Goal: Task Accomplishment & Management: Complete application form

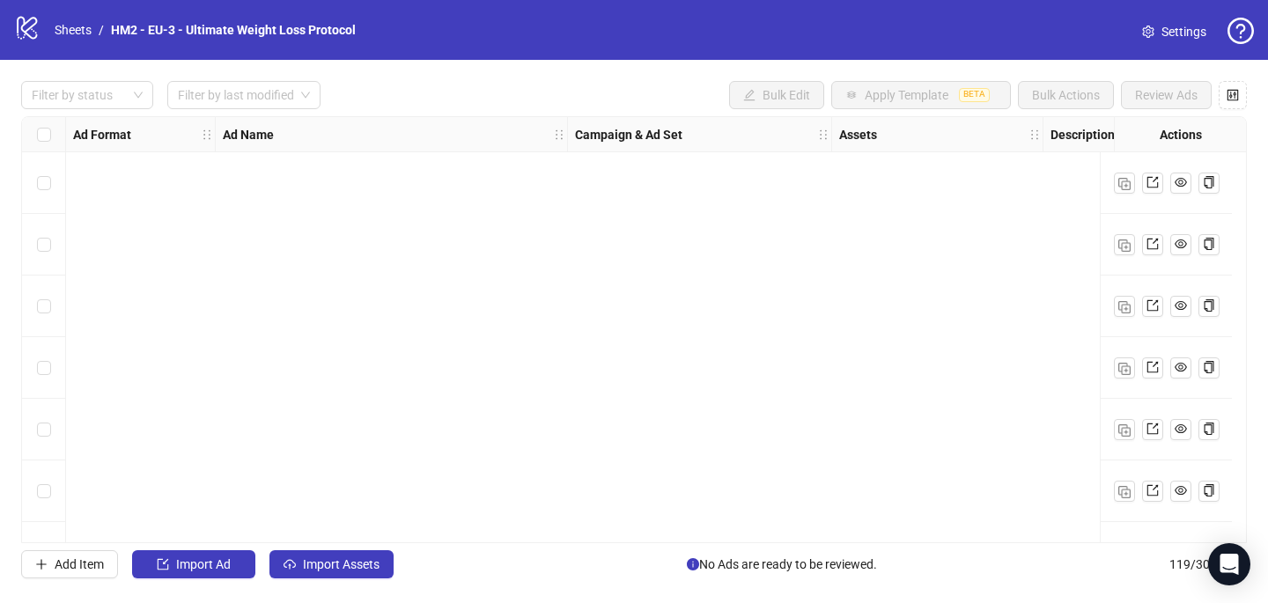
scroll to position [4533, 0]
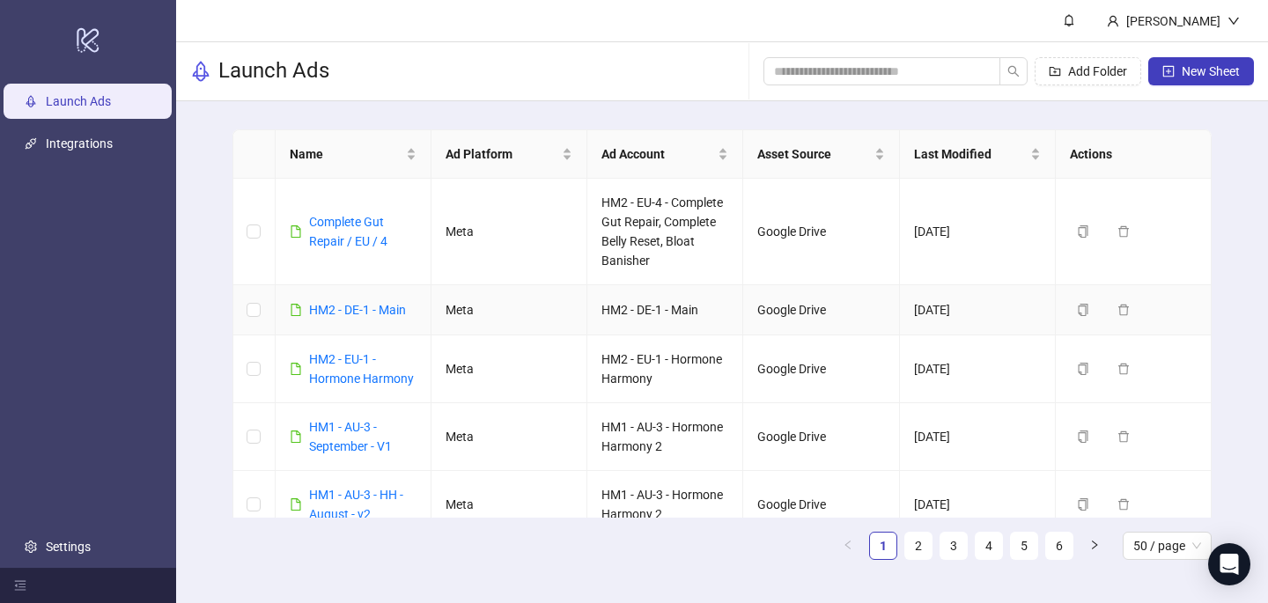
scroll to position [569, 0]
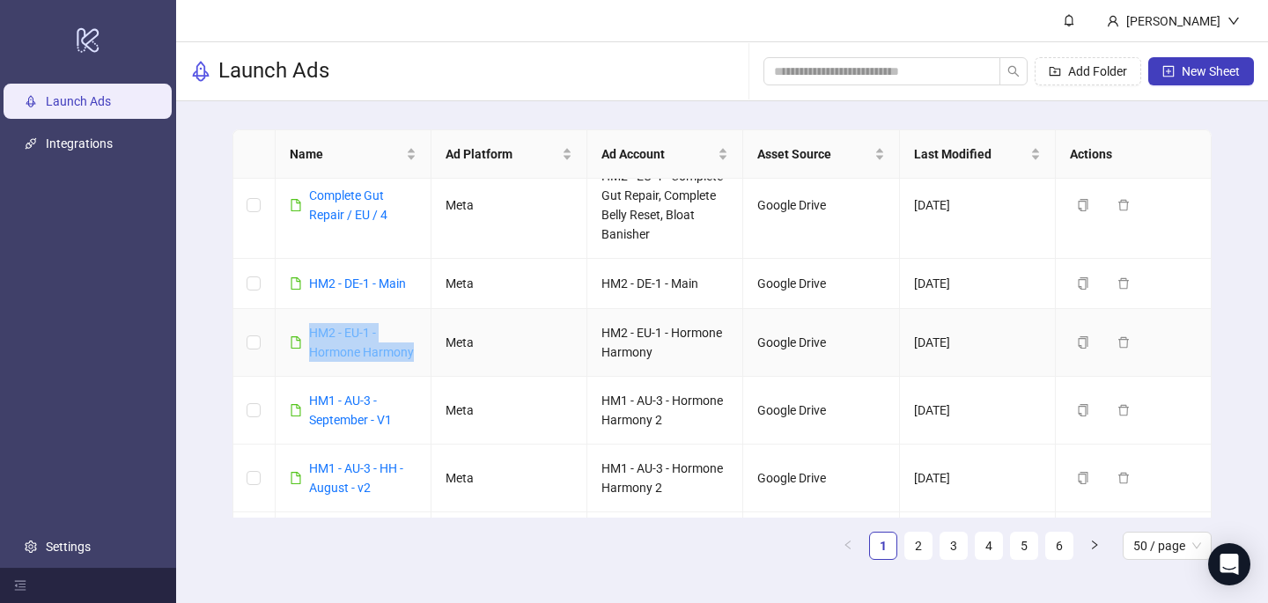
drag, startPoint x: 417, startPoint y: 354, endPoint x: 309, endPoint y: 334, distance: 110.2
click at [309, 334] on td "HM2 - EU-1 - Hormone Harmony" at bounding box center [354, 343] width 156 height 68
copy link "HM2 - EU-1 - Hormone Harmony"
click at [1205, 83] on button "New Sheet" at bounding box center [1201, 71] width 106 height 28
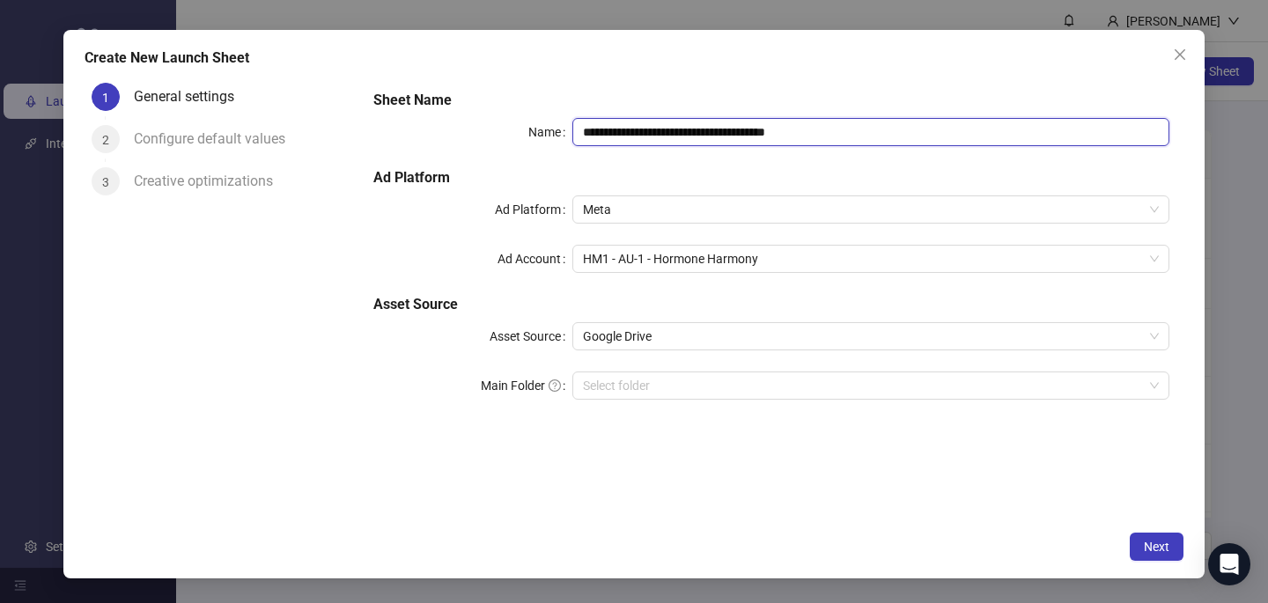
click at [641, 141] on input "**********" at bounding box center [870, 132] width 597 height 28
paste input "text"
type input "**********"
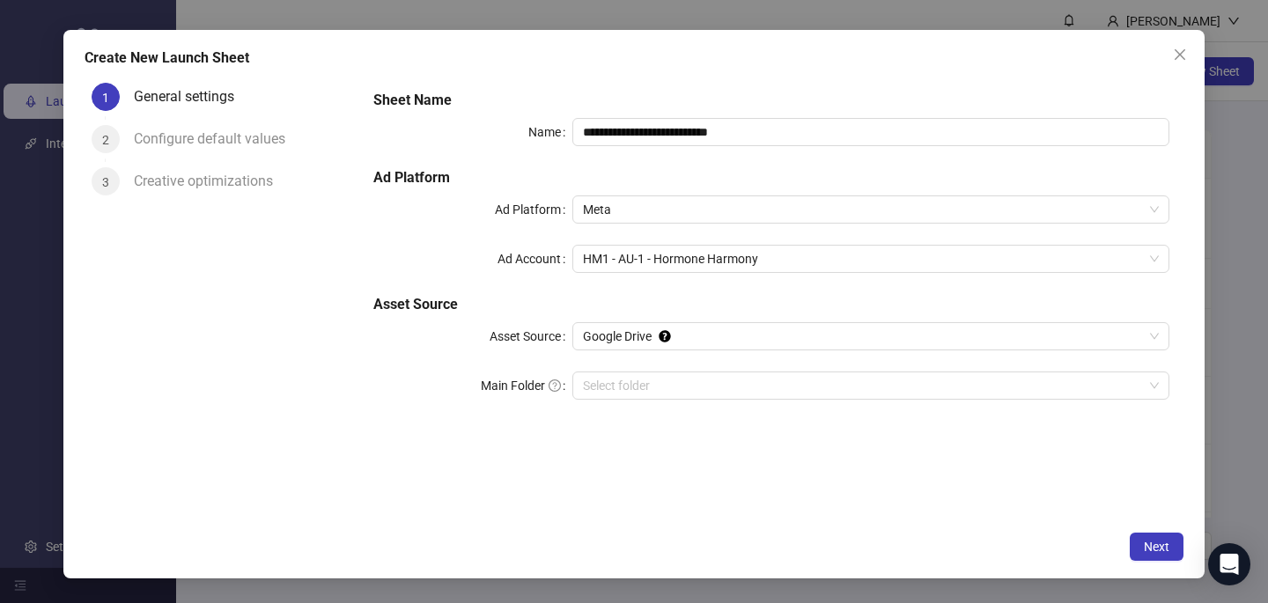
click at [634, 85] on div "**********" at bounding box center [771, 255] width 810 height 345
click at [625, 267] on span "HM1 - AU-1 - Hormone Harmony" at bounding box center [871, 259] width 576 height 26
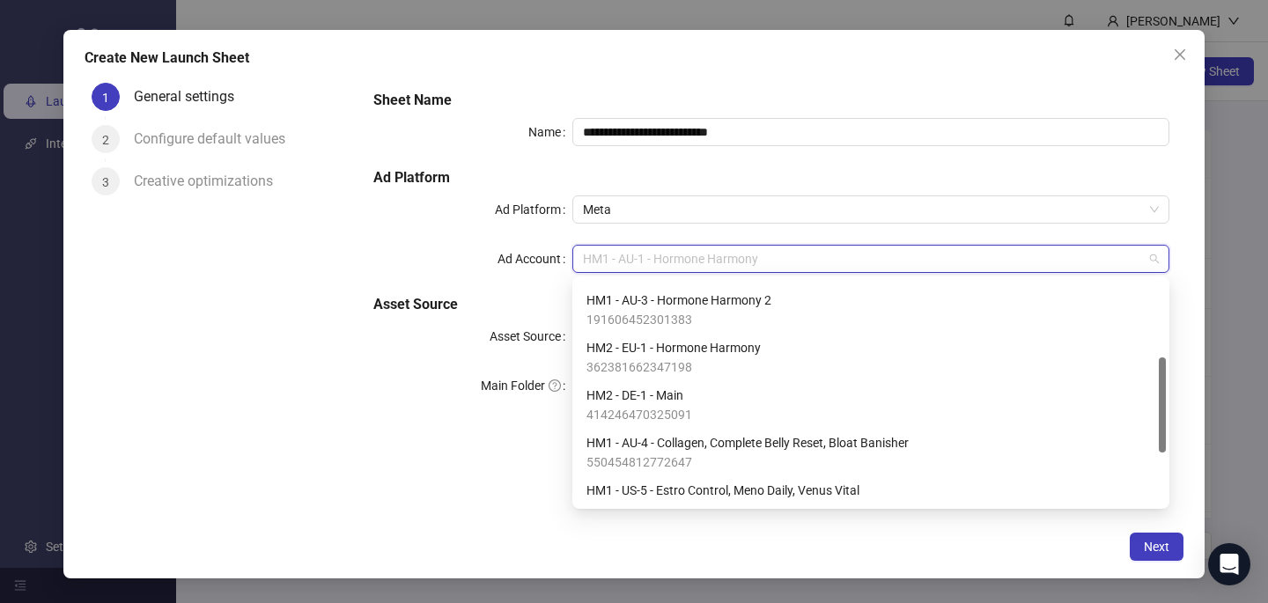
scroll to position [183, 0]
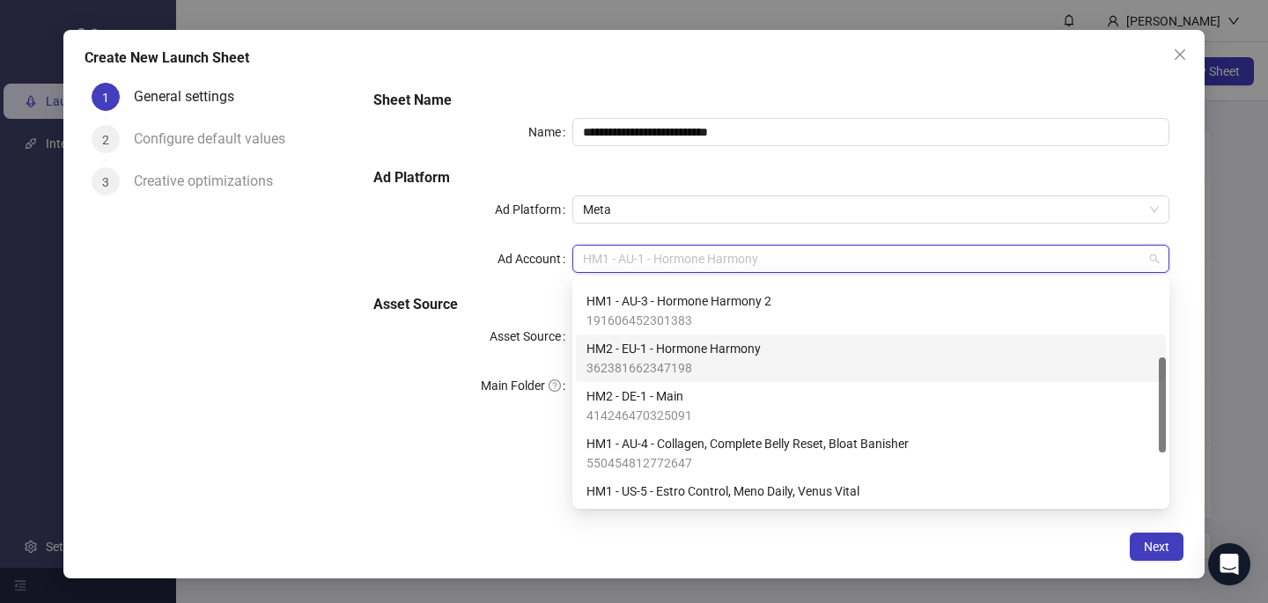
click at [631, 357] on span "HM2 - EU-1 - Hormone Harmony" at bounding box center [673, 348] width 174 height 19
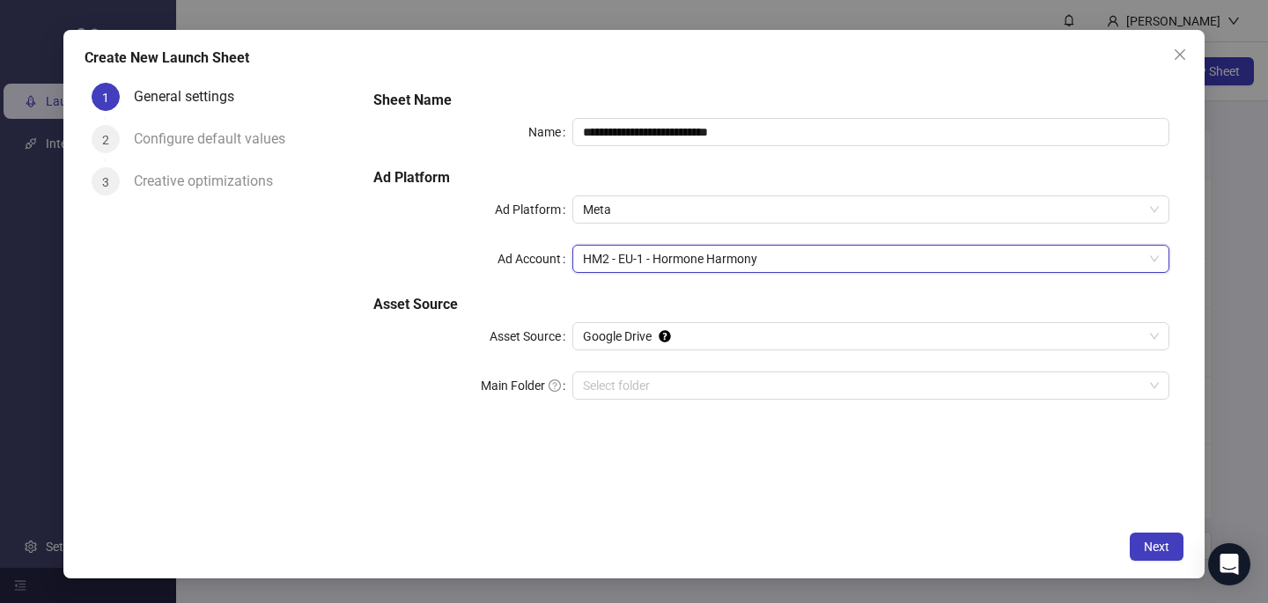
click at [601, 506] on div "**********" at bounding box center [771, 299] width 824 height 446
click at [1164, 553] on span "Next" at bounding box center [1157, 547] width 26 height 14
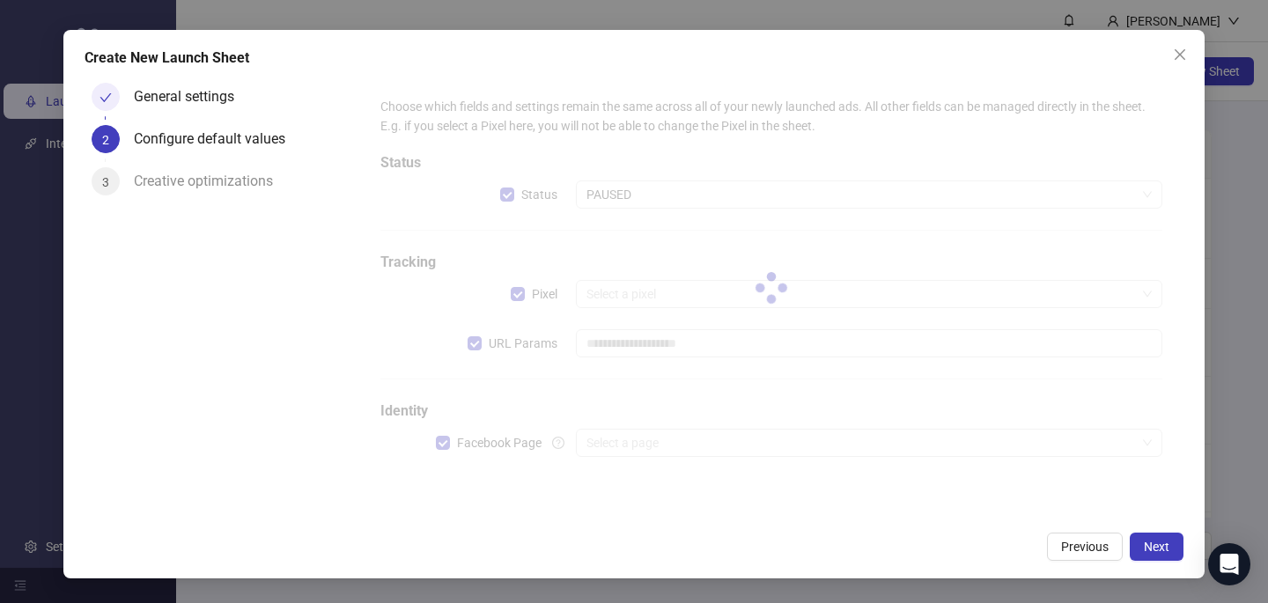
type input "**********"
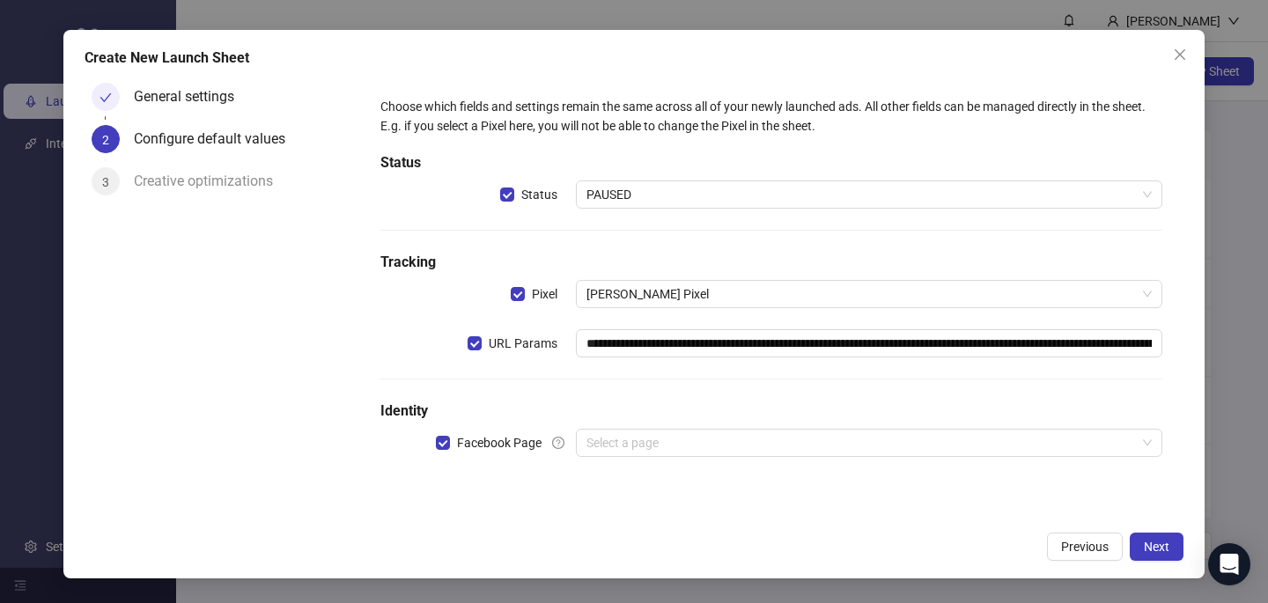
click at [669, 188] on span "PAUSED" at bounding box center [868, 194] width 565 height 26
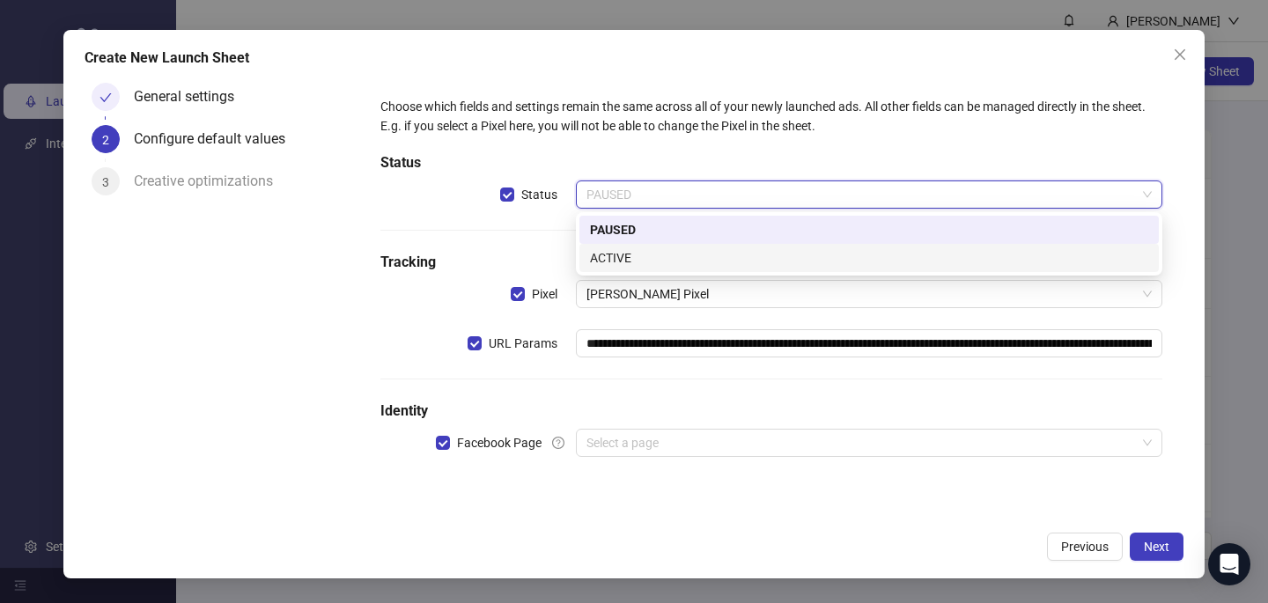
click at [666, 261] on div "ACTIVE" at bounding box center [869, 257] width 558 height 19
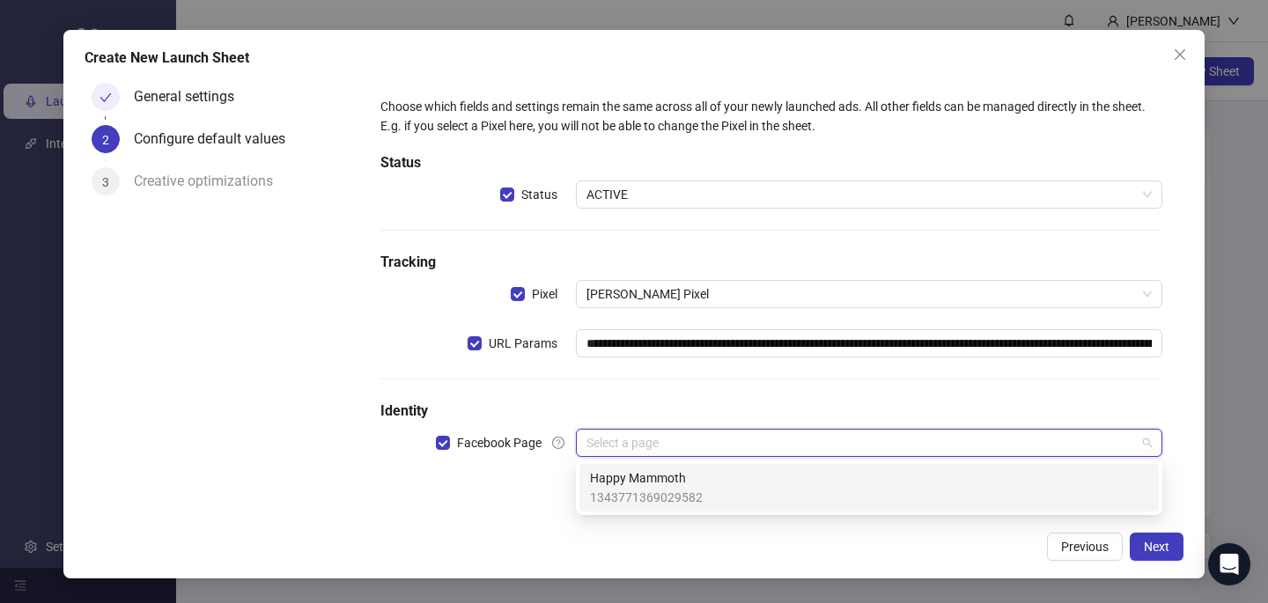
click at [645, 449] on input "search" at bounding box center [860, 443] width 549 height 26
click at [644, 489] on span "1343771369029582" at bounding box center [646, 497] width 113 height 19
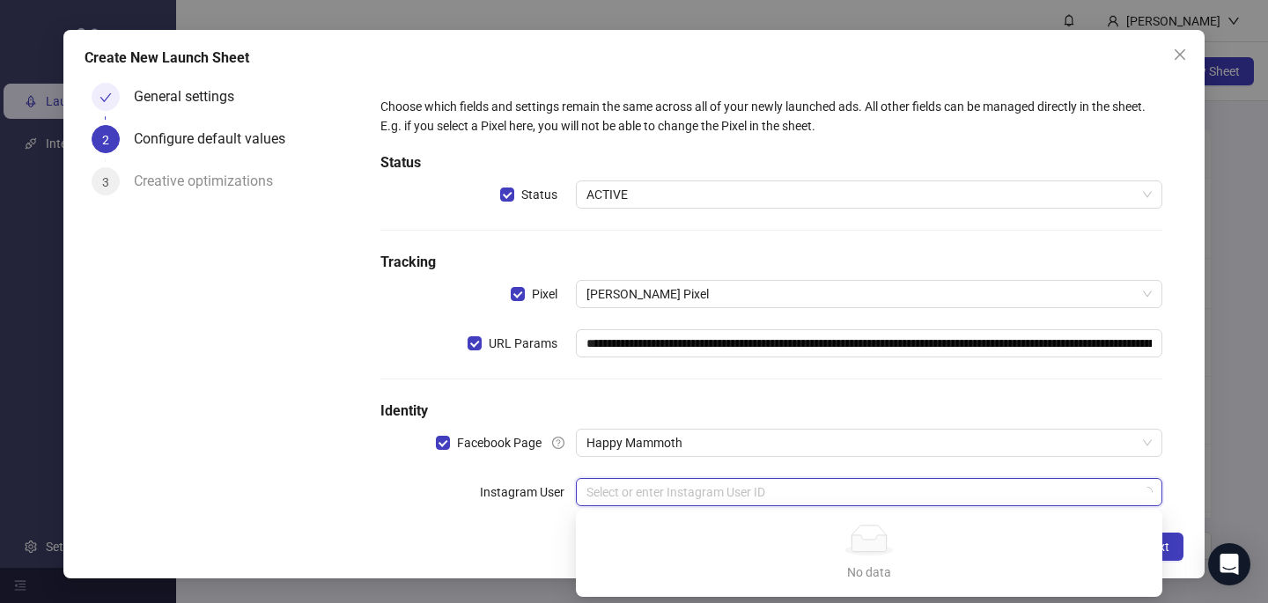
click at [642, 487] on input "search" at bounding box center [860, 492] width 549 height 26
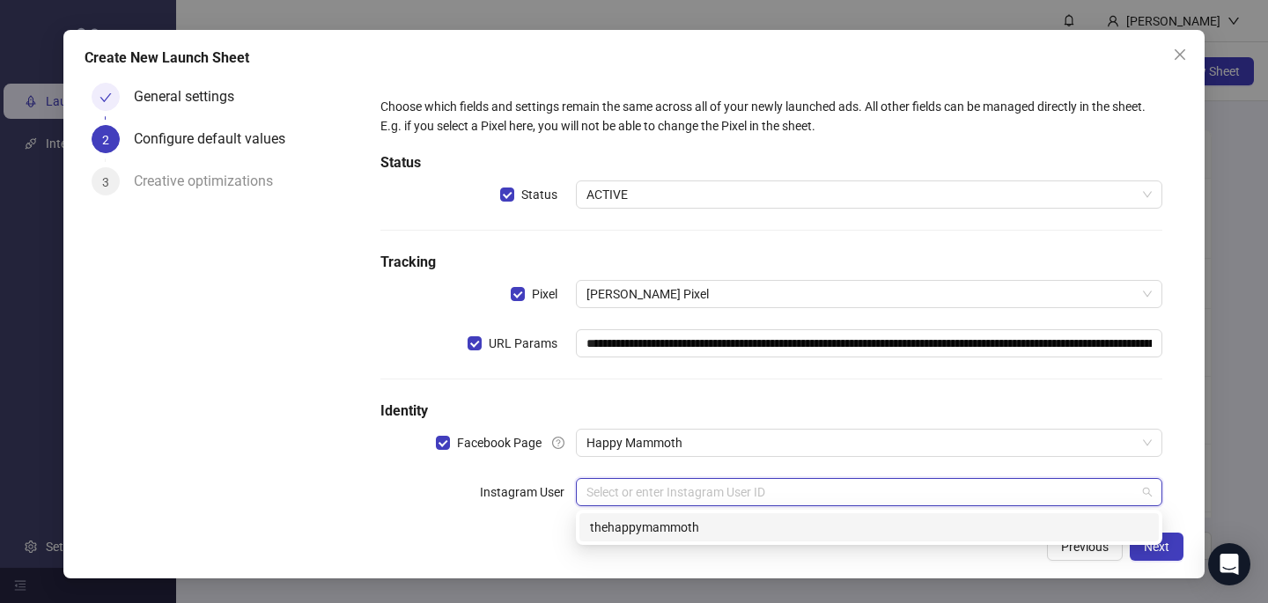
click at [645, 523] on div "thehappymammoth" at bounding box center [869, 527] width 558 height 19
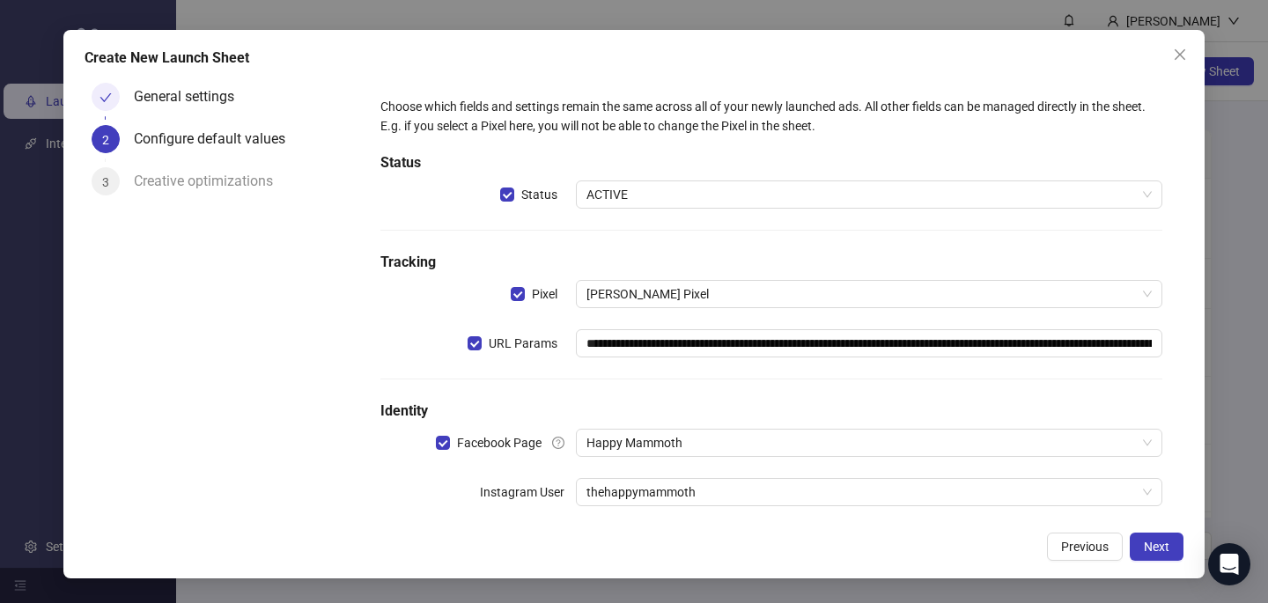
click at [752, 543] on div "Previous Next" at bounding box center [634, 547] width 1099 height 28
click at [1168, 548] on span "Next" at bounding box center [1157, 547] width 26 height 14
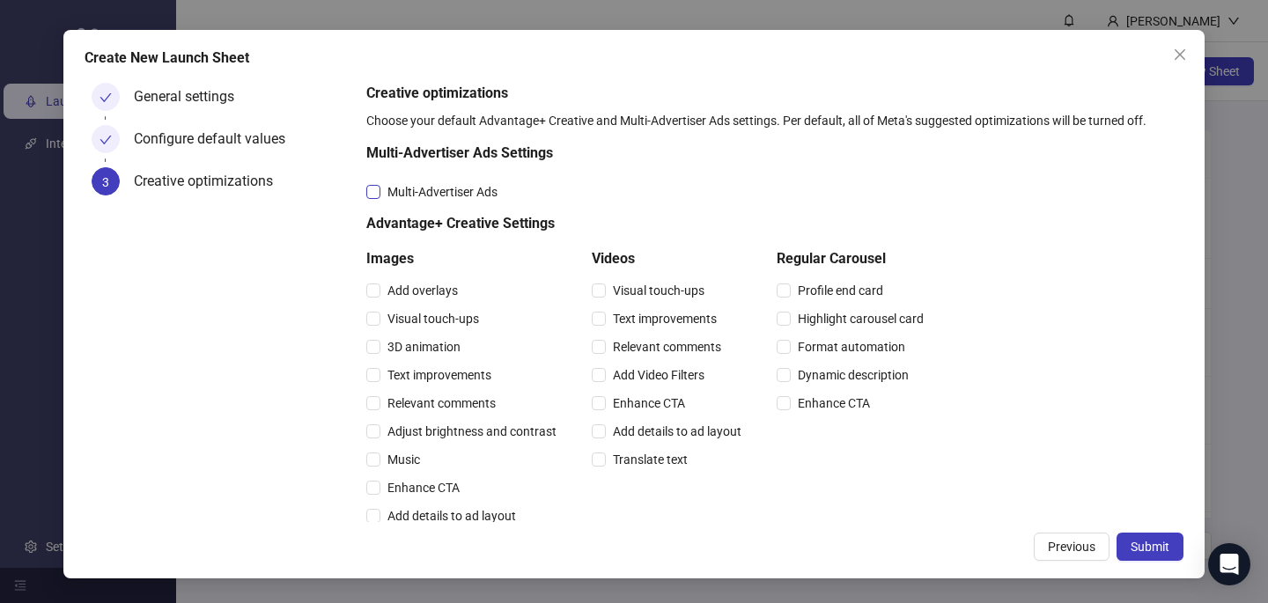
click at [423, 193] on span "Multi-Advertiser Ads" at bounding box center [442, 191] width 124 height 19
click at [460, 407] on span "Relevant comments" at bounding box center [441, 403] width 122 height 19
click at [688, 336] on div "Relevant comments" at bounding box center [670, 347] width 157 height 28
click at [702, 342] on span "Relevant comments" at bounding box center [667, 346] width 122 height 19
click at [1074, 357] on div "Creative optimizations Choose your default Advantage+ Creative and Multi-Advert…" at bounding box center [771, 525] width 810 height 884
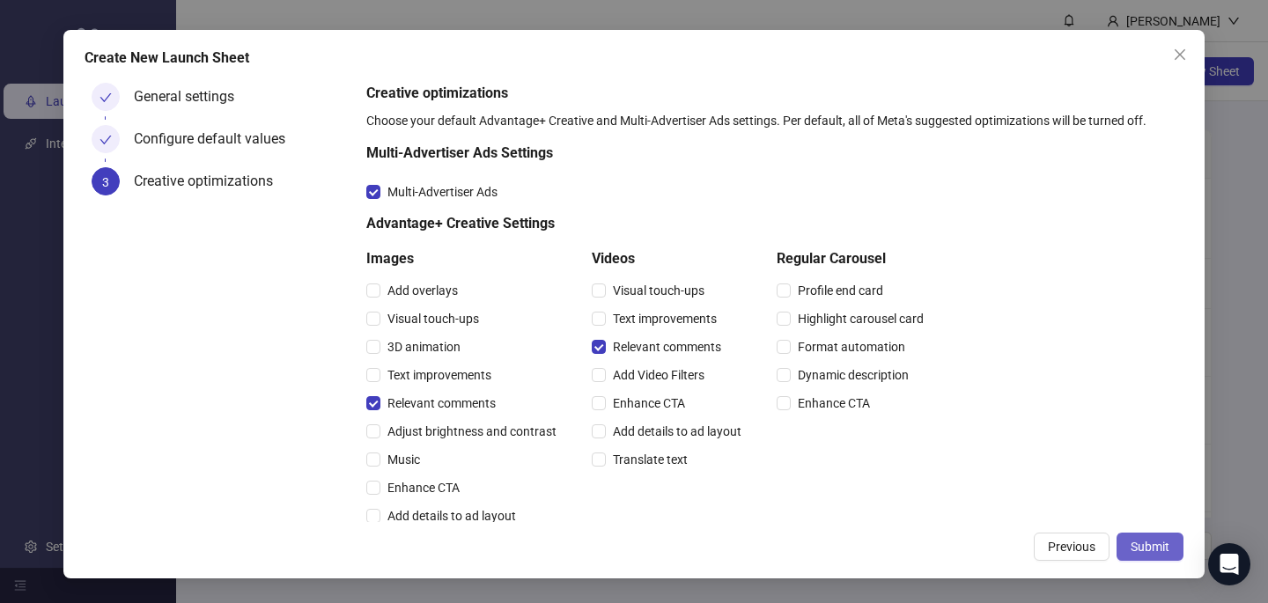
click at [1148, 554] on button "Submit" at bounding box center [1149, 547] width 67 height 28
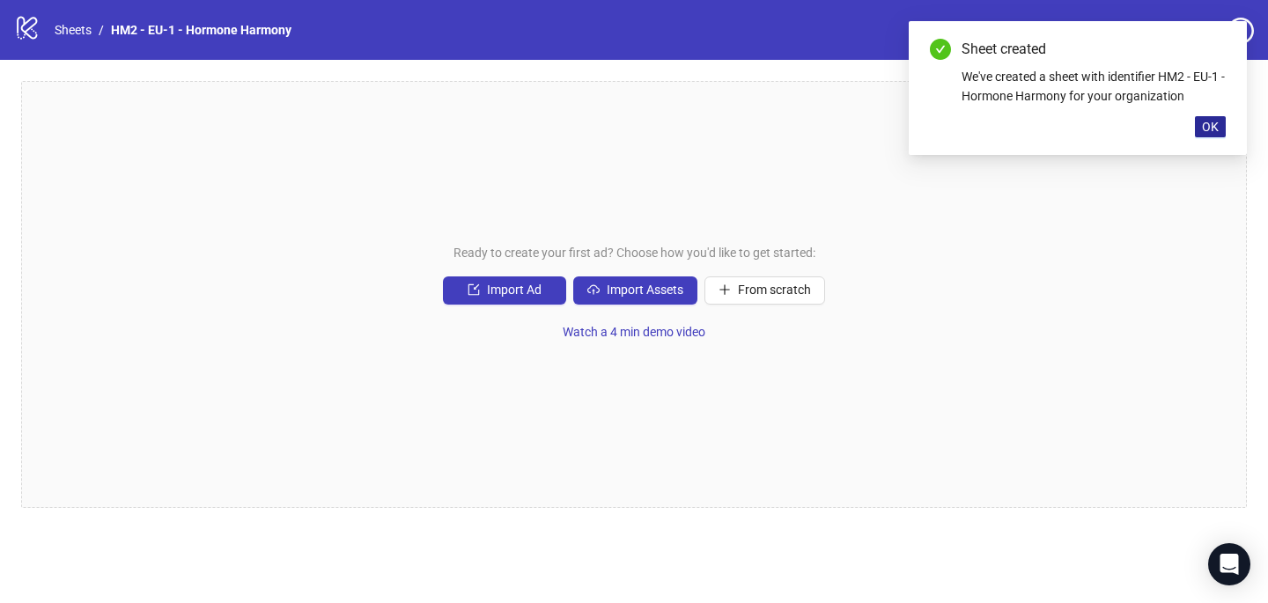
click at [1211, 118] on button "OK" at bounding box center [1210, 126] width 31 height 21
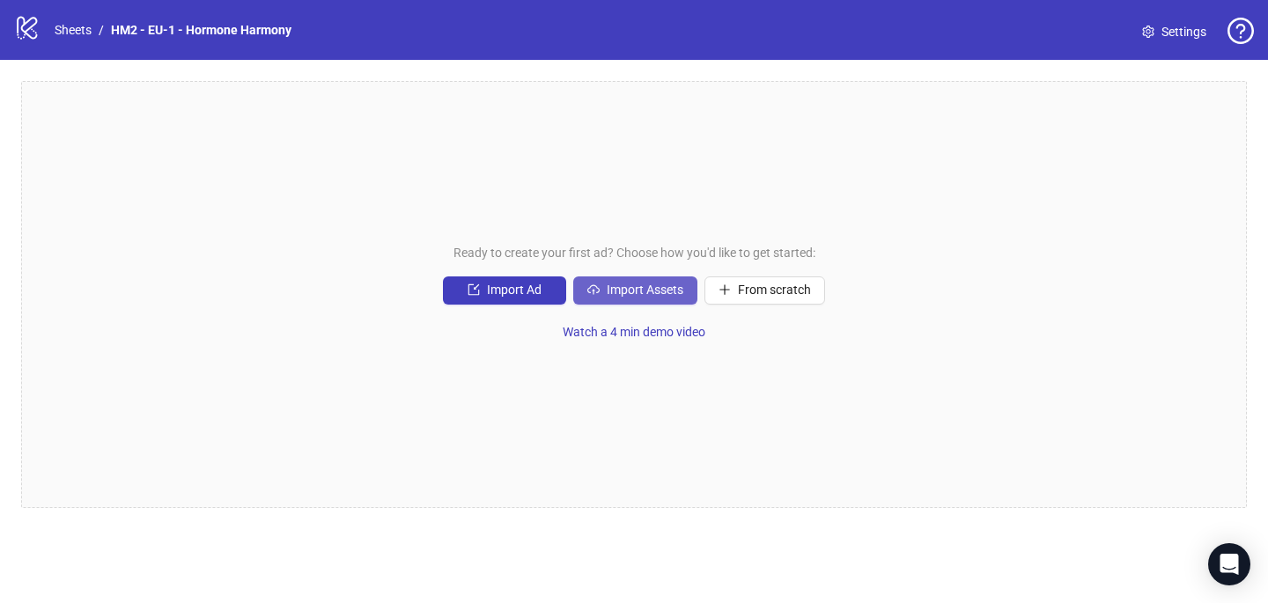
click at [654, 295] on span "Import Assets" at bounding box center [645, 290] width 77 height 14
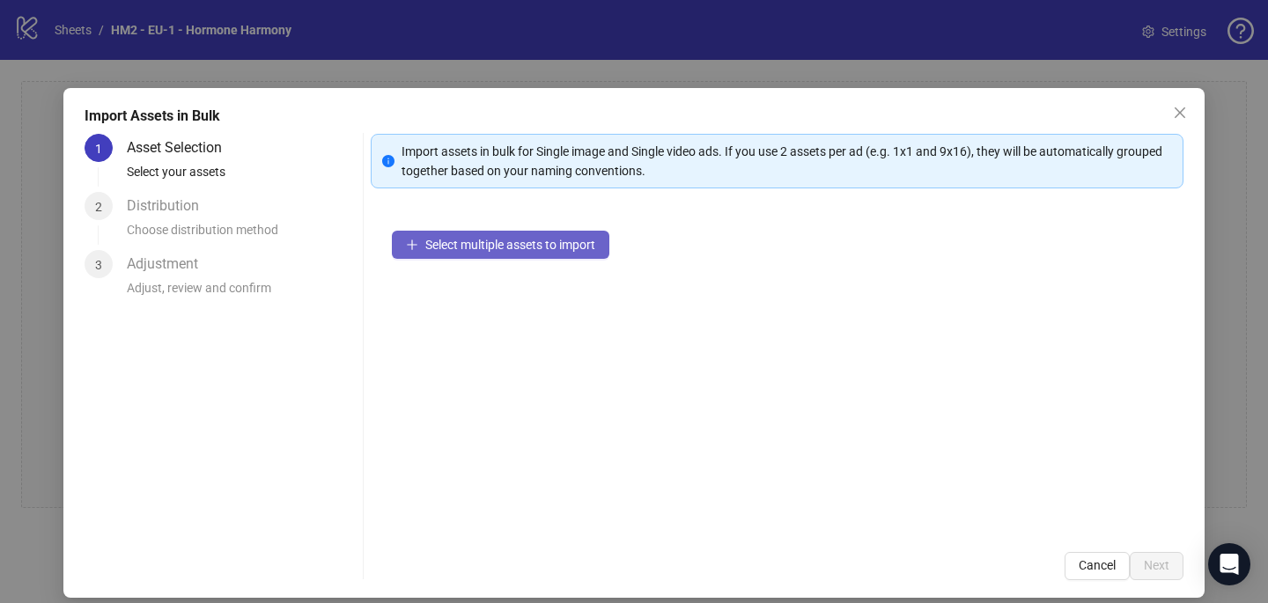
click at [517, 236] on button "Select multiple assets to import" at bounding box center [500, 245] width 217 height 28
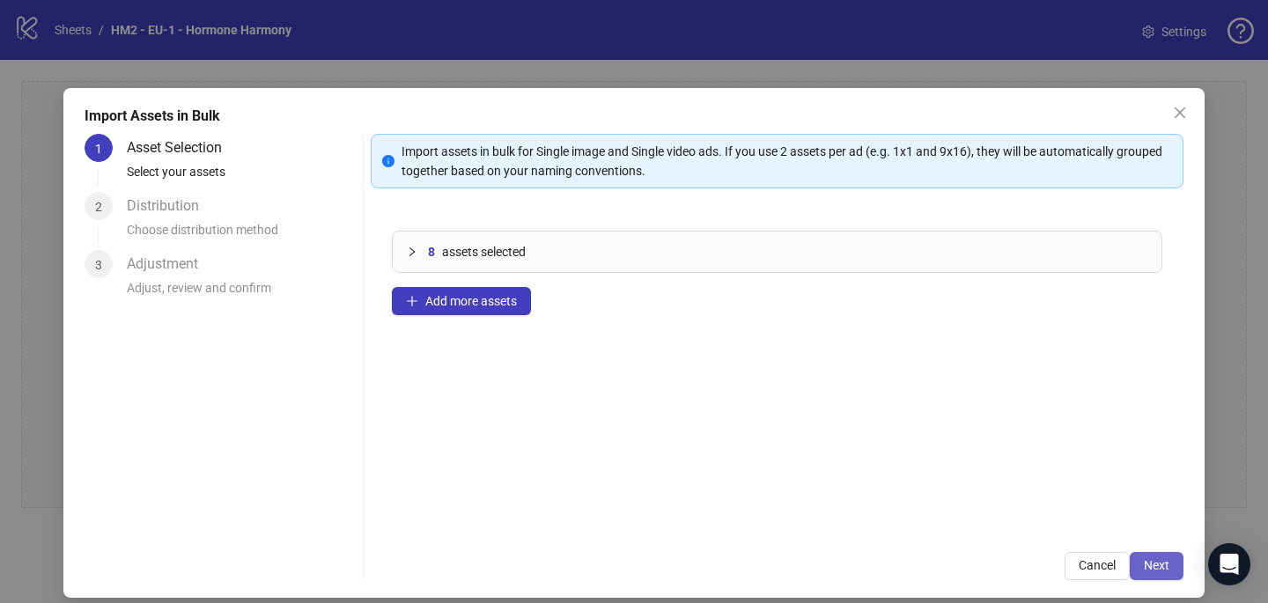
click at [1165, 568] on span "Next" at bounding box center [1157, 565] width 26 height 14
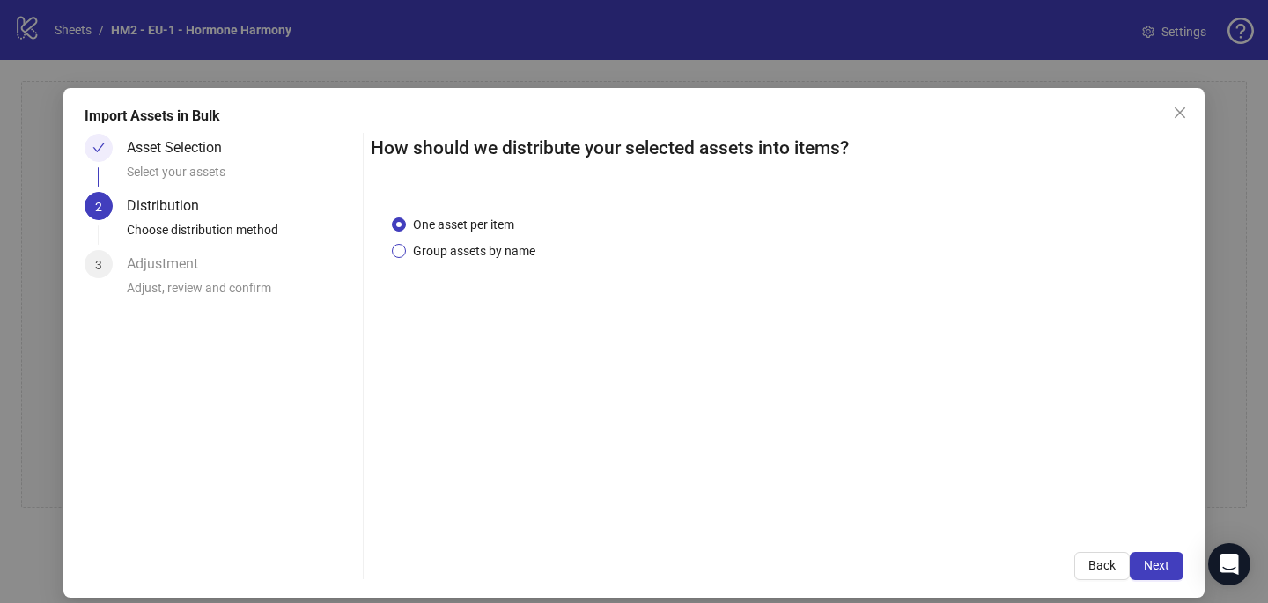
click at [507, 247] on span "Group assets by name" at bounding box center [474, 250] width 136 height 19
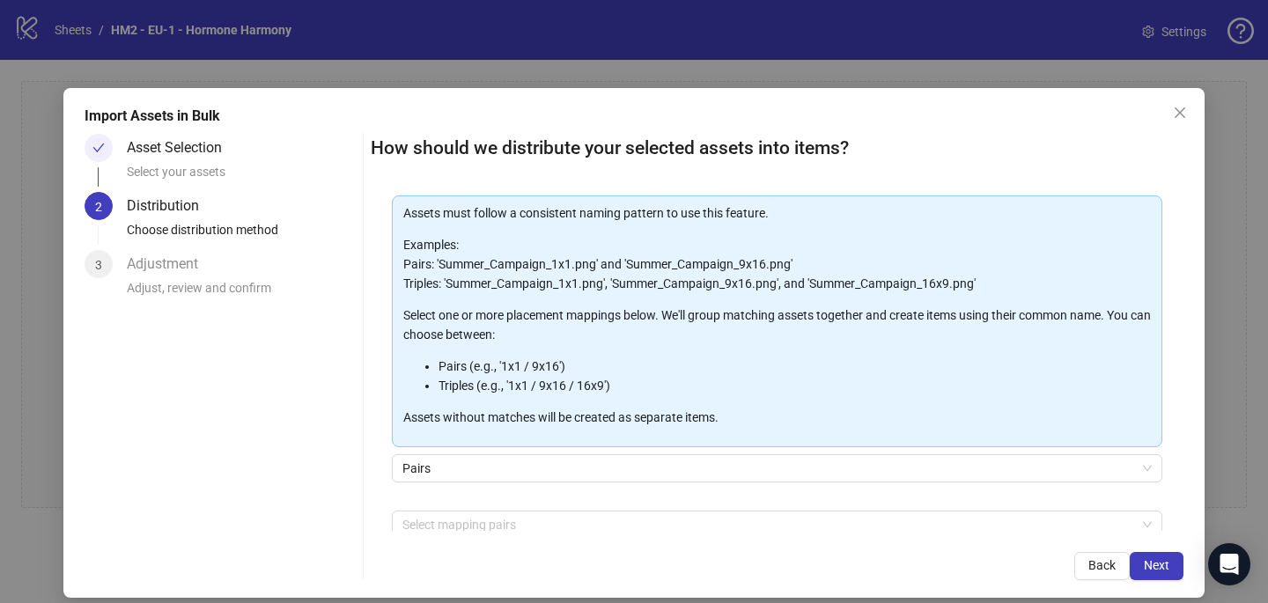
scroll to position [179, 0]
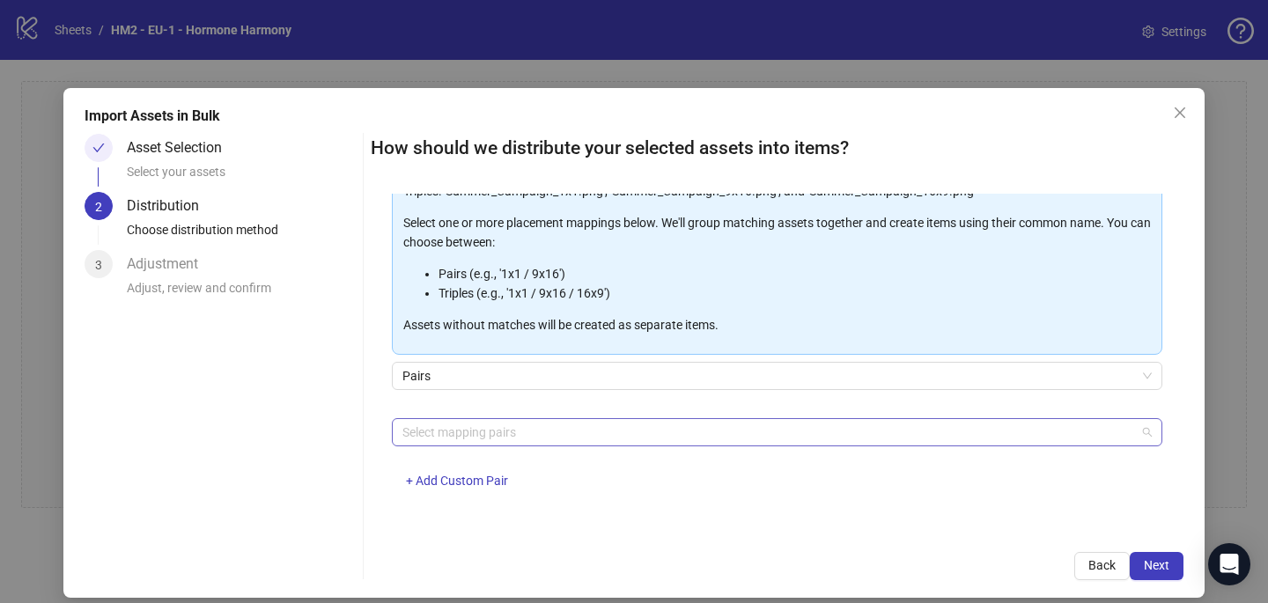
click at [484, 431] on div at bounding box center [767, 432] width 745 height 25
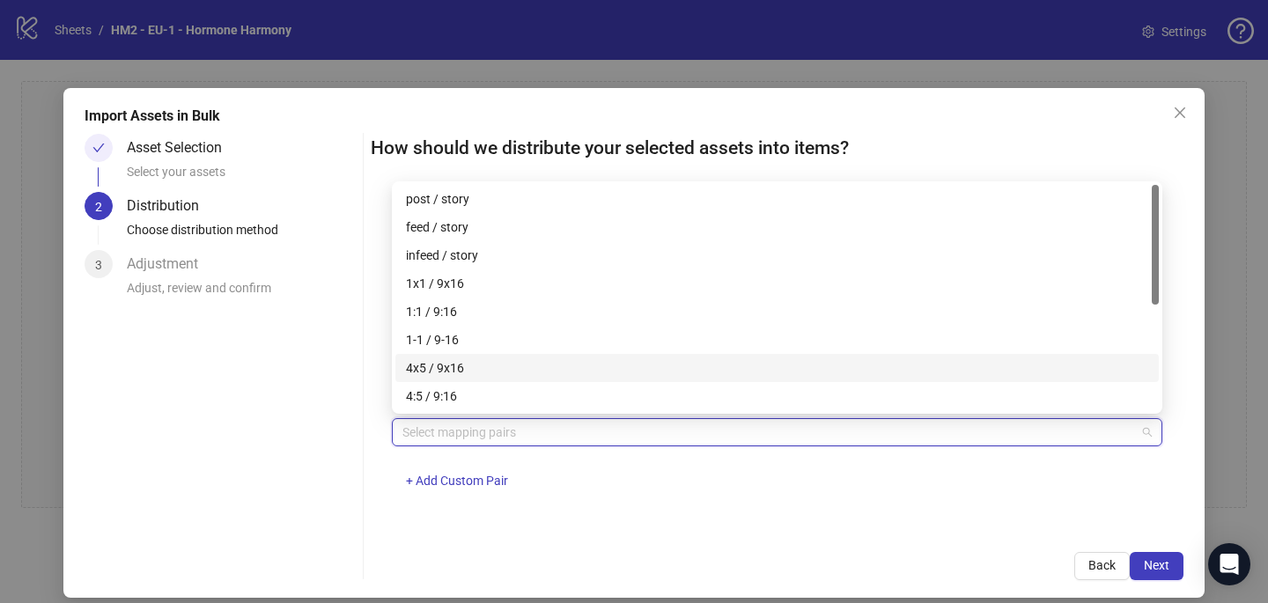
click at [477, 360] on div "4x5 / 9x16" at bounding box center [777, 367] width 742 height 19
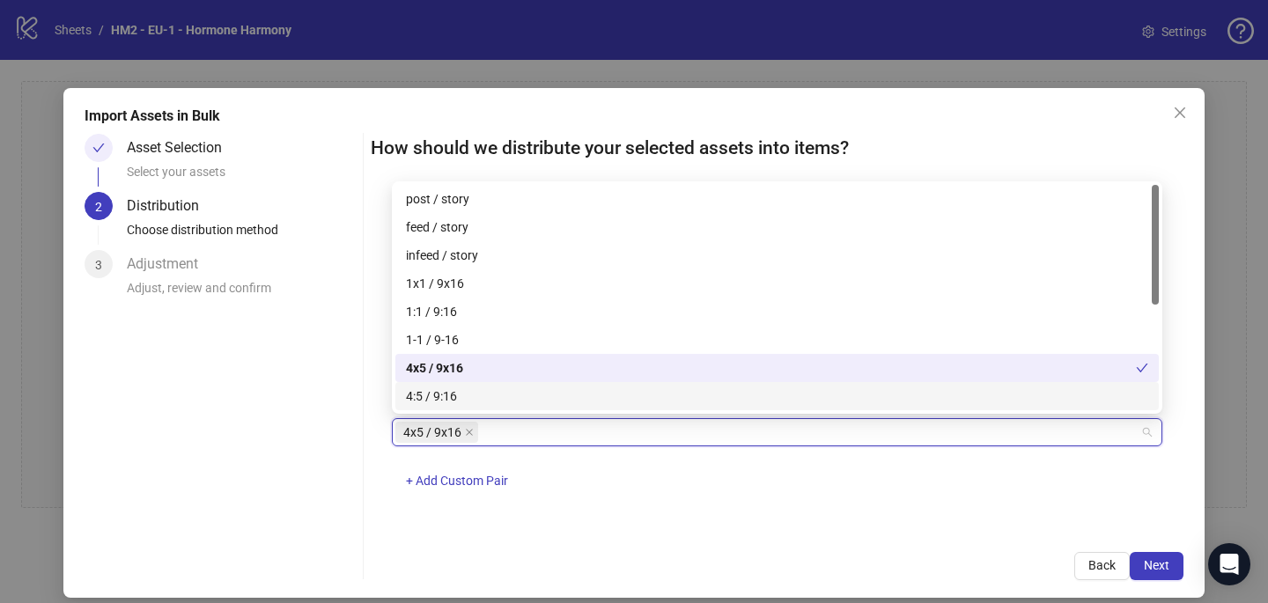
click at [821, 514] on div "One asset per item Group assets by name Assets must follow a consistent naming …" at bounding box center [777, 362] width 813 height 337
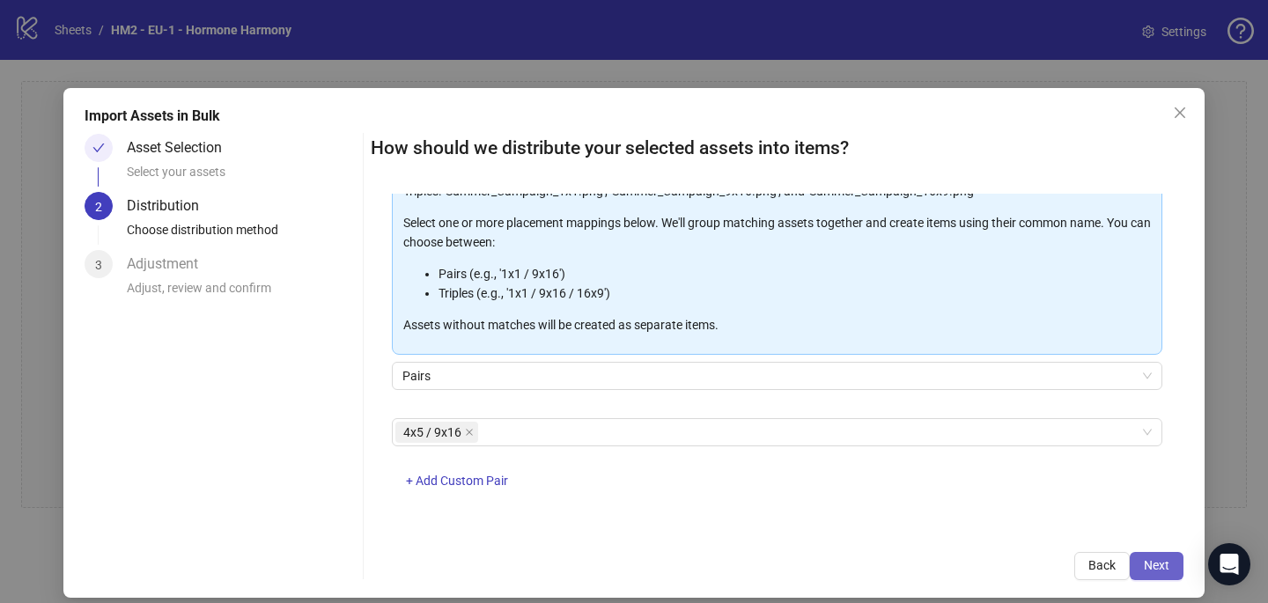
click at [1164, 565] on span "Next" at bounding box center [1157, 565] width 26 height 14
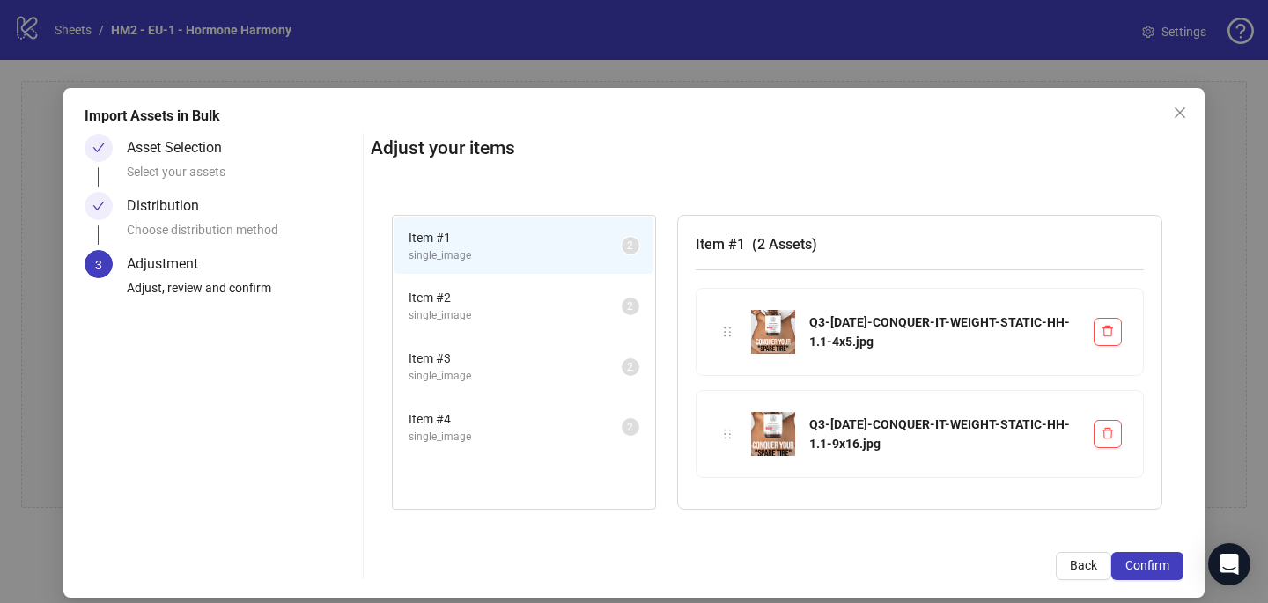
click at [1164, 565] on span "Confirm" at bounding box center [1147, 565] width 44 height 14
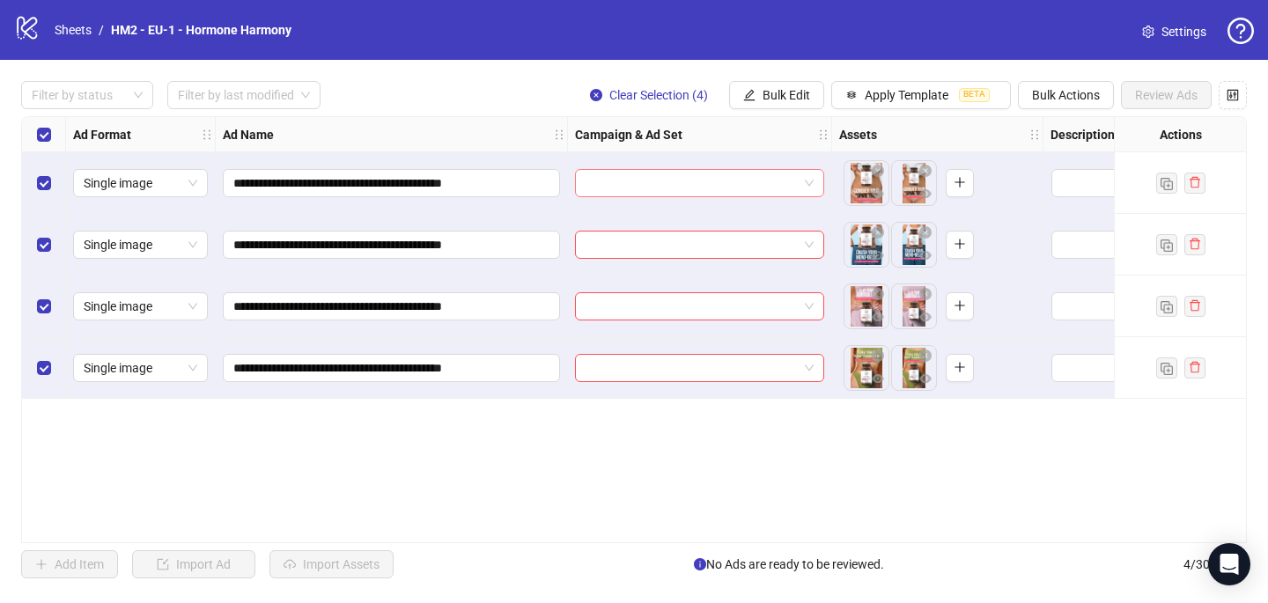
click at [703, 171] on input "search" at bounding box center [691, 183] width 212 height 26
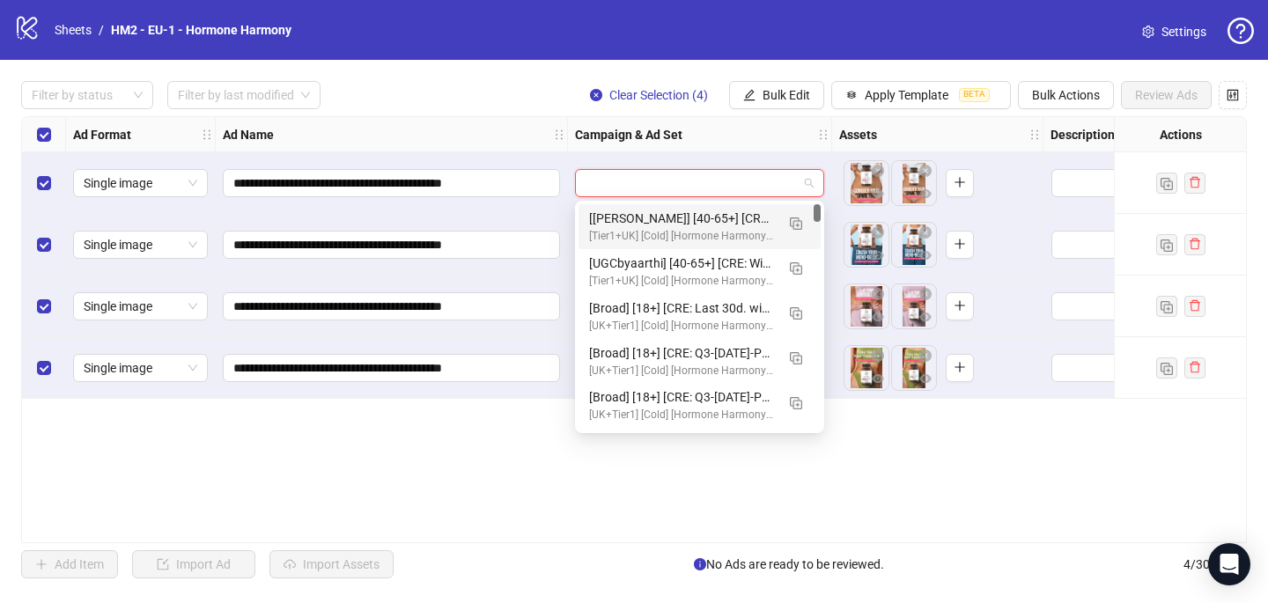
paste input "**********"
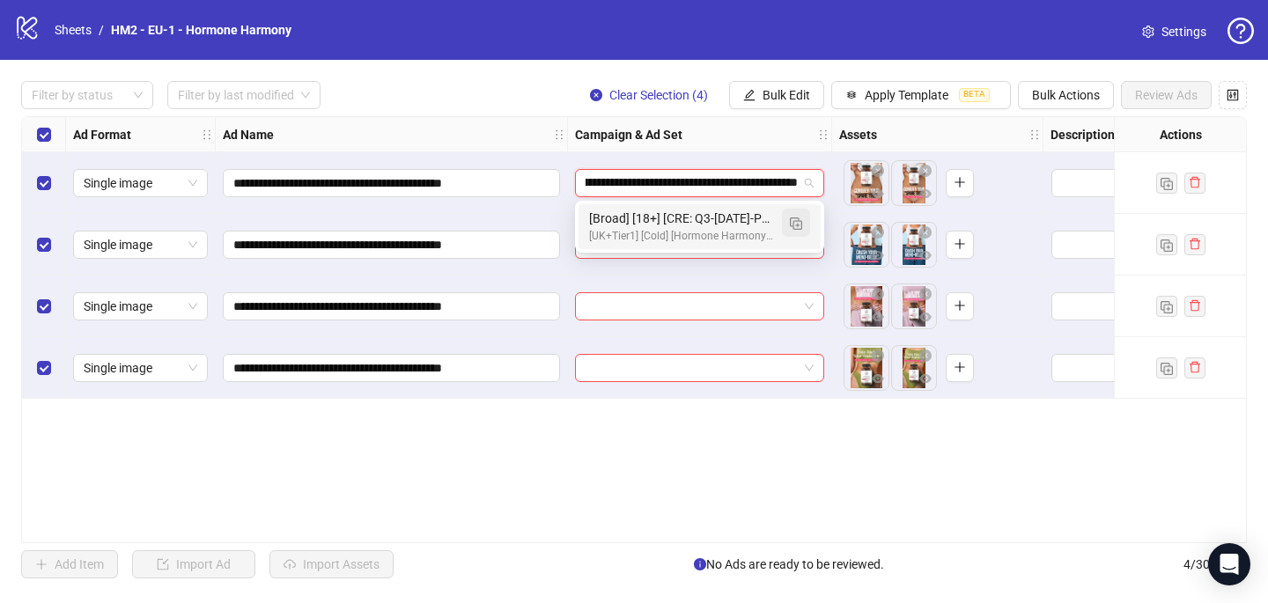
click at [801, 224] on img "button" at bounding box center [796, 223] width 12 height 12
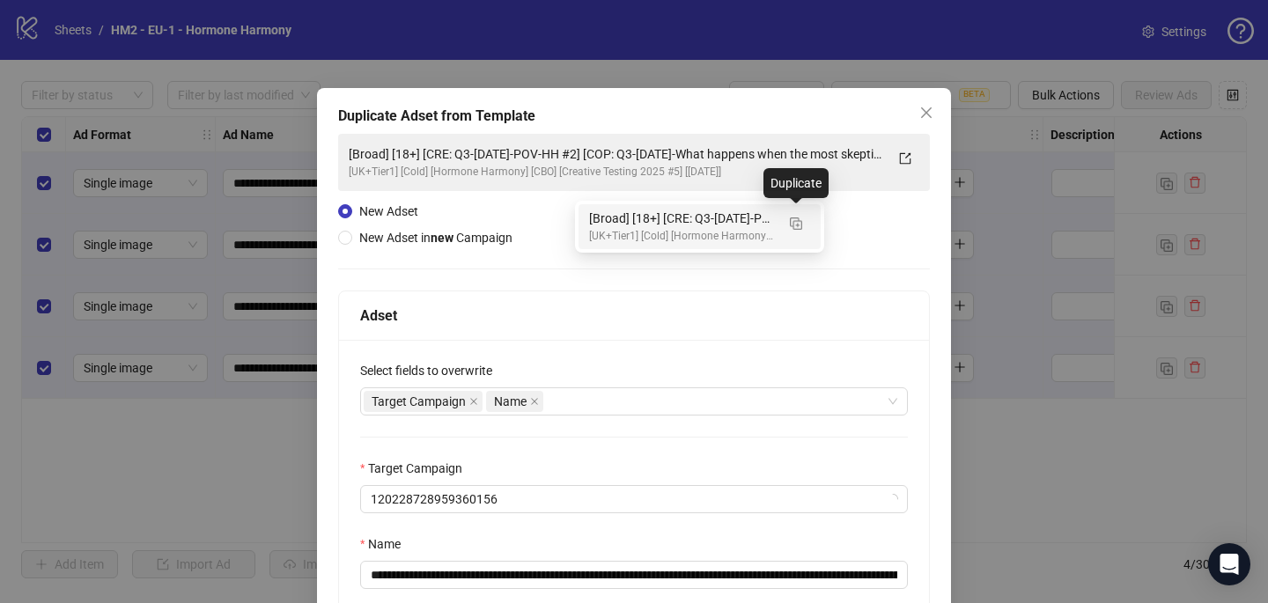
type input "**********"
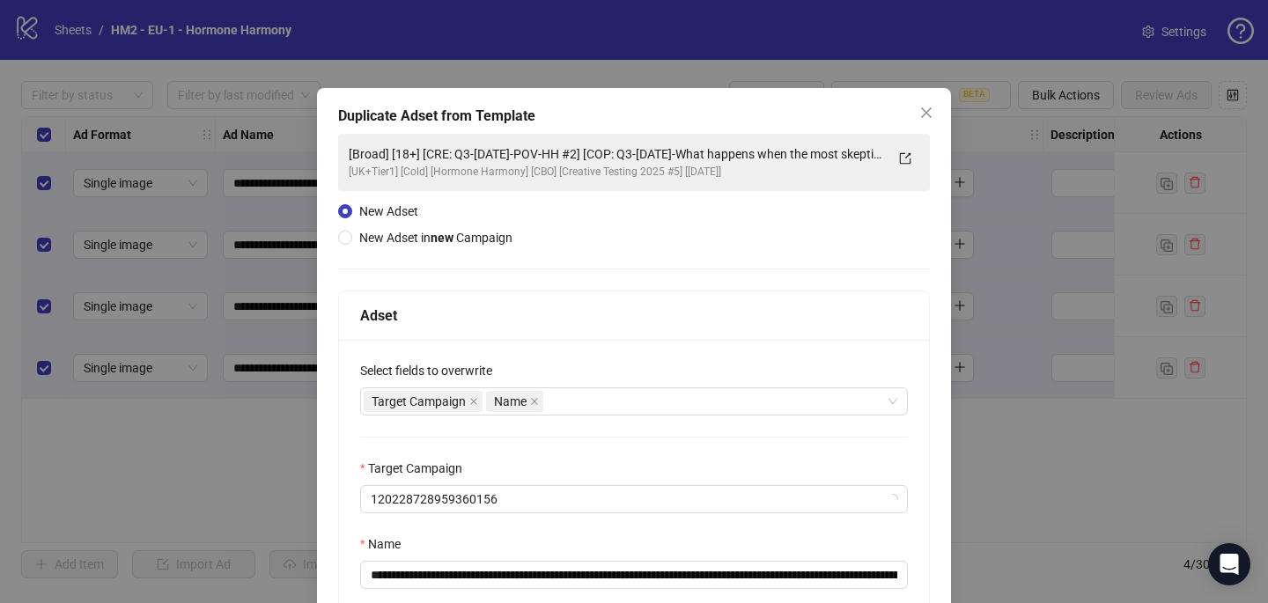
scroll to position [169, 0]
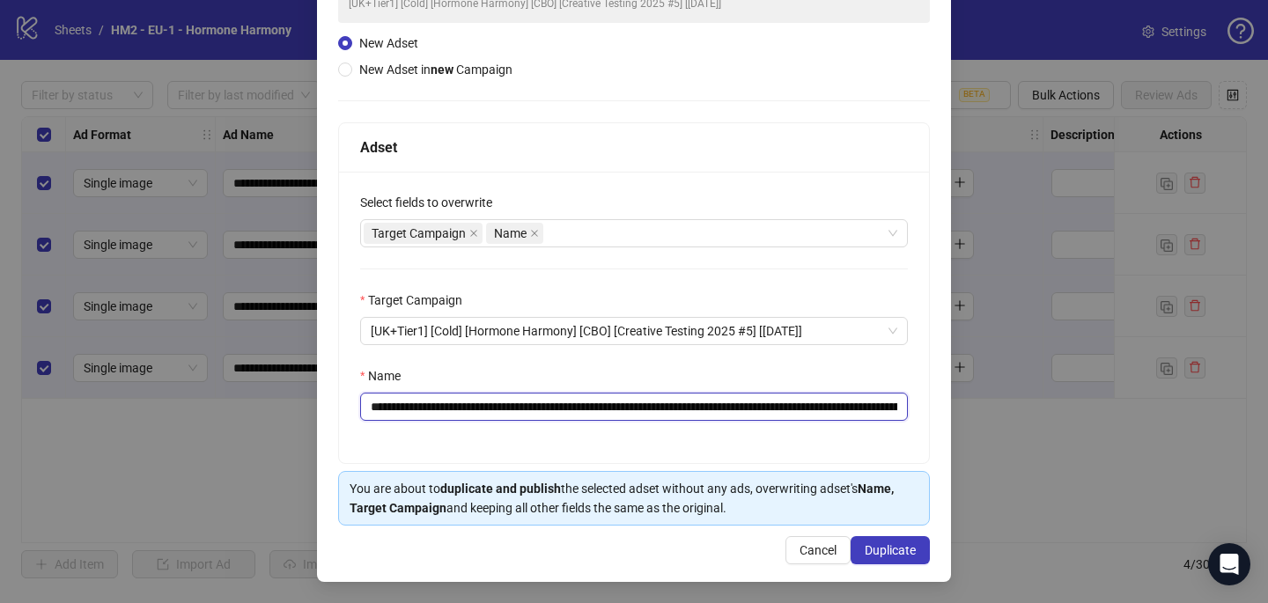
drag, startPoint x: 630, startPoint y: 404, endPoint x: 477, endPoint y: 400, distance: 153.3
click at [477, 400] on input "**********" at bounding box center [634, 407] width 548 height 28
paste input "**********"
click at [895, 405] on input "**********" at bounding box center [634, 407] width 548 height 28
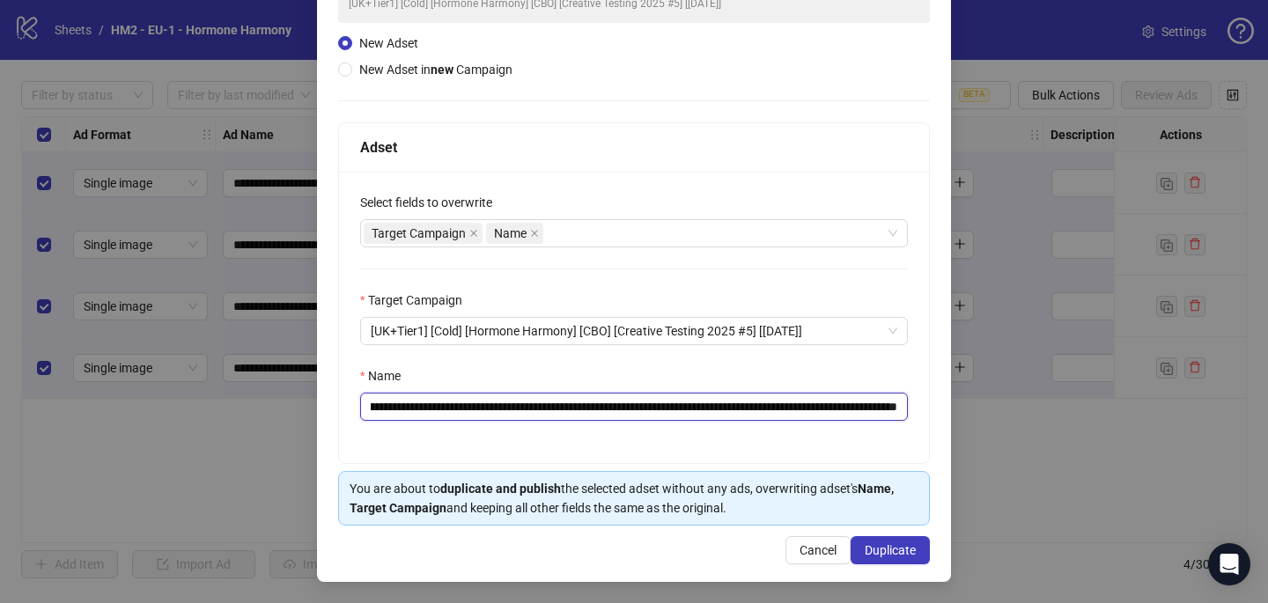
click at [887, 400] on input "**********" at bounding box center [634, 407] width 548 height 28
drag, startPoint x: 784, startPoint y: 408, endPoint x: 971, endPoint y: 412, distance: 186.7
click at [971, 412] on div "**********" at bounding box center [634, 301] width 1268 height 603
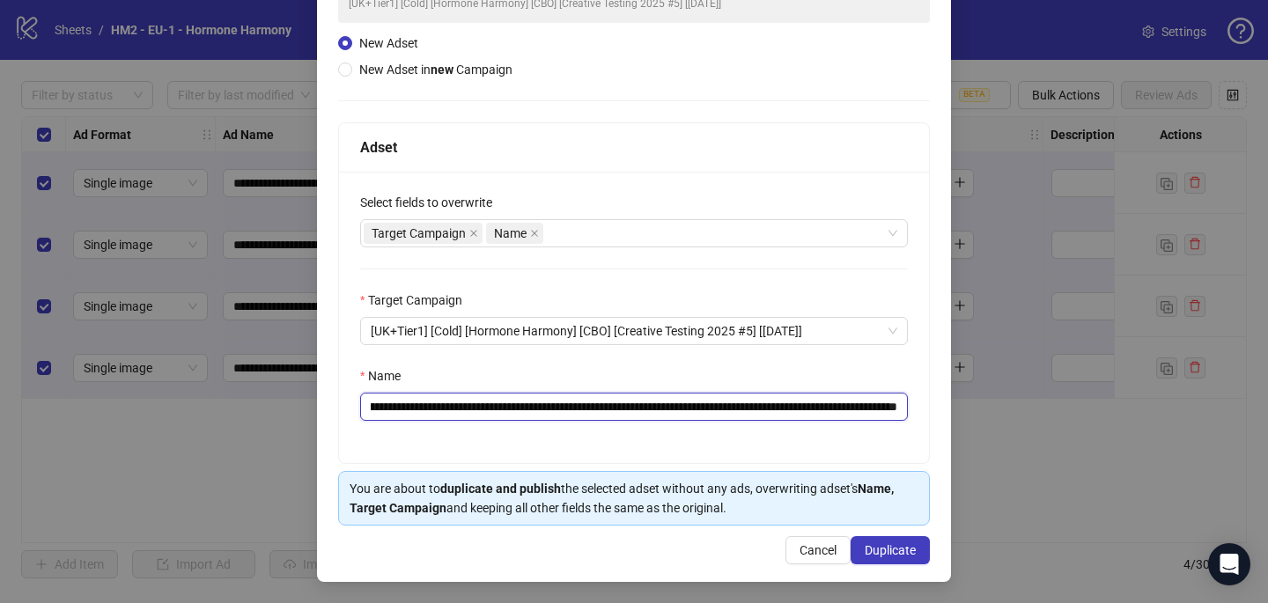
click at [836, 404] on input "**********" at bounding box center [634, 407] width 548 height 28
click at [567, 231] on div "Target Campaign Name" at bounding box center [625, 233] width 522 height 25
type input "**********"
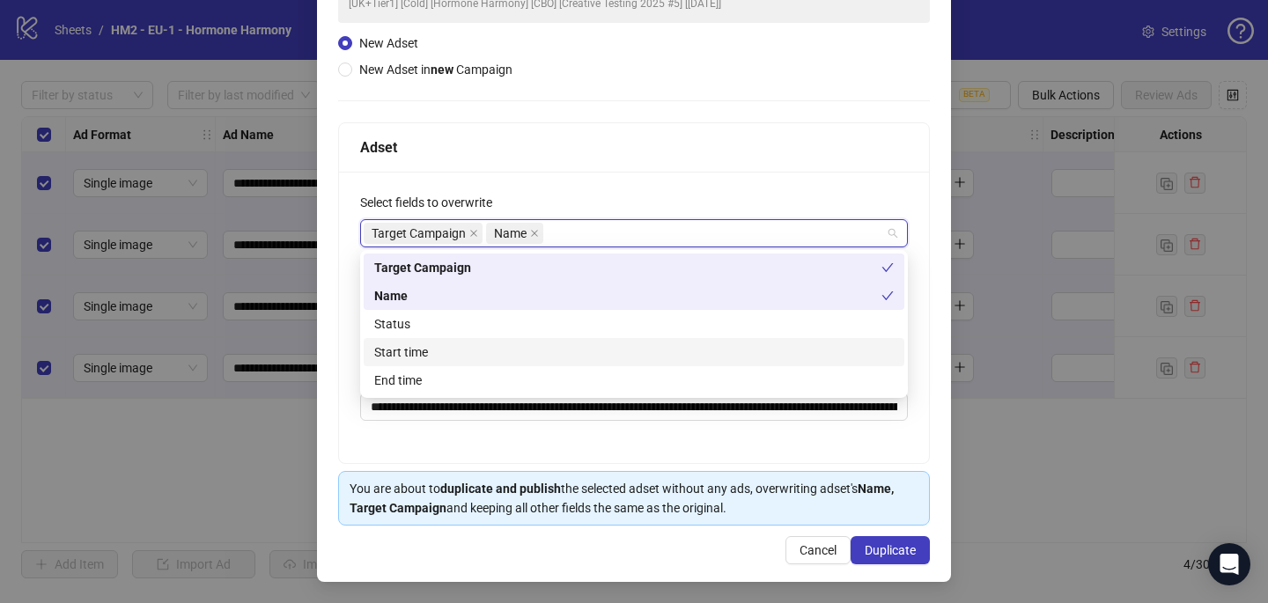
click at [435, 356] on div "Start time" at bounding box center [633, 351] width 519 height 19
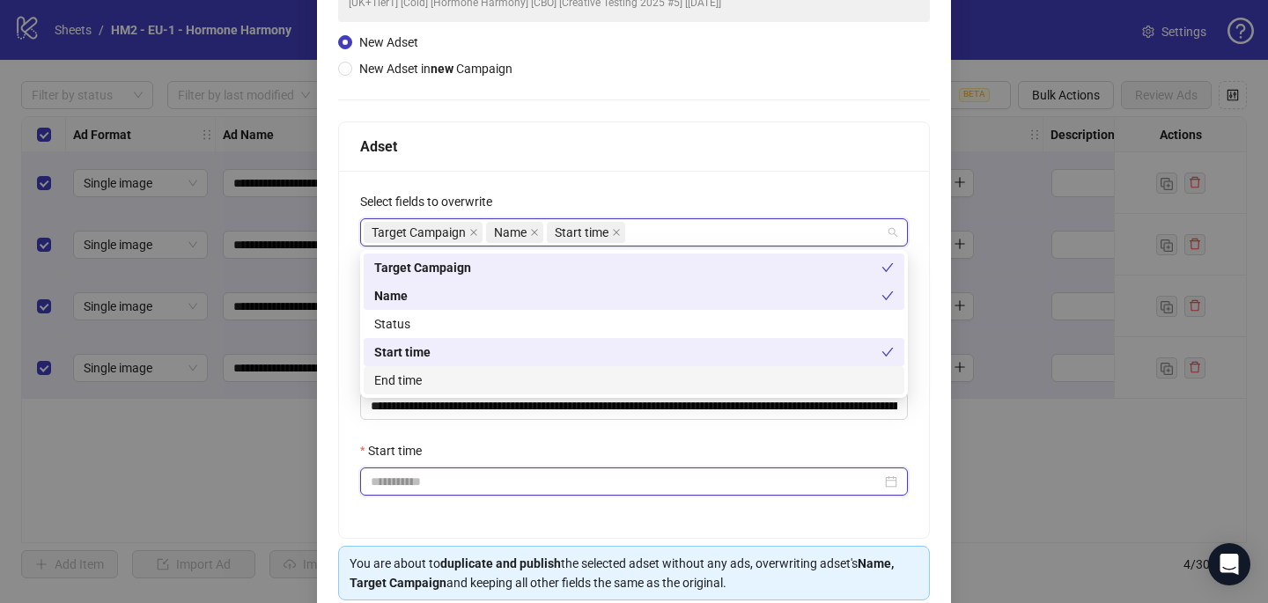
click at [440, 481] on input "Start time" at bounding box center [626, 481] width 511 height 19
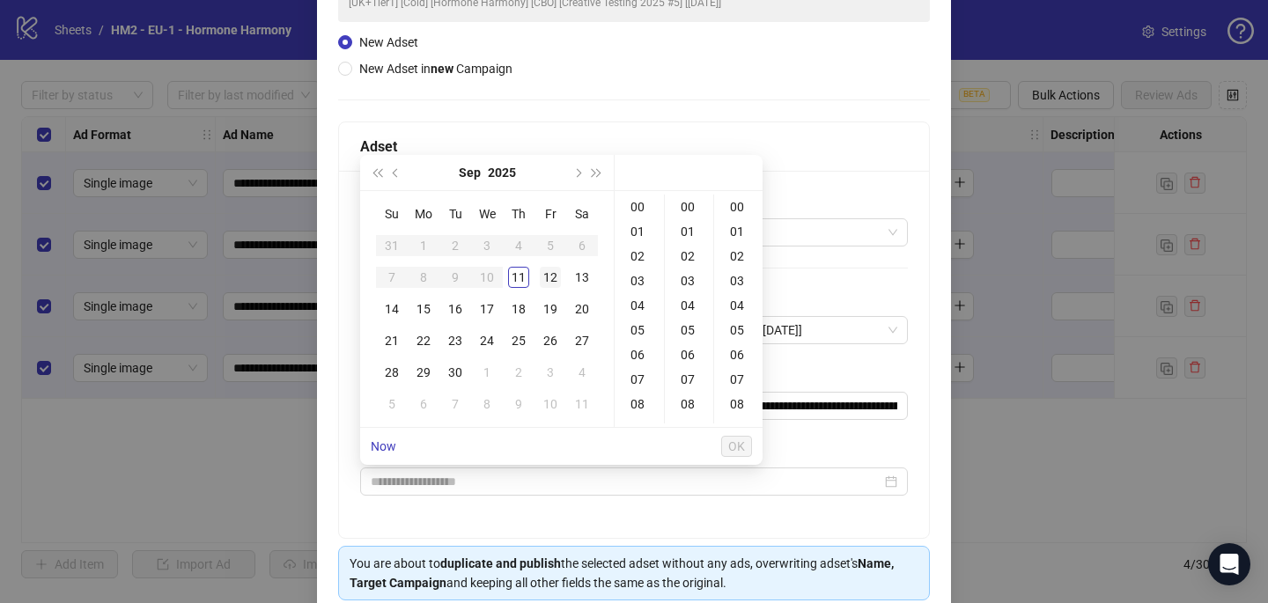
click at [544, 283] on div "12" at bounding box center [550, 277] width 21 height 21
type input "**********"
click at [733, 451] on span "OK" at bounding box center [736, 446] width 17 height 14
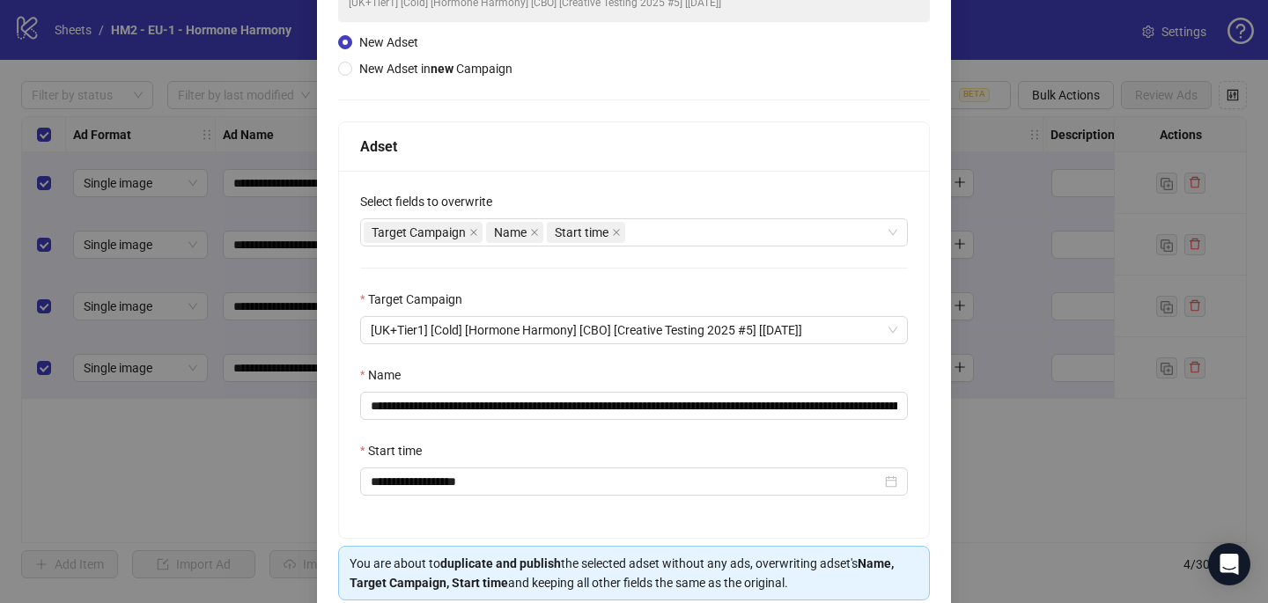
scroll to position [245, 0]
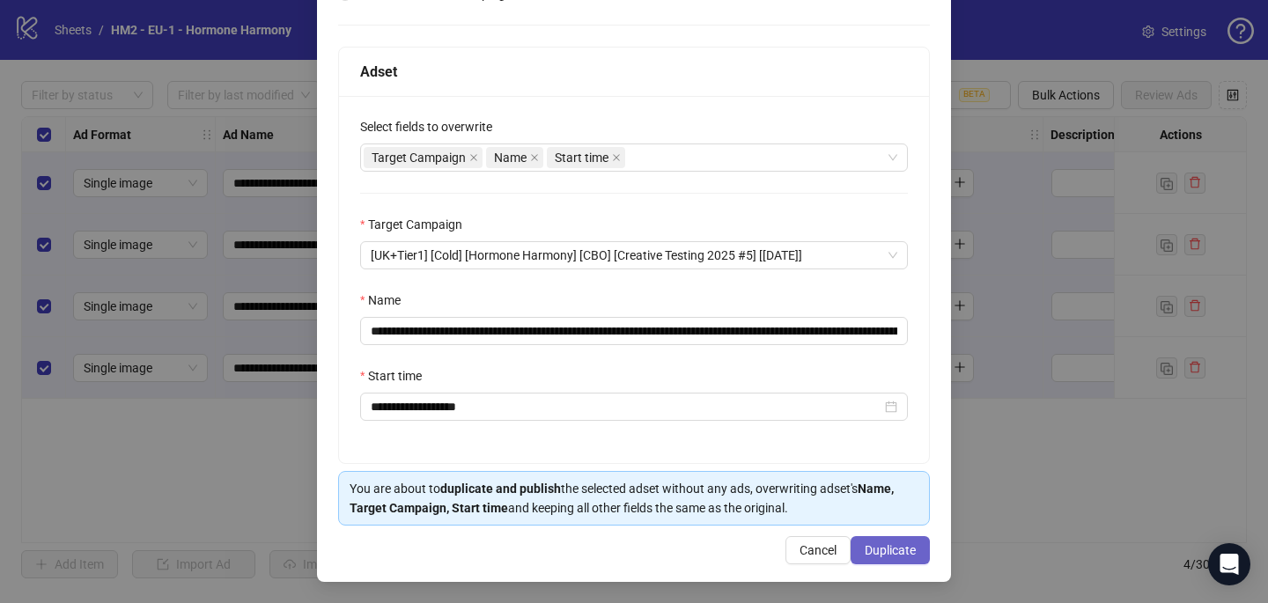
click at [895, 540] on button "Duplicate" at bounding box center [889, 550] width 79 height 28
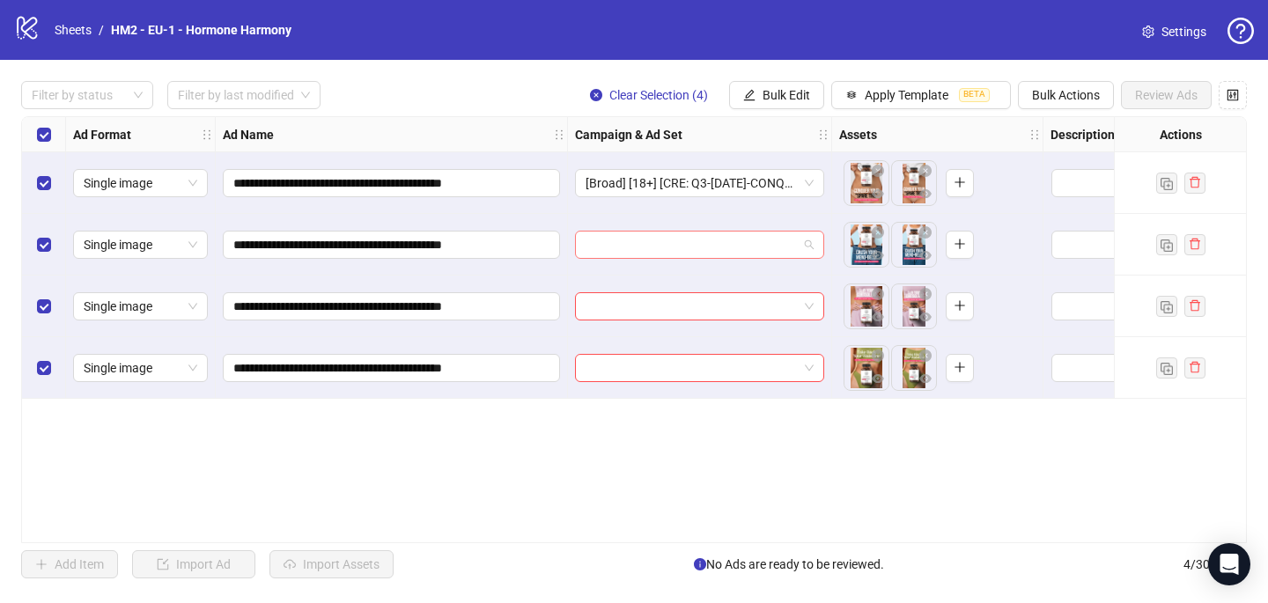
click at [685, 254] on input "search" at bounding box center [691, 245] width 212 height 26
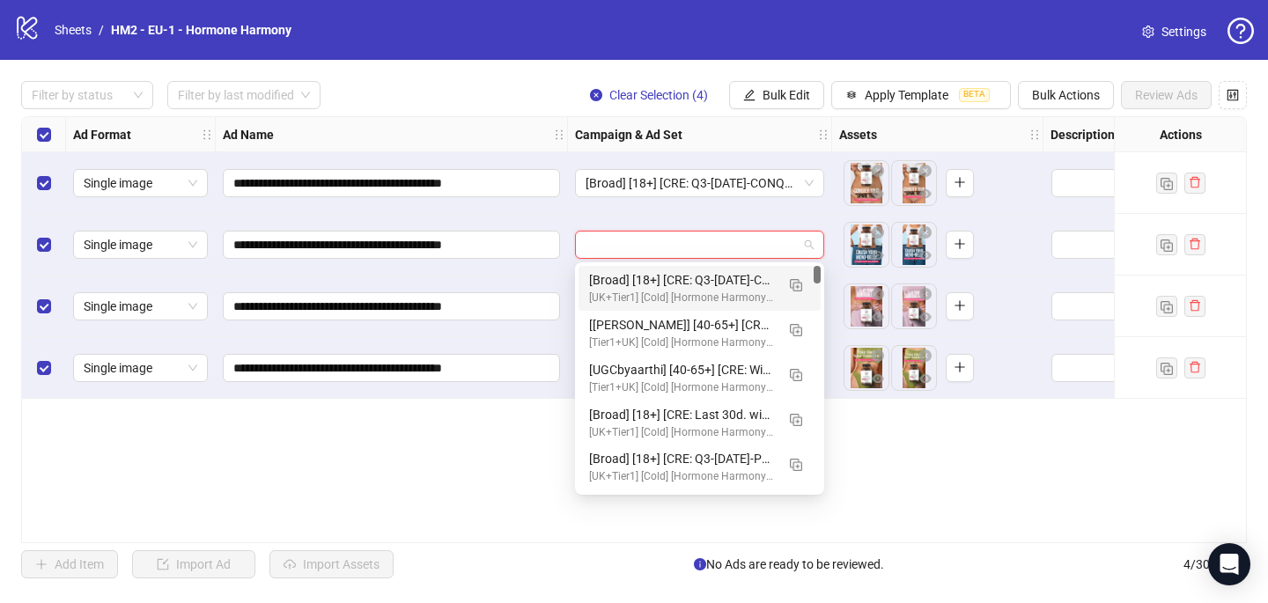
click at [678, 295] on div "[UK+Tier1] [Cold] [Hormone Harmony] [CBO] [Creative Testing 2025 #5] [[DATE]]" at bounding box center [682, 298] width 186 height 17
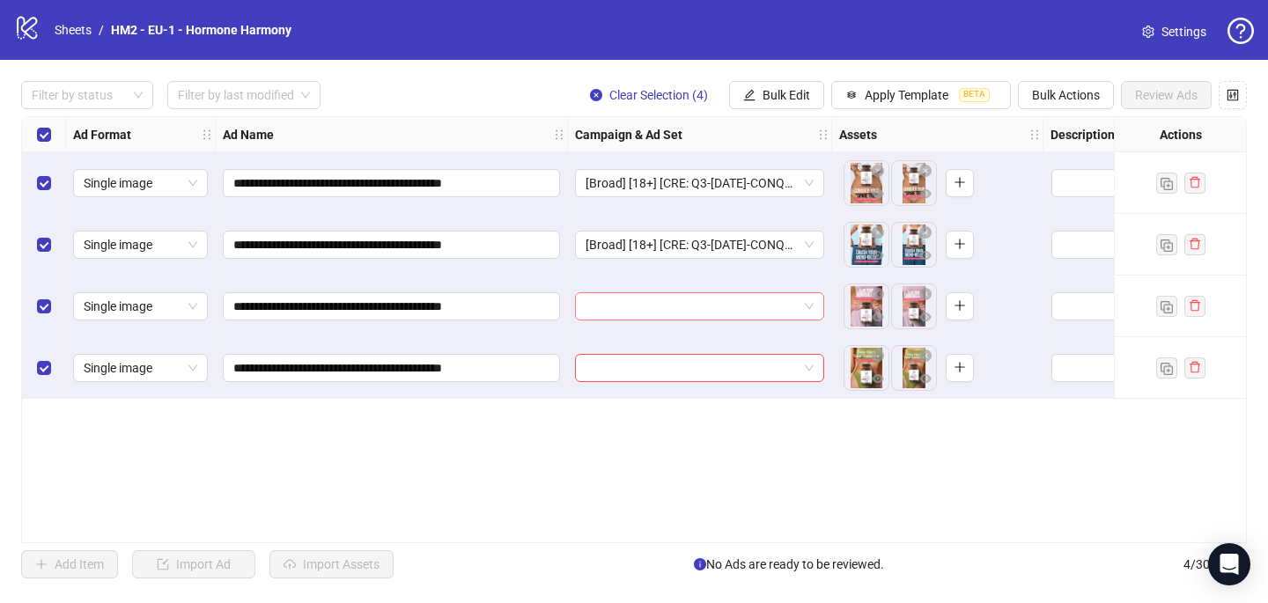
click at [665, 307] on input "search" at bounding box center [691, 306] width 212 height 26
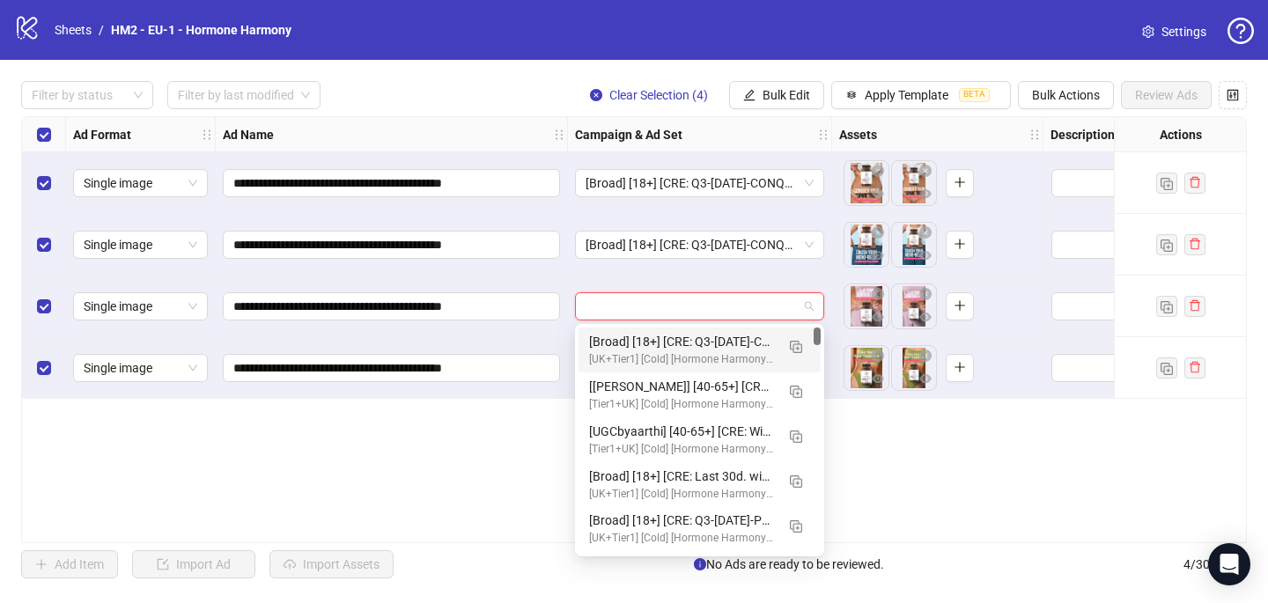
click at [664, 344] on div "[Broad] [18+] [CRE: Q3-[DATE]-CONQUER-IT-WEIGHT-STATIC-HH] [COP: Q3-[DATE]-What…" at bounding box center [682, 341] width 186 height 19
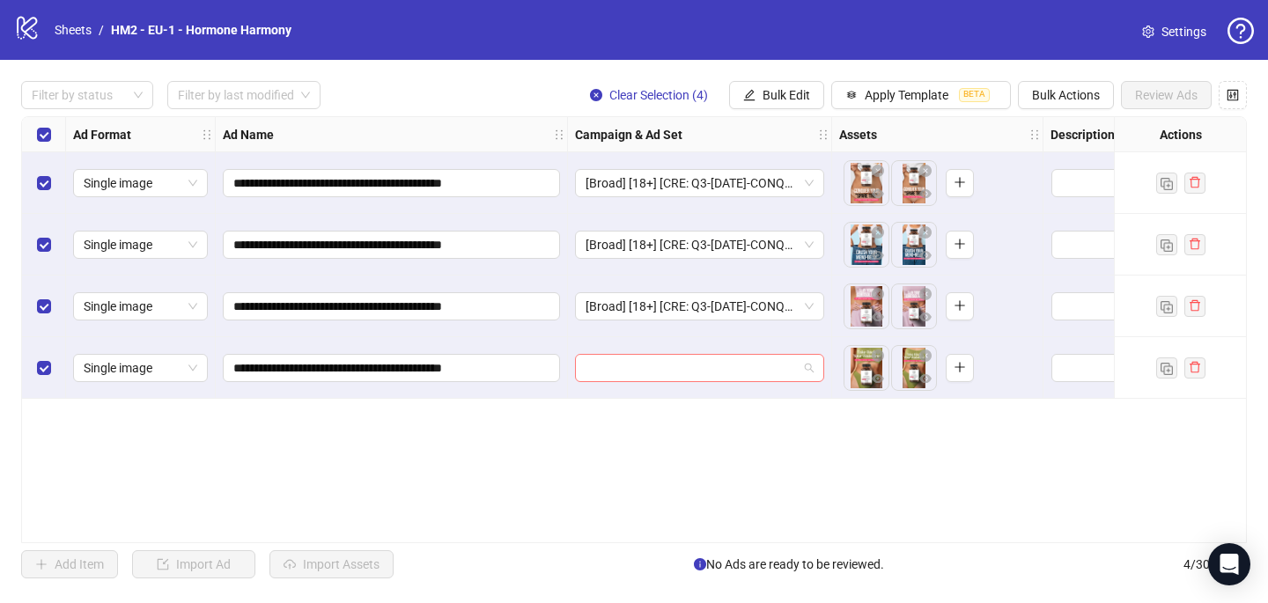
click at [659, 363] on input "search" at bounding box center [691, 368] width 212 height 26
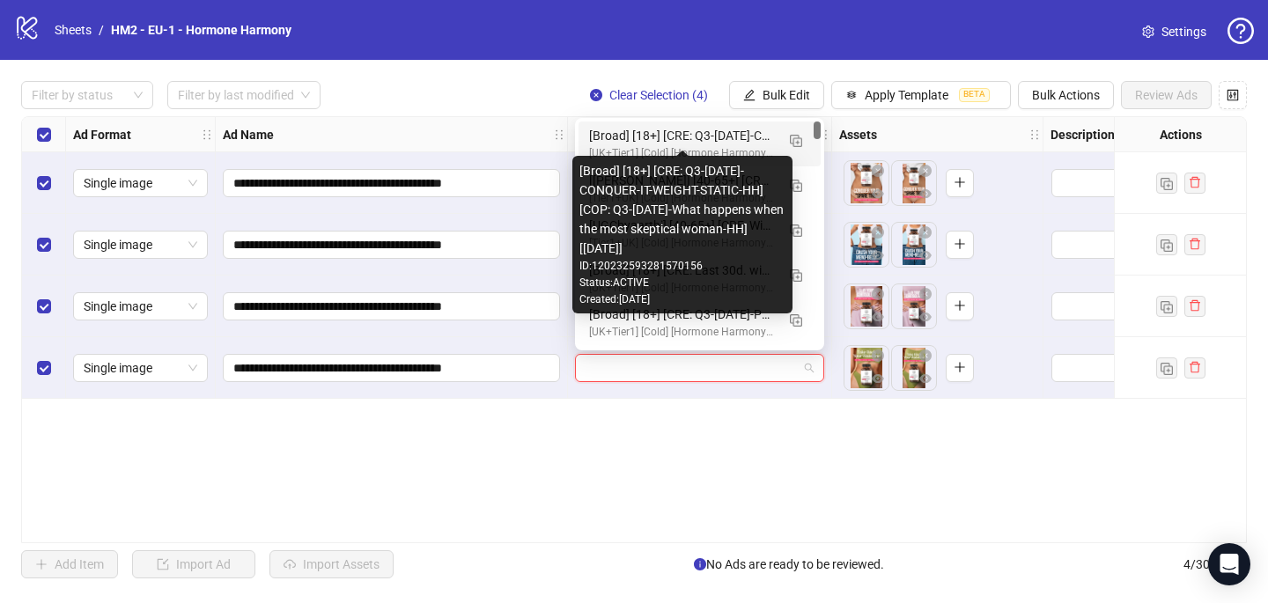
click at [693, 133] on div "[Broad] [18+] [CRE: Q3-[DATE]-CONQUER-IT-WEIGHT-STATIC-HH] [COP: Q3-[DATE]-What…" at bounding box center [682, 135] width 186 height 19
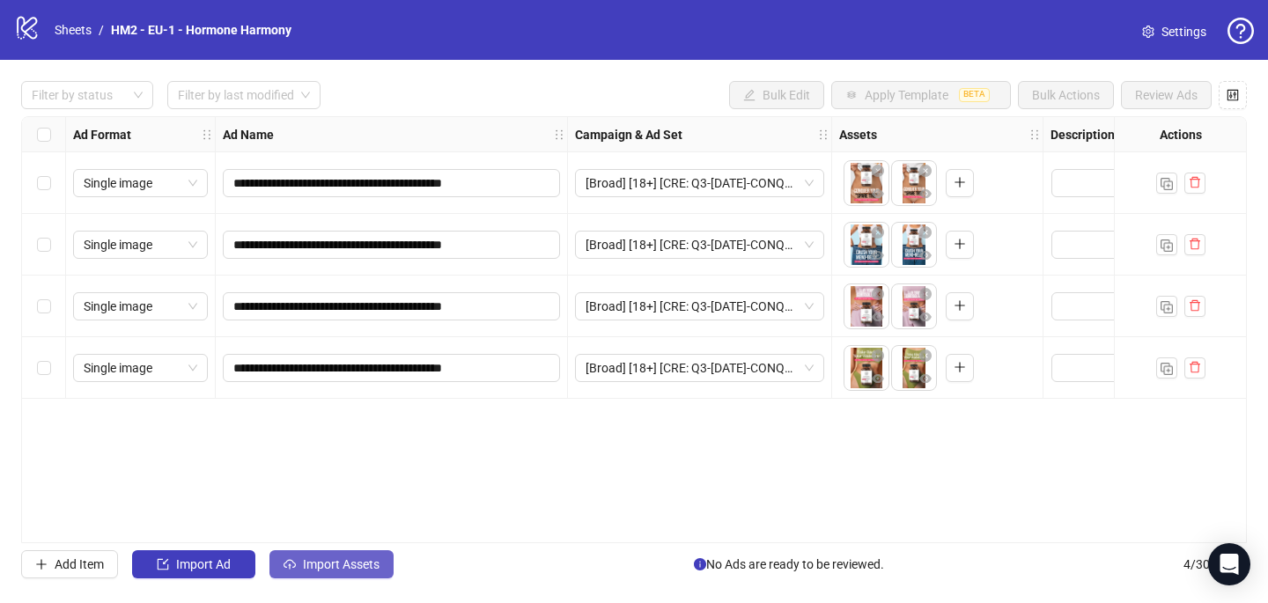
click at [339, 564] on span "Import Assets" at bounding box center [341, 564] width 77 height 14
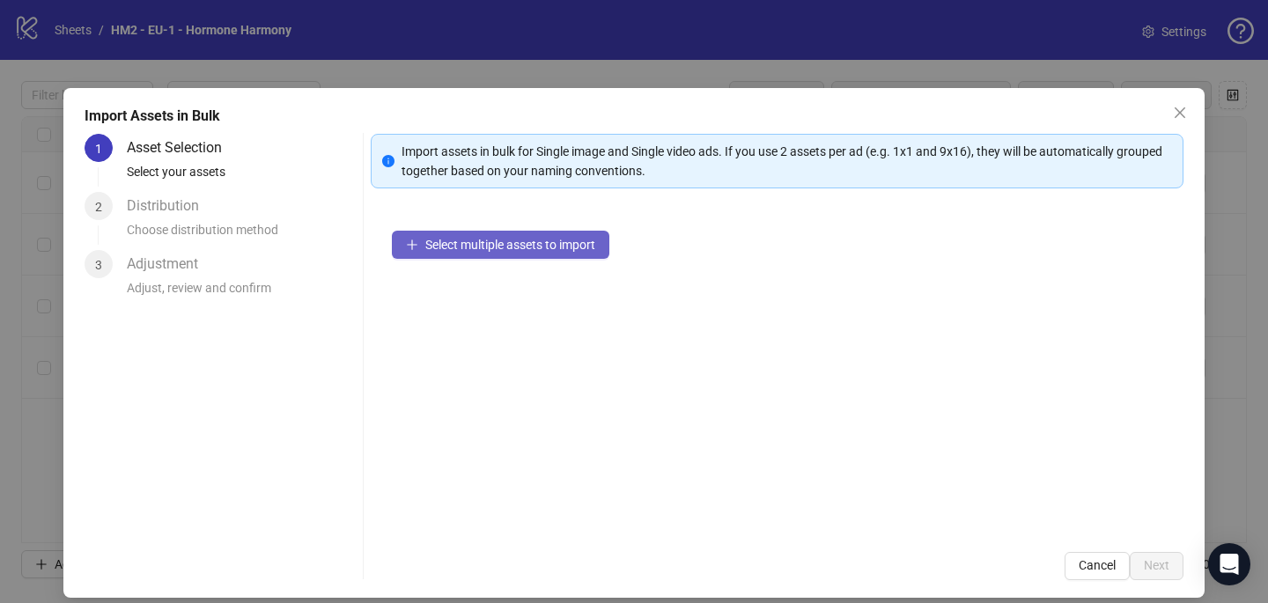
click at [538, 249] on span "Select multiple assets to import" at bounding box center [510, 245] width 170 height 14
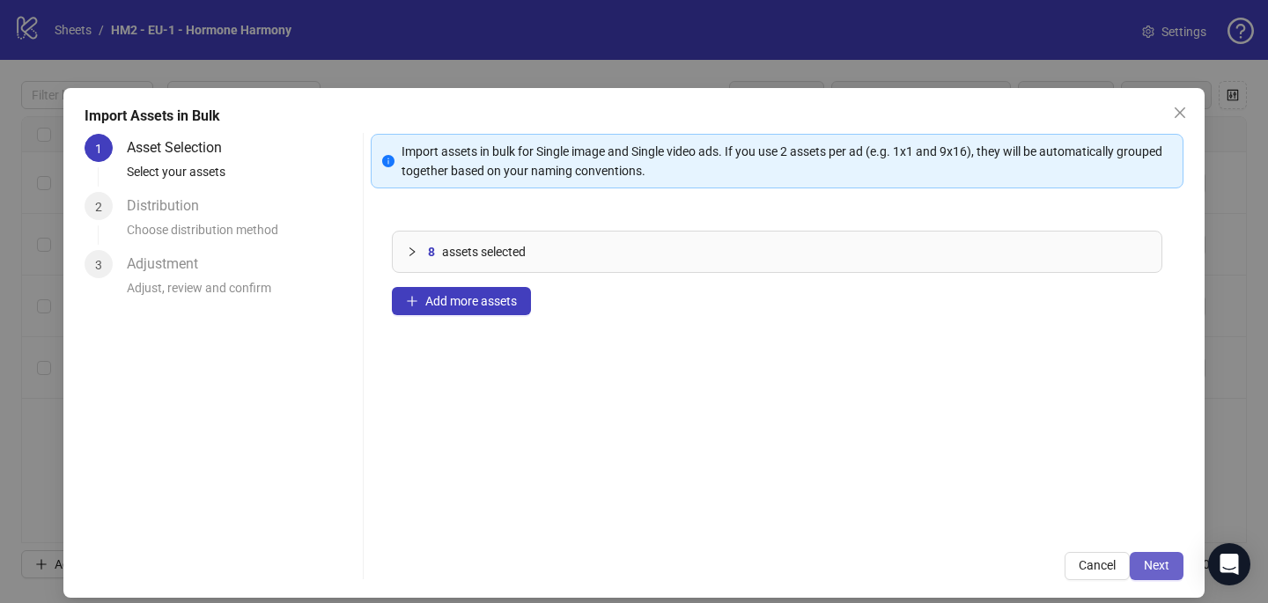
click at [1160, 564] on span "Next" at bounding box center [1157, 565] width 26 height 14
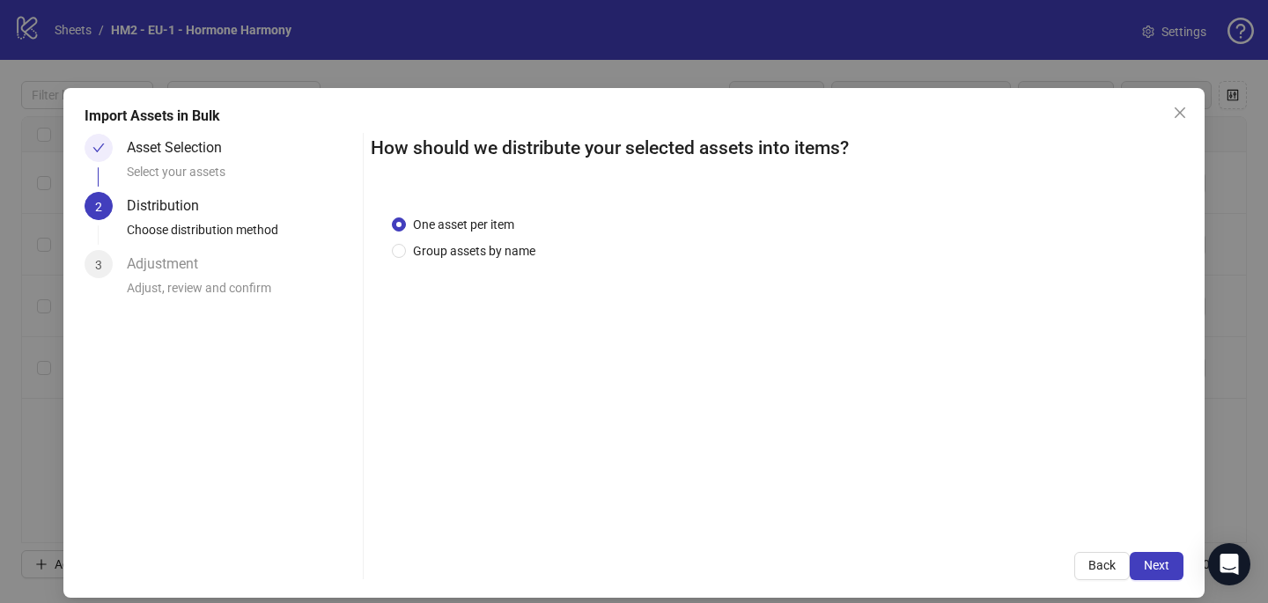
click at [499, 261] on div "One asset per item Group assets by name" at bounding box center [777, 362] width 813 height 337
click at [482, 256] on span "Group assets by name" at bounding box center [474, 250] width 136 height 19
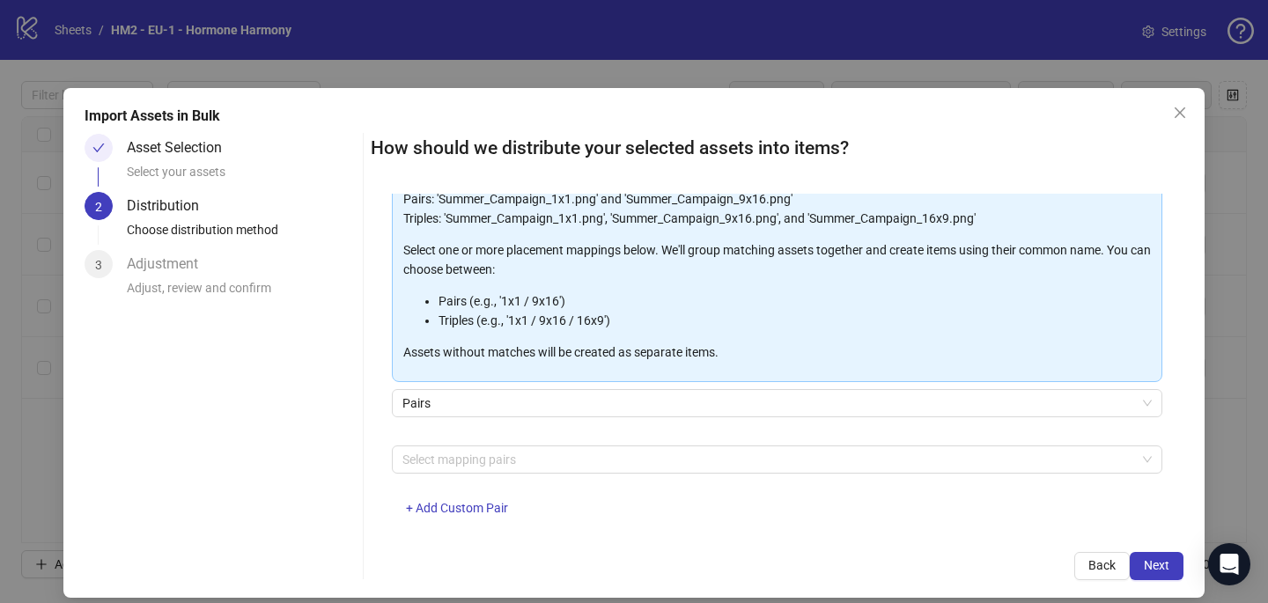
scroll to position [179, 0]
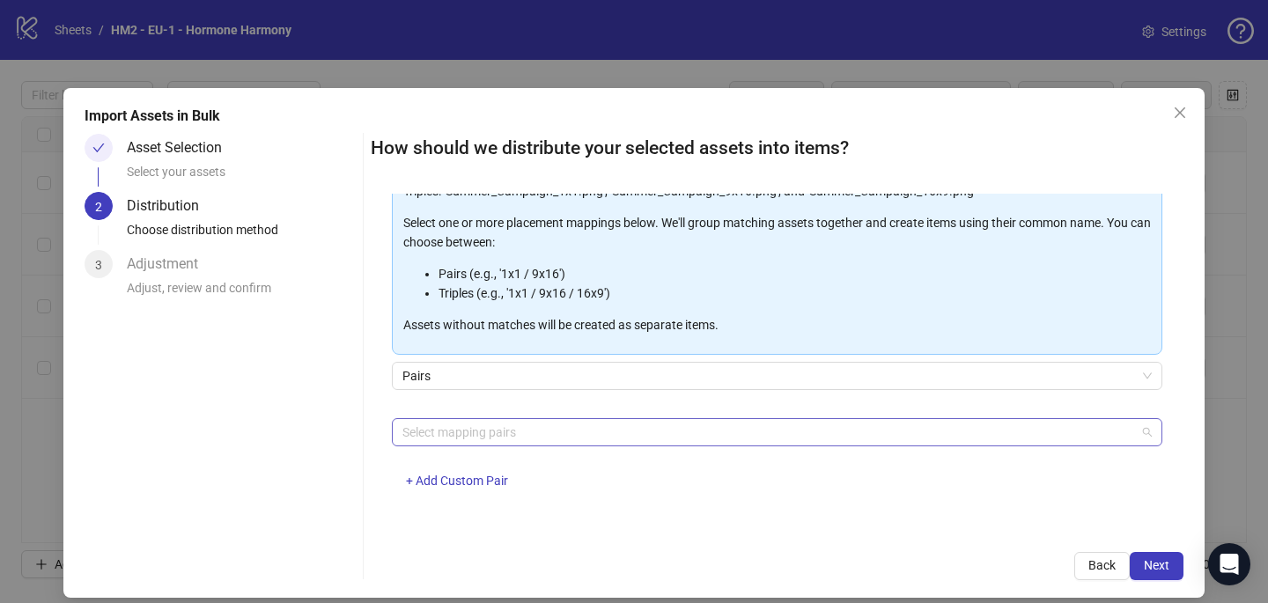
click at [469, 426] on div at bounding box center [767, 432] width 745 height 25
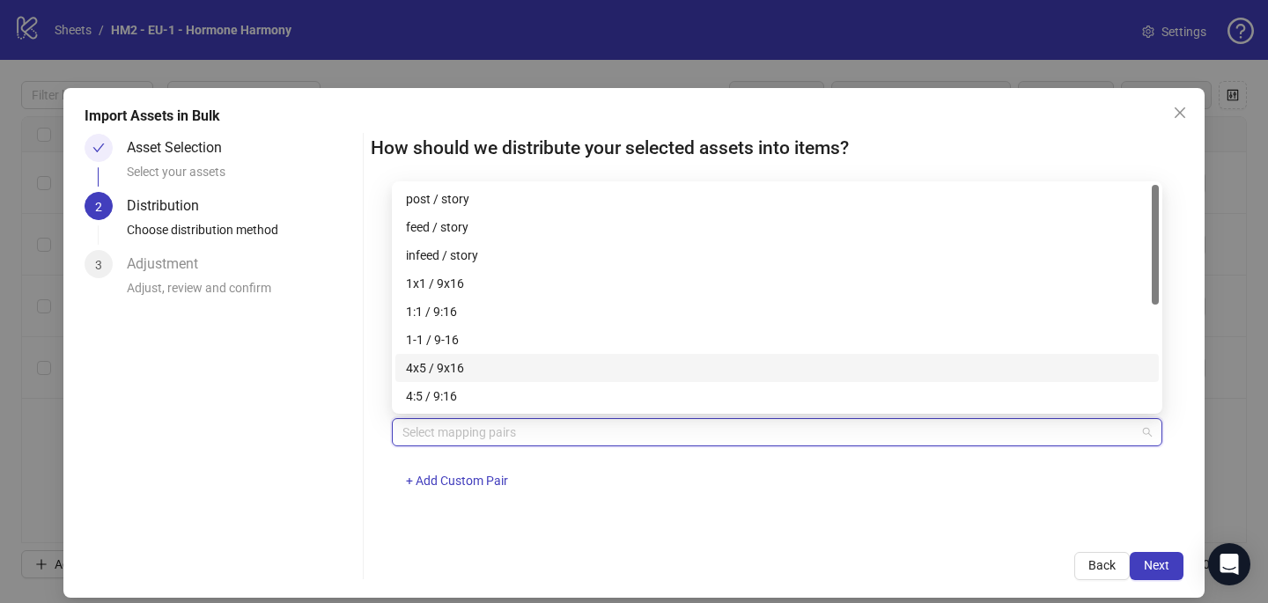
click at [470, 372] on div "4x5 / 9x16" at bounding box center [777, 367] width 742 height 19
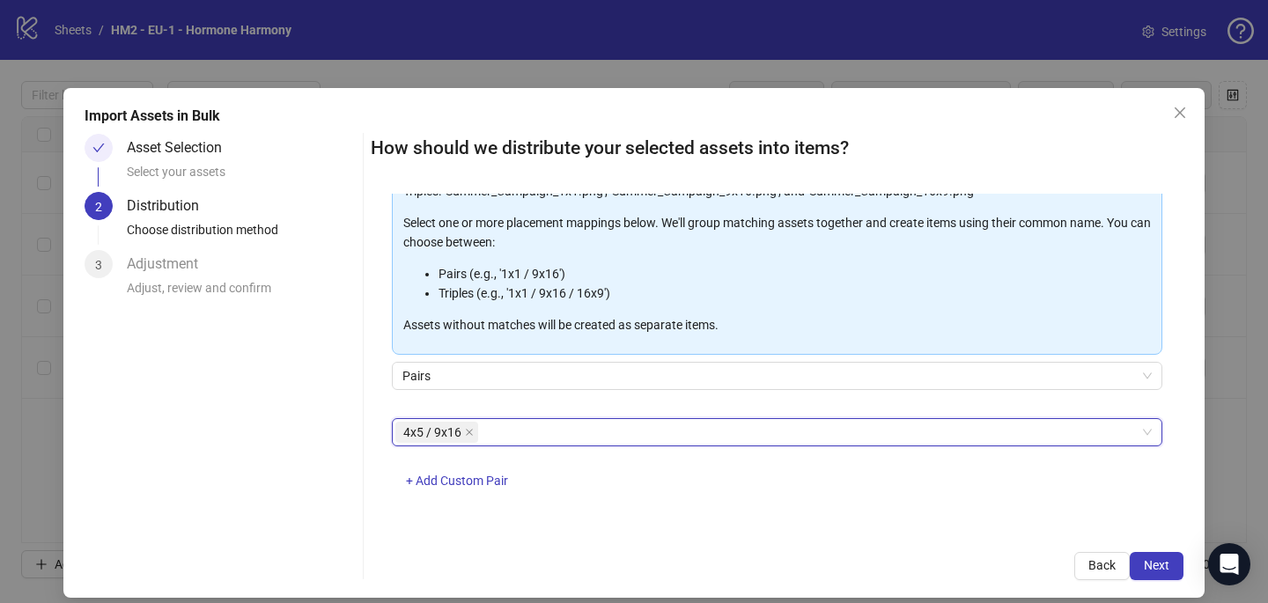
click at [980, 544] on div "How should we distribute your selected assets into items? One asset per item Gr…" at bounding box center [777, 357] width 813 height 446
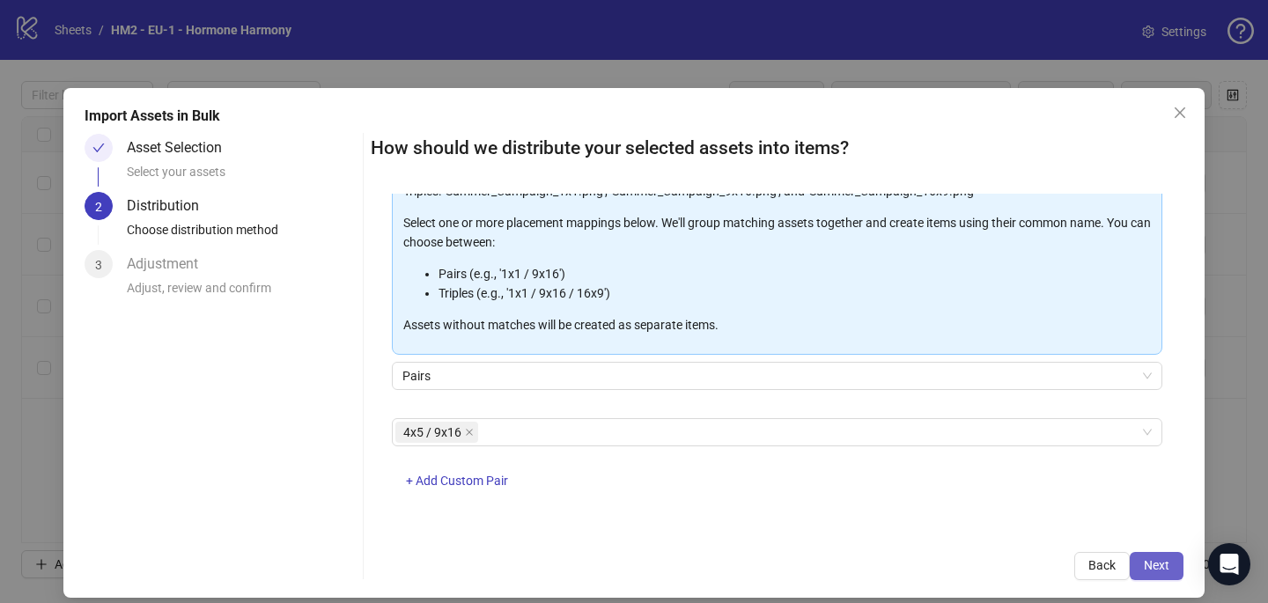
click at [1170, 572] on button "Next" at bounding box center [1157, 566] width 54 height 28
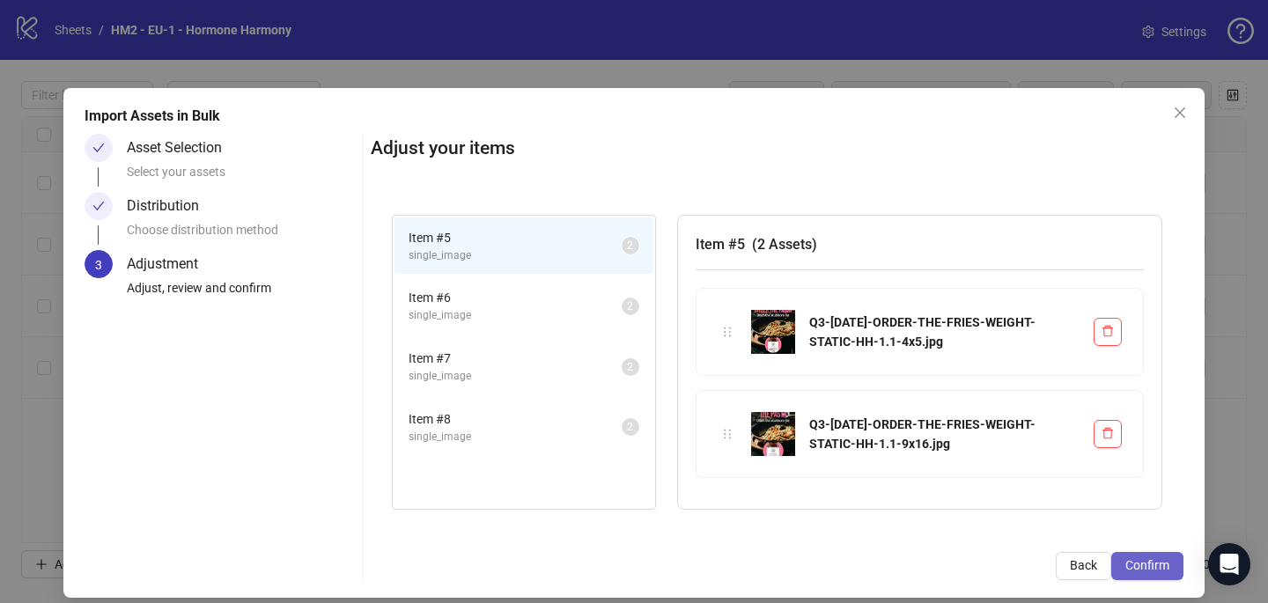
click at [1169, 568] on button "Confirm" at bounding box center [1147, 566] width 72 height 28
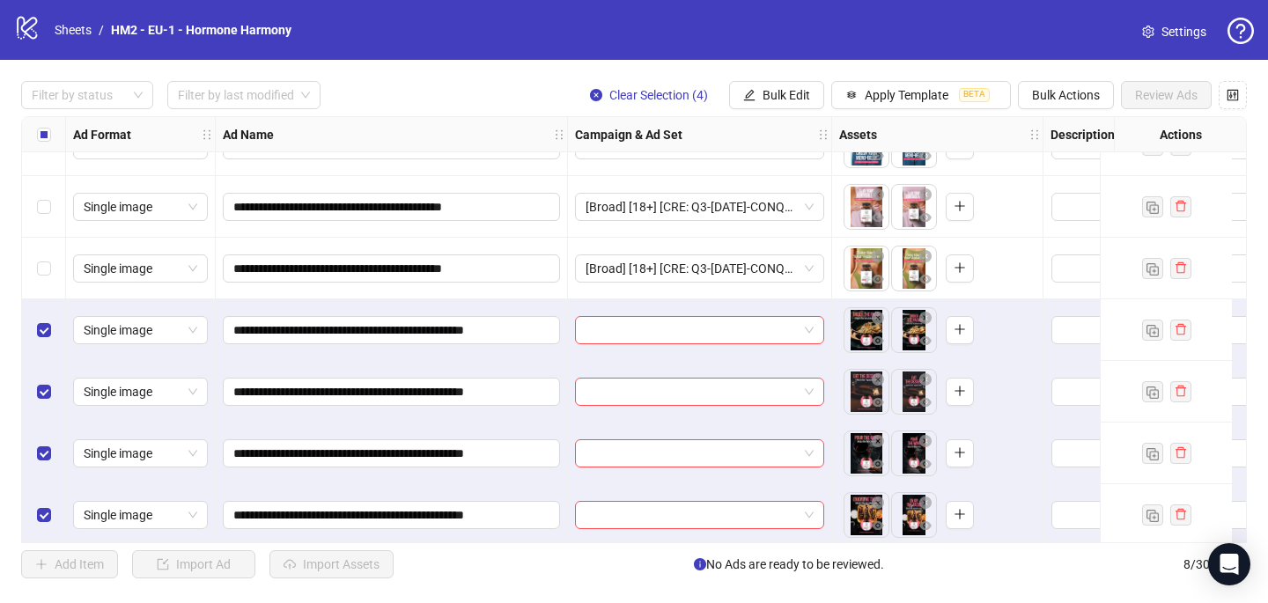
scroll to position [110, 0]
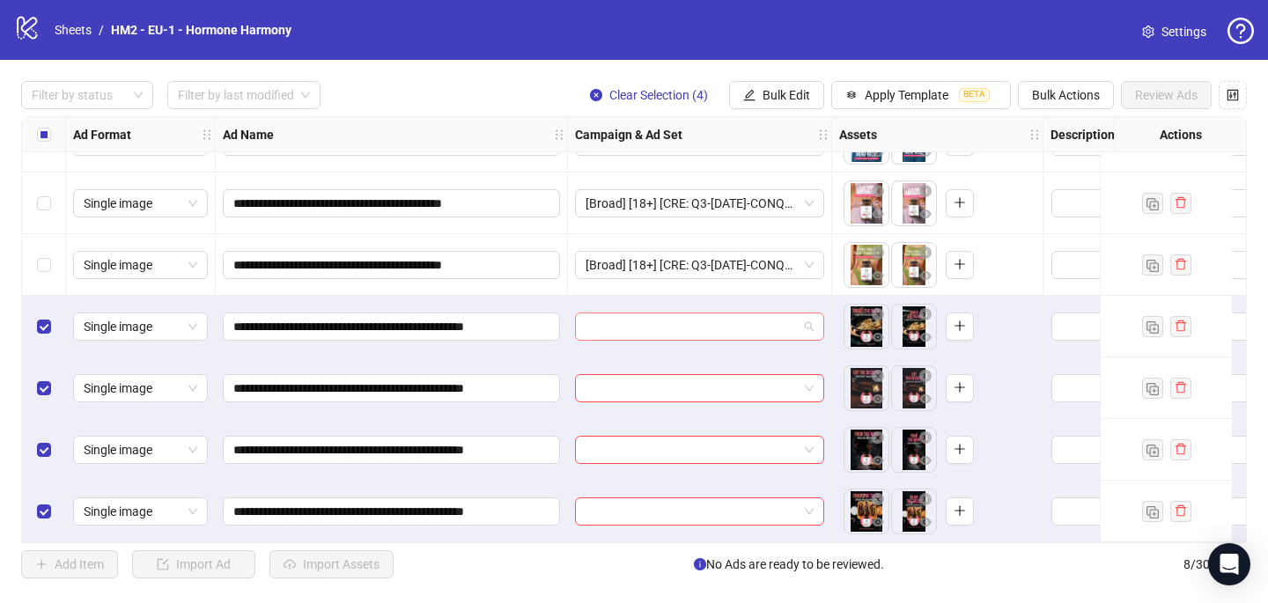
click at [615, 319] on input "search" at bounding box center [691, 326] width 212 height 26
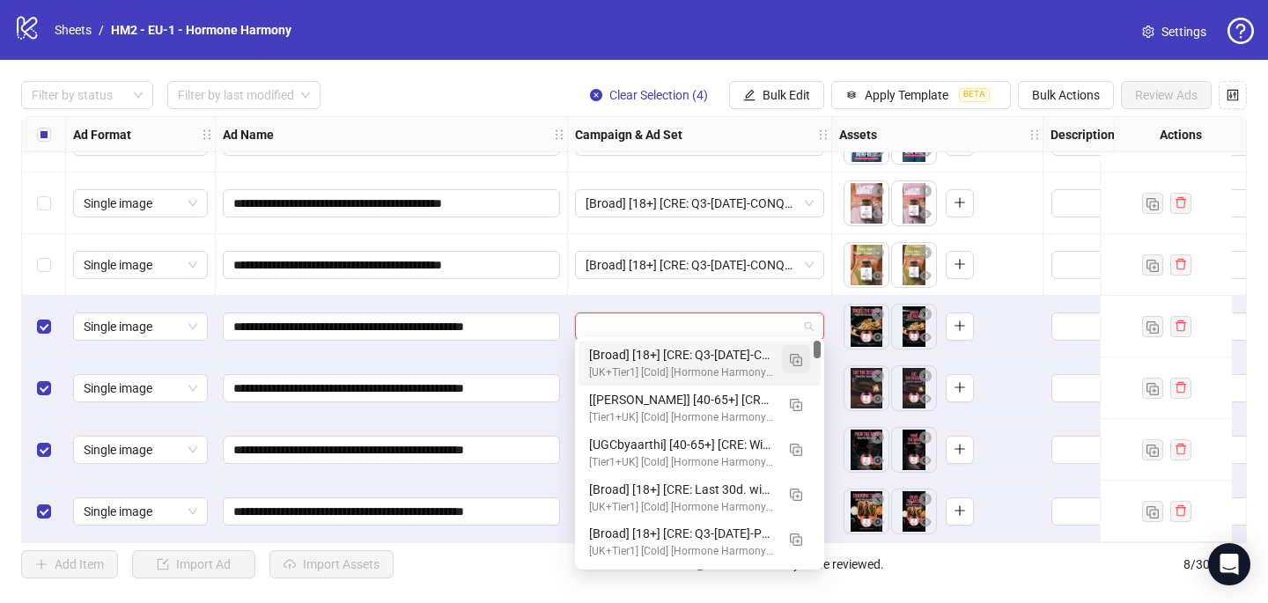
click at [795, 351] on button "button" at bounding box center [796, 359] width 28 height 28
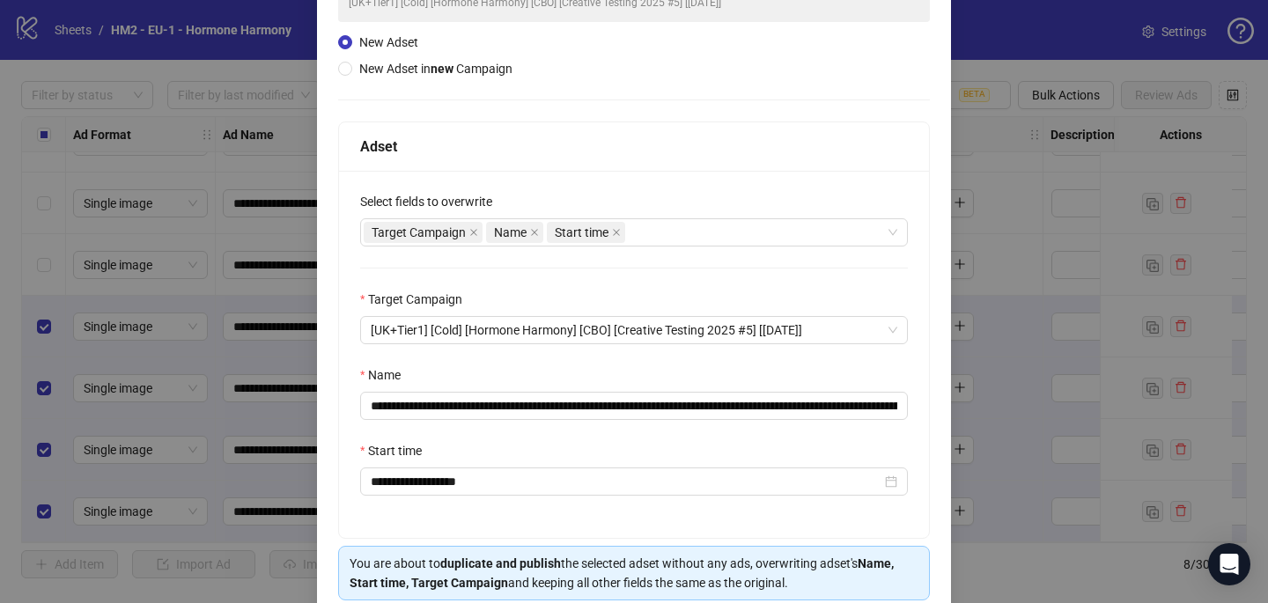
scroll to position [245, 0]
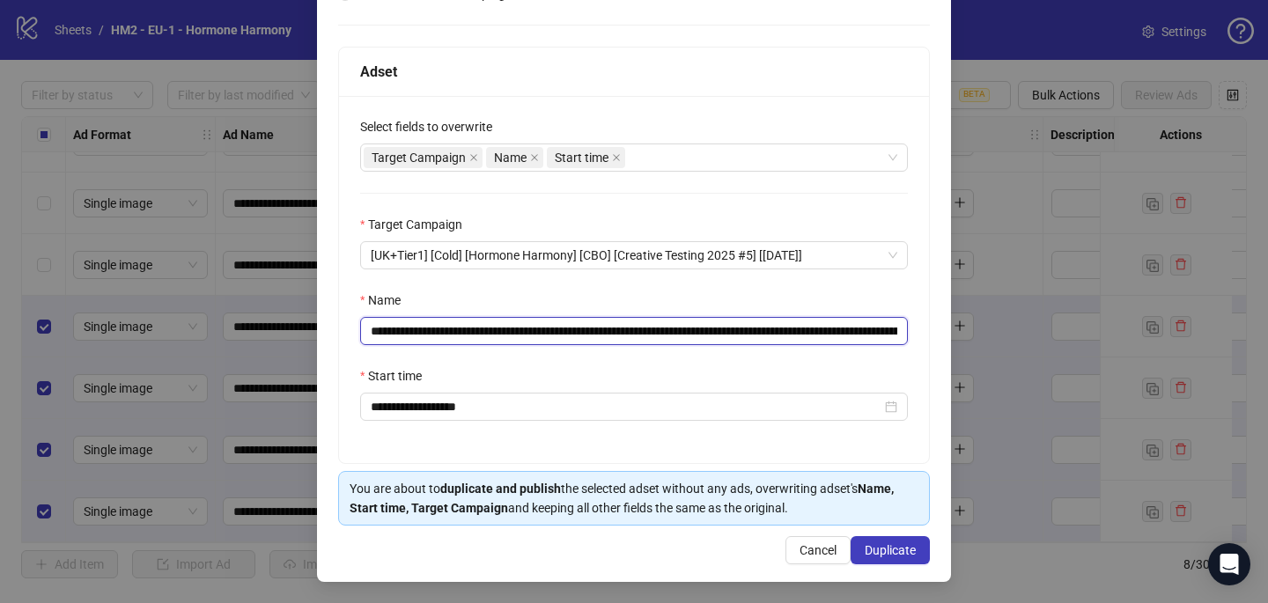
drag, startPoint x: 750, startPoint y: 331, endPoint x: 475, endPoint y: 328, distance: 274.7
click at [475, 328] on input "**********" at bounding box center [634, 331] width 548 height 28
paste input "*****"
type input "**********"
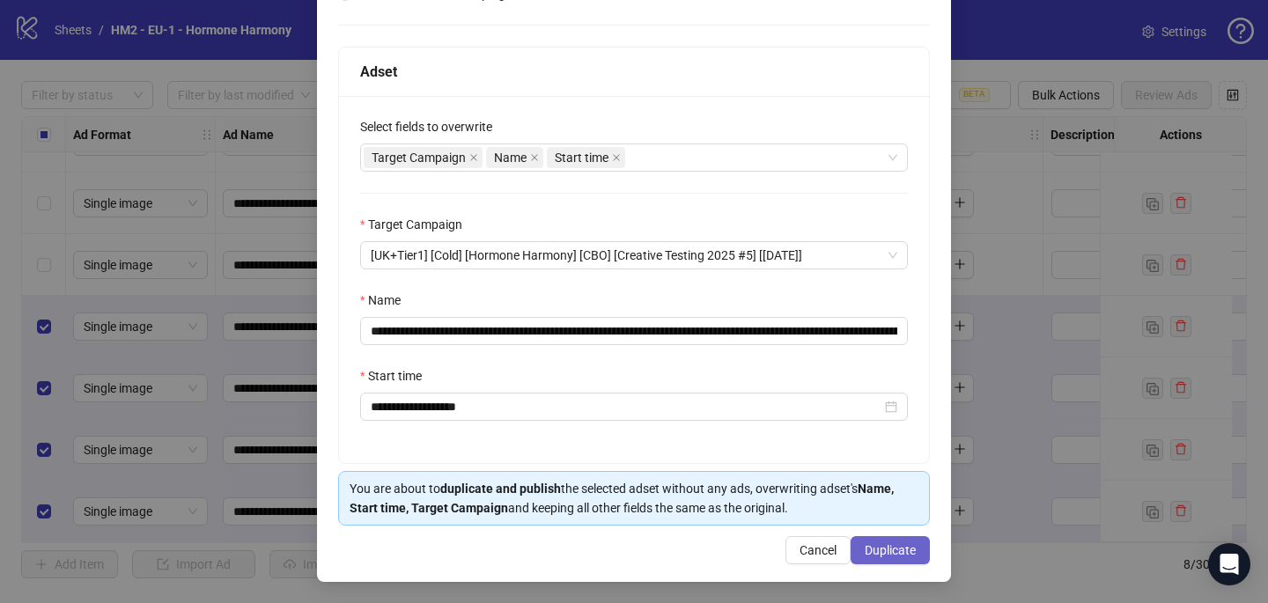
click at [880, 551] on span "Duplicate" at bounding box center [890, 550] width 51 height 14
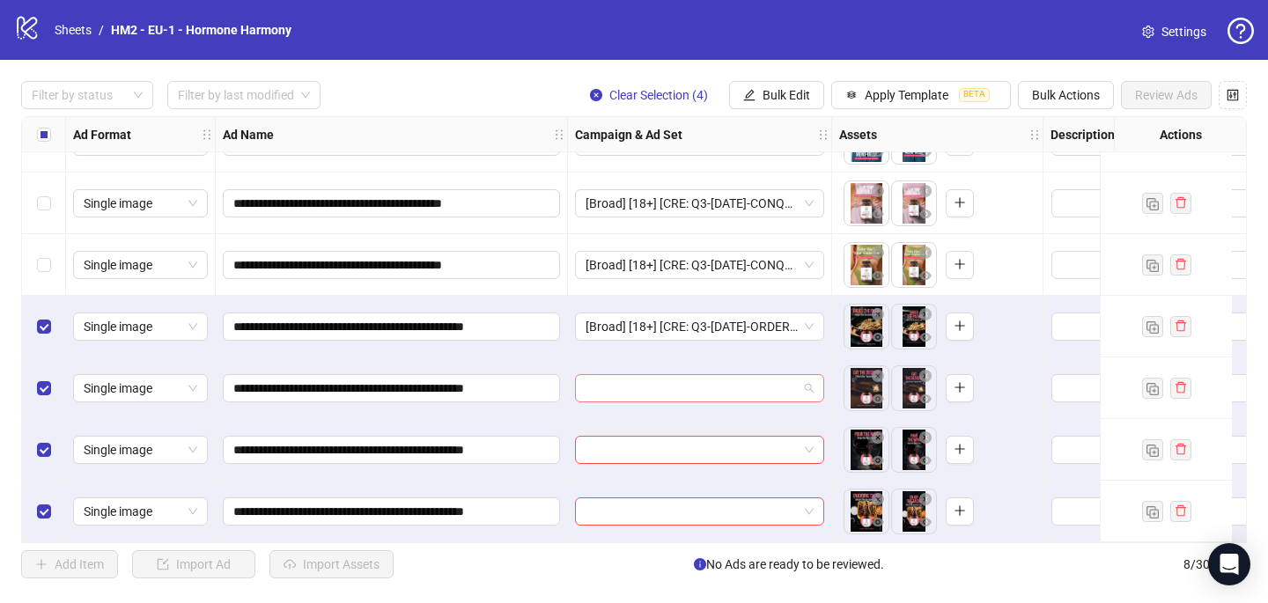
click at [707, 382] on input "search" at bounding box center [691, 388] width 212 height 26
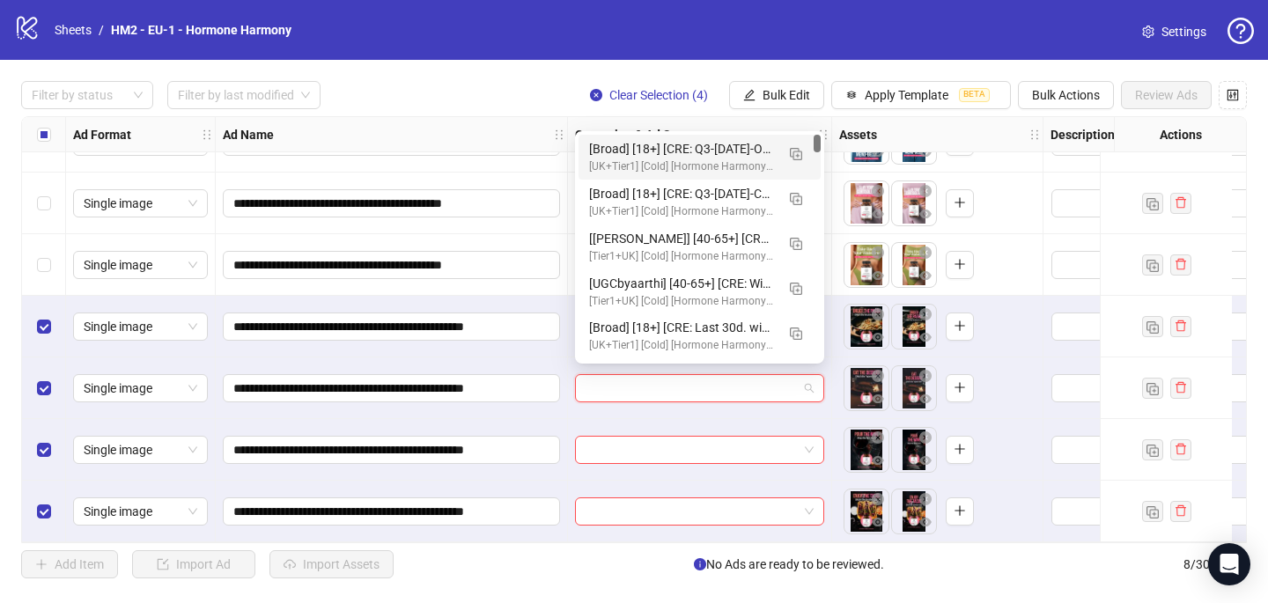
click at [732, 147] on div "[Broad] [18+] [CRE: Q3-[DATE]-ORDER-THE-FRIES-WEIGHT-STATIC-HH] [COP: Q3-[DATE]…" at bounding box center [682, 148] width 186 height 19
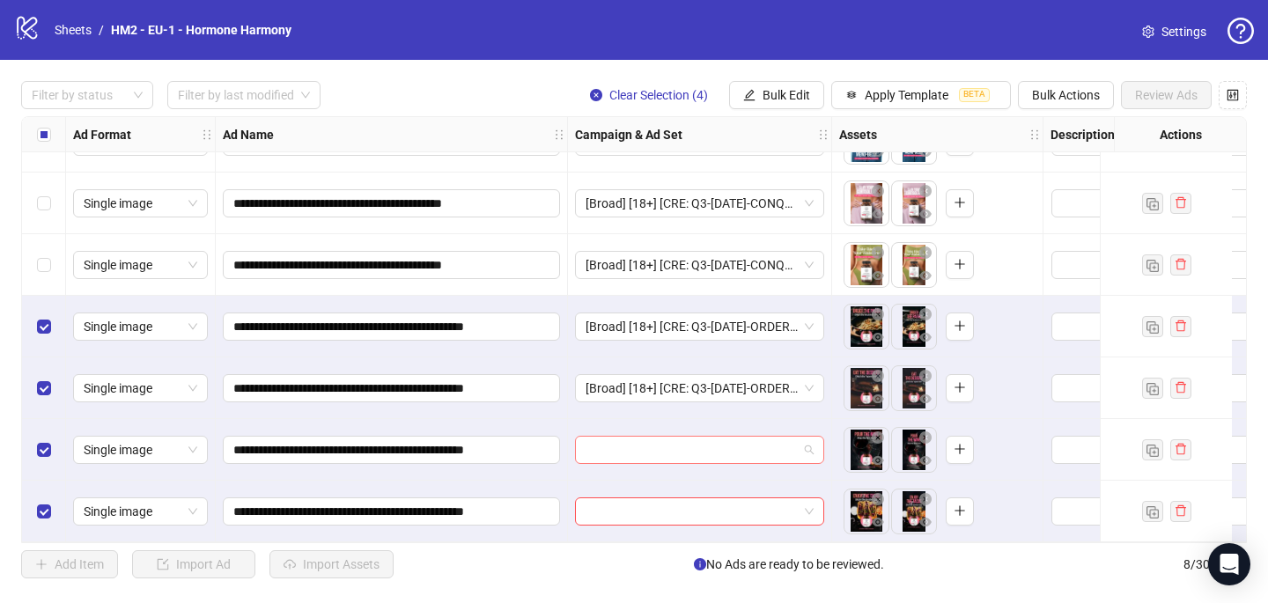
click at [697, 441] on input "search" at bounding box center [691, 450] width 212 height 26
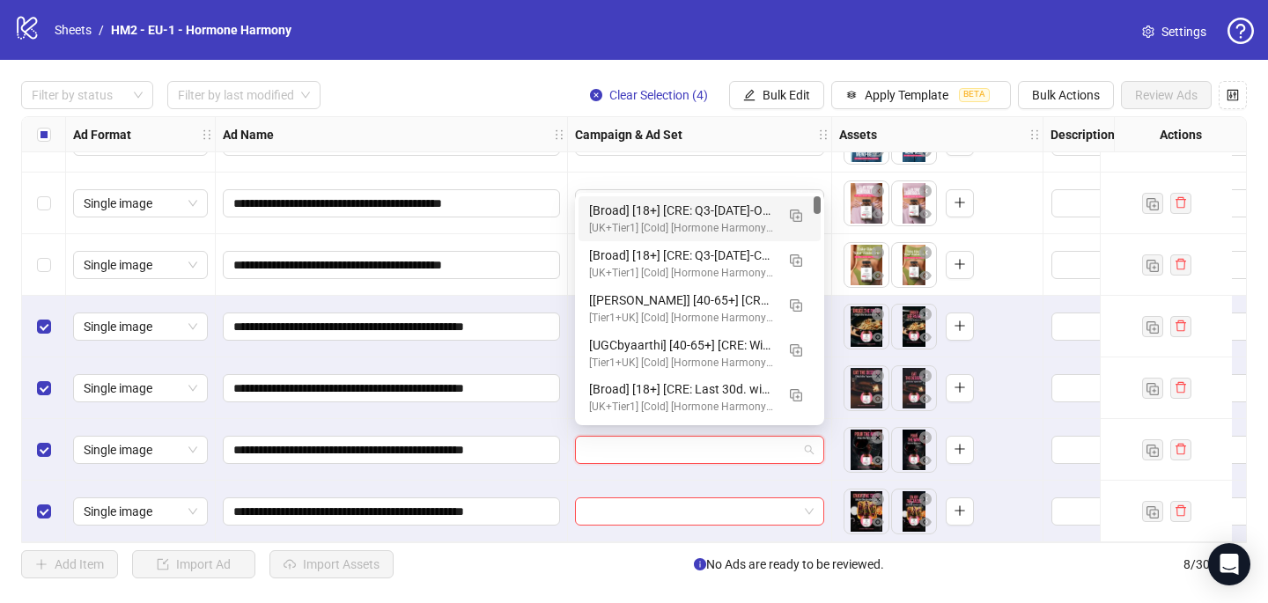
click at [758, 212] on div "[Broad] [18+] [CRE: Q3-[DATE]-ORDER-THE-FRIES-WEIGHT-STATIC-HH] [COP: Q3-[DATE]…" at bounding box center [682, 210] width 186 height 19
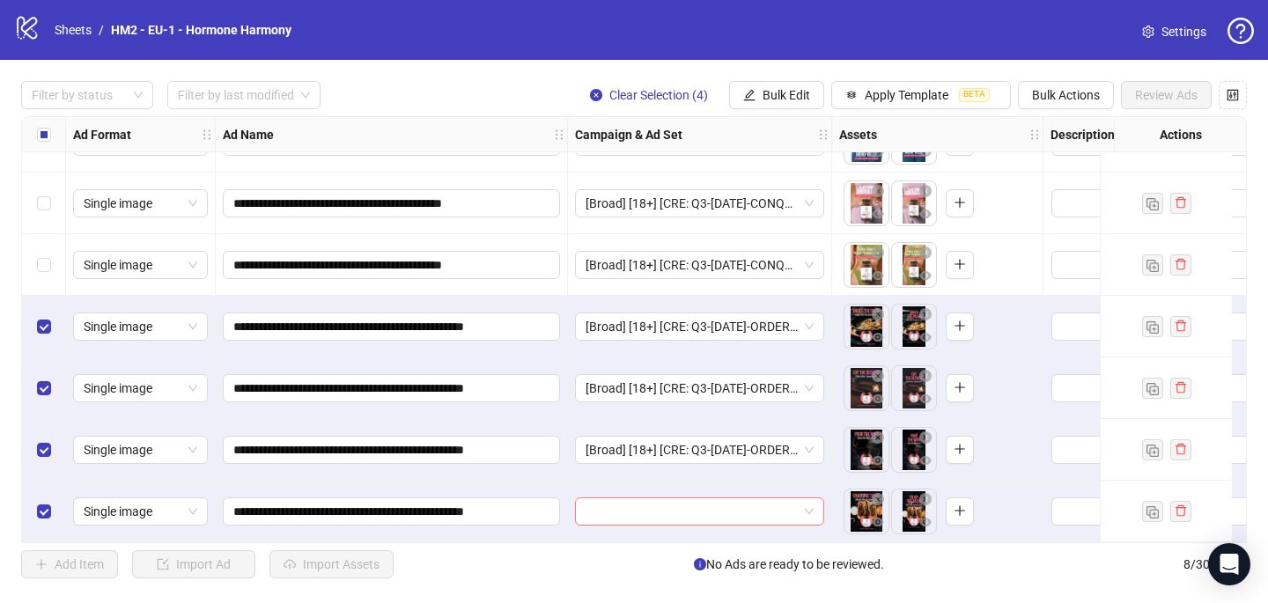
click at [699, 498] on input "search" at bounding box center [691, 511] width 212 height 26
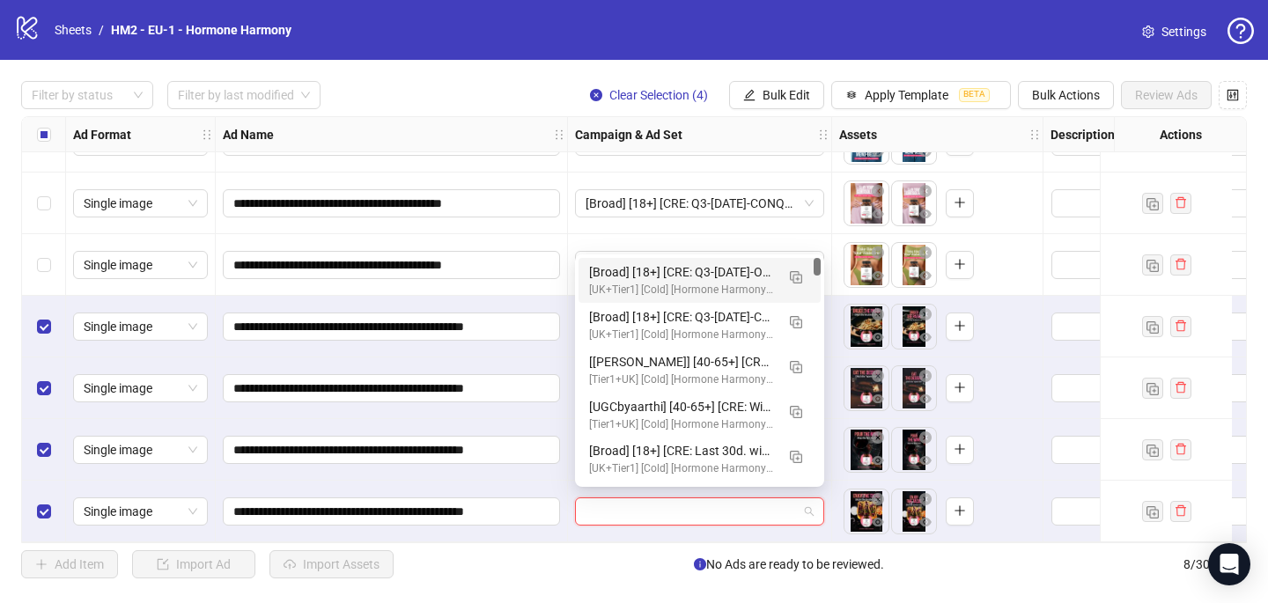
click at [742, 272] on div "[Broad] [18+] [CRE: Q3-[DATE]-ORDER-THE-FRIES-WEIGHT-STATIC-HH] [COP: Q3-[DATE]…" at bounding box center [682, 271] width 186 height 19
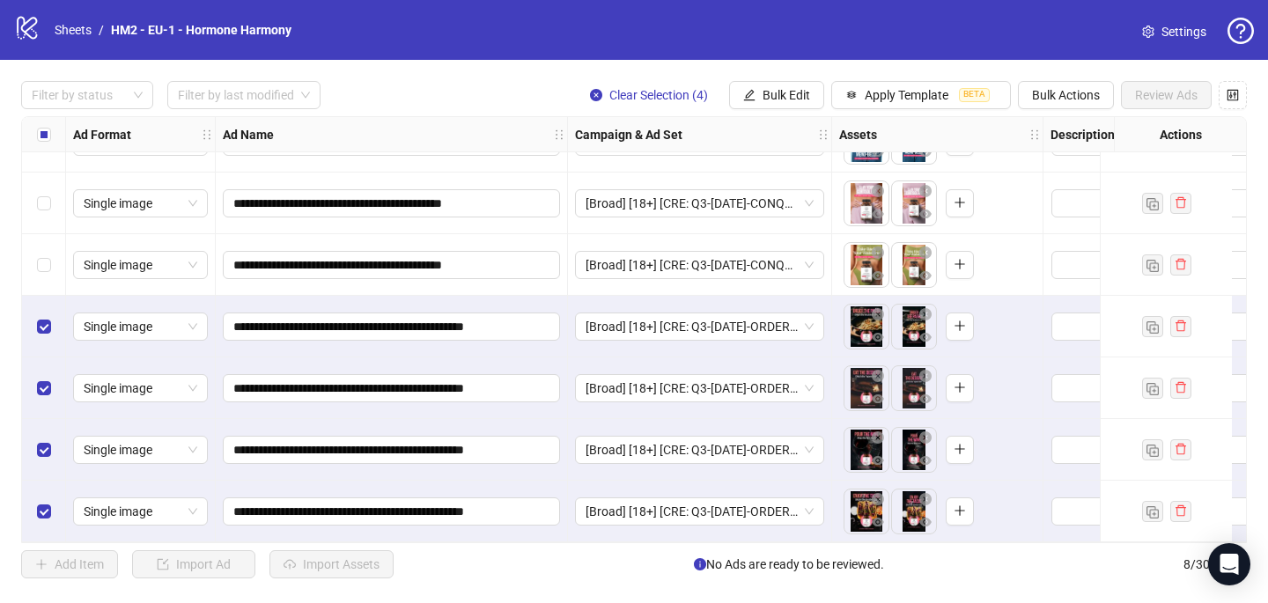
click at [46, 127] on label "Select all rows" at bounding box center [44, 134] width 14 height 19
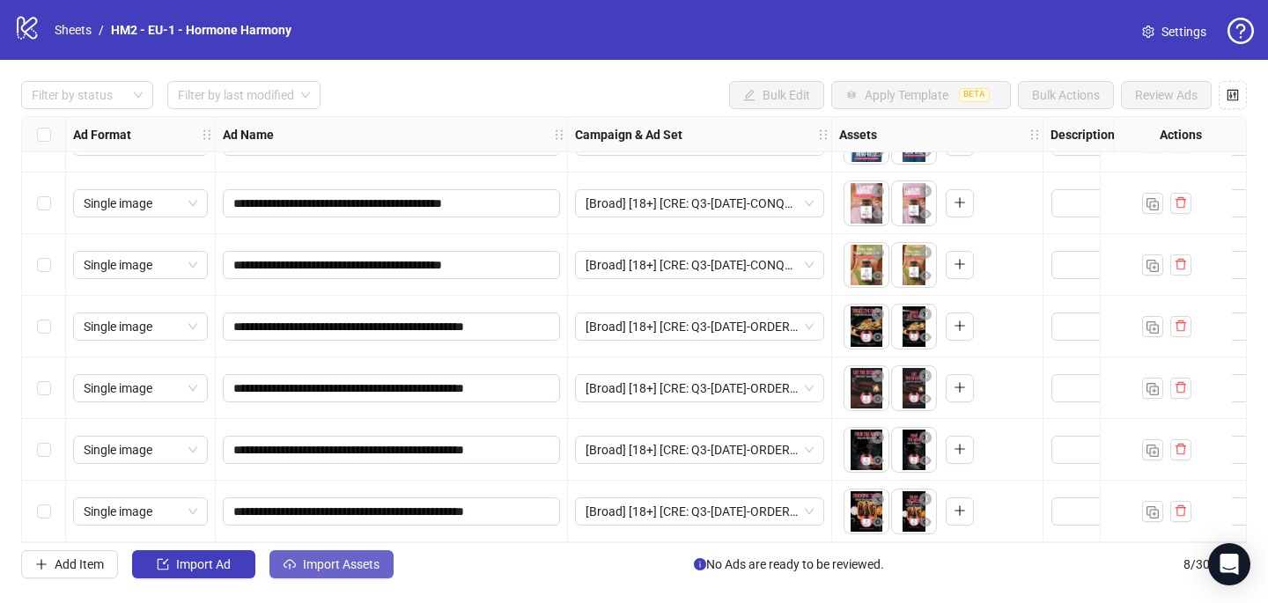
click at [303, 569] on button "Import Assets" at bounding box center [331, 564] width 124 height 28
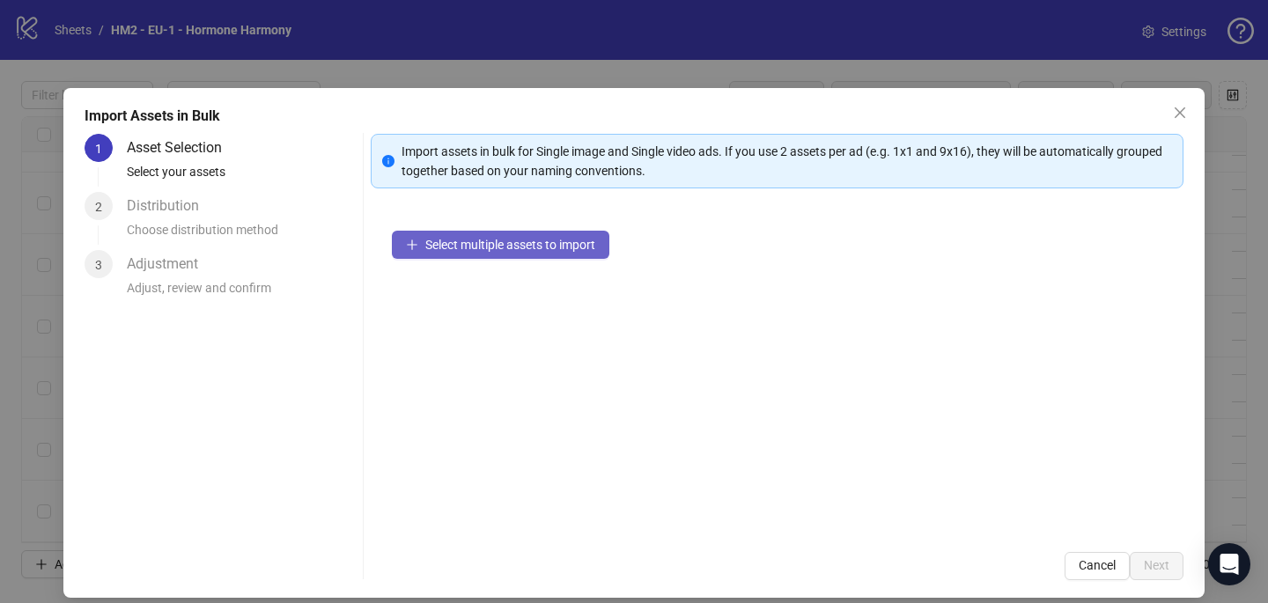
click at [455, 233] on button "Select multiple assets to import" at bounding box center [500, 245] width 217 height 28
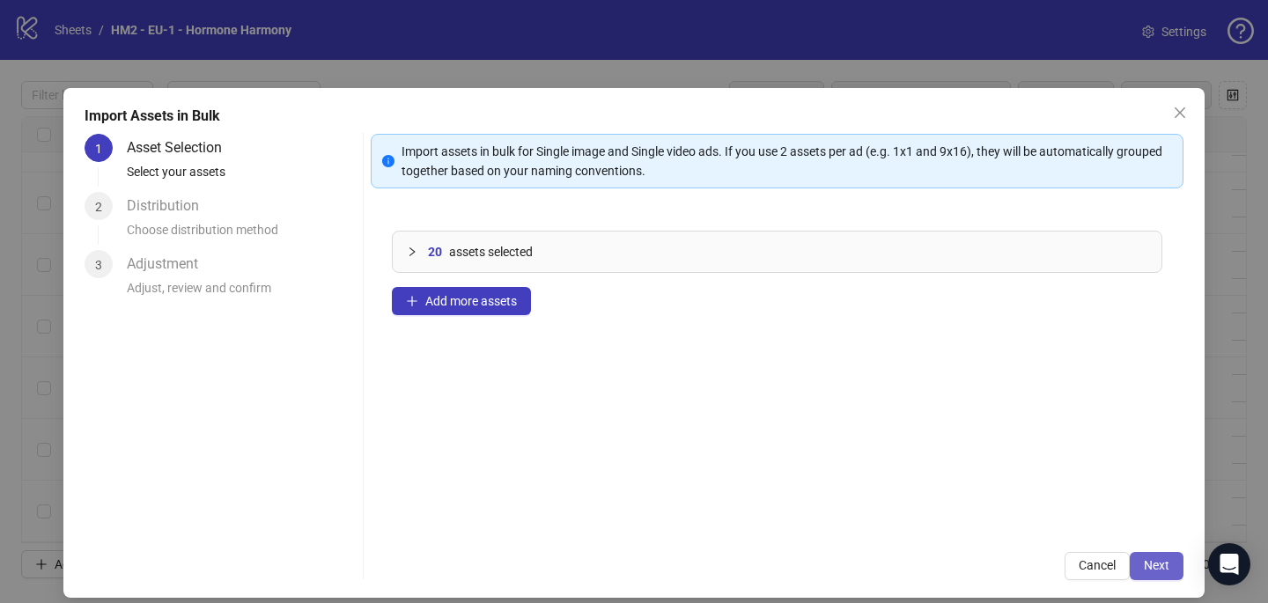
click at [1156, 575] on button "Next" at bounding box center [1157, 566] width 54 height 28
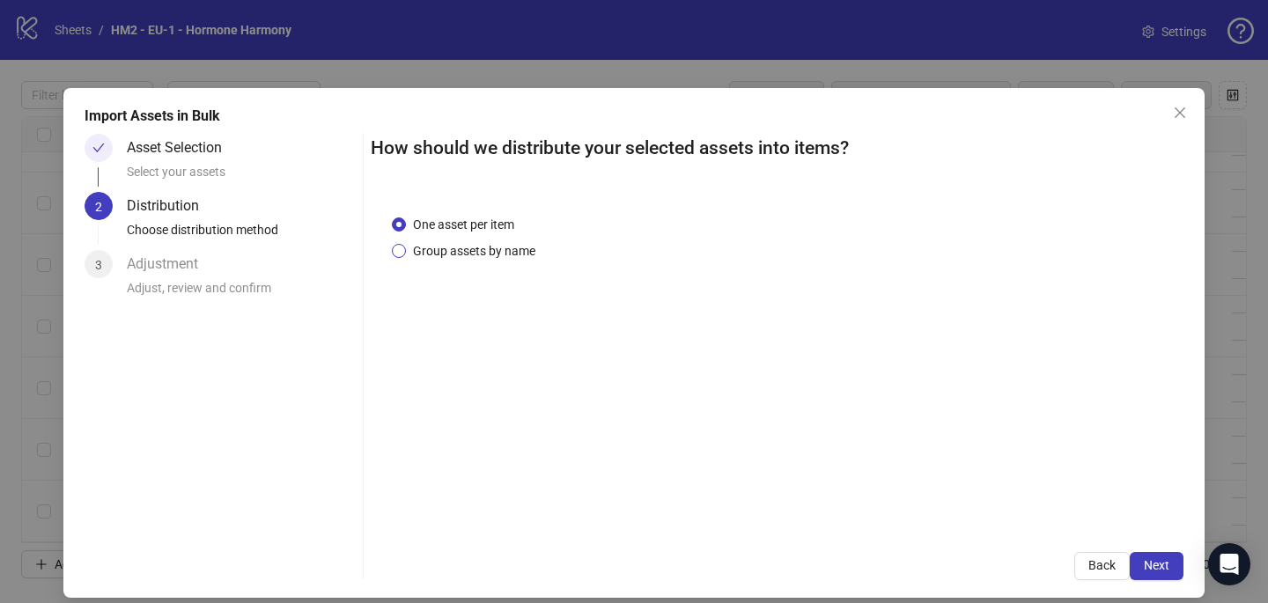
click at [496, 247] on span "Group assets by name" at bounding box center [474, 250] width 136 height 19
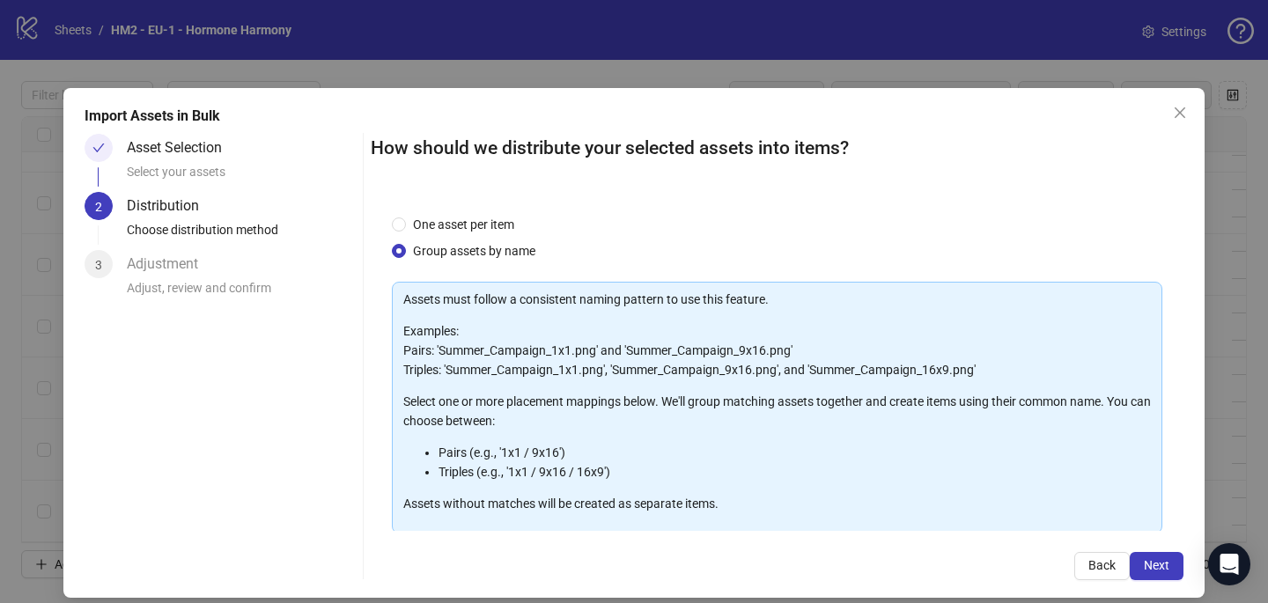
scroll to position [179, 0]
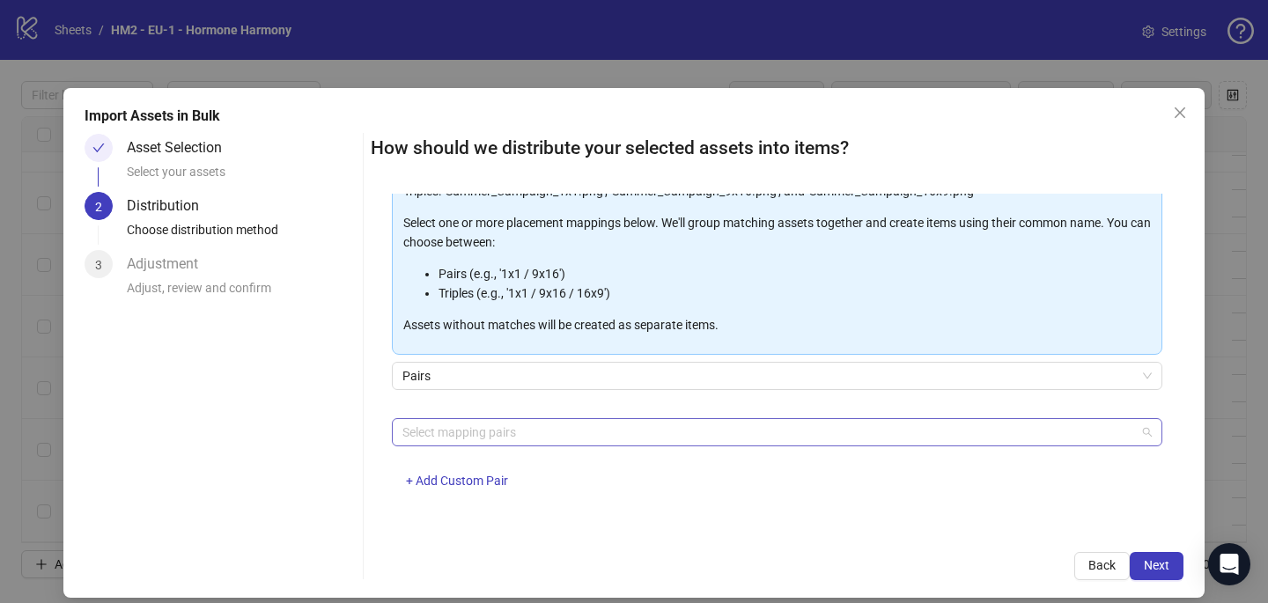
click at [474, 438] on div at bounding box center [767, 432] width 745 height 25
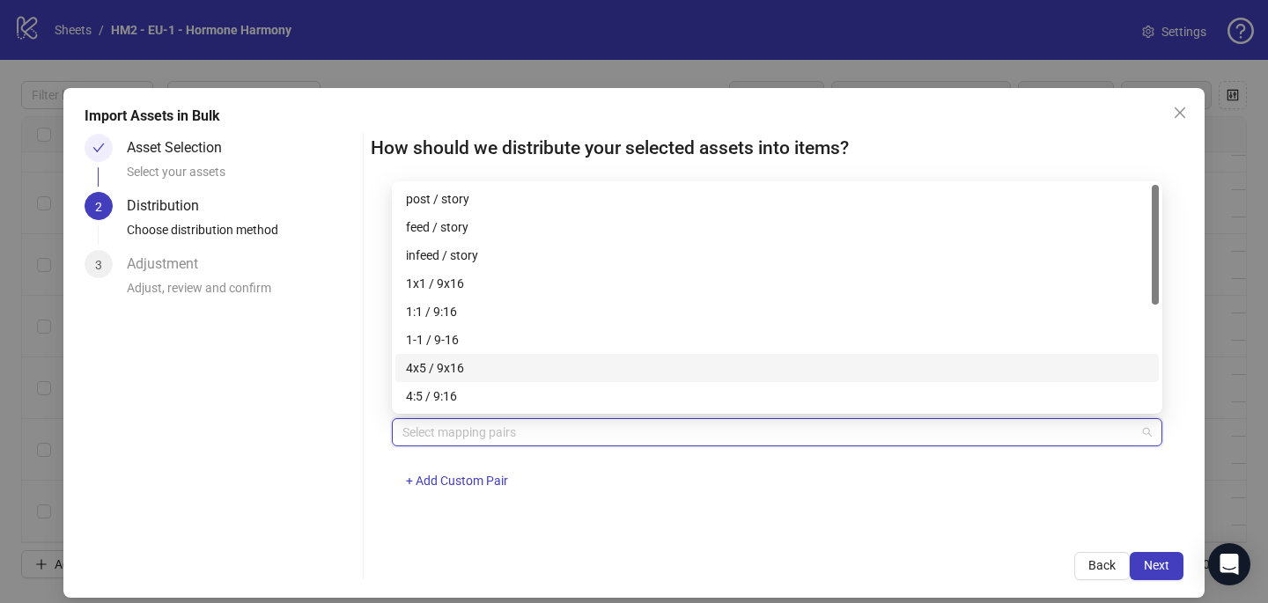
click at [488, 372] on div "4x5 / 9x16" at bounding box center [777, 367] width 742 height 19
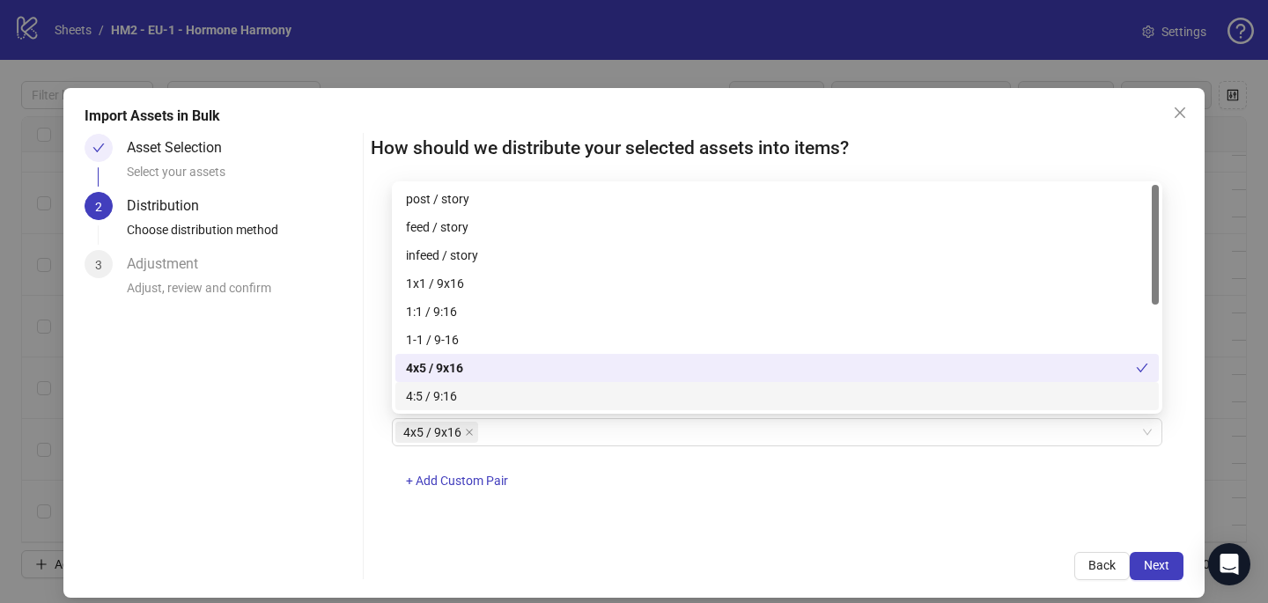
click at [692, 476] on div "4x5 / 9x16 + Add Custom Pair" at bounding box center [777, 464] width 770 height 92
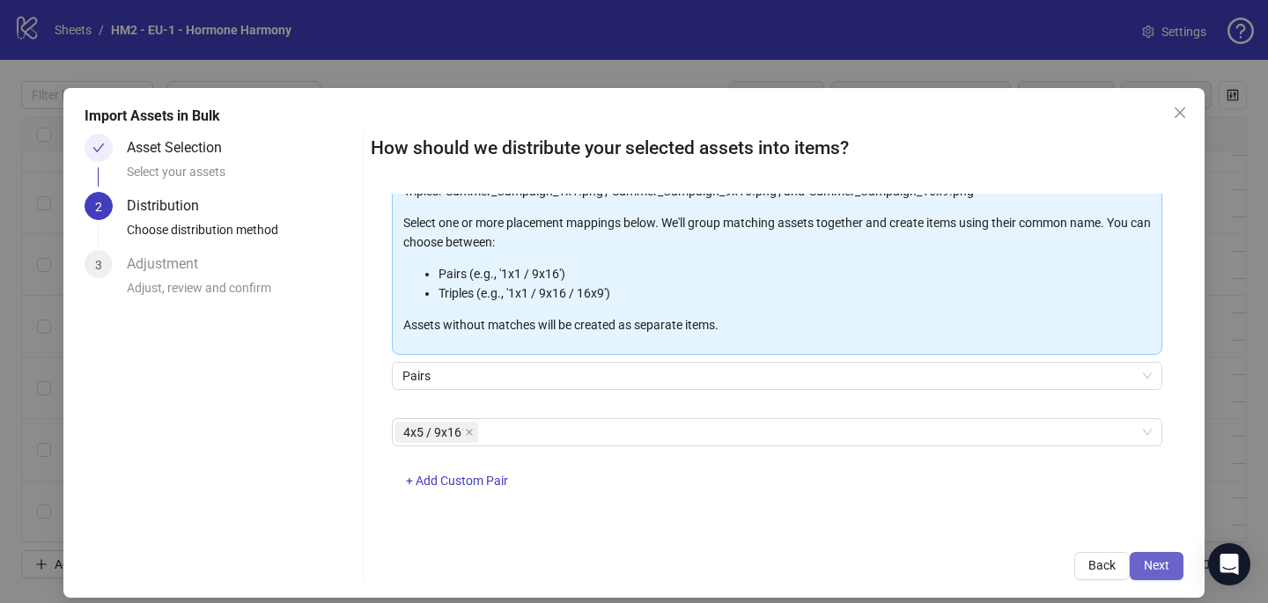
click at [1166, 556] on button "Next" at bounding box center [1157, 566] width 54 height 28
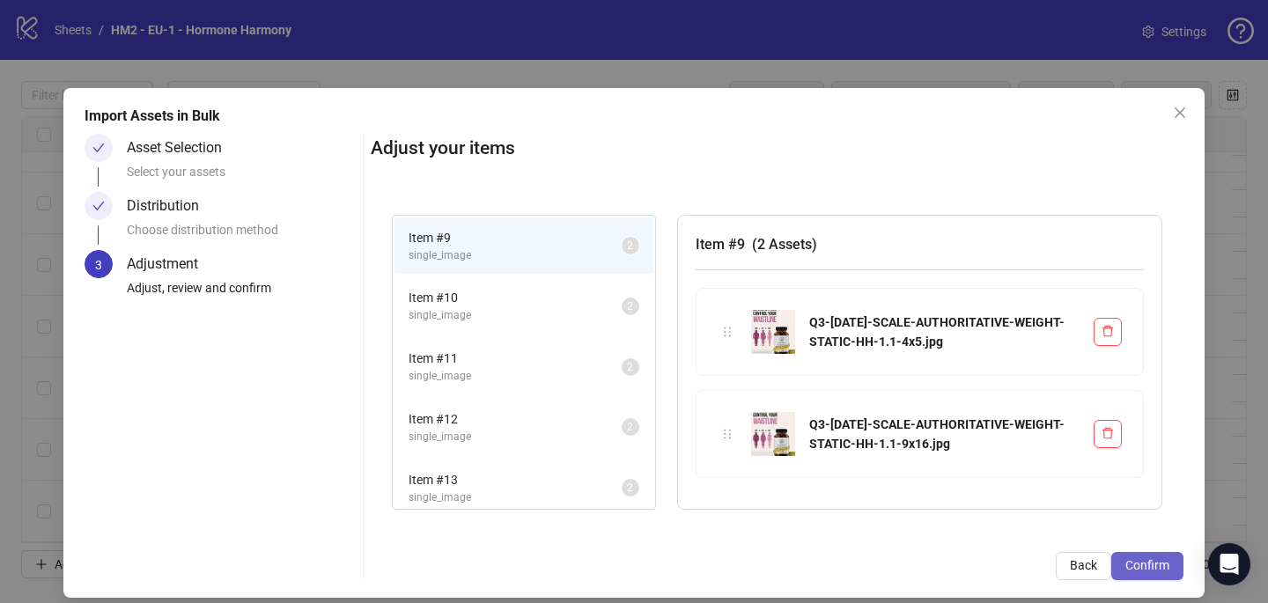
click at [1166, 561] on span "Confirm" at bounding box center [1147, 565] width 44 height 14
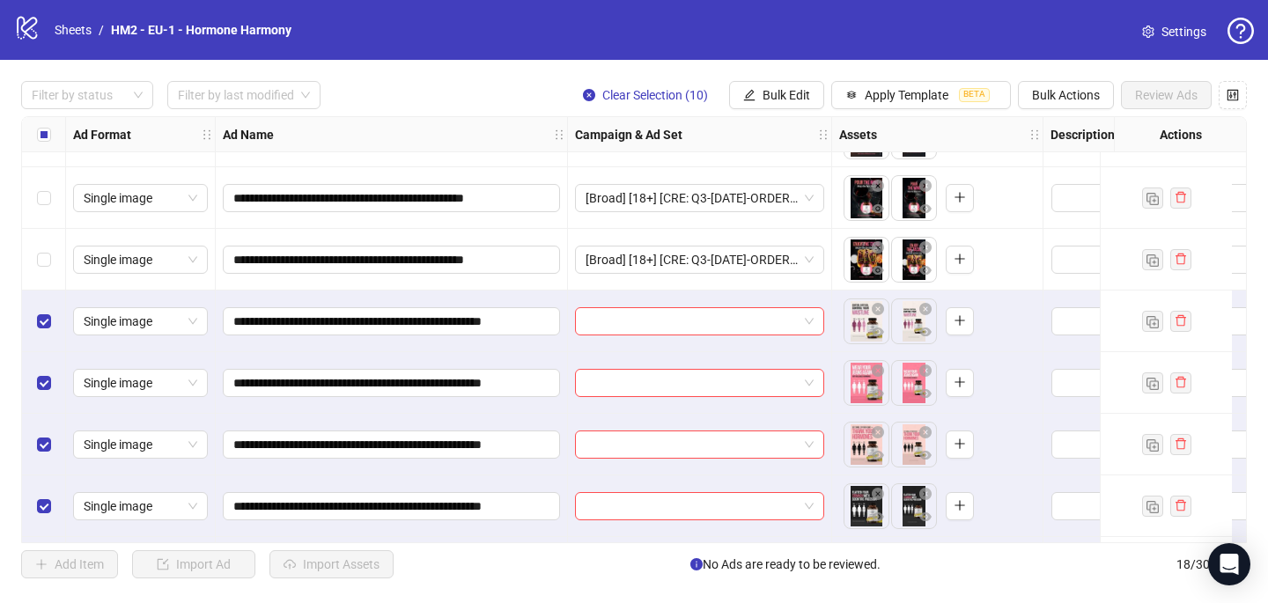
scroll to position [335, 0]
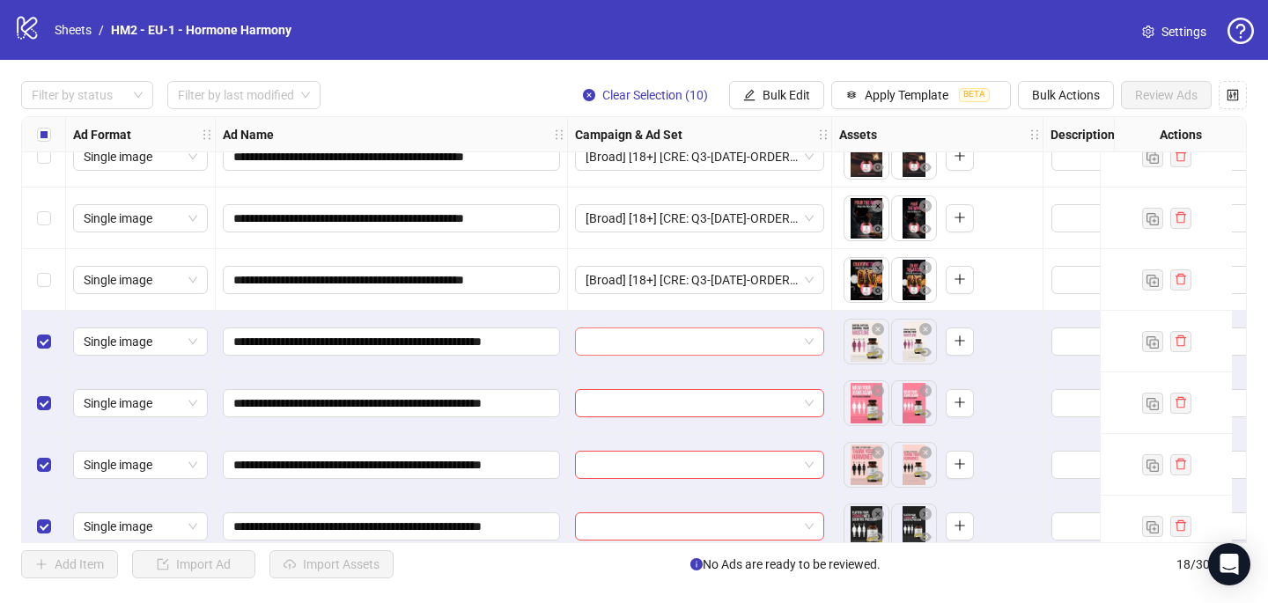
click at [644, 342] on input "search" at bounding box center [691, 341] width 212 height 26
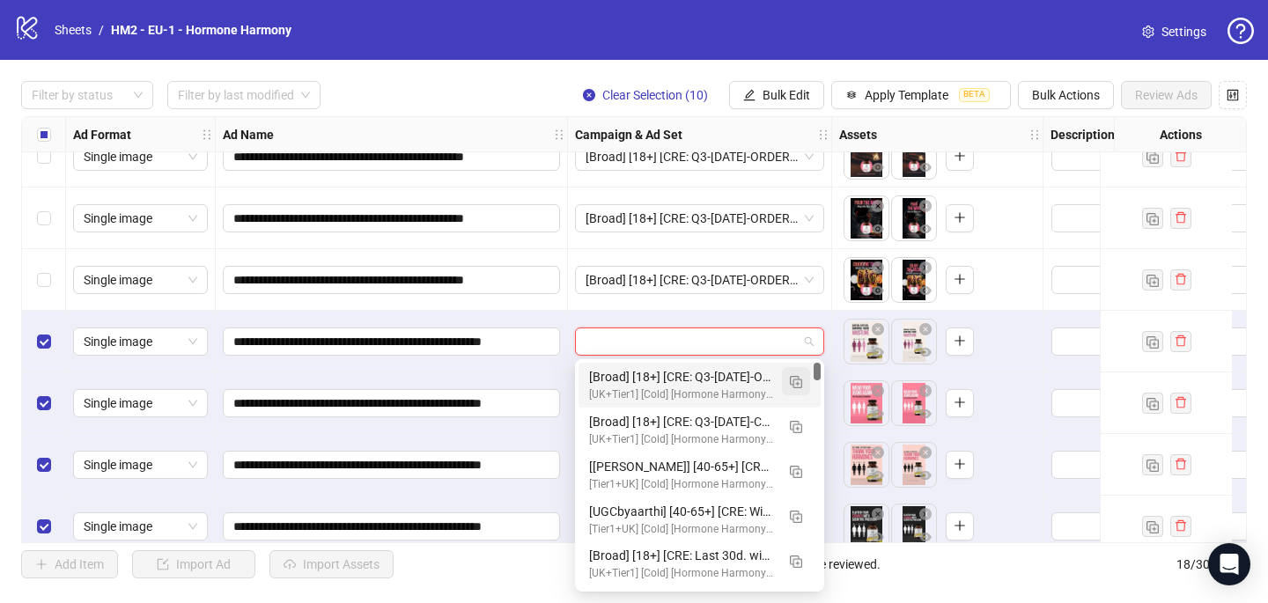
click at [800, 382] on img "button" at bounding box center [796, 382] width 12 height 12
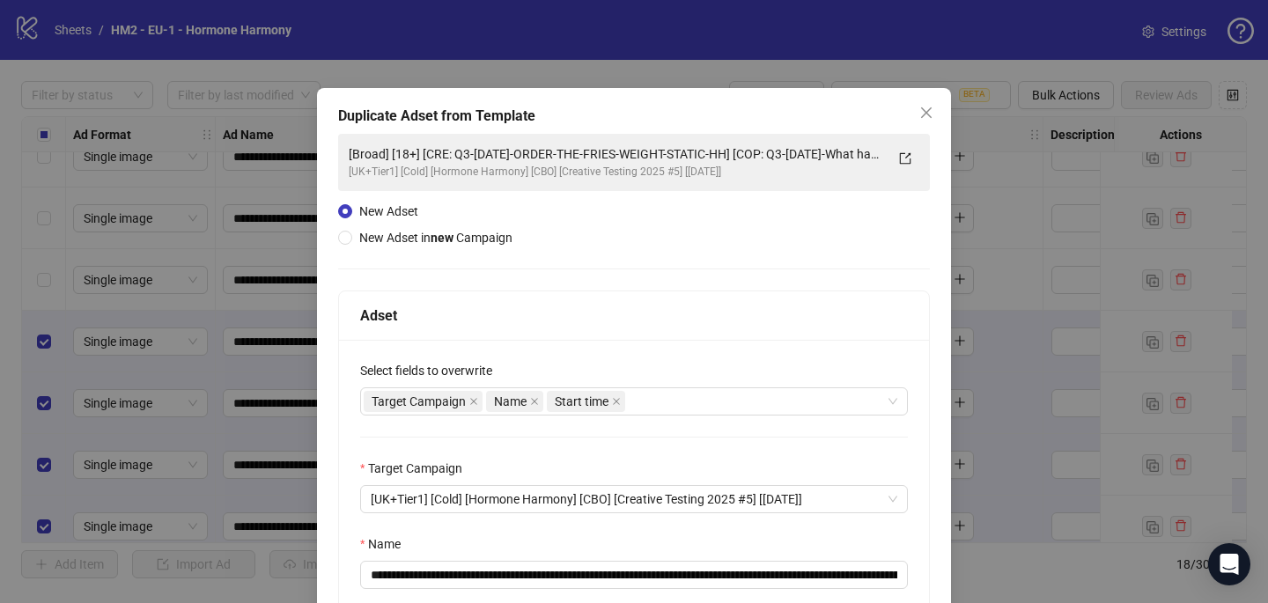
scroll to position [245, 0]
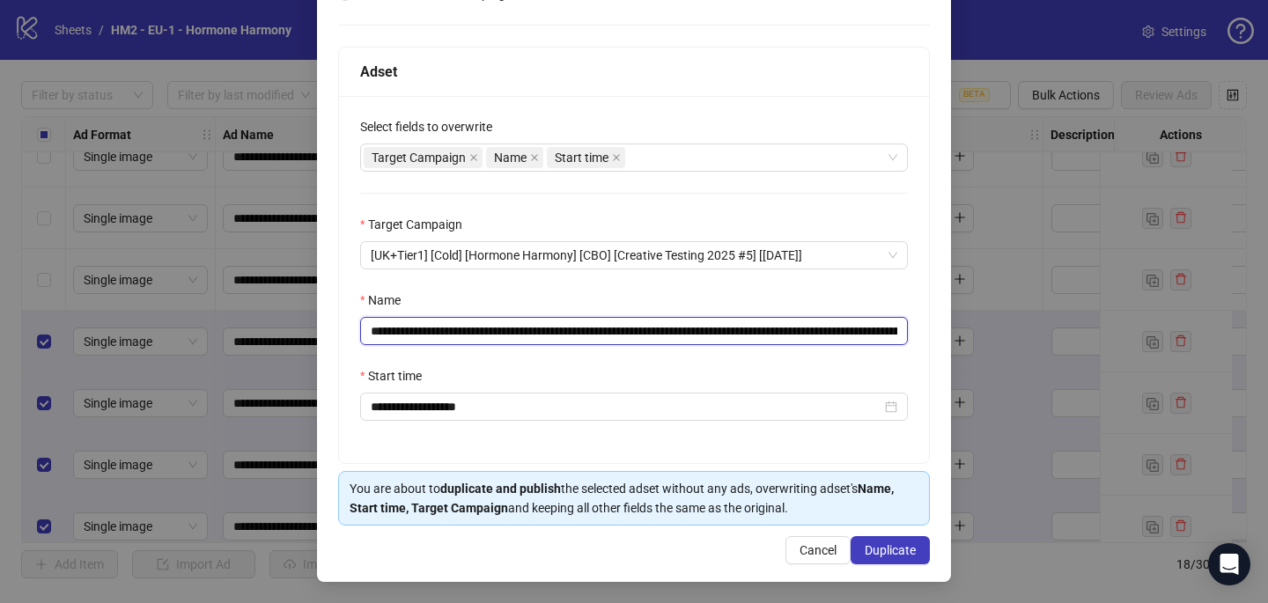
drag, startPoint x: 783, startPoint y: 328, endPoint x: 475, endPoint y: 329, distance: 308.1
click at [475, 329] on input "**********" at bounding box center [634, 331] width 548 height 28
paste input "****"
type input "**********"
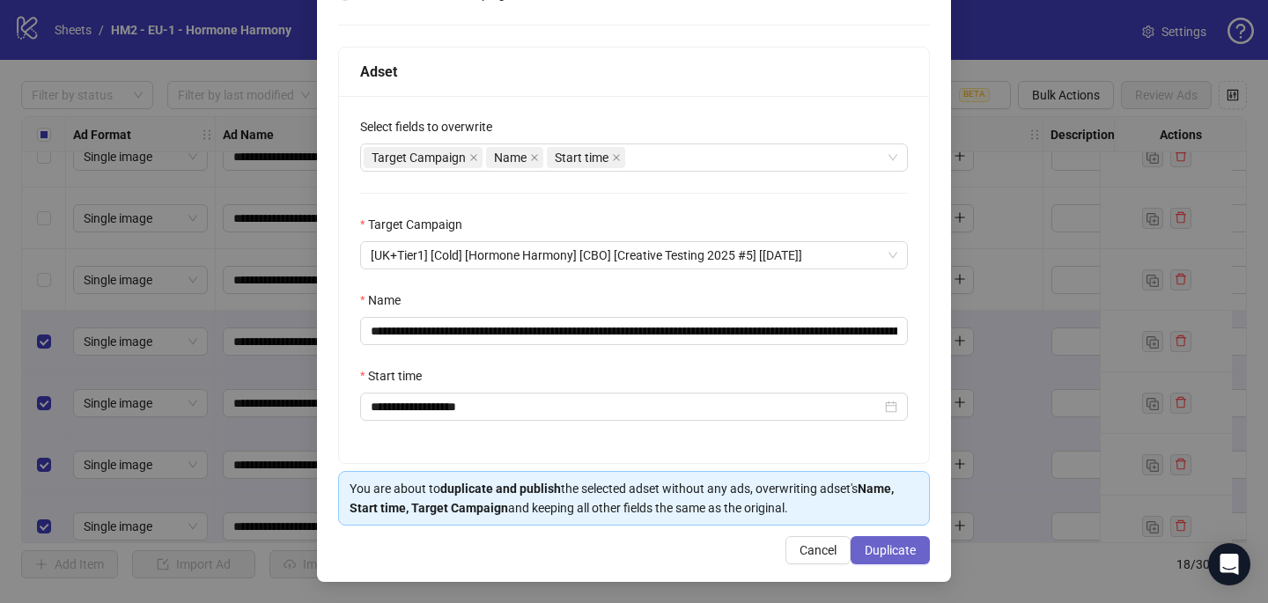
click at [880, 552] on span "Duplicate" at bounding box center [890, 550] width 51 height 14
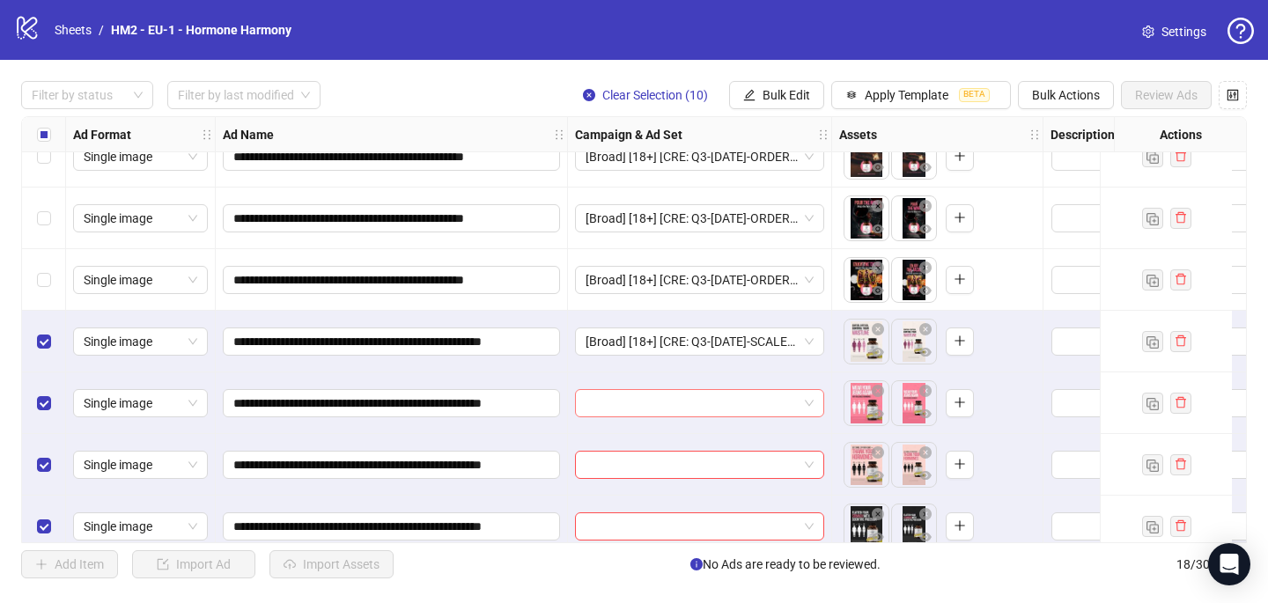
click at [589, 403] on input "search" at bounding box center [691, 403] width 212 height 26
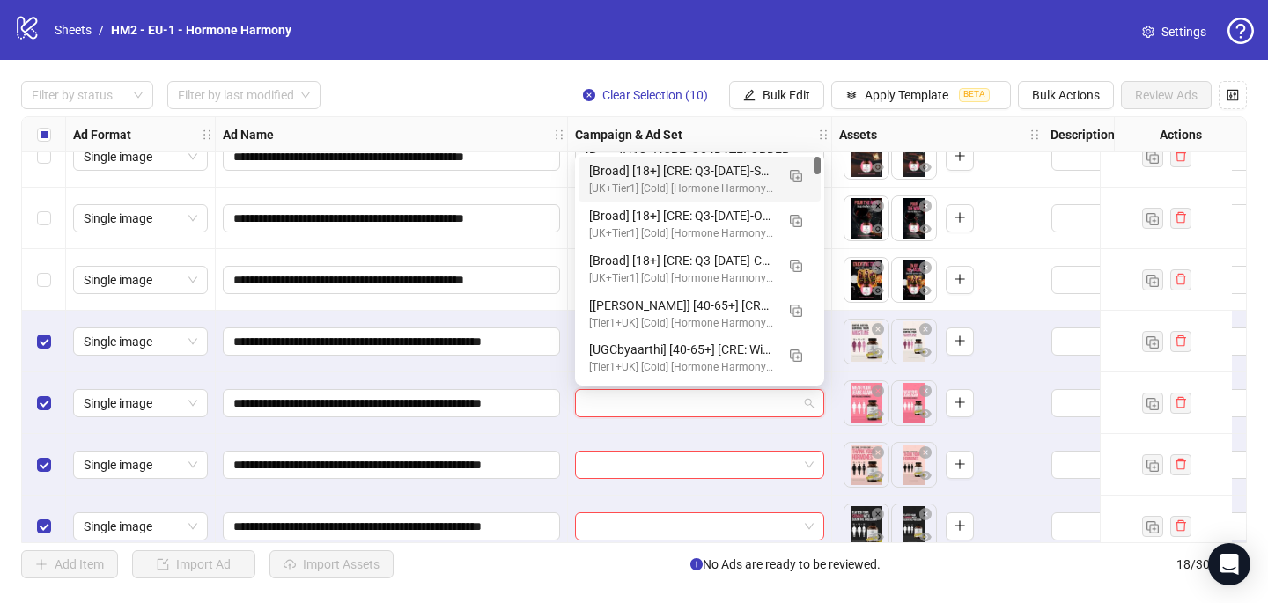
click at [649, 170] on div "[Broad] [18+] [CRE: Q3-[DATE]-SCALE-AUTHORITATIVE-WEIGHT-STATIC-HH] [COP: Q3-[D…" at bounding box center [682, 170] width 186 height 19
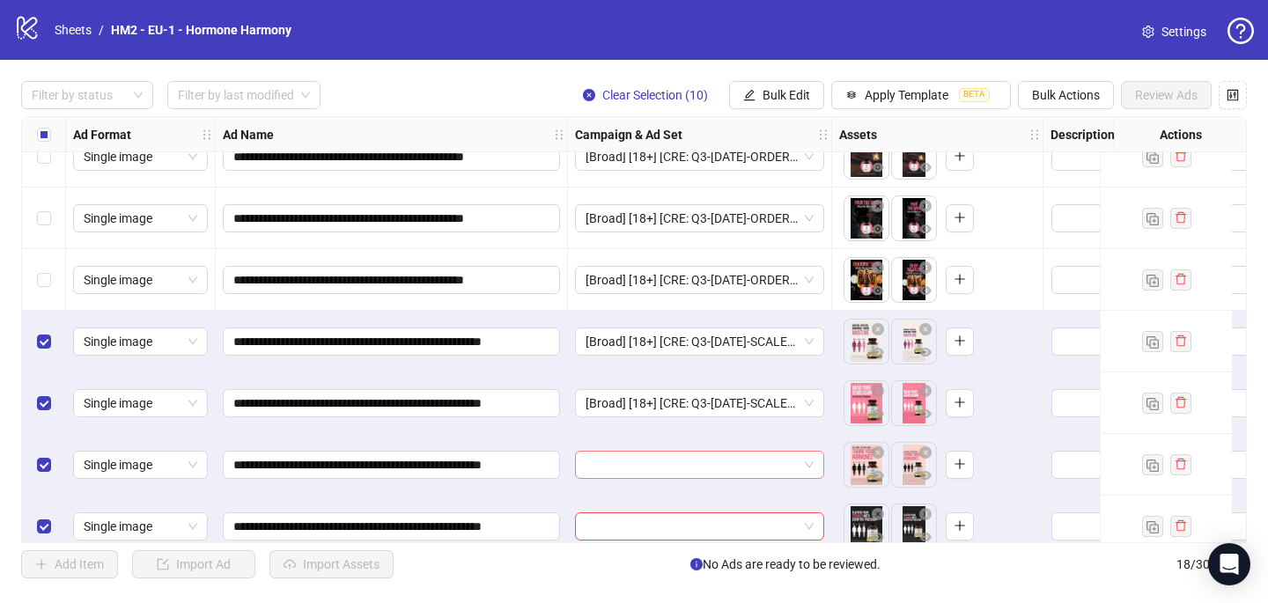
click at [600, 463] on input "search" at bounding box center [691, 465] width 212 height 26
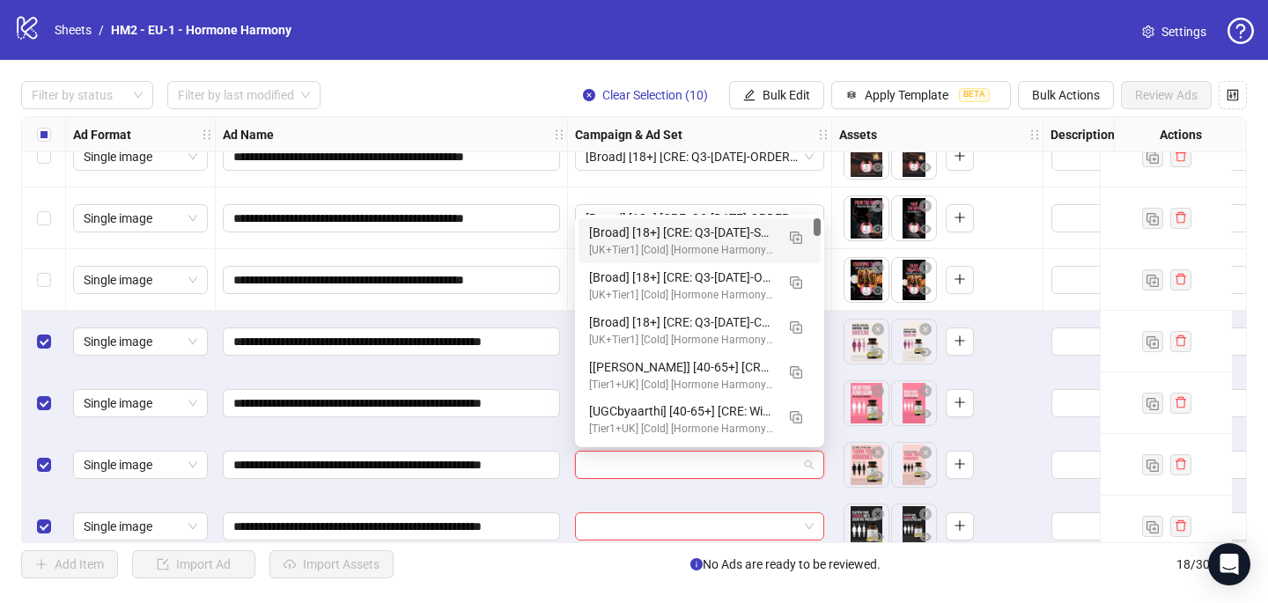
click at [668, 232] on div "[Broad] [18+] [CRE: Q3-[DATE]-SCALE-AUTHORITATIVE-WEIGHT-STATIC-HH] [COP: Q3-[D…" at bounding box center [682, 232] width 186 height 19
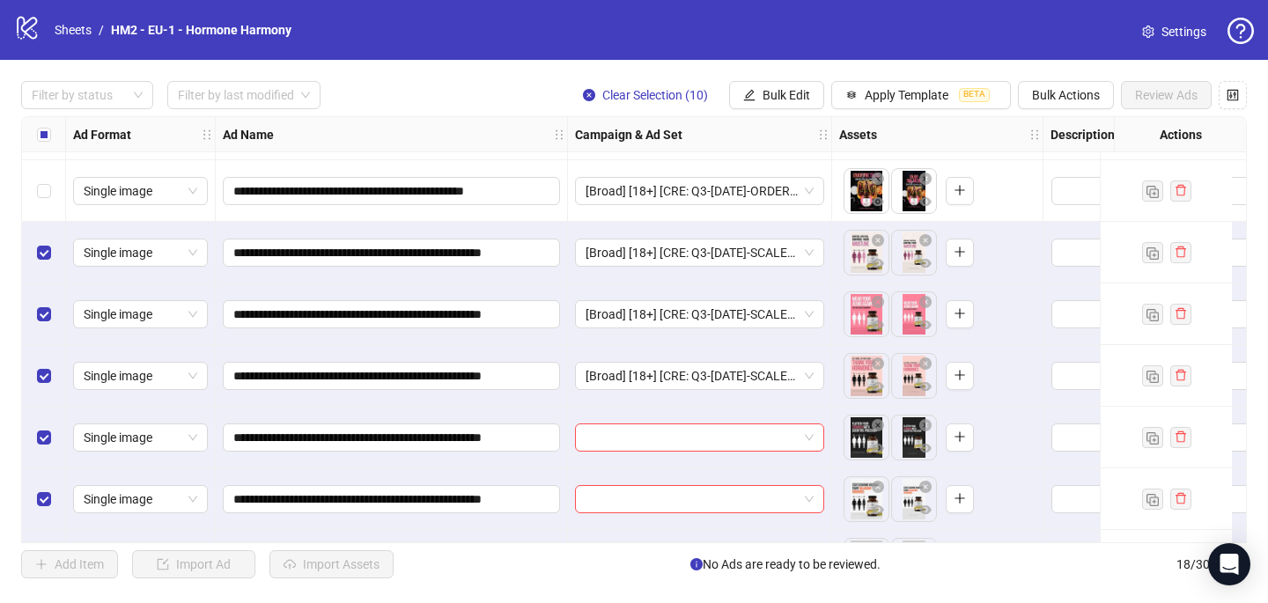
scroll to position [465, 0]
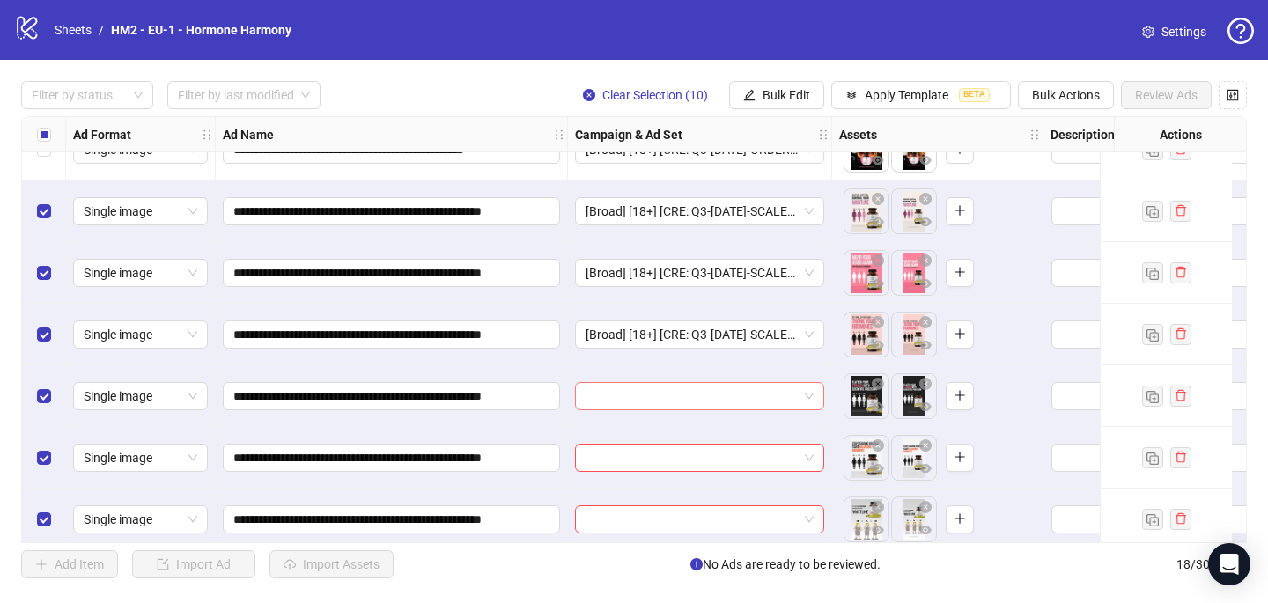
click at [606, 404] on input "search" at bounding box center [691, 396] width 212 height 26
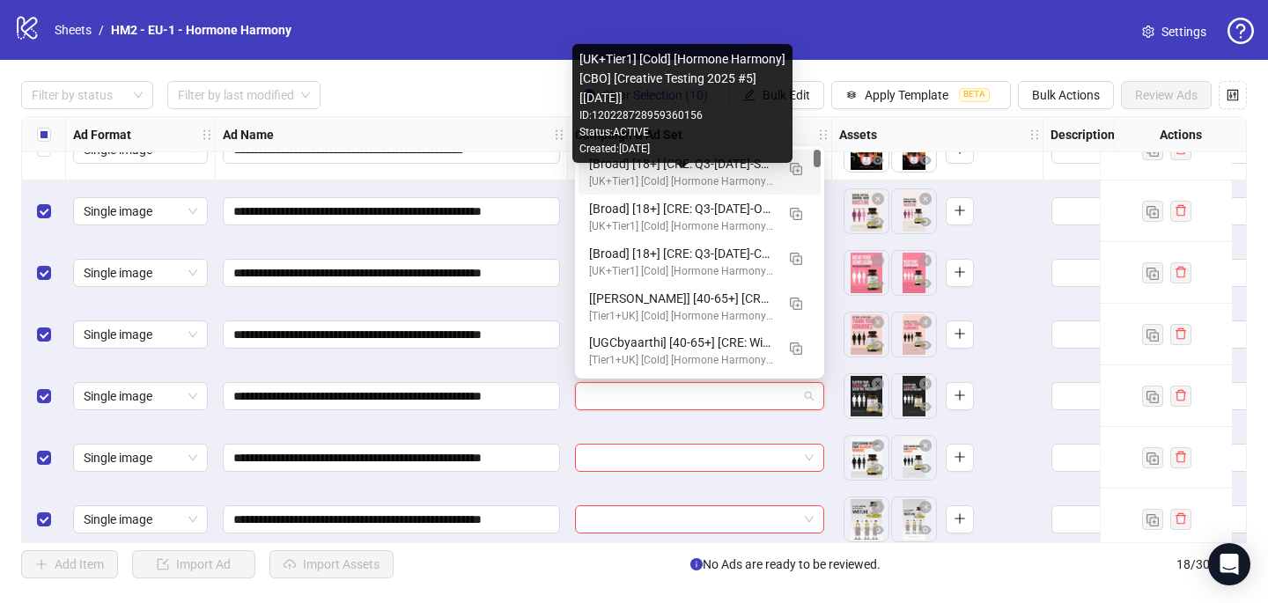
click at [650, 181] on div "[UK+Tier1] [Cold] [Hormone Harmony] [CBO] [Creative Testing 2025 #5] [[DATE]]" at bounding box center [682, 181] width 186 height 17
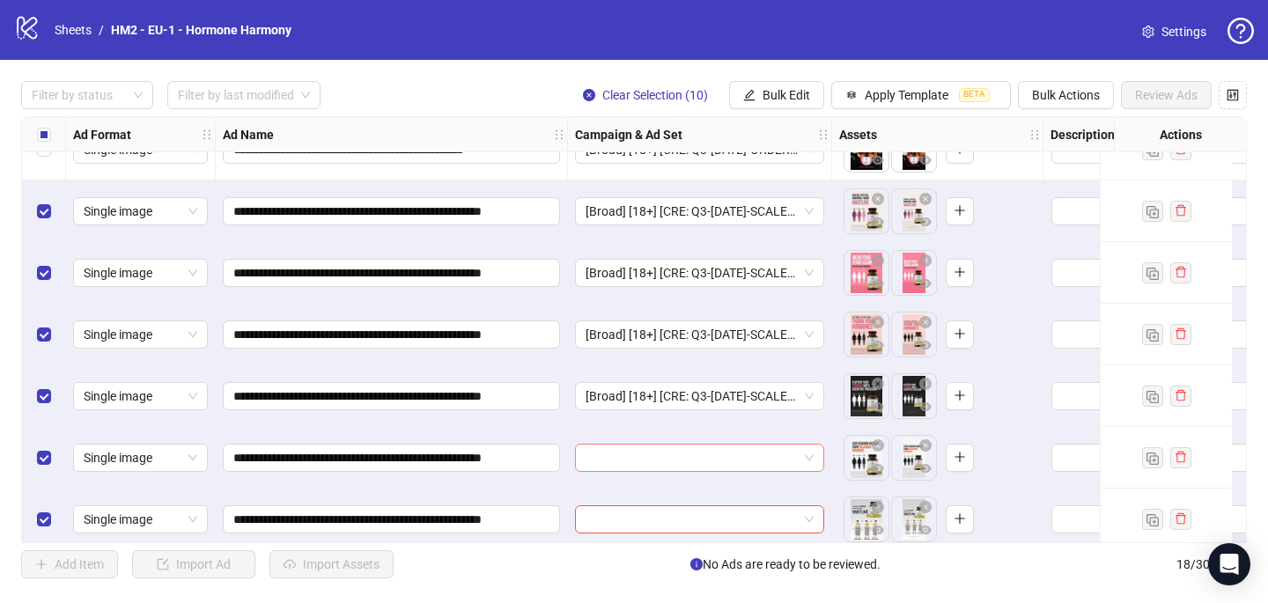
click at [629, 456] on input "search" at bounding box center [691, 458] width 212 height 26
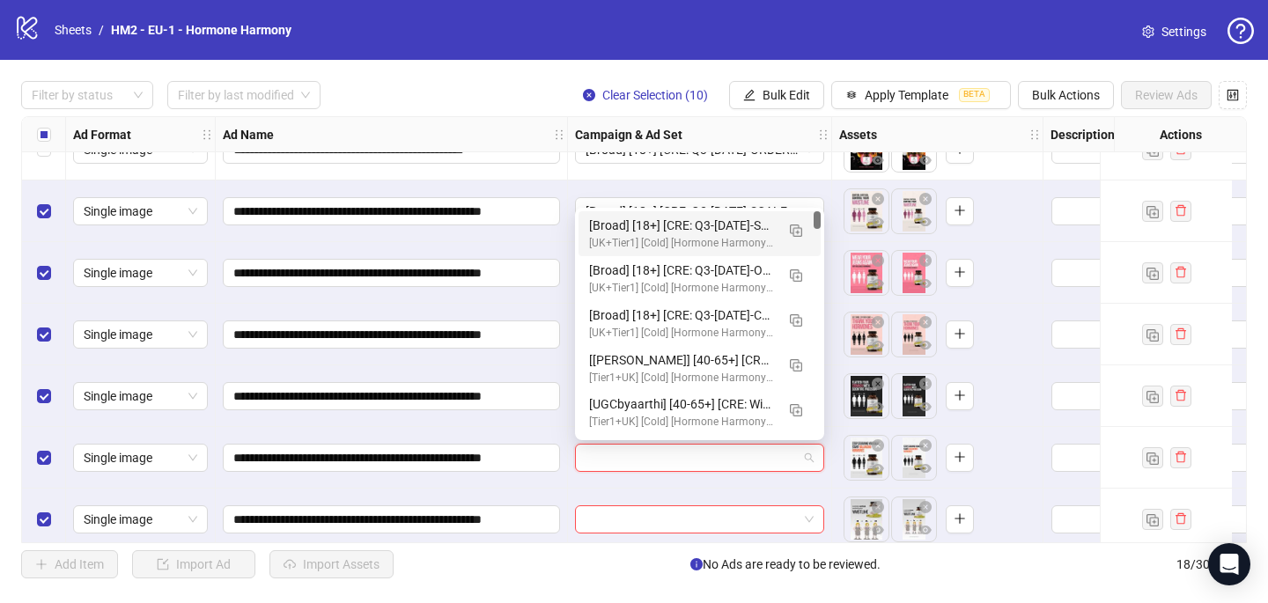
click at [666, 237] on div "[UK+Tier1] [Cold] [Hormone Harmony] [CBO] [Creative Testing 2025 #5] [[DATE]]" at bounding box center [682, 243] width 186 height 17
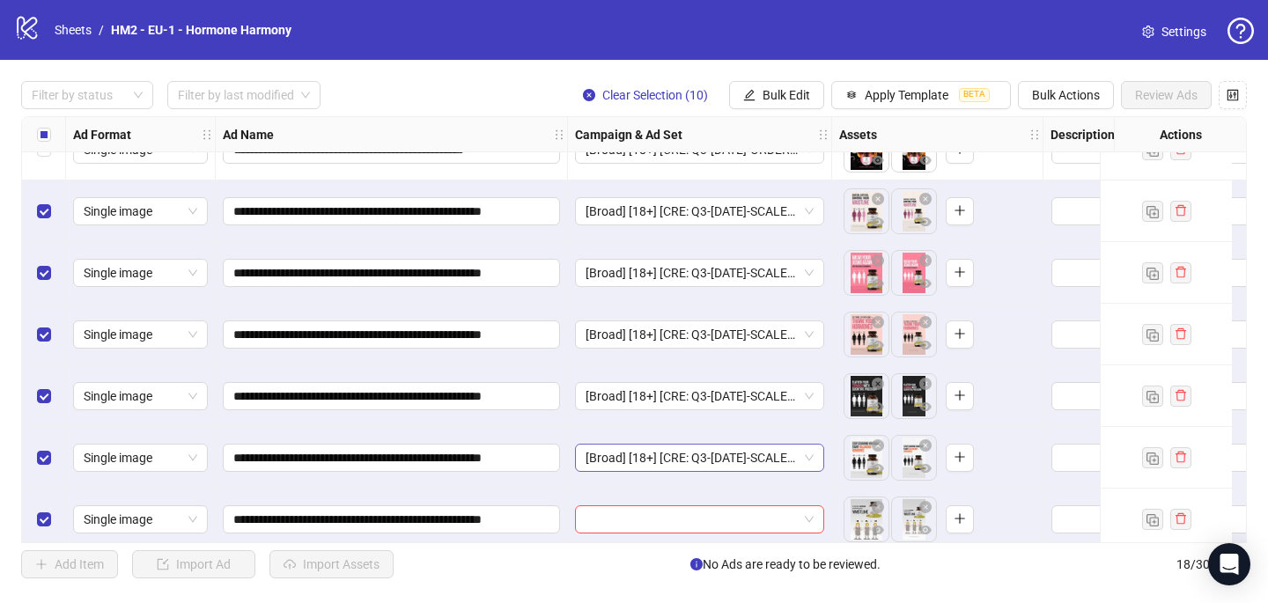
scroll to position [584, 0]
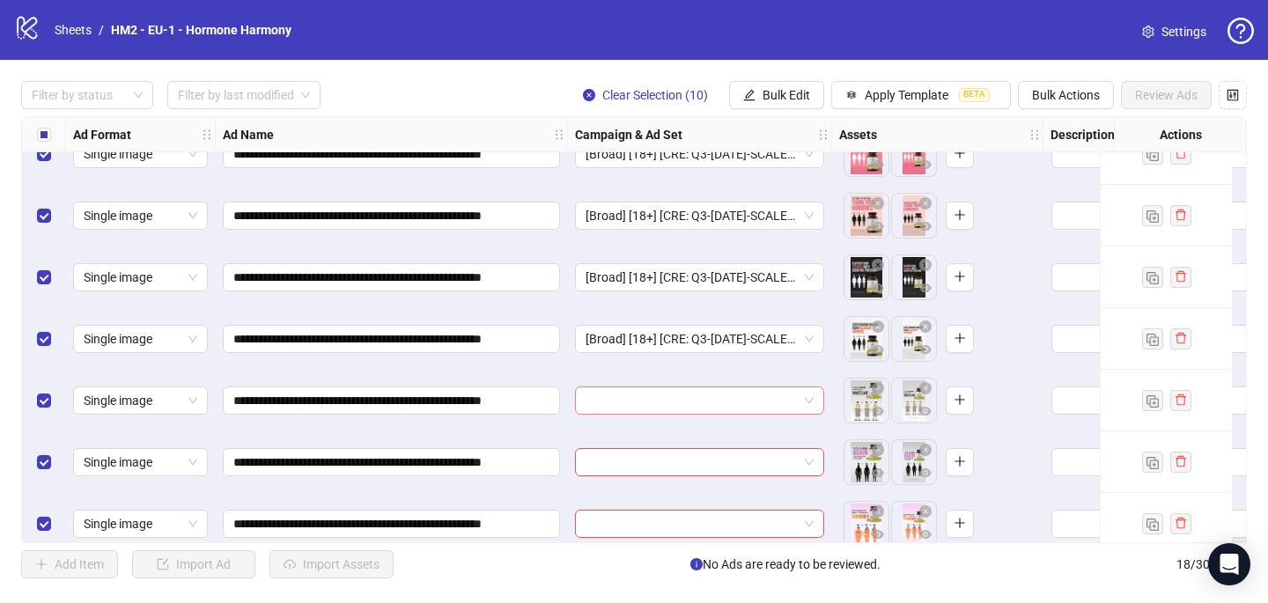
click at [615, 400] on input "search" at bounding box center [691, 400] width 212 height 26
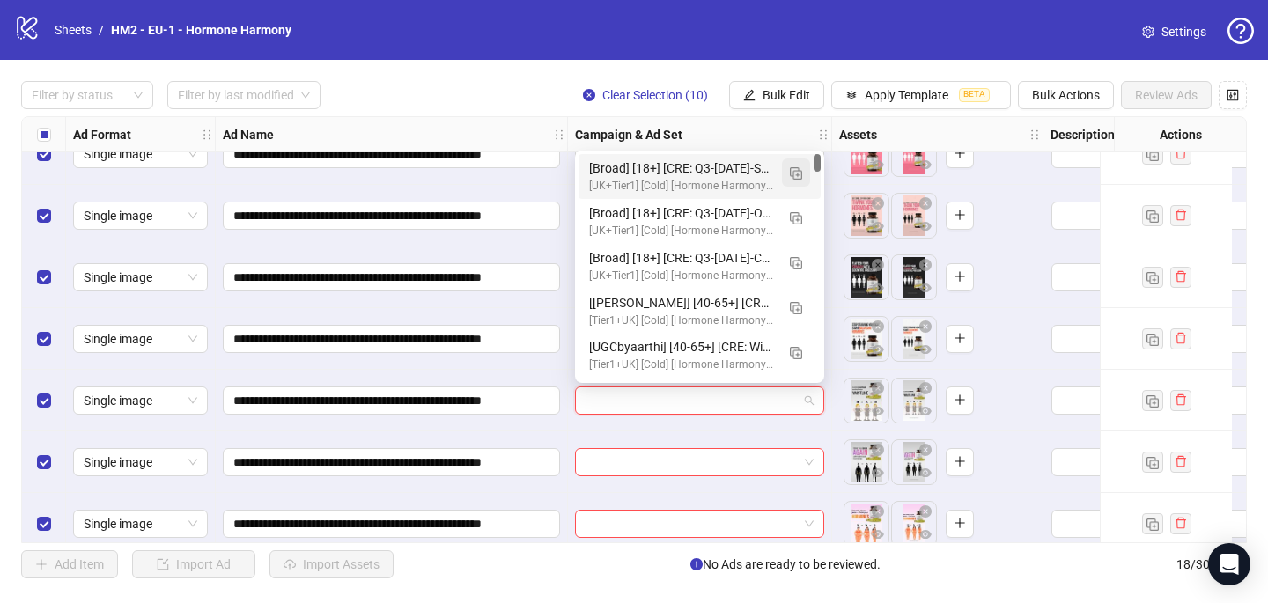
click at [792, 174] on img "button" at bounding box center [796, 173] width 12 height 12
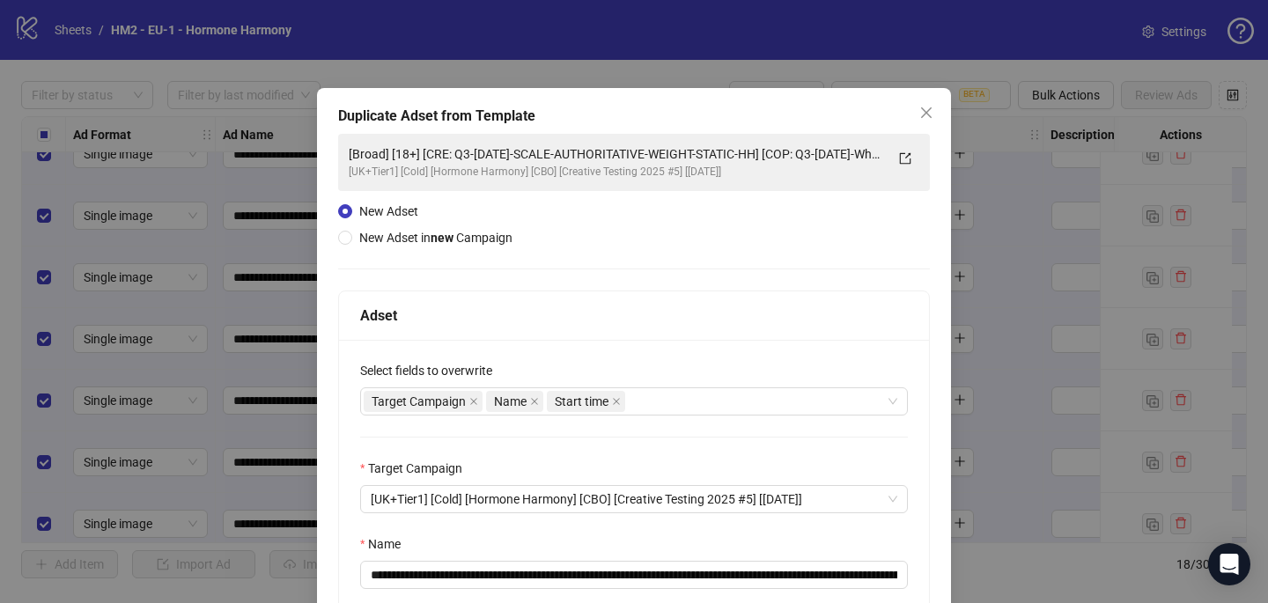
scroll to position [135, 0]
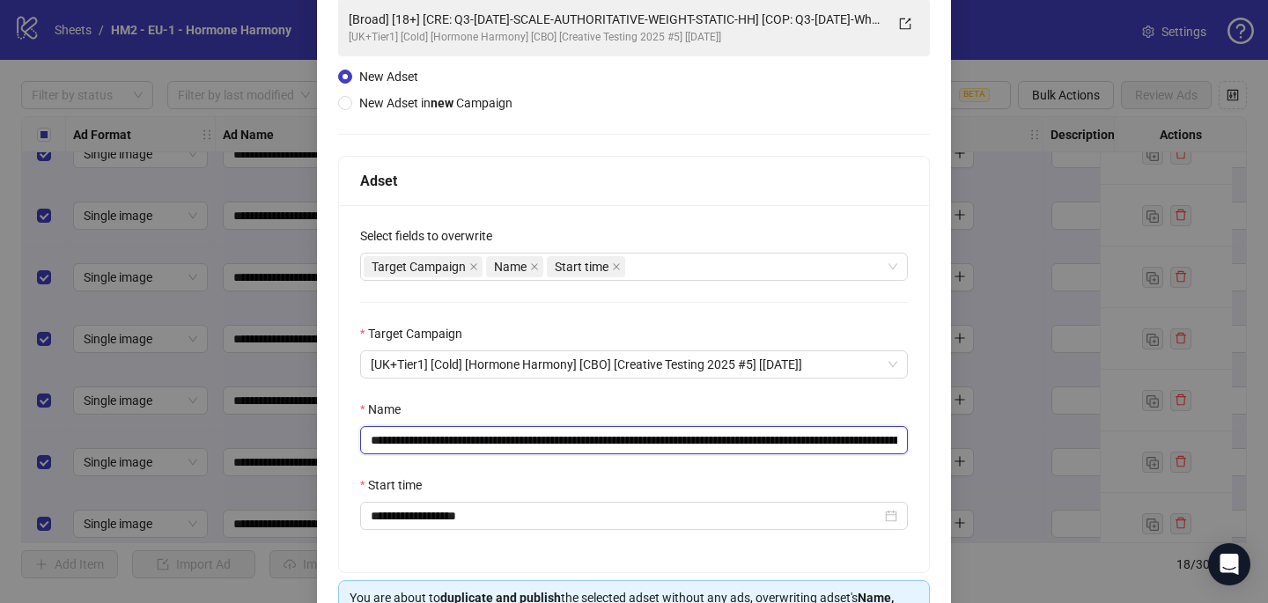
click at [812, 443] on input "**********" at bounding box center [634, 440] width 548 height 28
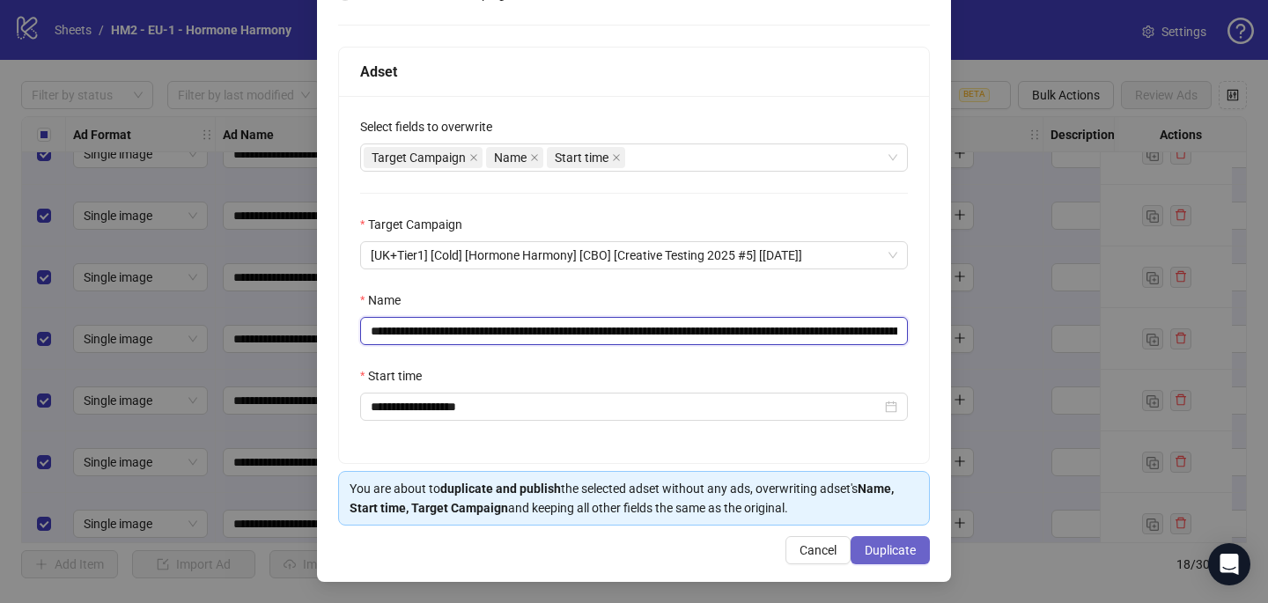
type input "**********"
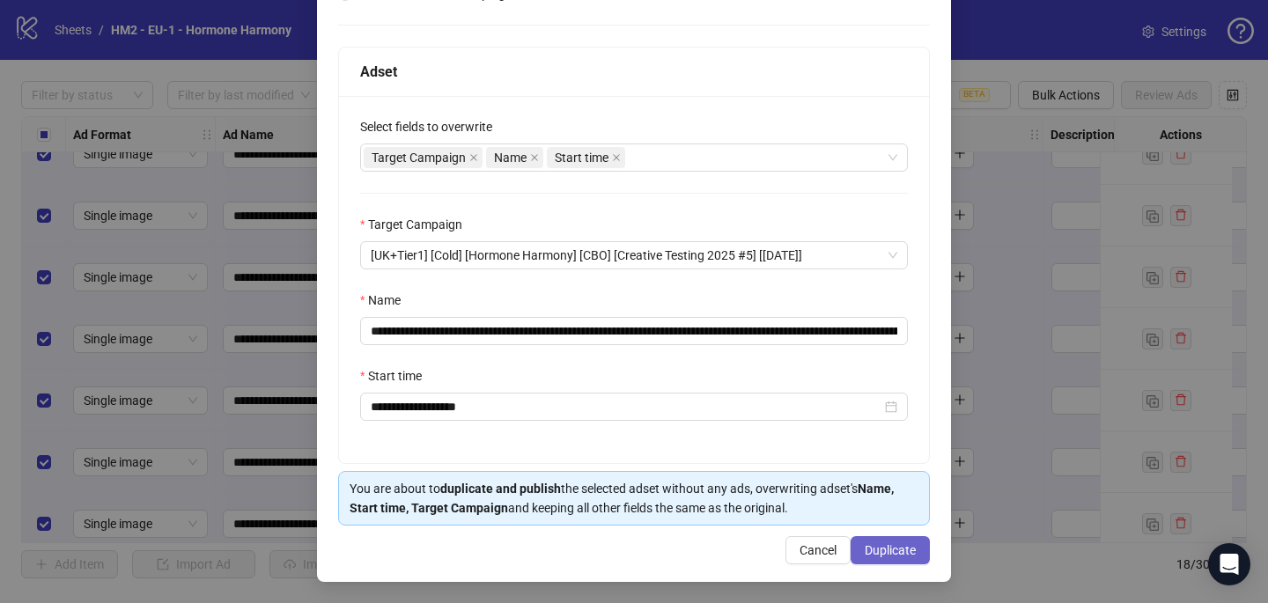
click at [880, 541] on button "Duplicate" at bounding box center [889, 550] width 79 height 28
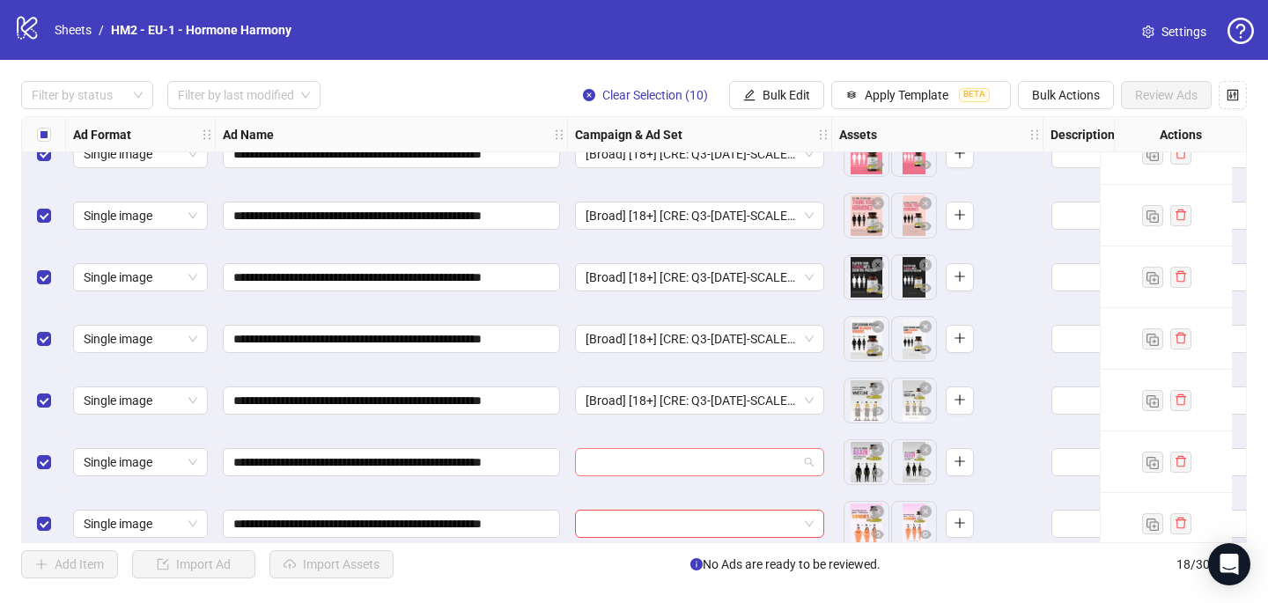
click at [657, 469] on input "search" at bounding box center [691, 462] width 212 height 26
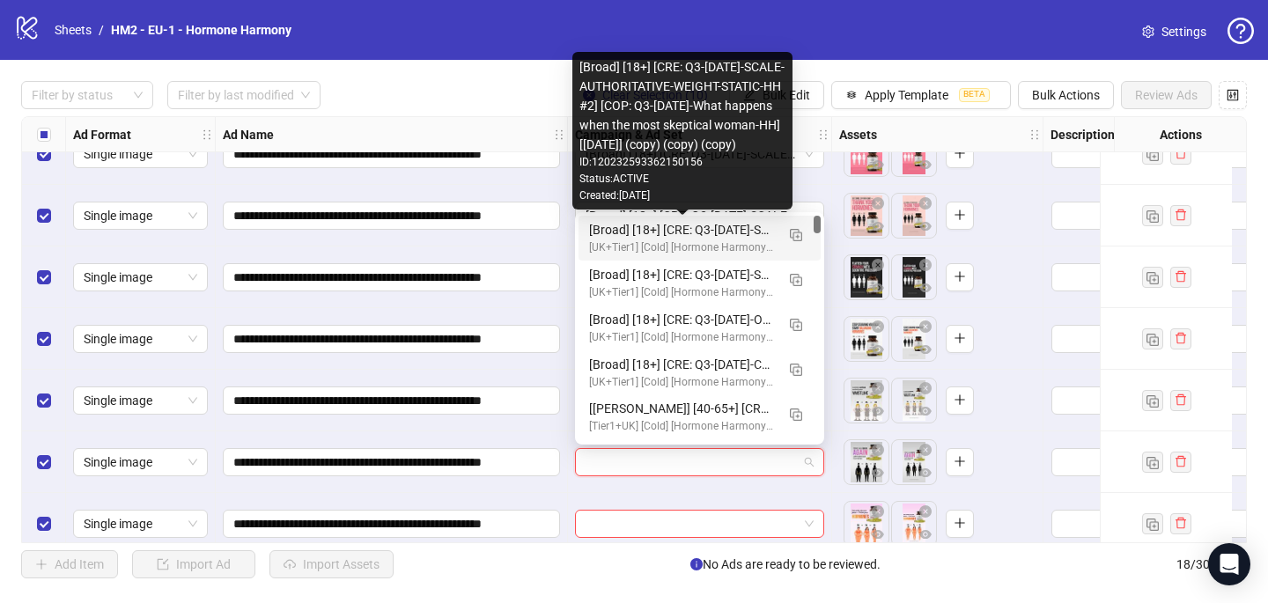
click at [716, 233] on div "[Broad] [18+] [CRE: Q3-[DATE]-SCALE-AUTHORITATIVE-WEIGHT-STATIC-HH #2] [COP: Q3…" at bounding box center [682, 229] width 186 height 19
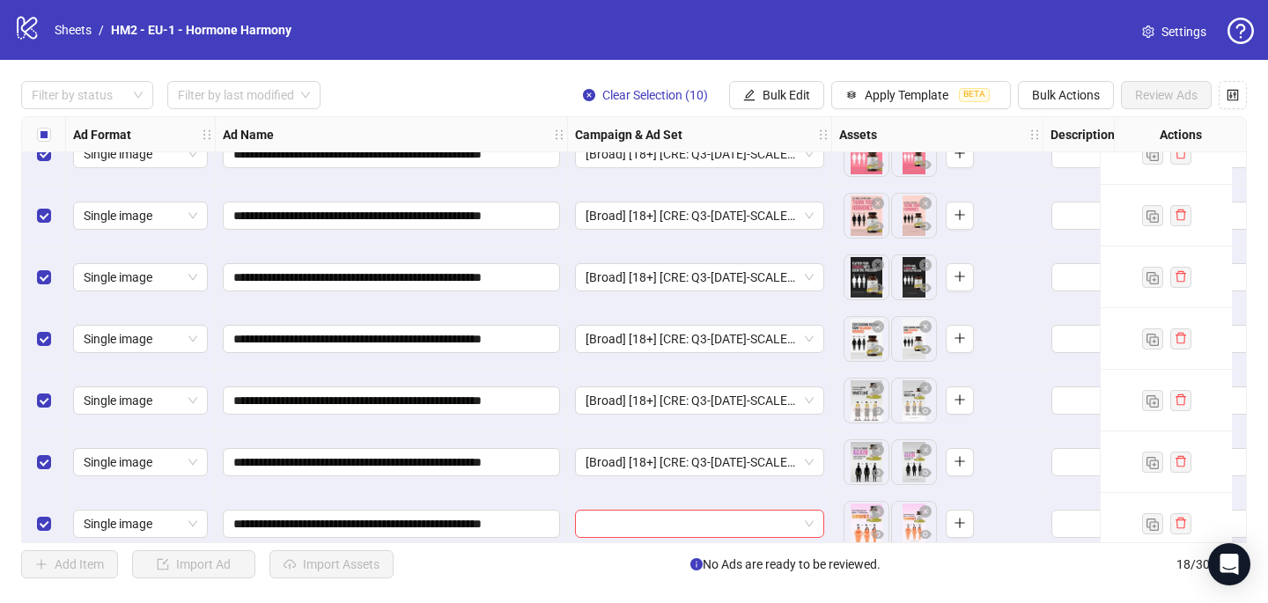
scroll to position [726, 0]
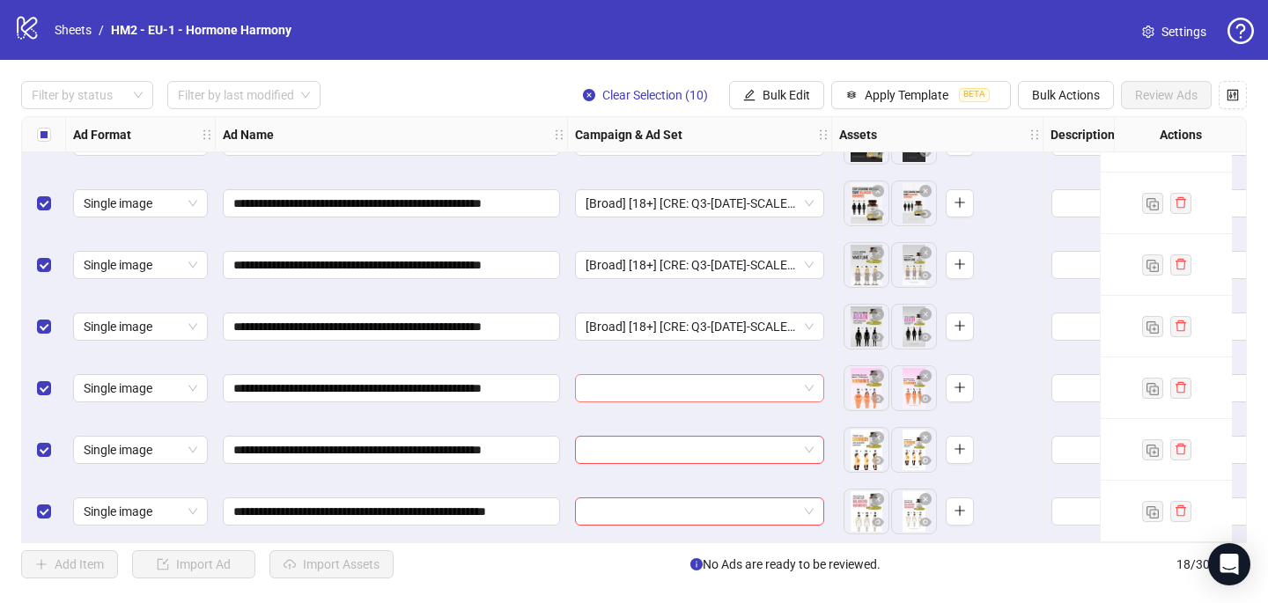
click at [679, 376] on input "search" at bounding box center [691, 388] width 212 height 26
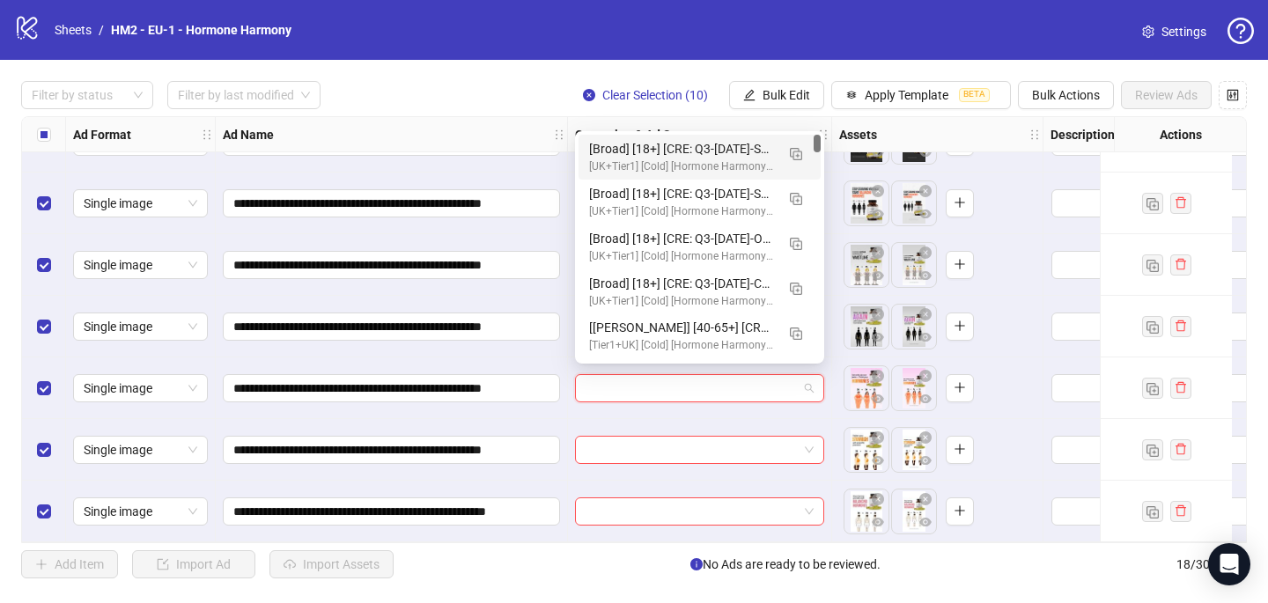
click at [749, 151] on div "[Broad] [18+] [CRE: Q3-[DATE]-SCALE-AUTHORITATIVE-WEIGHT-STATIC-HH #2] [COP: Q3…" at bounding box center [682, 148] width 186 height 19
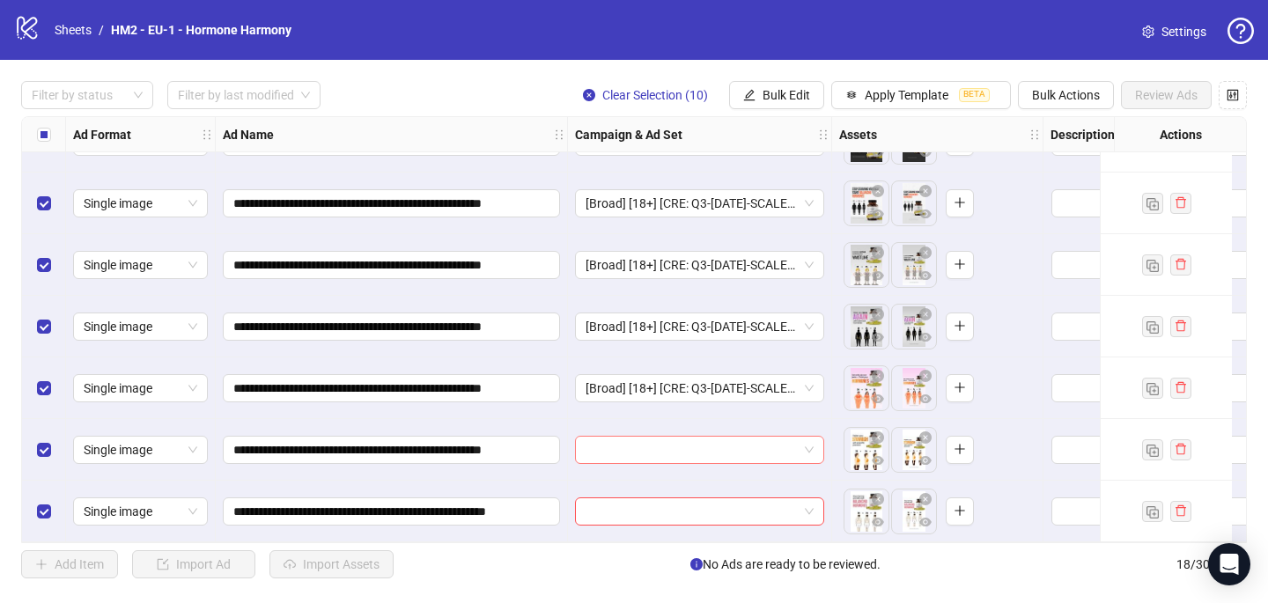
click at [612, 437] on input "search" at bounding box center [691, 450] width 212 height 26
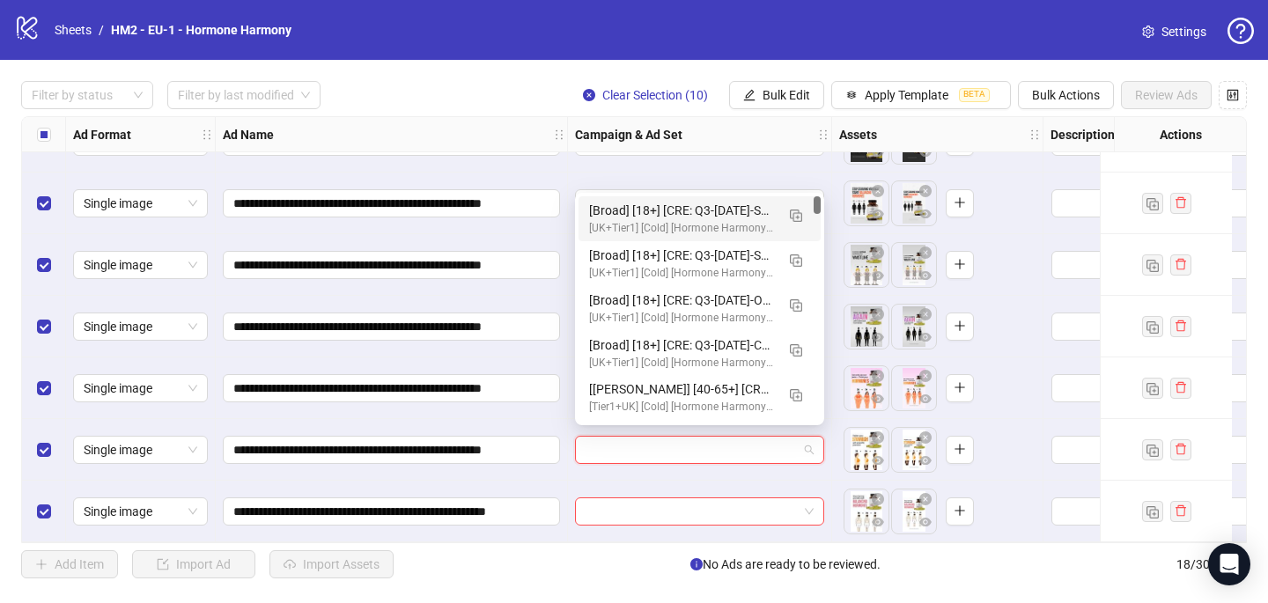
click at [677, 217] on div "[Broad] [18+] [CRE: Q3-[DATE]-SCALE-AUTHORITATIVE-WEIGHT-STATIC-HH #2] [COP: Q3…" at bounding box center [682, 210] width 186 height 19
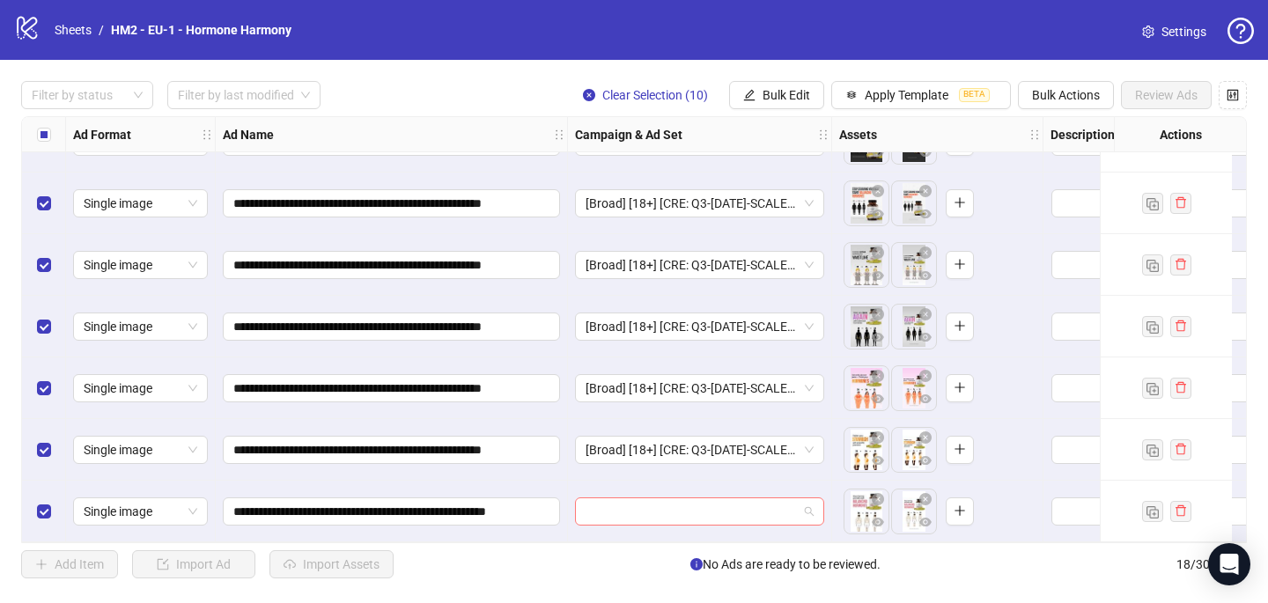
click at [616, 506] on input "search" at bounding box center [691, 511] width 212 height 26
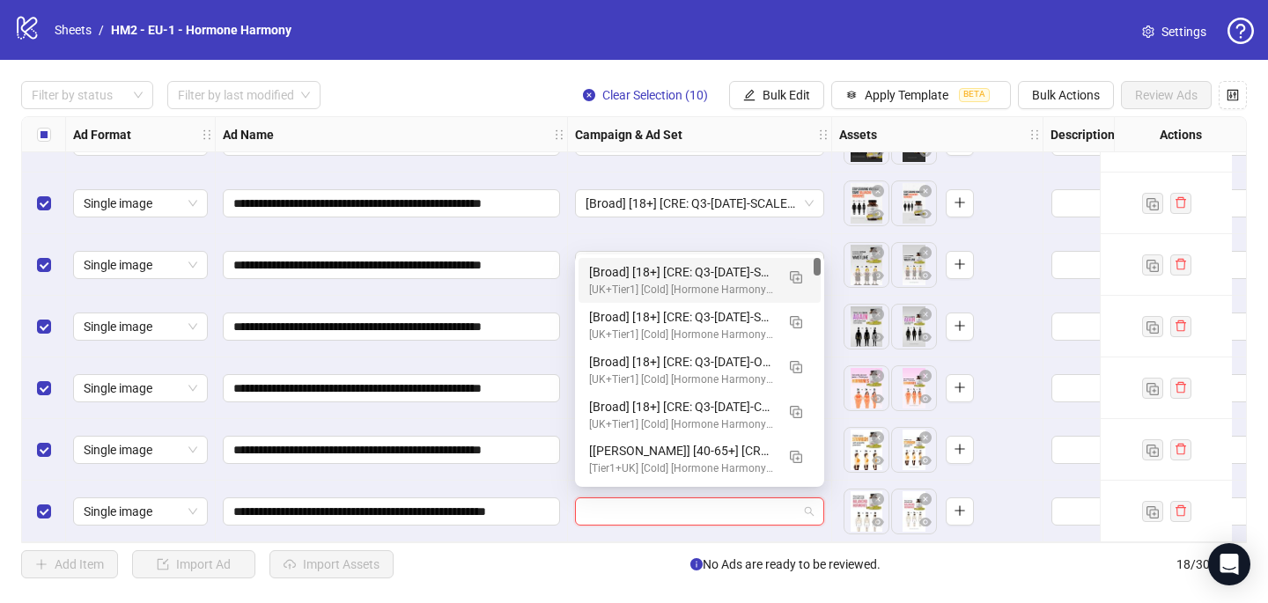
click at [703, 277] on div "[Broad] [18+] [CRE: Q3-[DATE]-SCALE-AUTHORITATIVE-WEIGHT-STATIC-HH #2] [COP: Q3…" at bounding box center [682, 271] width 186 height 19
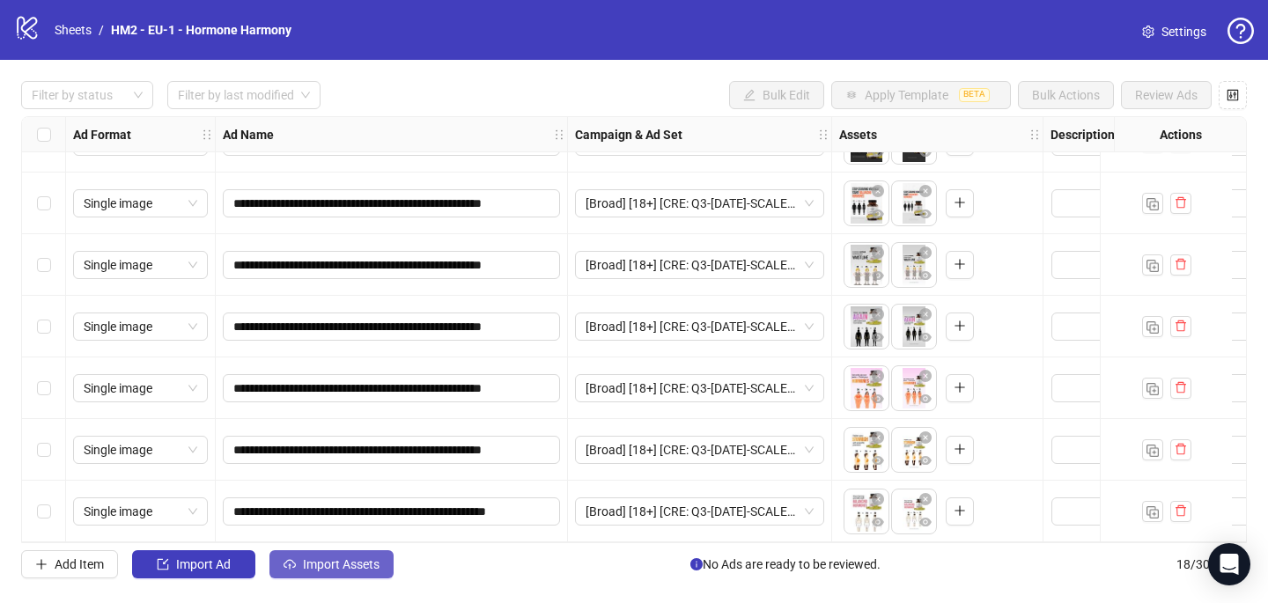
click at [294, 570] on icon "cloud-upload" at bounding box center [289, 564] width 12 height 12
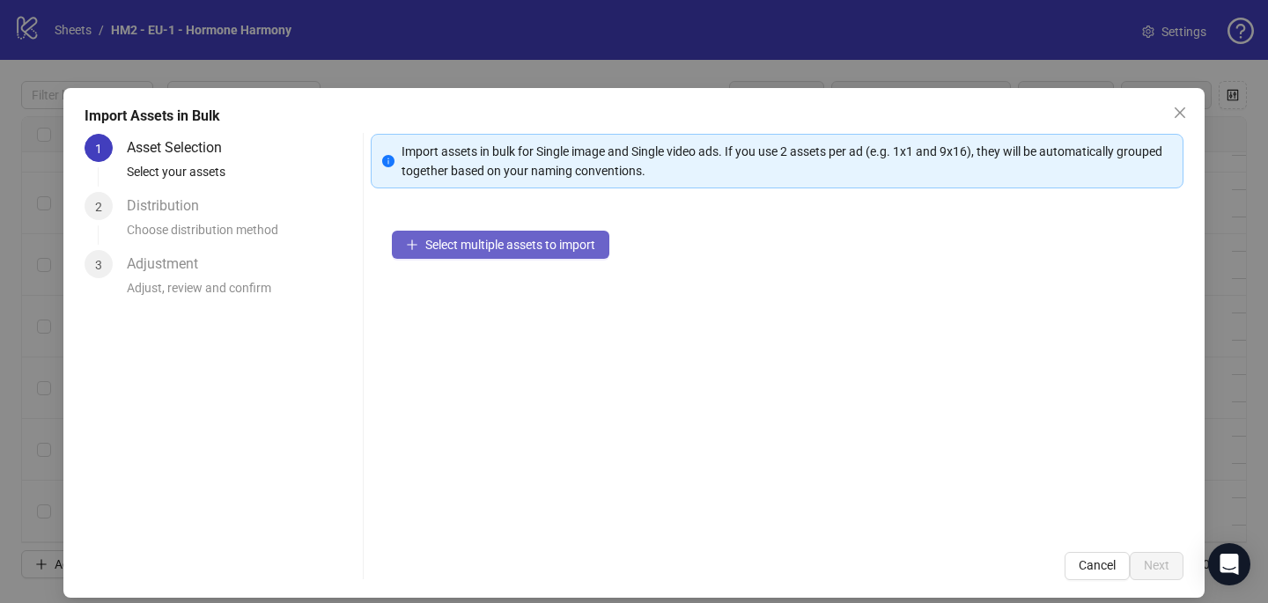
click at [553, 242] on span "Select multiple assets to import" at bounding box center [510, 245] width 170 height 14
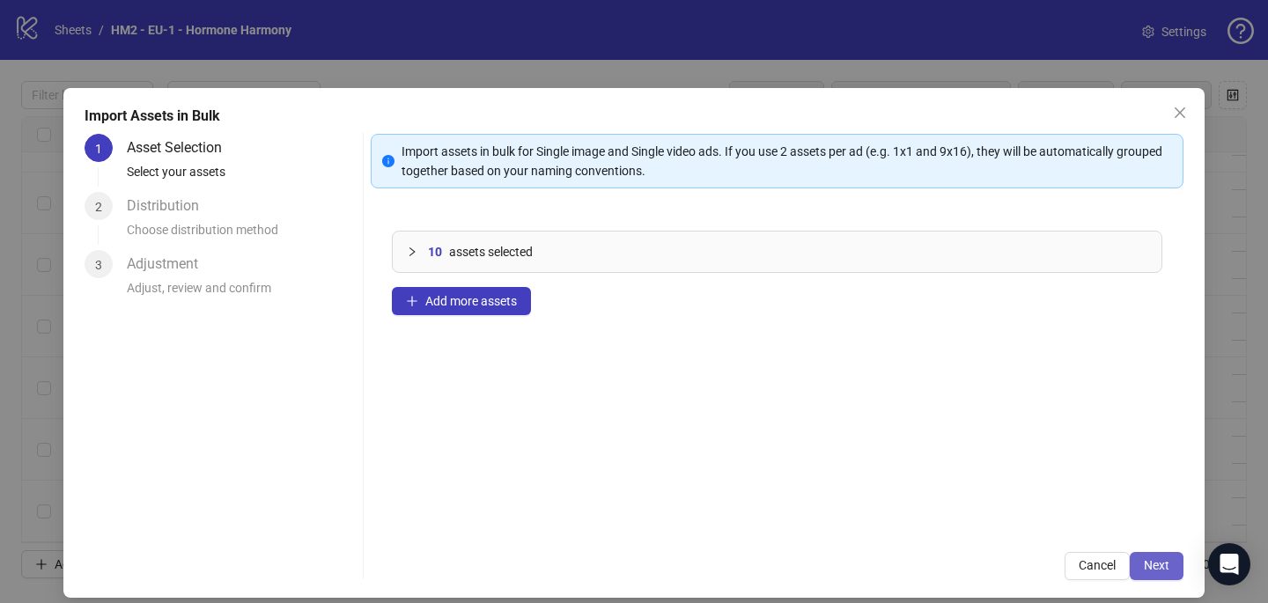
click at [1165, 560] on span "Next" at bounding box center [1157, 565] width 26 height 14
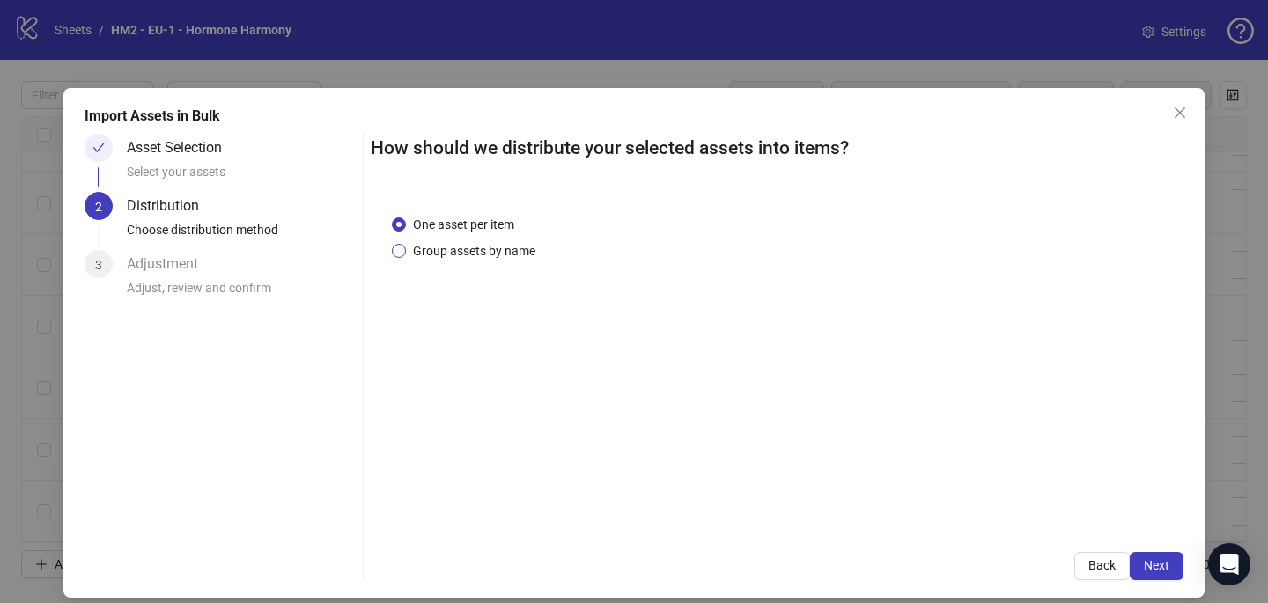
click at [471, 243] on span "Group assets by name" at bounding box center [474, 250] width 136 height 19
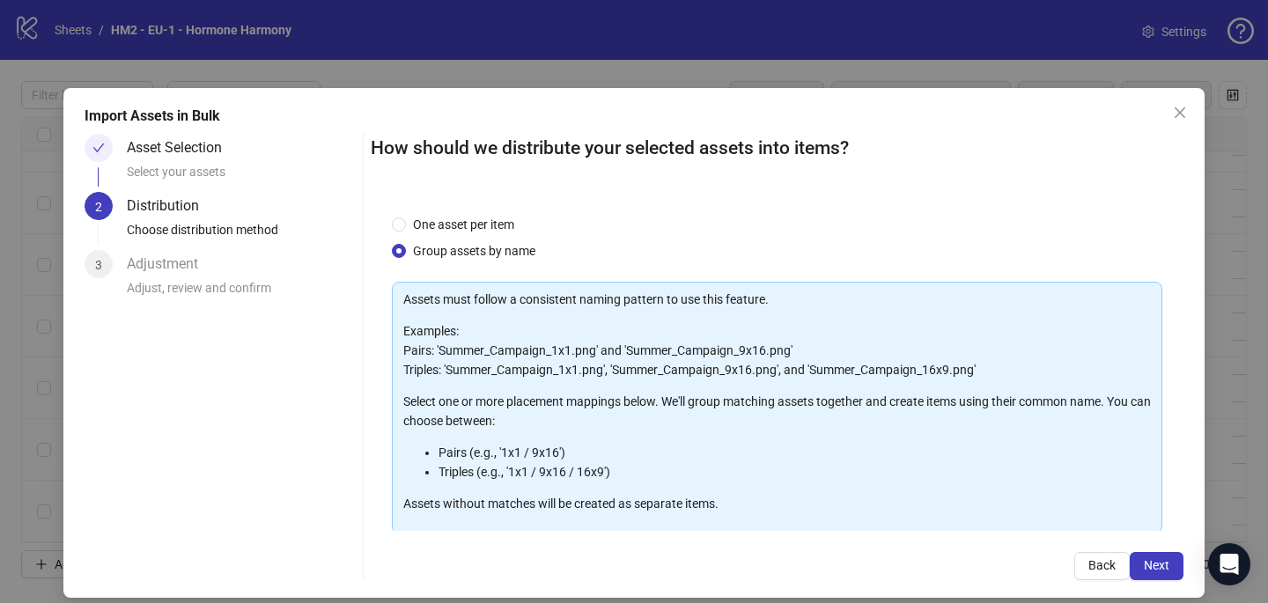
scroll to position [179, 0]
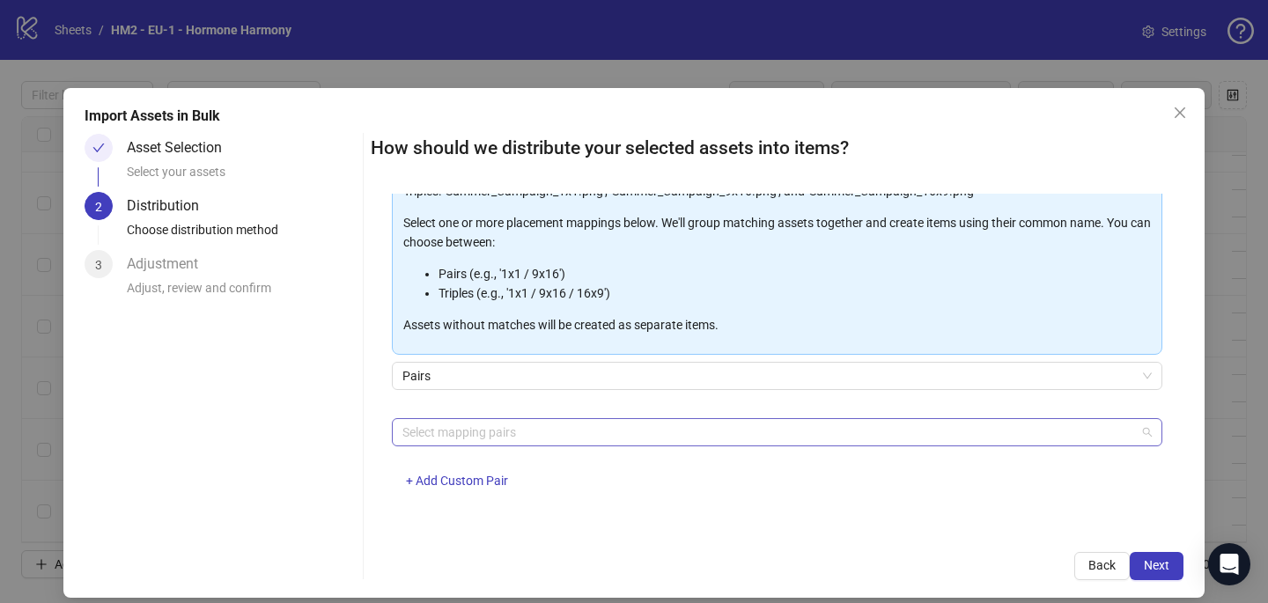
click at [453, 439] on div at bounding box center [767, 432] width 745 height 25
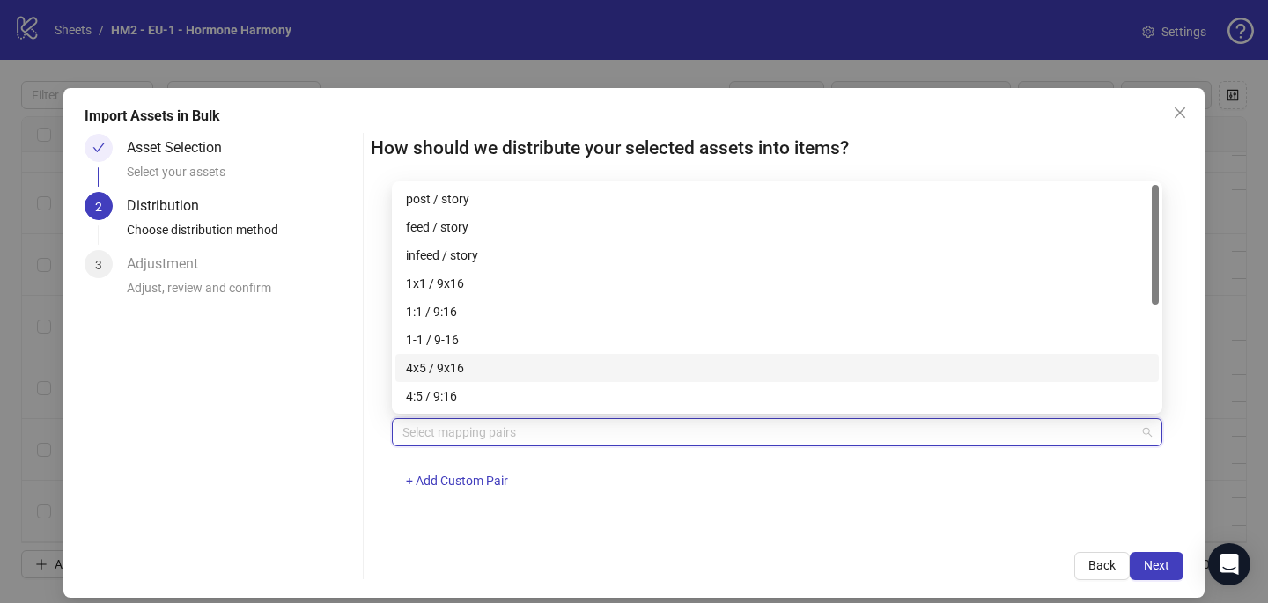
click at [479, 364] on div "4x5 / 9x16" at bounding box center [777, 367] width 742 height 19
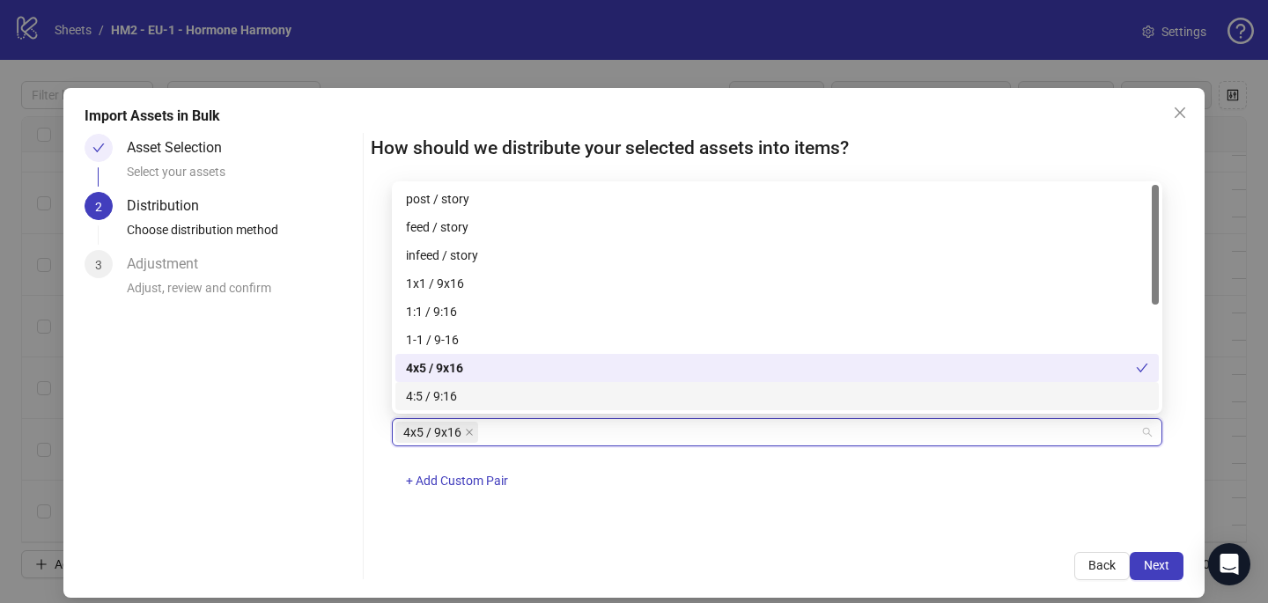
click at [684, 476] on div "4x5 / 9x16 + Add Custom Pair" at bounding box center [777, 464] width 770 height 92
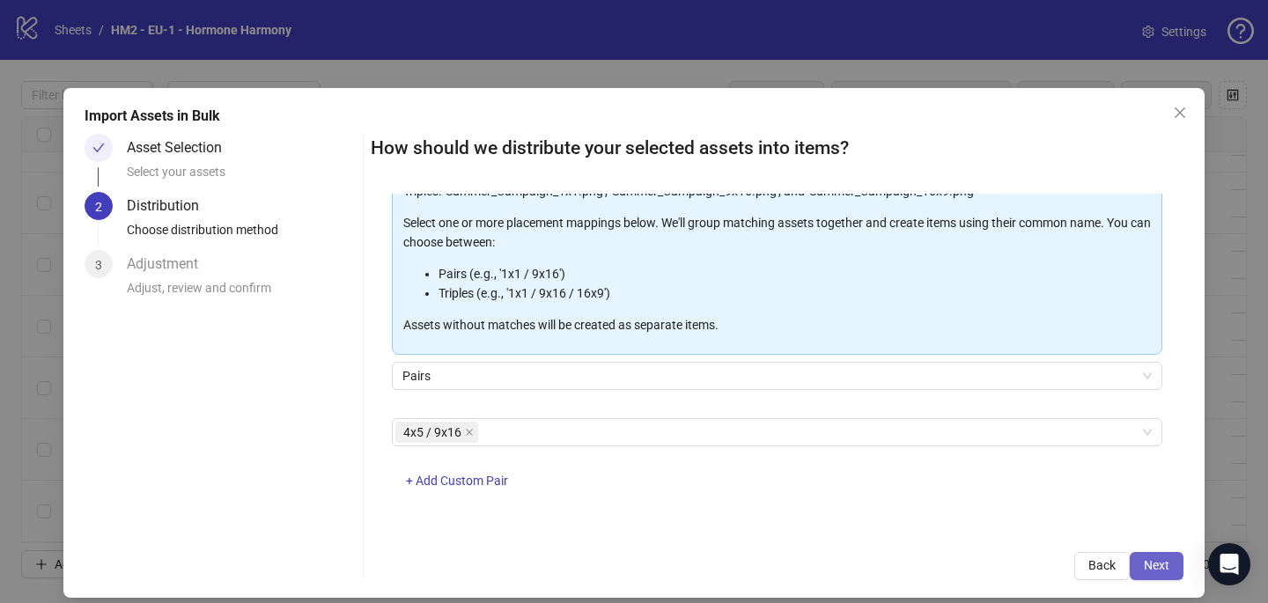
click at [1164, 564] on span "Next" at bounding box center [1157, 565] width 26 height 14
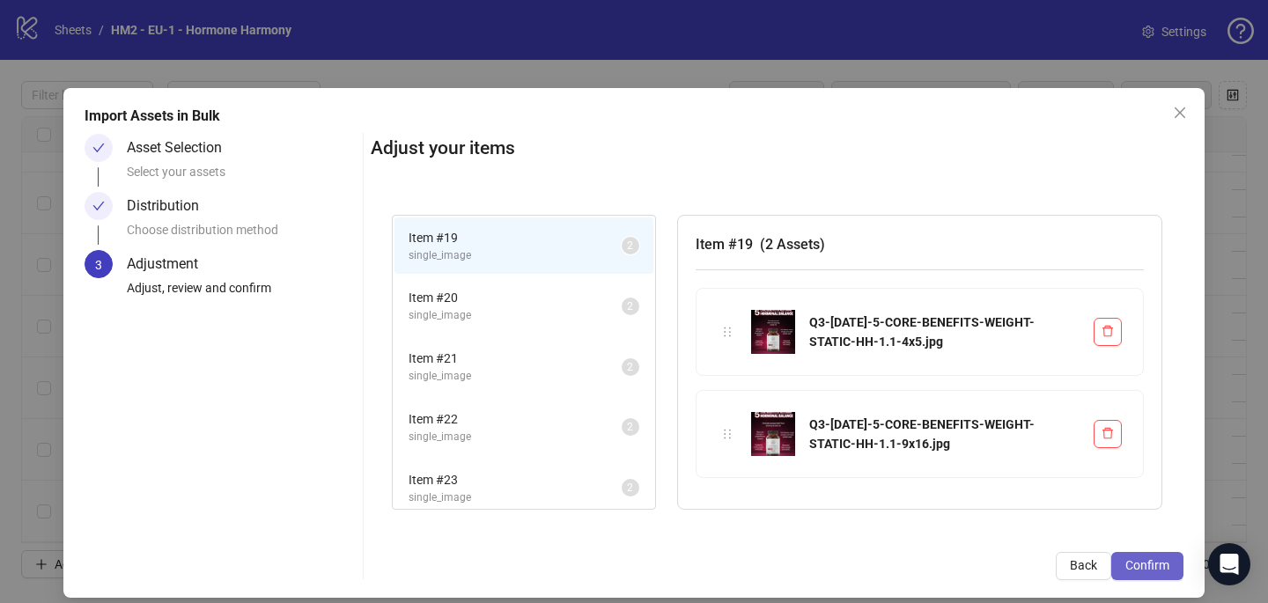
click at [1164, 563] on span "Confirm" at bounding box center [1147, 565] width 44 height 14
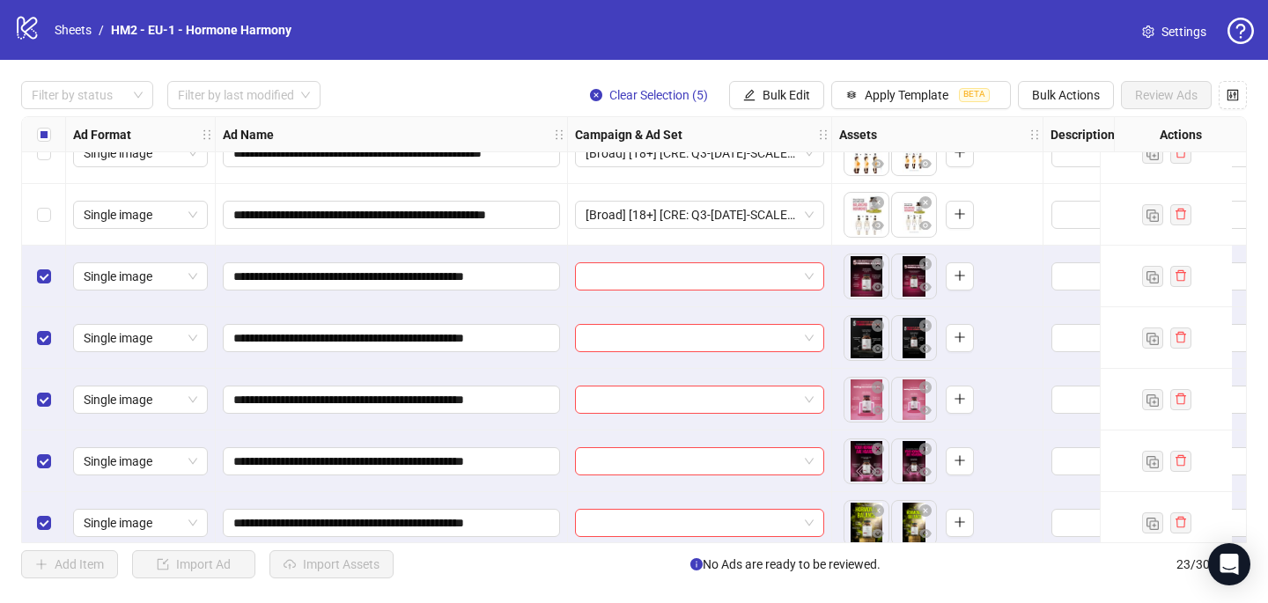
scroll to position [1034, 0]
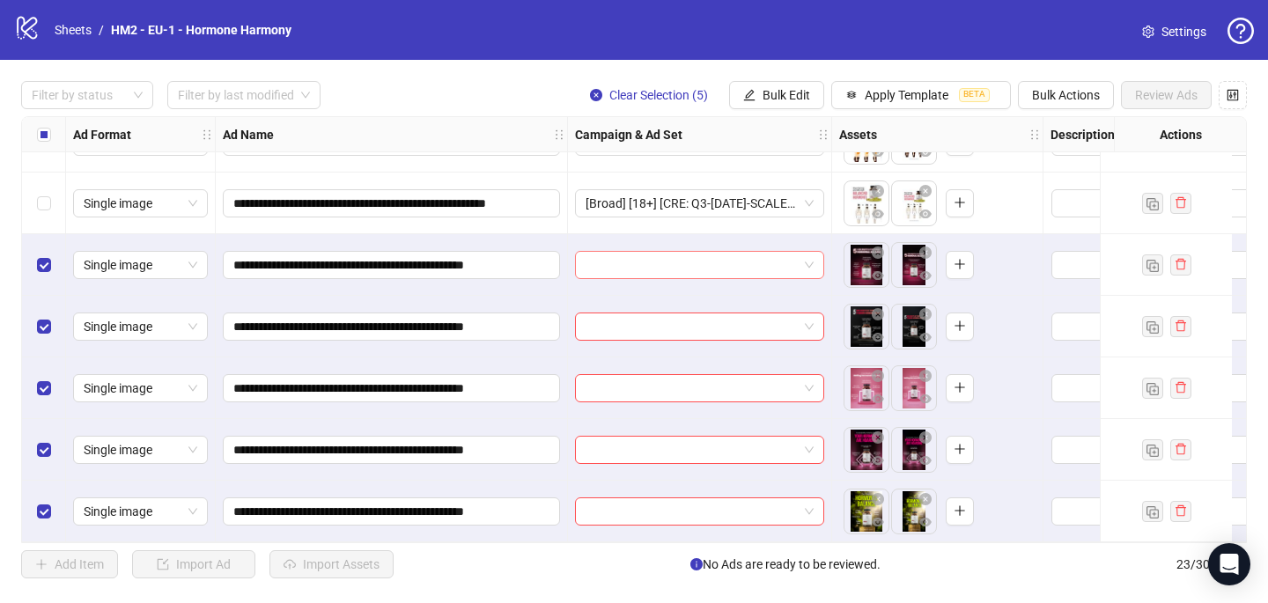
click at [613, 252] on input "search" at bounding box center [691, 265] width 212 height 26
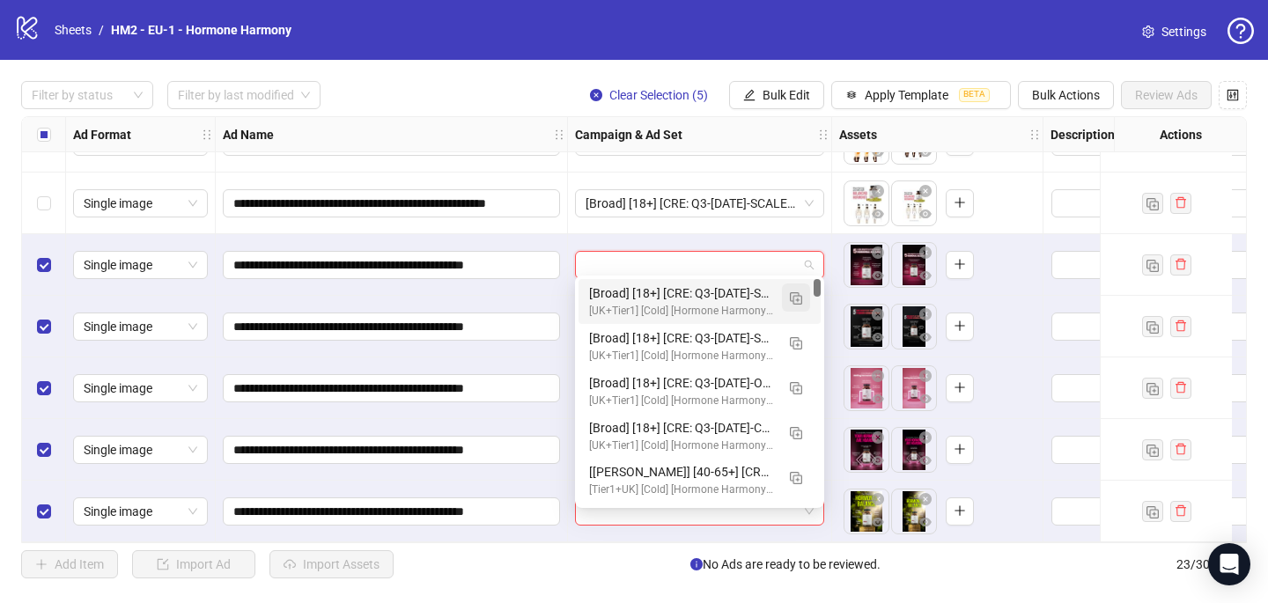
click at [788, 298] on button "button" at bounding box center [796, 297] width 28 height 28
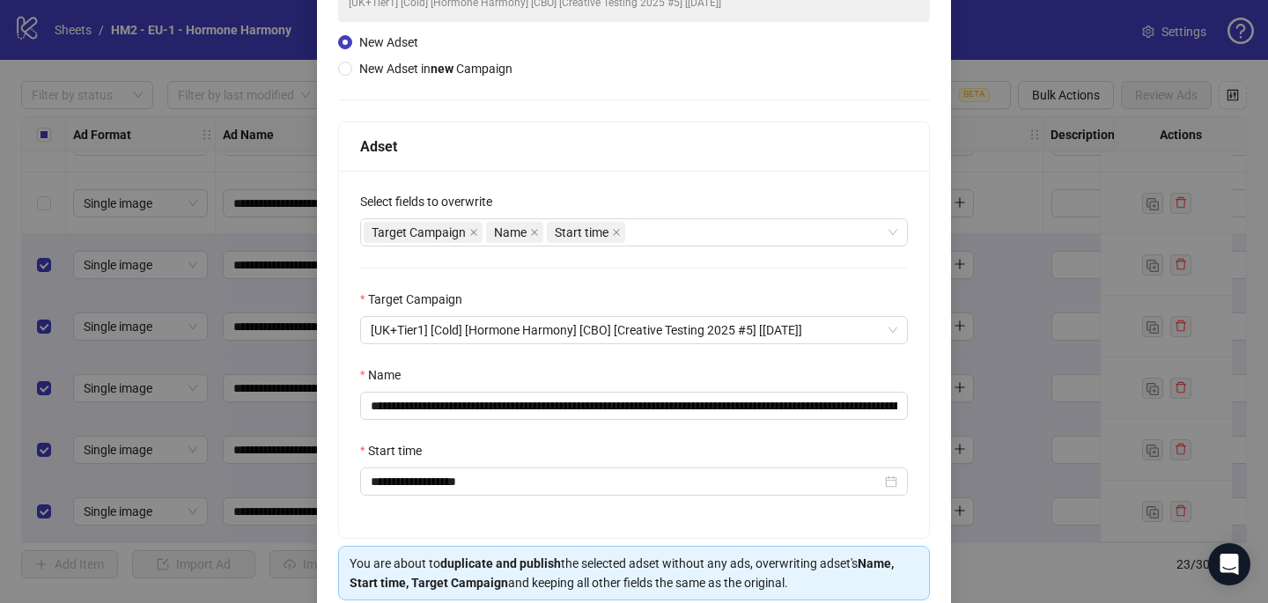
scroll to position [210, 0]
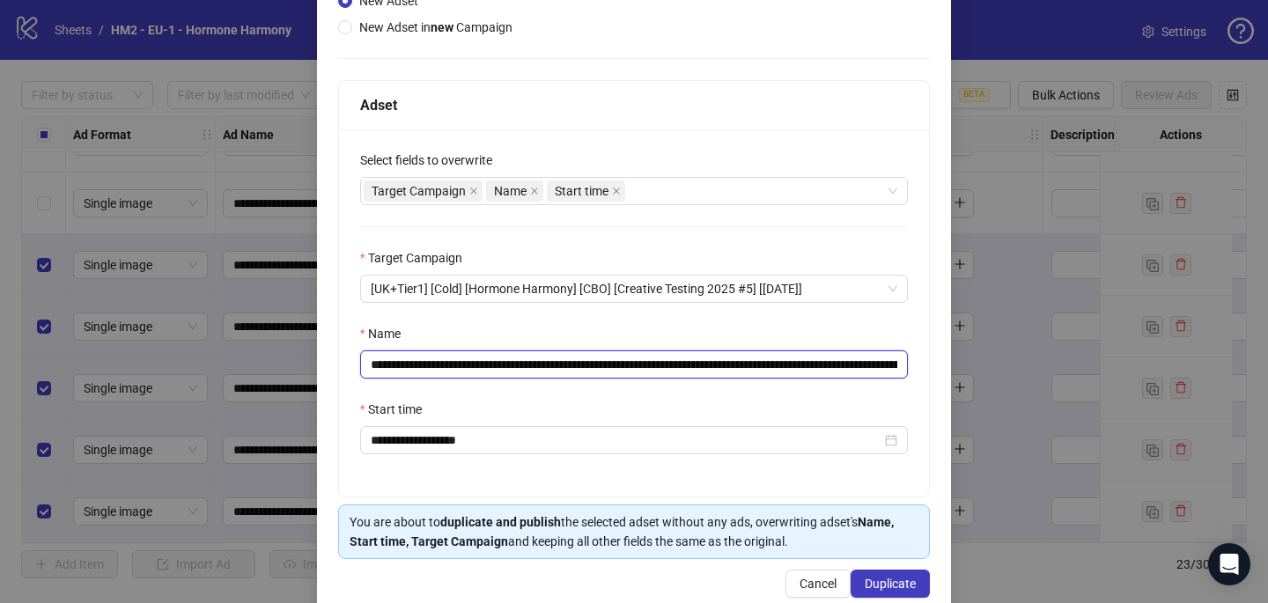
drag, startPoint x: 829, startPoint y: 363, endPoint x: 478, endPoint y: 360, distance: 351.3
click at [478, 361] on input "**********" at bounding box center [634, 364] width 548 height 28
paste input "text"
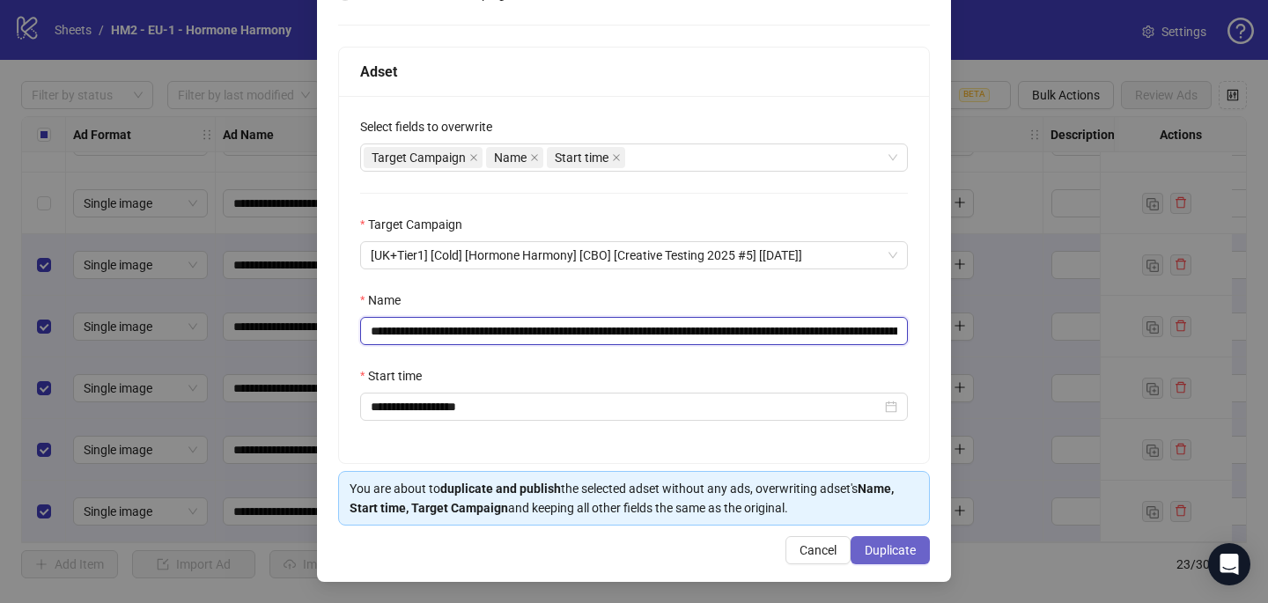
type input "**********"
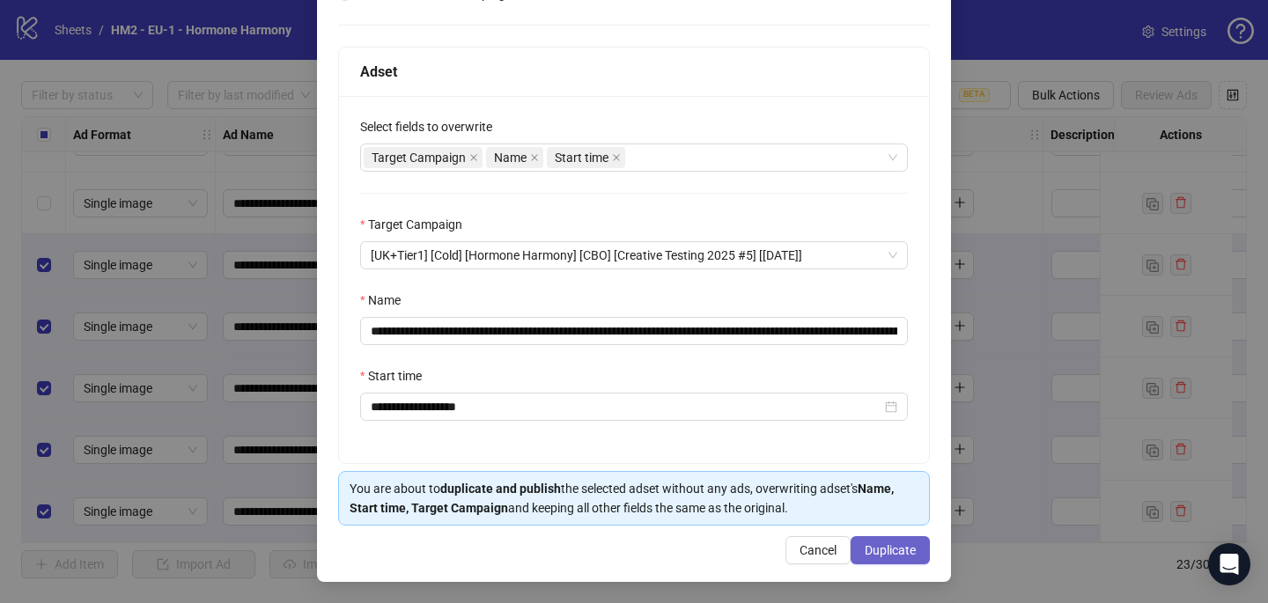
click at [892, 537] on button "Duplicate" at bounding box center [889, 550] width 79 height 28
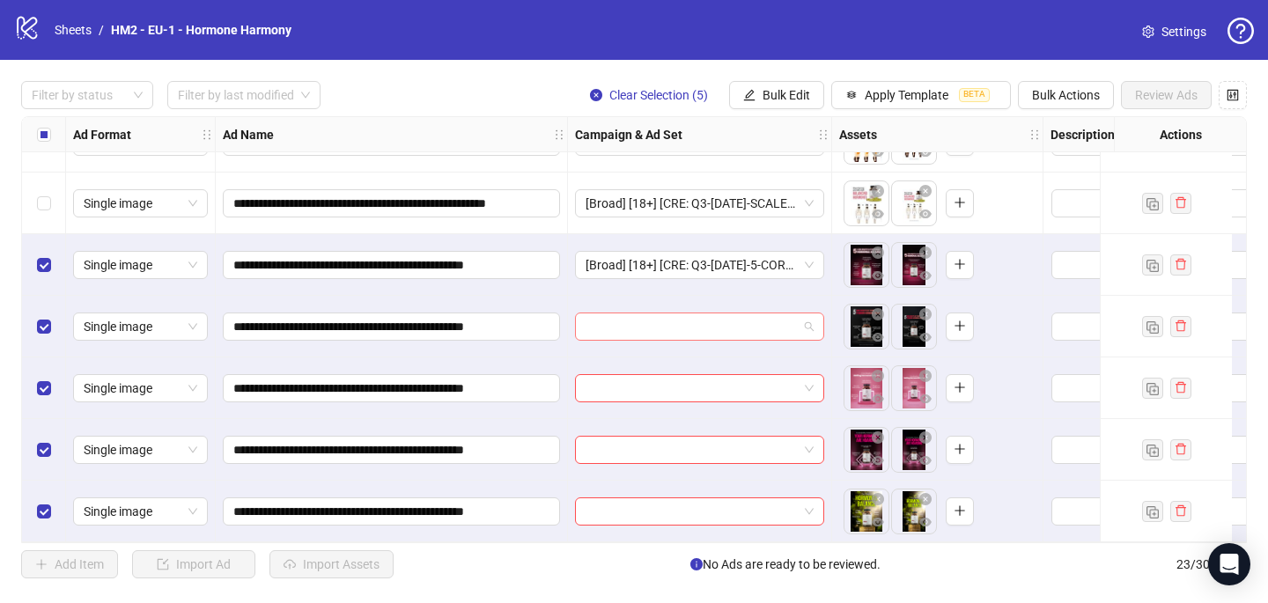
click at [600, 313] on input "search" at bounding box center [691, 326] width 212 height 26
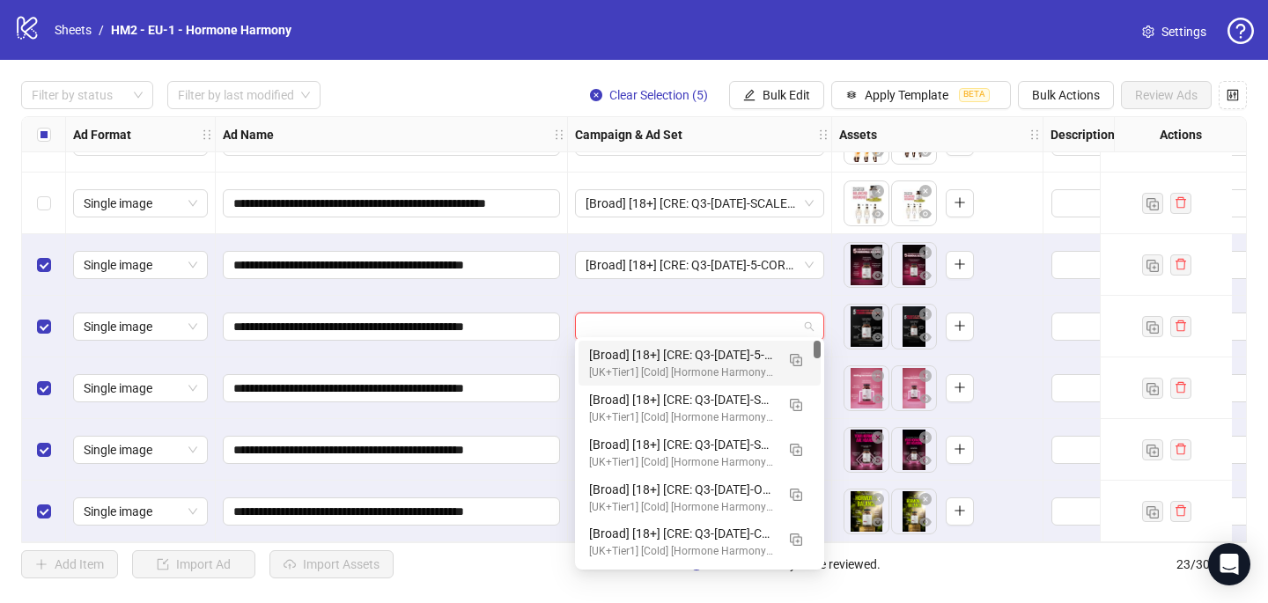
click at [607, 356] on div "[Broad] [18+] [CRE: Q3-[DATE]-5-CORE-BENEFITS-WEIGHT-STATIC-HH] [COP: Q3-[DATE]…" at bounding box center [682, 354] width 186 height 19
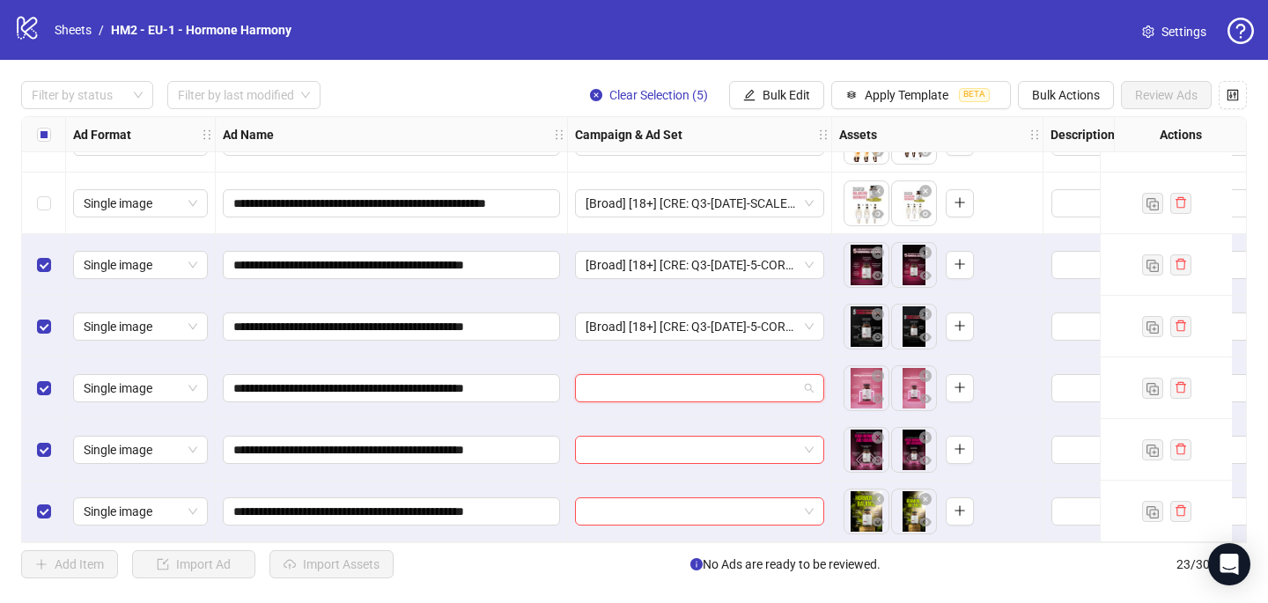
click at [604, 380] on input "search" at bounding box center [691, 388] width 212 height 26
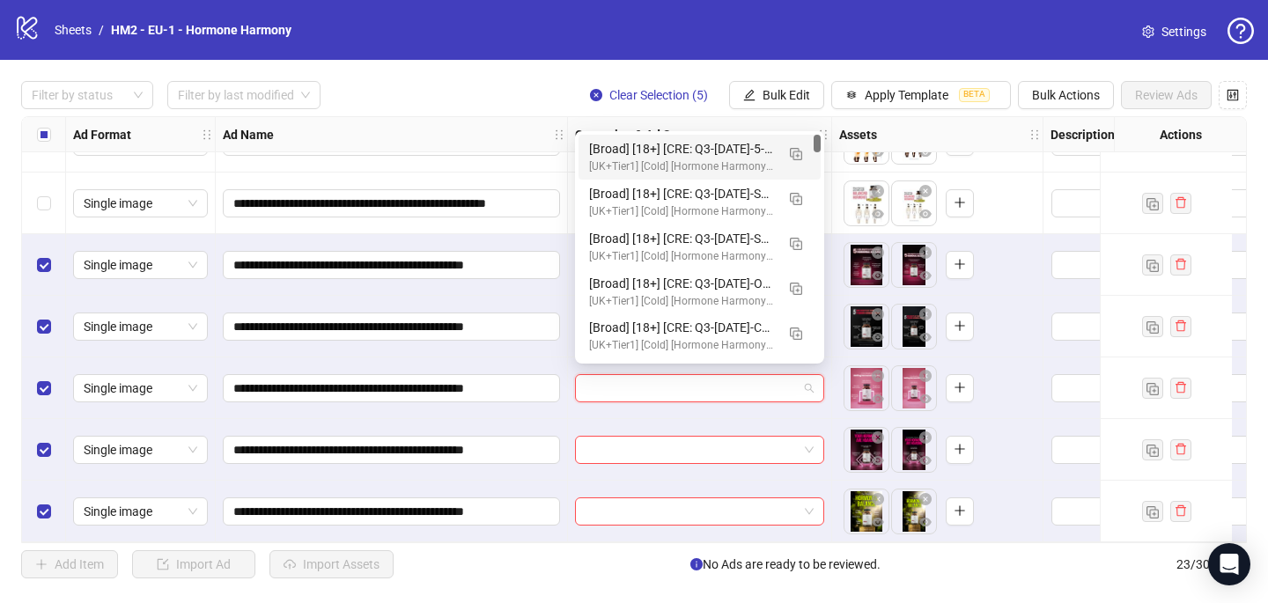
click at [643, 155] on div "[Broad] [18+] [CRE: Q3-[DATE]-5-CORE-BENEFITS-WEIGHT-STATIC-HH] [COP: Q3-[DATE]…" at bounding box center [682, 148] width 186 height 19
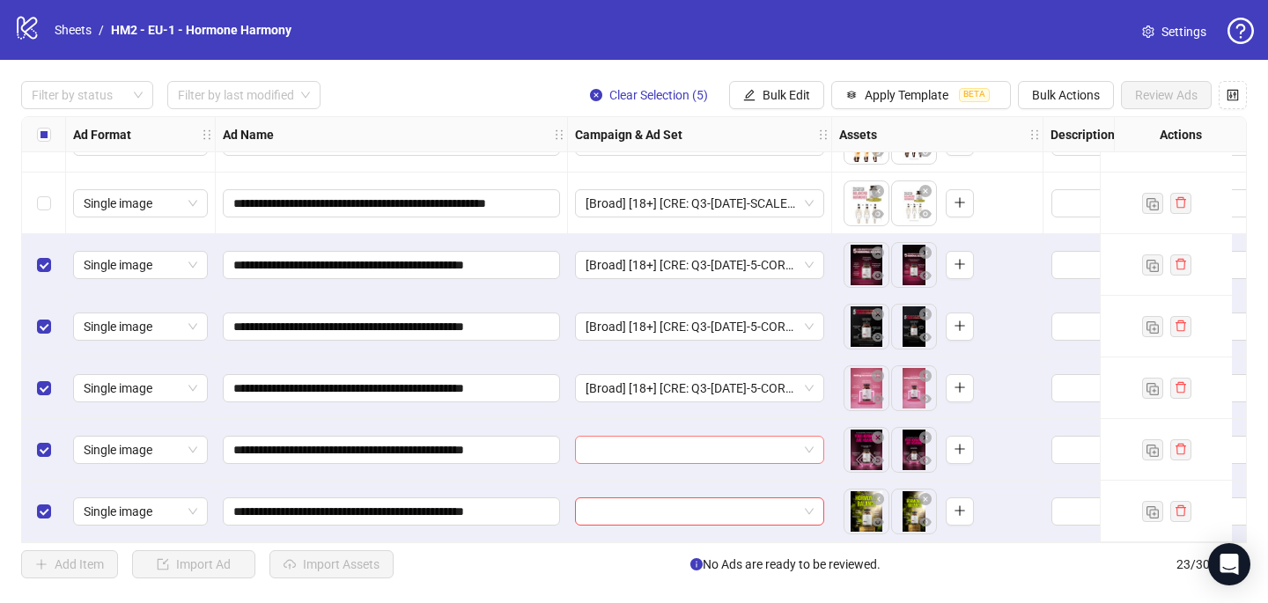
click at [600, 447] on input "search" at bounding box center [691, 450] width 212 height 26
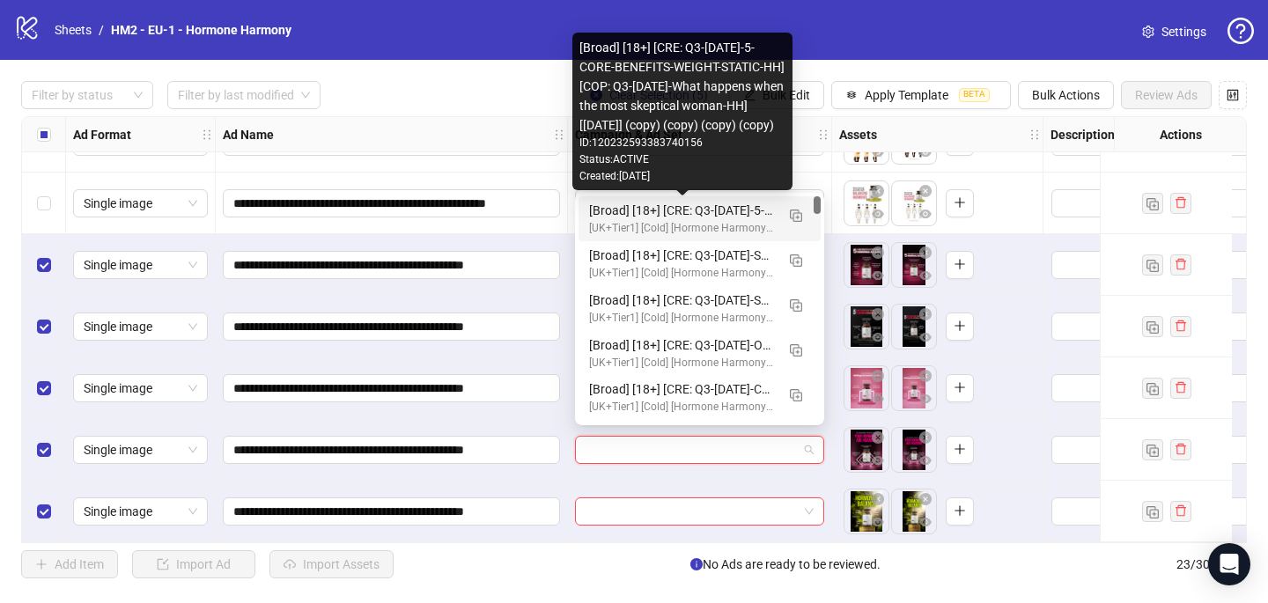
click at [645, 212] on div "[Broad] [18+] [CRE: Q3-[DATE]-5-CORE-BENEFITS-WEIGHT-STATIC-HH] [COP: Q3-[DATE]…" at bounding box center [682, 210] width 186 height 19
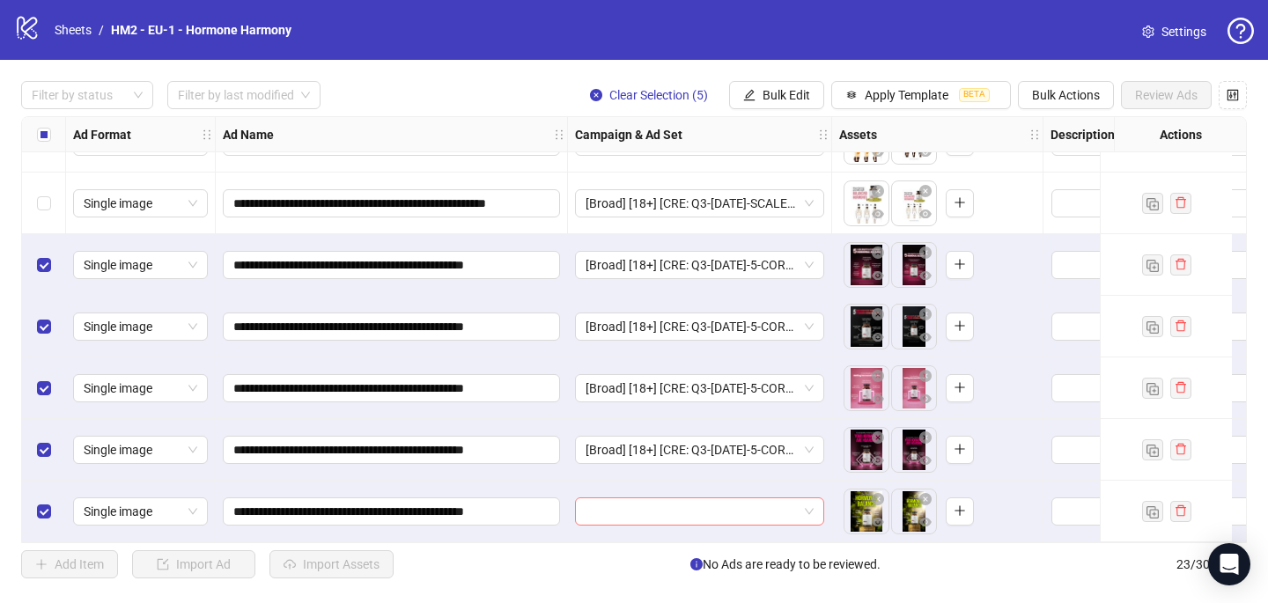
click at [600, 509] on input "search" at bounding box center [691, 511] width 212 height 26
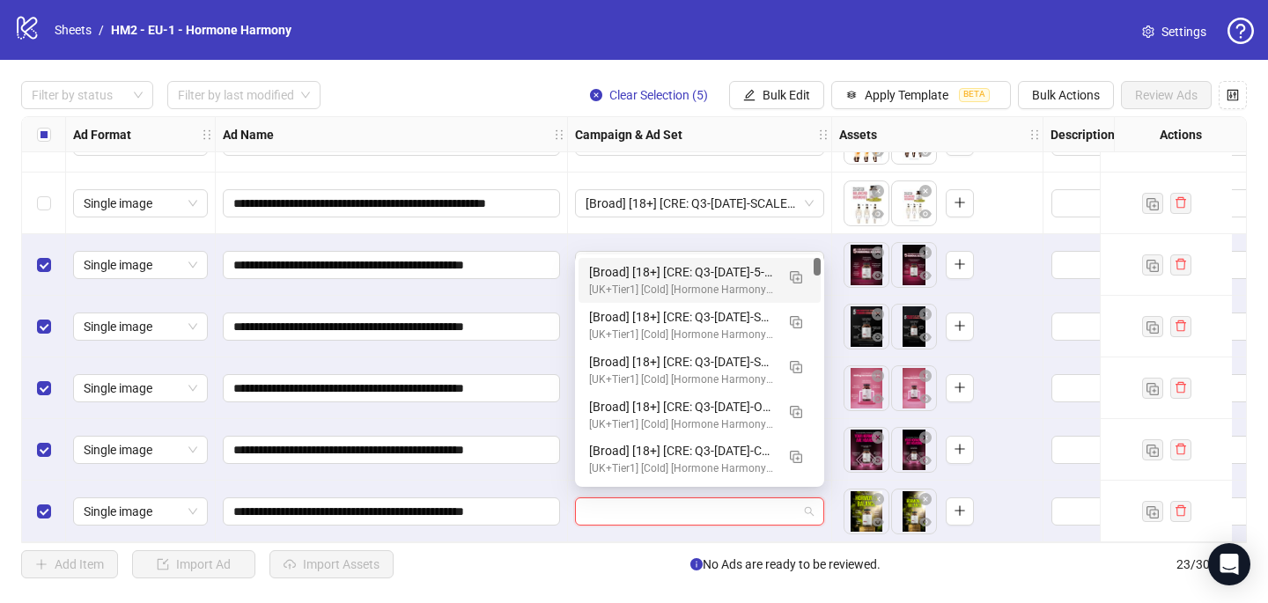
click at [688, 300] on div "[Broad] [18+] [CRE: Q3-[DATE]-5-CORE-BENEFITS-WEIGHT-STATIC-HH] [COP: Q3-[DATE]…" at bounding box center [699, 280] width 242 height 45
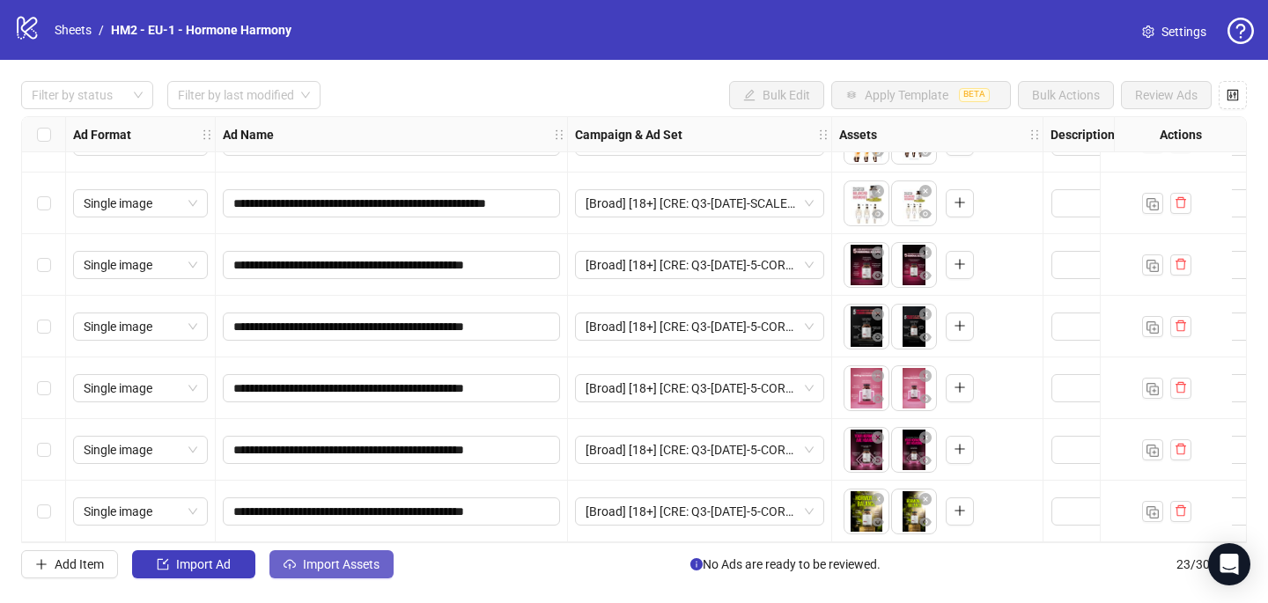
click at [364, 566] on span "Import Assets" at bounding box center [341, 564] width 77 height 14
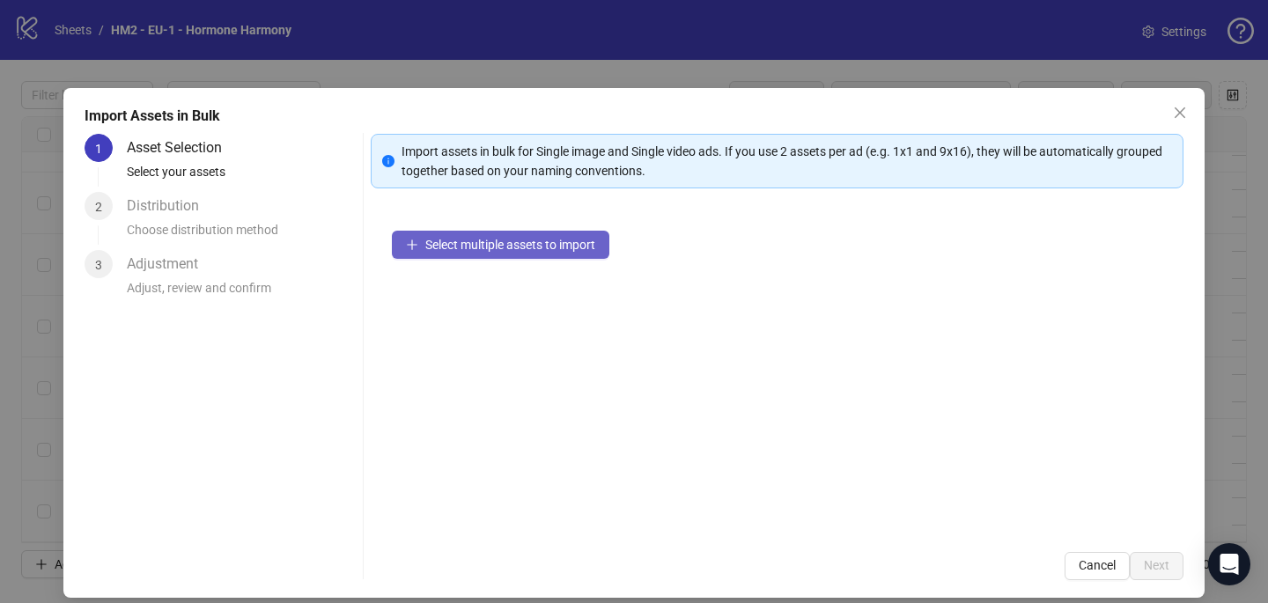
click at [512, 246] on span "Select multiple assets to import" at bounding box center [510, 245] width 170 height 14
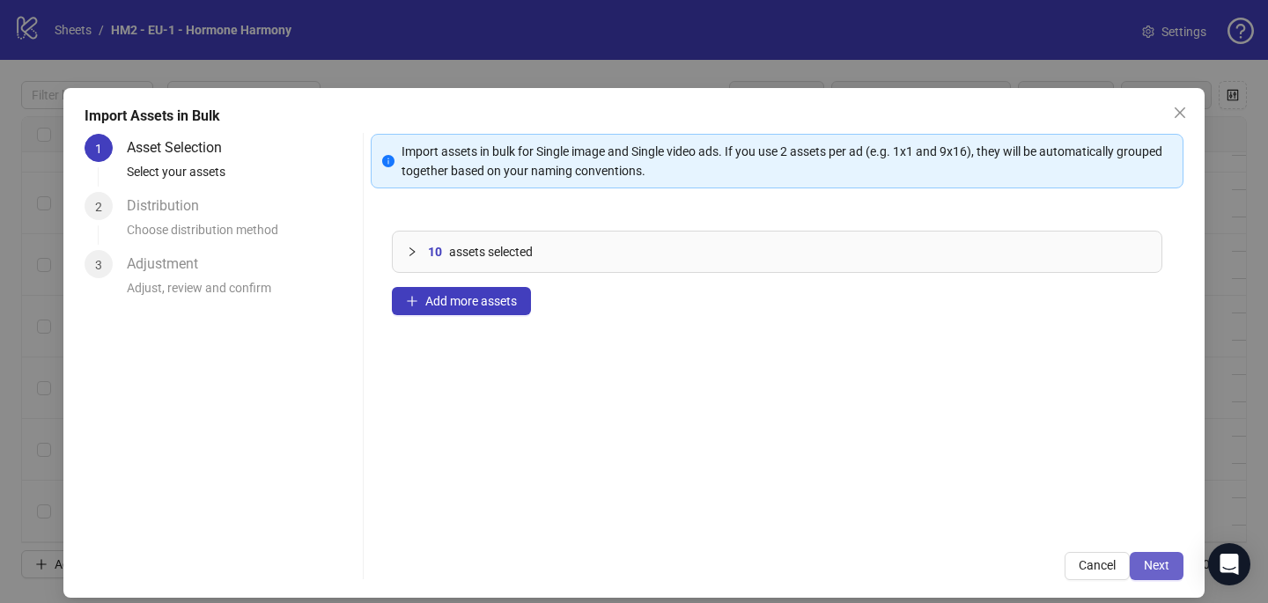
click at [1167, 570] on span "Next" at bounding box center [1157, 565] width 26 height 14
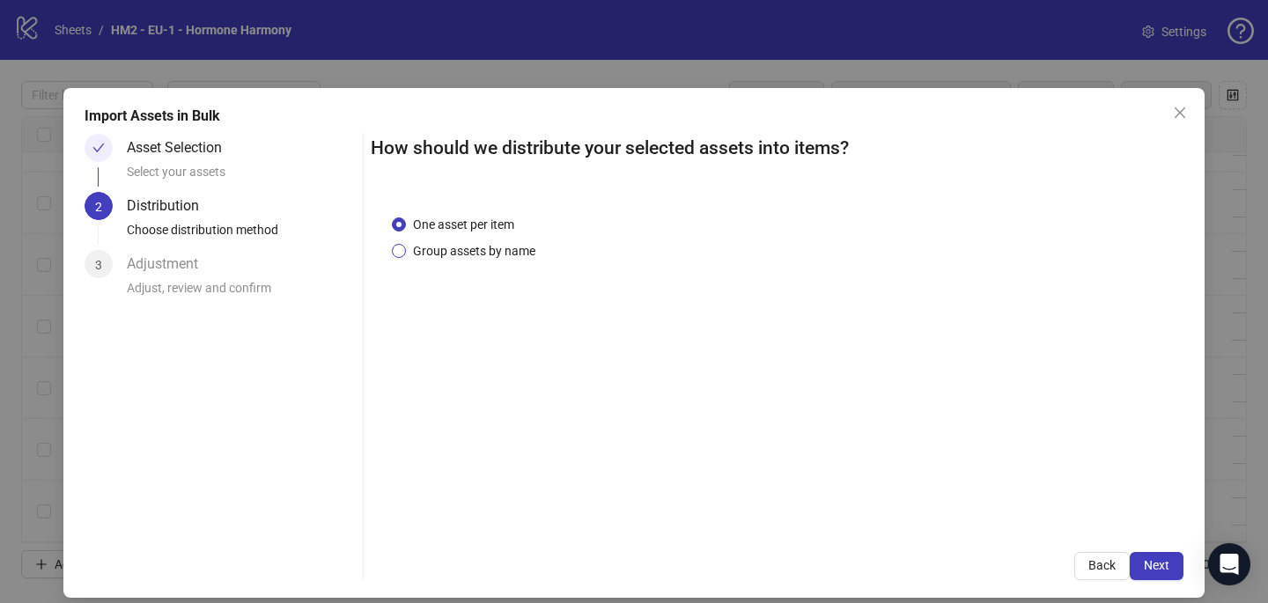
click at [488, 253] on span "Group assets by name" at bounding box center [474, 250] width 136 height 19
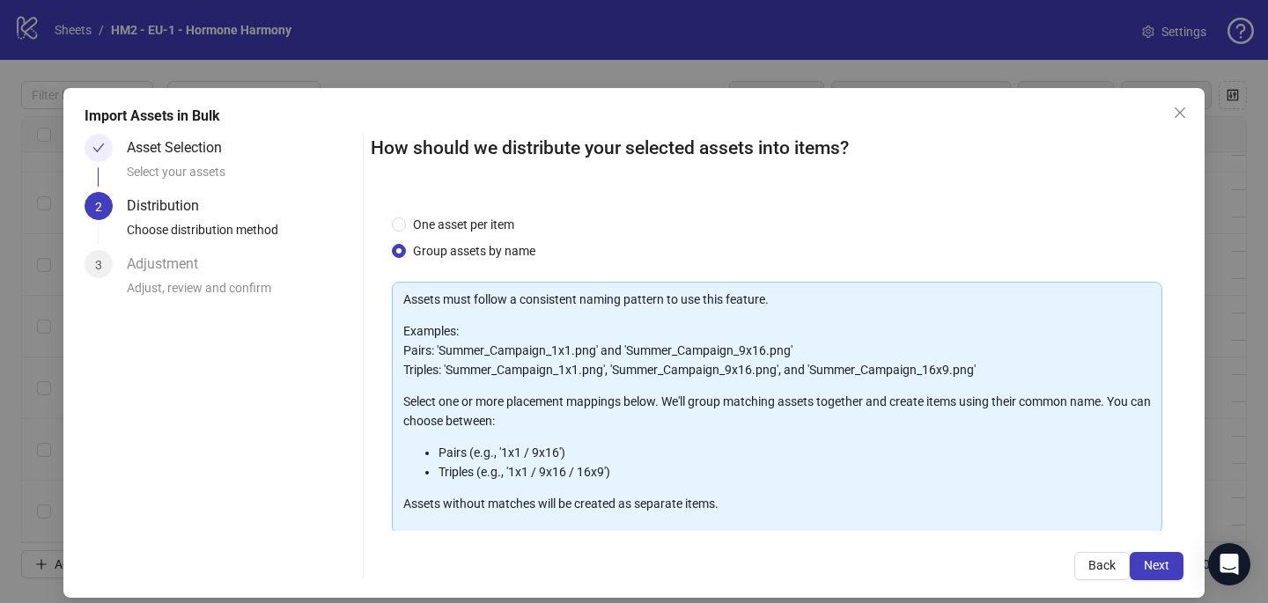
scroll to position [179, 0]
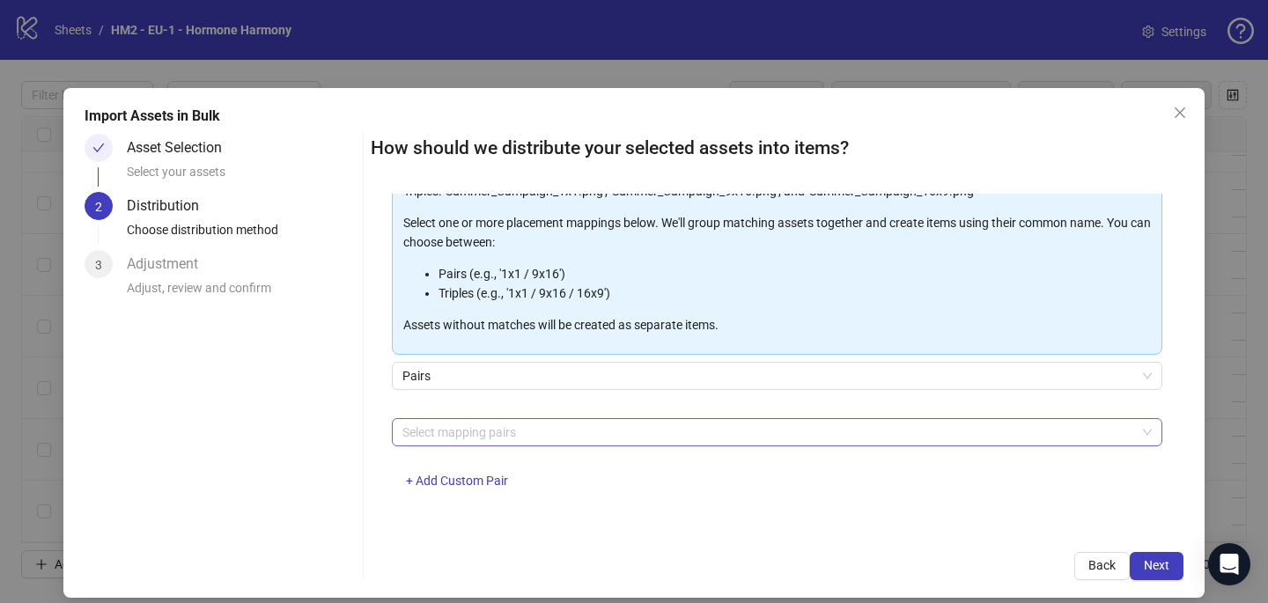
click at [502, 435] on div at bounding box center [767, 432] width 745 height 25
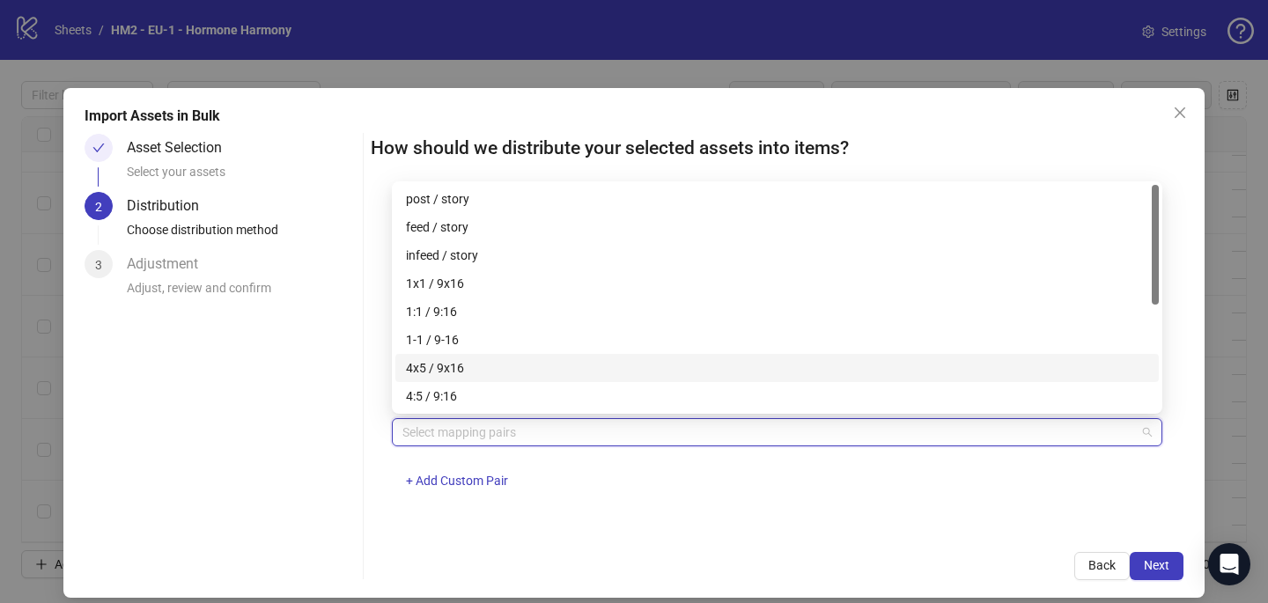
click at [508, 366] on div "4x5 / 9x16" at bounding box center [777, 367] width 742 height 19
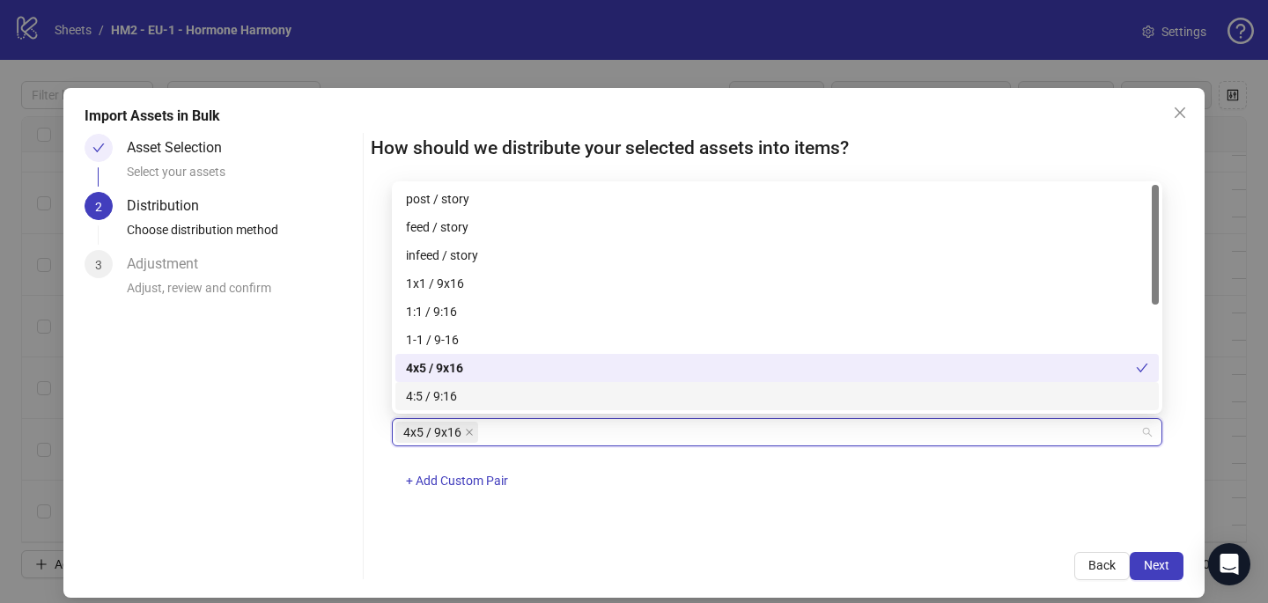
click at [712, 482] on div "4x5 / 9x16 + Add Custom Pair" at bounding box center [777, 464] width 770 height 92
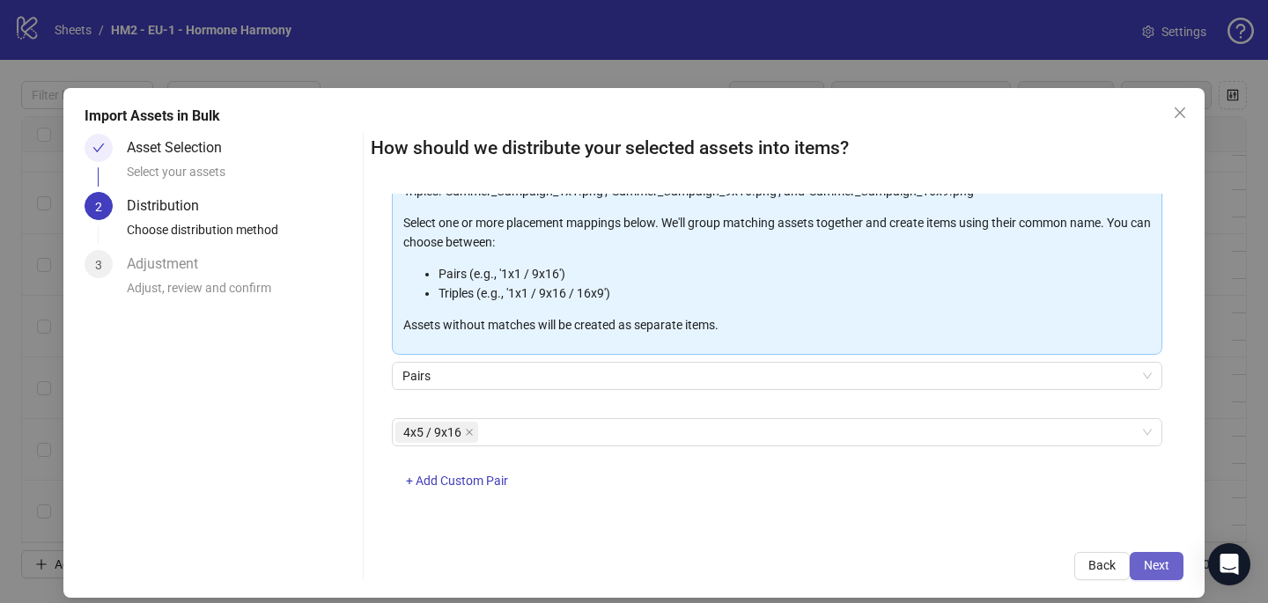
click at [1164, 563] on span "Next" at bounding box center [1157, 565] width 26 height 14
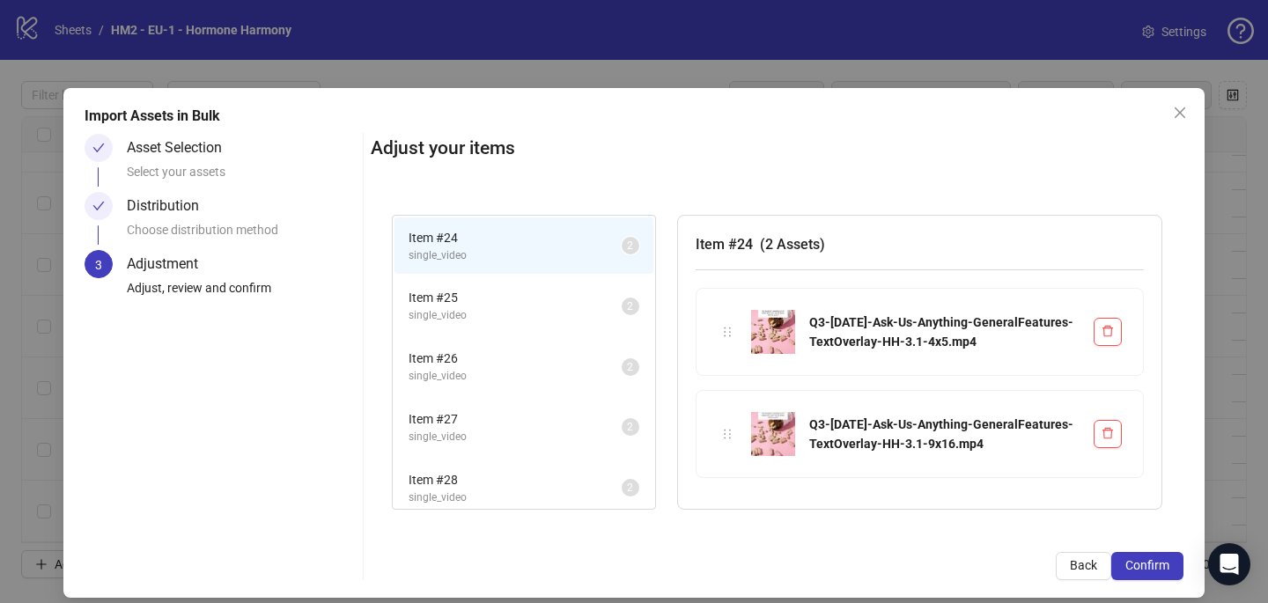
click at [1164, 562] on span "Confirm" at bounding box center [1147, 565] width 44 height 14
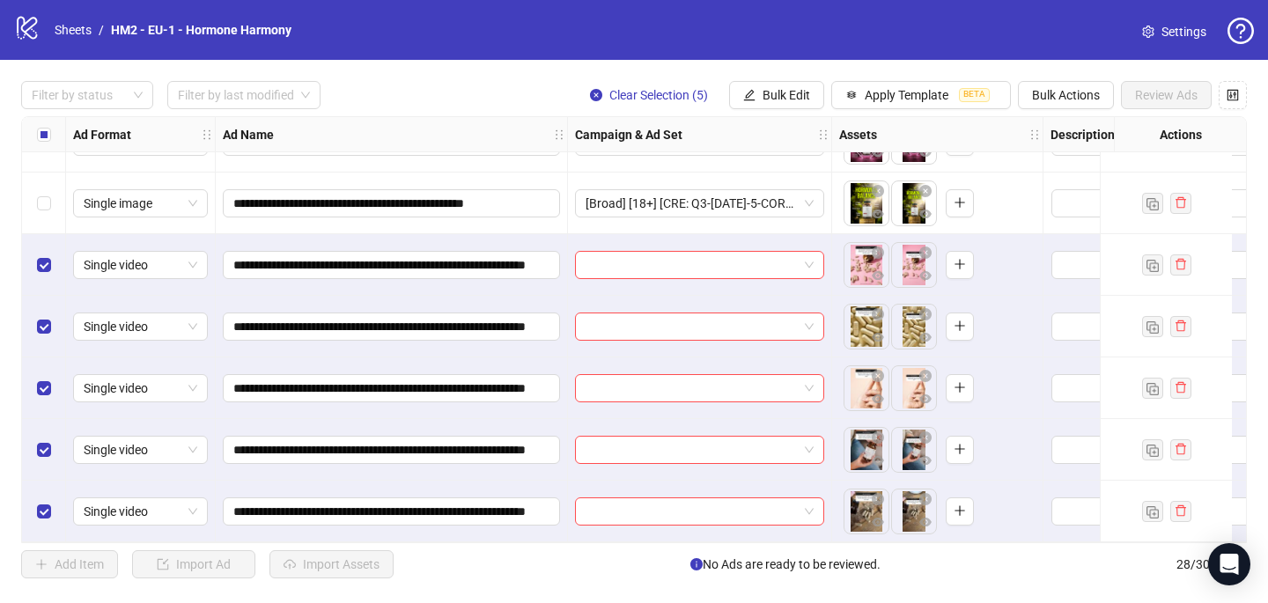
scroll to position [1343, 0]
click at [640, 238] on div at bounding box center [700, 265] width 264 height 62
click at [640, 252] on input "search" at bounding box center [691, 265] width 212 height 26
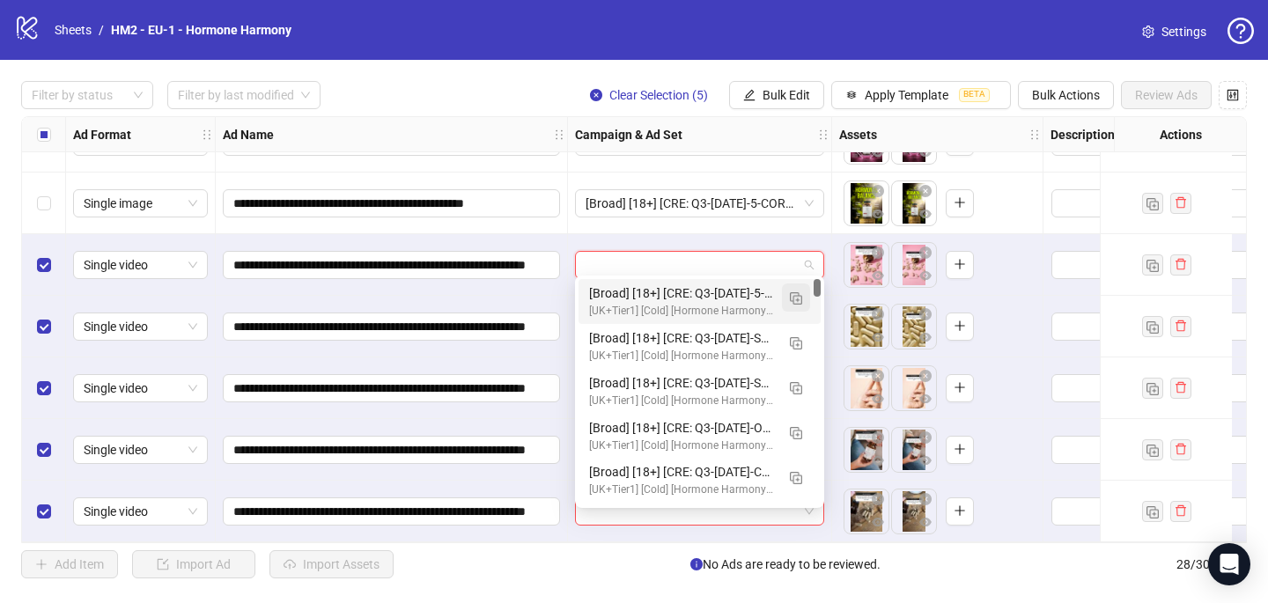
click at [799, 295] on img "button" at bounding box center [796, 298] width 12 height 12
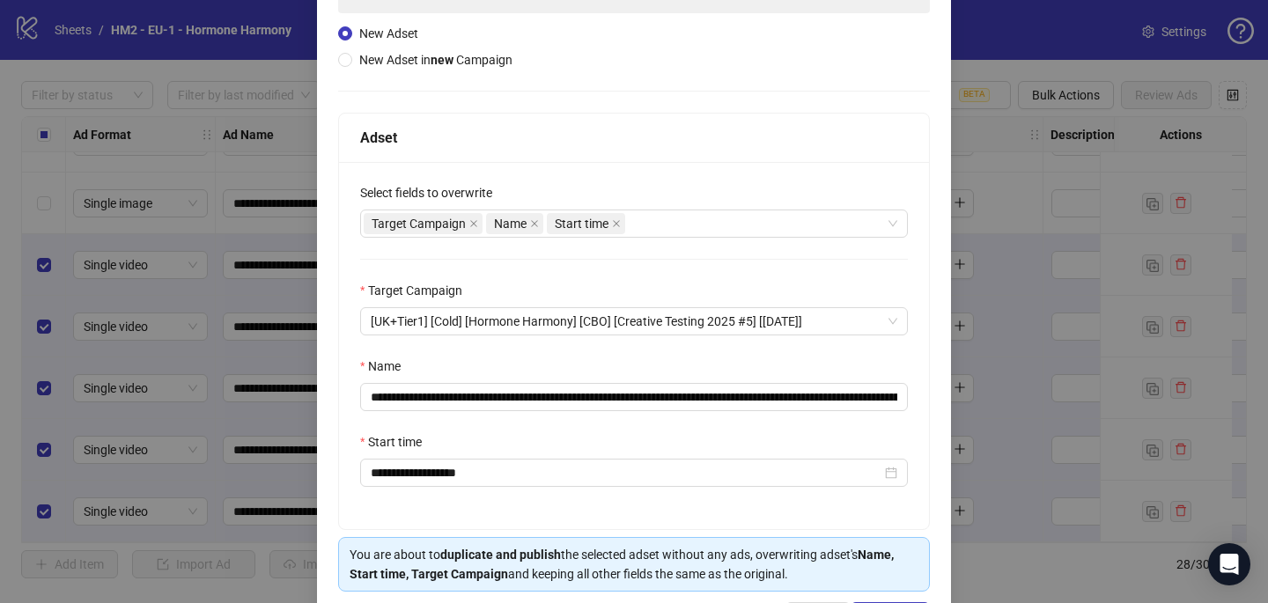
scroll to position [245, 0]
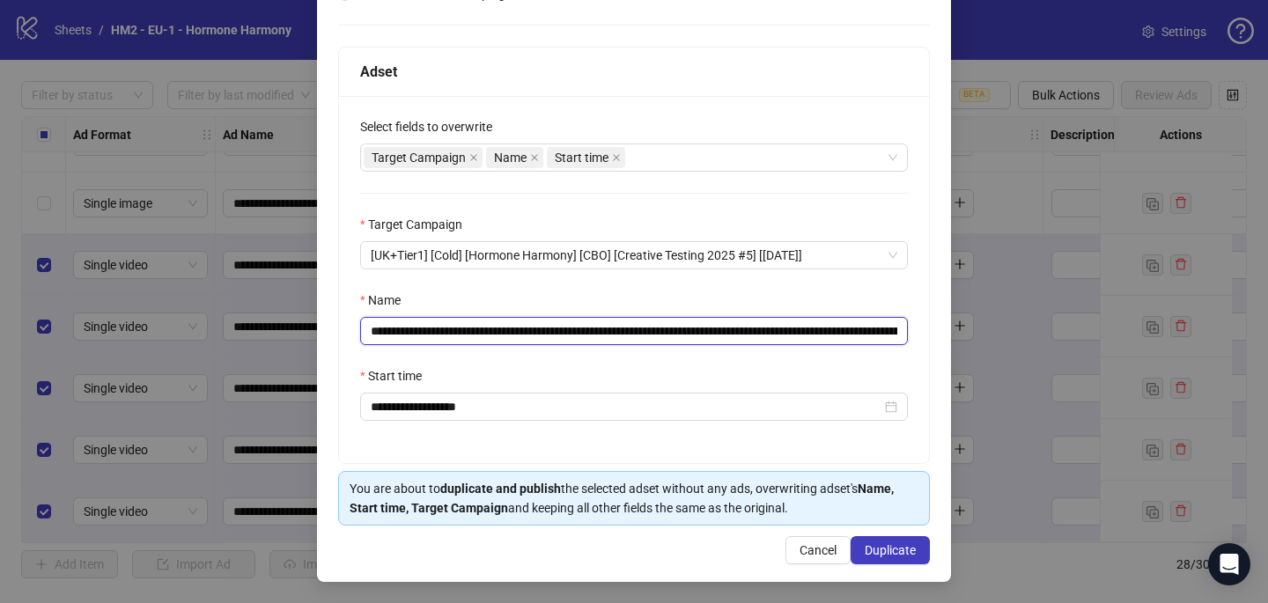
drag, startPoint x: 781, startPoint y: 330, endPoint x: 475, endPoint y: 334, distance: 305.5
click at [475, 334] on input "**********" at bounding box center [634, 331] width 548 height 28
paste input "**********"
type input "**********"
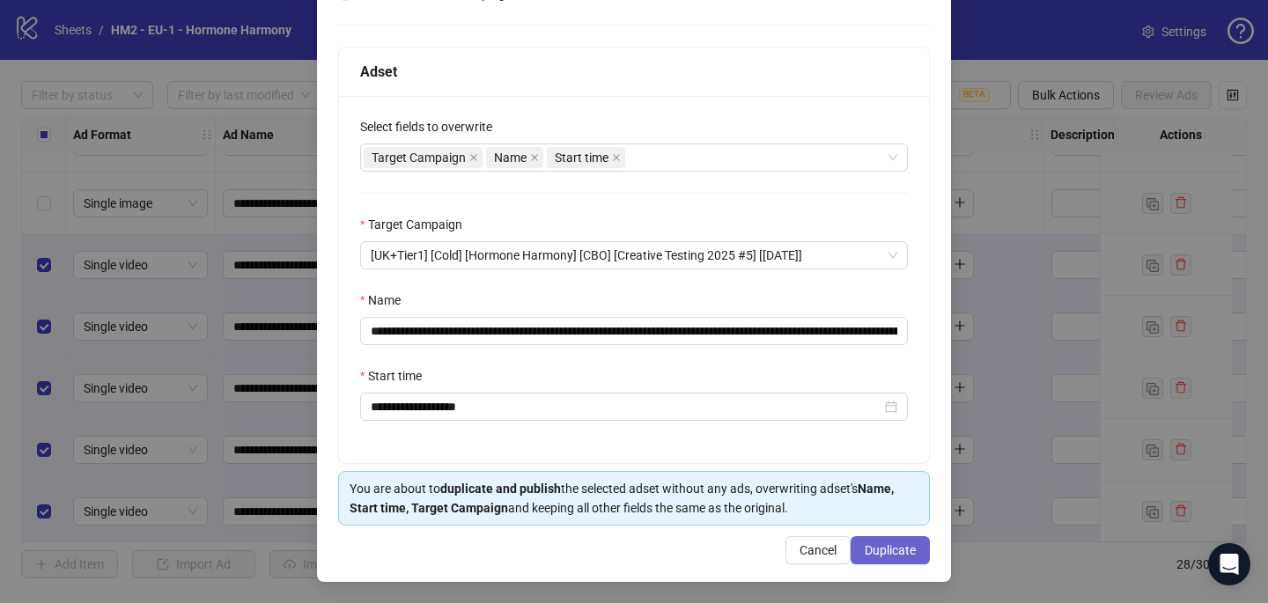
click at [889, 554] on span "Duplicate" at bounding box center [890, 550] width 51 height 14
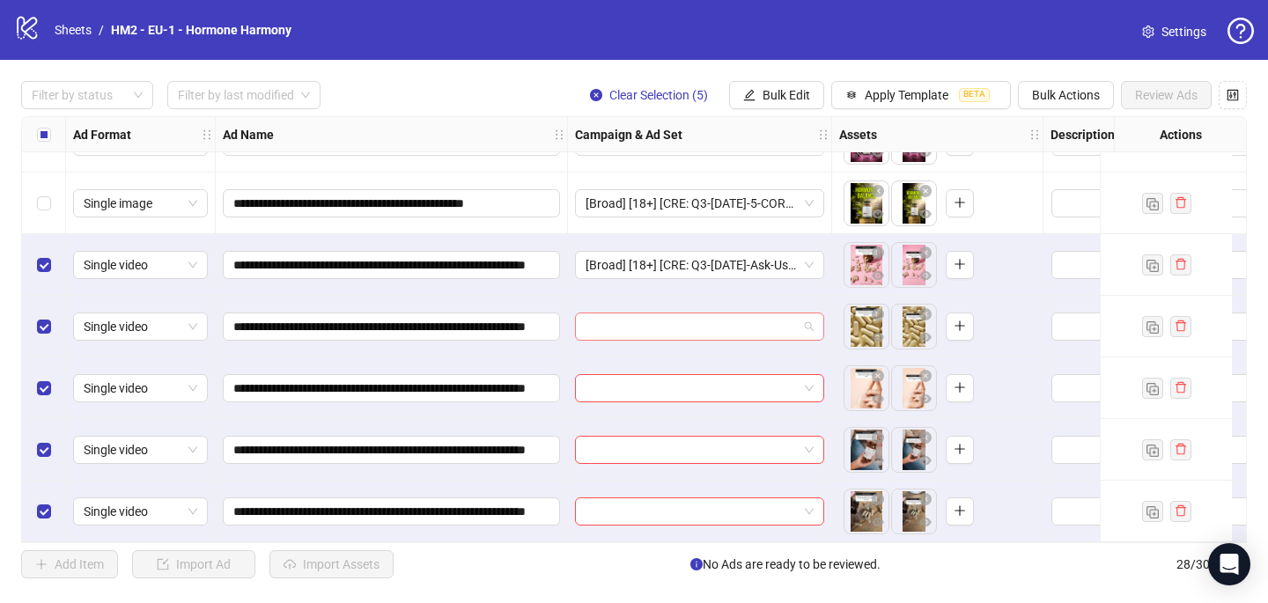
click at [637, 327] on input "search" at bounding box center [691, 326] width 212 height 26
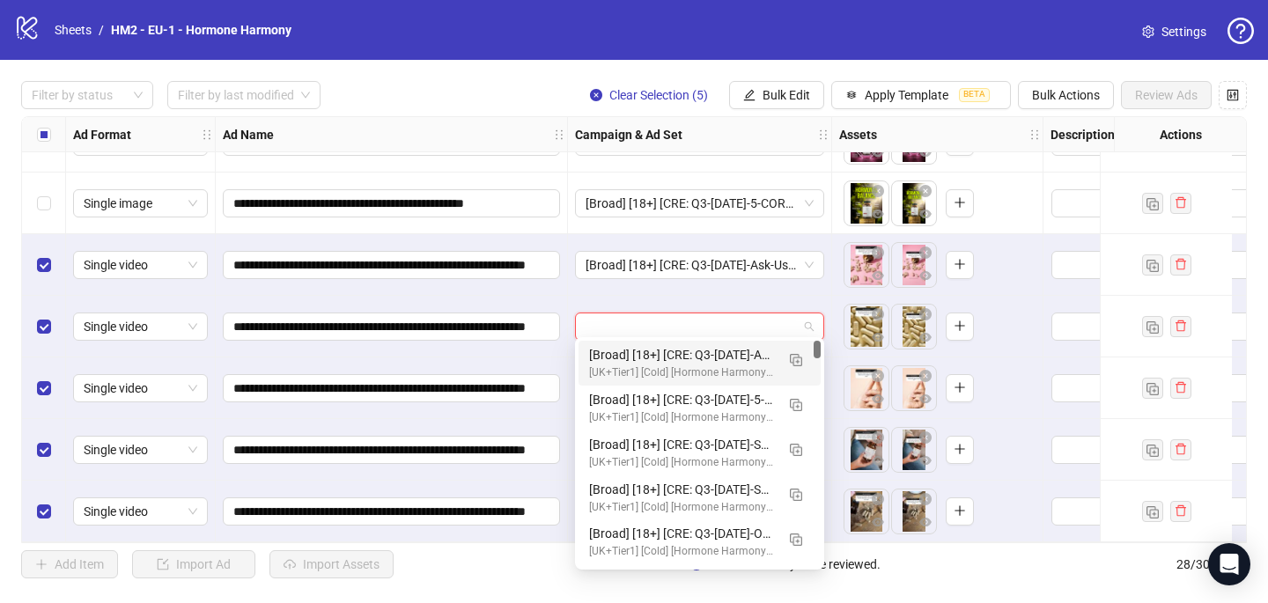
click at [637, 361] on div "[Broad] [18+] [CRE: Q3-[DATE]-Ask-Us-Anything-GeneralFeatures-TextOverlay-HH-3]…" at bounding box center [682, 354] width 186 height 19
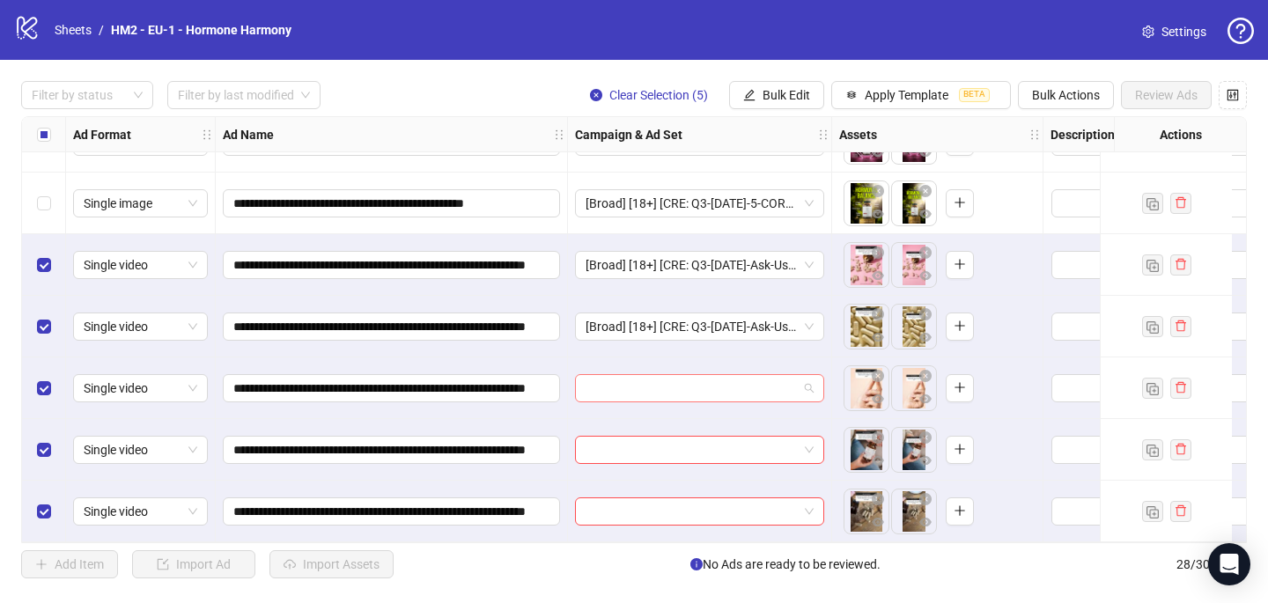
click at [630, 387] on input "search" at bounding box center [691, 388] width 212 height 26
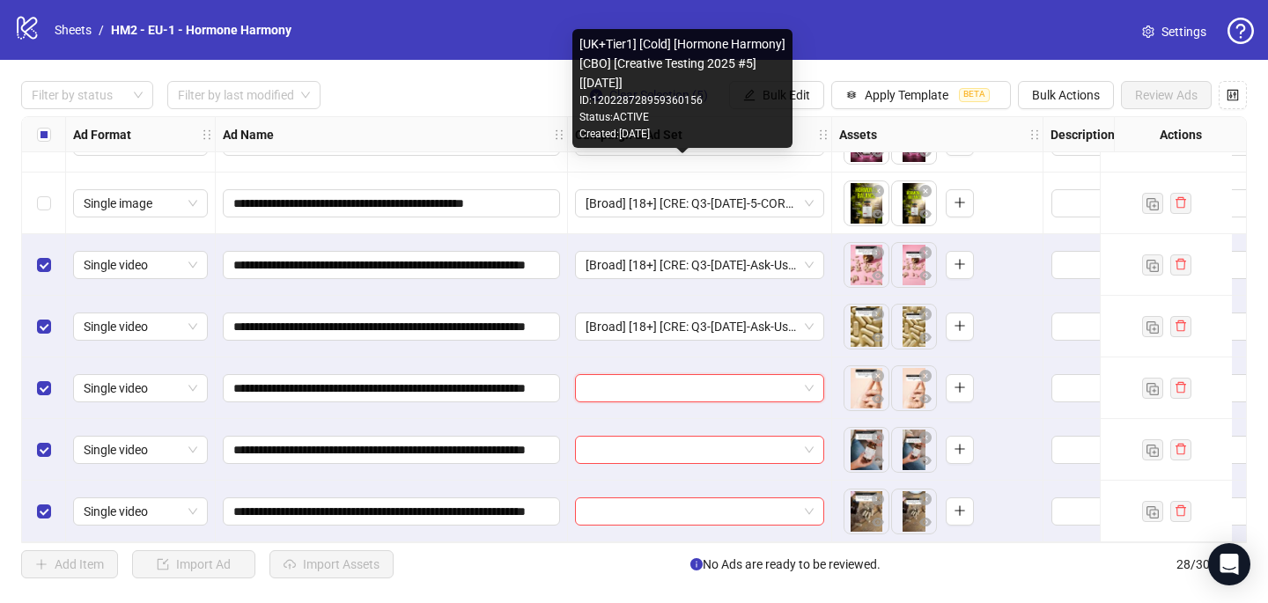
click at [672, 146] on div "[UK+Tier1] [Cold] [Hormone Harmony] [CBO] [Creative Testing 2025 #5] [[DATE]] I…" at bounding box center [682, 88] width 220 height 119
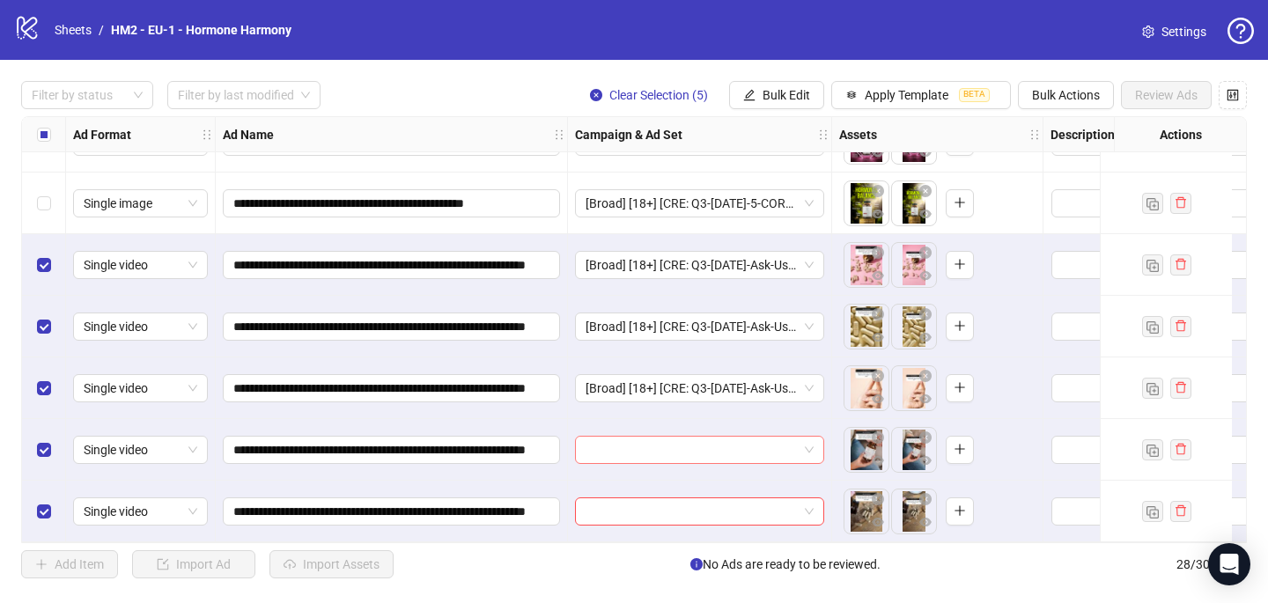
click at [602, 441] on input "search" at bounding box center [691, 450] width 212 height 26
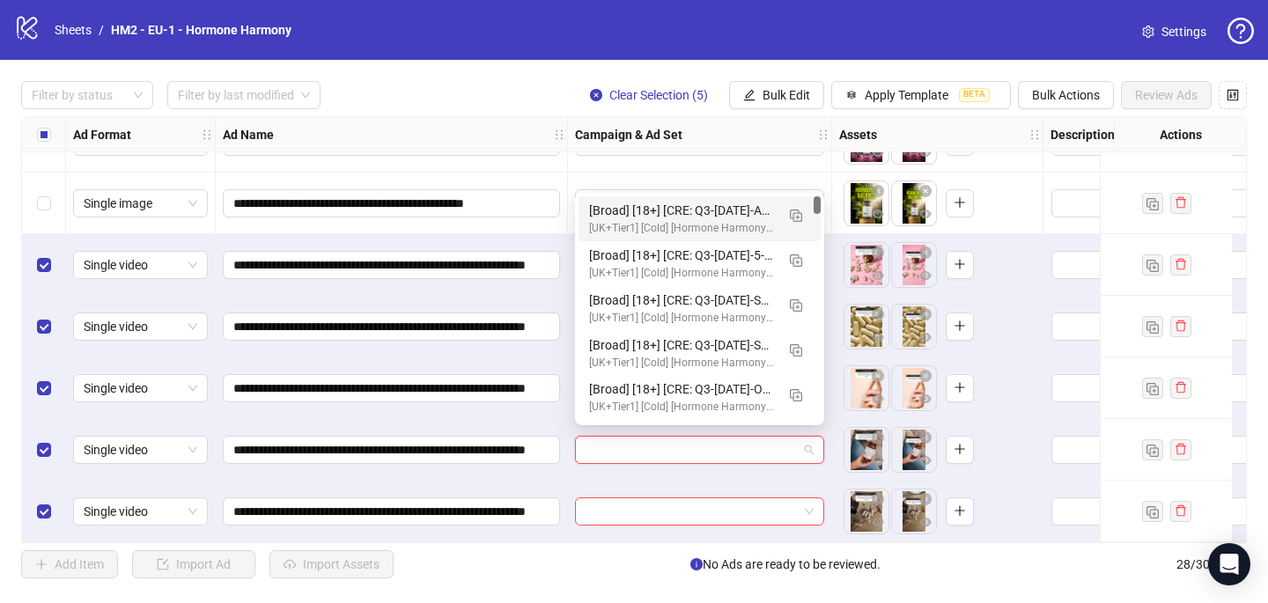
click at [678, 209] on div "[Broad] [18+] [CRE: Q3-[DATE]-Ask-Us-Anything-GeneralFeatures-TextOverlay-HH-3]…" at bounding box center [682, 210] width 186 height 19
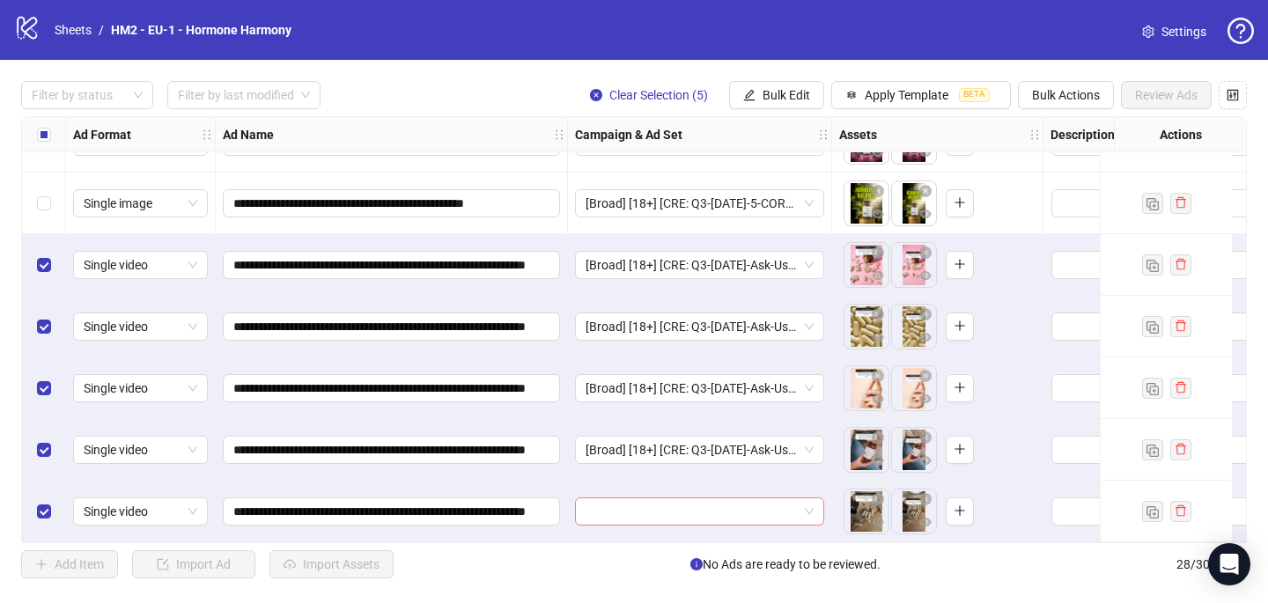
click at [615, 513] on input "search" at bounding box center [691, 511] width 212 height 26
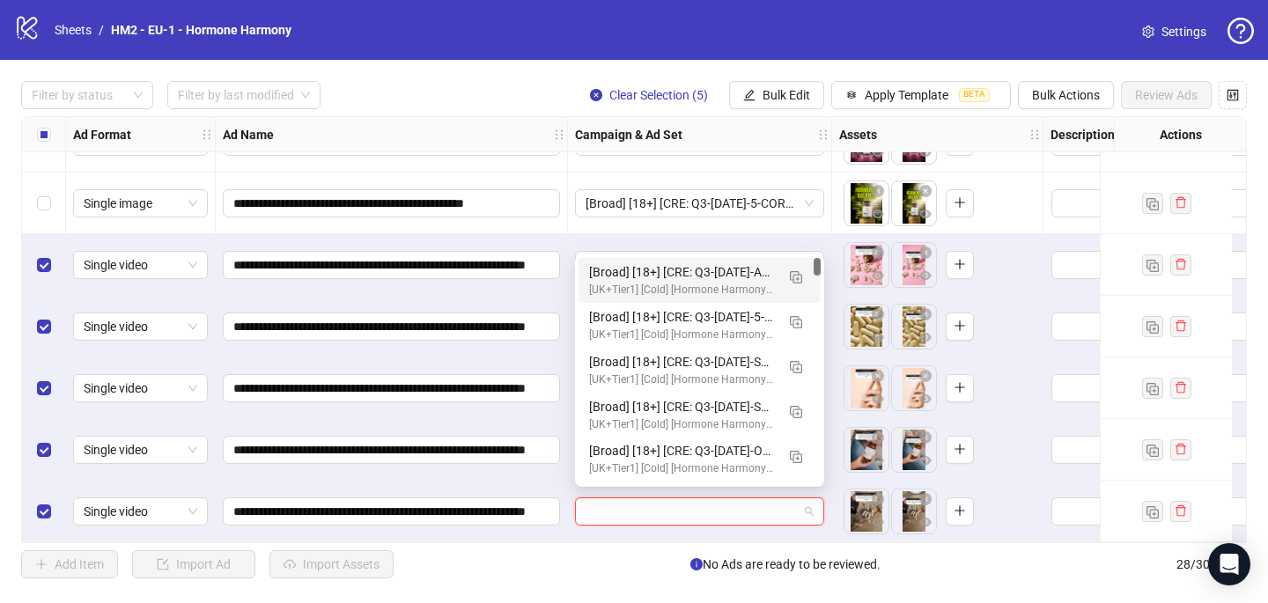
click at [677, 281] on div "[Broad] [18+] [CRE: Q3-[DATE]-Ask-Us-Anything-GeneralFeatures-TextOverlay-HH-3]…" at bounding box center [682, 271] width 186 height 19
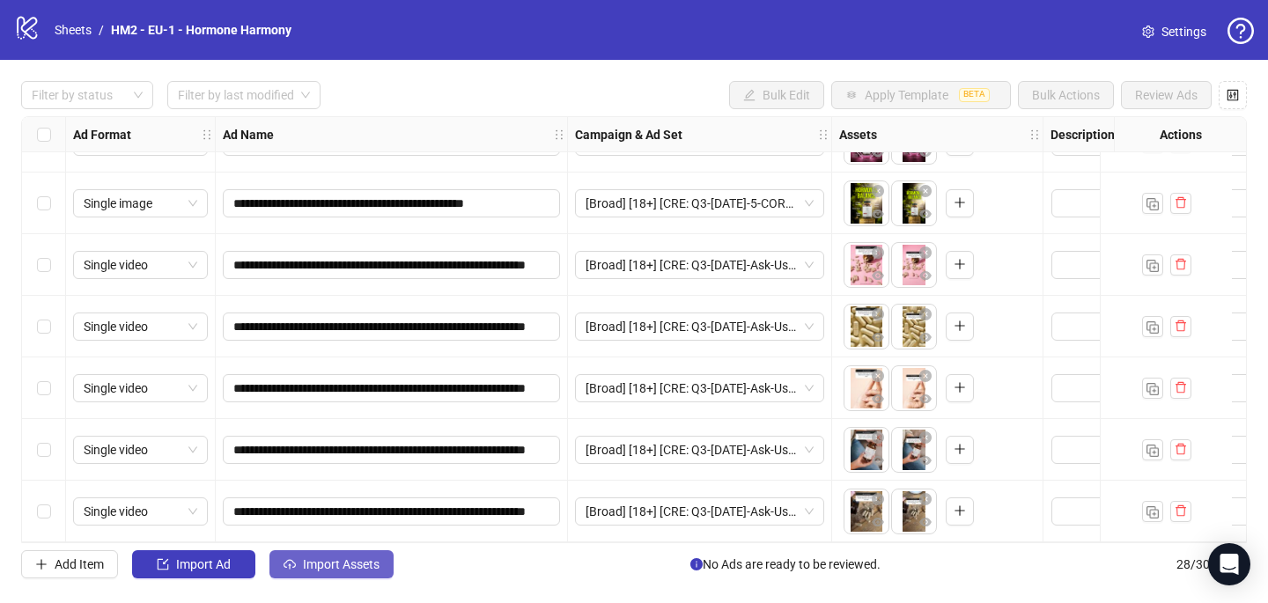
click at [360, 578] on button "Import Assets" at bounding box center [331, 564] width 124 height 28
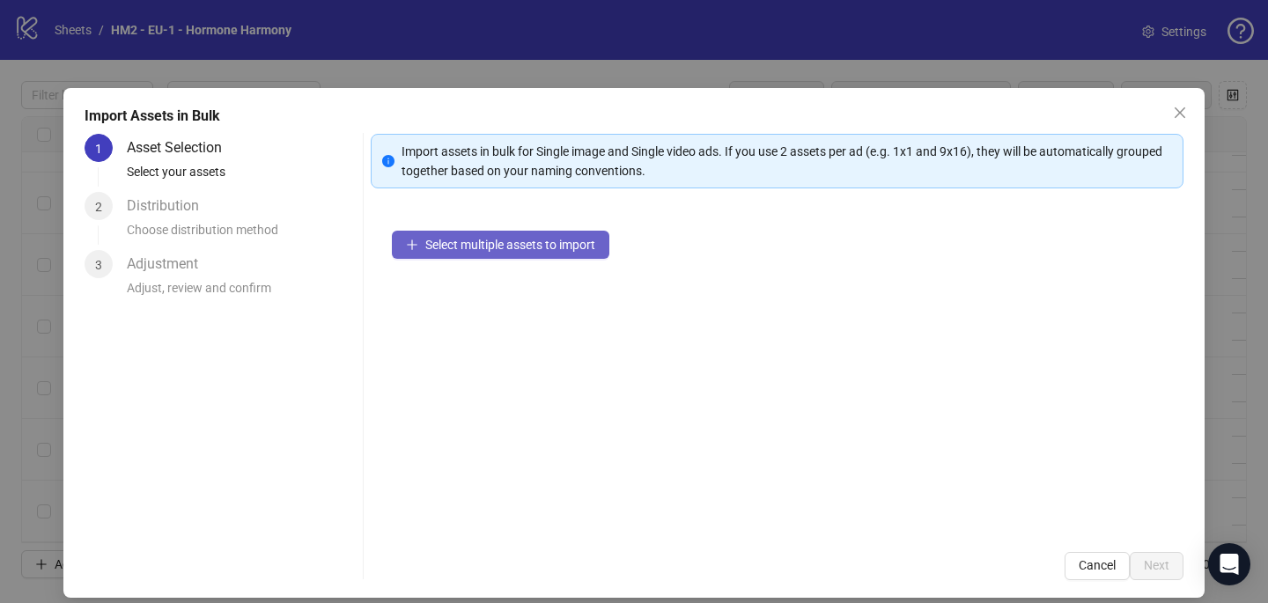
click at [592, 239] on span "Select multiple assets to import" at bounding box center [510, 245] width 170 height 14
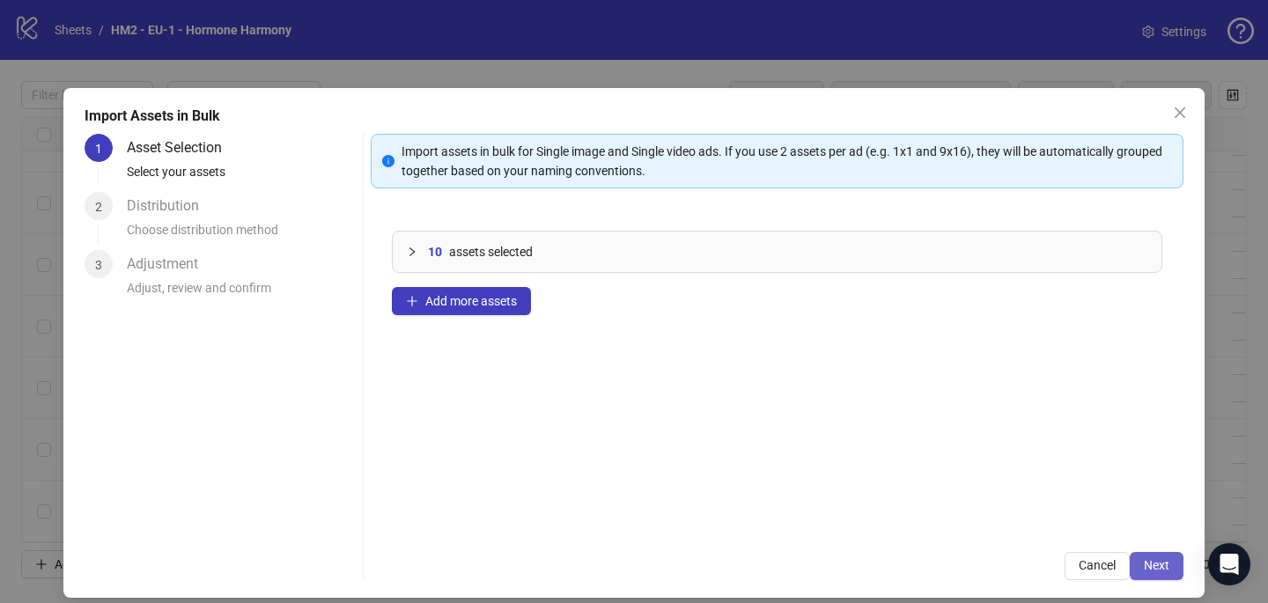
click at [1172, 568] on button "Next" at bounding box center [1157, 566] width 54 height 28
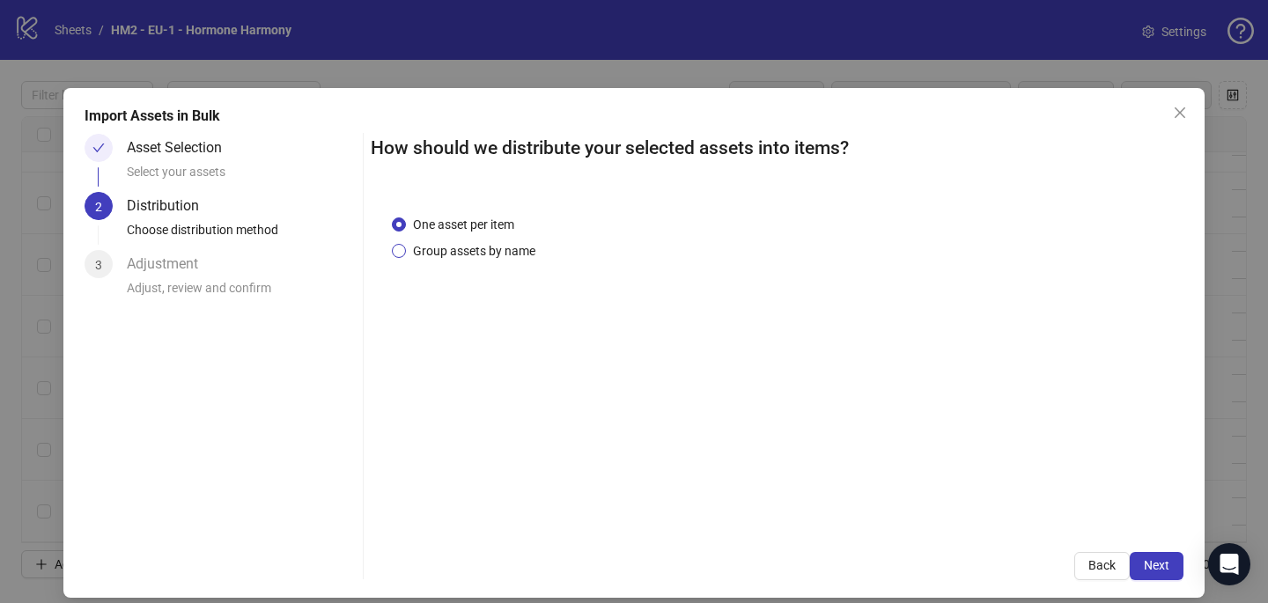
click at [517, 253] on span "Group assets by name" at bounding box center [474, 250] width 136 height 19
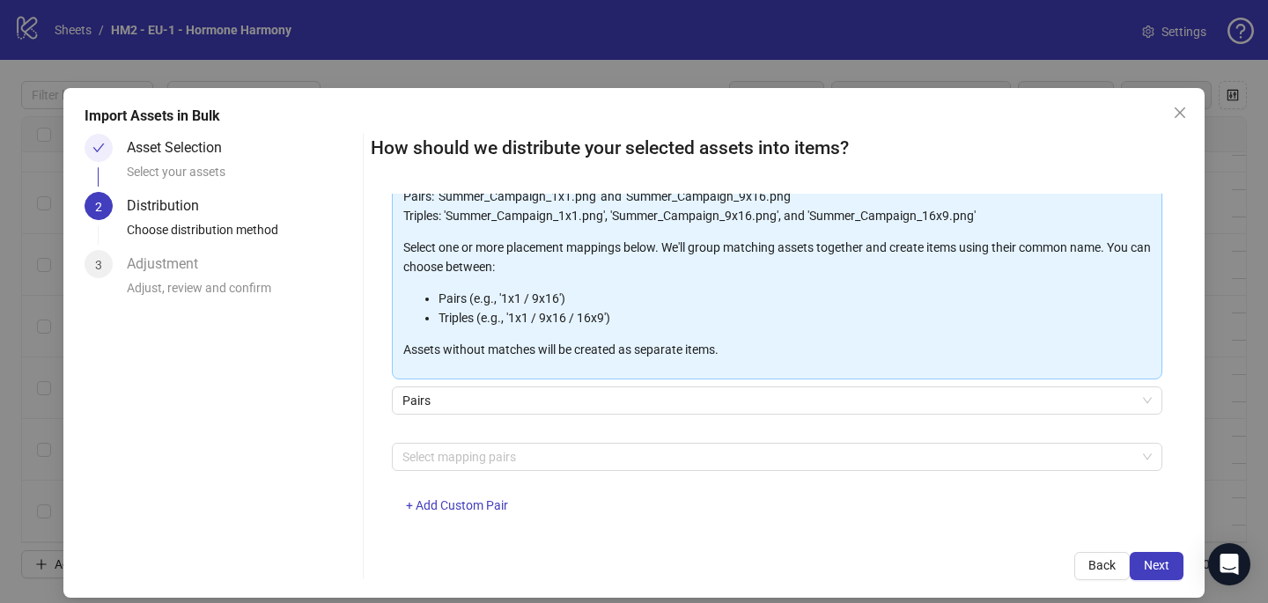
scroll to position [179, 0]
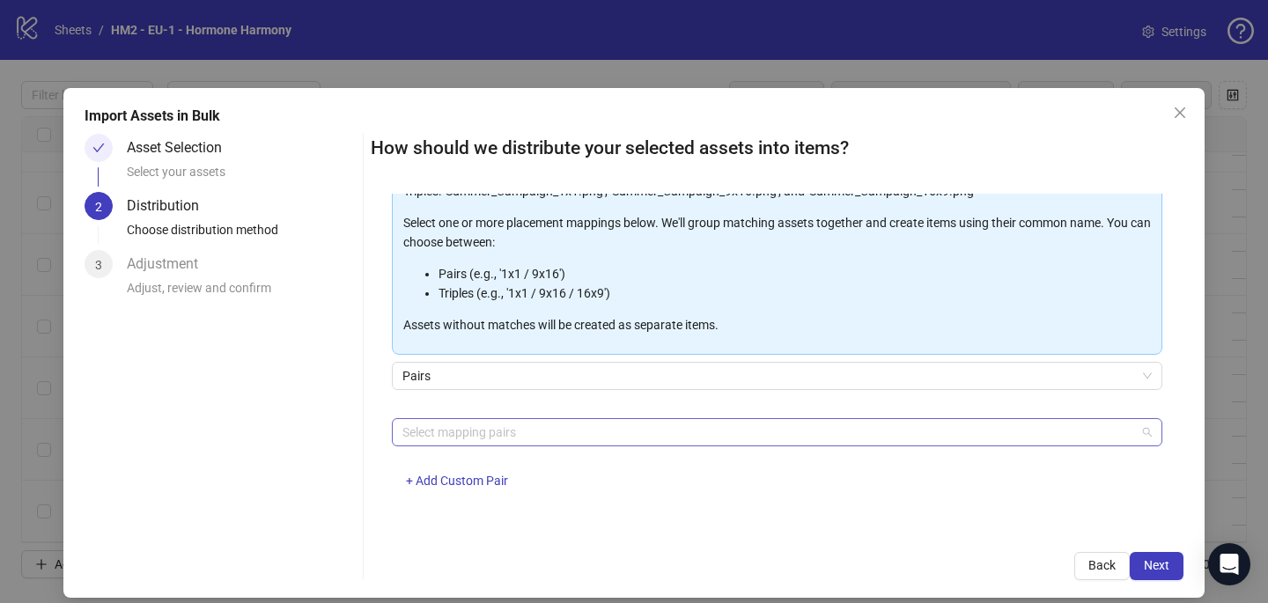
click at [510, 439] on div at bounding box center [767, 432] width 745 height 25
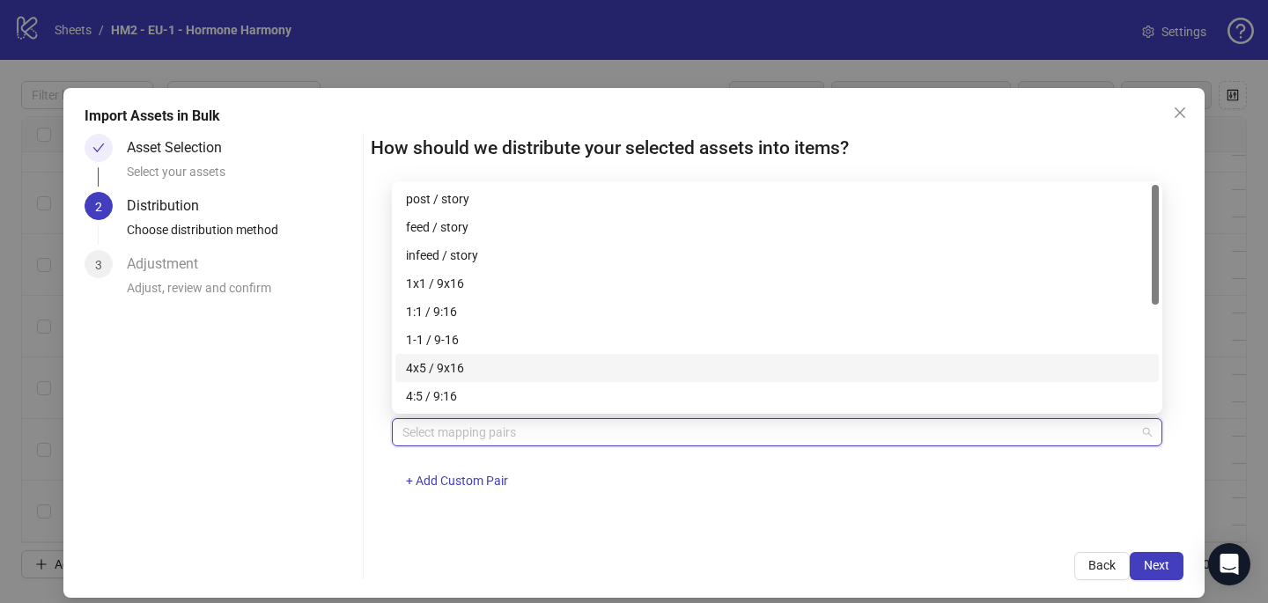
click at [510, 375] on div "4x5 / 9x16" at bounding box center [777, 367] width 742 height 19
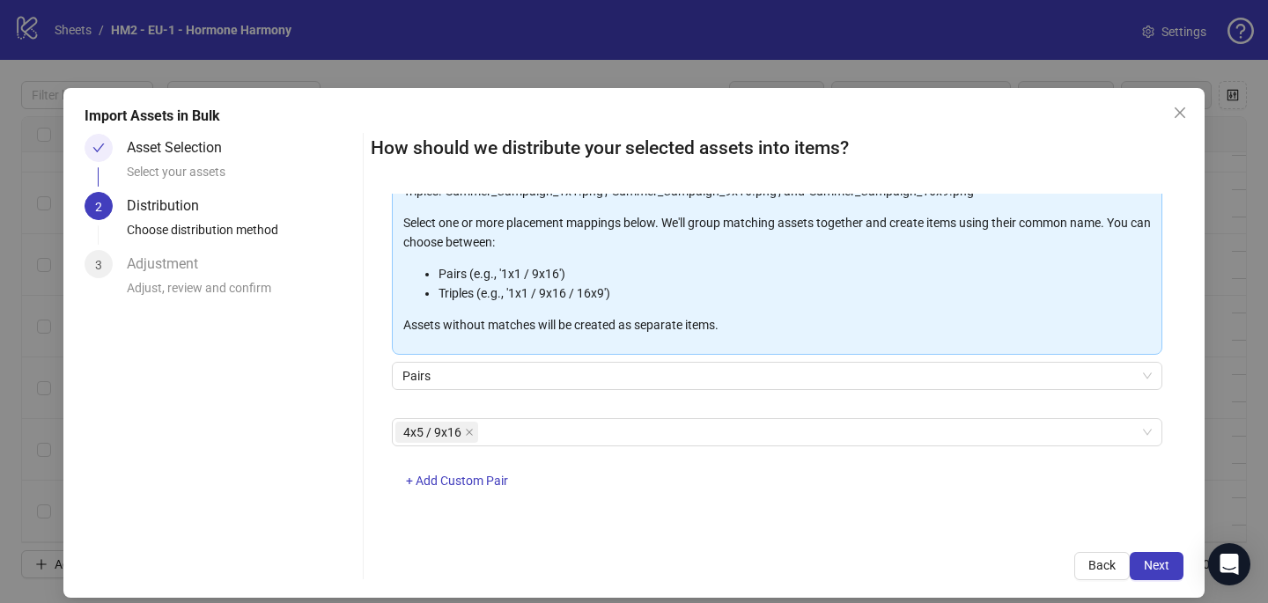
click at [755, 507] on div "4x5 / 9x16 + Add Custom Pair" at bounding box center [777, 464] width 770 height 92
click at [1159, 549] on div "How should we distribute your selected assets into items? One asset per item Gr…" at bounding box center [777, 357] width 813 height 446
click at [1160, 562] on span "Next" at bounding box center [1157, 565] width 26 height 14
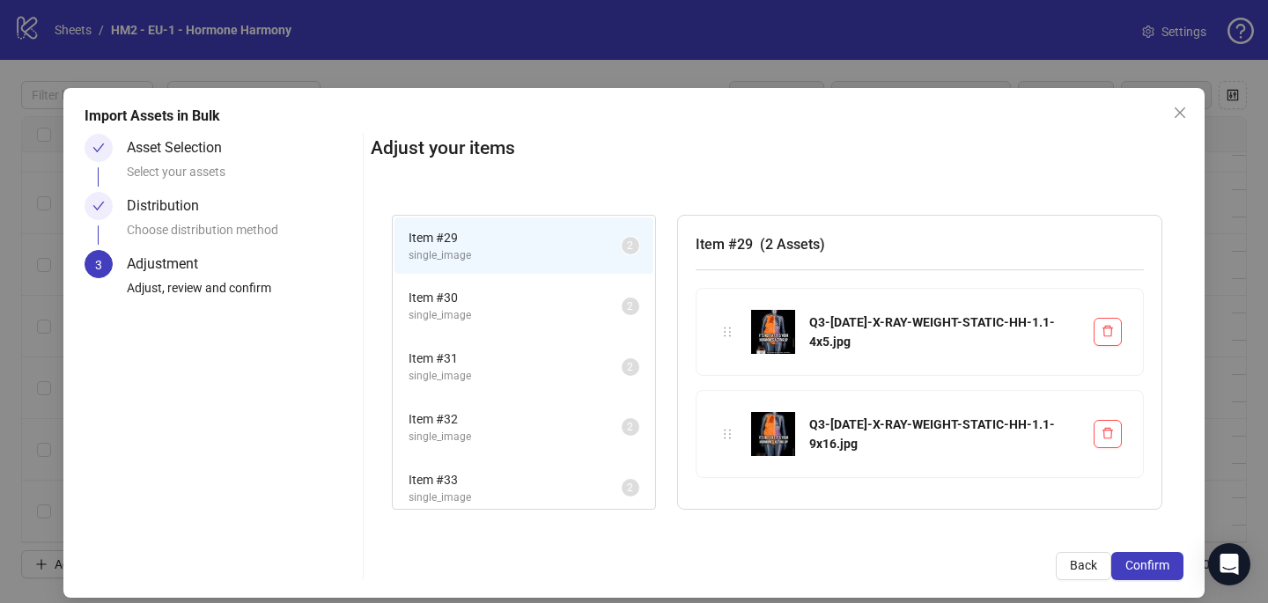
click at [1160, 562] on span "Confirm" at bounding box center [1147, 565] width 44 height 14
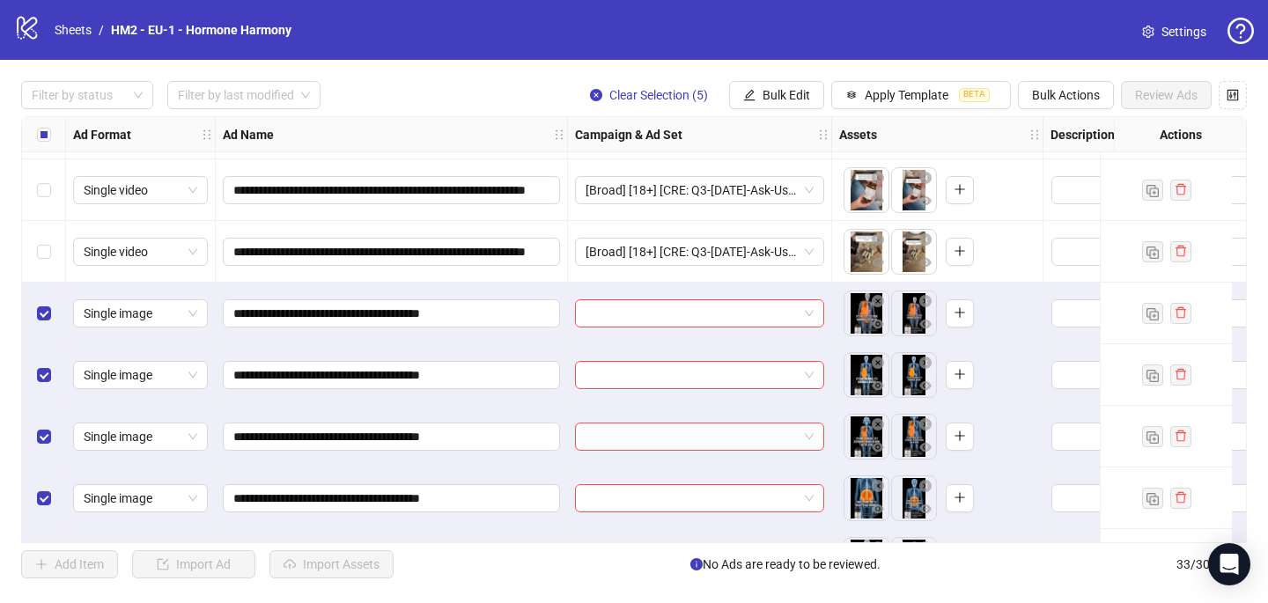
scroll to position [1651, 0]
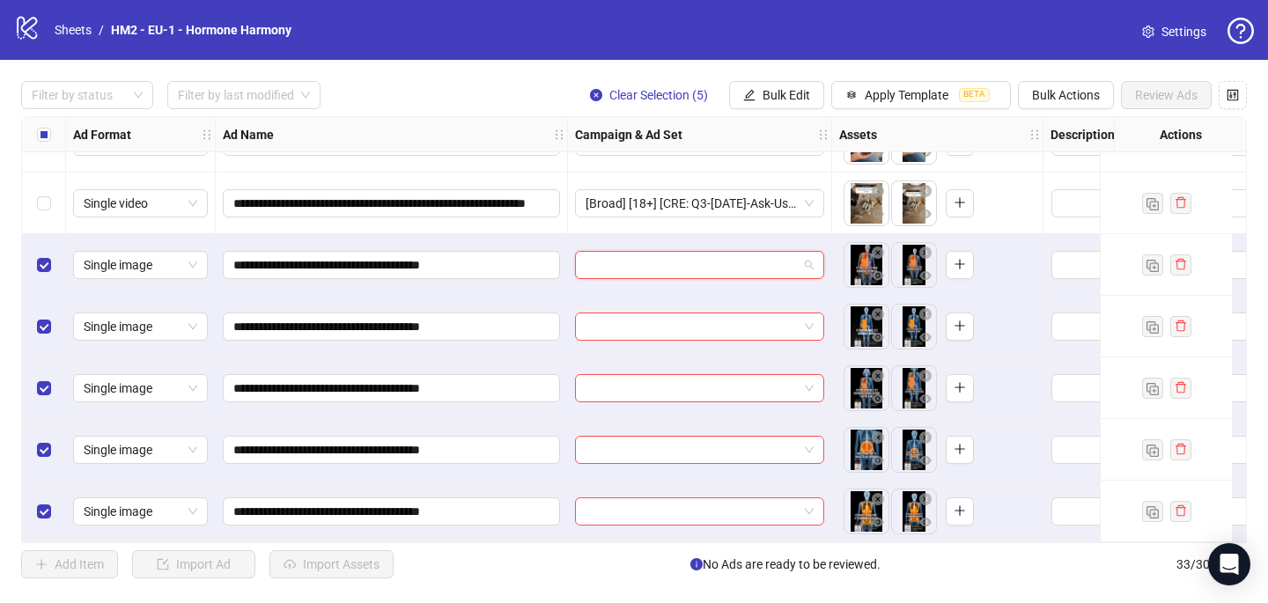
click at [674, 260] on input "search" at bounding box center [691, 265] width 212 height 26
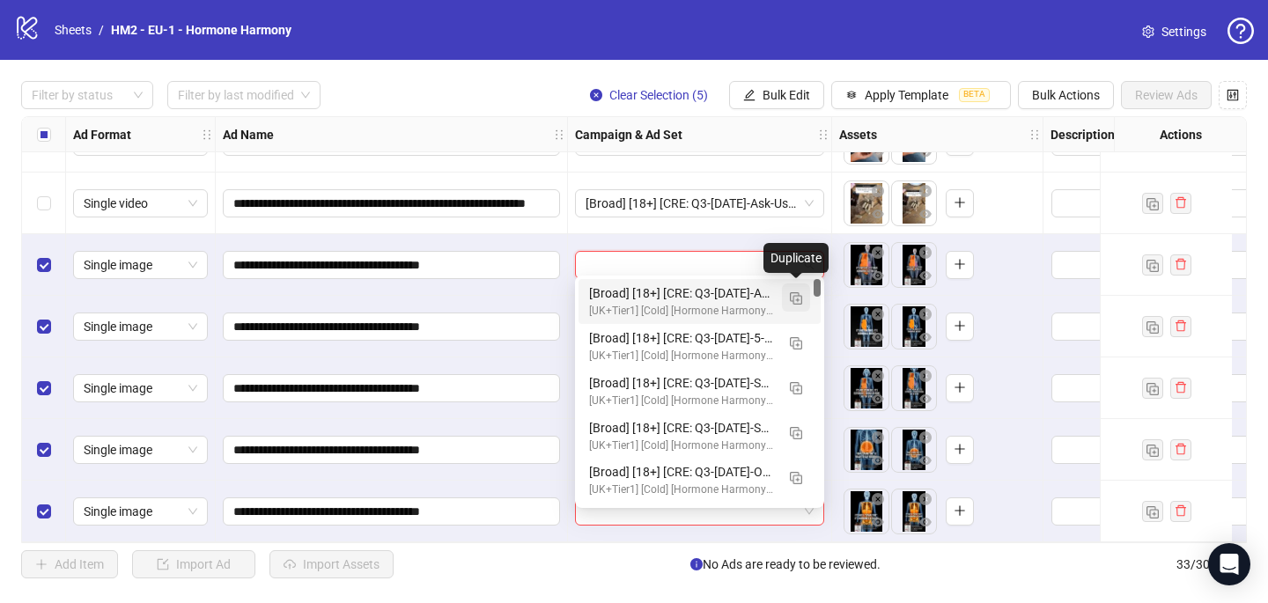
click at [795, 295] on img "button" at bounding box center [796, 298] width 12 height 12
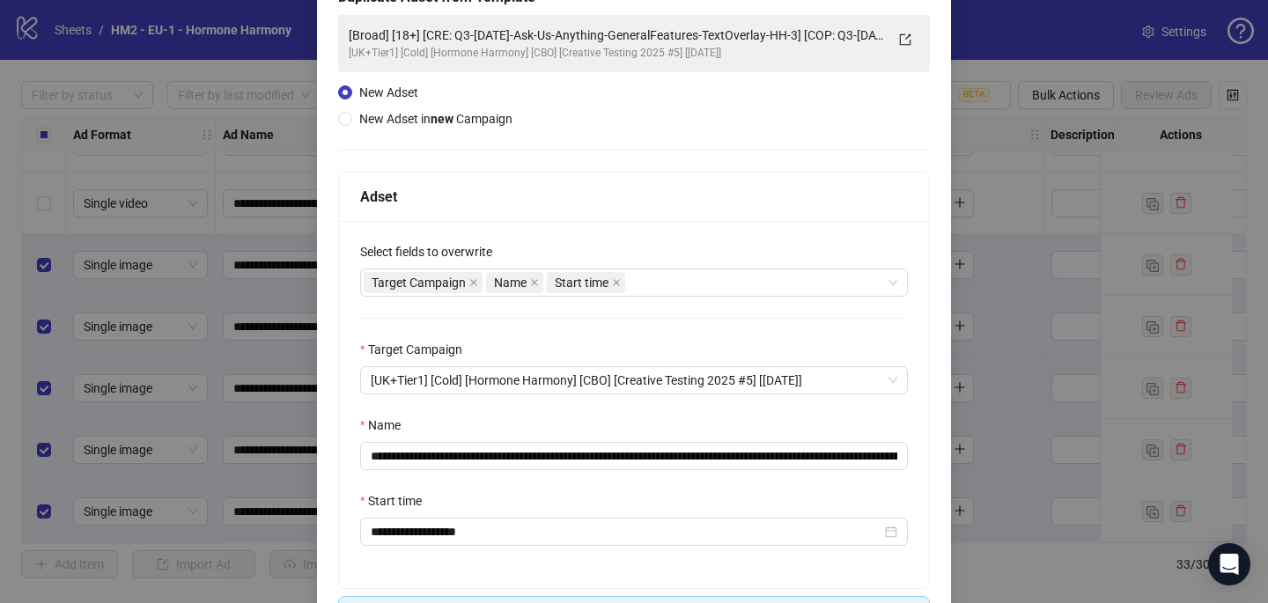
scroll to position [245, 0]
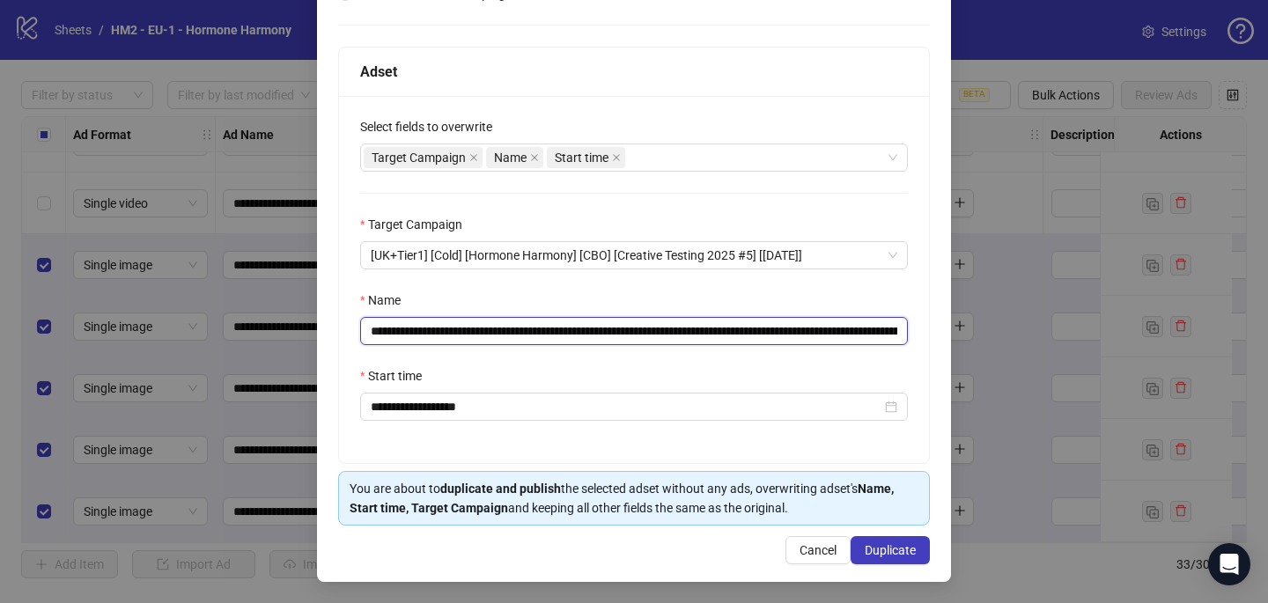
drag, startPoint x: 850, startPoint y: 330, endPoint x: 473, endPoint y: 332, distance: 376.8
click at [473, 333] on input "**********" at bounding box center [634, 331] width 548 height 28
paste input "text"
type input "**********"
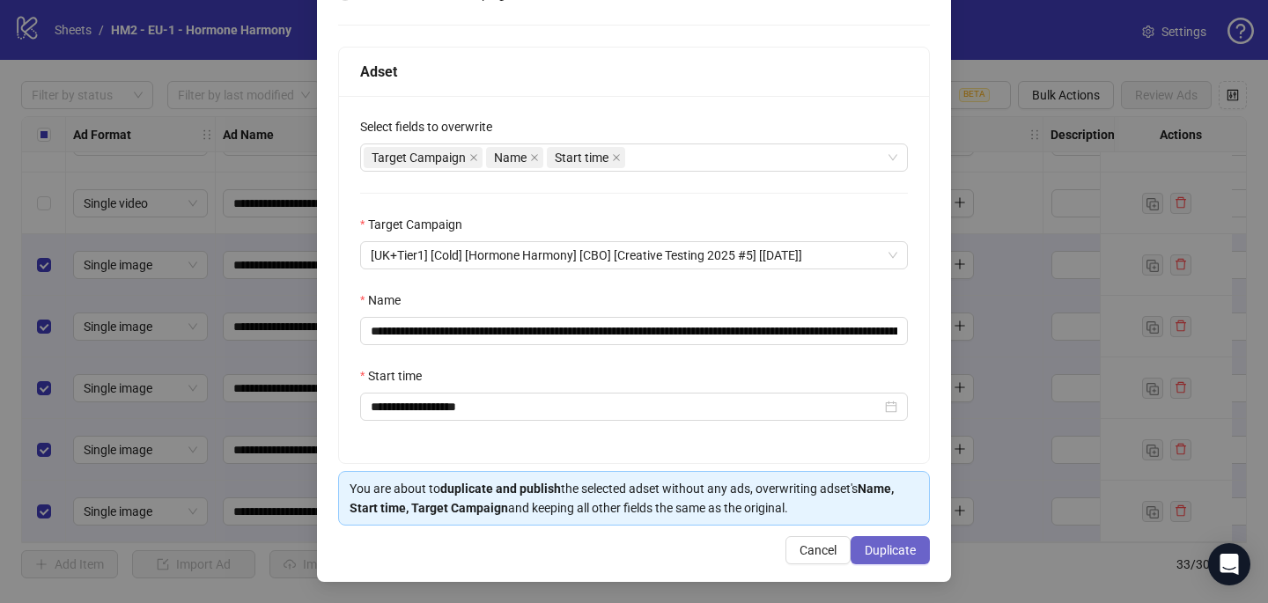
click at [899, 556] on button "Duplicate" at bounding box center [889, 550] width 79 height 28
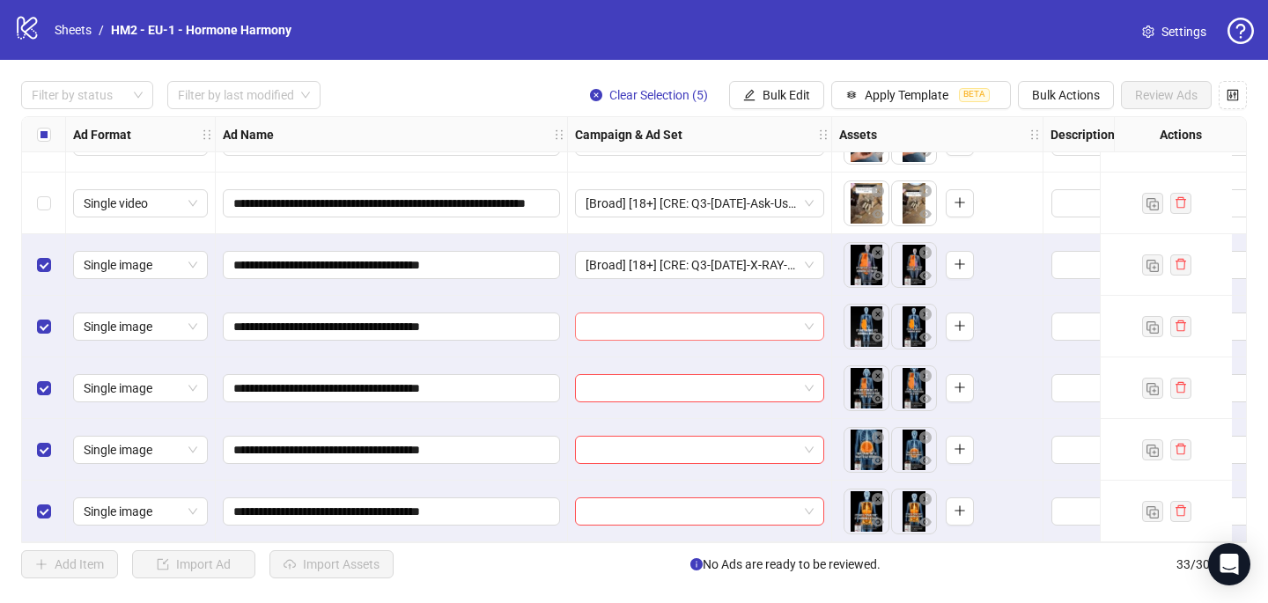
click at [663, 324] on input "search" at bounding box center [691, 326] width 212 height 26
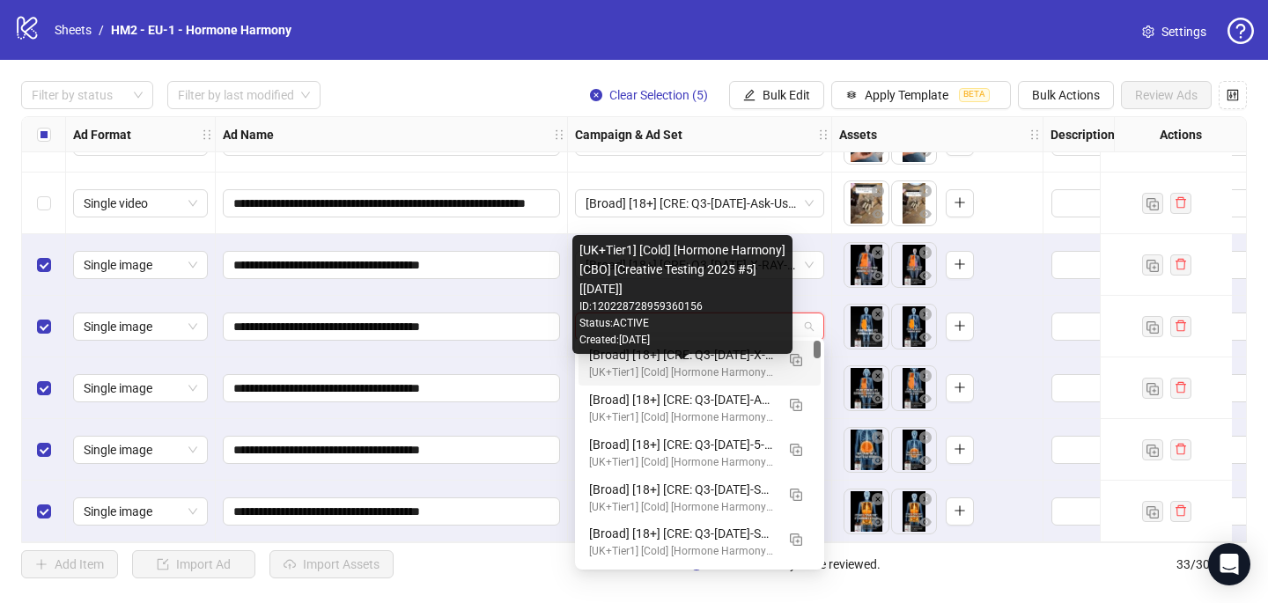
click at [666, 372] on div "[UK+Tier1] [Cold] [Hormone Harmony] [CBO] [Creative Testing 2025 #5] [[DATE]]" at bounding box center [682, 372] width 186 height 17
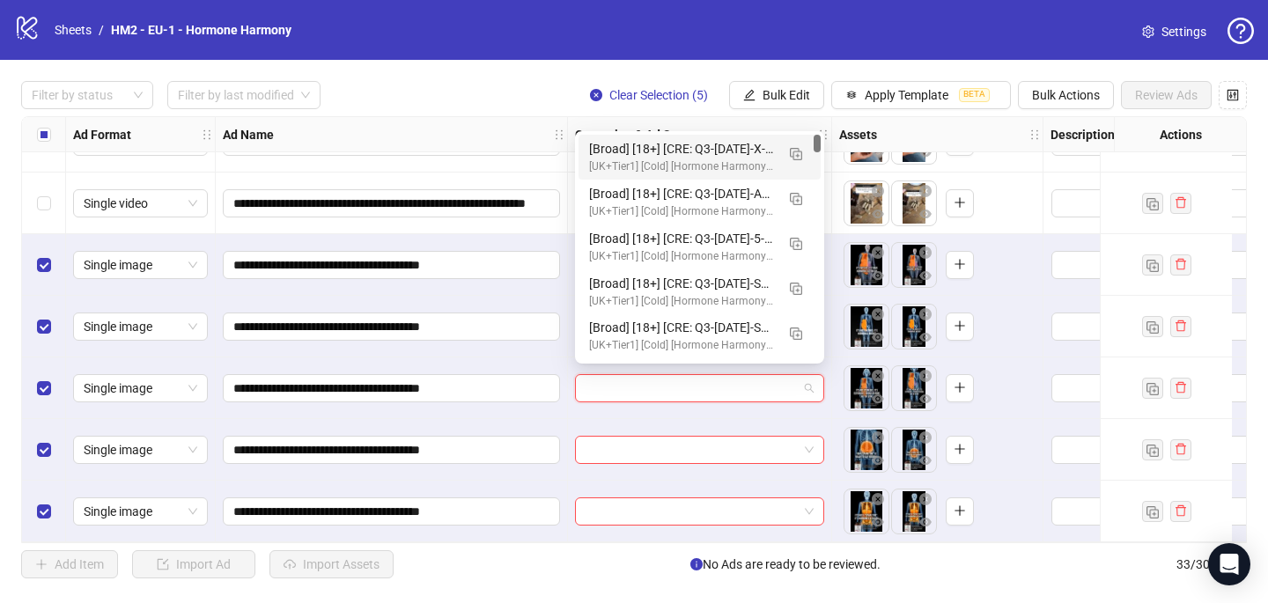
click at [664, 384] on input "search" at bounding box center [691, 388] width 212 height 26
click at [701, 137] on div "[Broad] [18+] [CRE: Q3-[DATE]-X-RAY-WEIGHT-STATIC-HH] [COP: Q3-[DATE]-What happ…" at bounding box center [699, 157] width 242 height 45
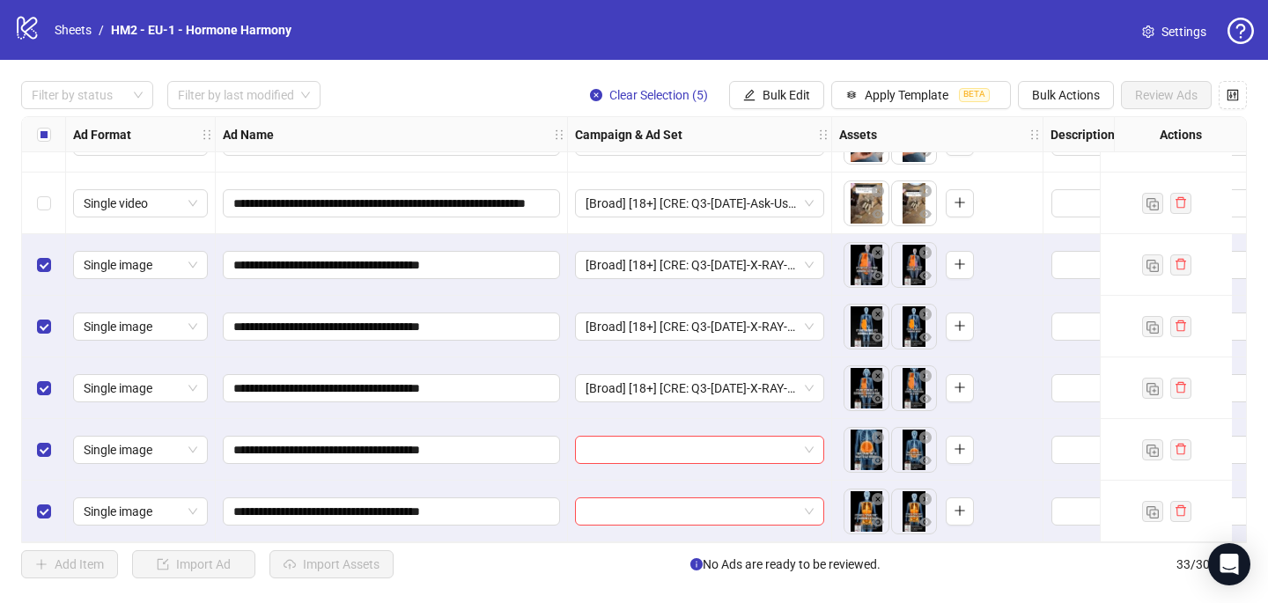
click at [634, 458] on div at bounding box center [700, 450] width 264 height 62
click at [628, 437] on input "search" at bounding box center [691, 450] width 212 height 26
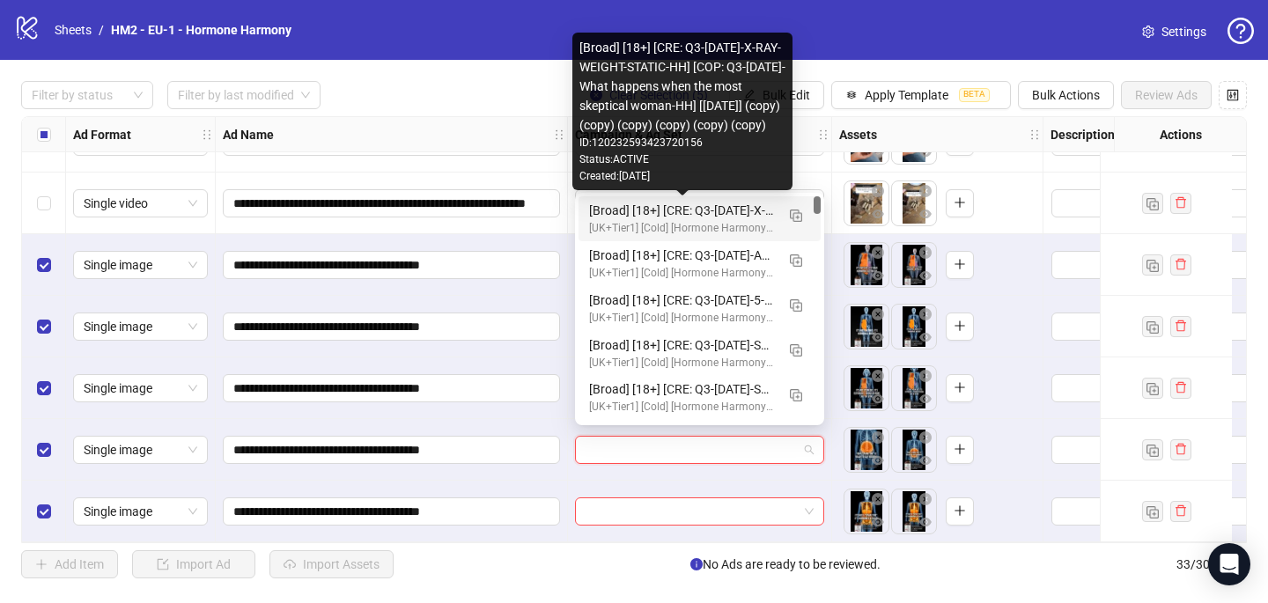
click at [697, 202] on div "[Broad] [18+] [CRE: Q3-[DATE]-X-RAY-WEIGHT-STATIC-HH] [COP: Q3-[DATE]-What happ…" at bounding box center [682, 210] width 186 height 19
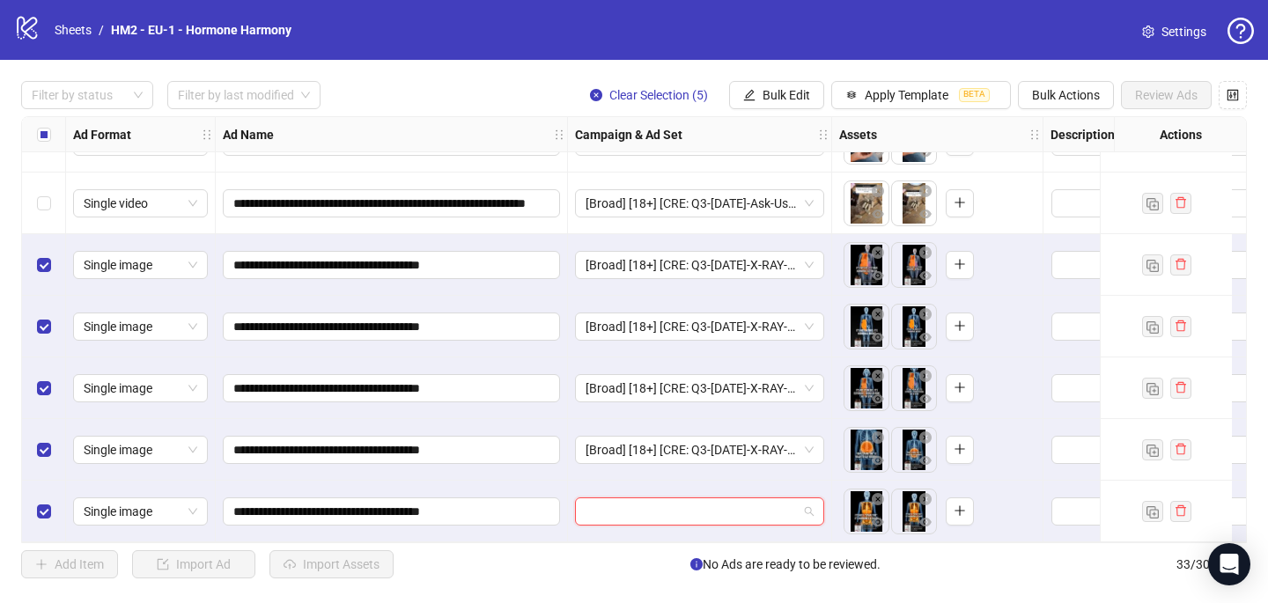
click at [623, 506] on input "search" at bounding box center [691, 511] width 212 height 26
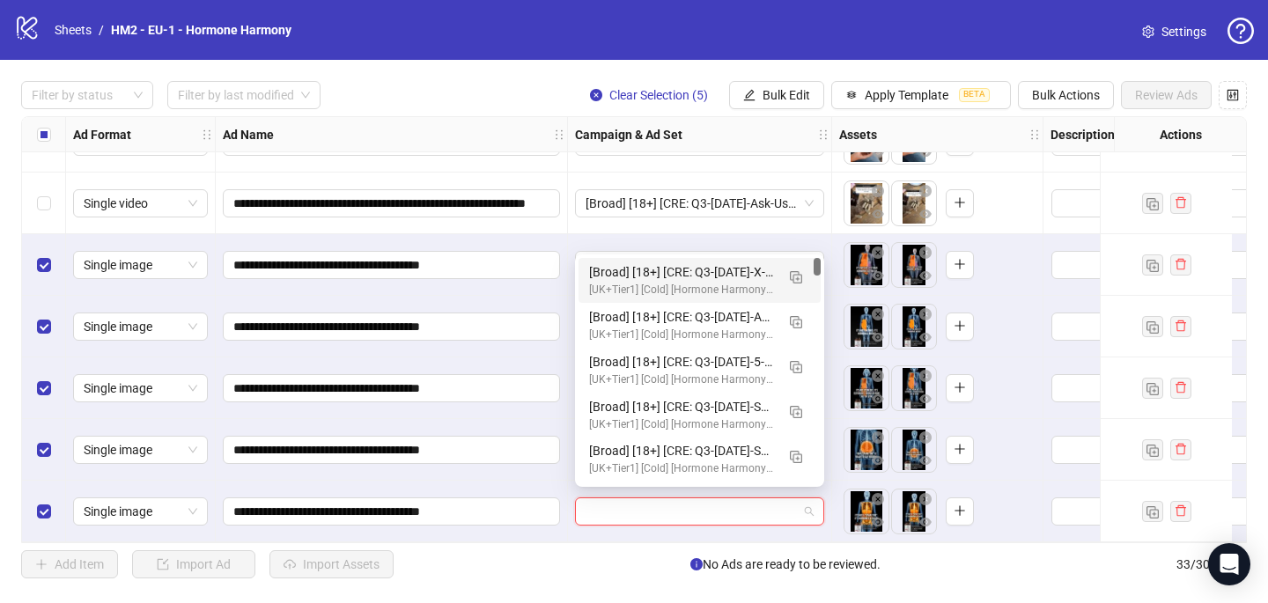
click at [681, 270] on div "[Broad] [18+] [CRE: Q3-[DATE]-X-RAY-WEIGHT-STATIC-HH] [COP: Q3-[DATE]-What happ…" at bounding box center [682, 271] width 186 height 19
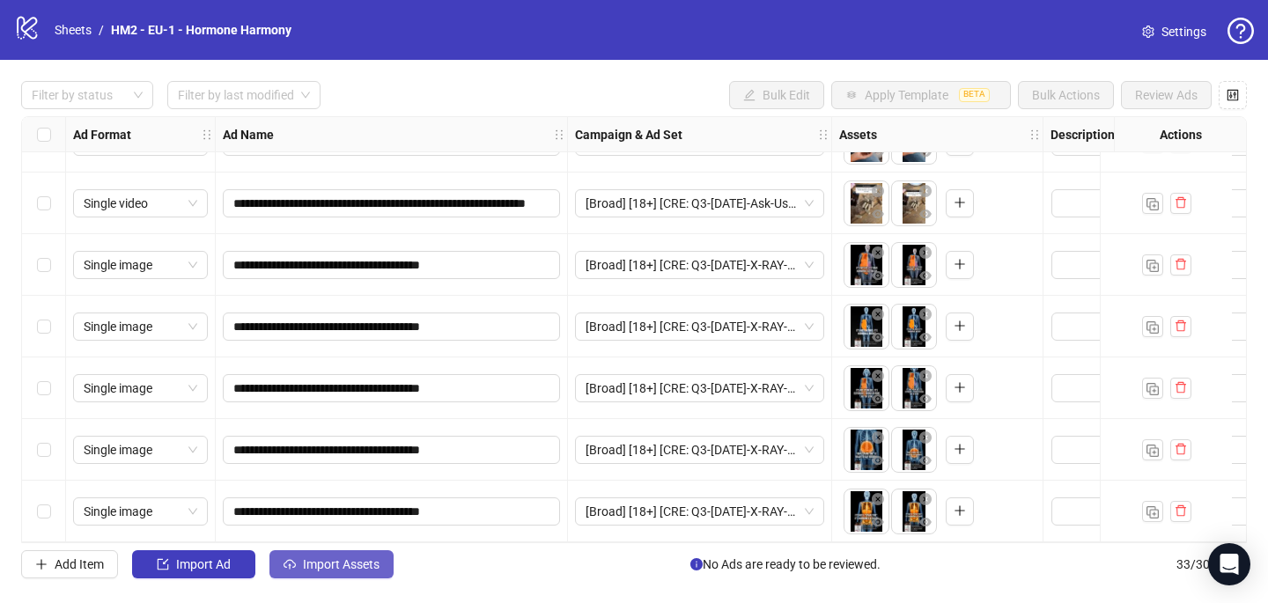
click at [337, 568] on span "Import Assets" at bounding box center [341, 564] width 77 height 14
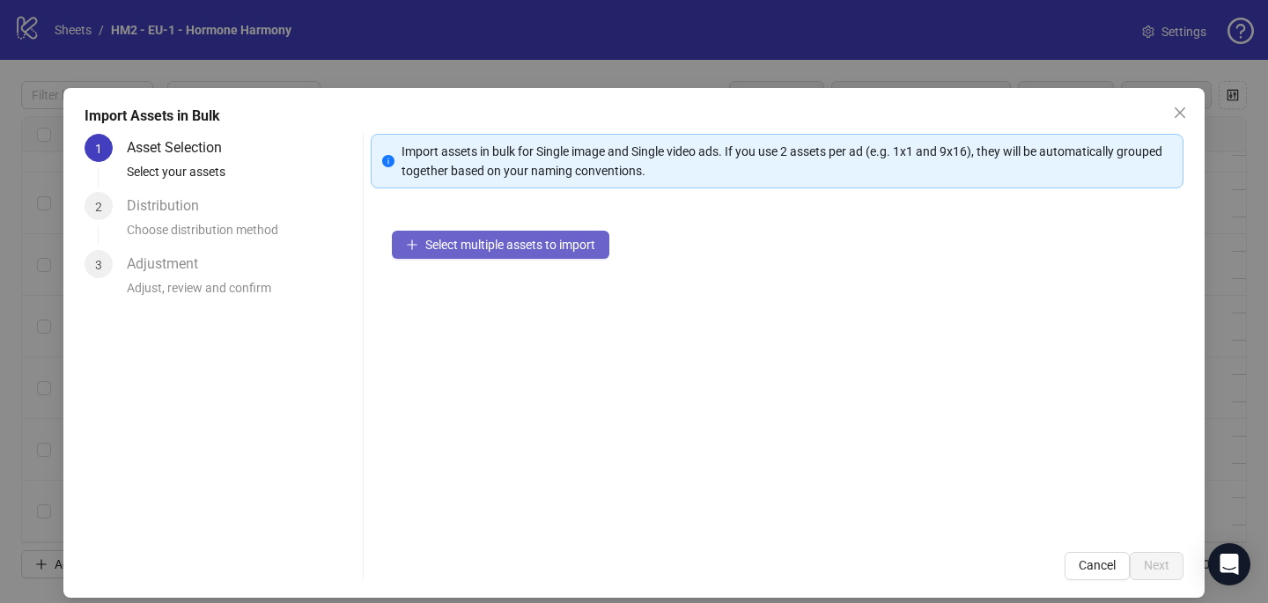
click at [538, 241] on span "Select multiple assets to import" at bounding box center [510, 245] width 170 height 14
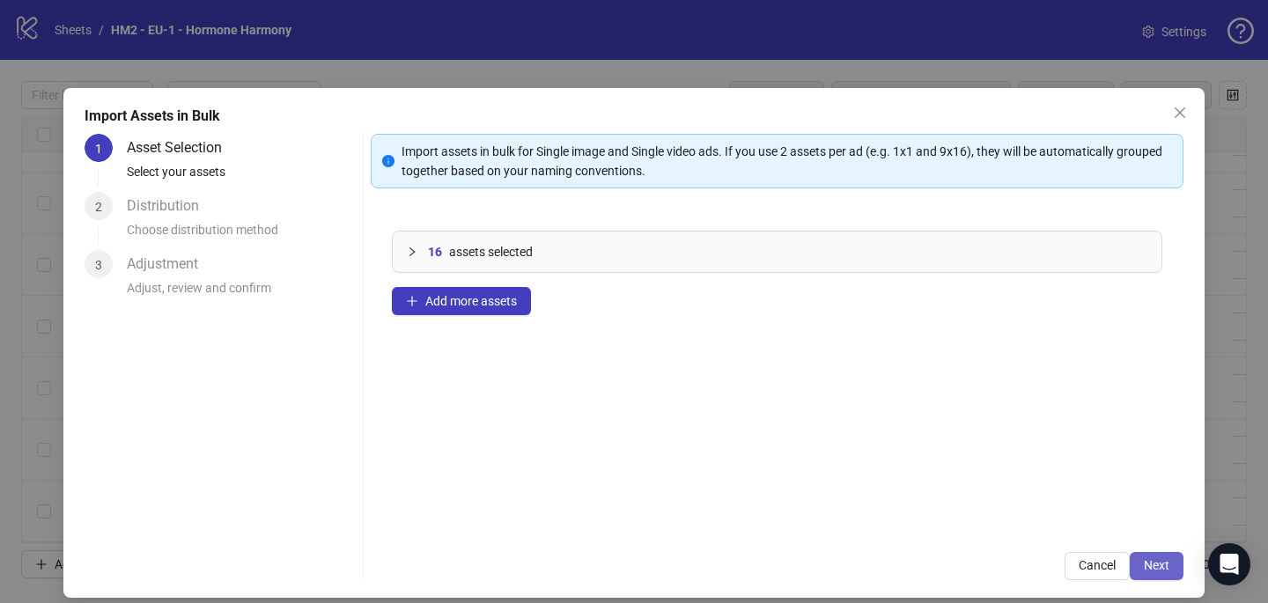
click at [1162, 567] on span "Next" at bounding box center [1157, 565] width 26 height 14
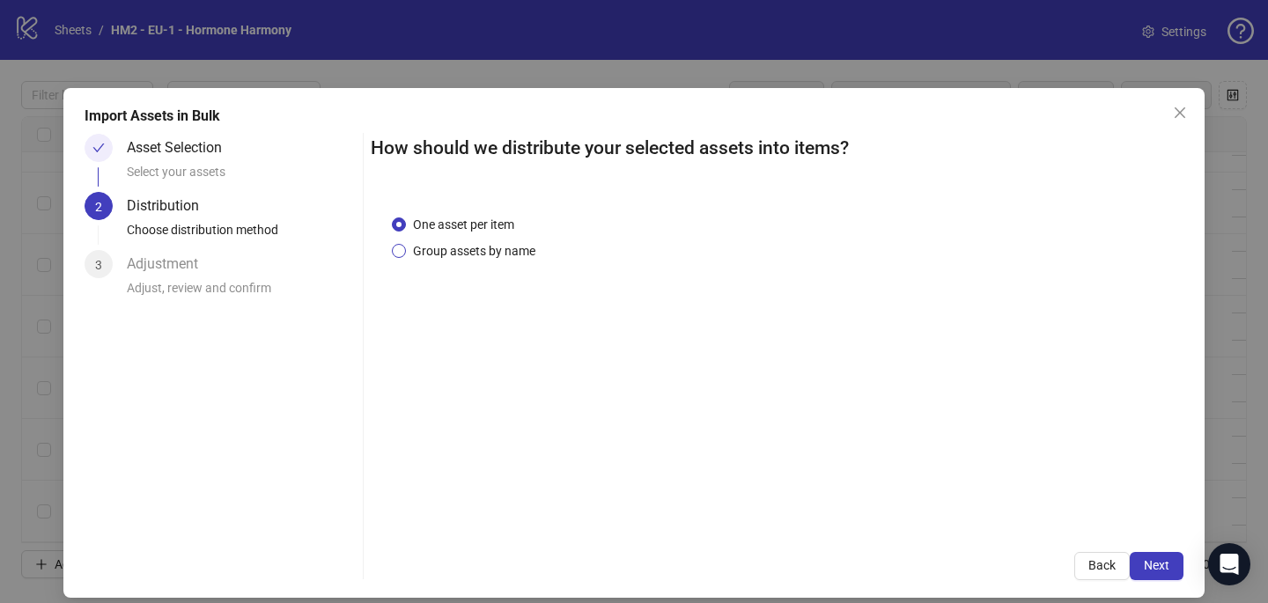
click at [418, 242] on span "Group assets by name" at bounding box center [474, 250] width 136 height 19
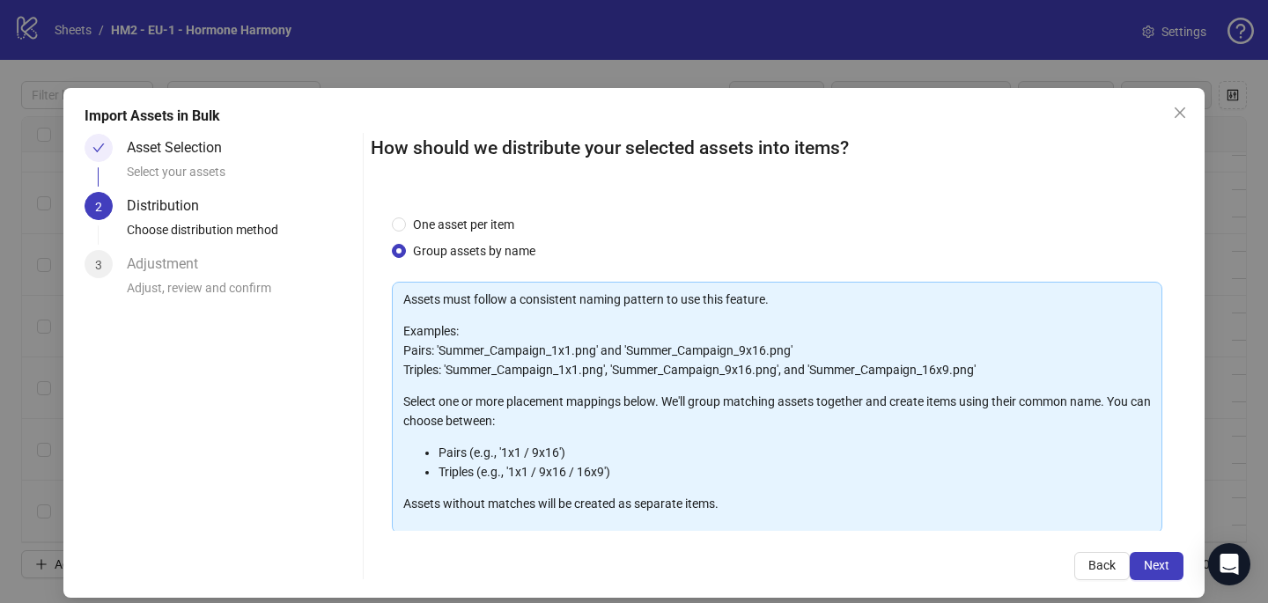
scroll to position [179, 0]
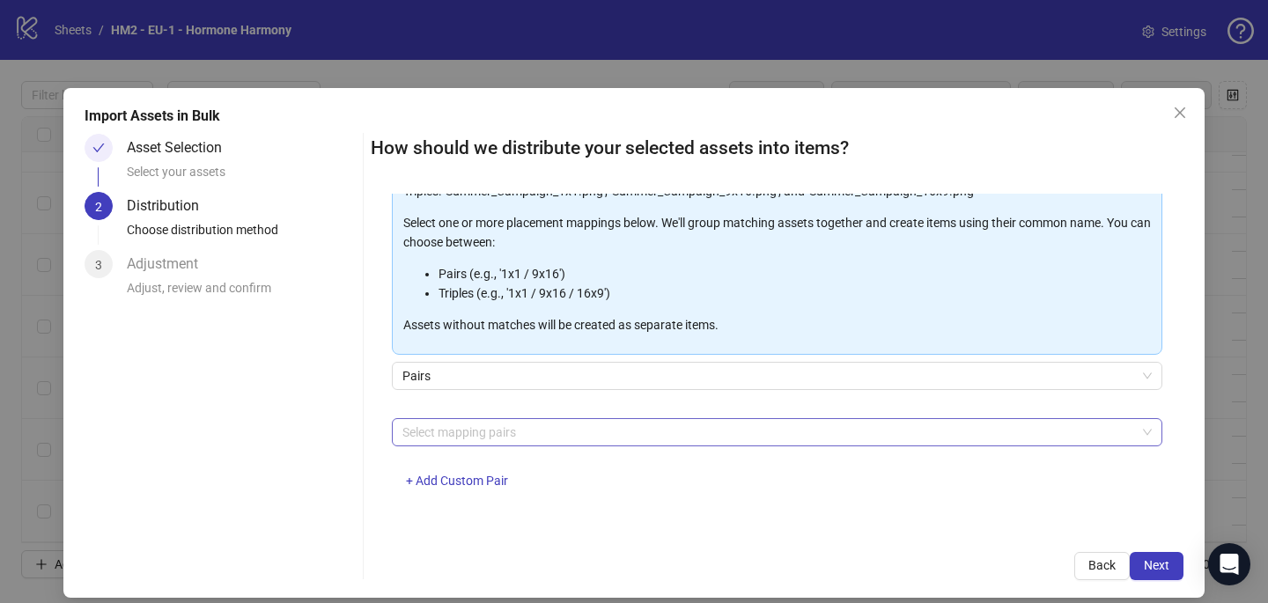
click at [436, 418] on div "Select mapping pairs" at bounding box center [777, 432] width 770 height 28
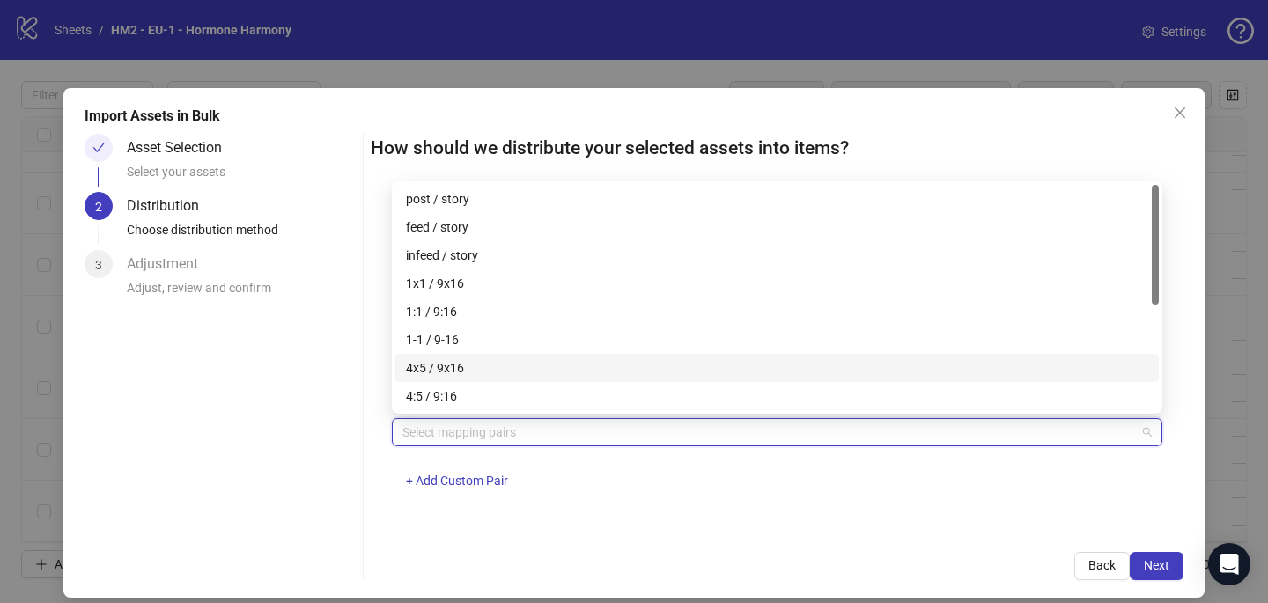
click at [451, 361] on div "4x5 / 9x16" at bounding box center [777, 367] width 742 height 19
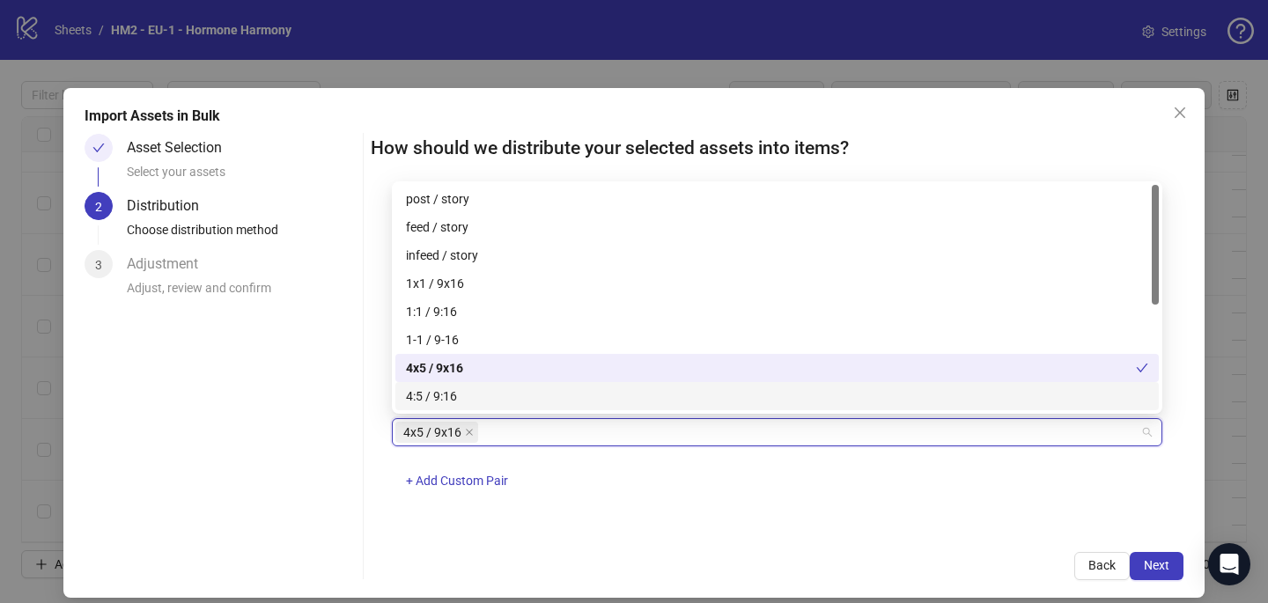
click at [763, 522] on div "One asset per item Group assets by name Assets must follow a consistent naming …" at bounding box center [777, 362] width 813 height 337
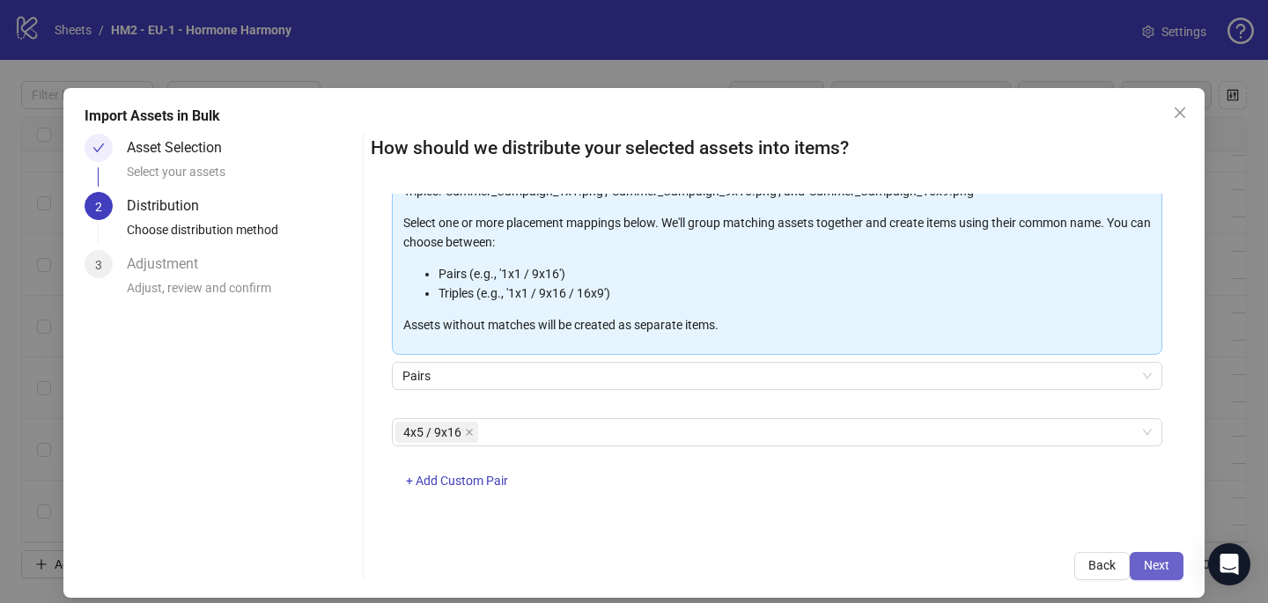
click at [1165, 559] on span "Next" at bounding box center [1157, 565] width 26 height 14
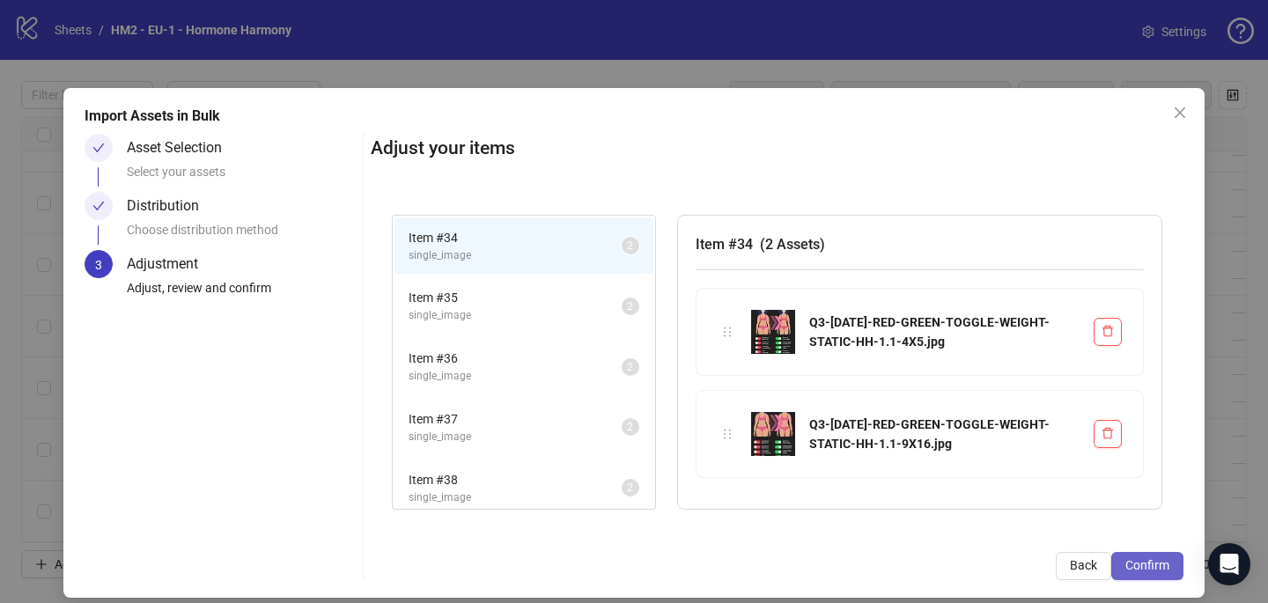
click at [1157, 564] on span "Confirm" at bounding box center [1147, 565] width 44 height 14
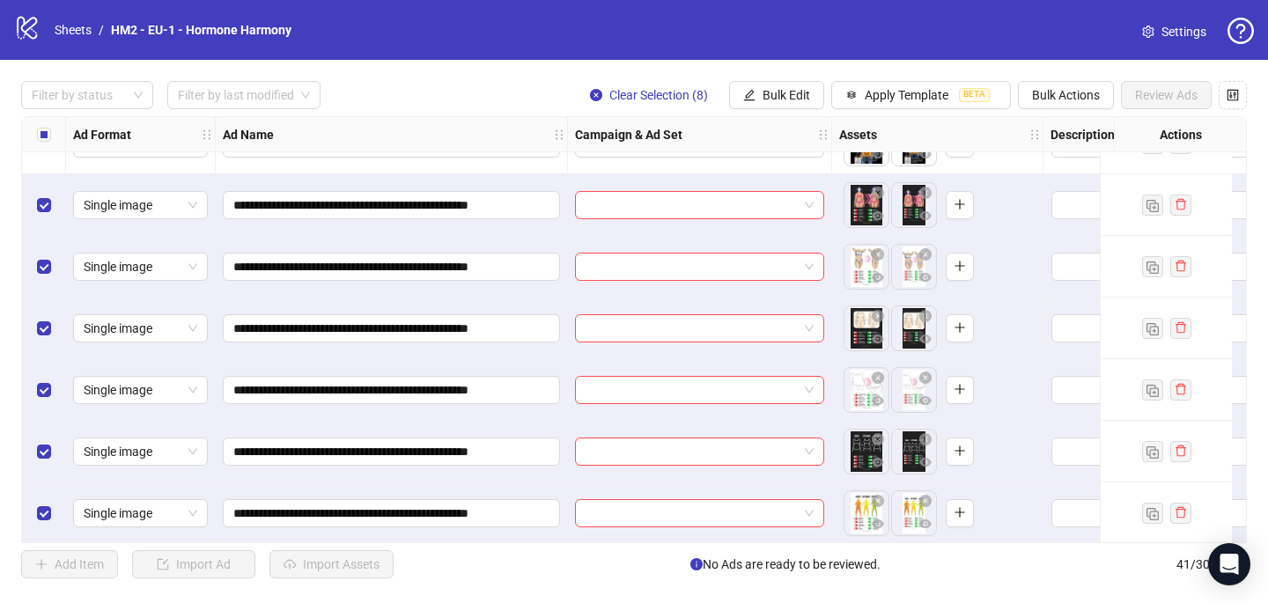
scroll to position [2001, 0]
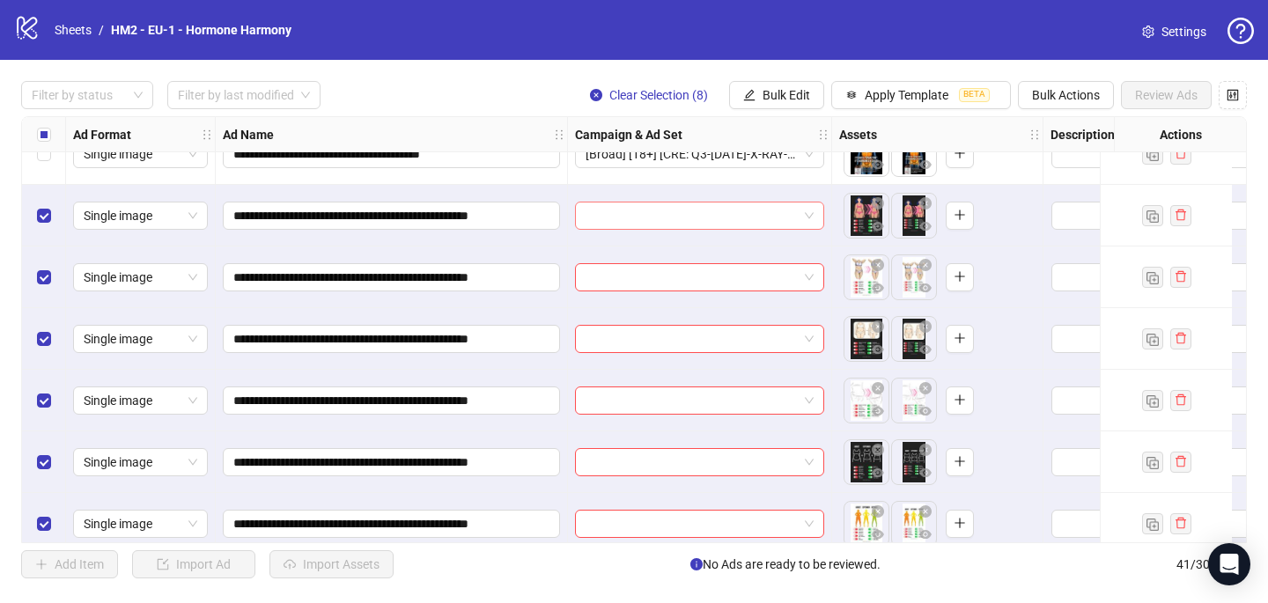
click at [618, 212] on input "search" at bounding box center [691, 215] width 212 height 26
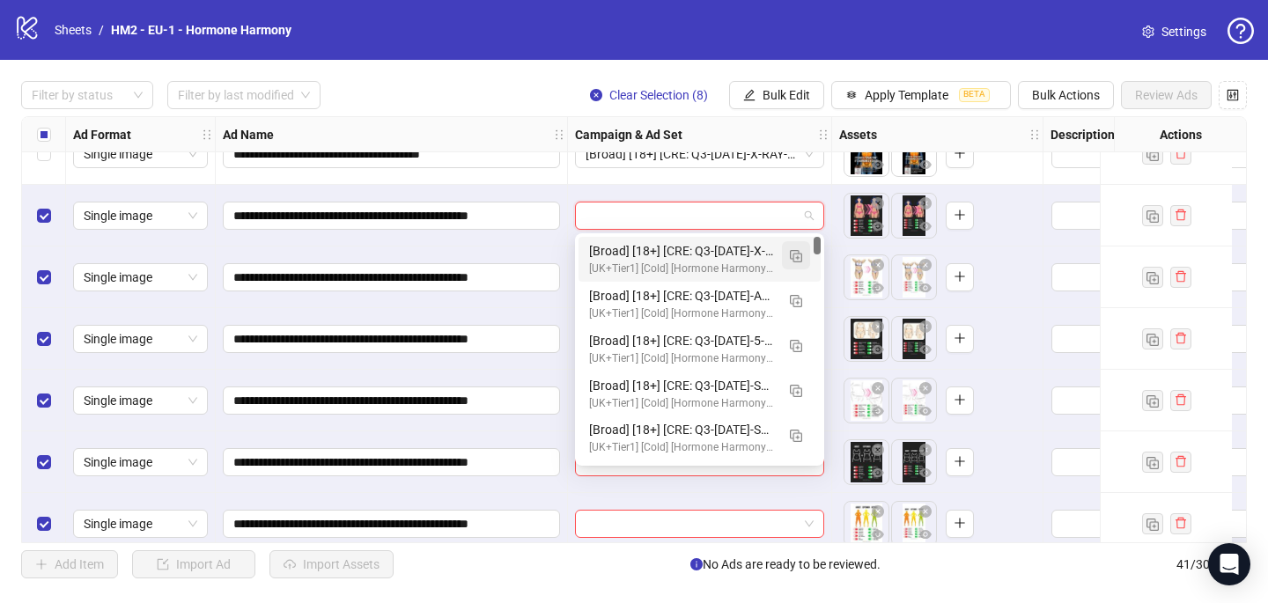
click at [786, 258] on button "button" at bounding box center [796, 255] width 28 height 28
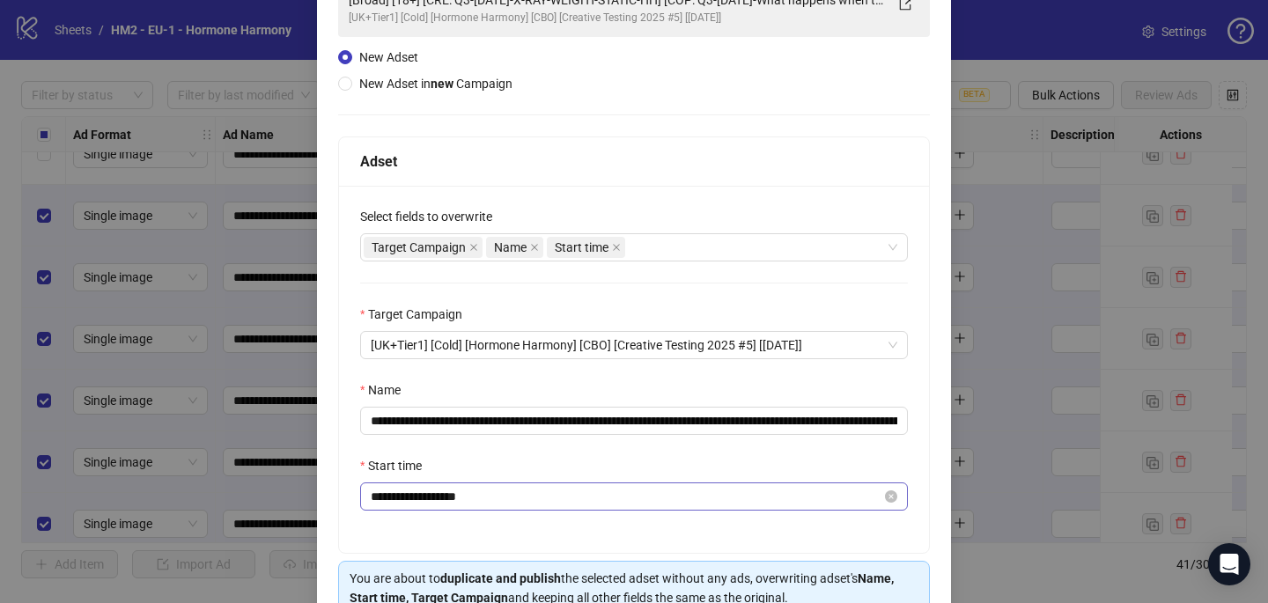
scroll to position [187, 0]
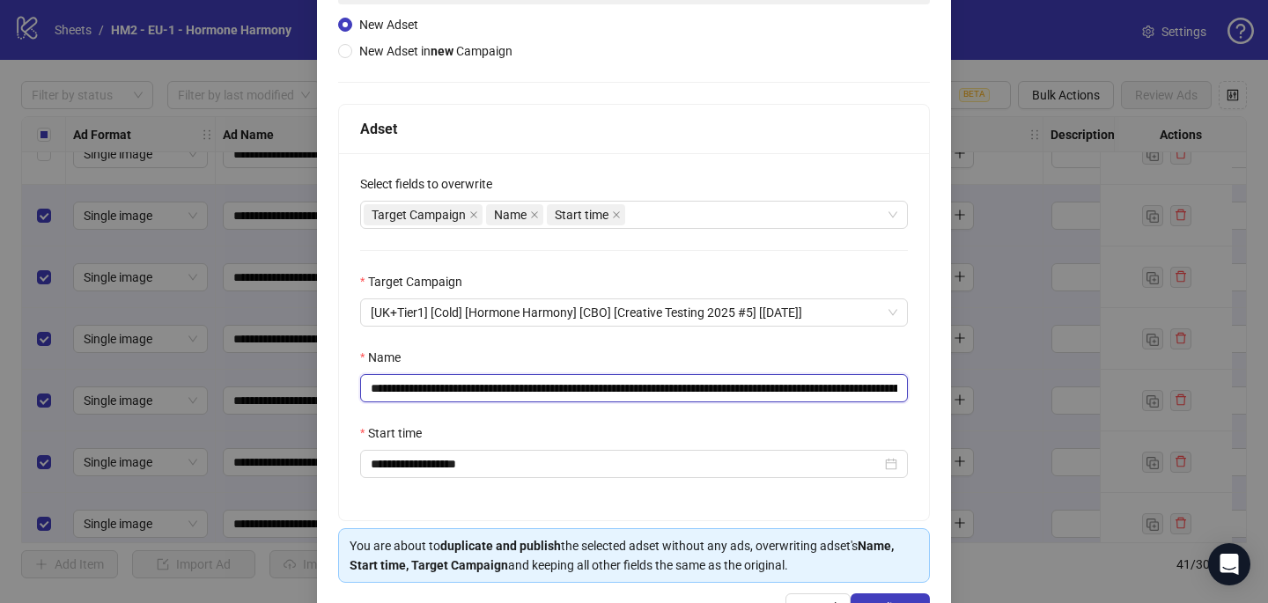
drag, startPoint x: 715, startPoint y: 388, endPoint x: 476, endPoint y: 389, distance: 238.6
click at [476, 389] on input "**********" at bounding box center [634, 388] width 548 height 28
paste input "**********"
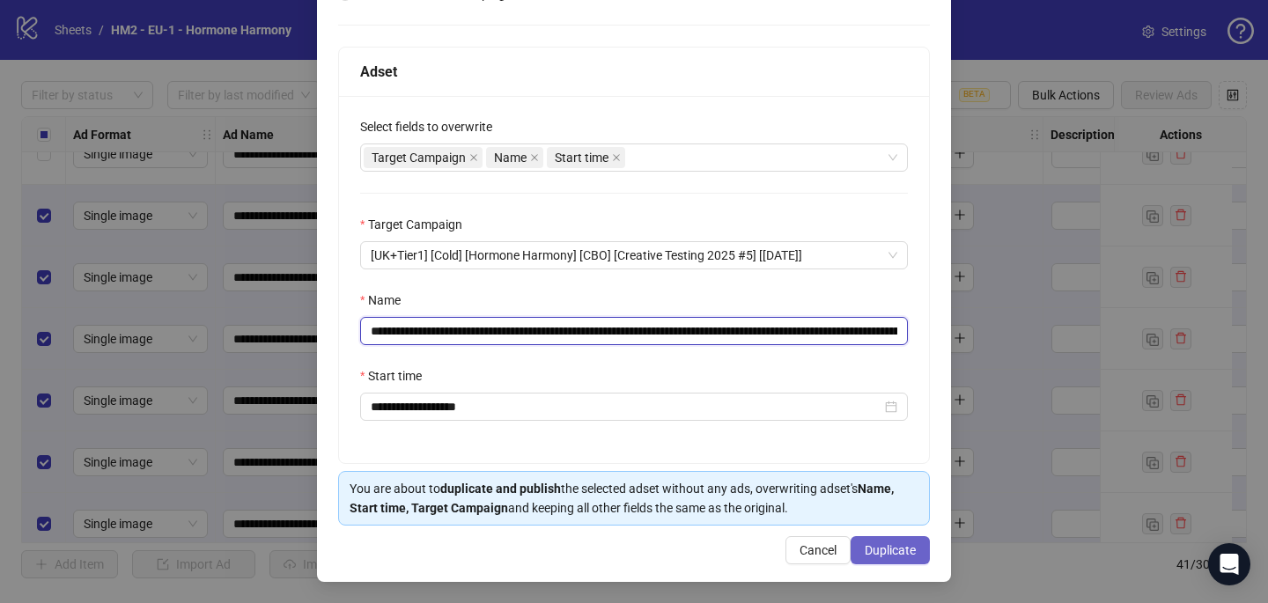
type input "**********"
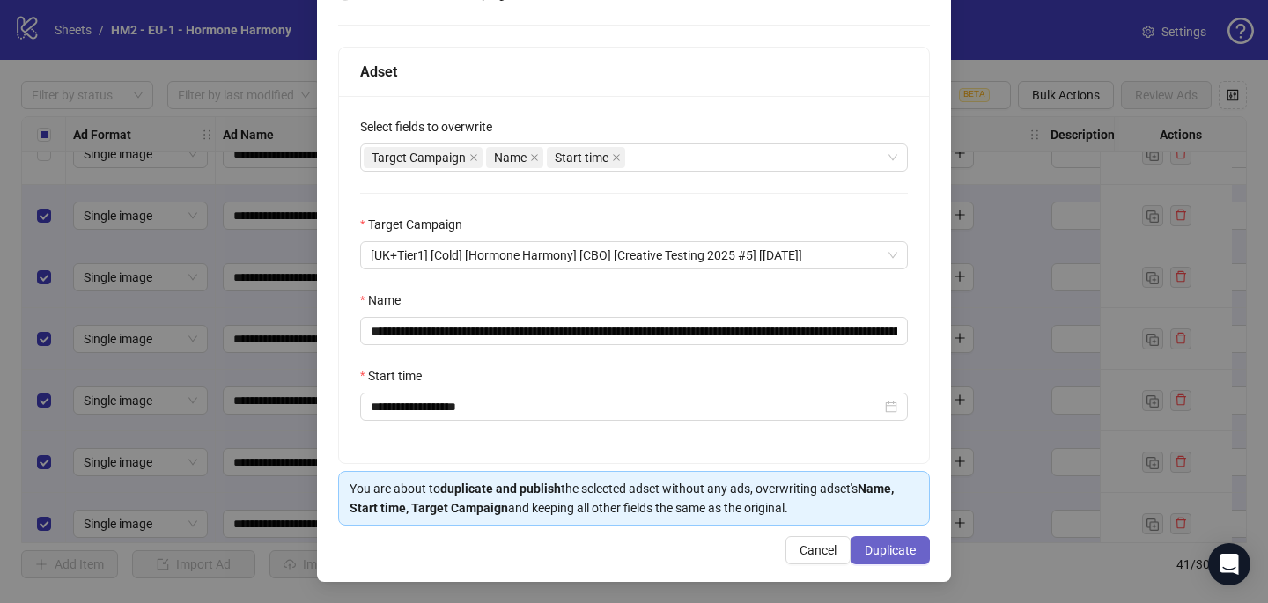
click at [870, 544] on span "Duplicate" at bounding box center [890, 550] width 51 height 14
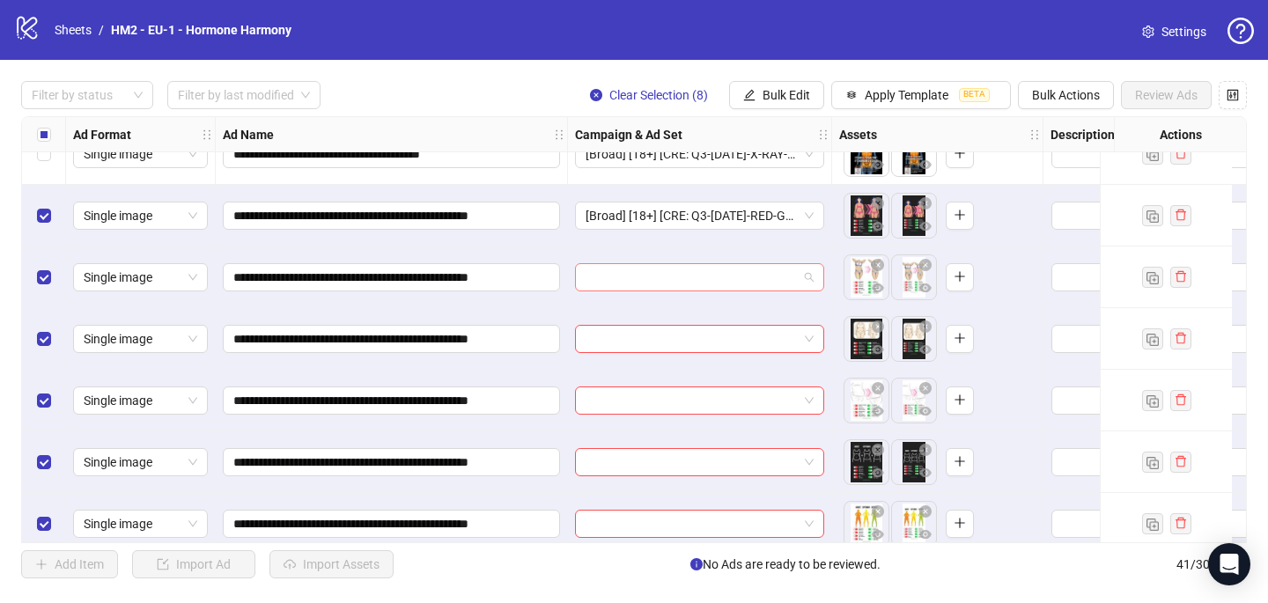
click at [622, 277] on input "search" at bounding box center [691, 277] width 212 height 26
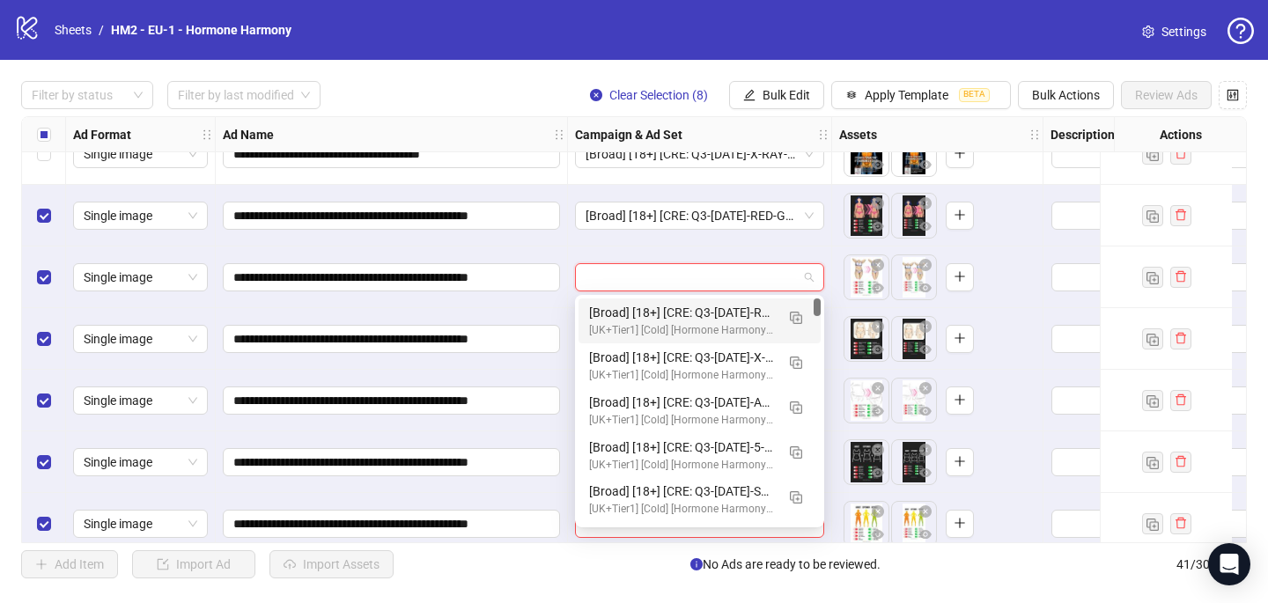
click at [622, 306] on div "[Broad] [18+] [CRE: Q3-[DATE]-RED-GREEN-TOGGLE-WEIGHT-STATIC-HH] [COP: Q3-[DATE…" at bounding box center [682, 312] width 186 height 19
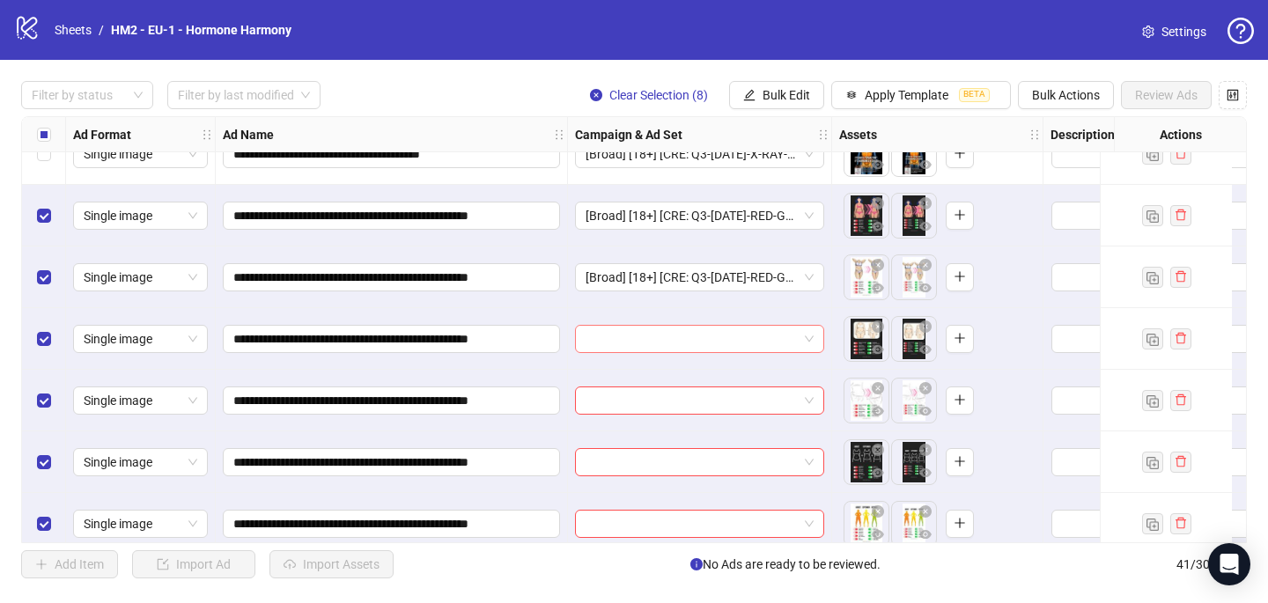
click at [622, 347] on input "search" at bounding box center [691, 339] width 212 height 26
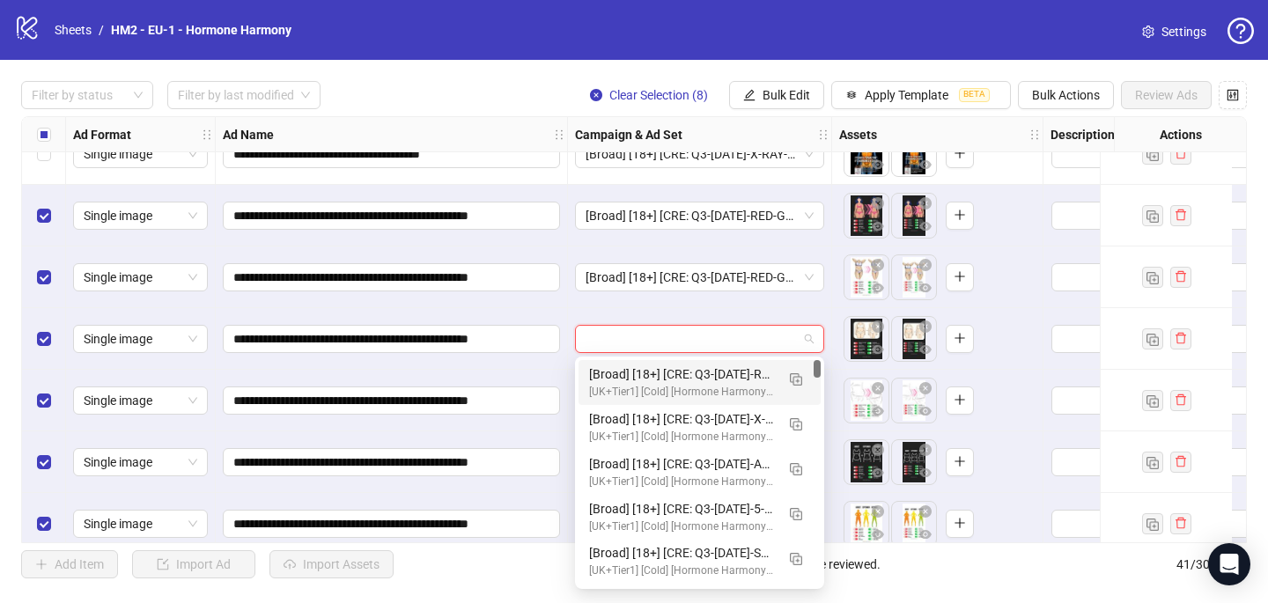
click at [621, 381] on div "[Broad] [18+] [CRE: Q3-[DATE]-RED-GREEN-TOGGLE-WEIGHT-STATIC-HH] [COP: Q3-[DATE…" at bounding box center [682, 373] width 186 height 19
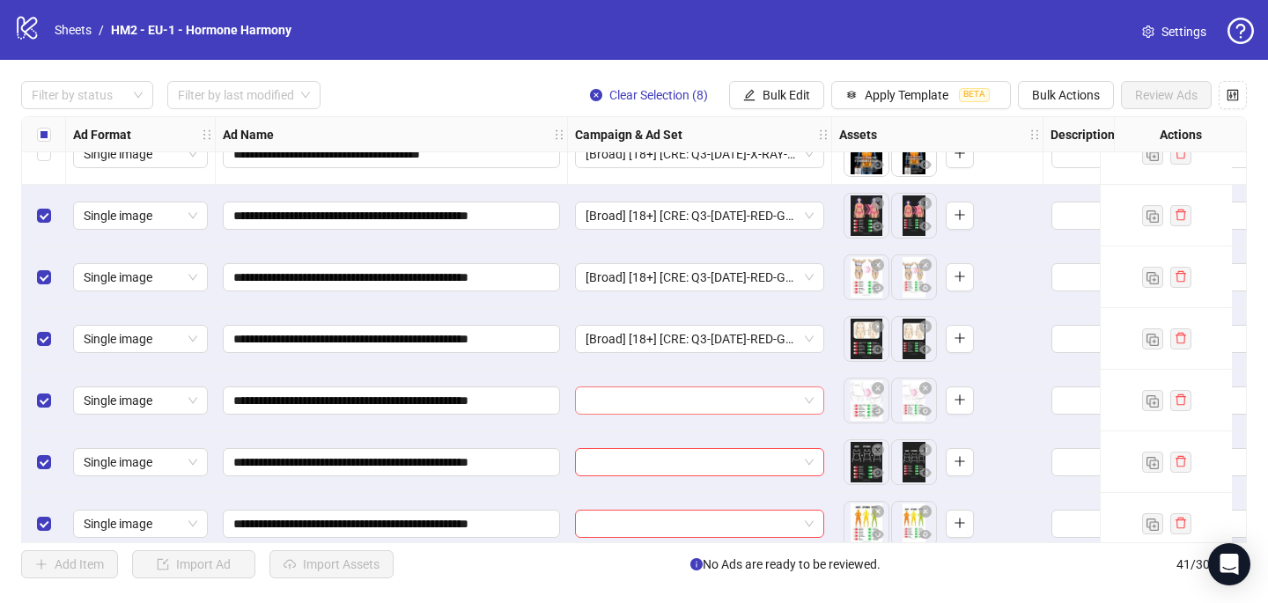
click at [620, 402] on input "search" at bounding box center [691, 400] width 212 height 26
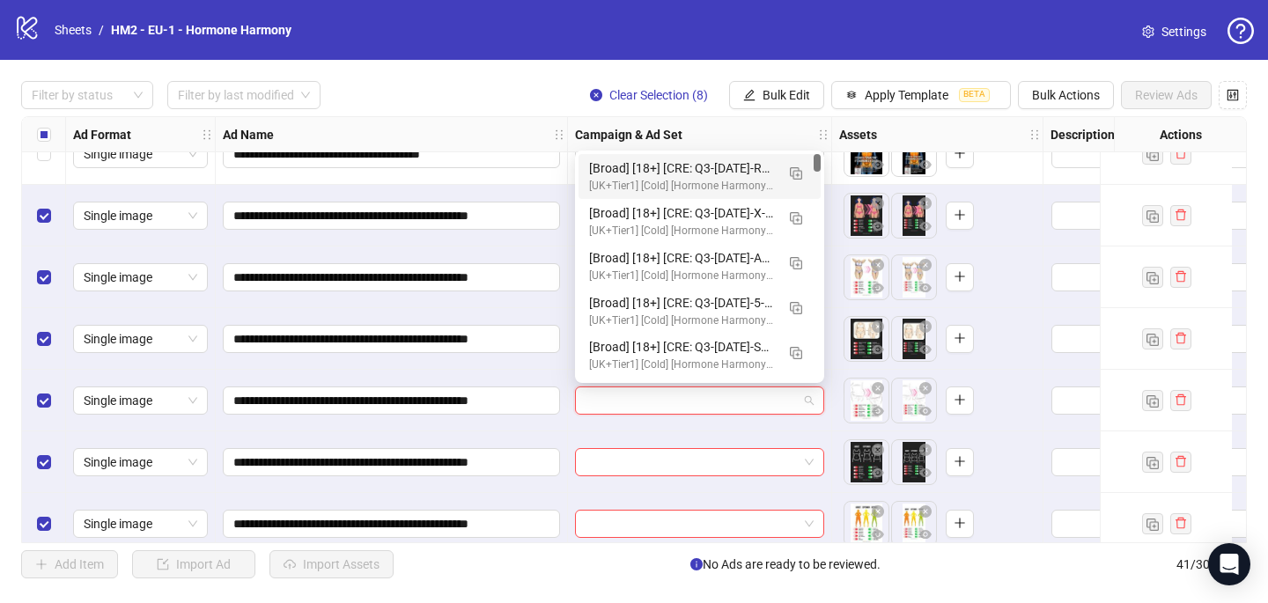
click at [648, 168] on div "[Broad] [18+] [CRE: Q3-[DATE]-RED-GREEN-TOGGLE-WEIGHT-STATIC-HH] [COP: Q3-[DATE…" at bounding box center [682, 167] width 186 height 19
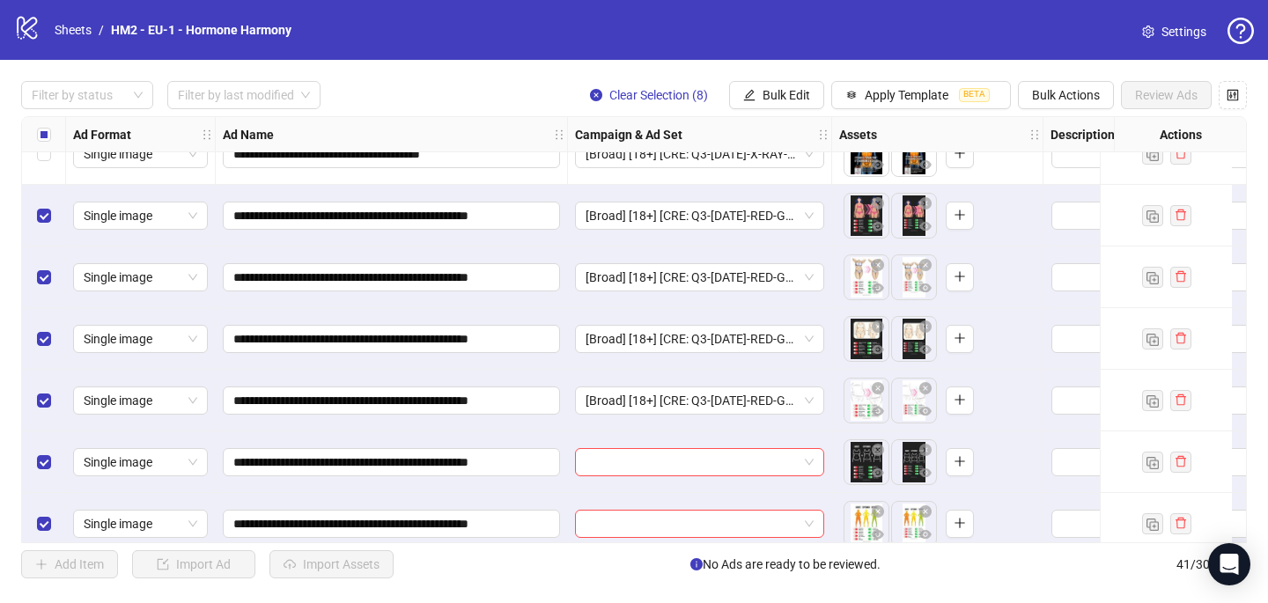
scroll to position [2144, 0]
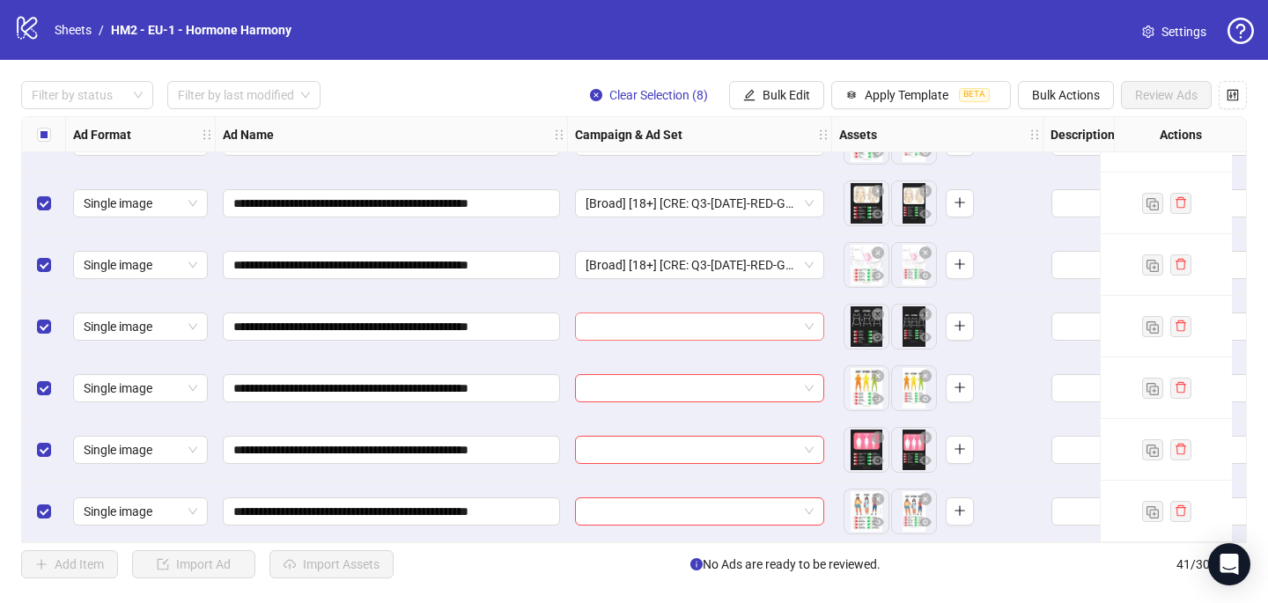
click at [627, 320] on input "search" at bounding box center [691, 326] width 212 height 26
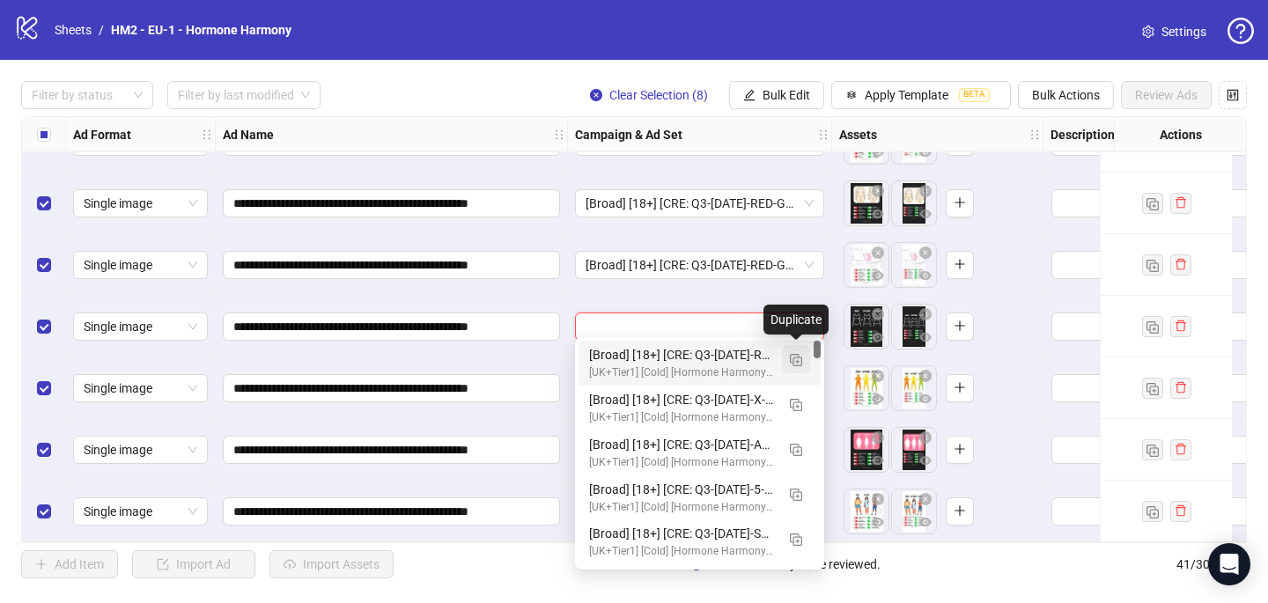
click at [791, 362] on img "button" at bounding box center [796, 360] width 12 height 12
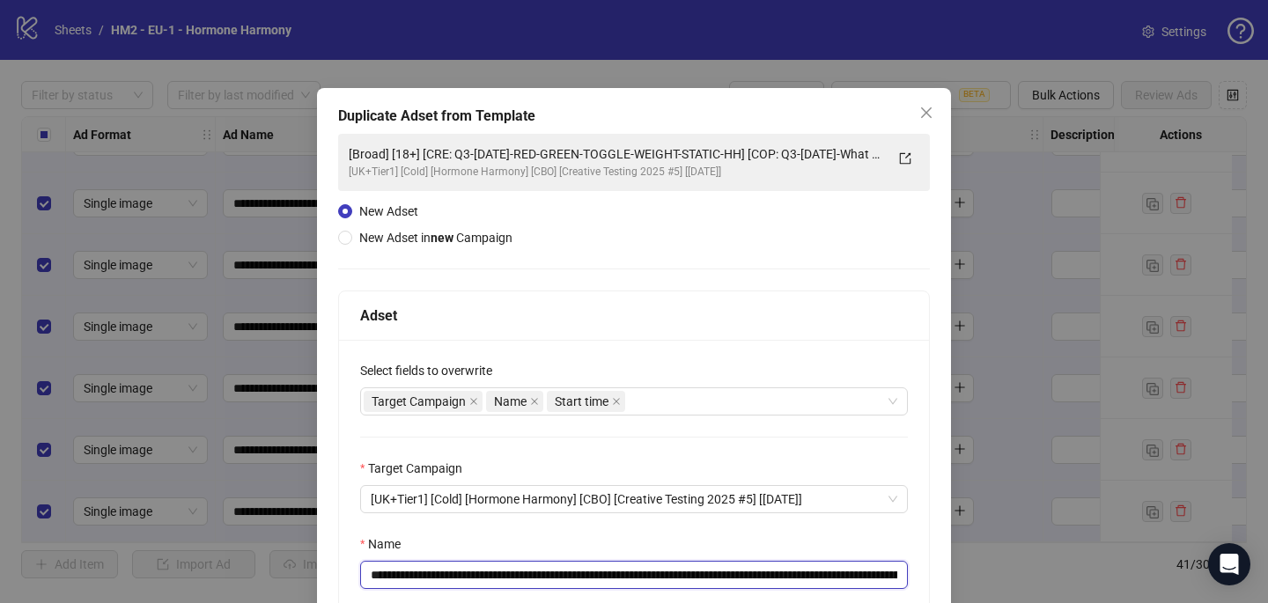
click at [794, 571] on input "**********" at bounding box center [634, 575] width 548 height 28
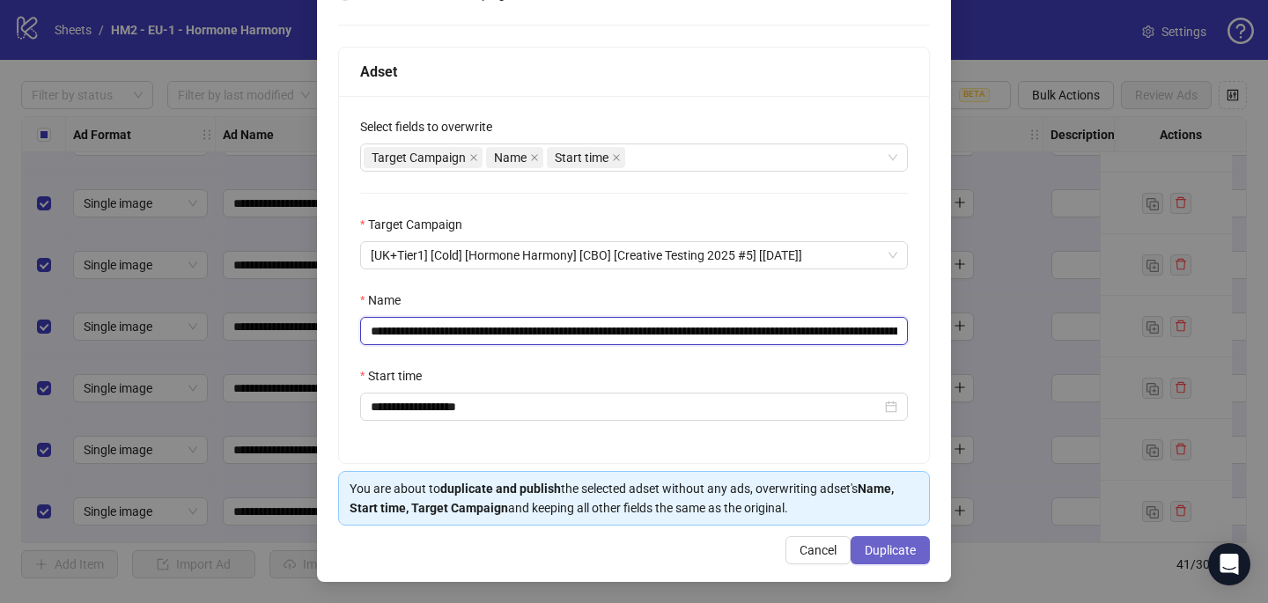
type input "**********"
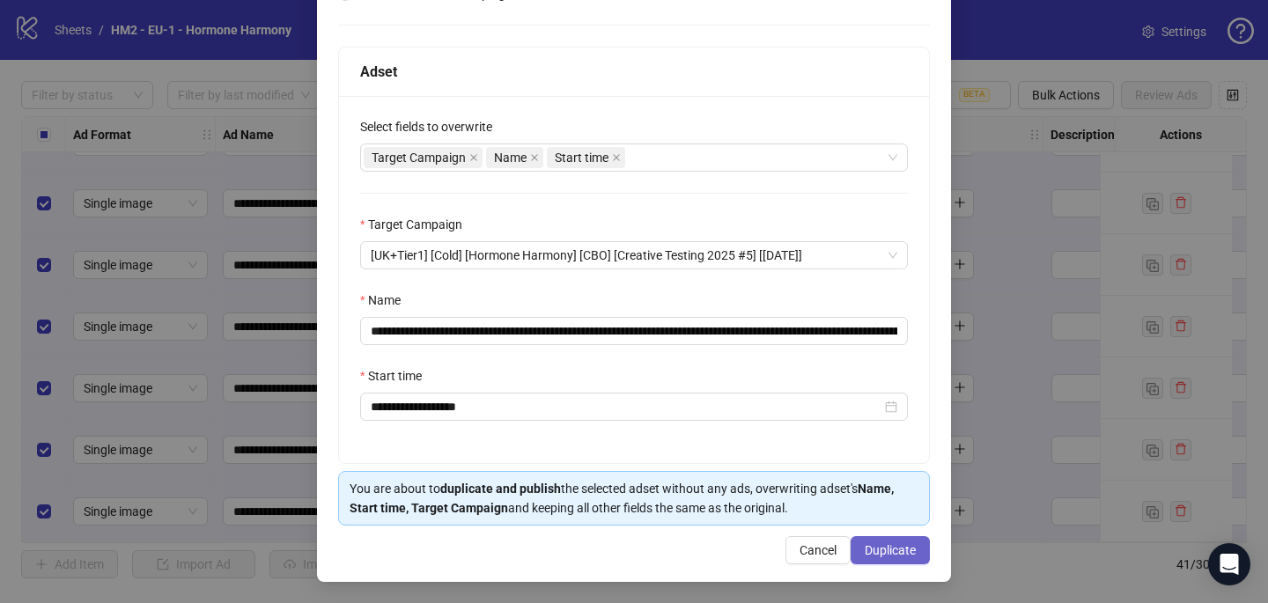
click at [905, 552] on span "Duplicate" at bounding box center [890, 550] width 51 height 14
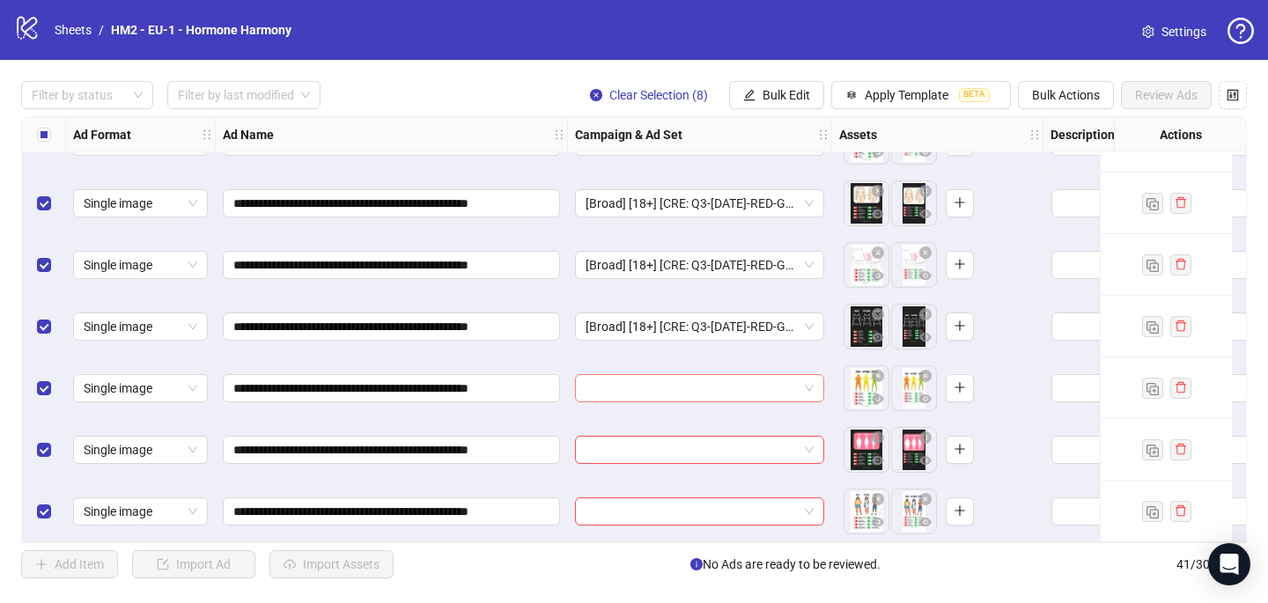
click at [593, 393] on input "search" at bounding box center [691, 388] width 212 height 26
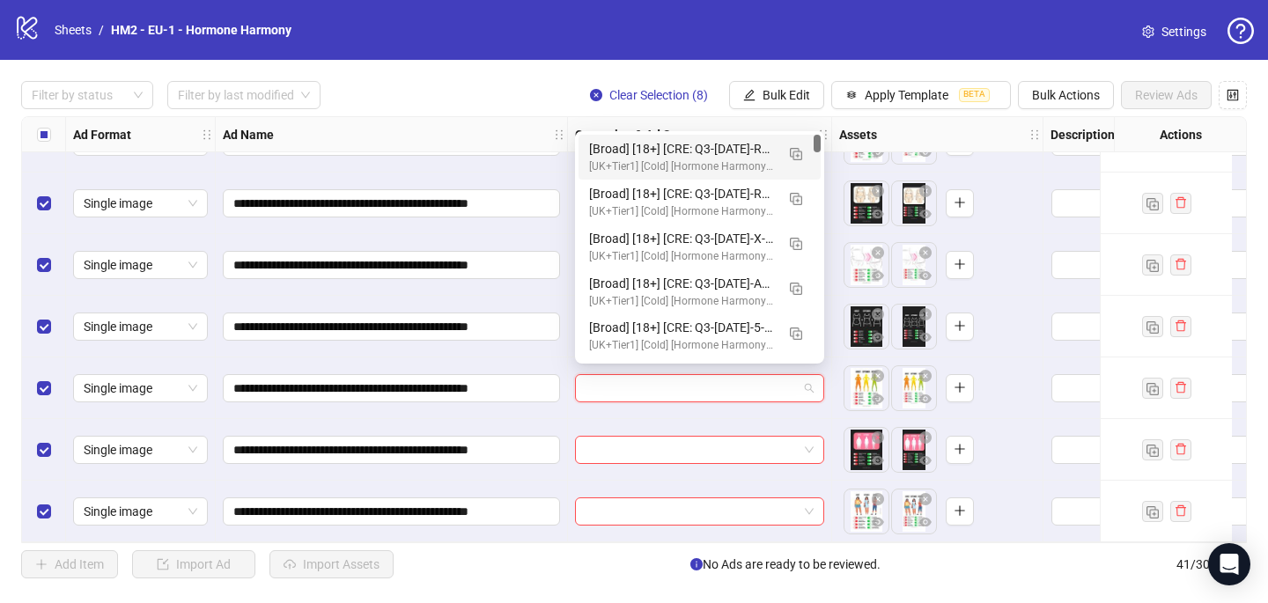
click at [666, 144] on div "[Broad] [18+] [CRE: Q3-[DATE]-RED-GREEN-TOGGLE-WEIGHT-STATIC-HH #2] [COP: Q3-[D…" at bounding box center [682, 148] width 186 height 19
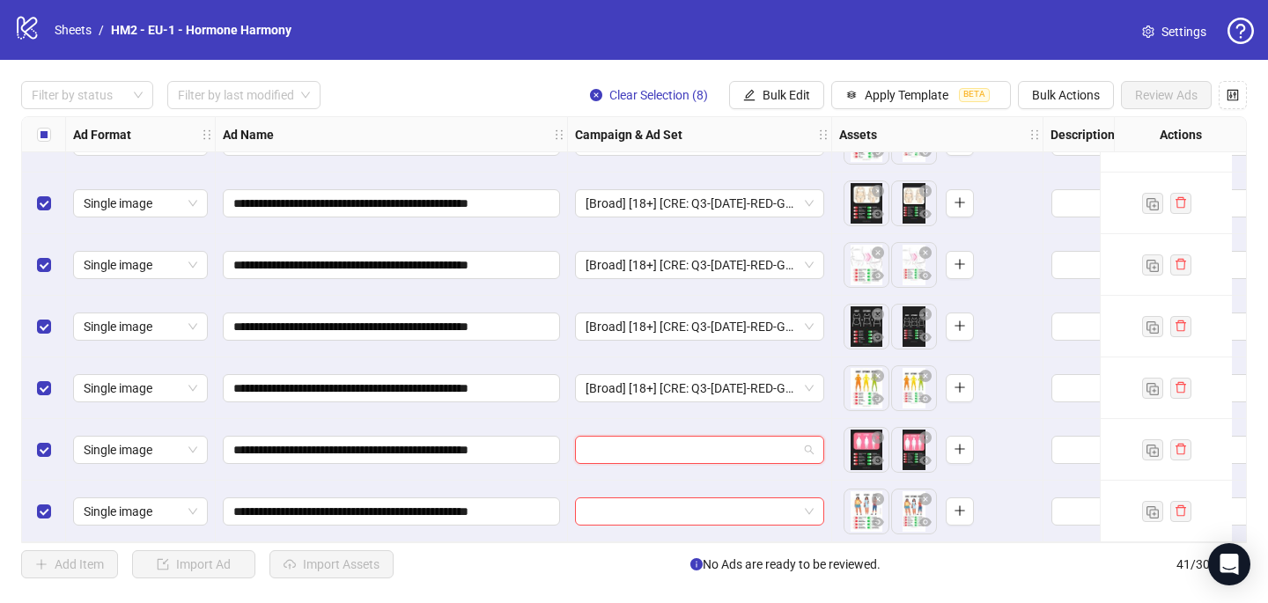
click at [600, 455] on input "search" at bounding box center [691, 450] width 212 height 26
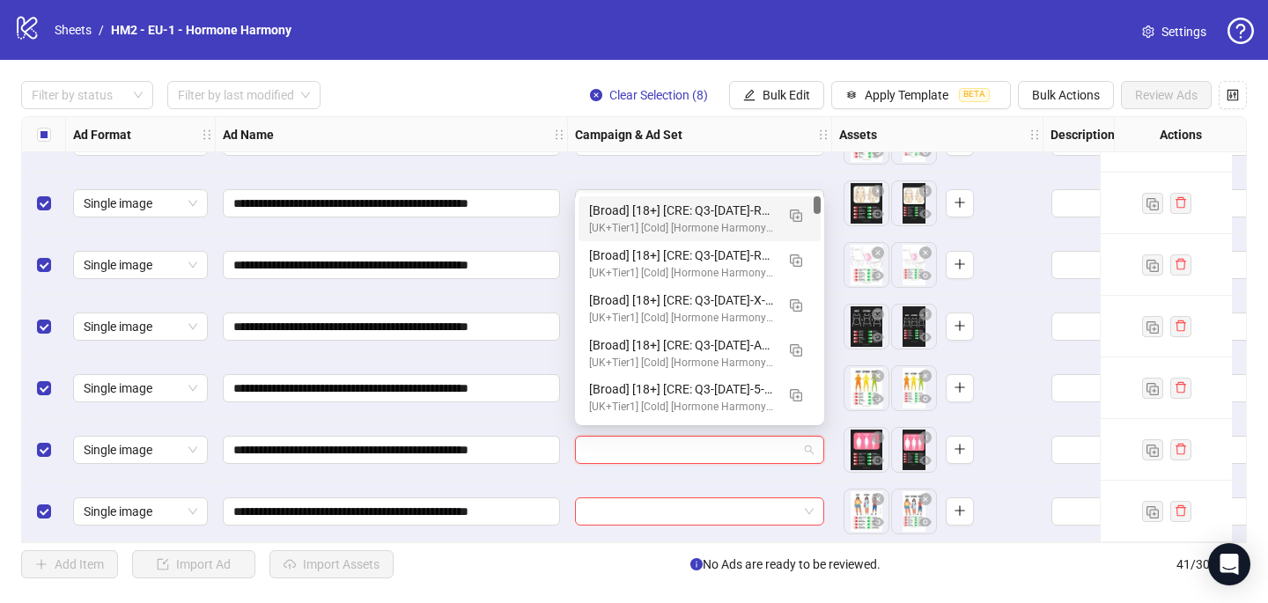
click at [666, 210] on div "[Broad] [18+] [CRE: Q3-[DATE]-RED-GREEN-TOGGLE-WEIGHT-STATIC-HH #2] [COP: Q3-[D…" at bounding box center [682, 210] width 186 height 19
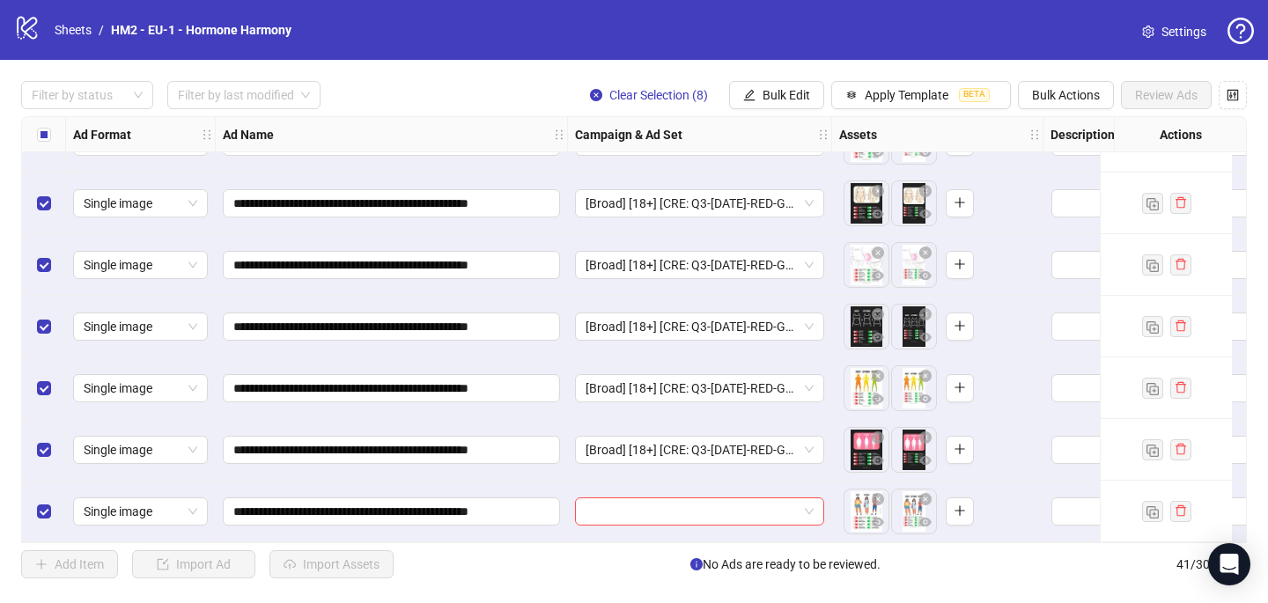
click at [598, 486] on div at bounding box center [700, 512] width 264 height 62
click at [598, 507] on input "search" at bounding box center [691, 511] width 212 height 26
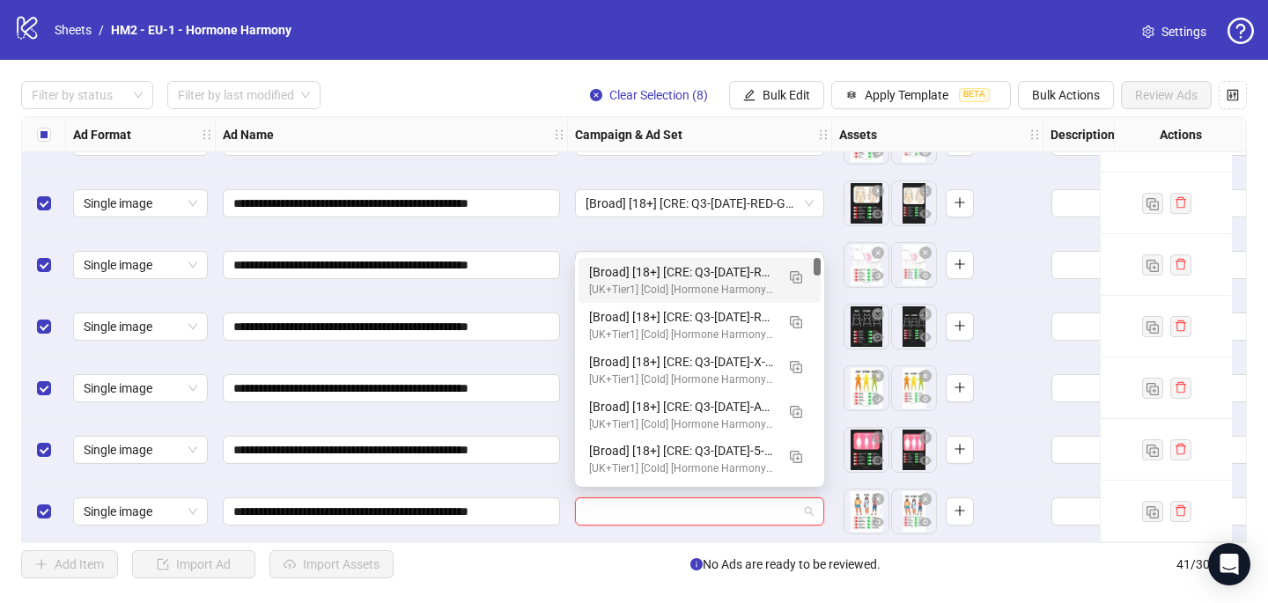
click at [651, 284] on div "[UK+Tier1] [Cold] [Hormone Harmony] [CBO] [Creative Testing 2025 #5] [[DATE]]" at bounding box center [682, 290] width 186 height 17
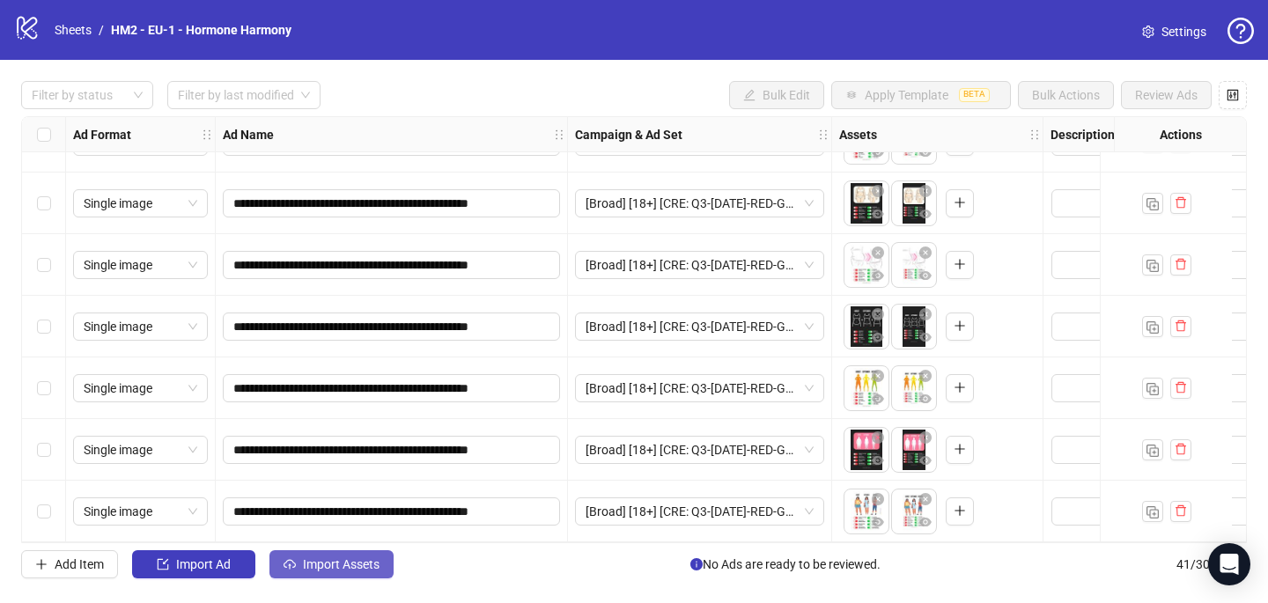
click at [326, 558] on span "Import Assets" at bounding box center [341, 564] width 77 height 14
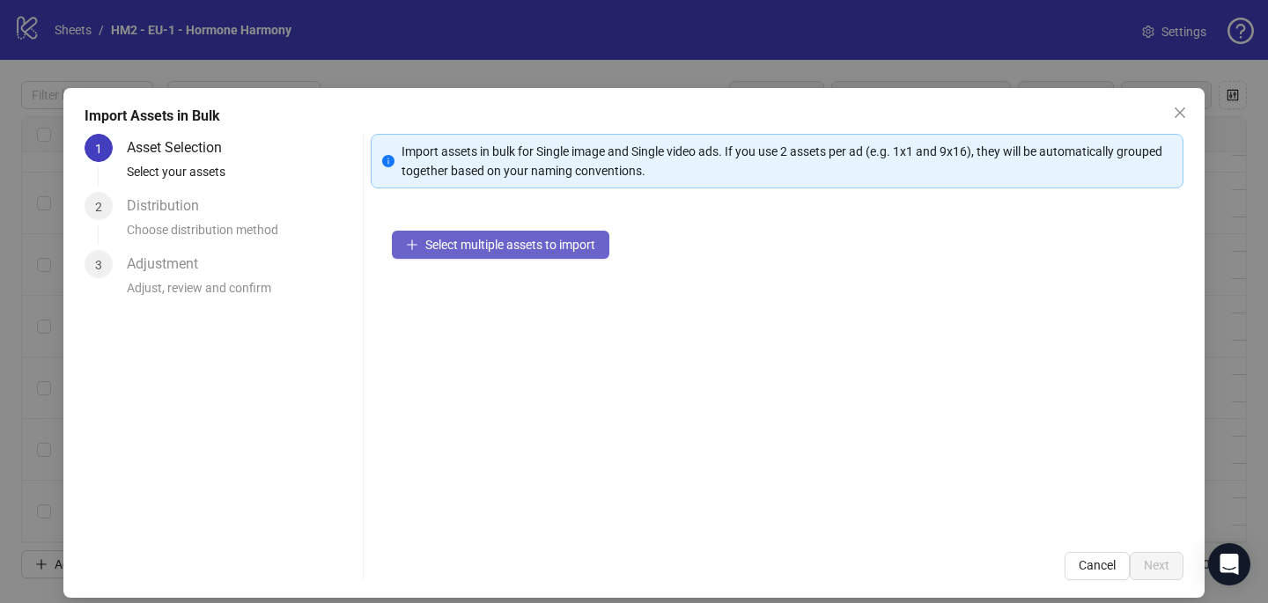
click at [488, 238] on span "Select multiple assets to import" at bounding box center [510, 245] width 170 height 14
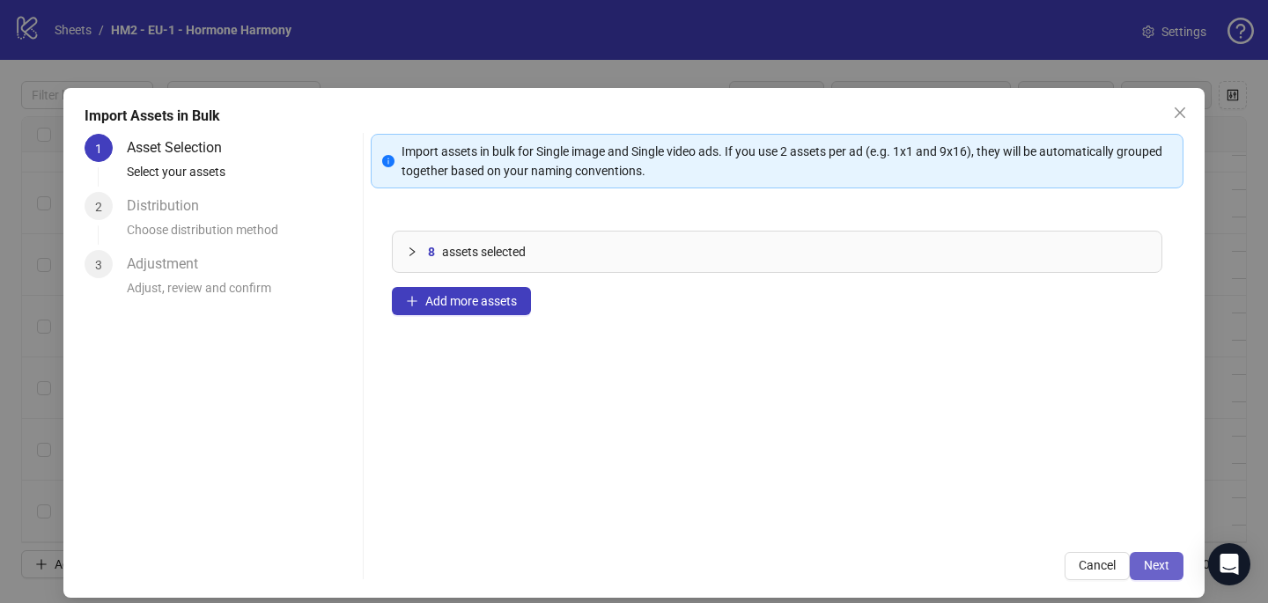
click at [1172, 578] on button "Next" at bounding box center [1157, 566] width 54 height 28
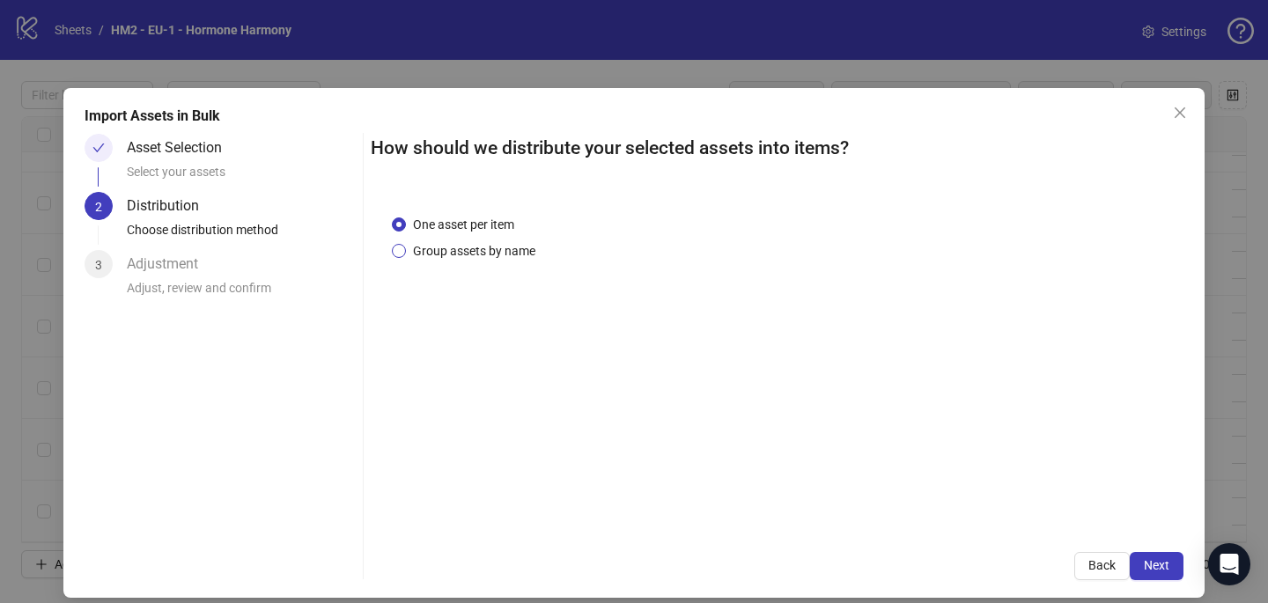
click at [505, 241] on span "Group assets by name" at bounding box center [474, 250] width 136 height 19
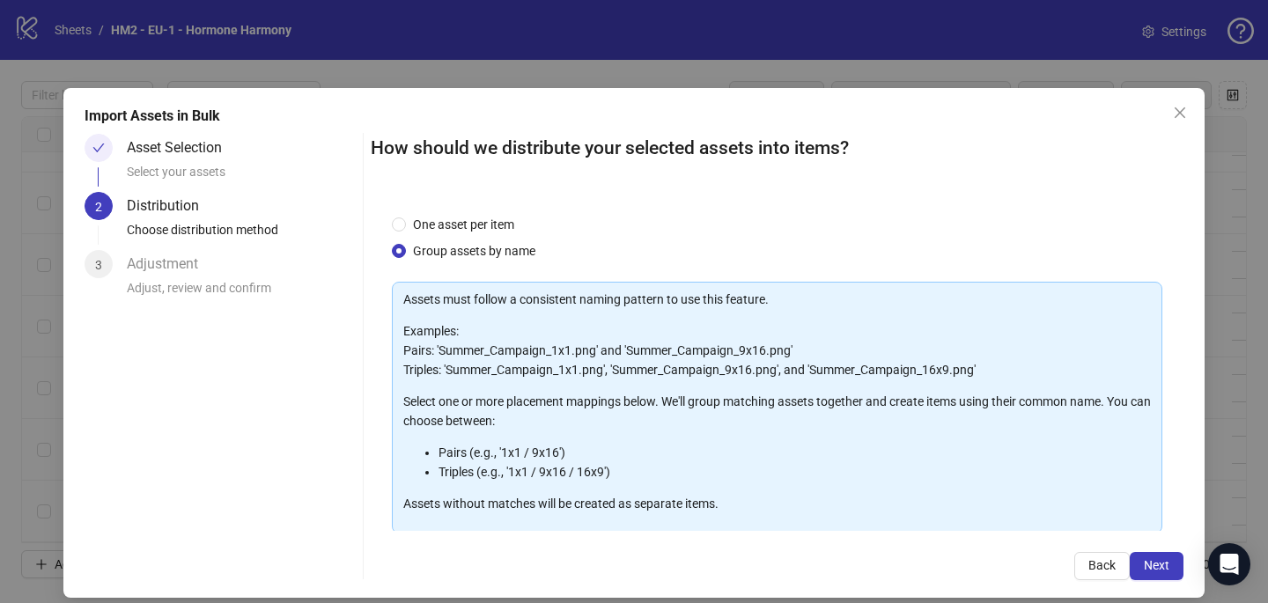
scroll to position [179, 0]
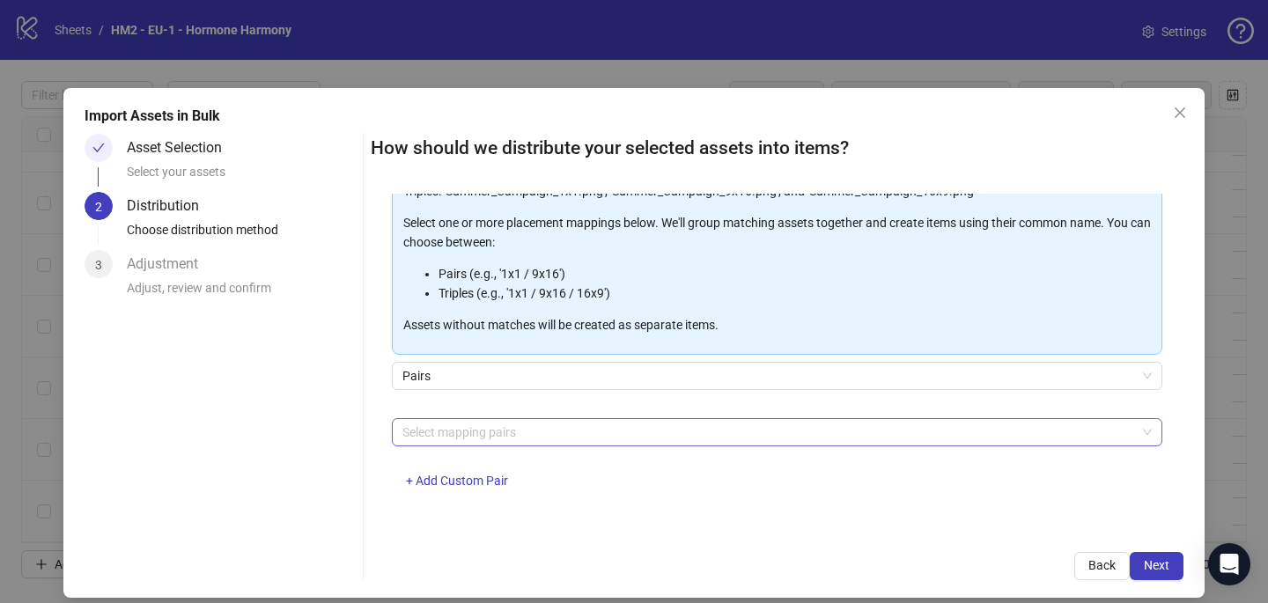
click at [471, 435] on div at bounding box center [767, 432] width 745 height 25
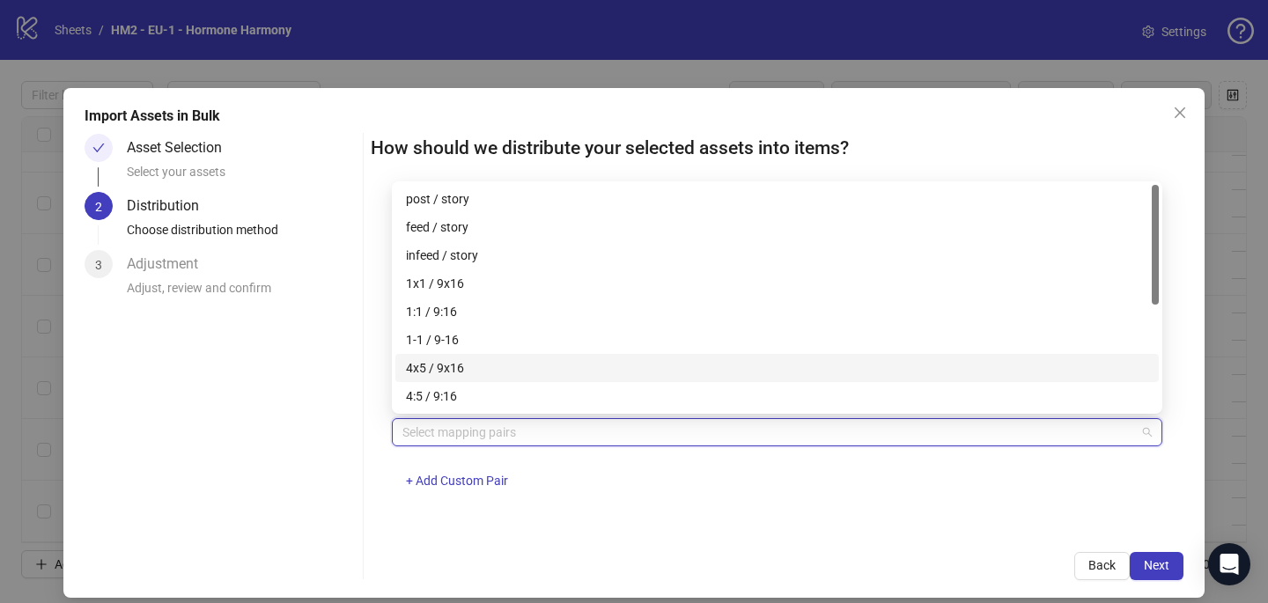
click at [473, 356] on div "4x5 / 9x16" at bounding box center [776, 368] width 763 height 28
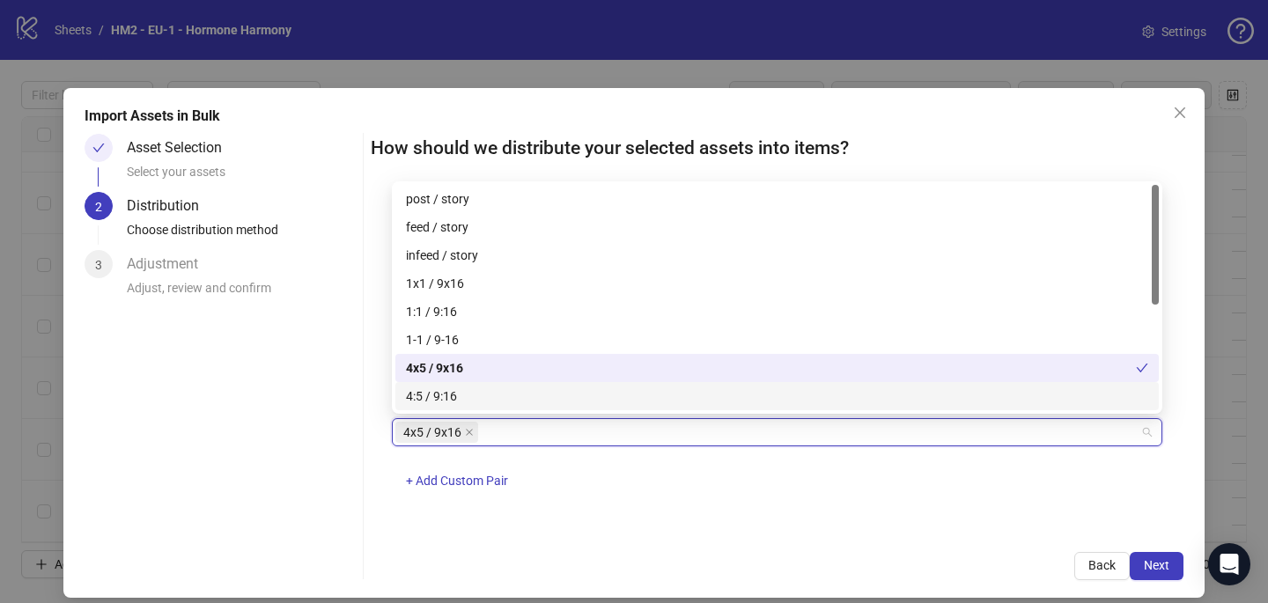
click at [761, 513] on div "One asset per item Group assets by name Assets must follow a consistent naming …" at bounding box center [777, 362] width 813 height 337
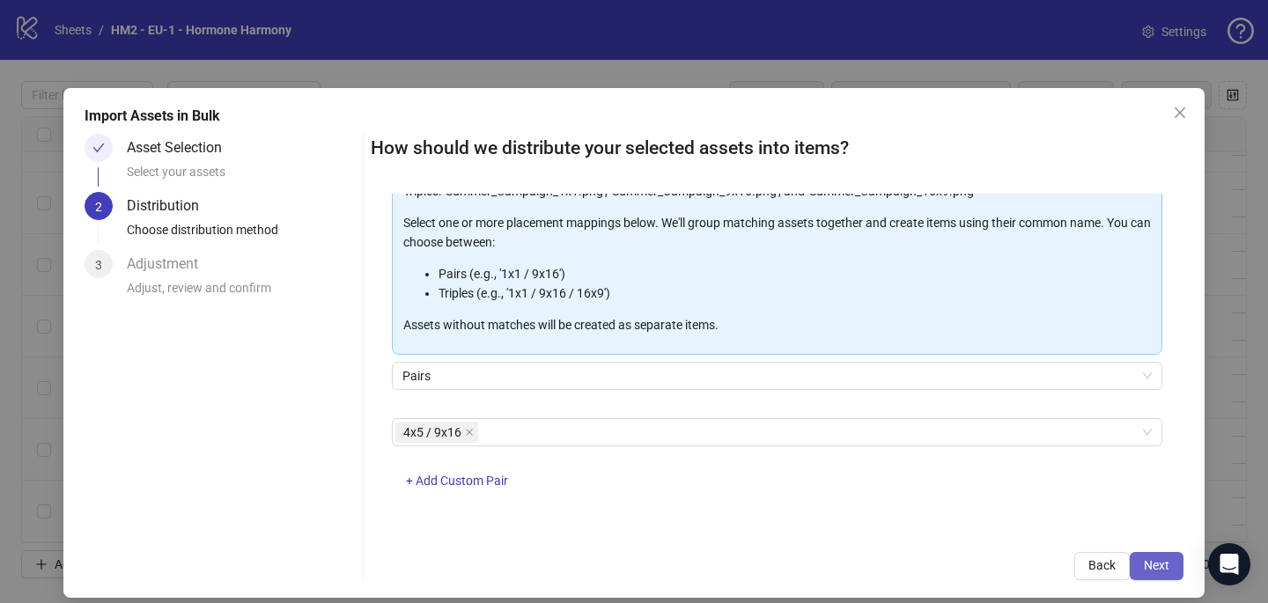
click at [1166, 571] on span "Next" at bounding box center [1157, 565] width 26 height 14
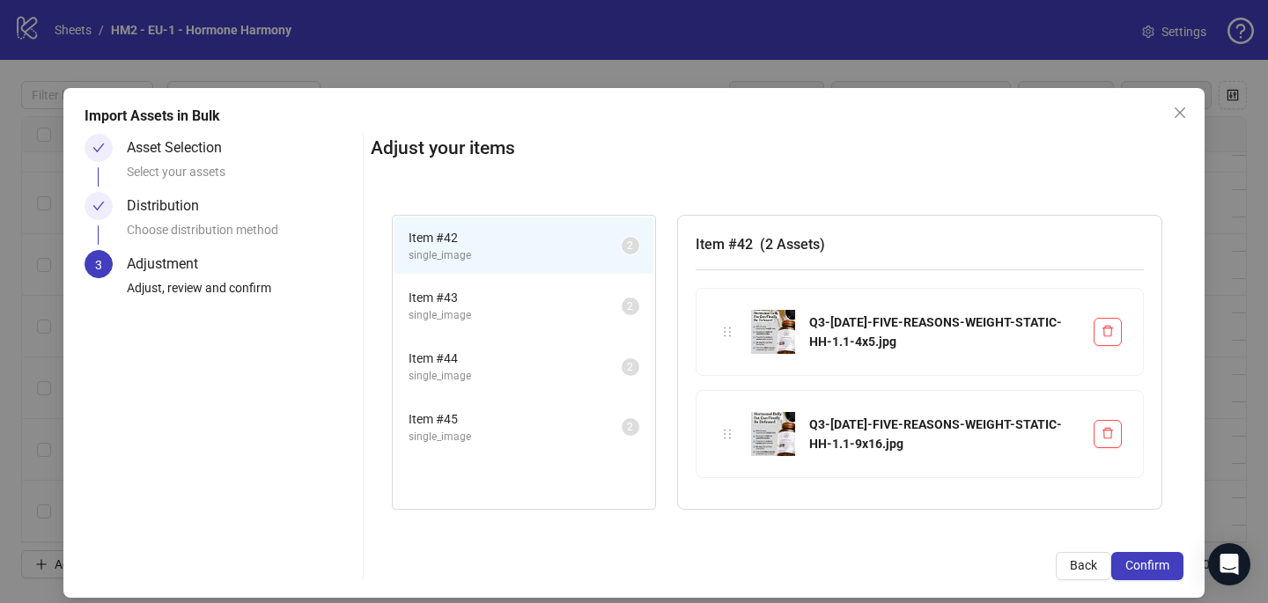
click at [1166, 571] on span "Confirm" at bounding box center [1147, 565] width 44 height 14
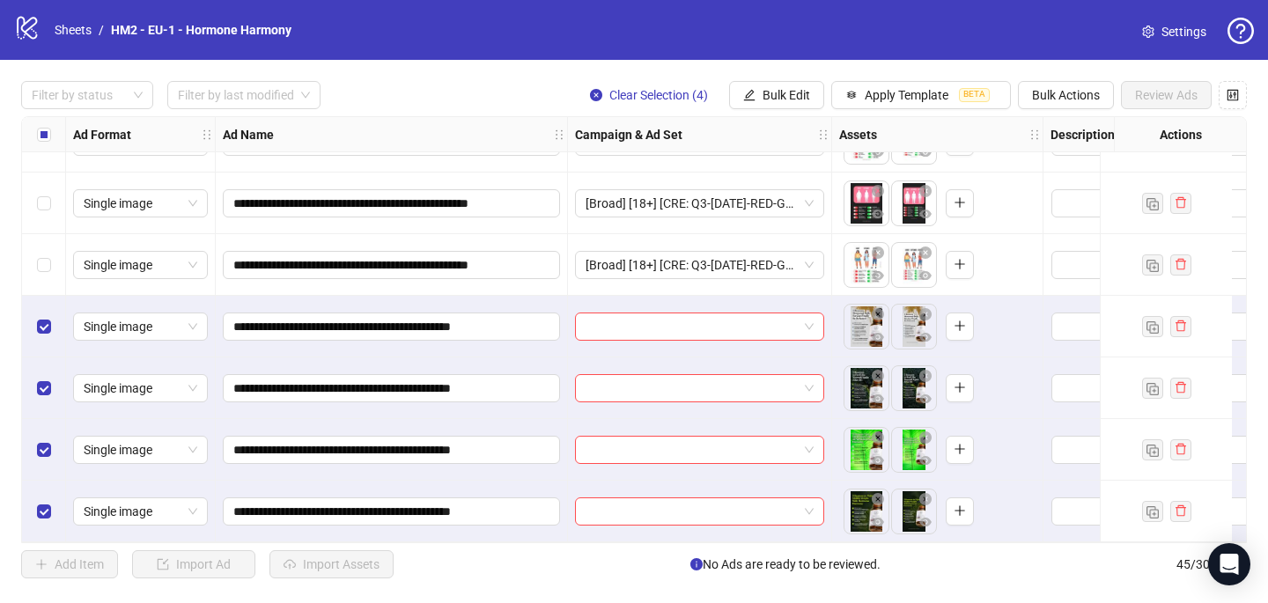
scroll to position [2390, 0]
click at [743, 313] on input "search" at bounding box center [691, 326] width 212 height 26
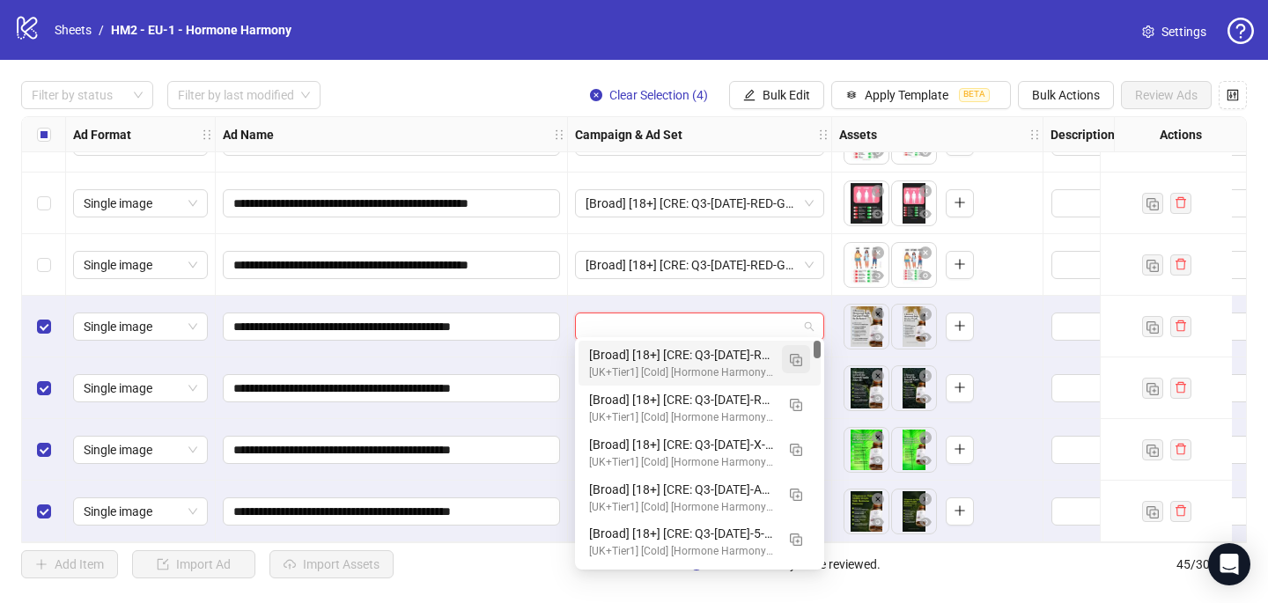
click at [801, 357] on button "button" at bounding box center [796, 359] width 28 height 28
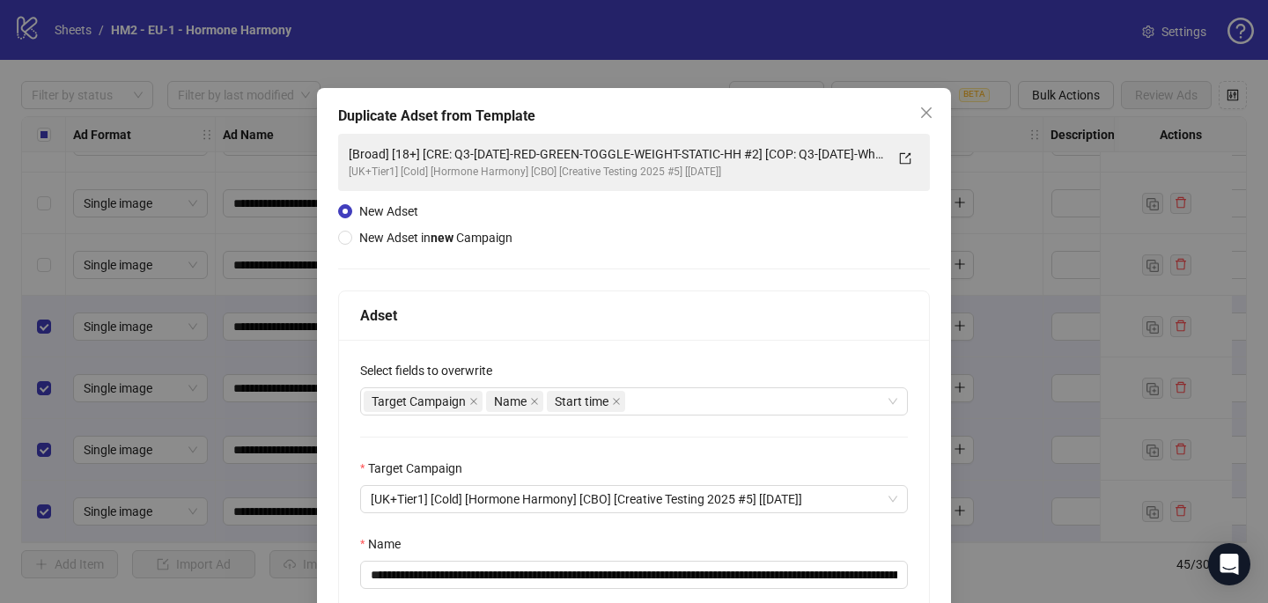
scroll to position [245, 0]
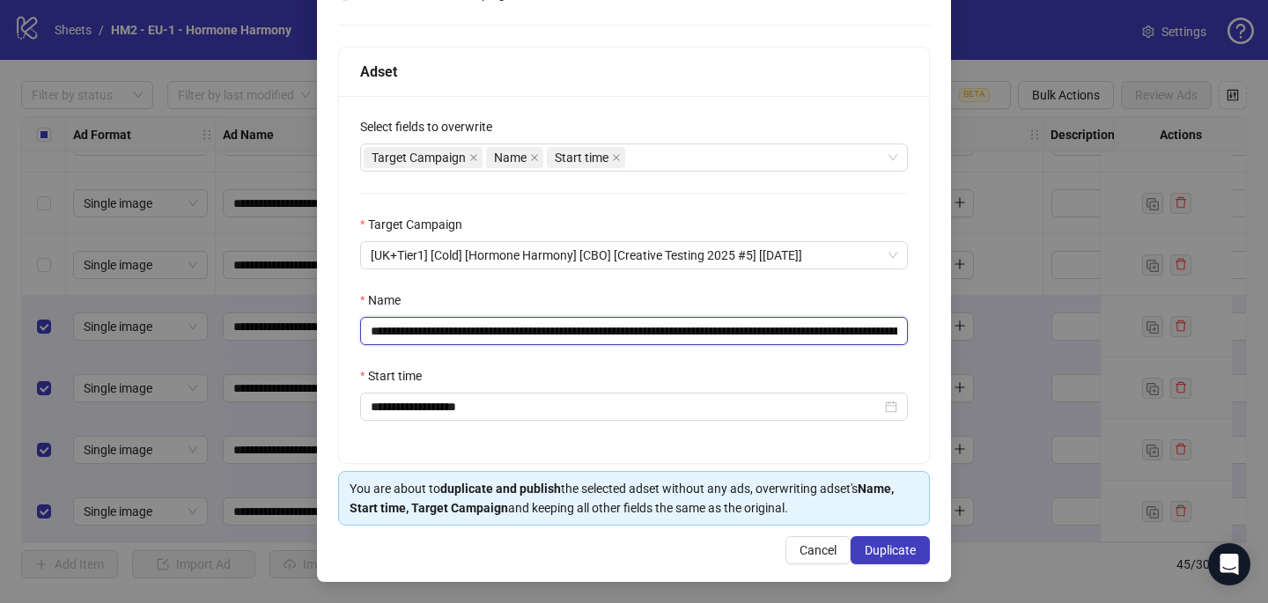
drag, startPoint x: 812, startPoint y: 327, endPoint x: 475, endPoint y: 328, distance: 336.3
click at [475, 328] on input "**********" at bounding box center [634, 331] width 548 height 28
paste input "text"
type input "**********"
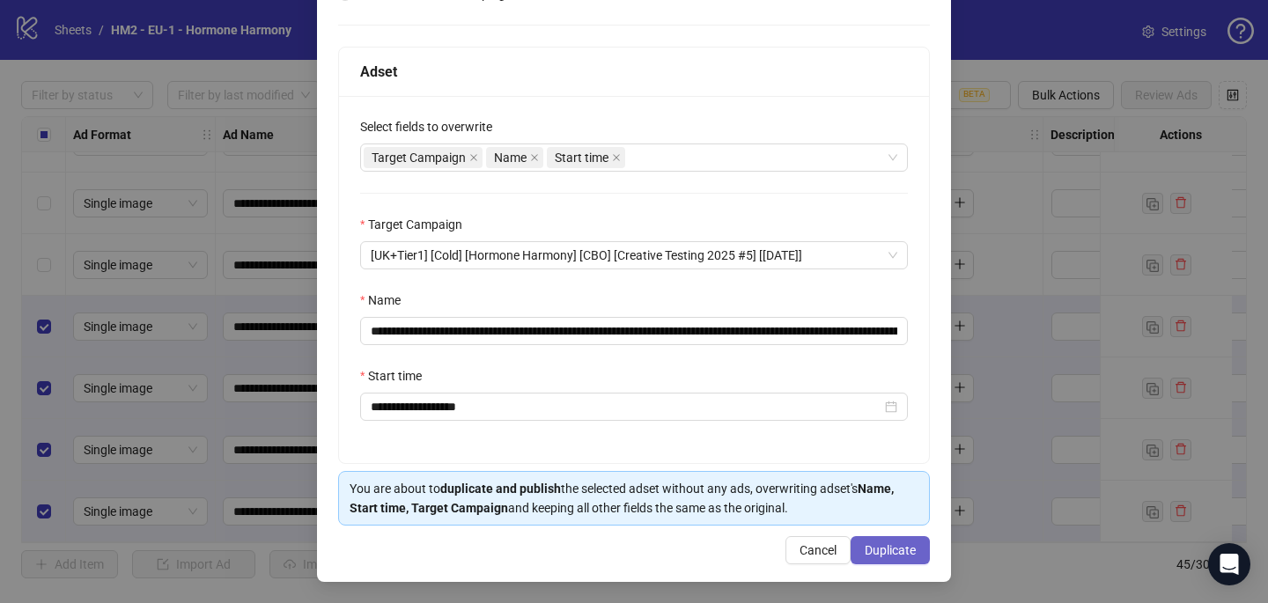
click at [912, 539] on button "Duplicate" at bounding box center [889, 550] width 79 height 28
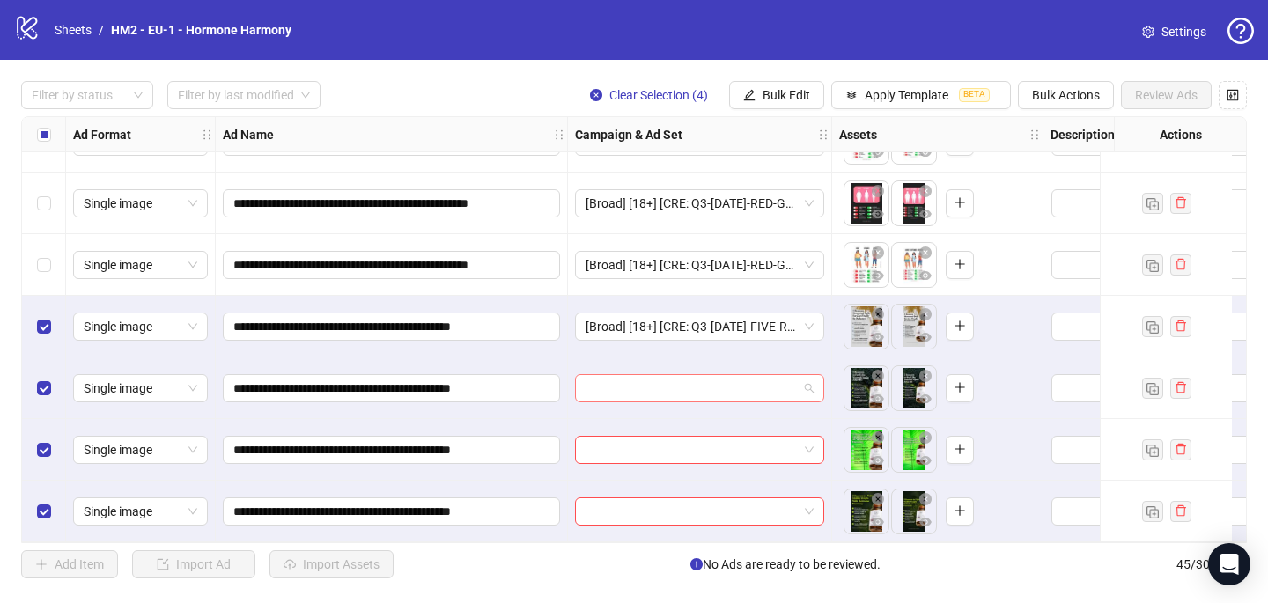
click at [670, 387] on input "search" at bounding box center [691, 388] width 212 height 26
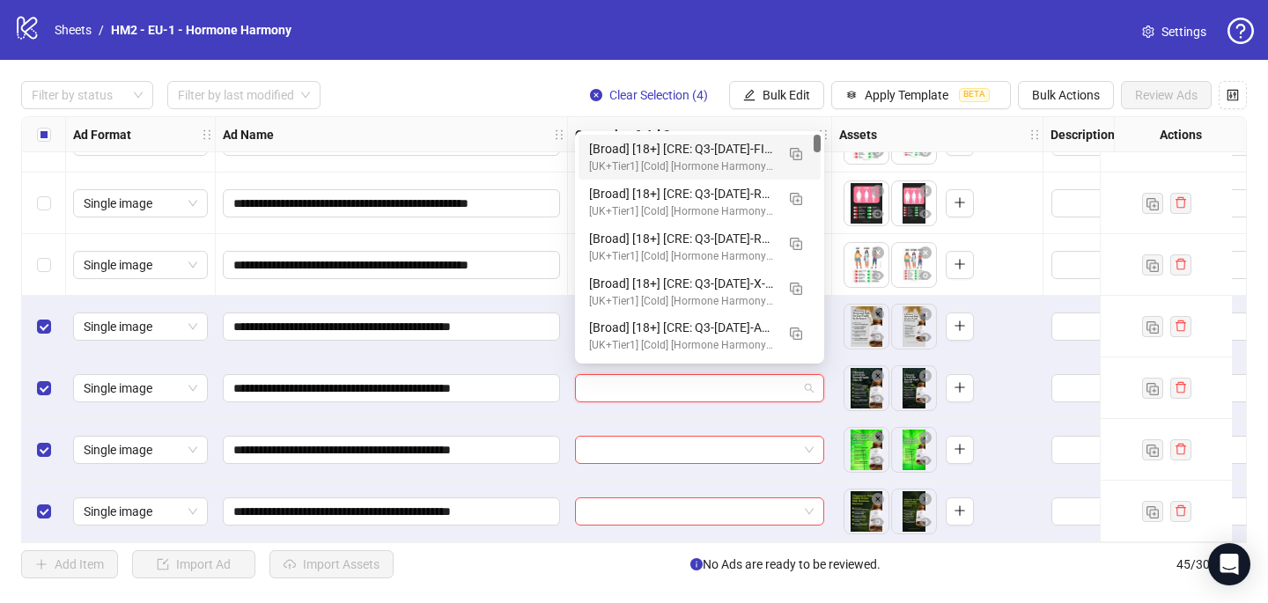
click at [749, 151] on div "[Broad] [18+] [CRE: Q3-[DATE]-FIVE-REASONS-WEIGHT-STATIC-HH] [COP: Q3-[DATE]-Wh…" at bounding box center [682, 148] width 186 height 19
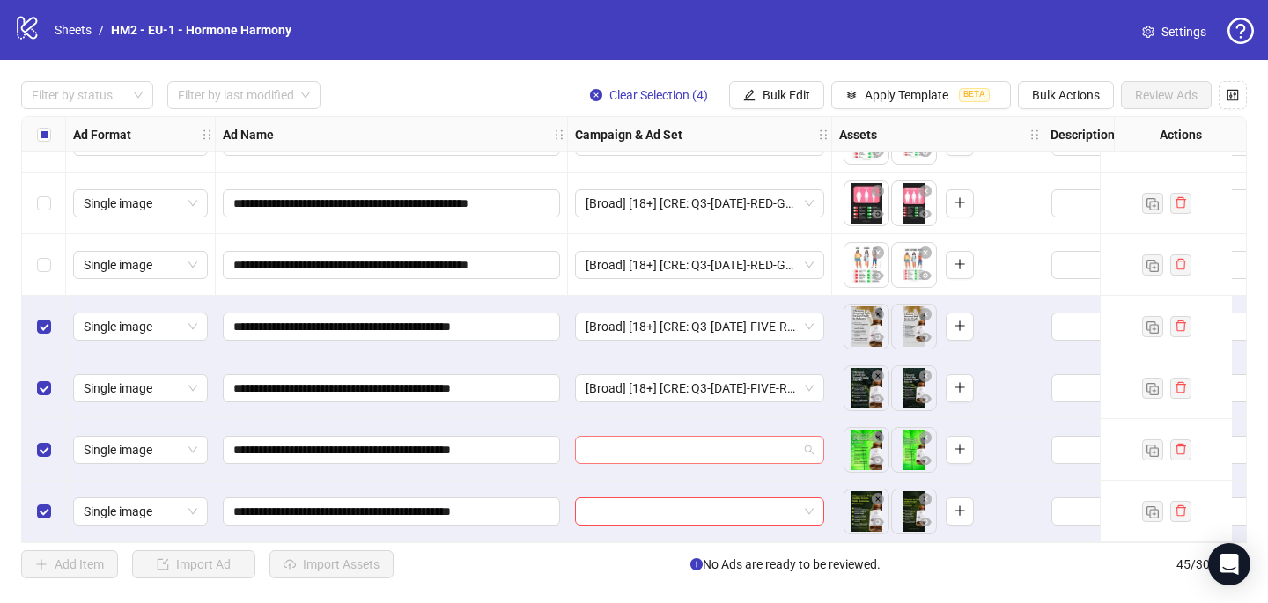
click at [622, 447] on input "search" at bounding box center [691, 450] width 212 height 26
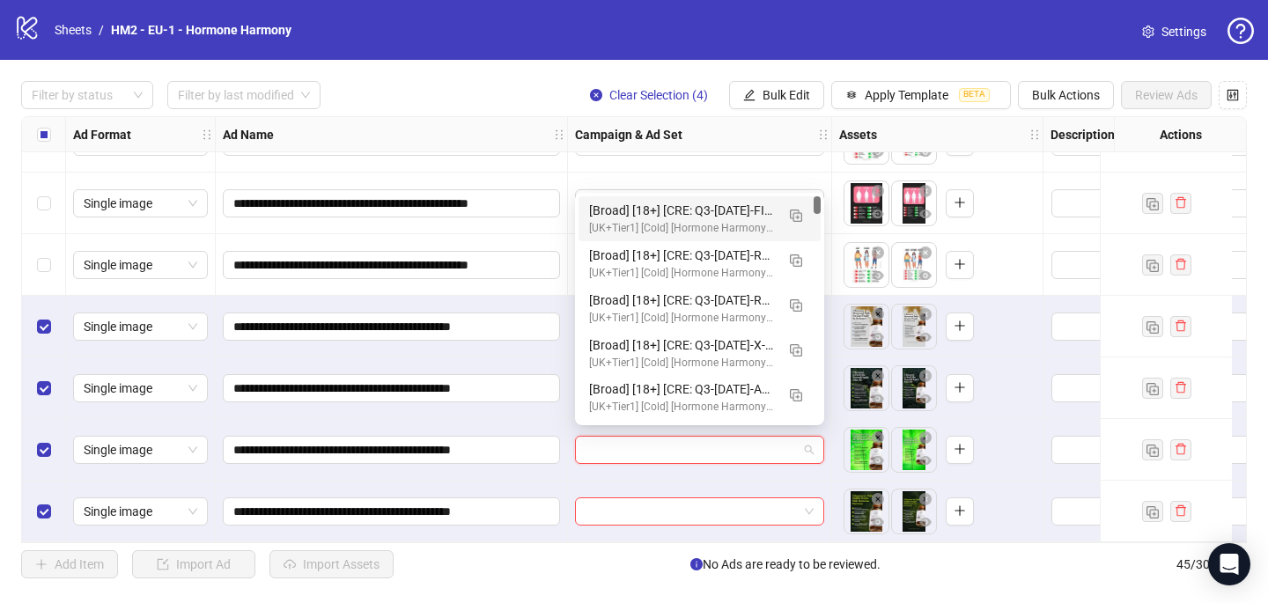
click at [667, 217] on div "[Broad] [18+] [CRE: Q3-[DATE]-FIVE-REASONS-WEIGHT-STATIC-HH] [COP: Q3-[DATE]-Wh…" at bounding box center [682, 210] width 186 height 19
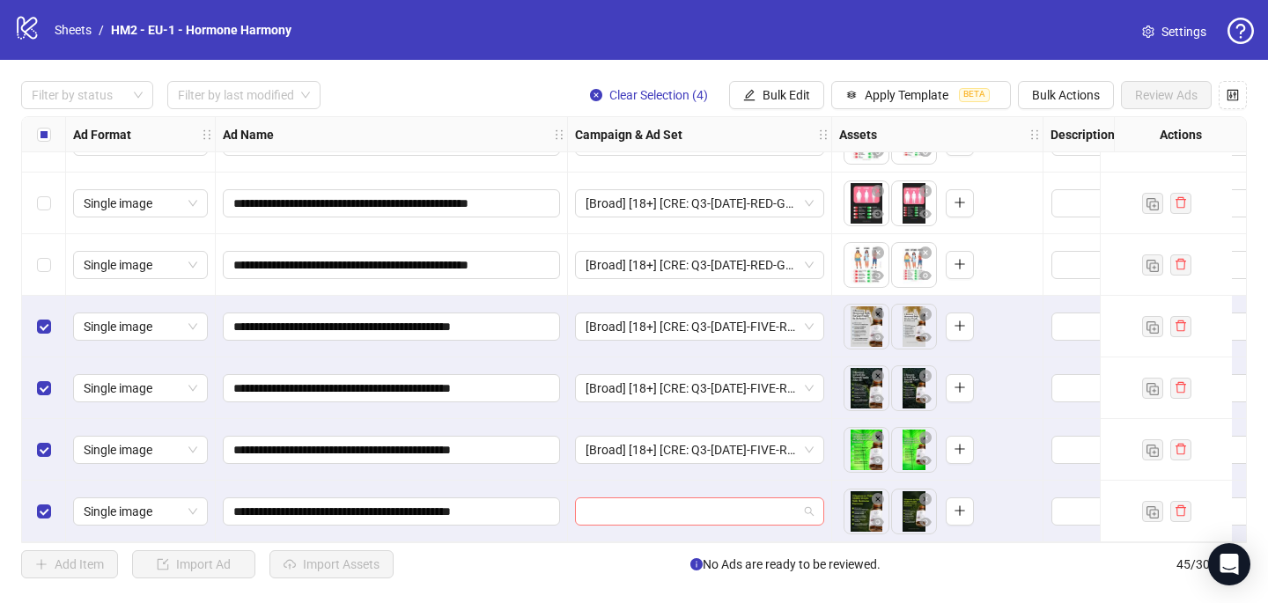
click at [607, 503] on input "search" at bounding box center [691, 511] width 212 height 26
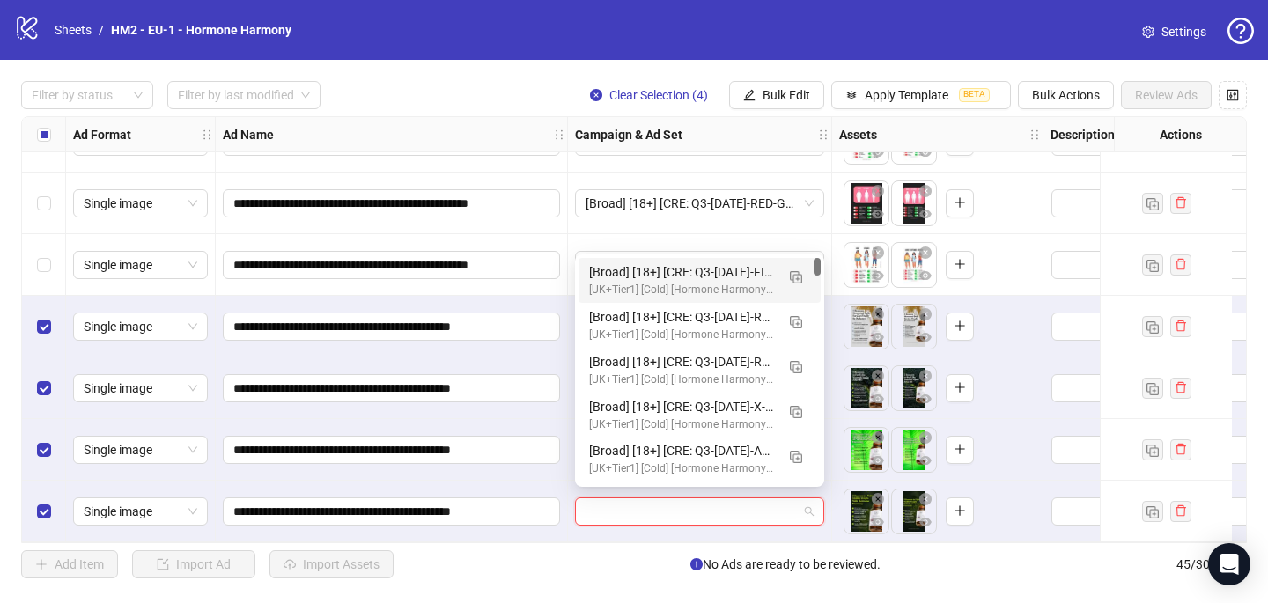
click at [676, 270] on div "[Broad] [18+] [CRE: Q3-[DATE]-FIVE-REASONS-WEIGHT-STATIC-HH] [COP: Q3-[DATE]-Wh…" at bounding box center [682, 271] width 186 height 19
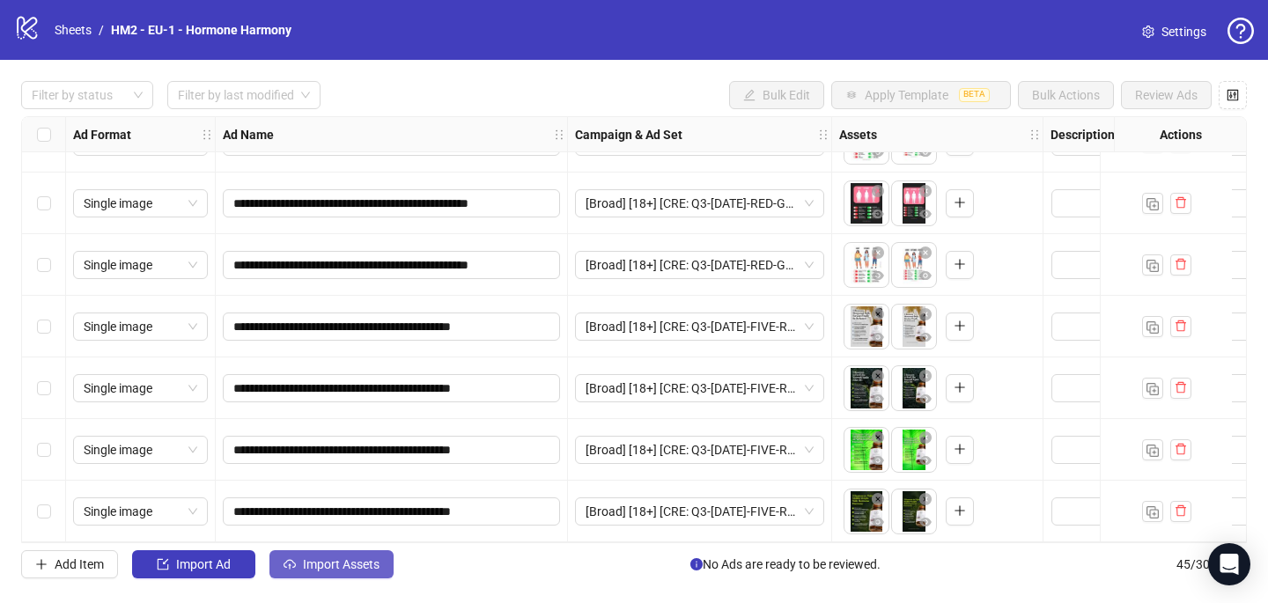
click at [363, 563] on span "Import Assets" at bounding box center [341, 564] width 77 height 14
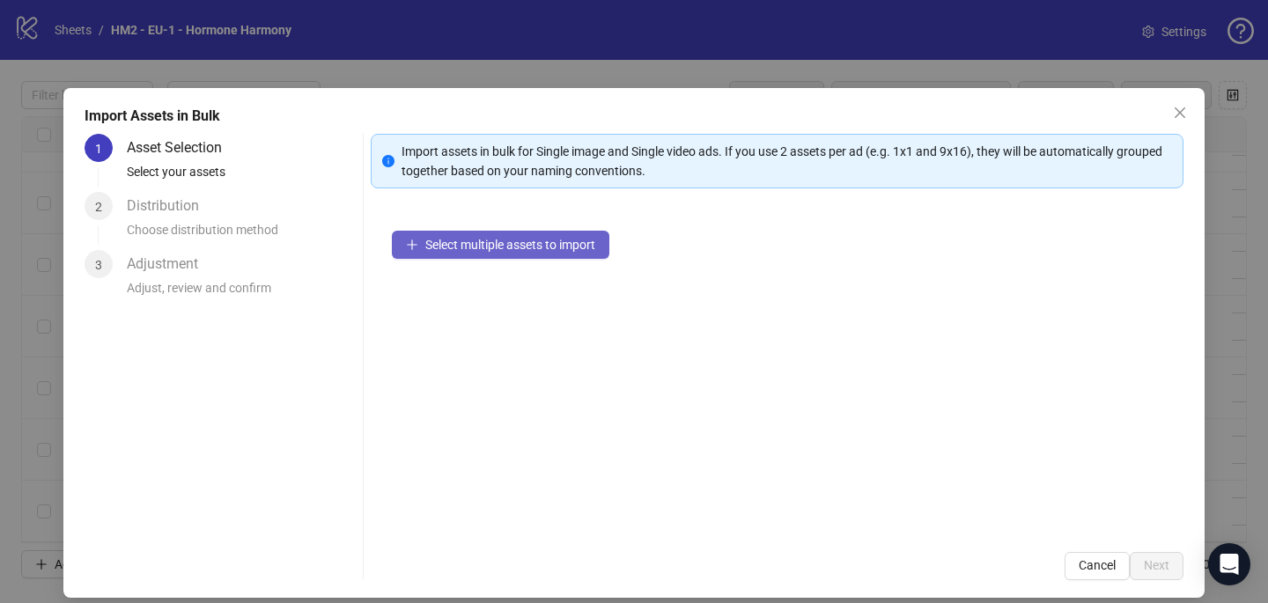
click at [556, 240] on span "Select multiple assets to import" at bounding box center [510, 245] width 170 height 14
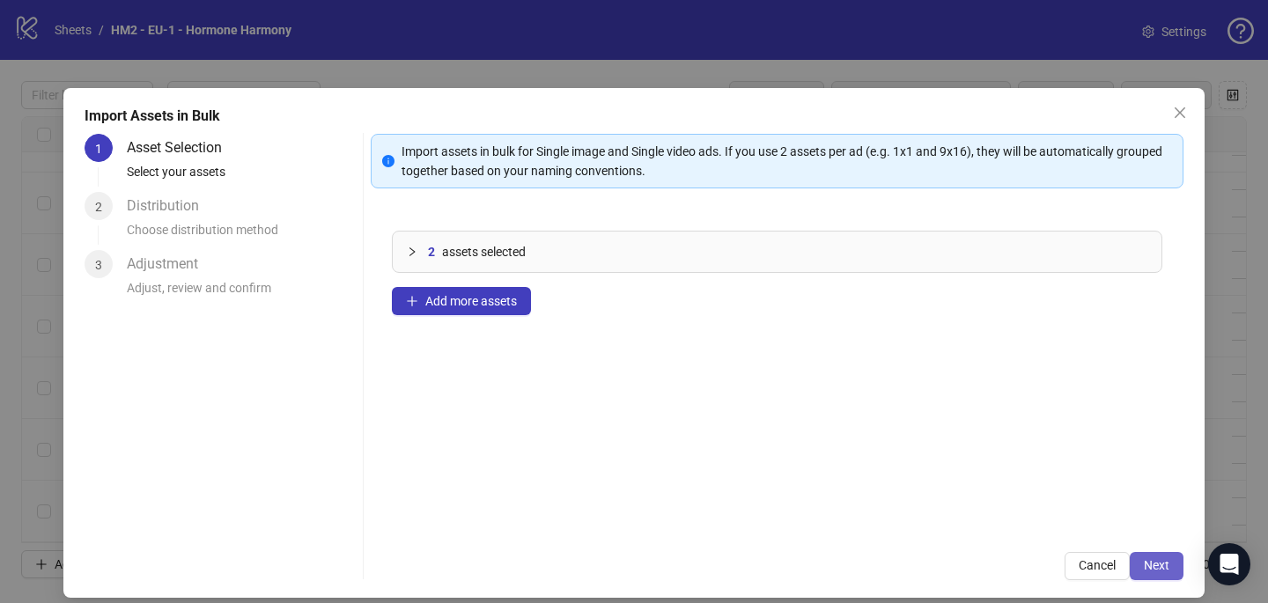
click at [1171, 563] on button "Next" at bounding box center [1157, 566] width 54 height 28
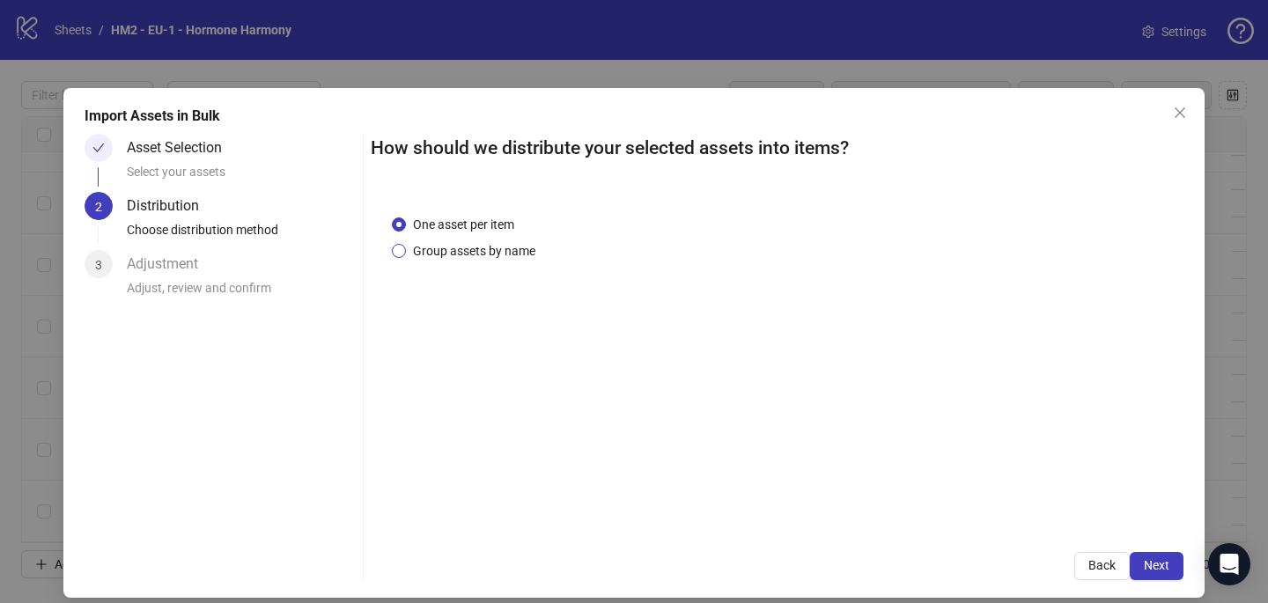
click at [458, 245] on span "Group assets by name" at bounding box center [474, 250] width 136 height 19
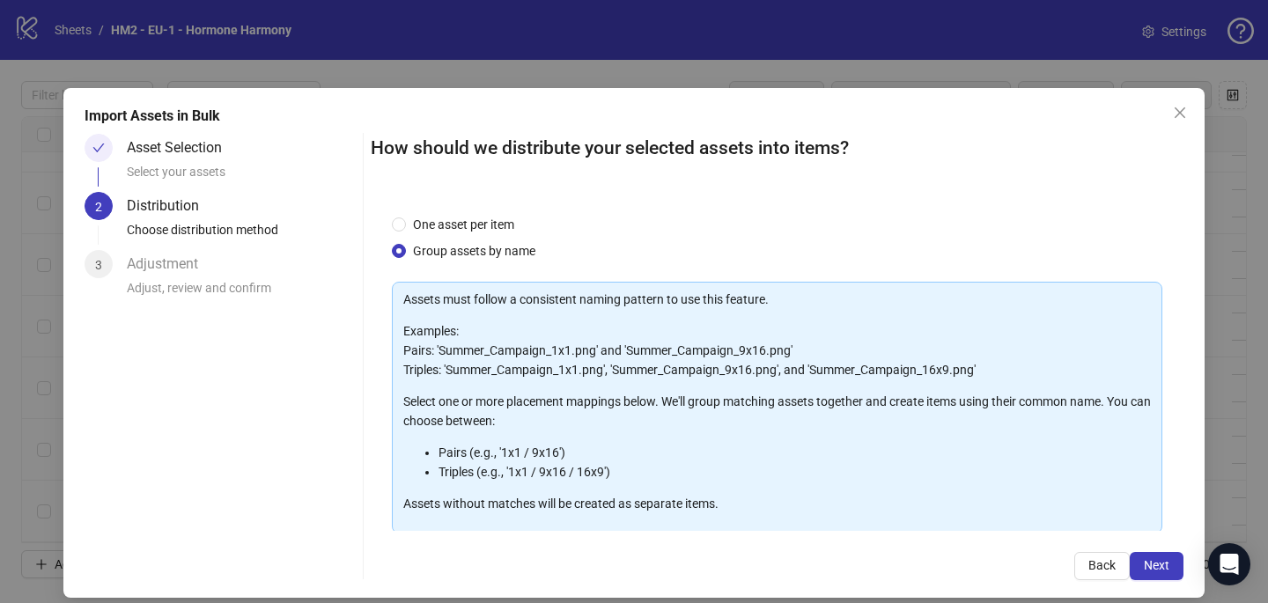
scroll to position [179, 0]
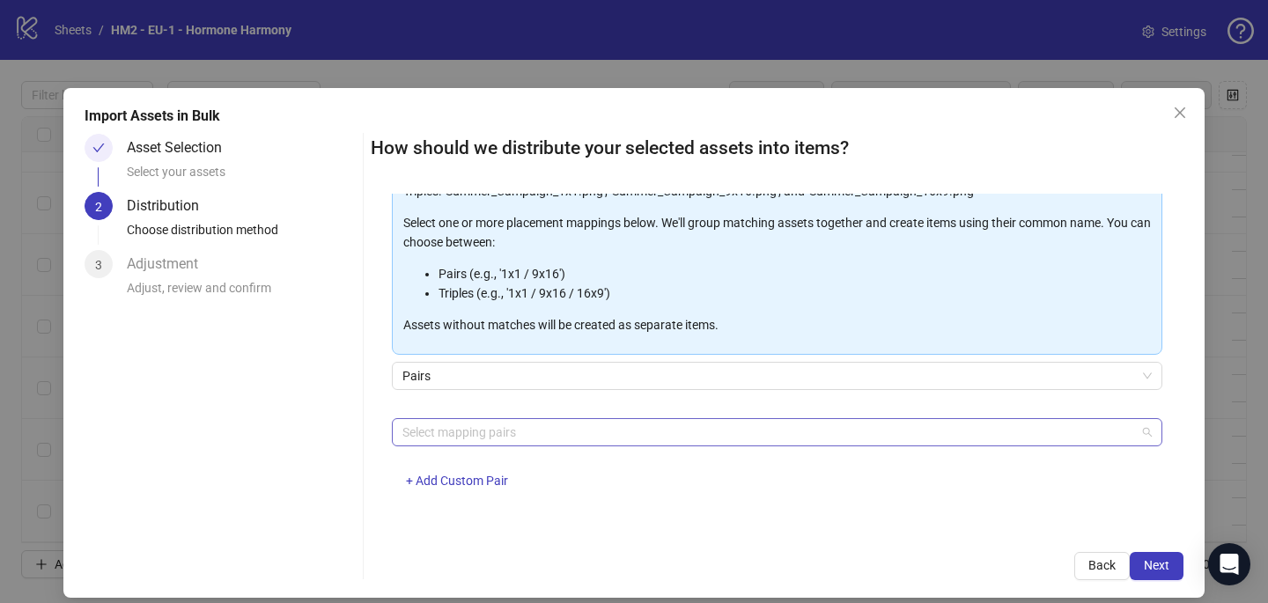
click at [438, 434] on div at bounding box center [767, 432] width 745 height 25
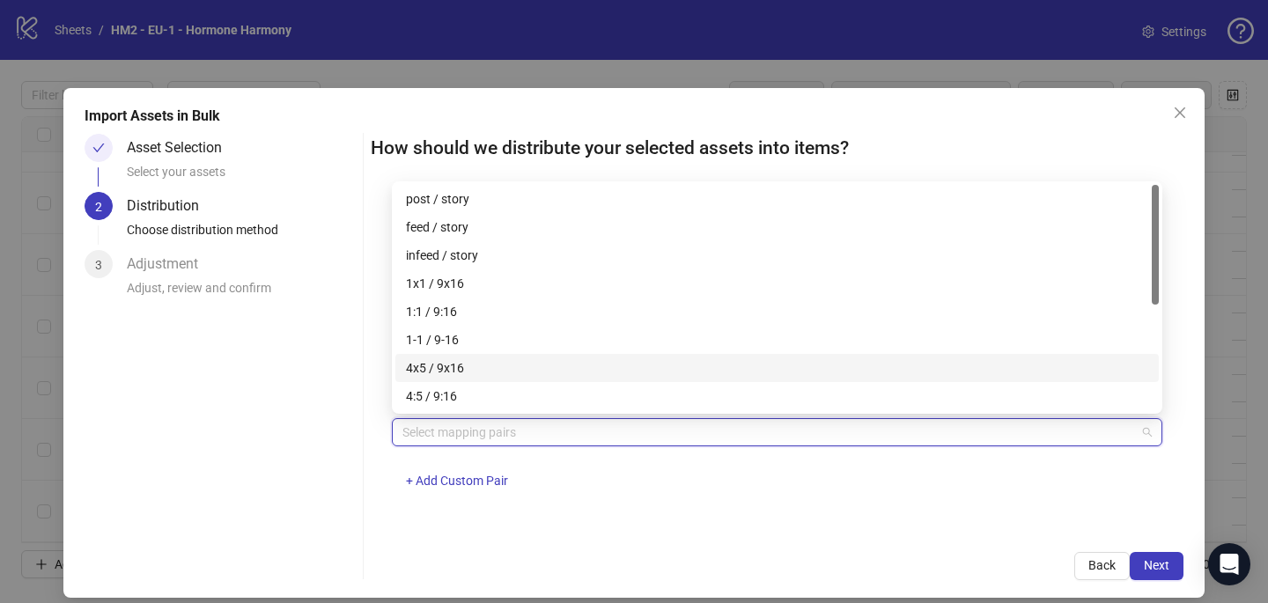
click at [445, 366] on div "4x5 / 9x16" at bounding box center [777, 367] width 742 height 19
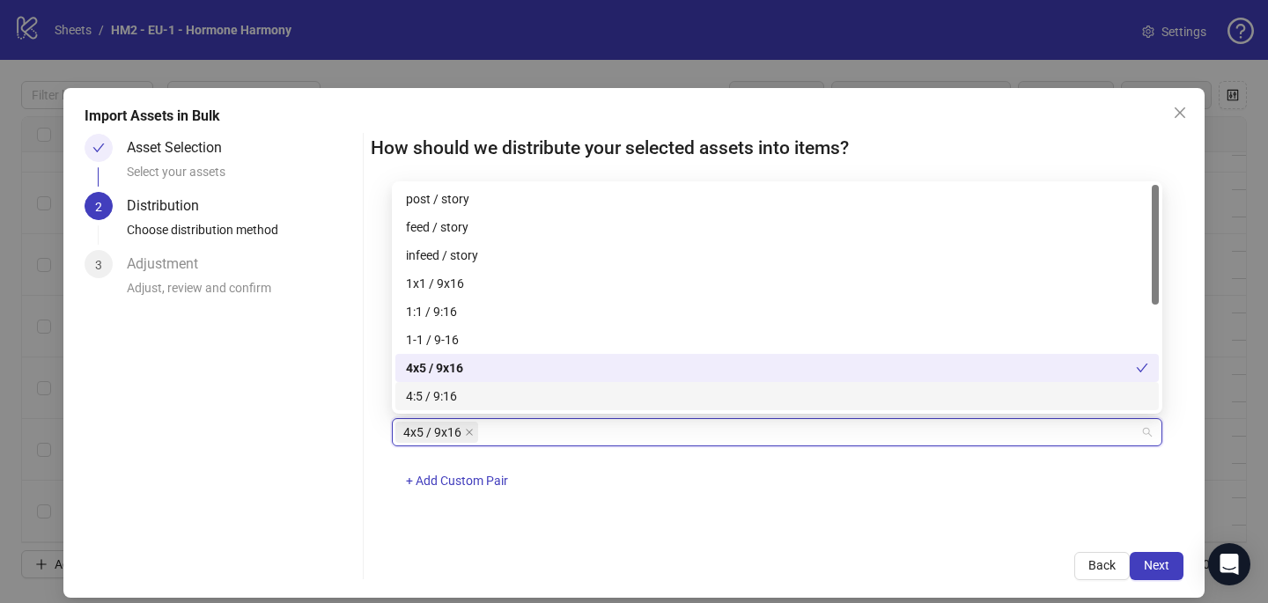
click at [780, 493] on div "4x5 / 9x16 + Add Custom Pair" at bounding box center [777, 464] width 770 height 92
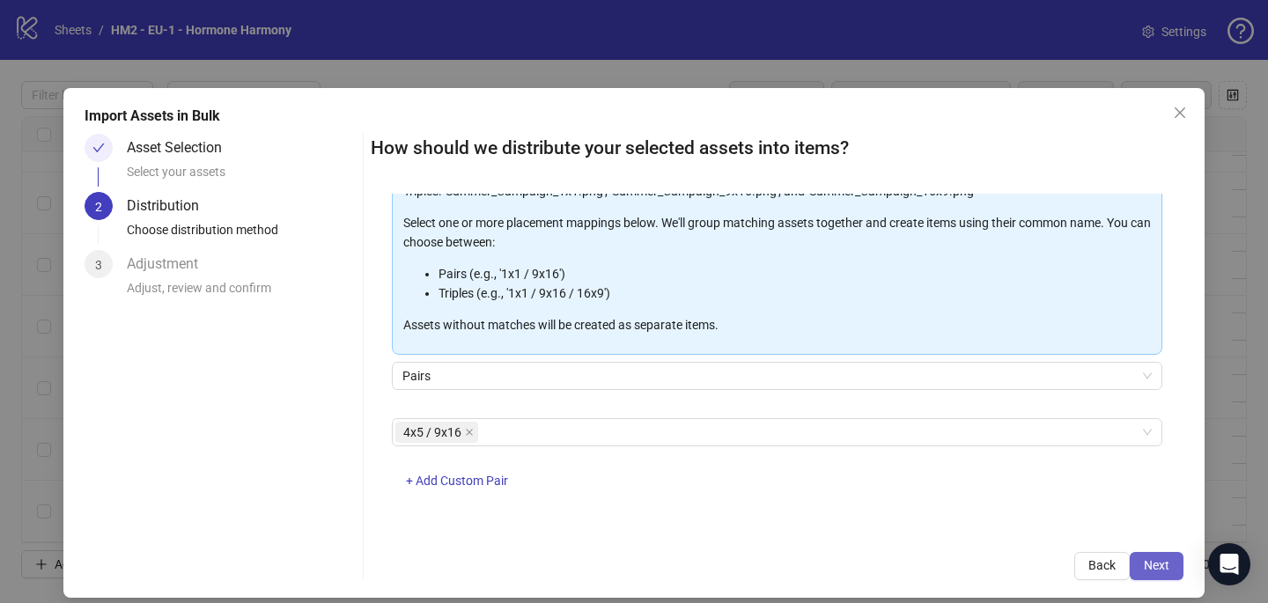
click at [1156, 558] on span "Next" at bounding box center [1157, 565] width 26 height 14
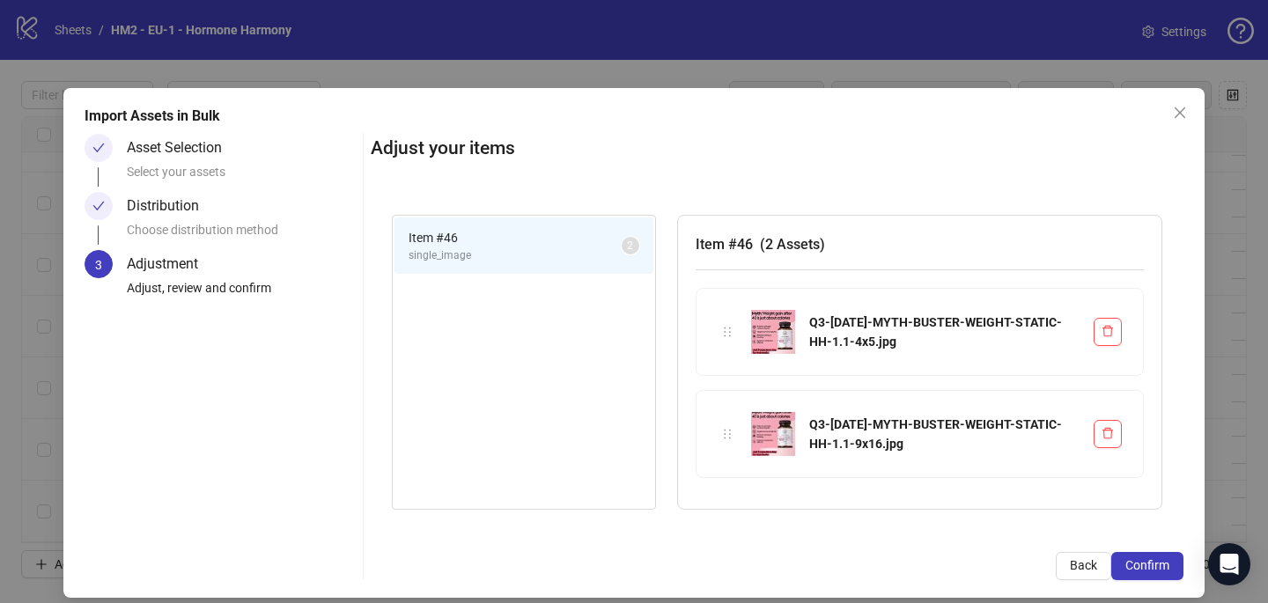
click at [1156, 559] on span "Confirm" at bounding box center [1147, 565] width 44 height 14
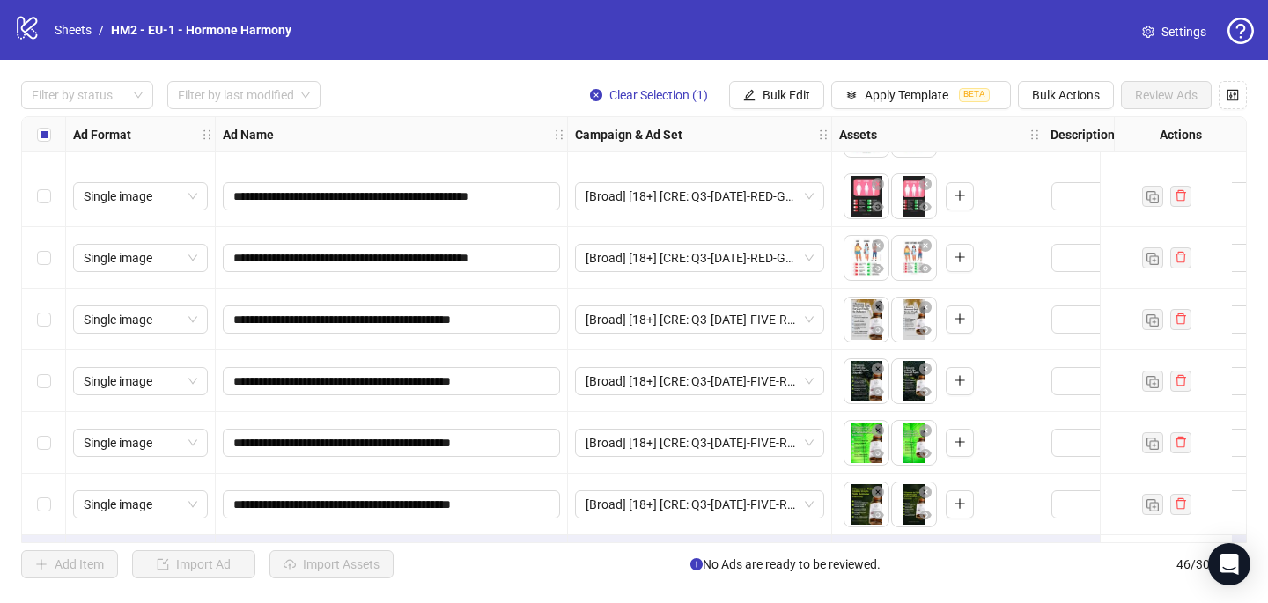
scroll to position [2452, 0]
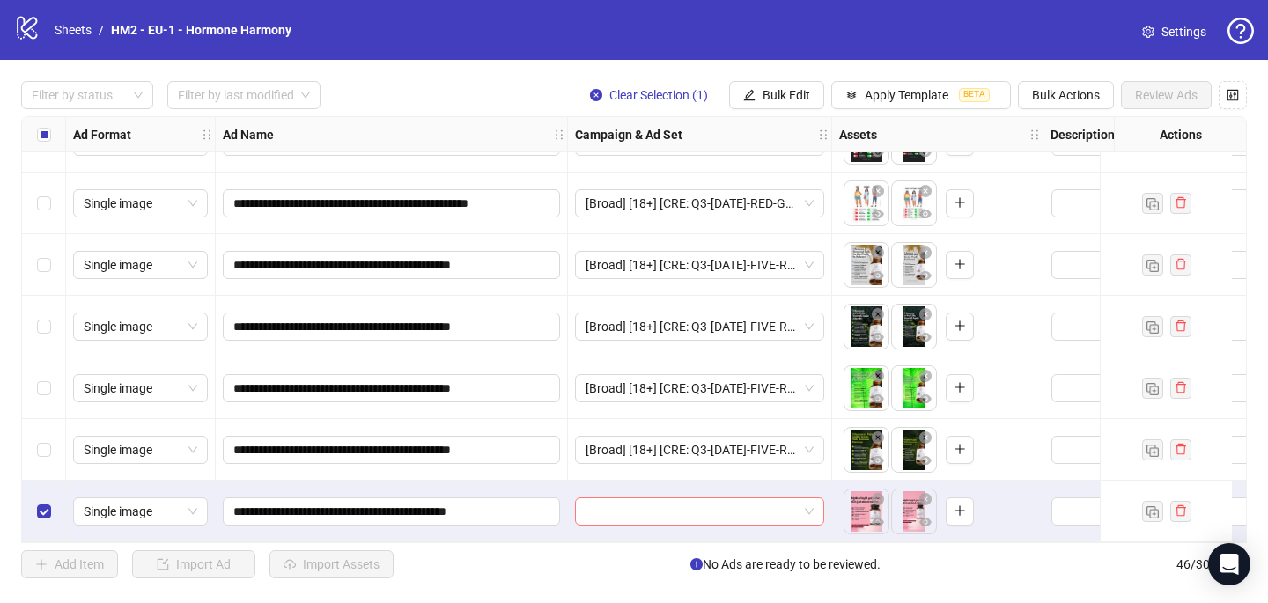
click at [696, 499] on input "search" at bounding box center [691, 511] width 212 height 26
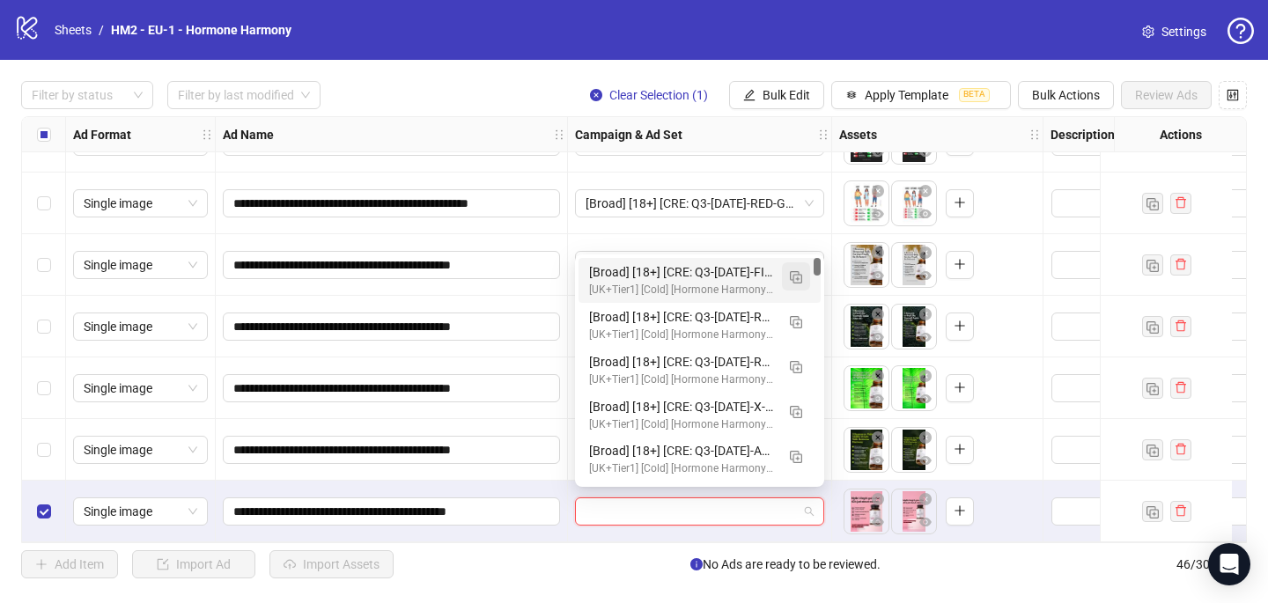
click at [796, 282] on img "button" at bounding box center [796, 277] width 12 height 12
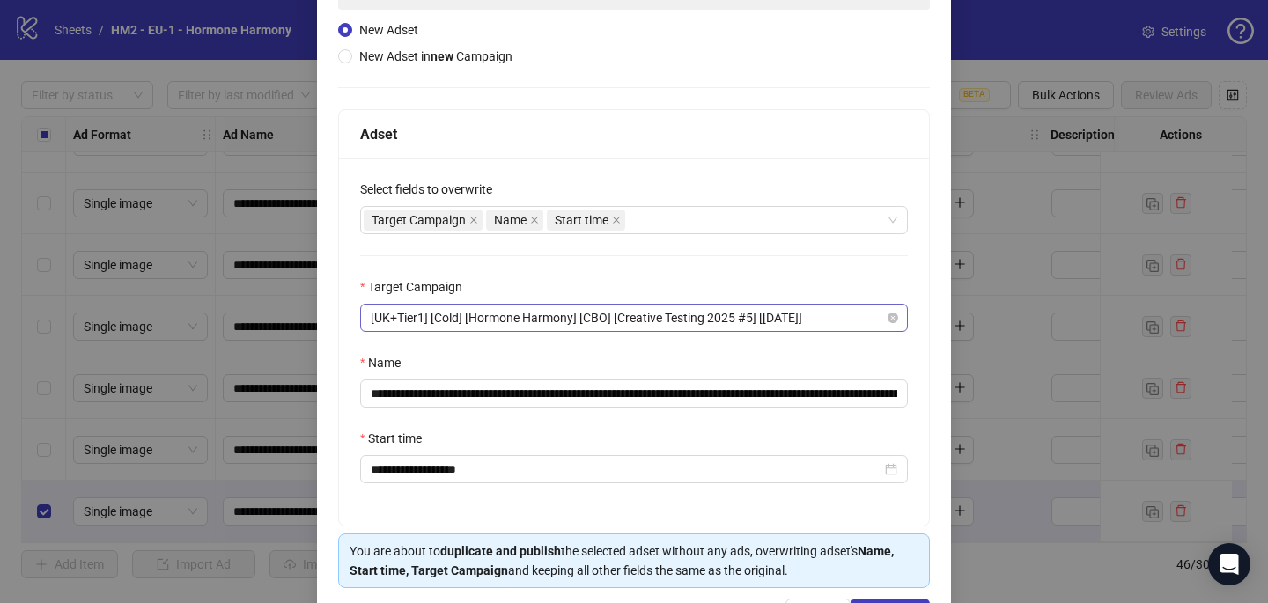
scroll to position [180, 0]
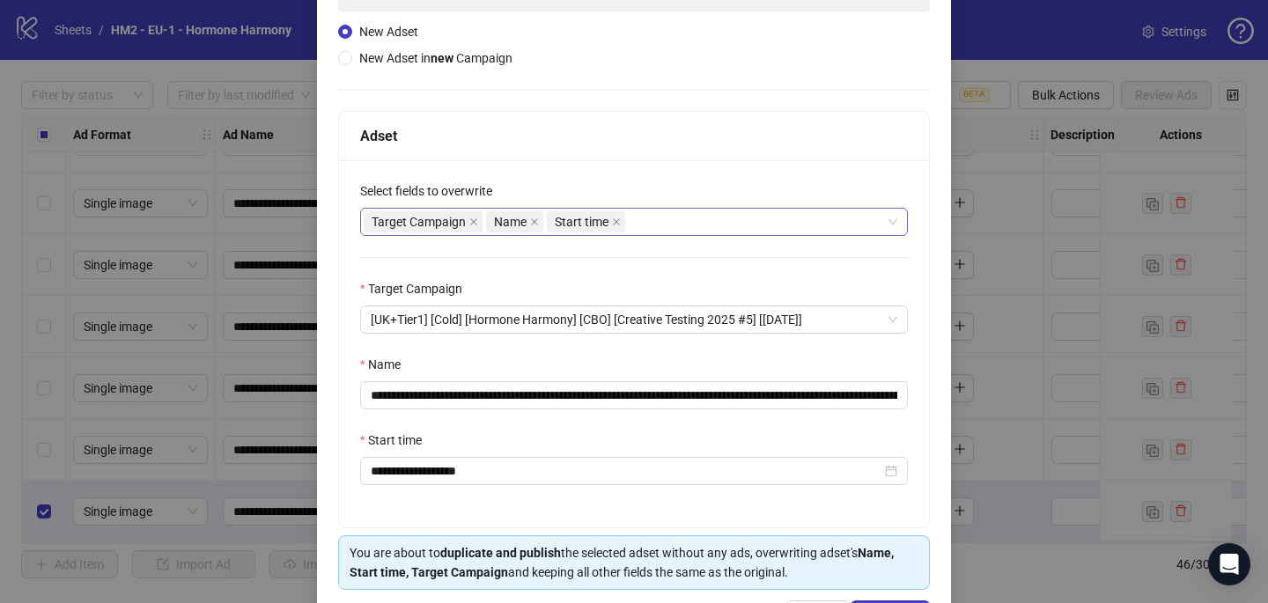
click at [736, 222] on div "Target Campaign Name Start time" at bounding box center [625, 222] width 522 height 25
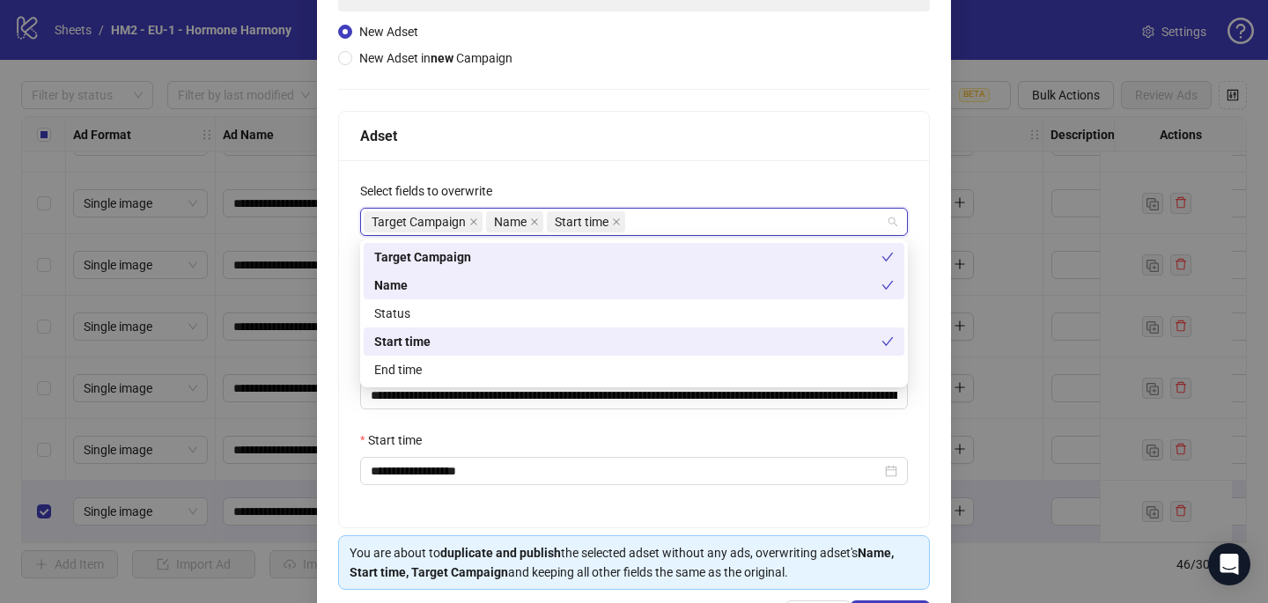
click at [736, 209] on div "Target Campaign Name Start time" at bounding box center [634, 222] width 548 height 28
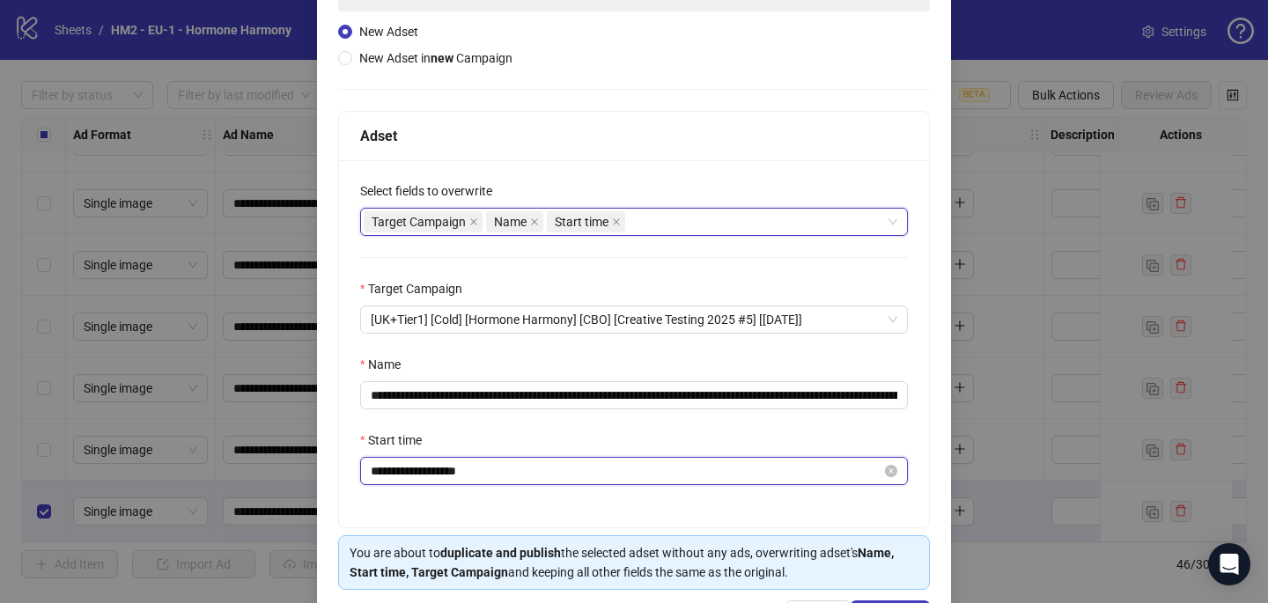
click at [610, 471] on input "**********" at bounding box center [626, 470] width 511 height 19
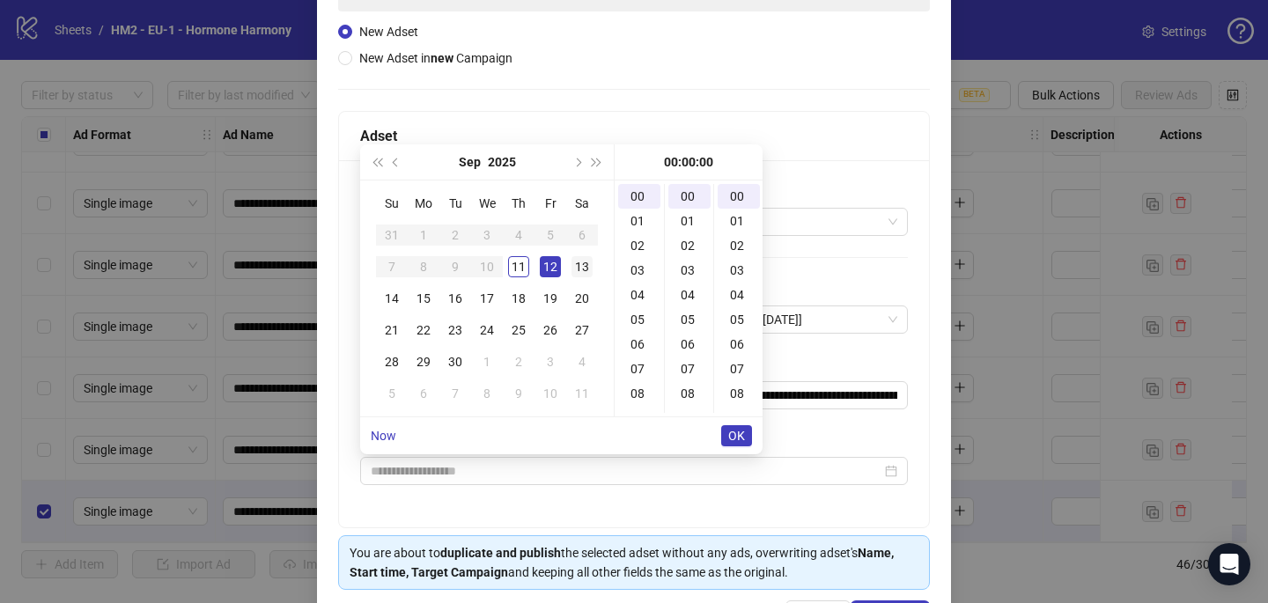
click at [583, 260] on div "13" at bounding box center [581, 266] width 21 height 21
type input "**********"
click at [738, 431] on span "OK" at bounding box center [736, 436] width 17 height 14
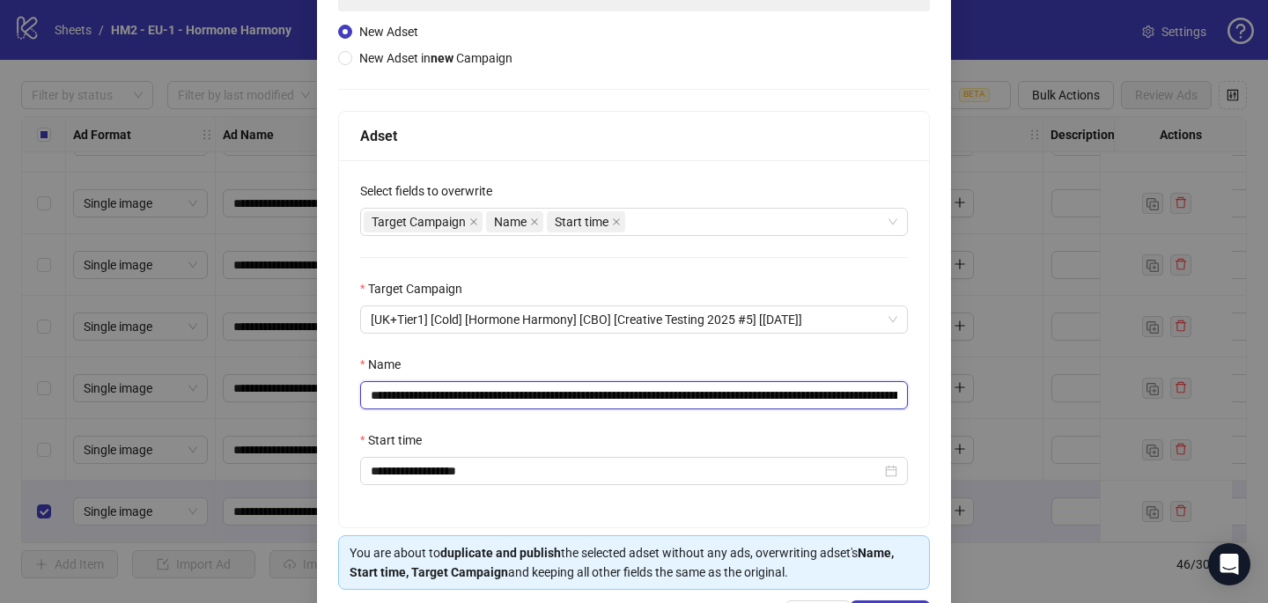
drag, startPoint x: 762, startPoint y: 397, endPoint x: 476, endPoint y: 399, distance: 285.3
click at [476, 399] on input "**********" at bounding box center [634, 395] width 548 height 28
paste input "****"
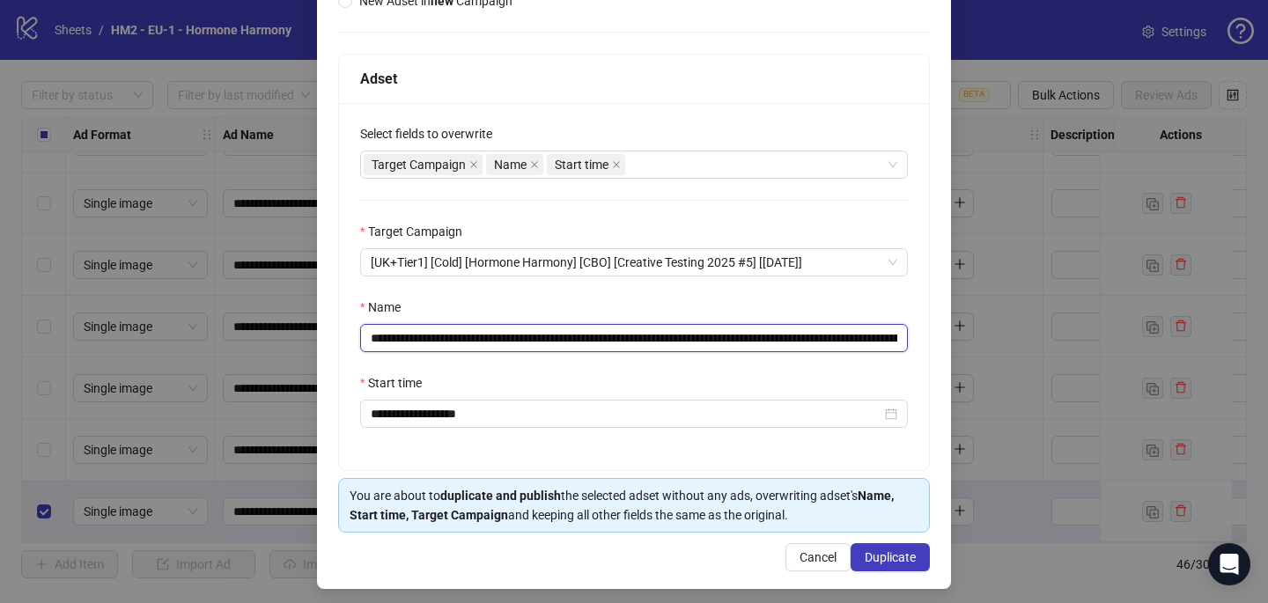
scroll to position [245, 0]
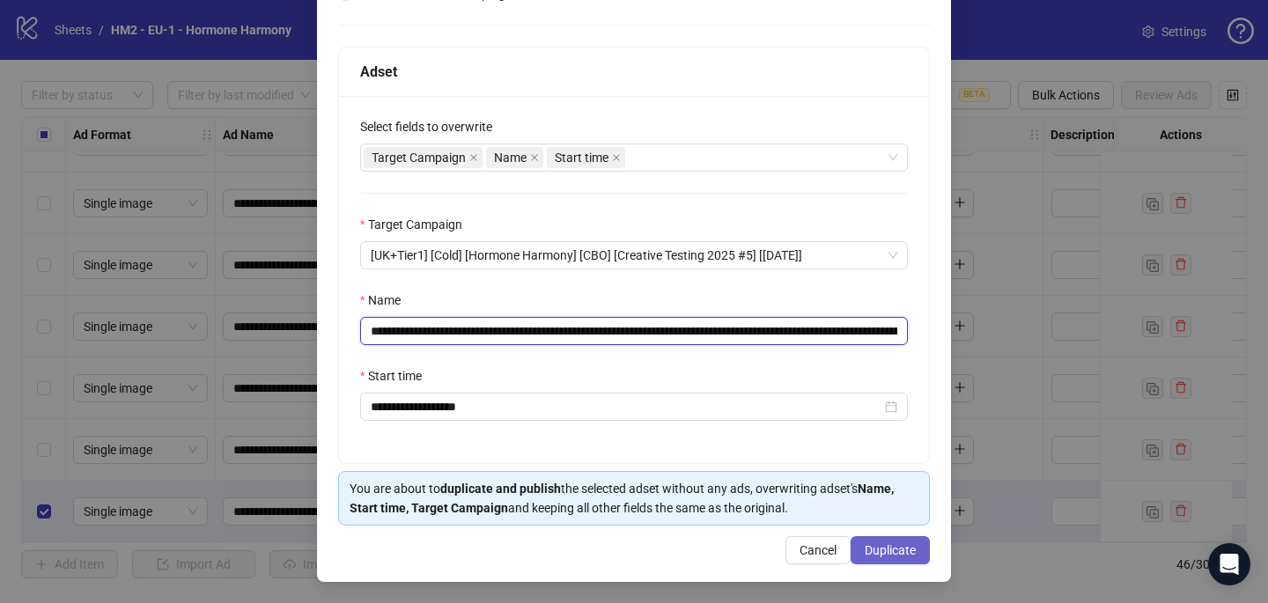
type input "**********"
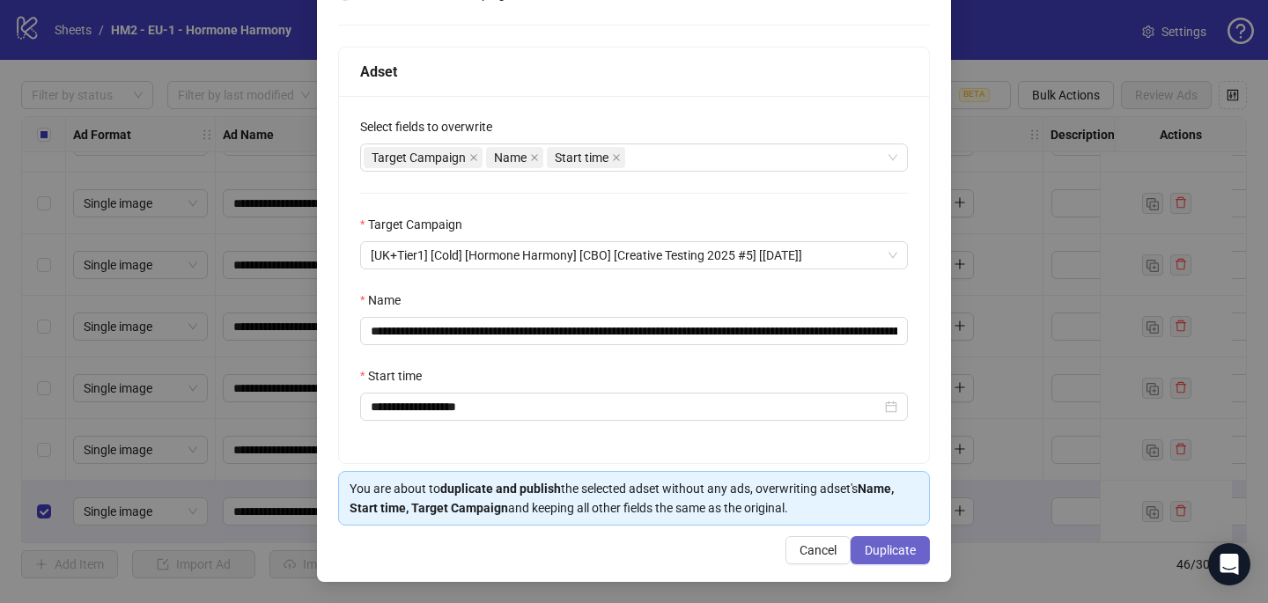
click at [874, 555] on span "Duplicate" at bounding box center [890, 550] width 51 height 14
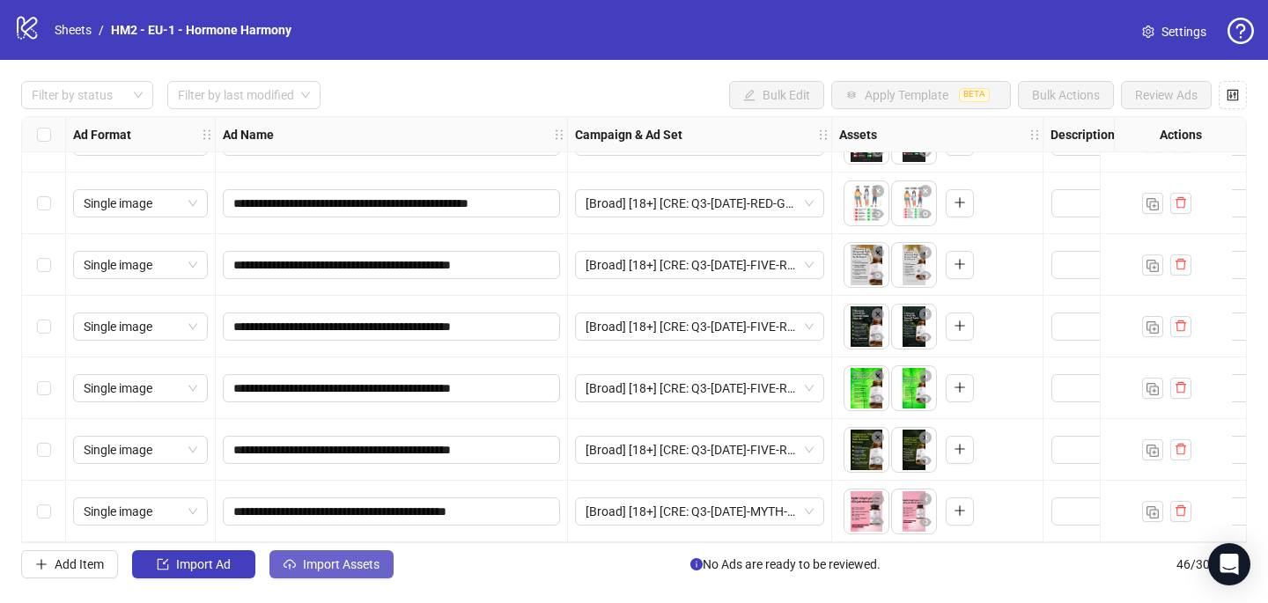
click at [328, 560] on span "Import Assets" at bounding box center [341, 564] width 77 height 14
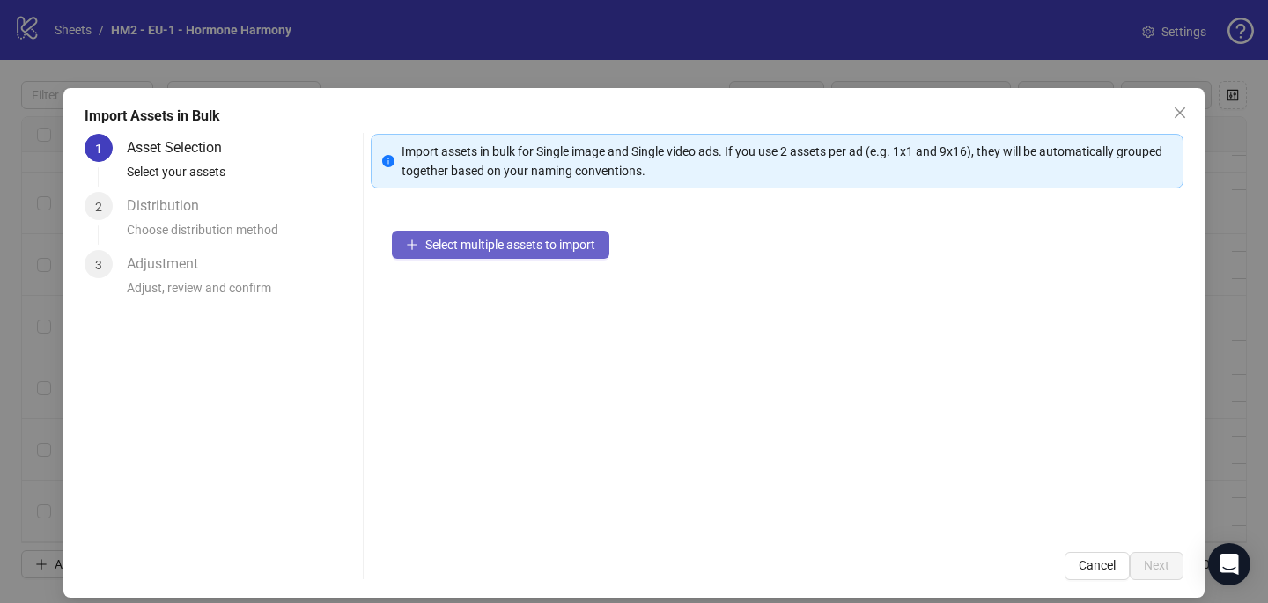
click at [457, 247] on span "Select multiple assets to import" at bounding box center [510, 245] width 170 height 14
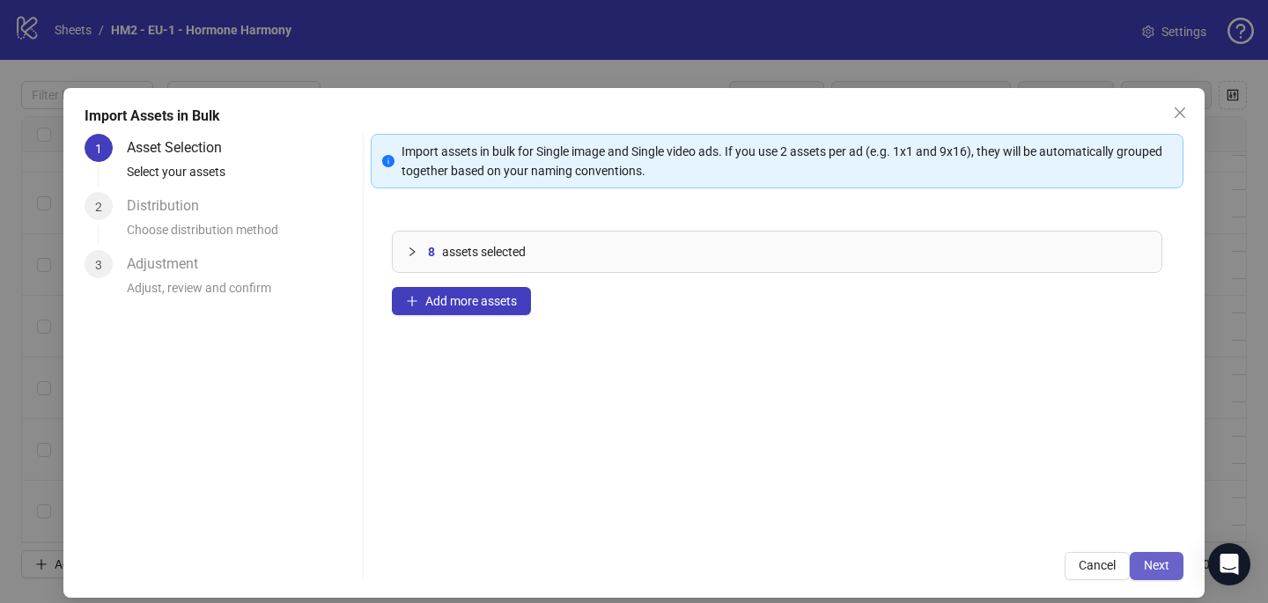
click at [1139, 568] on button "Next" at bounding box center [1157, 566] width 54 height 28
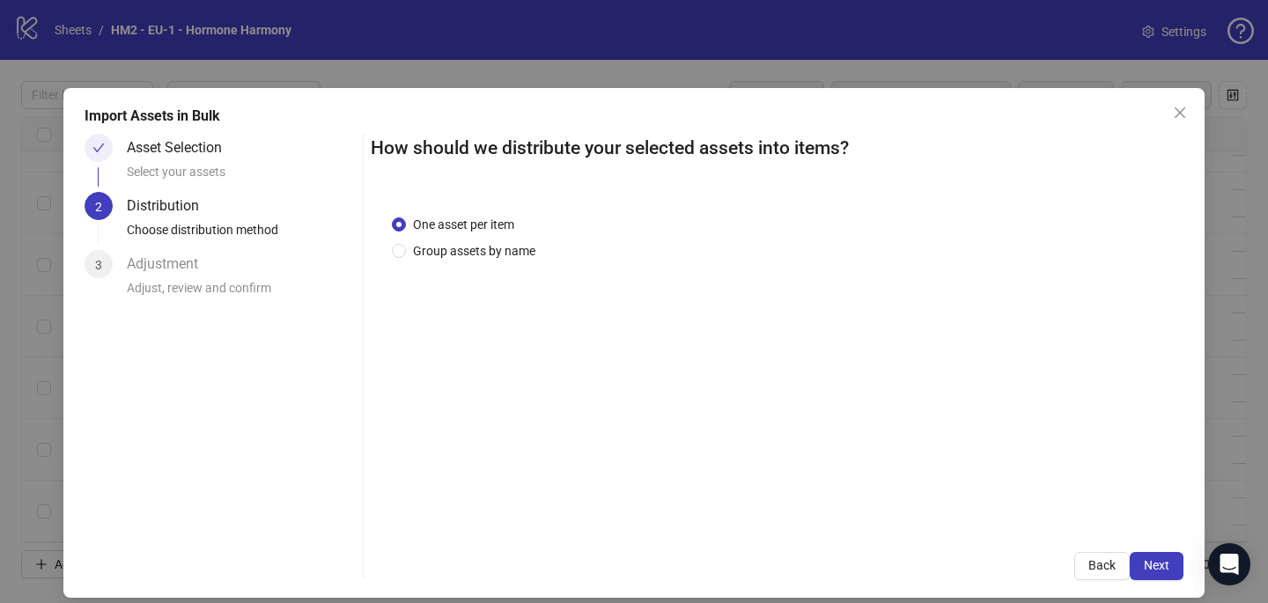
click at [504, 260] on div "One asset per item Group assets by name" at bounding box center [777, 362] width 813 height 337
click at [498, 242] on span "Group assets by name" at bounding box center [474, 250] width 136 height 19
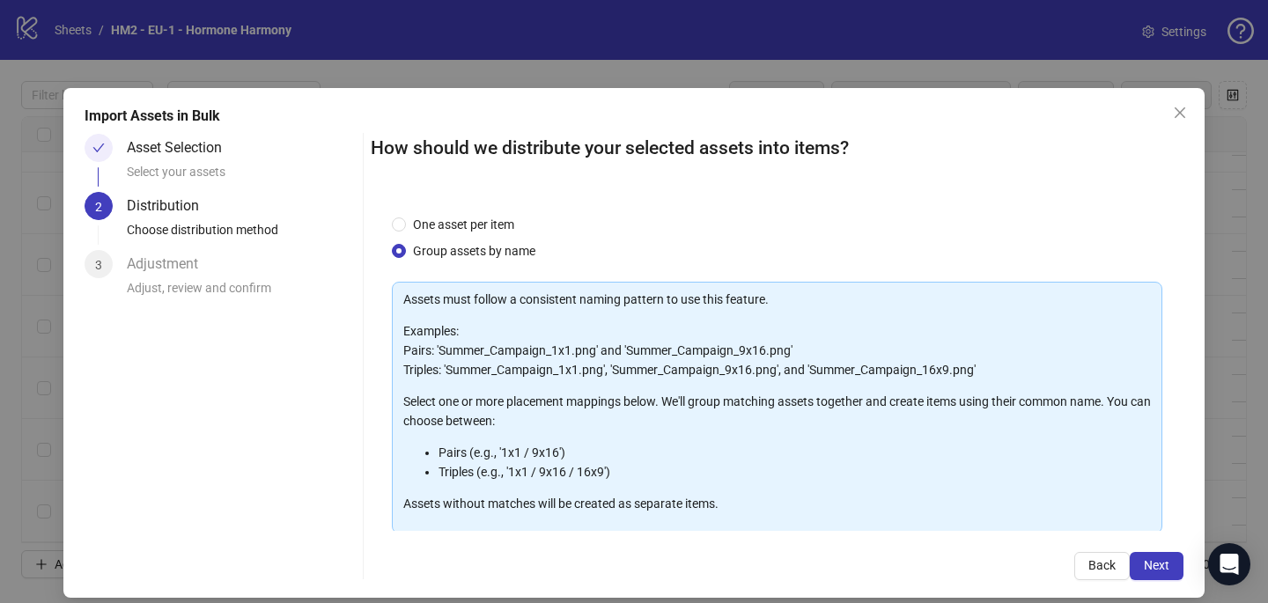
scroll to position [179, 0]
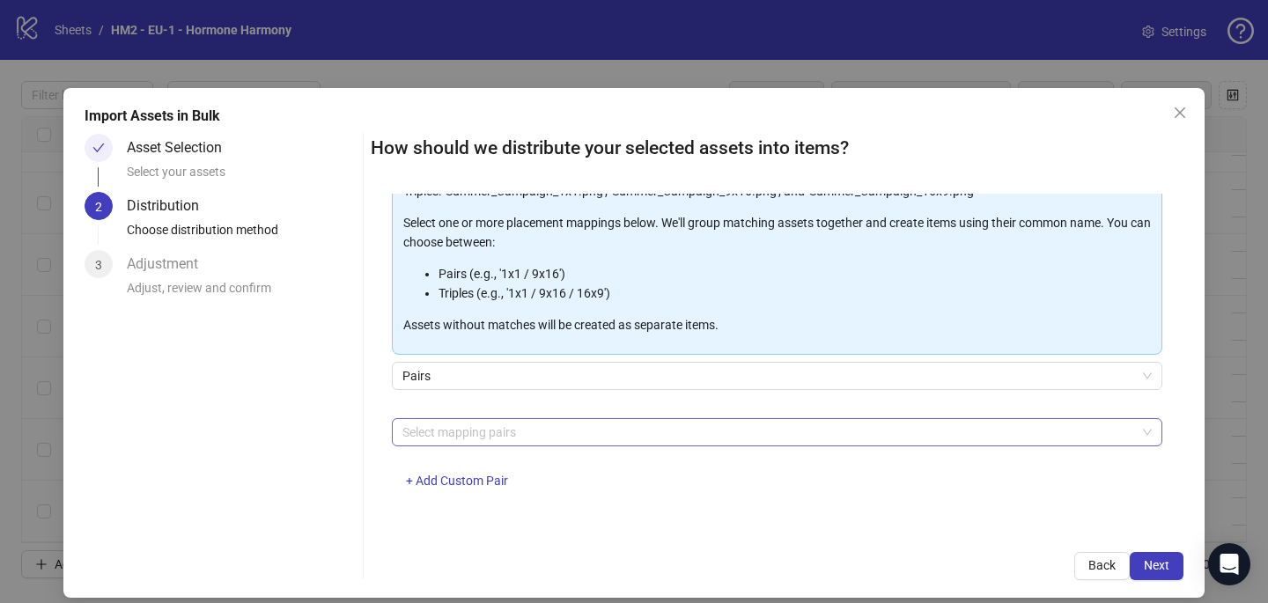
click at [507, 445] on div "Select mapping pairs" at bounding box center [777, 432] width 770 height 28
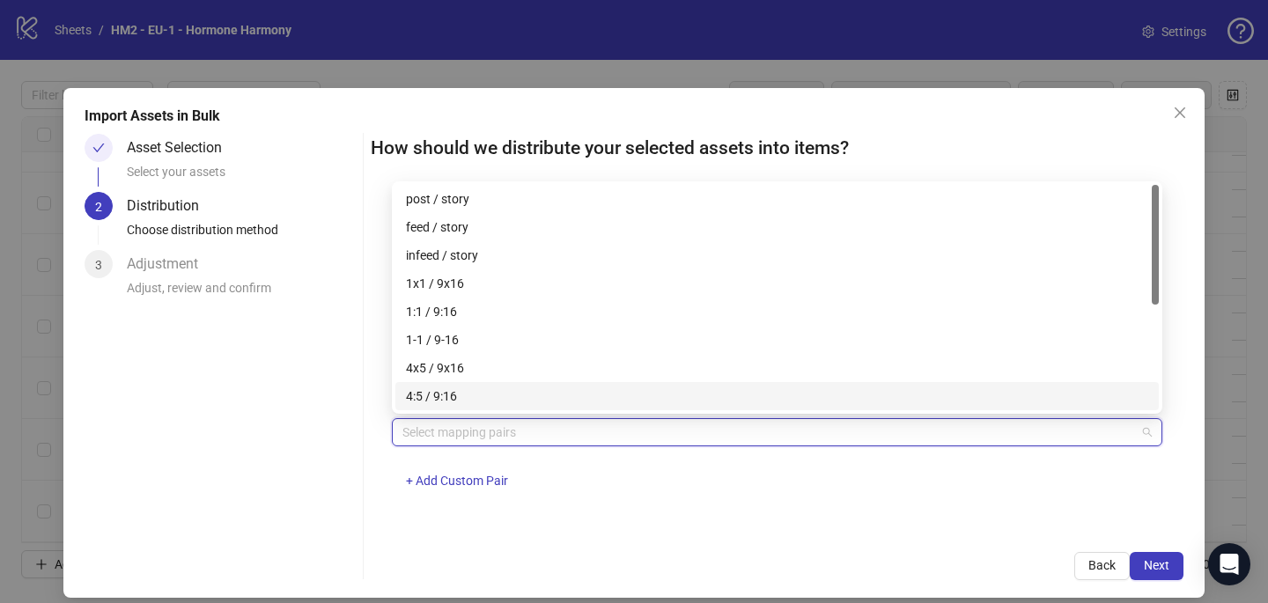
click at [504, 372] on div "4x5 / 9x16" at bounding box center [777, 367] width 742 height 19
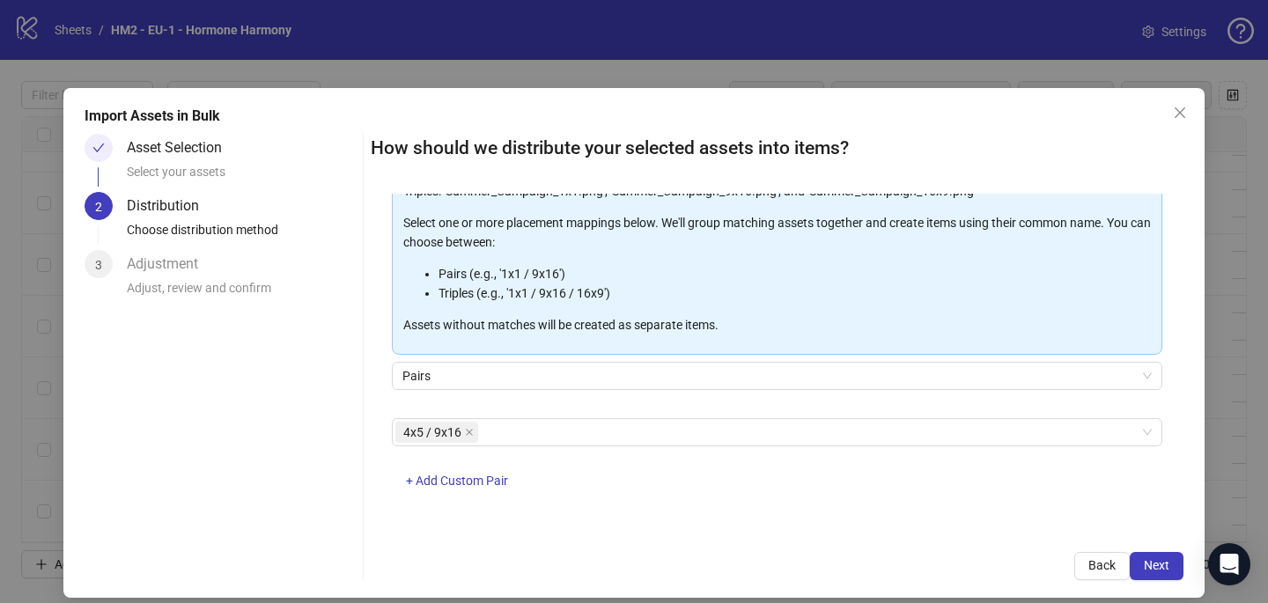
click at [796, 541] on div "How should we distribute your selected assets into items? One asset per item Gr…" at bounding box center [777, 357] width 813 height 446
click at [1171, 569] on button "Next" at bounding box center [1157, 566] width 54 height 28
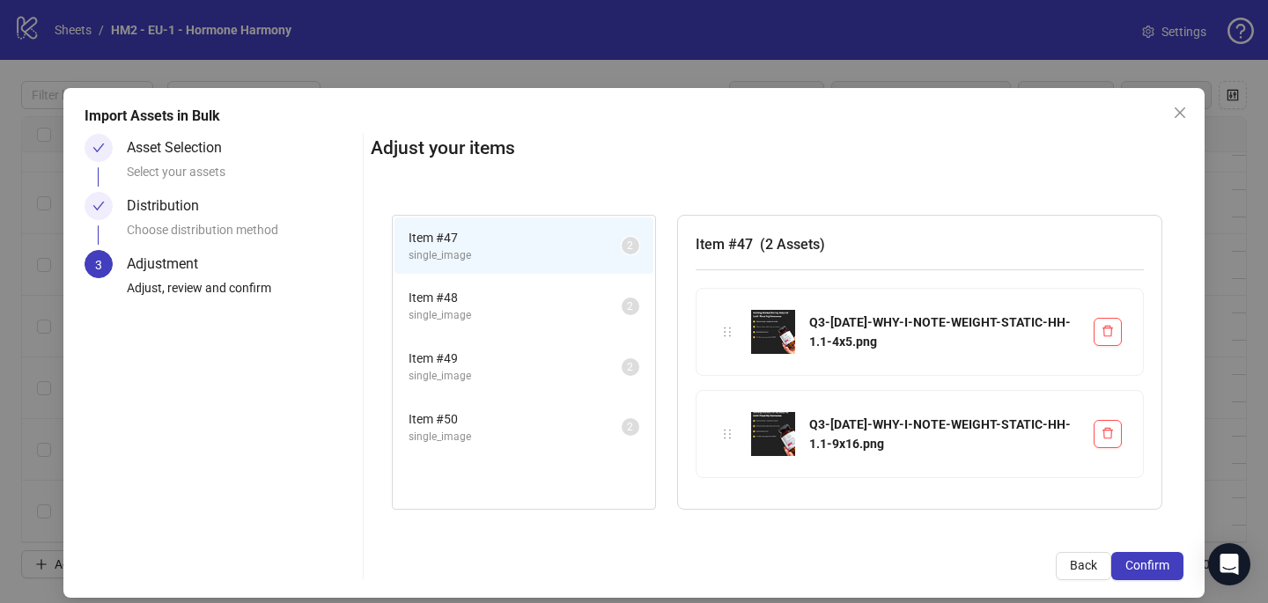
click at [1171, 569] on button "Confirm" at bounding box center [1147, 566] width 72 height 28
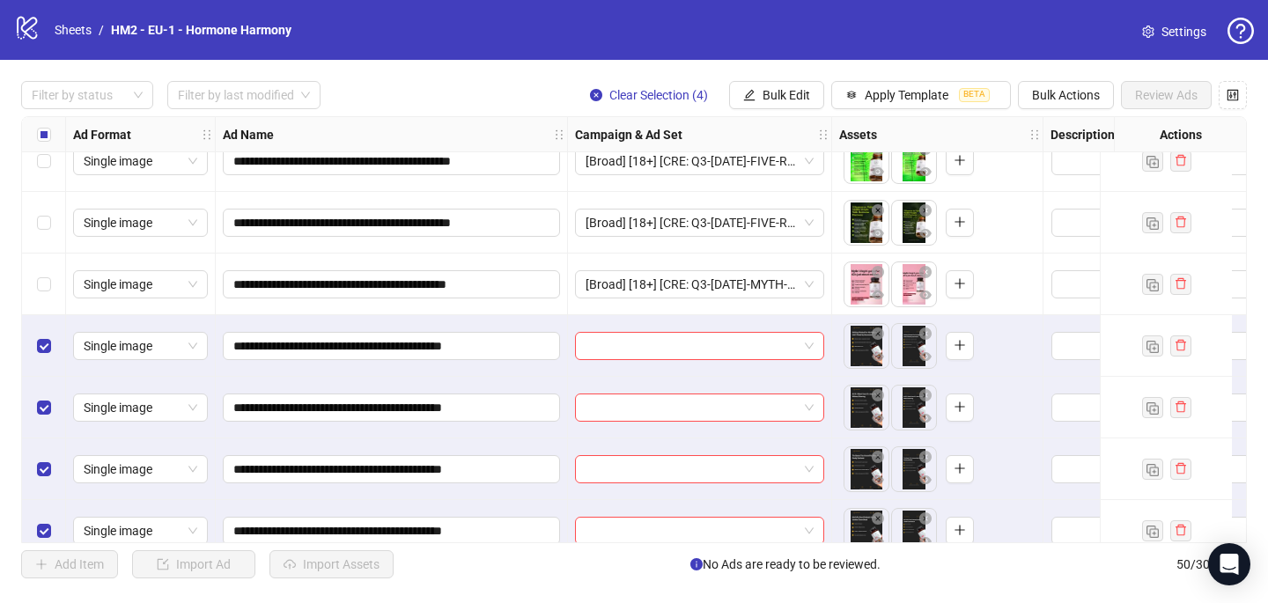
scroll to position [2698, 0]
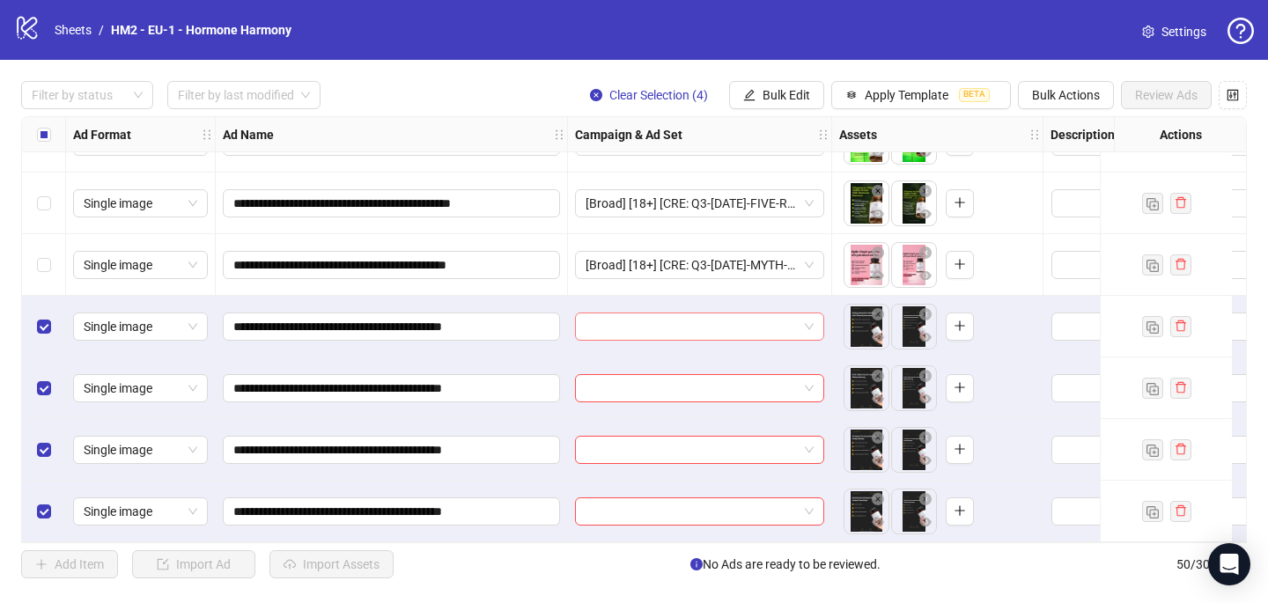
click at [733, 329] on input "search" at bounding box center [691, 326] width 212 height 26
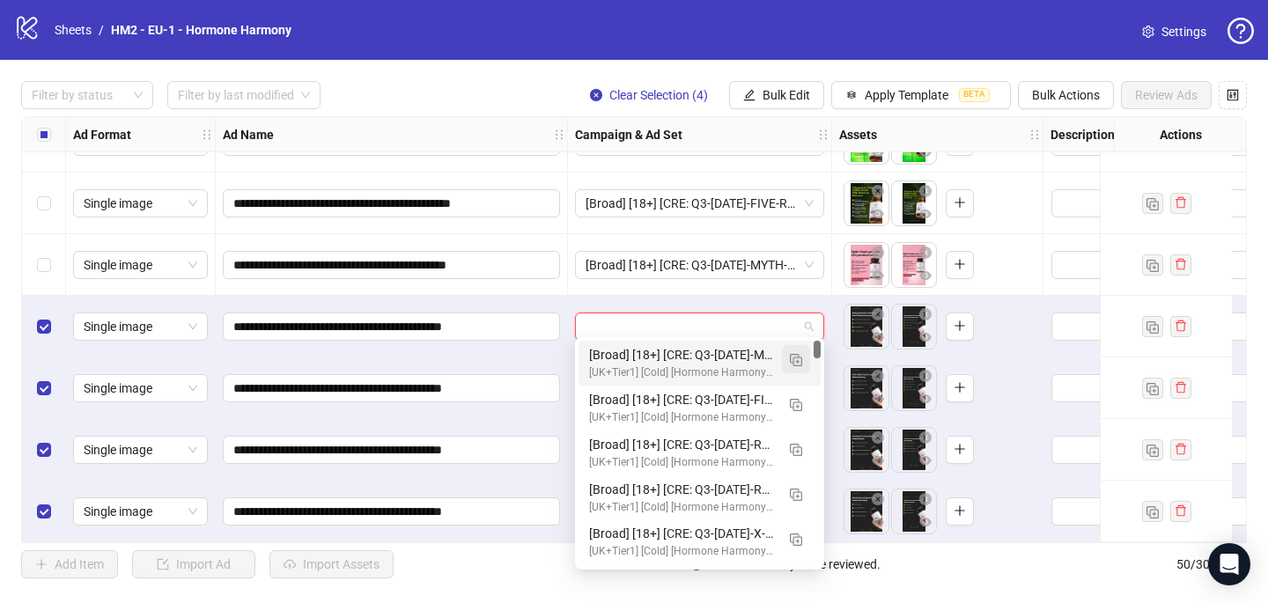
click at [797, 354] on img "button" at bounding box center [796, 360] width 12 height 12
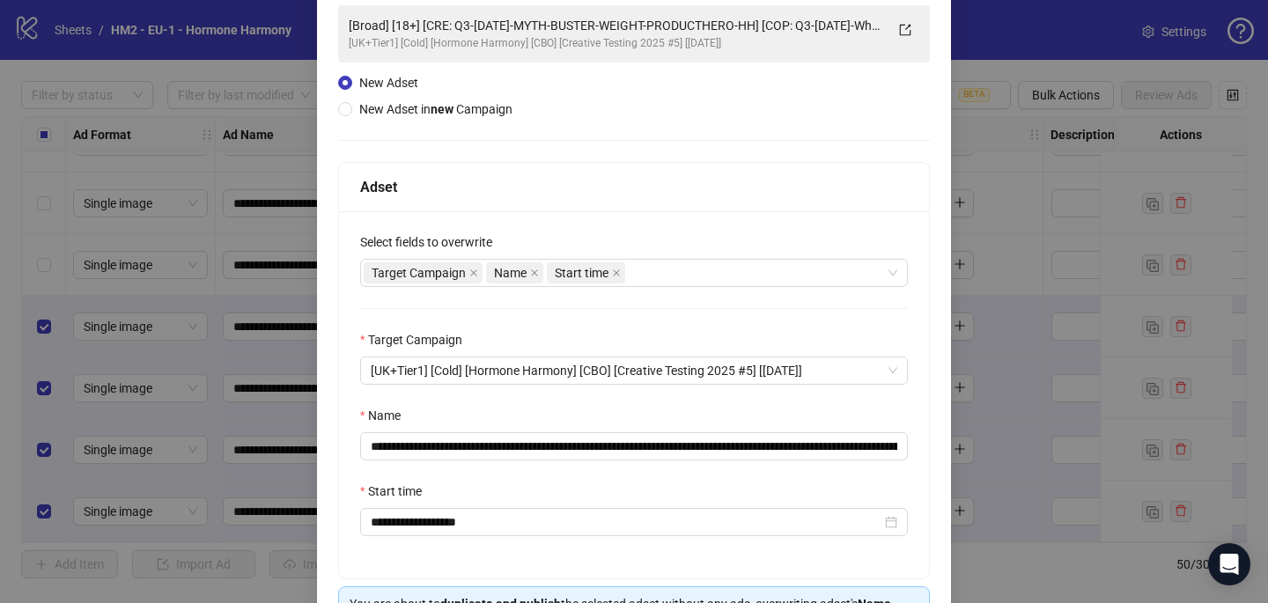
scroll to position [161, 0]
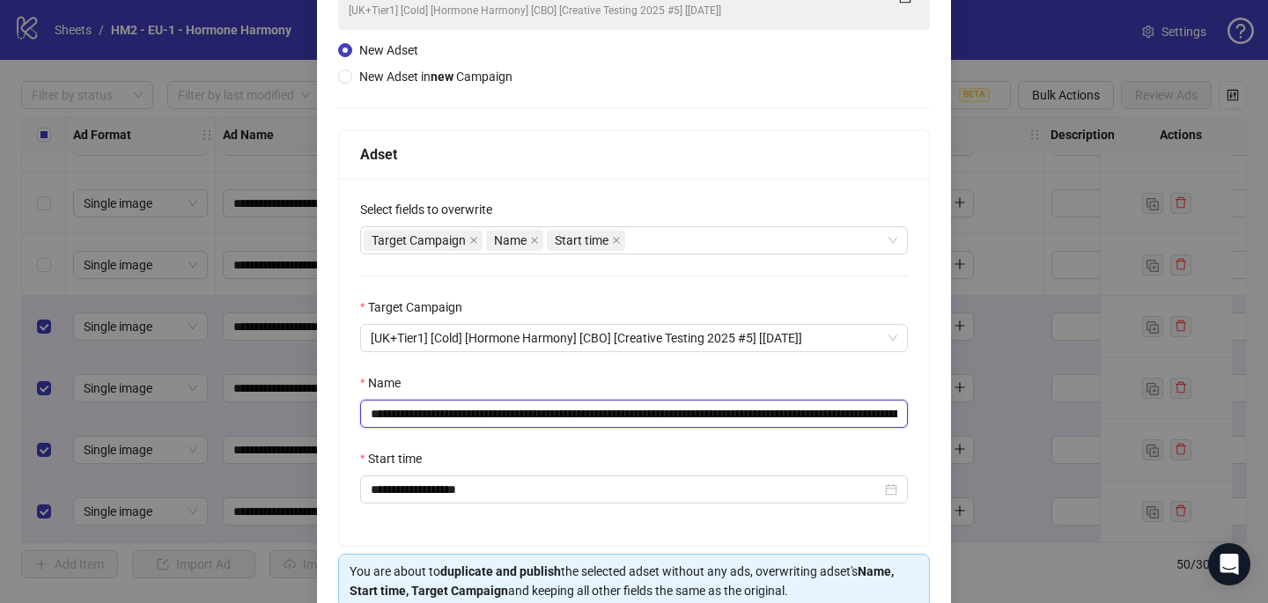
click at [887, 423] on input "**********" at bounding box center [634, 414] width 548 height 28
click at [885, 414] on input "**********" at bounding box center [634, 414] width 548 height 28
drag, startPoint x: 772, startPoint y: 414, endPoint x: 939, endPoint y: 417, distance: 167.3
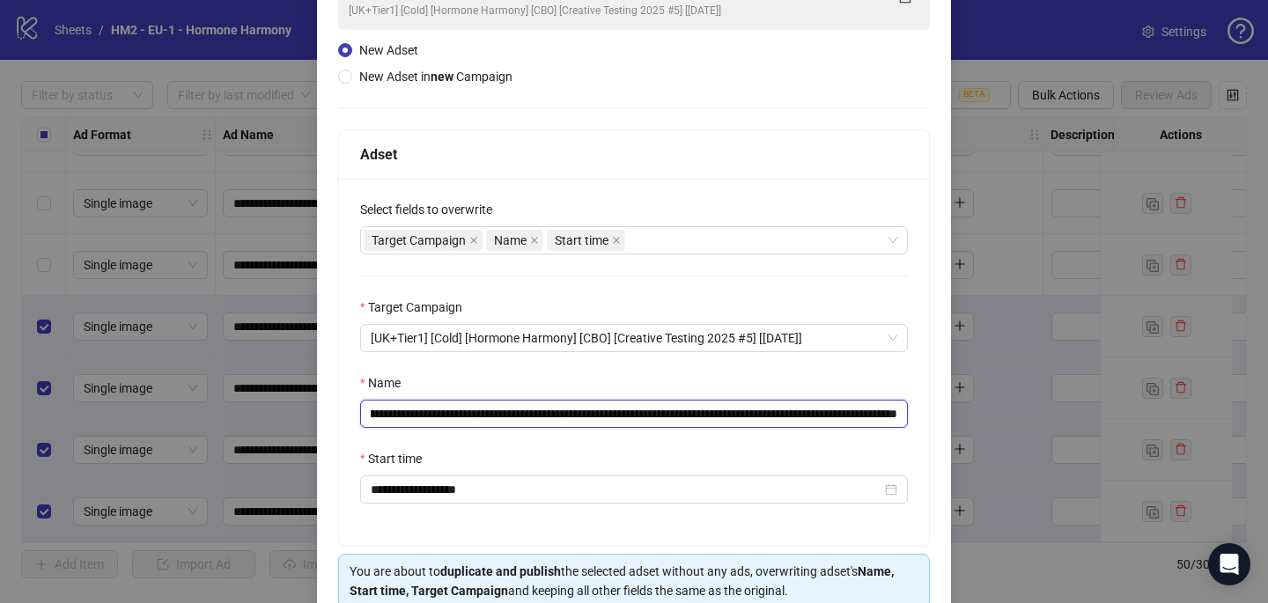
click at [939, 417] on div "**********" at bounding box center [634, 296] width 634 height 738
click at [837, 419] on input "**********" at bounding box center [634, 414] width 548 height 28
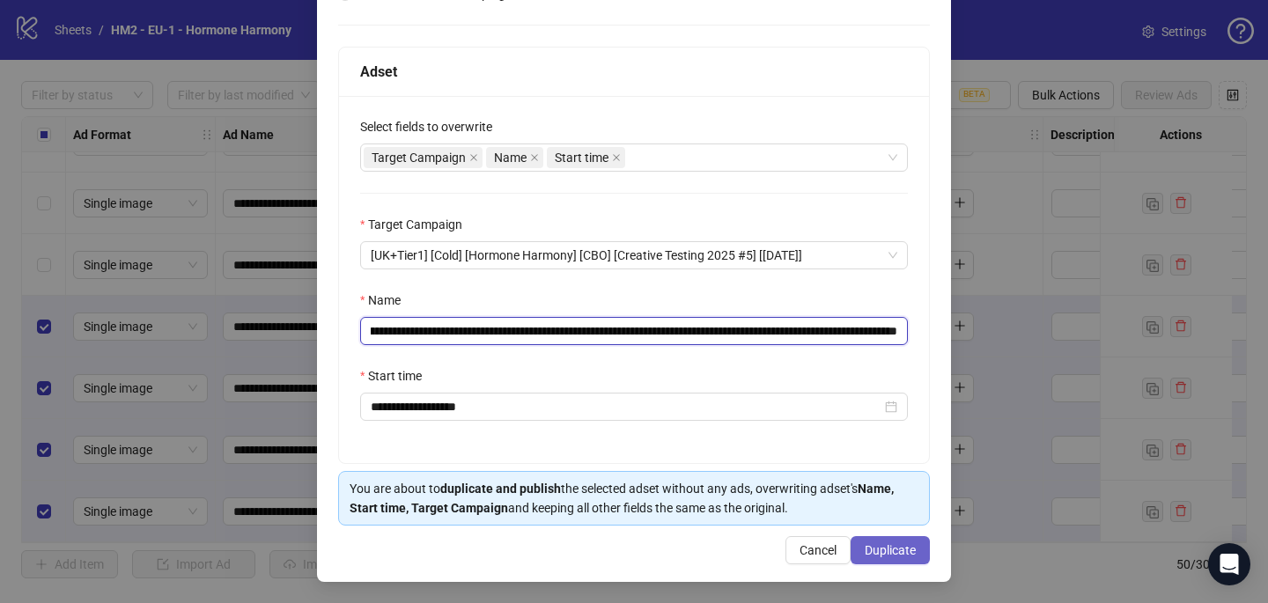
type input "**********"
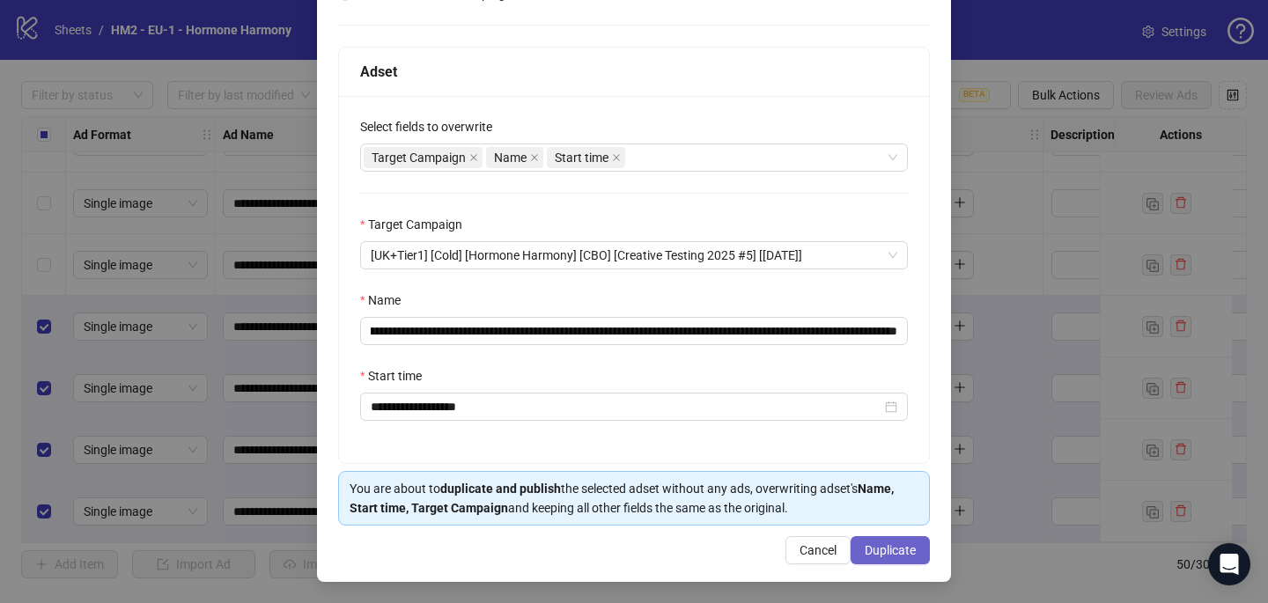
click at [889, 552] on span "Duplicate" at bounding box center [890, 550] width 51 height 14
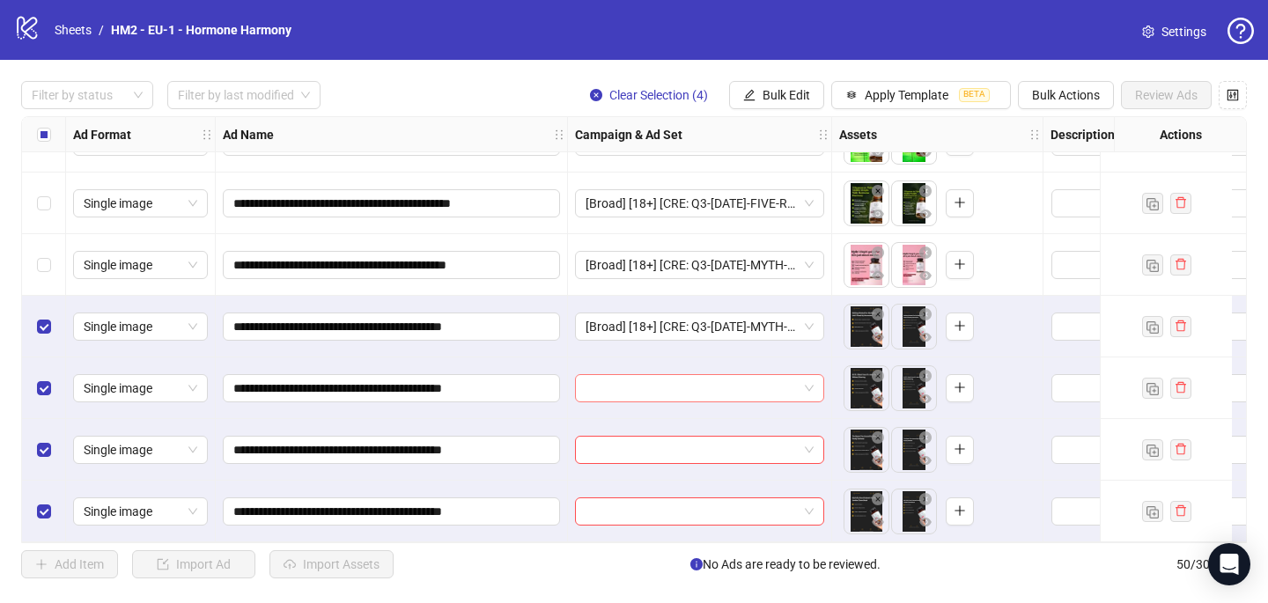
click at [619, 383] on input "search" at bounding box center [691, 388] width 212 height 26
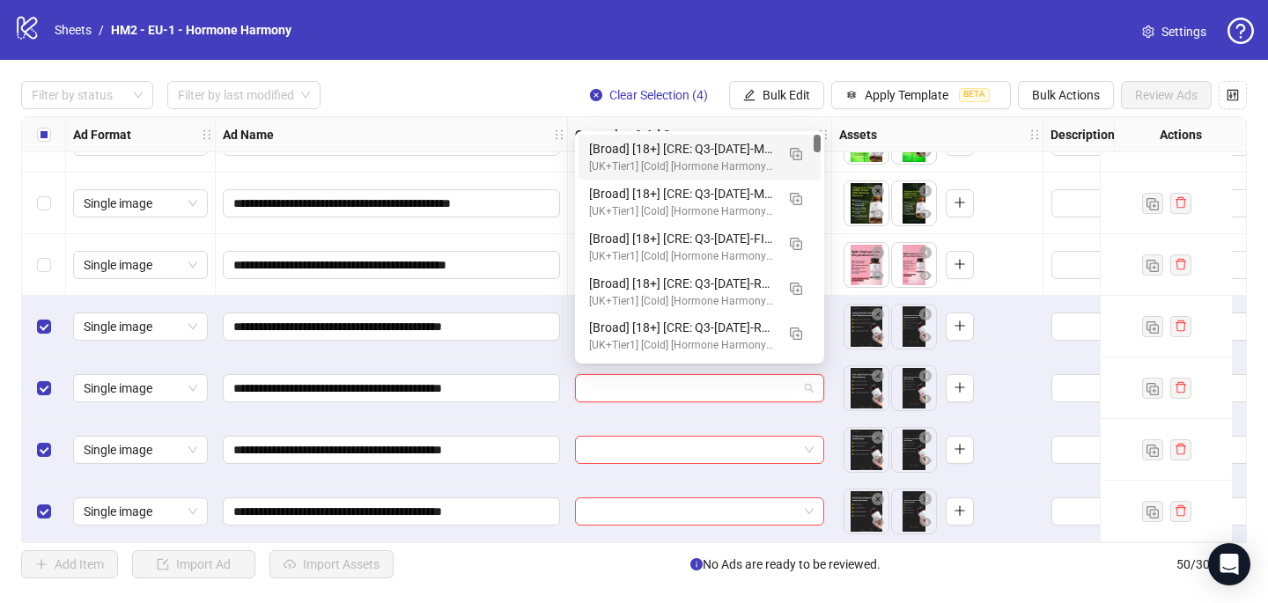
click at [646, 166] on div "[UK+Tier1] [Cold] [Hormone Harmony] [CBO] [Creative Testing 2025 #5] [[DATE]]" at bounding box center [682, 166] width 186 height 17
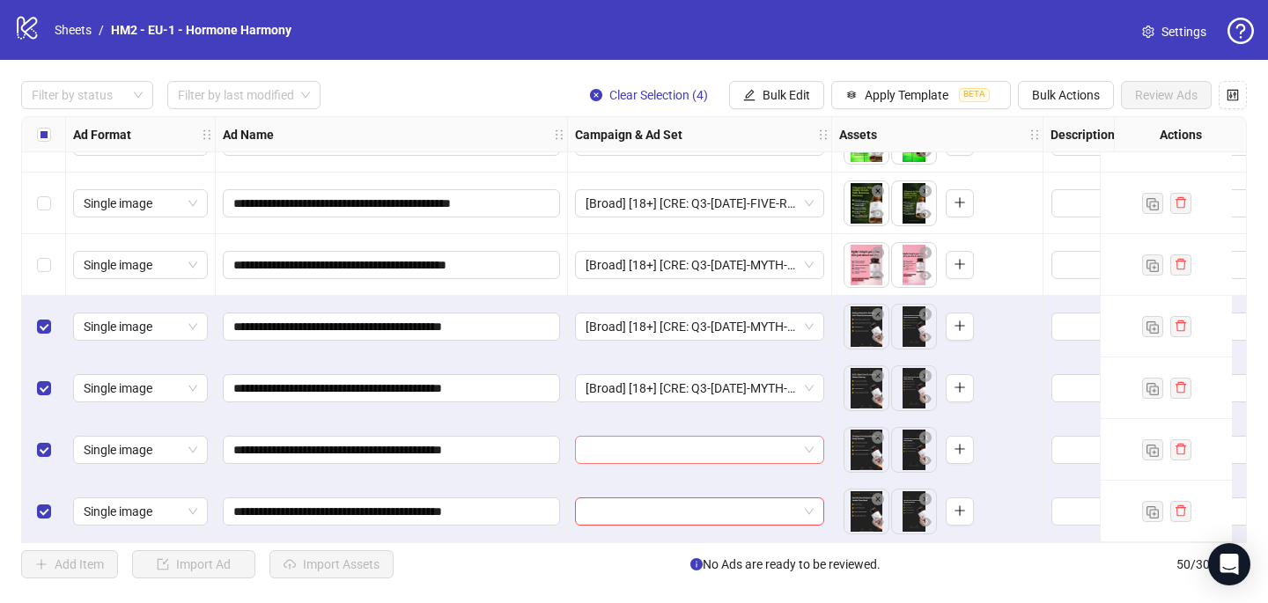
click at [605, 445] on input "search" at bounding box center [691, 450] width 212 height 26
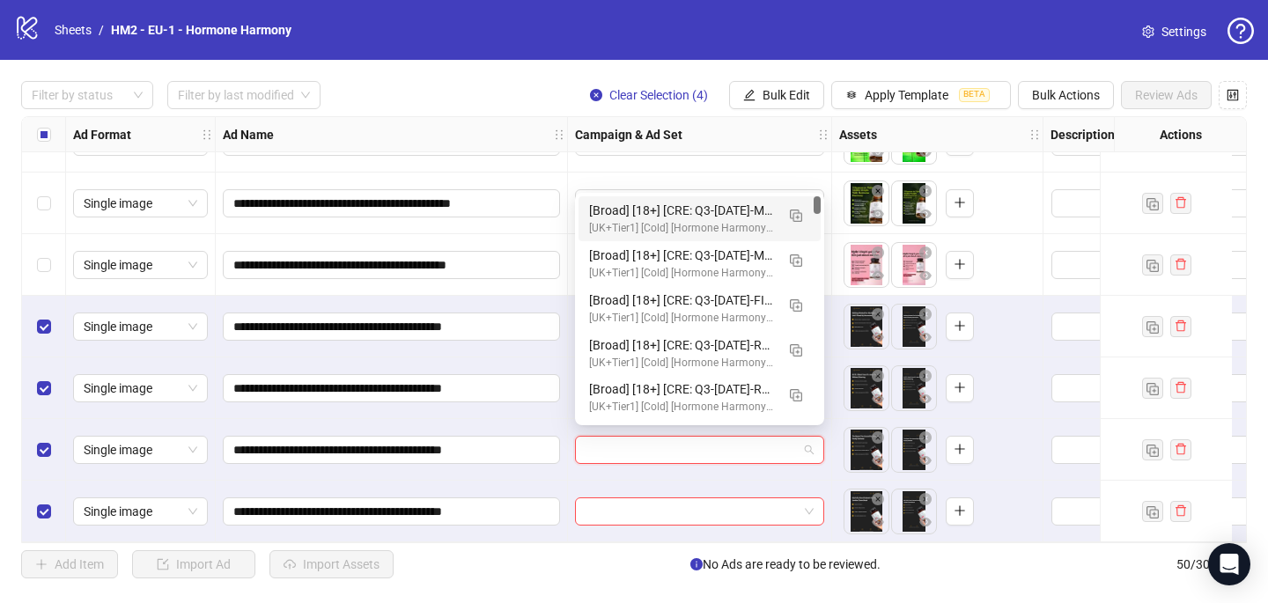
click at [683, 224] on div "[UK+Tier1] [Cold] [Hormone Harmony] [CBO] [Creative Testing 2025 #5] [[DATE]]" at bounding box center [682, 228] width 186 height 17
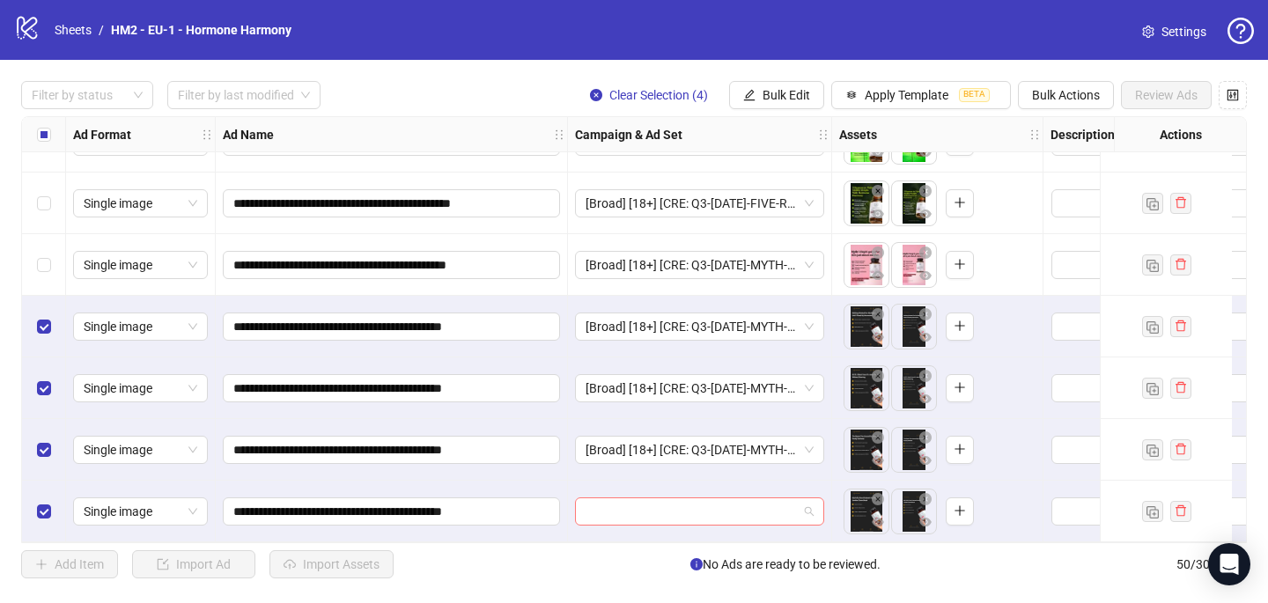
click at [606, 506] on input "search" at bounding box center [691, 511] width 212 height 26
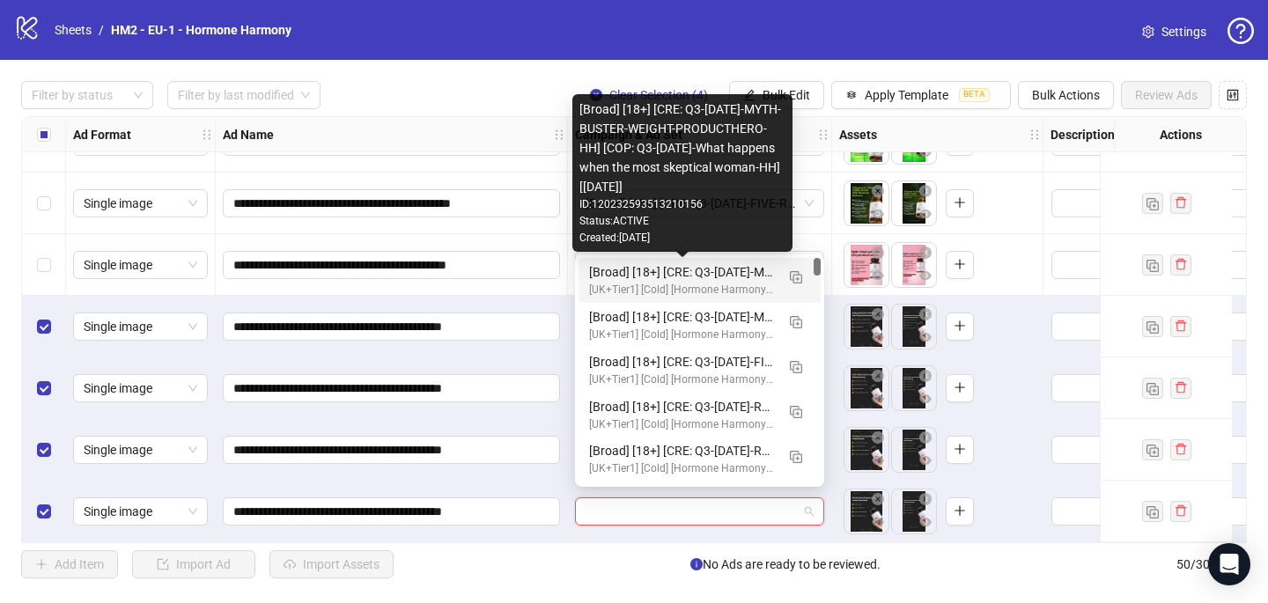
click at [659, 283] on div "[UK+Tier1] [Cold] [Hormone Harmony] [CBO] [Creative Testing 2025 #5] [[DATE]]" at bounding box center [682, 290] width 186 height 17
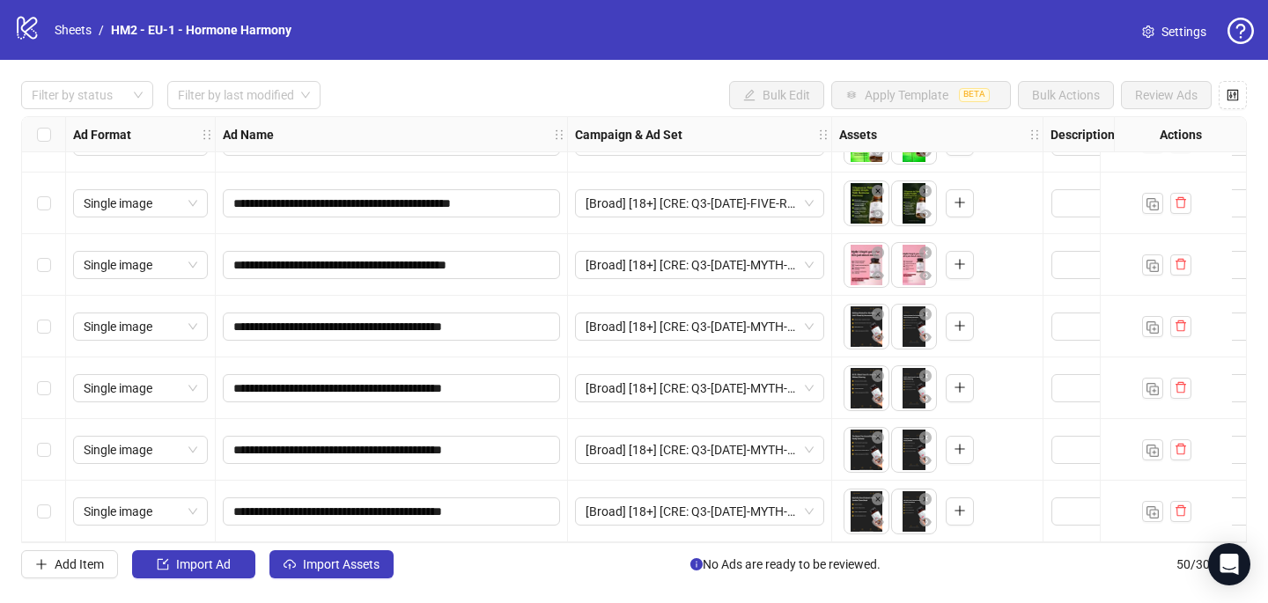
click at [341, 583] on div "**********" at bounding box center [634, 330] width 1268 height 540
click at [337, 564] on span "Import Assets" at bounding box center [341, 564] width 77 height 14
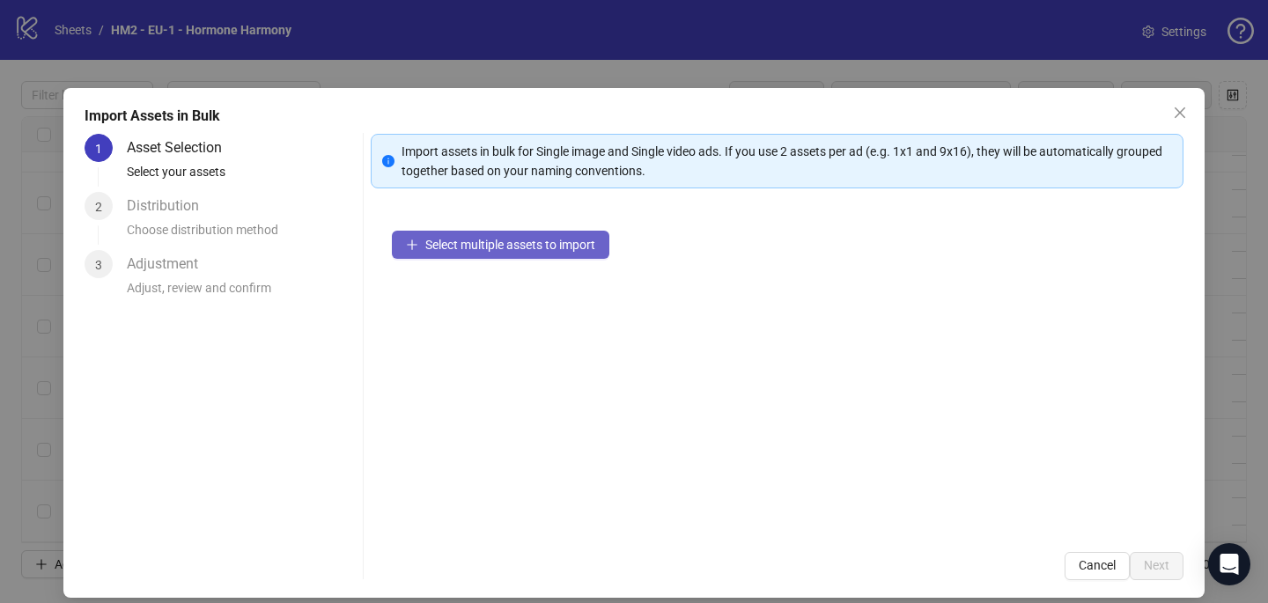
click at [573, 247] on span "Select multiple assets to import" at bounding box center [510, 245] width 170 height 14
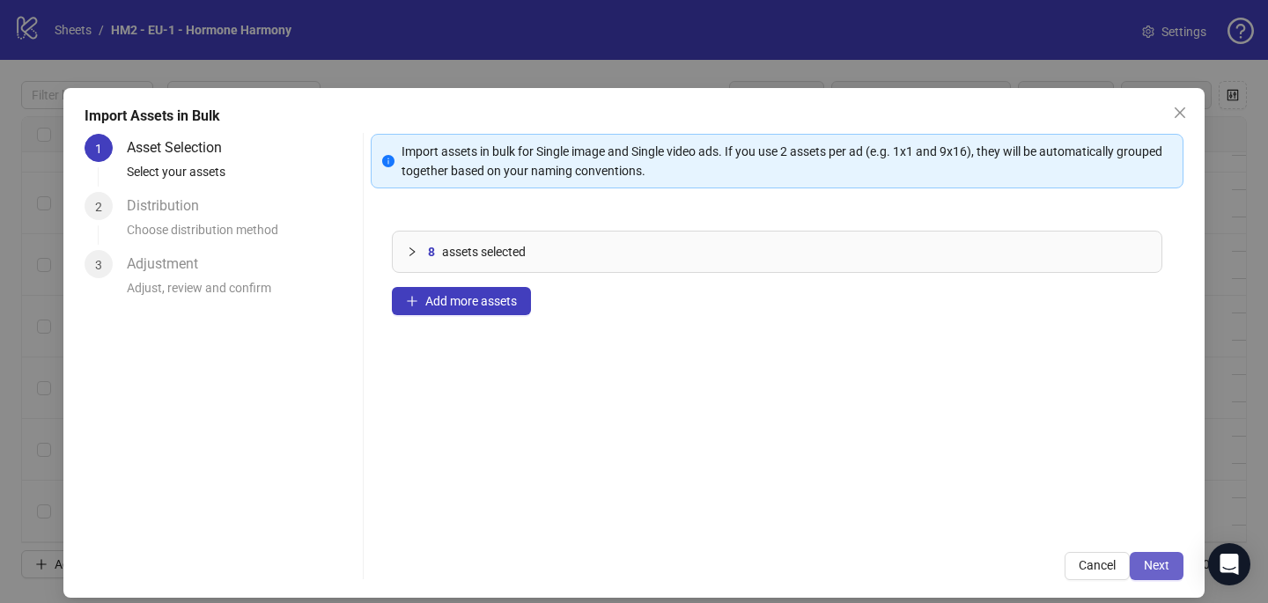
click at [1161, 563] on span "Next" at bounding box center [1157, 565] width 26 height 14
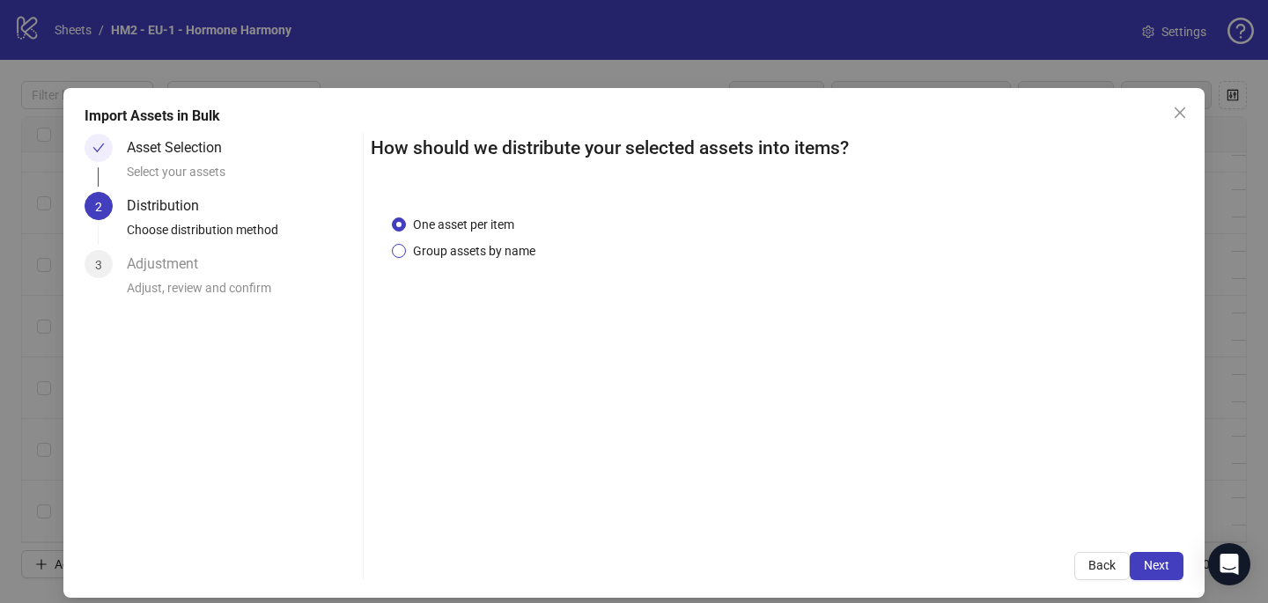
click at [506, 254] on span "Group assets by name" at bounding box center [474, 250] width 136 height 19
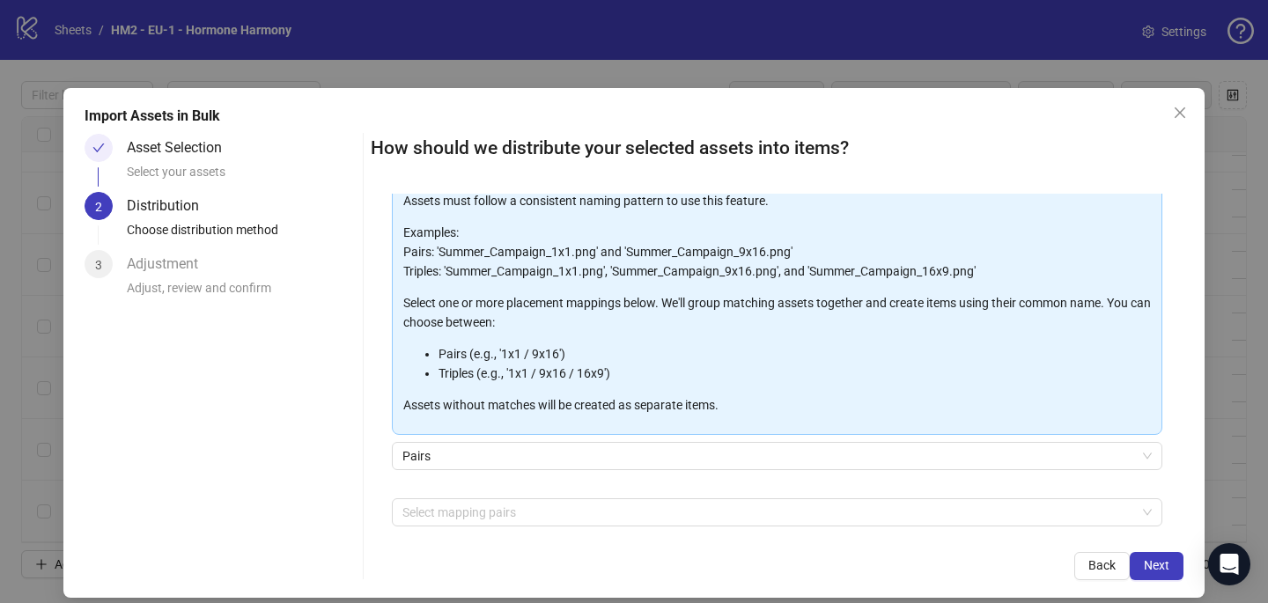
scroll to position [179, 0]
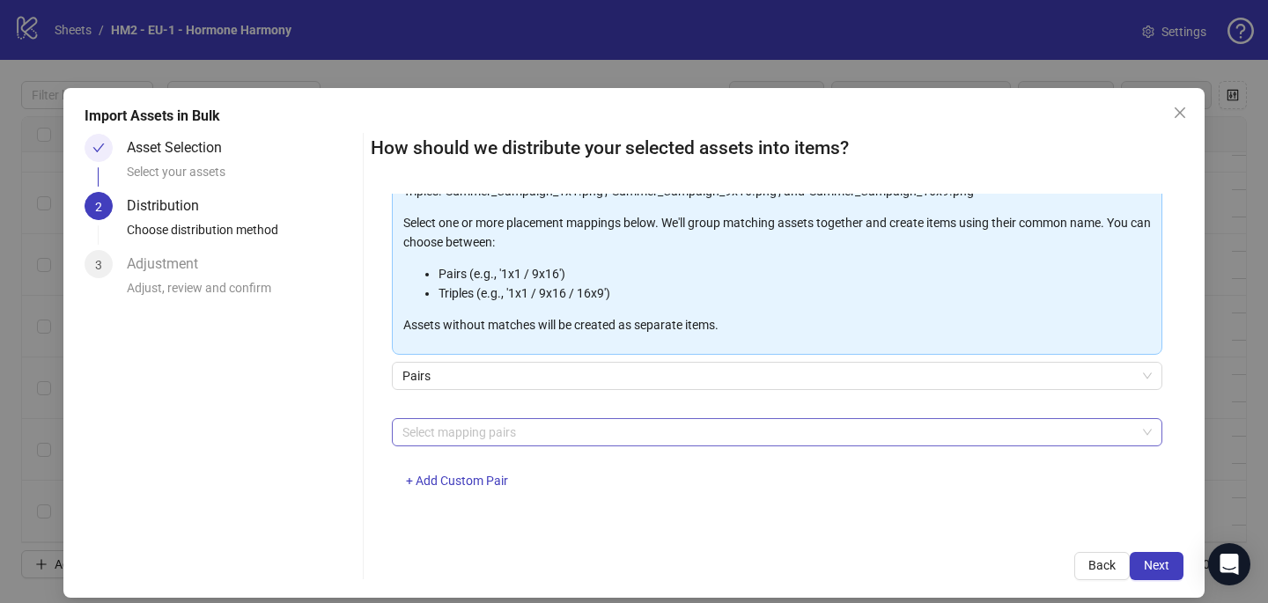
click at [469, 440] on div at bounding box center [767, 432] width 745 height 25
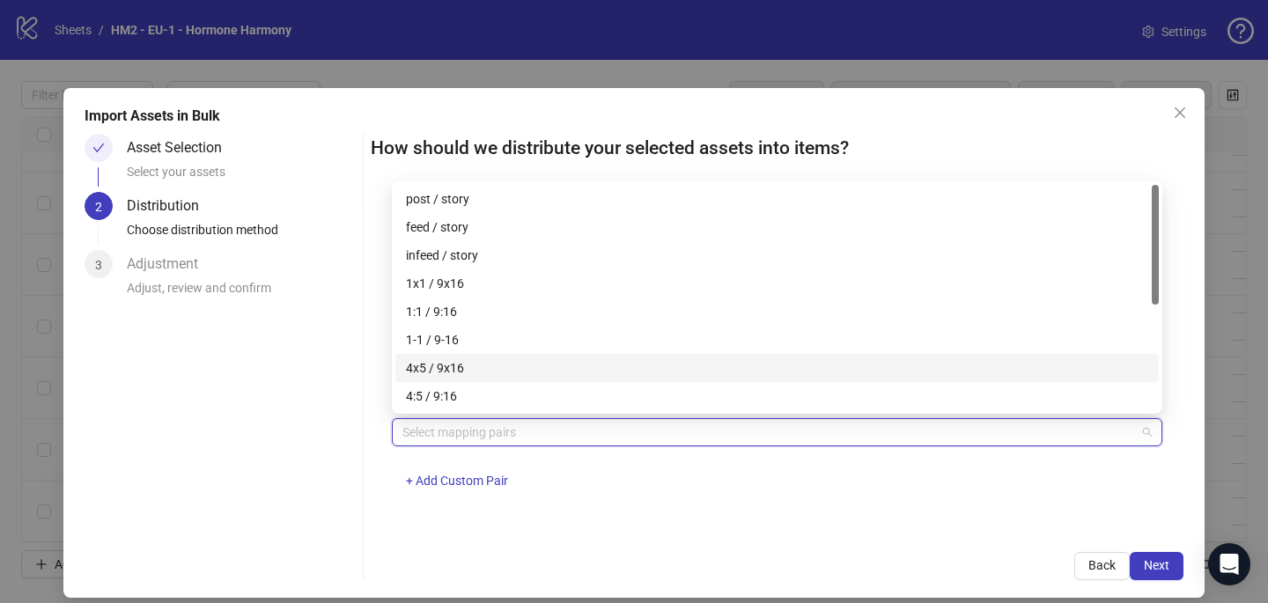
click at [473, 357] on div "4x5 / 9x16" at bounding box center [776, 368] width 763 height 28
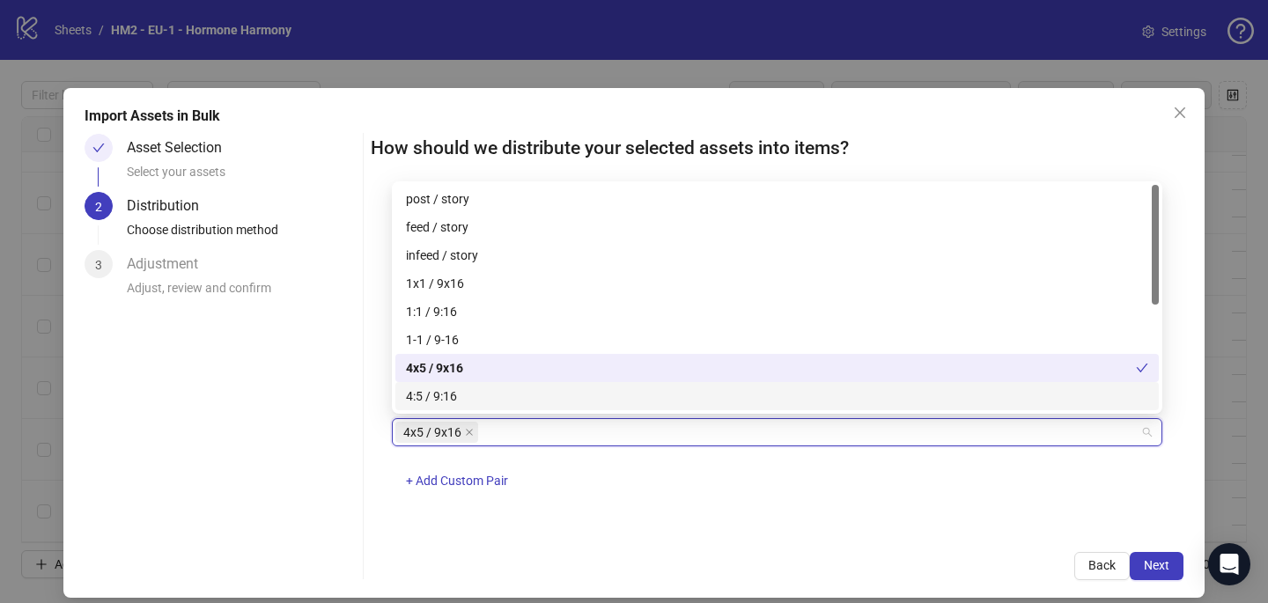
click at [710, 508] on div "4x5 / 9x16 + Add Custom Pair" at bounding box center [777, 464] width 770 height 92
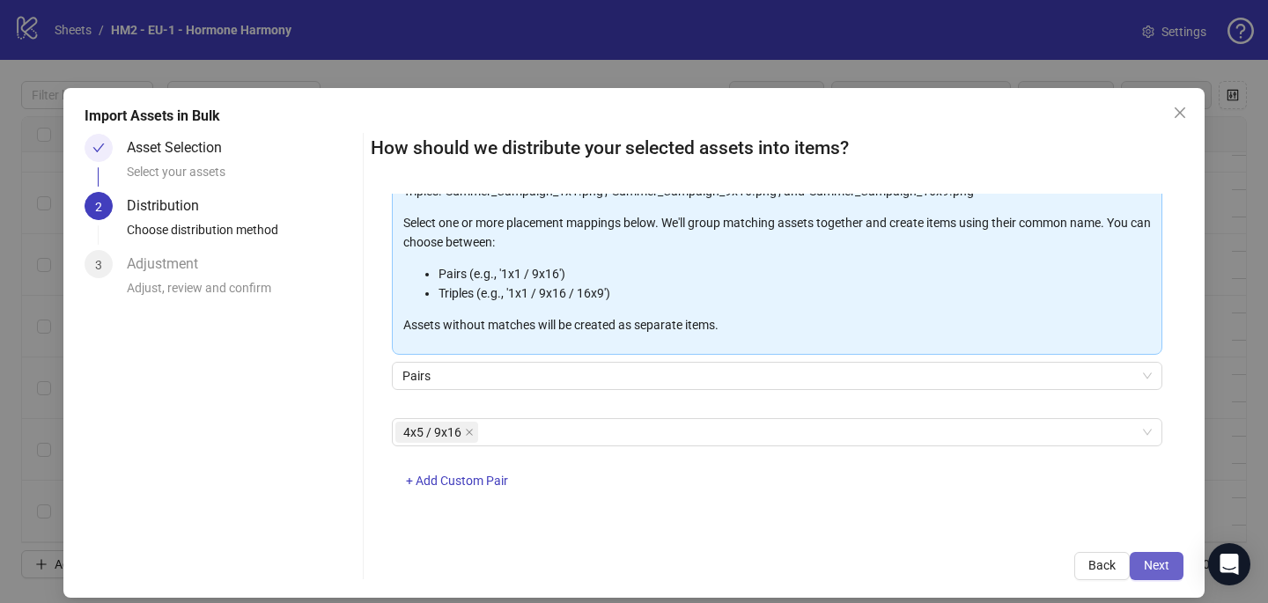
click at [1152, 571] on span "Next" at bounding box center [1157, 565] width 26 height 14
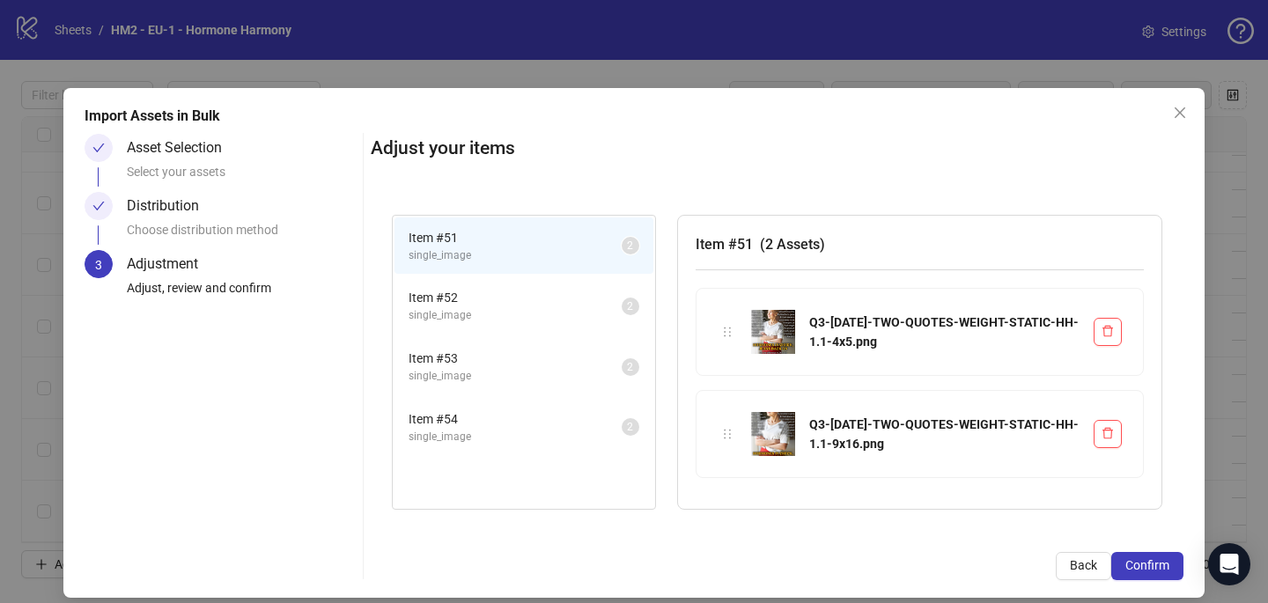
click at [1153, 571] on span "Confirm" at bounding box center [1147, 565] width 44 height 14
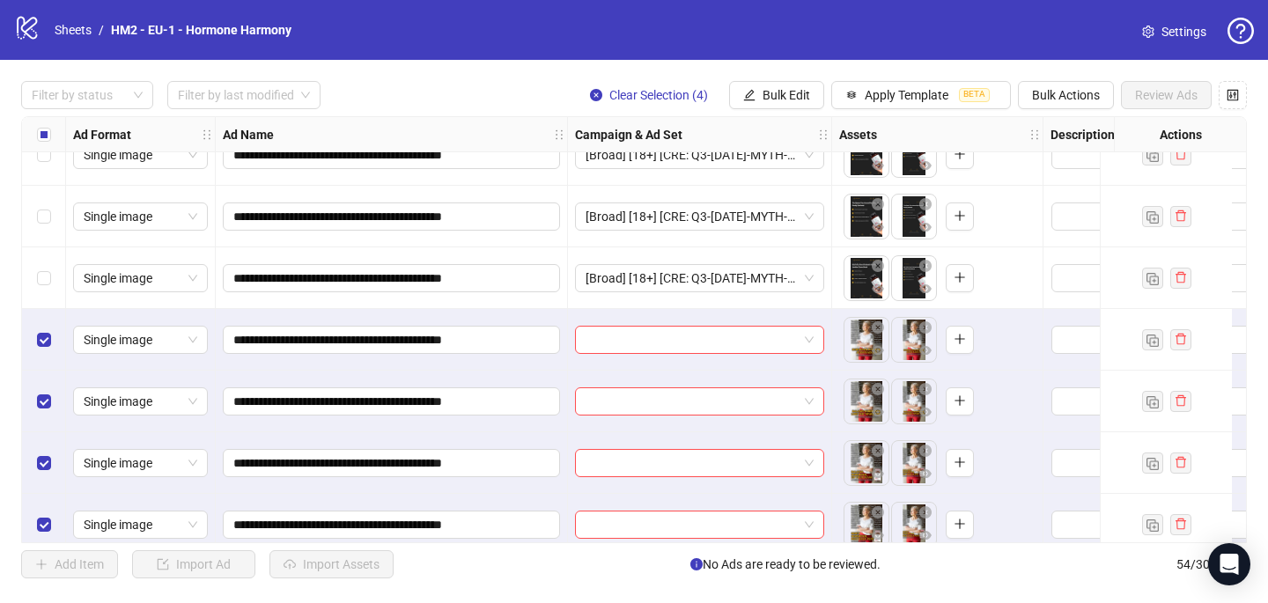
scroll to position [2945, 0]
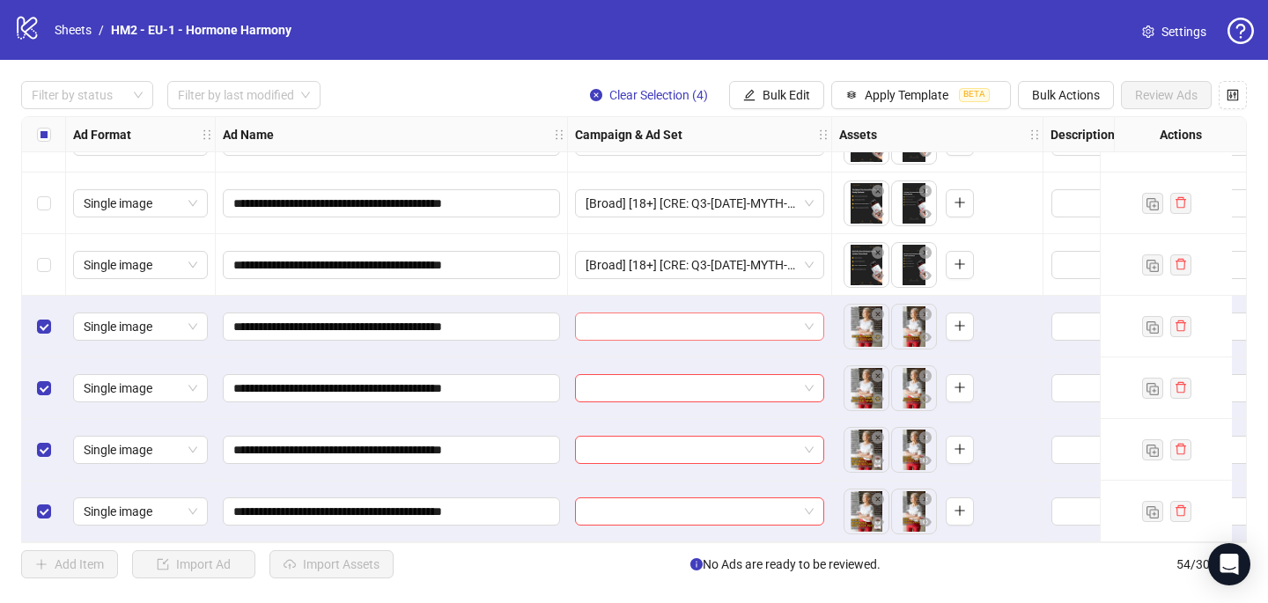
click at [620, 318] on input "search" at bounding box center [691, 326] width 212 height 26
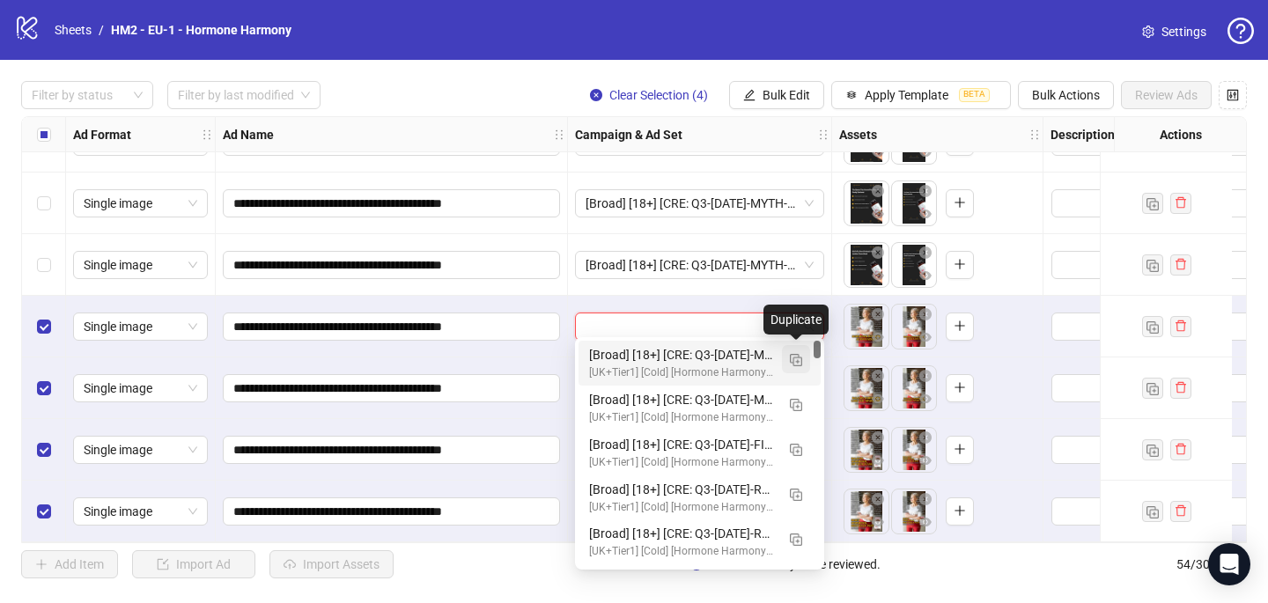
click at [799, 361] on img "button" at bounding box center [796, 360] width 12 height 12
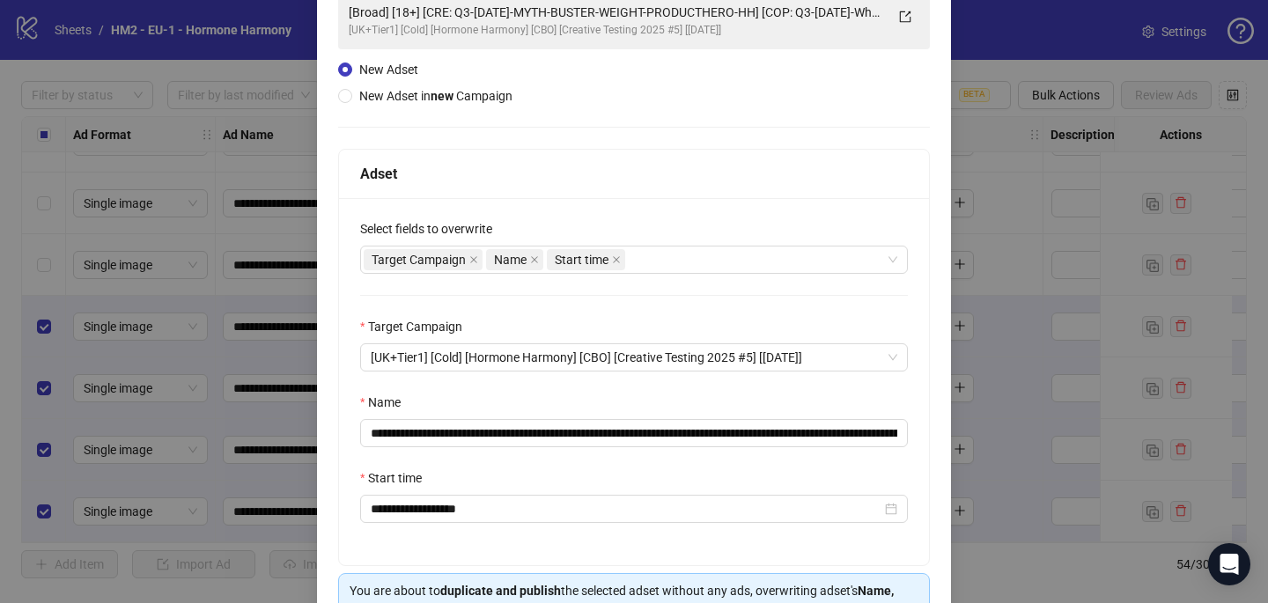
scroll to position [245, 0]
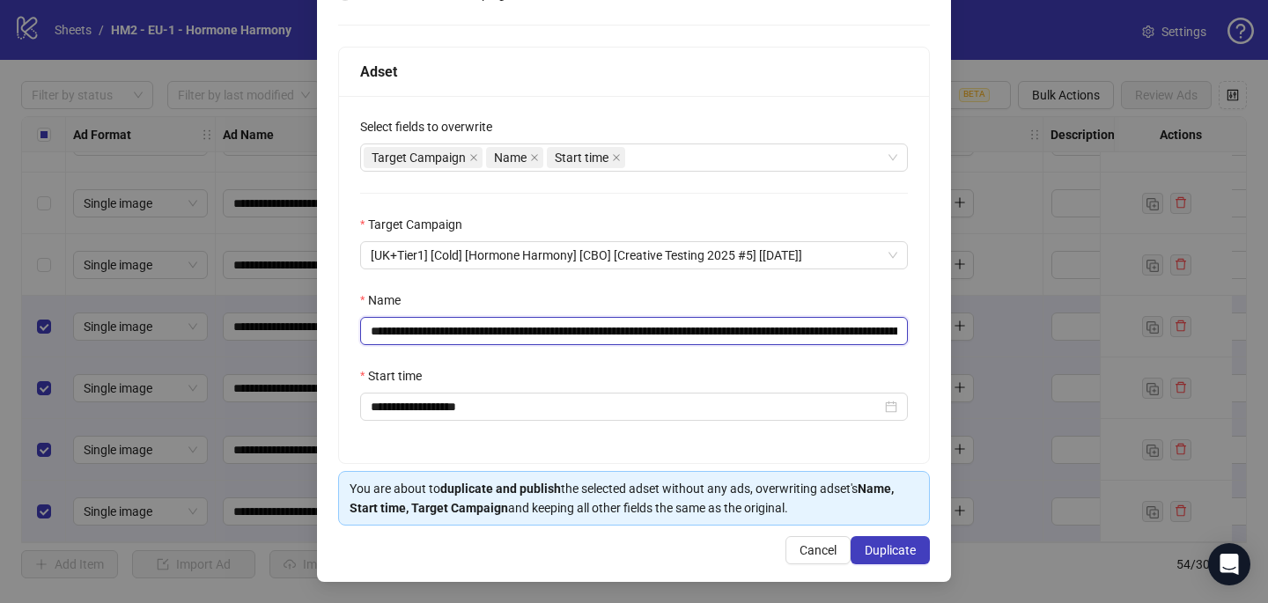
drag, startPoint x: 806, startPoint y: 334, endPoint x: 476, endPoint y: 334, distance: 330.2
click at [476, 334] on input "**********" at bounding box center [634, 331] width 548 height 28
paste input "text"
type input "**********"
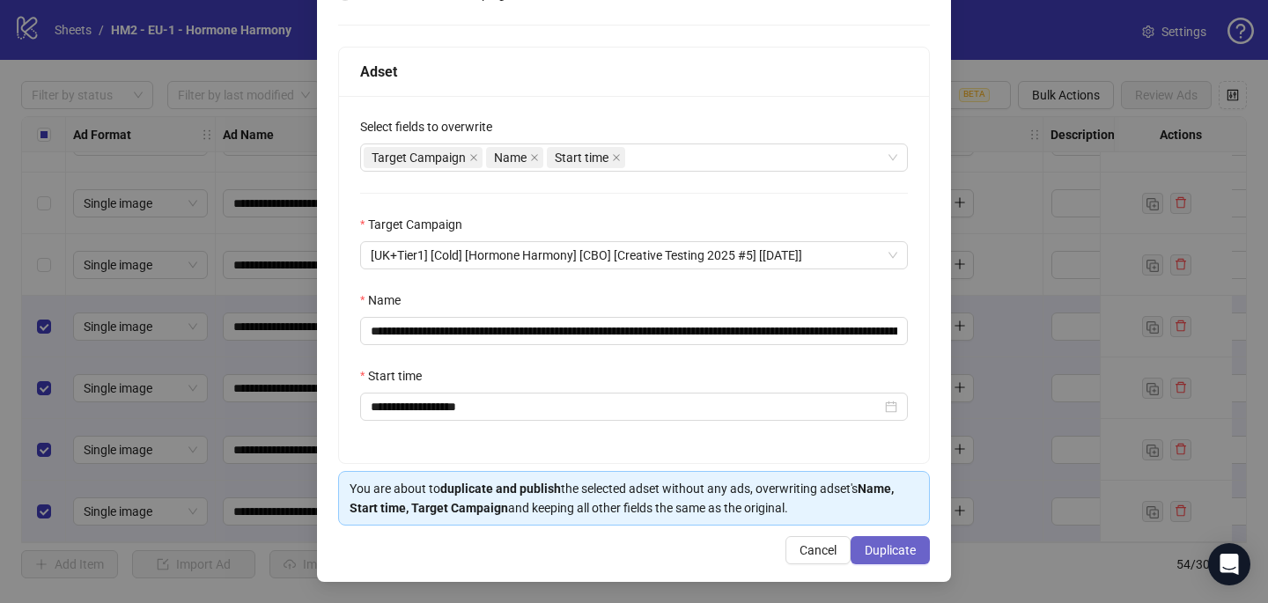
click at [876, 554] on span "Duplicate" at bounding box center [890, 550] width 51 height 14
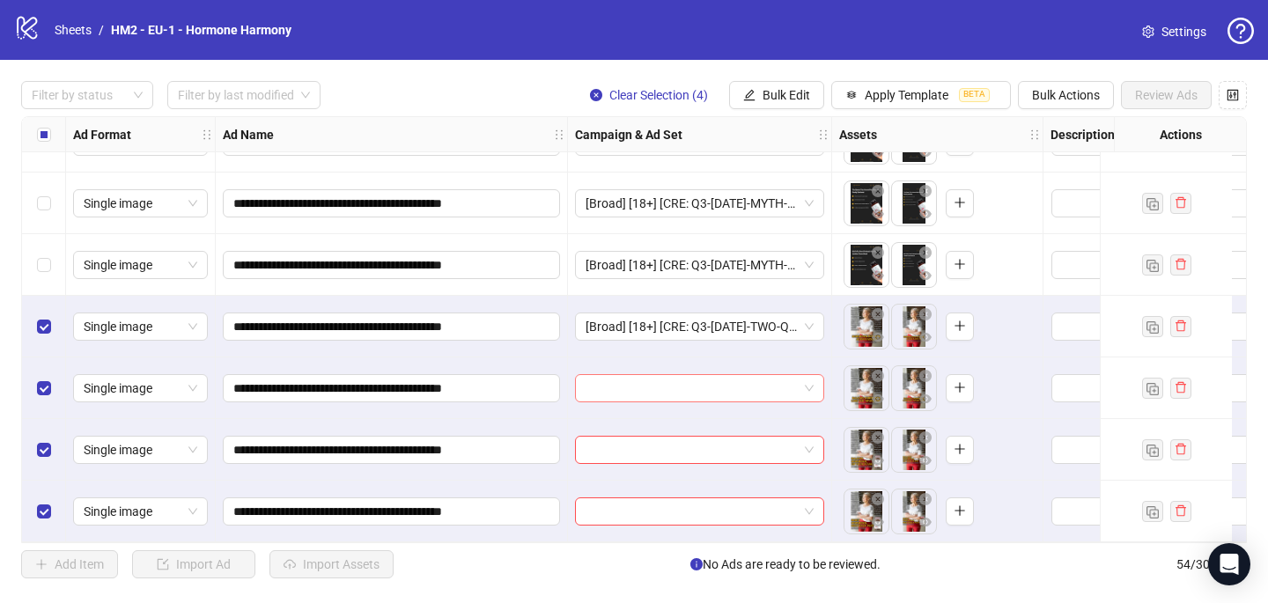
click at [695, 379] on input "search" at bounding box center [691, 388] width 212 height 26
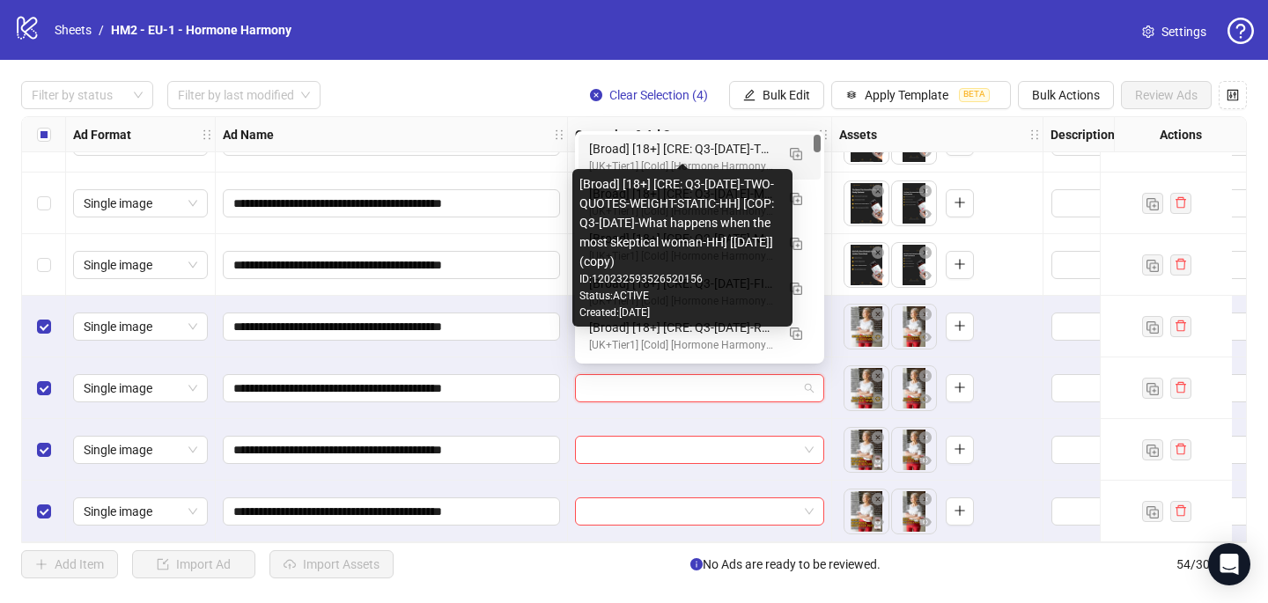
click at [724, 156] on div "[Broad] [18+] [CRE: Q3-[DATE]-TWO-QUOTES-WEIGHT-STATIC-HH] [COP: Q3-[DATE]-What…" at bounding box center [682, 148] width 186 height 19
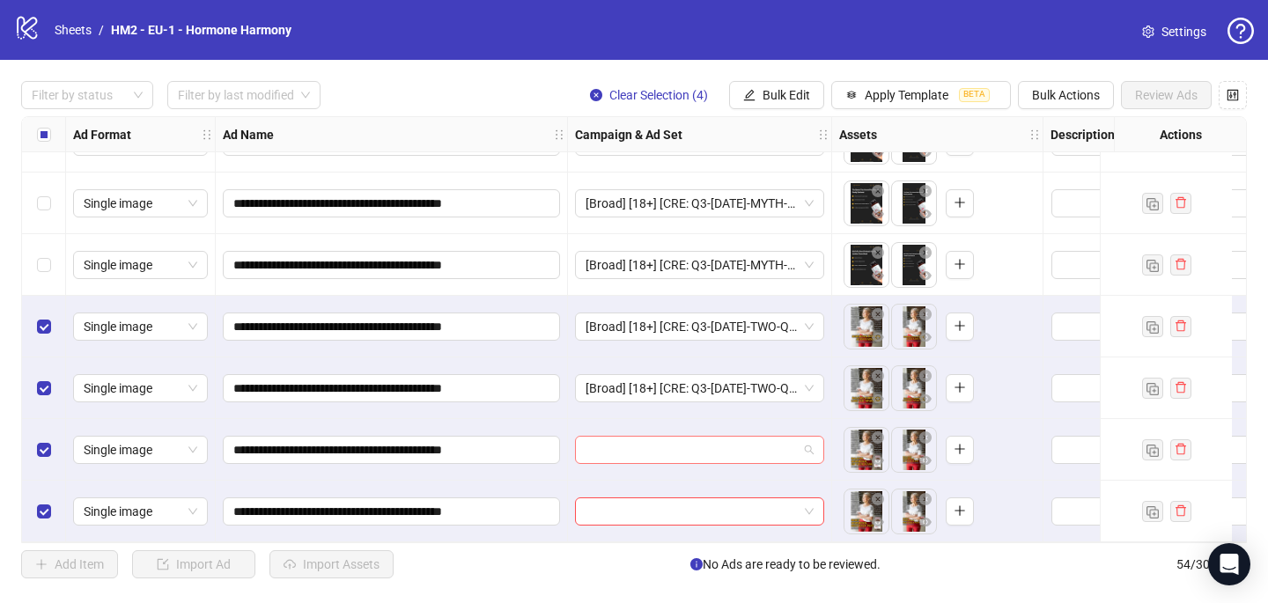
click at [623, 437] on input "search" at bounding box center [691, 450] width 212 height 26
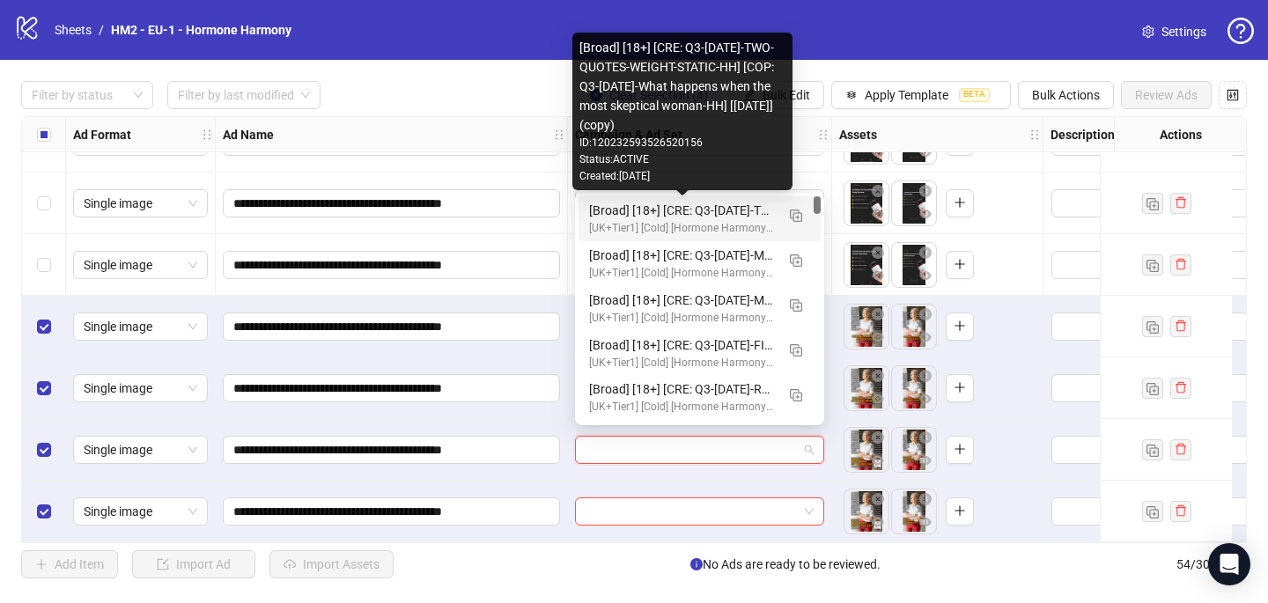
click at [673, 212] on div "[Broad] [18+] [CRE: Q3-[DATE]-TWO-QUOTES-WEIGHT-STATIC-HH] [COP: Q3-[DATE]-What…" at bounding box center [682, 210] width 186 height 19
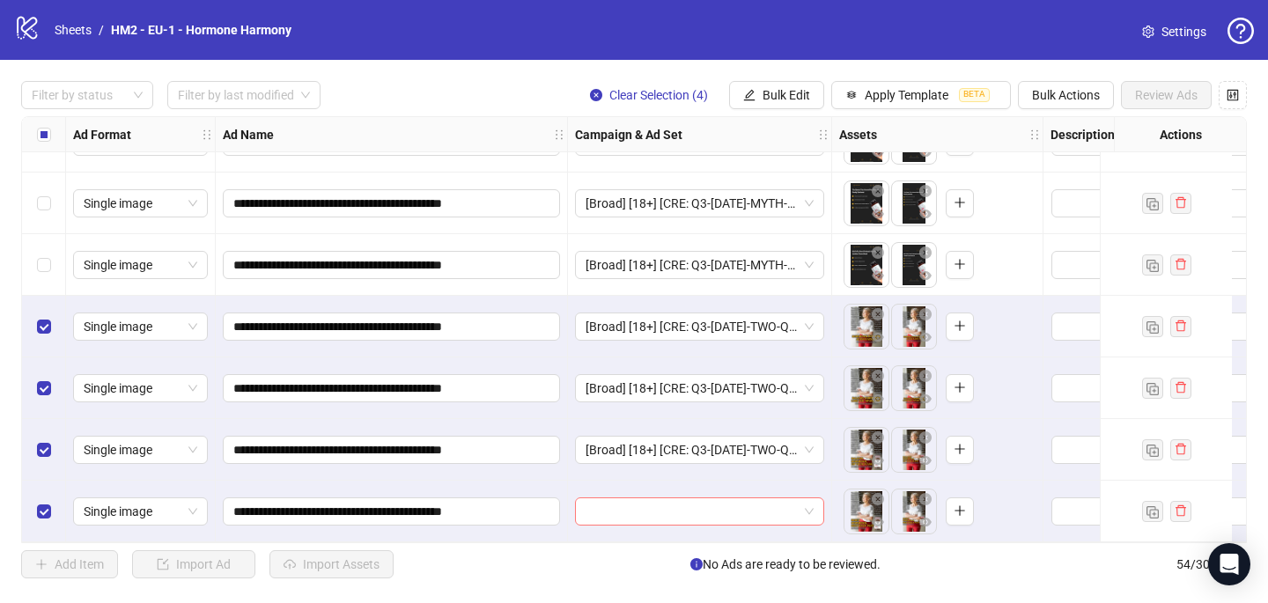
click at [586, 517] on input "search" at bounding box center [691, 511] width 212 height 26
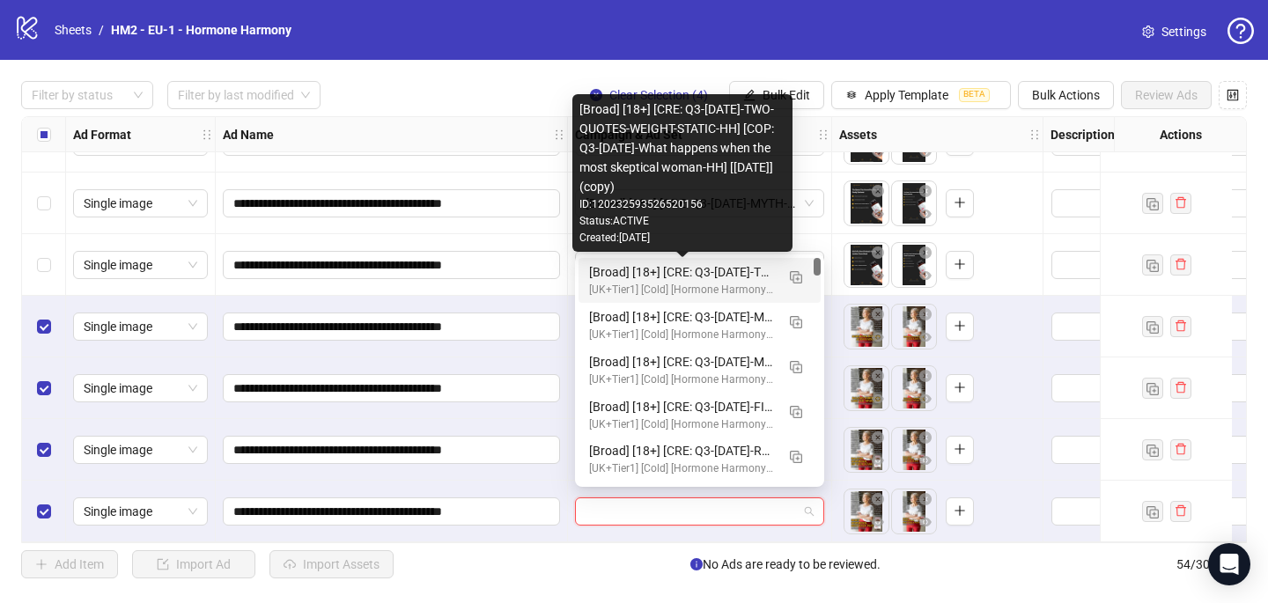
click at [674, 276] on div "[Broad] [18+] [CRE: Q3-[DATE]-TWO-QUOTES-WEIGHT-STATIC-HH] [COP: Q3-[DATE]-What…" at bounding box center [682, 271] width 186 height 19
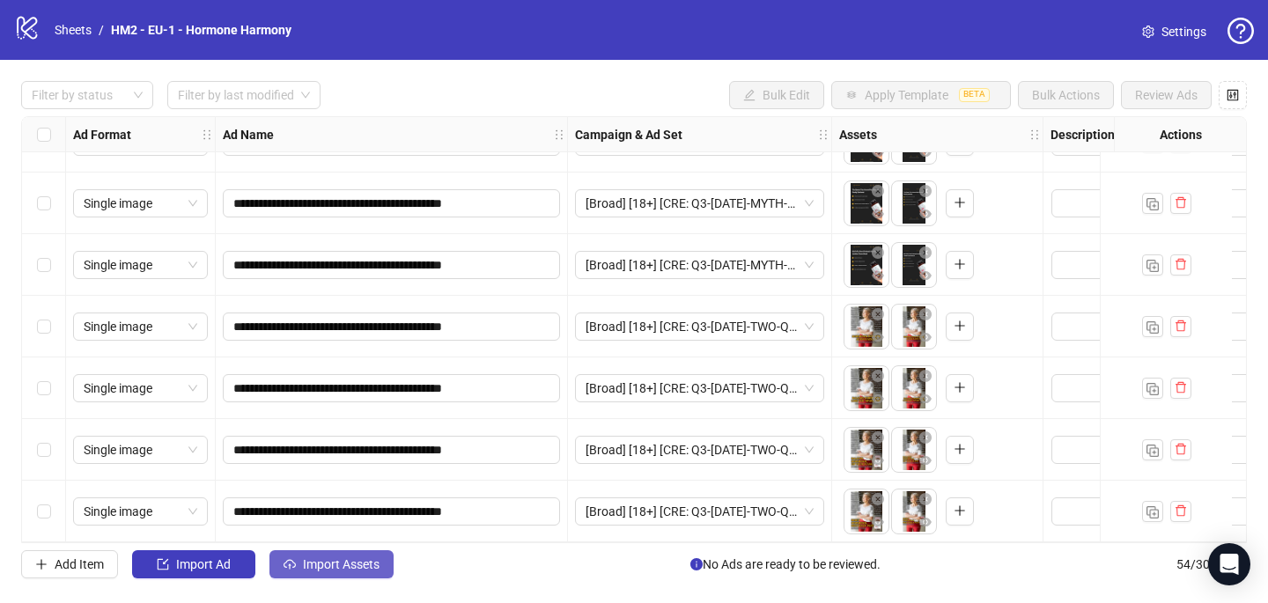
click at [342, 565] on span "Import Assets" at bounding box center [341, 564] width 77 height 14
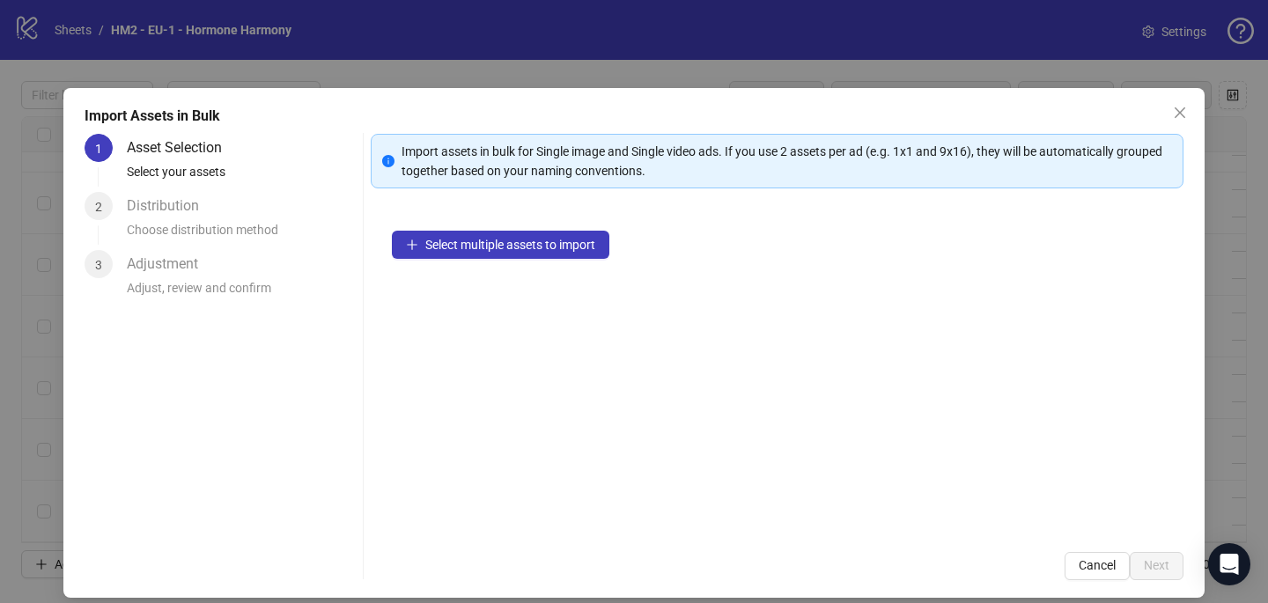
click at [505, 229] on div "Select multiple assets to import" at bounding box center [777, 370] width 813 height 321
click at [501, 244] on span "Select multiple assets to import" at bounding box center [510, 245] width 170 height 14
click at [460, 249] on span "Select multiple assets to import" at bounding box center [510, 245] width 170 height 14
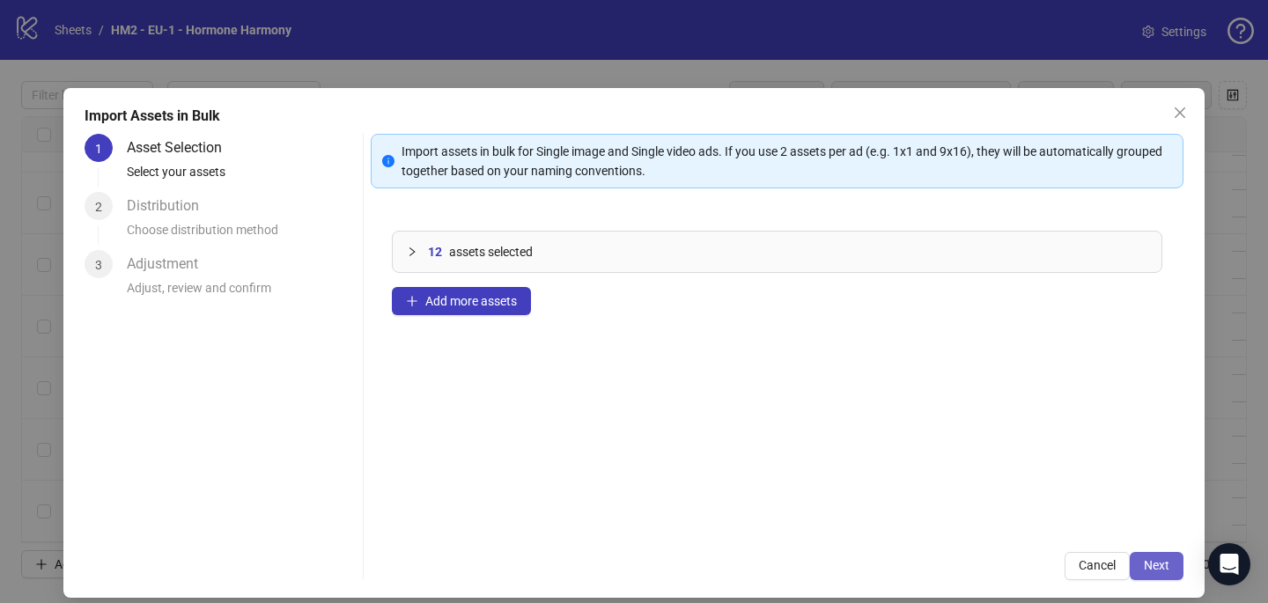
click at [1155, 566] on span "Next" at bounding box center [1157, 565] width 26 height 14
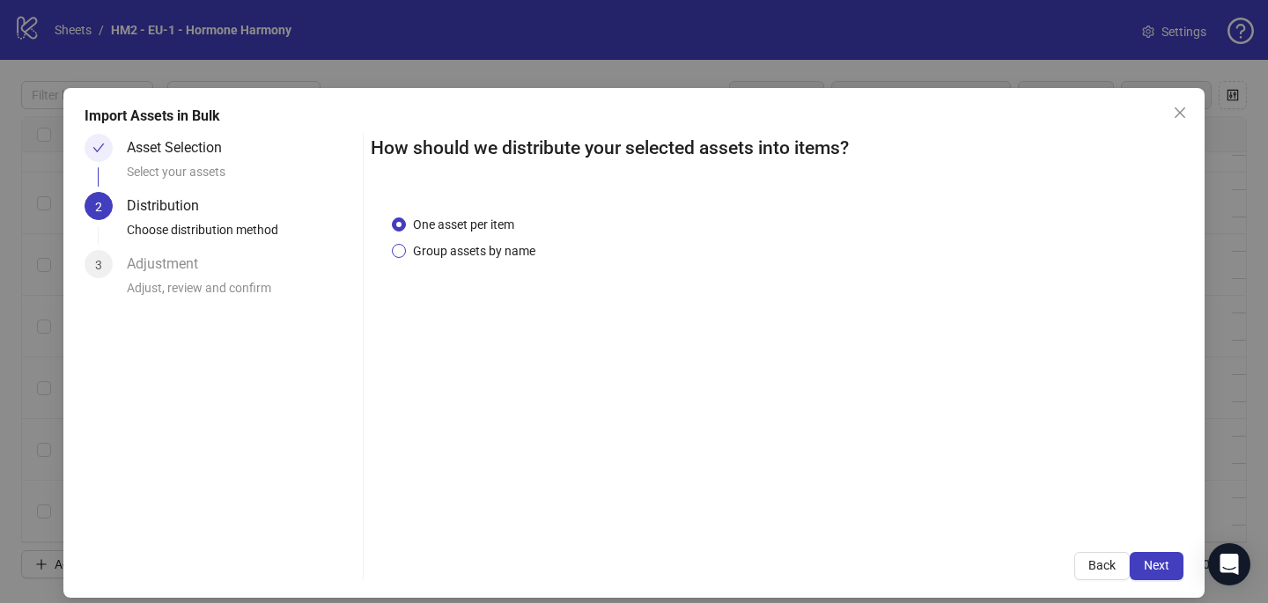
click at [517, 256] on span "Group assets by name" at bounding box center [474, 250] width 136 height 19
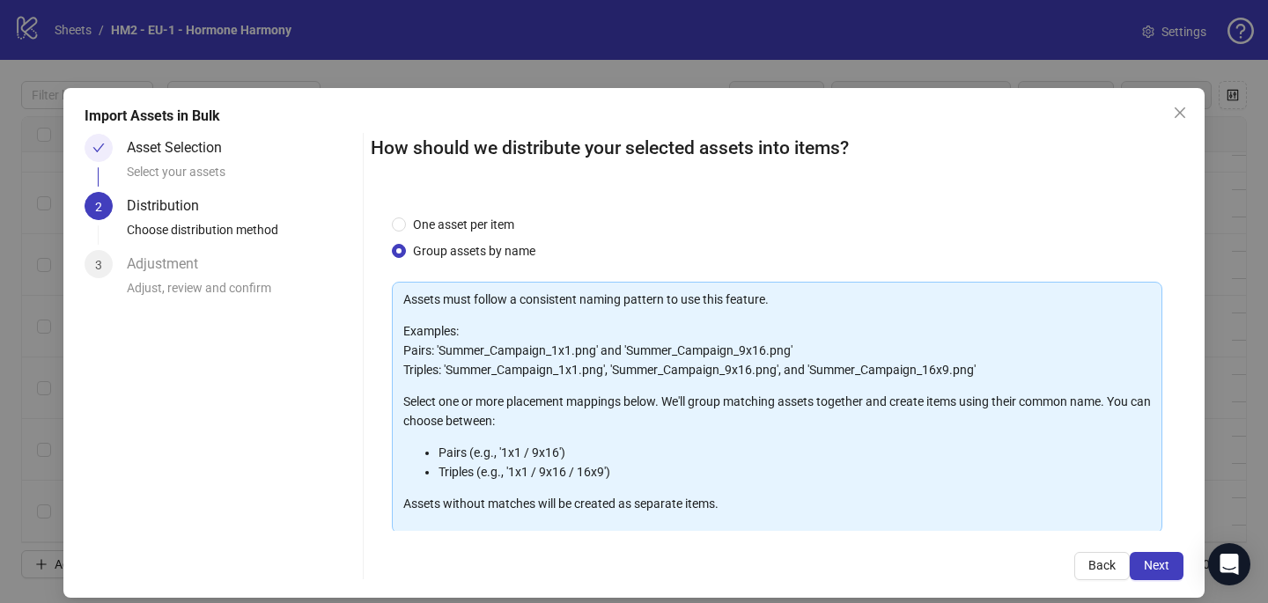
scroll to position [179, 0]
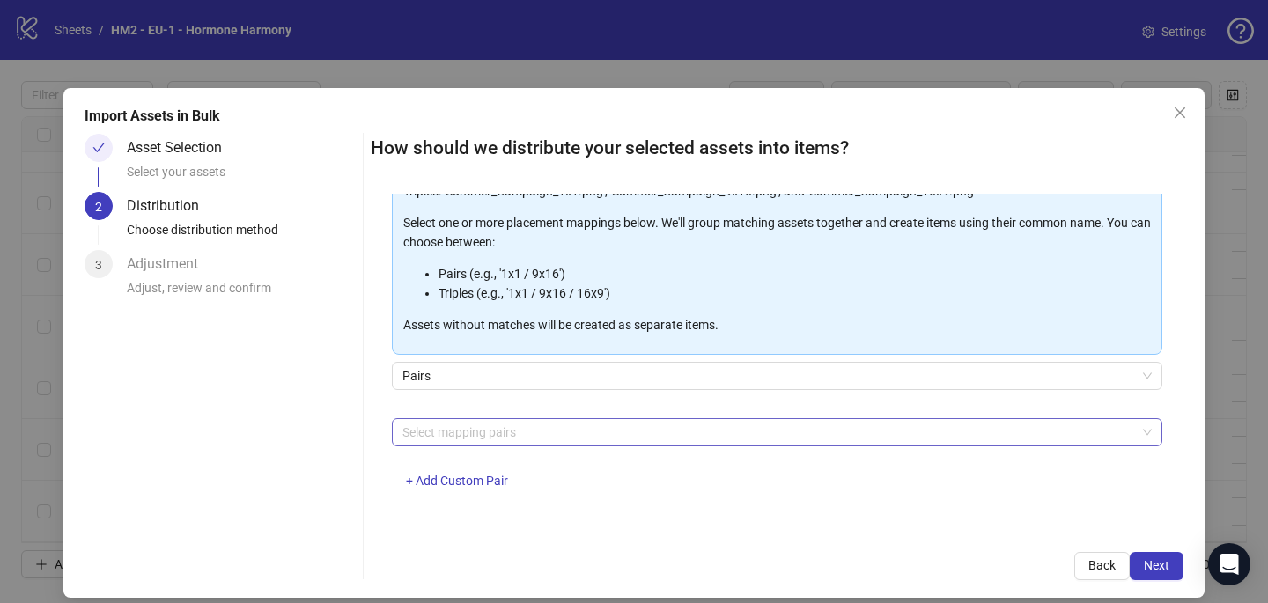
click at [499, 434] on div at bounding box center [767, 432] width 745 height 25
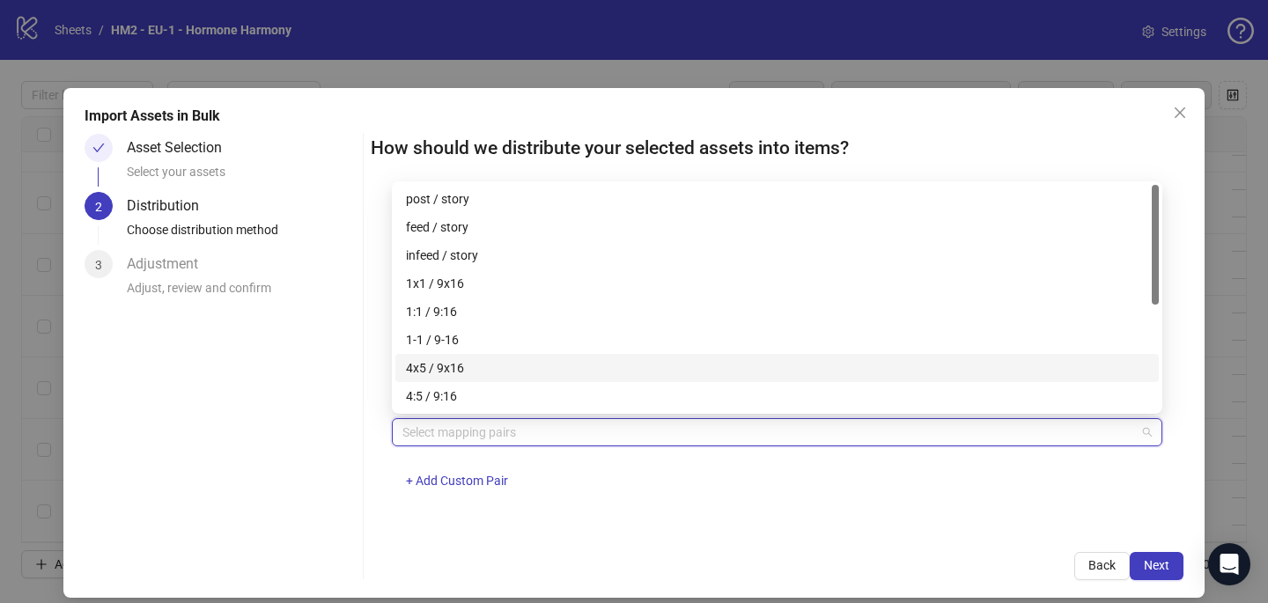
click at [496, 358] on div "4x5 / 9x16" at bounding box center [777, 367] width 742 height 19
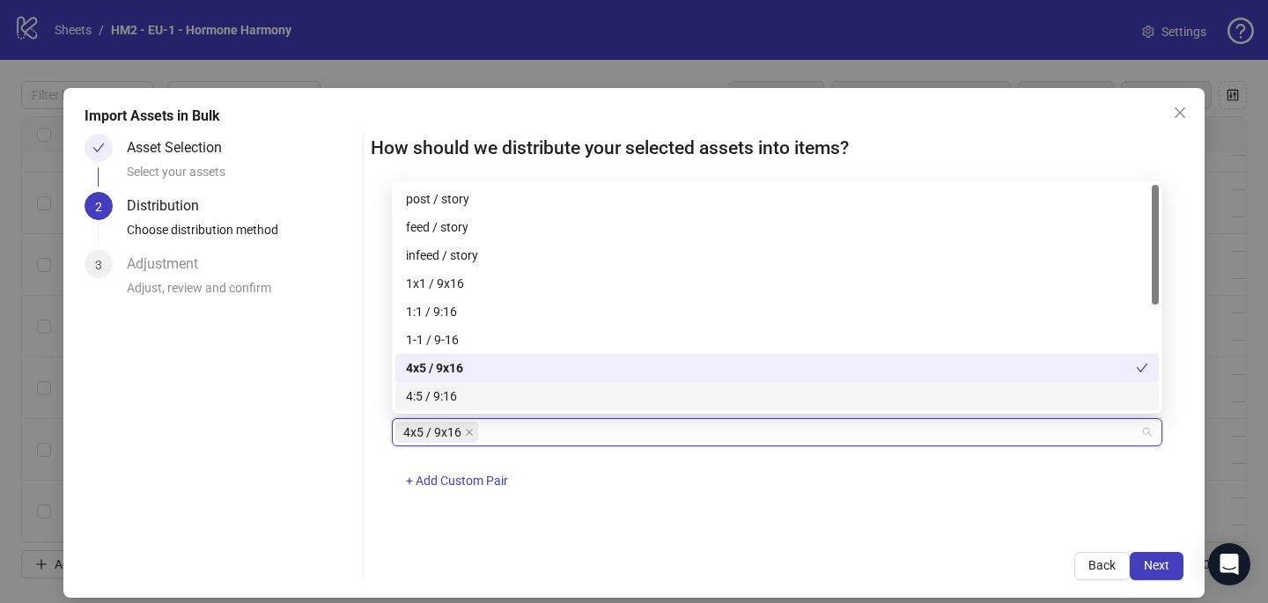
click at [799, 552] on div "Back Next" at bounding box center [777, 566] width 813 height 28
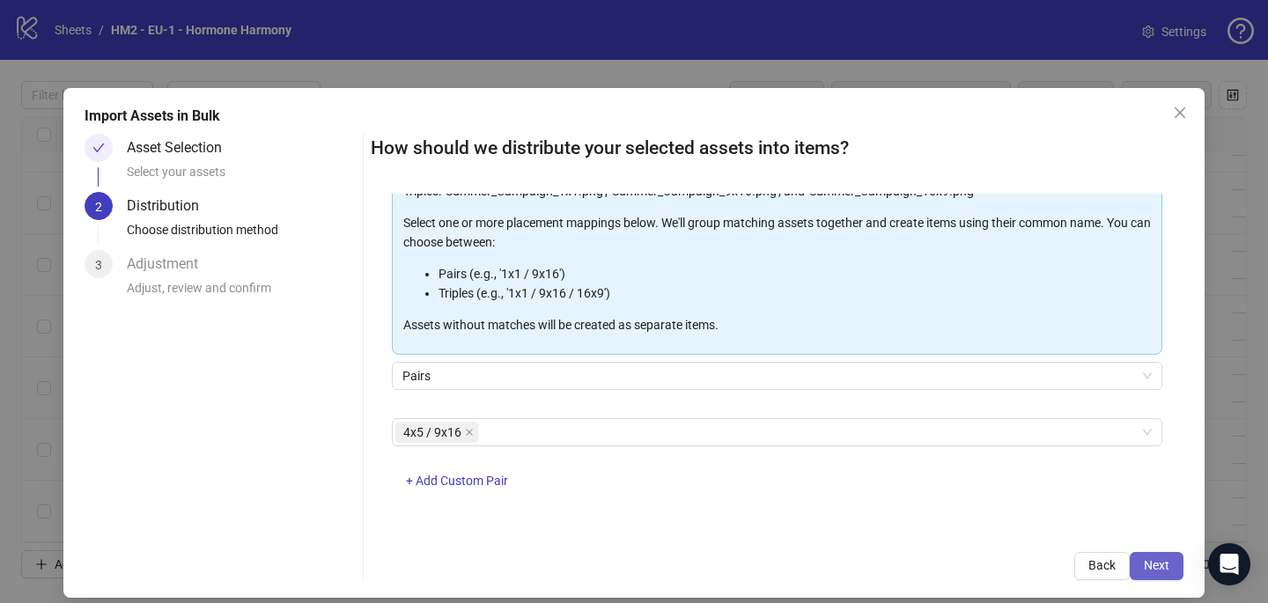
click at [1159, 556] on button "Next" at bounding box center [1157, 566] width 54 height 28
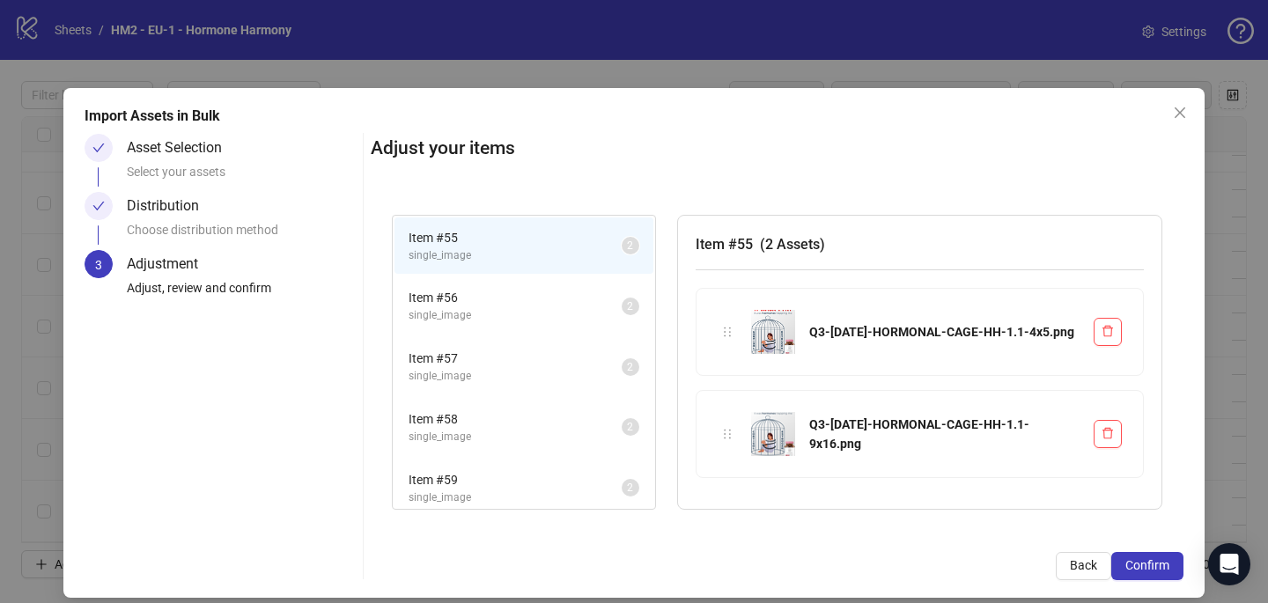
click at [1160, 558] on span "Confirm" at bounding box center [1147, 565] width 44 height 14
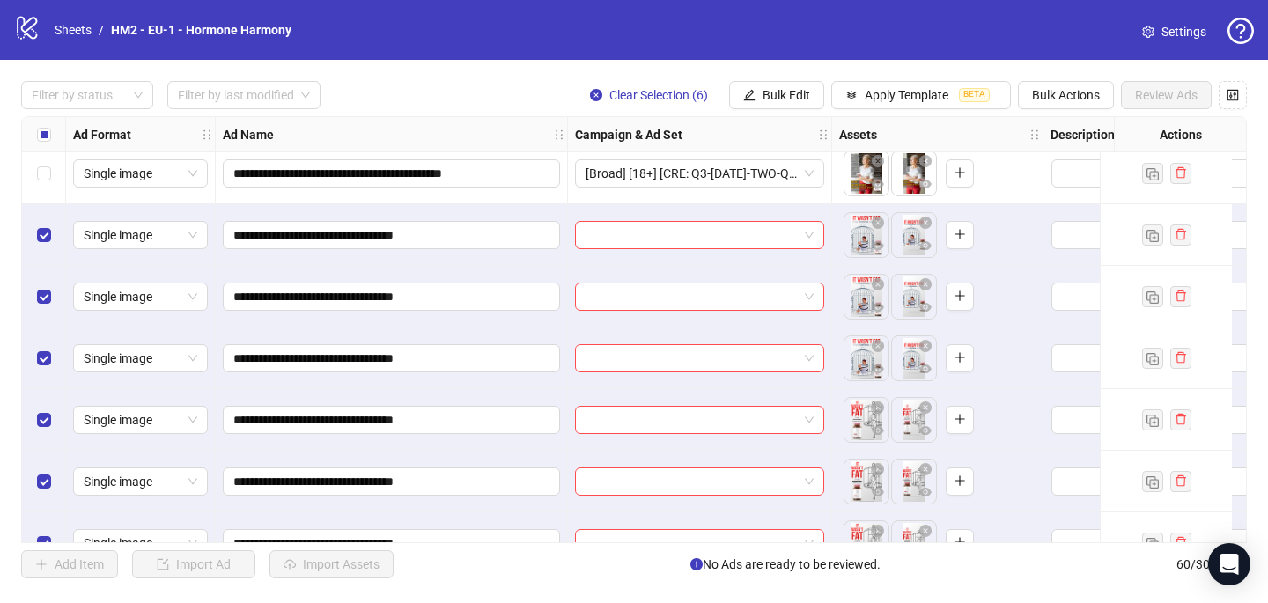
scroll to position [3315, 0]
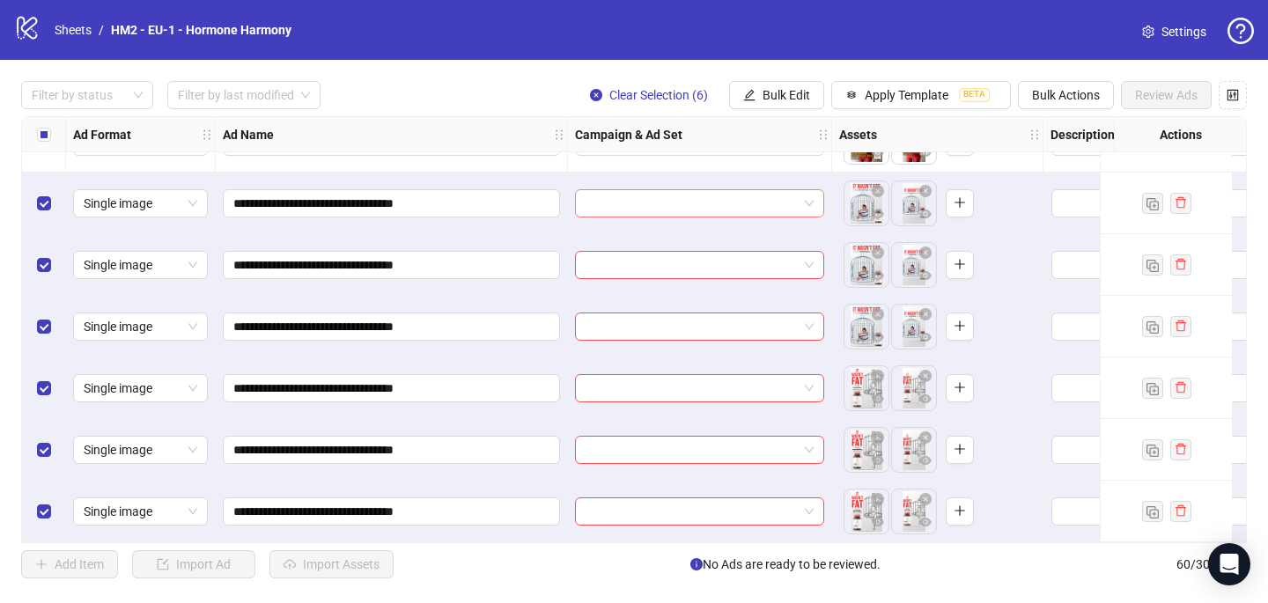
click at [630, 195] on input "search" at bounding box center [691, 203] width 212 height 26
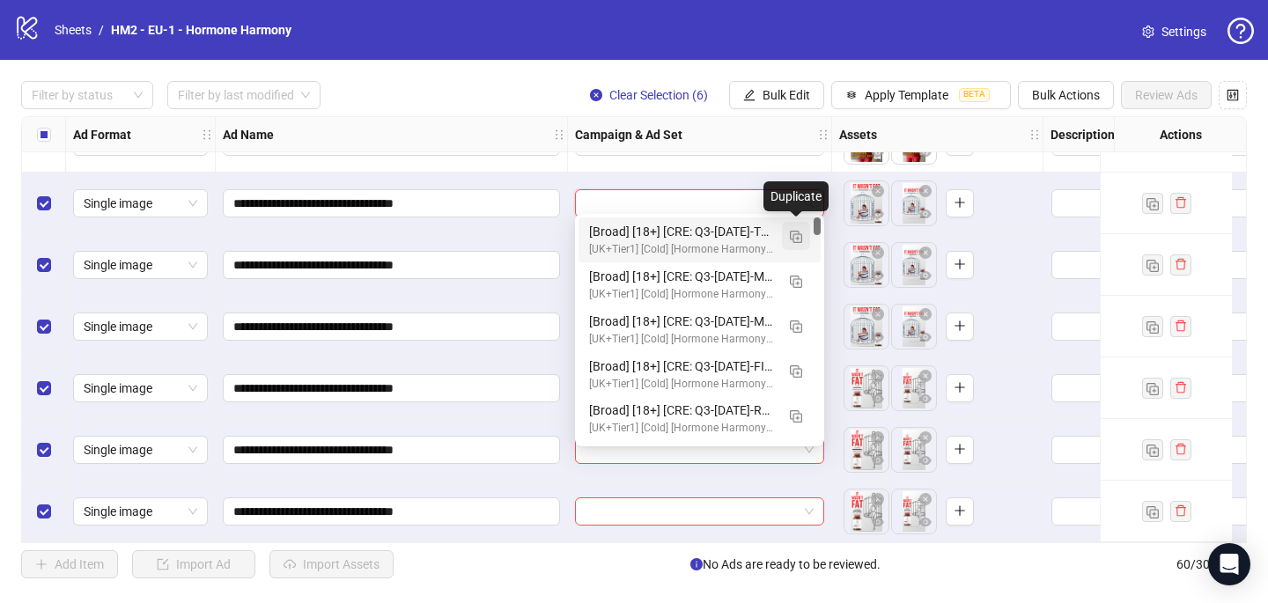
click at [801, 242] on img "button" at bounding box center [796, 237] width 12 height 12
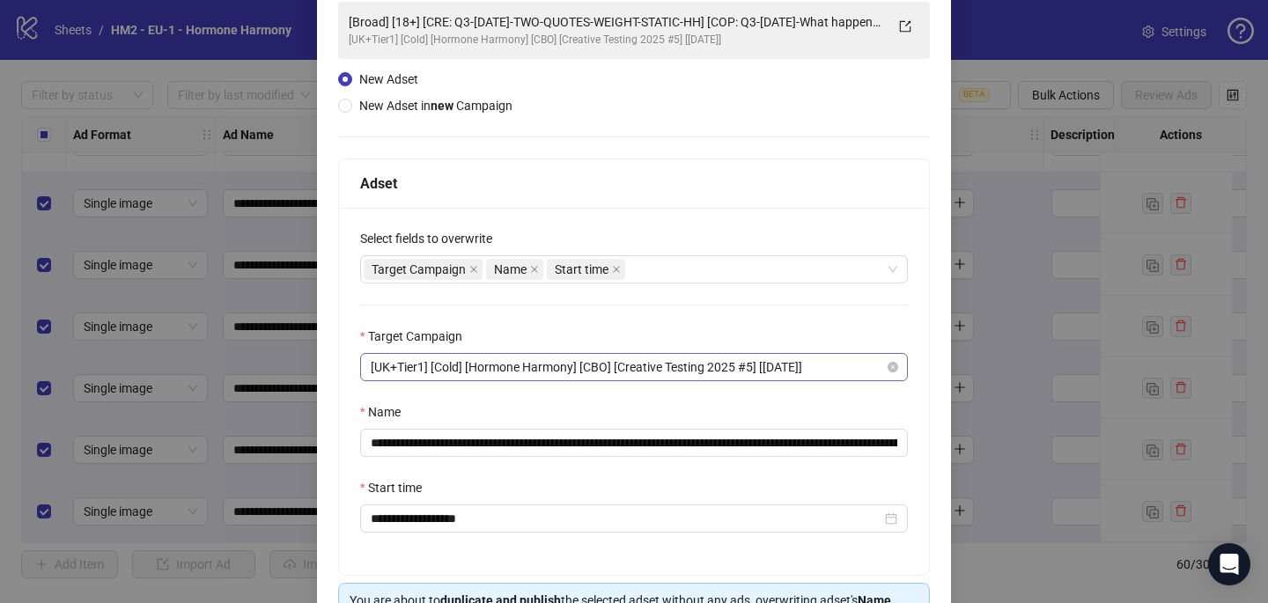
scroll to position [245, 0]
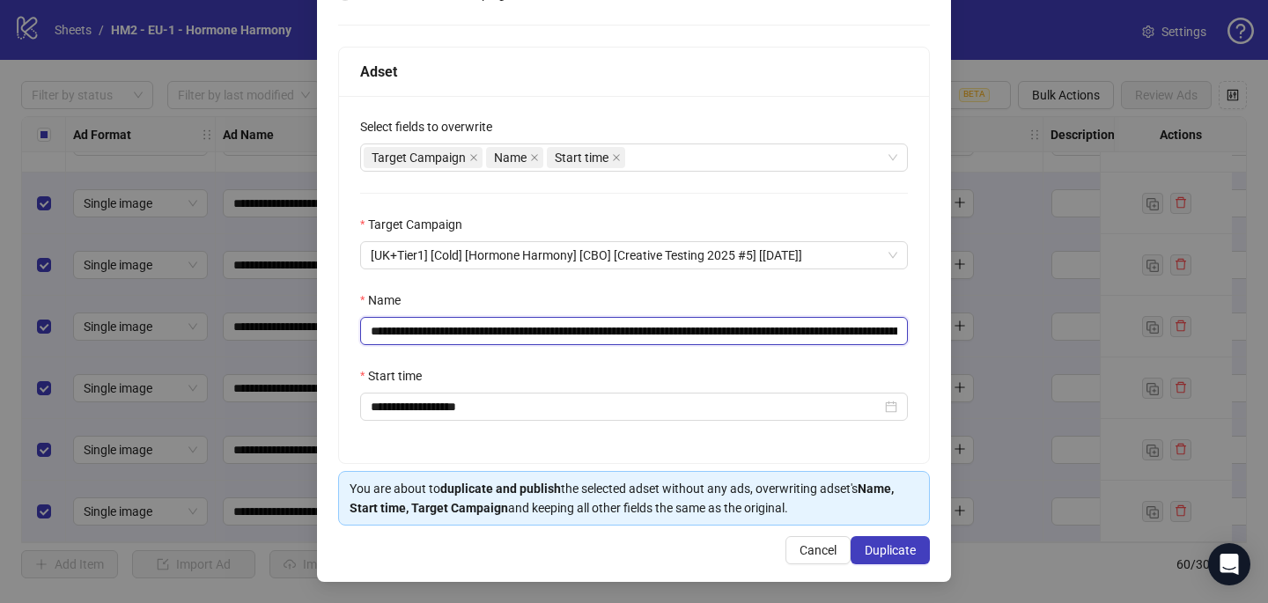
drag, startPoint x: 757, startPoint y: 330, endPoint x: 476, endPoint y: 333, distance: 280.9
click at [477, 333] on input "**********" at bounding box center [634, 331] width 548 height 28
paste input "text"
type input "**********"
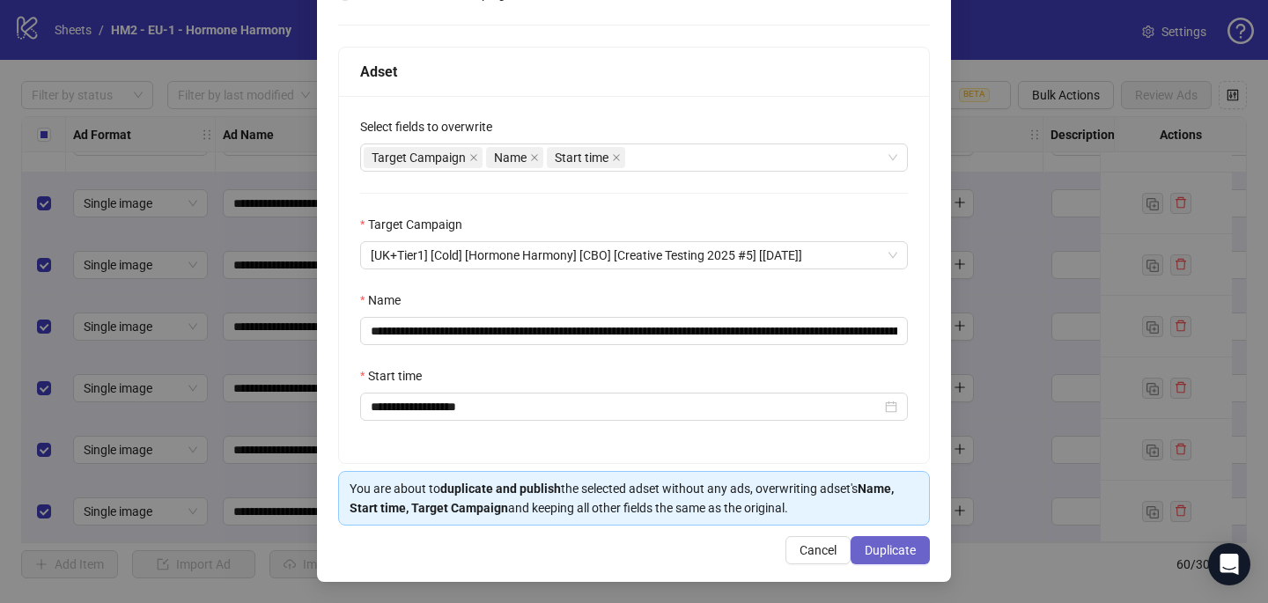
click at [908, 554] on span "Duplicate" at bounding box center [890, 550] width 51 height 14
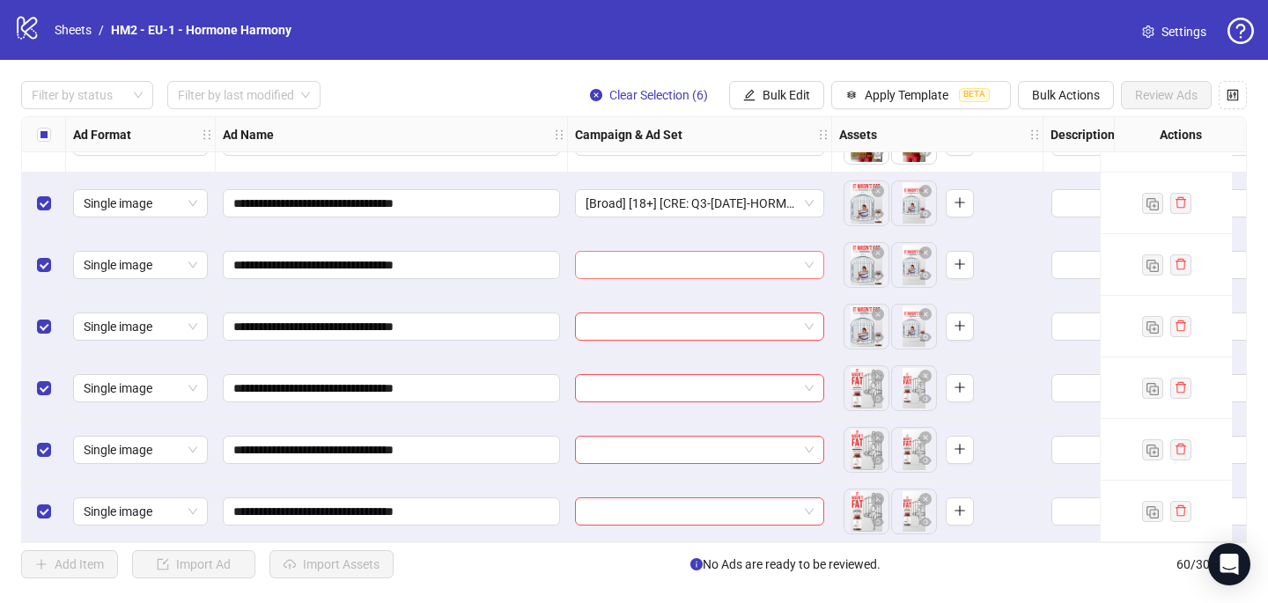
click at [616, 257] on input "search" at bounding box center [691, 265] width 212 height 26
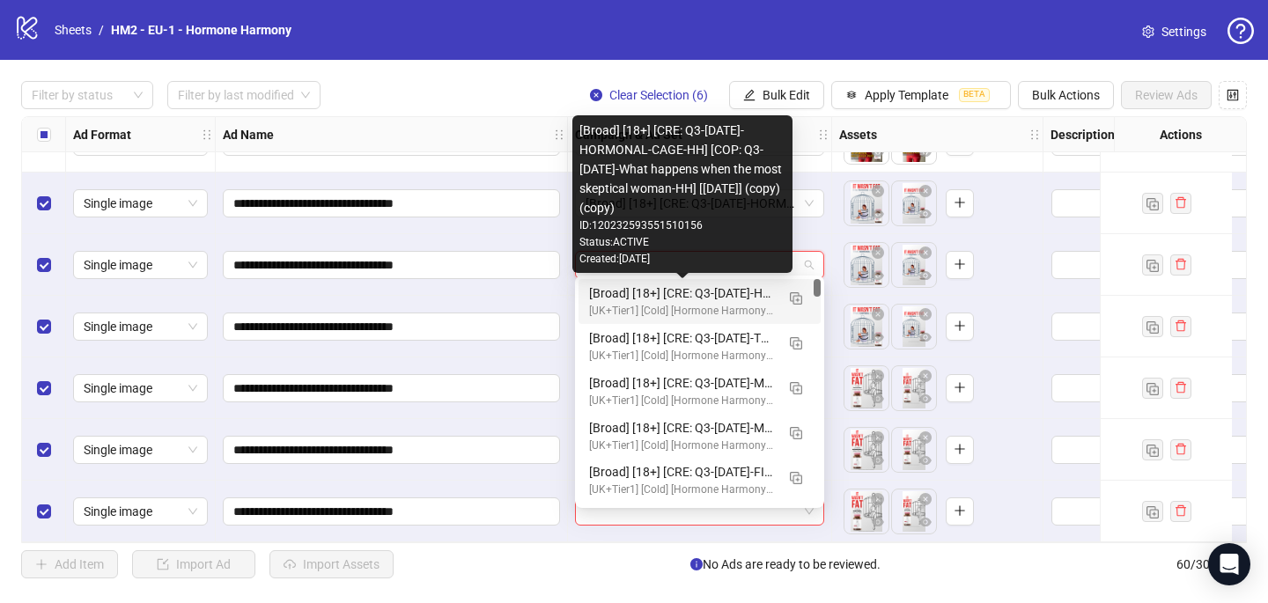
click at [618, 289] on div "[Broad] [18+] [CRE: Q3-[DATE]-HORMONAL-CAGE-HH] [COP: Q3-[DATE]-What happens wh…" at bounding box center [682, 292] width 186 height 19
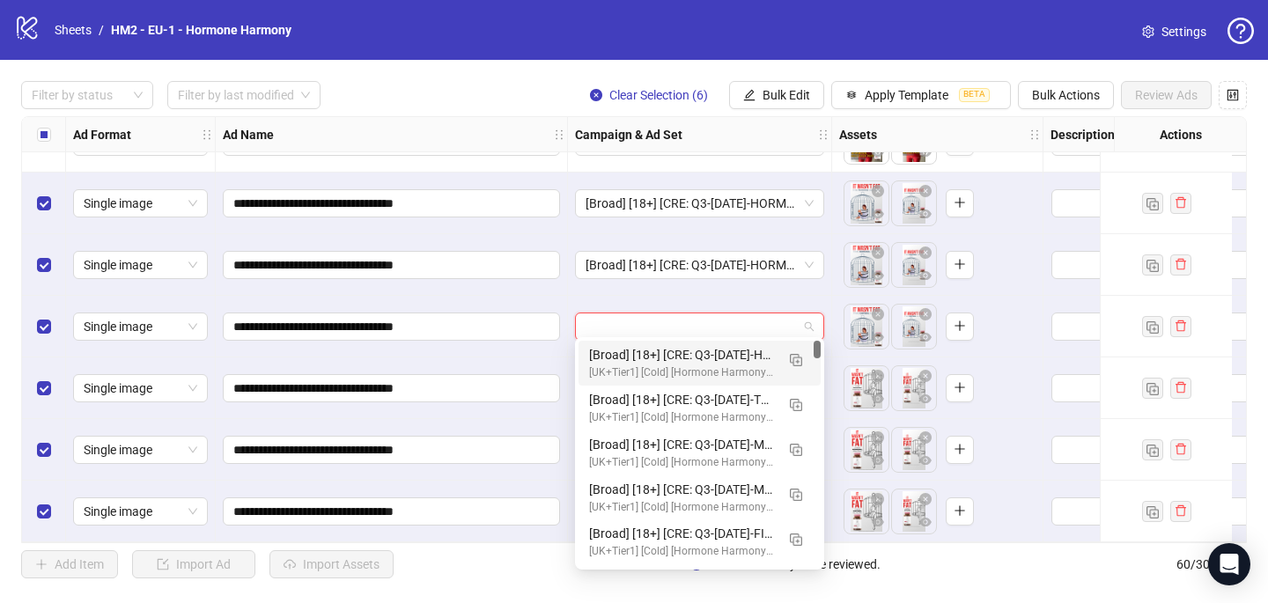
click at [619, 320] on input "search" at bounding box center [691, 326] width 212 height 26
click at [617, 366] on div "[UK+Tier1] [Cold] [Hormone Harmony] [CBO] [Creative Testing 2025 #5] [[DATE]]" at bounding box center [682, 372] width 186 height 17
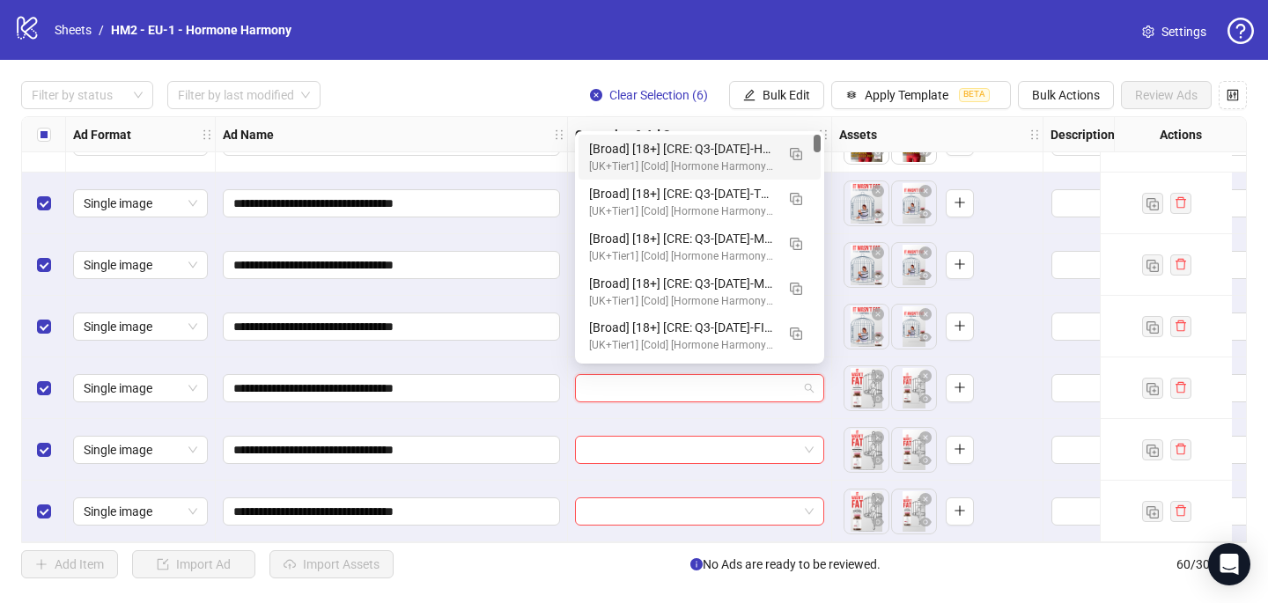
click at [613, 390] on input "search" at bounding box center [691, 388] width 212 height 26
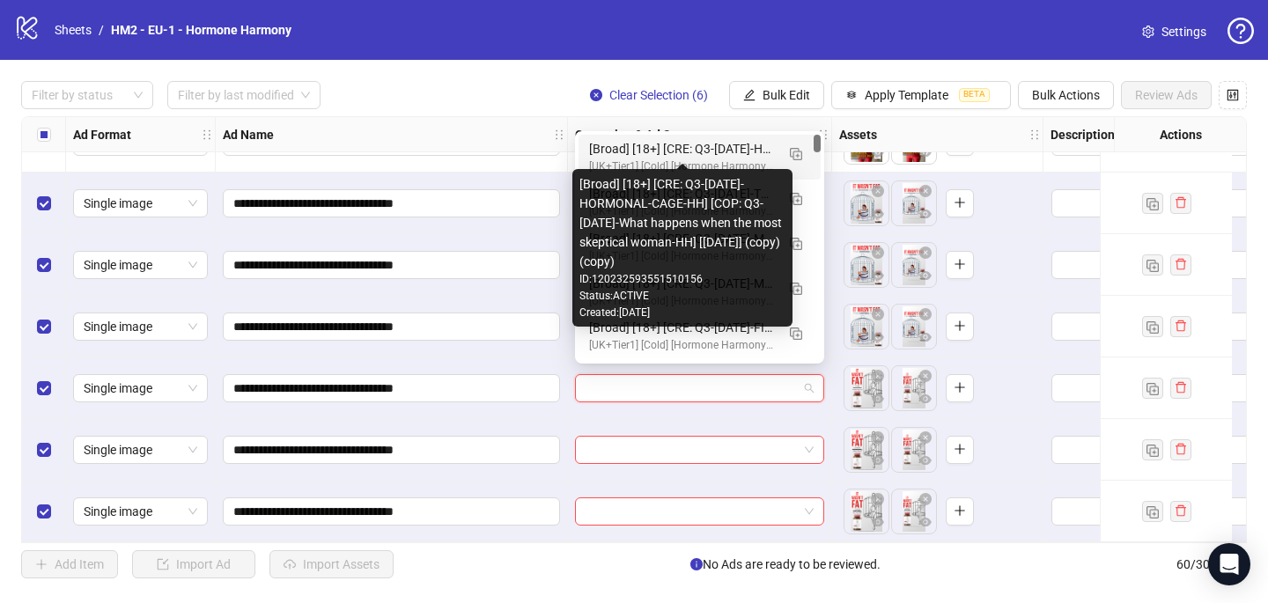
click at [663, 158] on div "[Broad] [18+] [CRE: Q3-[DATE]-HORMONAL-CAGE-HH] [COP: Q3-[DATE]-What happens wh…" at bounding box center [682, 148] width 186 height 19
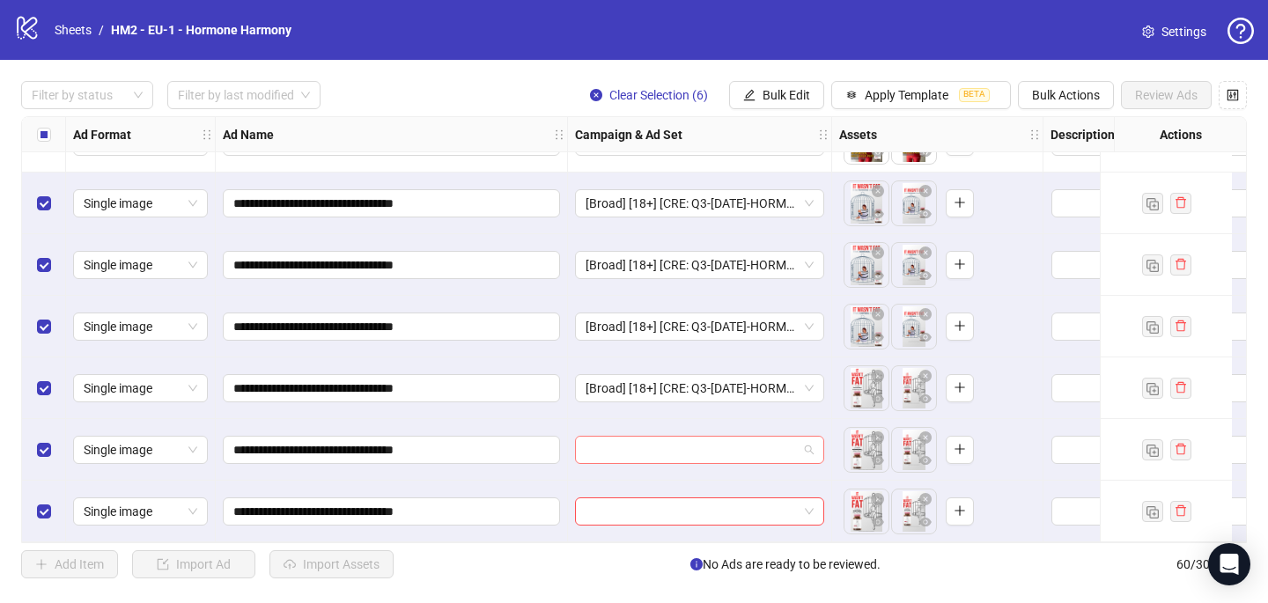
click at [613, 441] on input "search" at bounding box center [691, 450] width 212 height 26
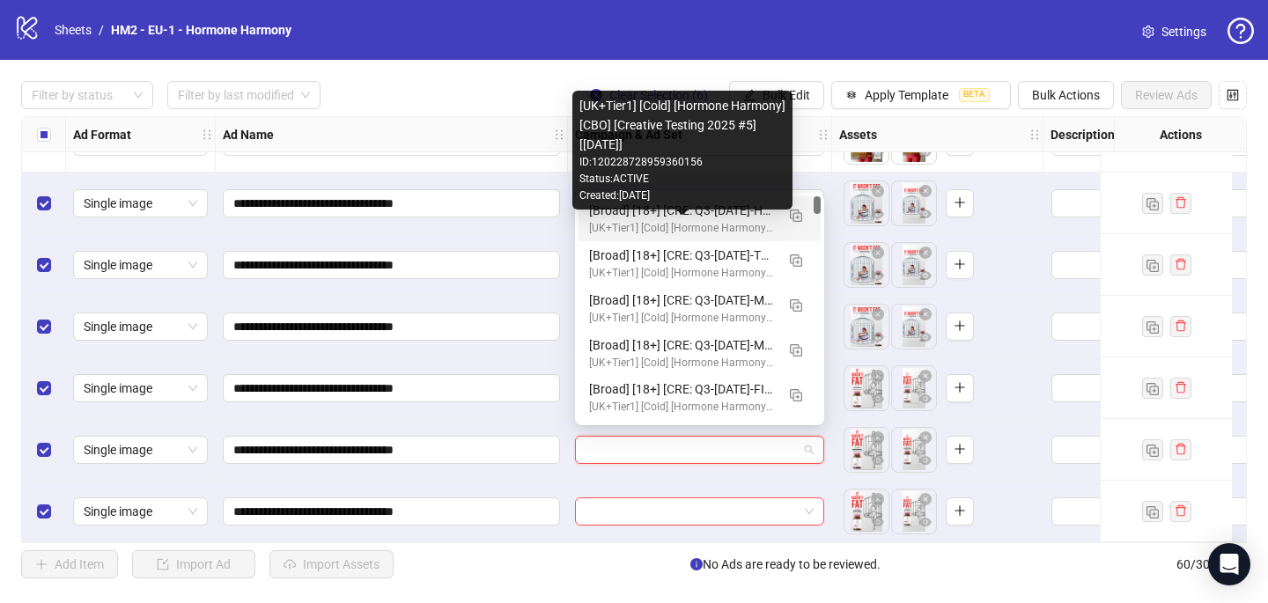
click at [668, 225] on div "[UK+Tier1] [Cold] [Hormone Harmony] [CBO] [Creative Testing 2025 #5] [[DATE]]" at bounding box center [682, 228] width 186 height 17
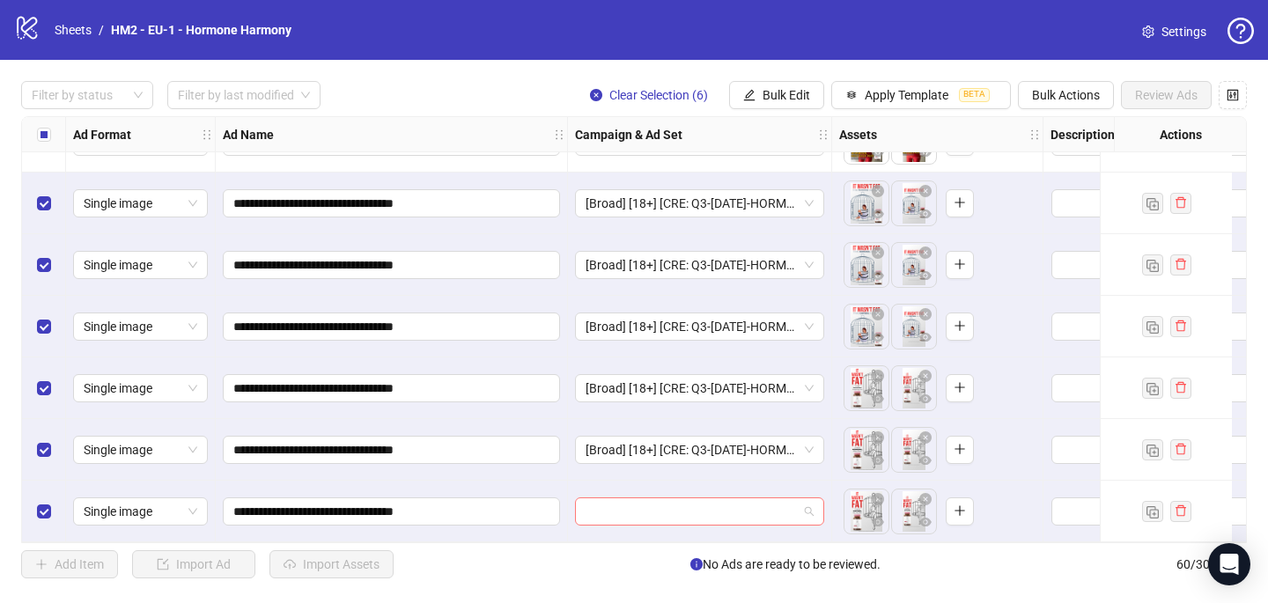
click at [611, 504] on input "search" at bounding box center [691, 511] width 212 height 26
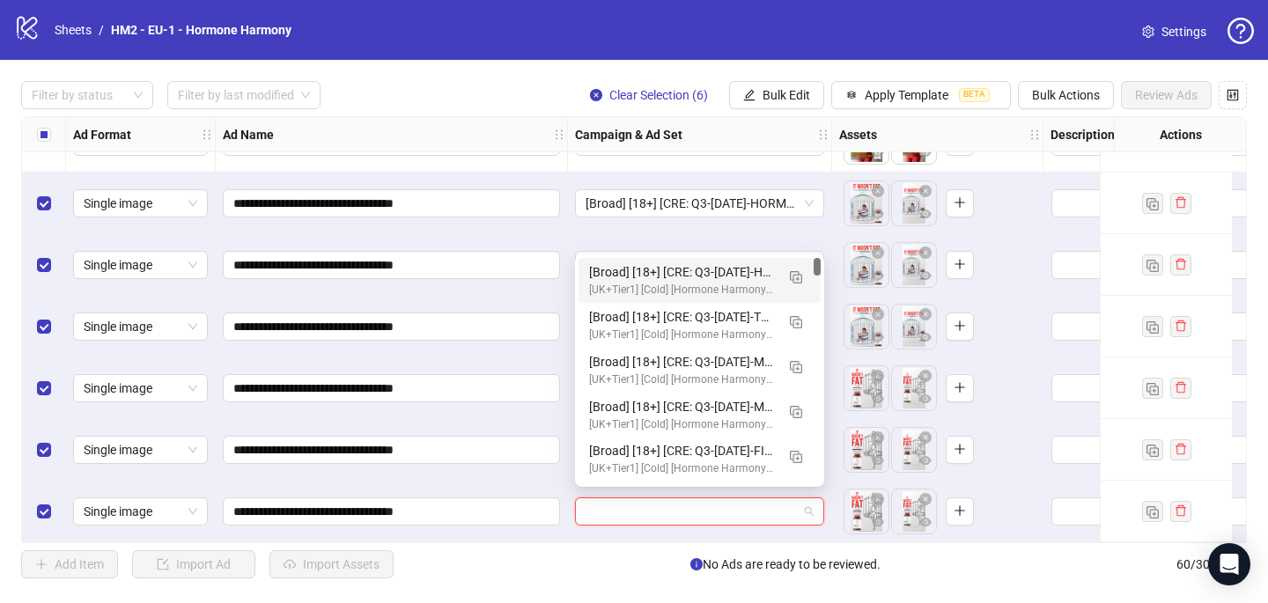
click at [658, 274] on div "[Broad] [18+] [CRE: Q3-[DATE]-HORMONAL-CAGE-HH] [COP: Q3-[DATE]-What happens wh…" at bounding box center [682, 271] width 186 height 19
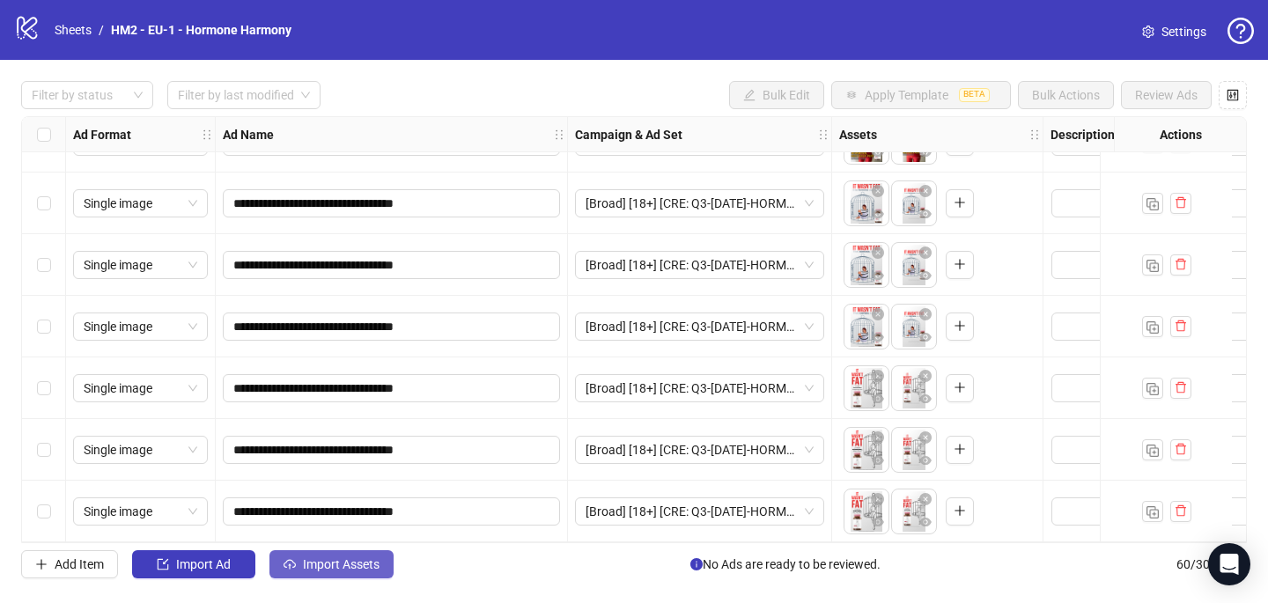
click at [307, 569] on span "Import Assets" at bounding box center [341, 564] width 77 height 14
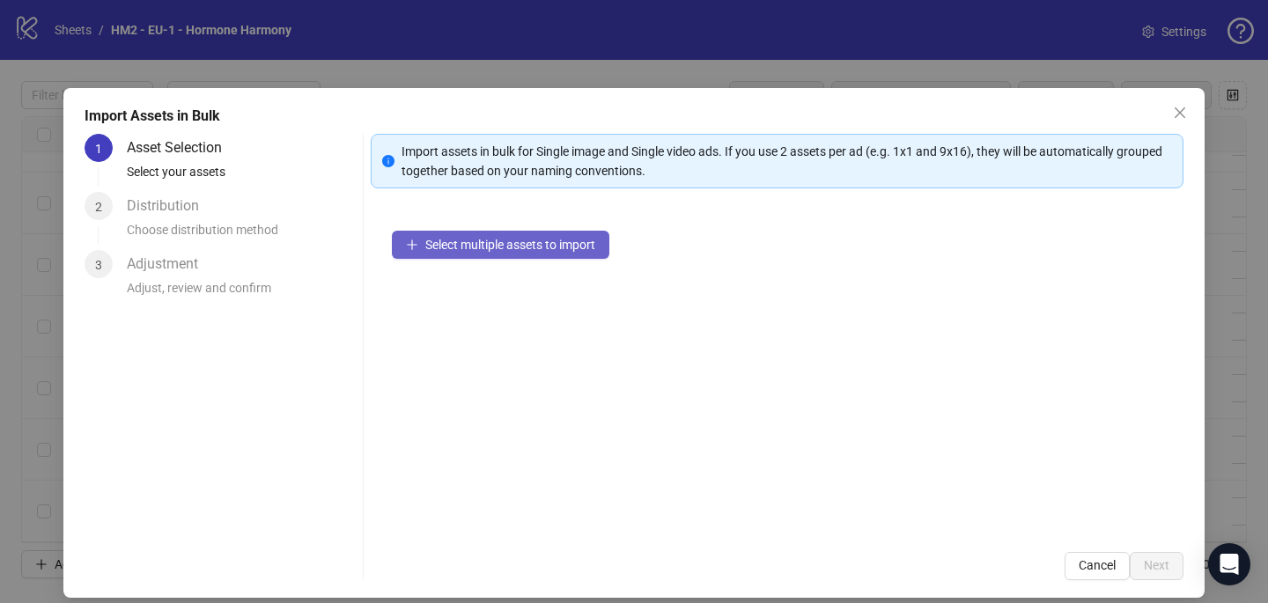
click at [556, 241] on span "Select multiple assets to import" at bounding box center [510, 245] width 170 height 14
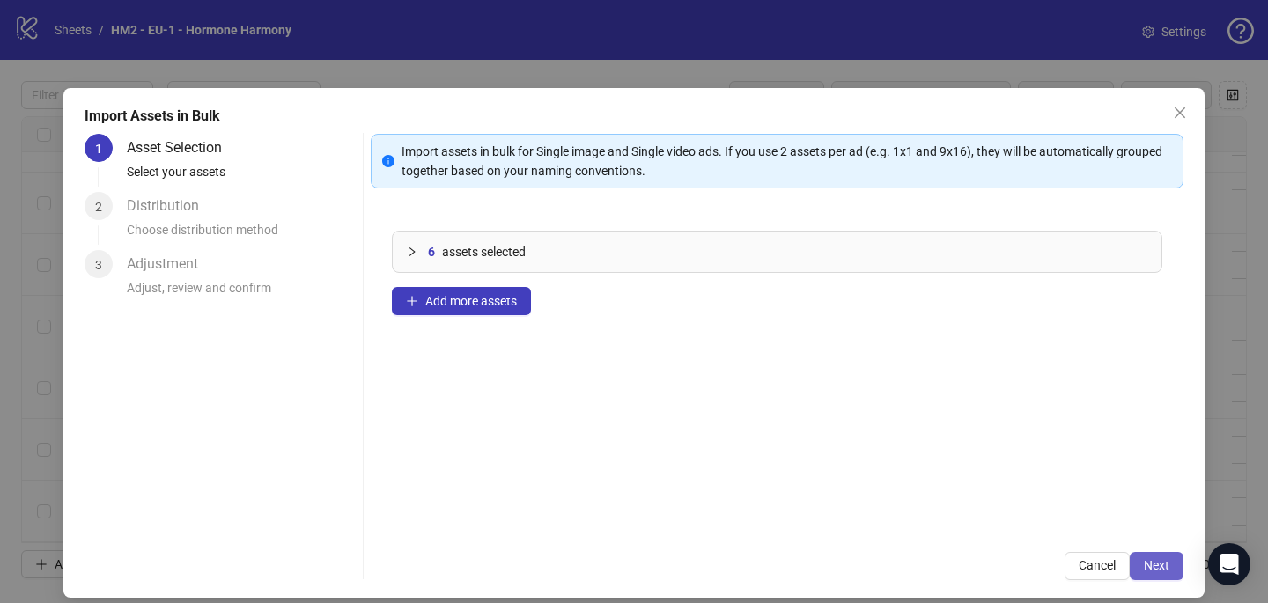
click at [1153, 556] on button "Next" at bounding box center [1157, 566] width 54 height 28
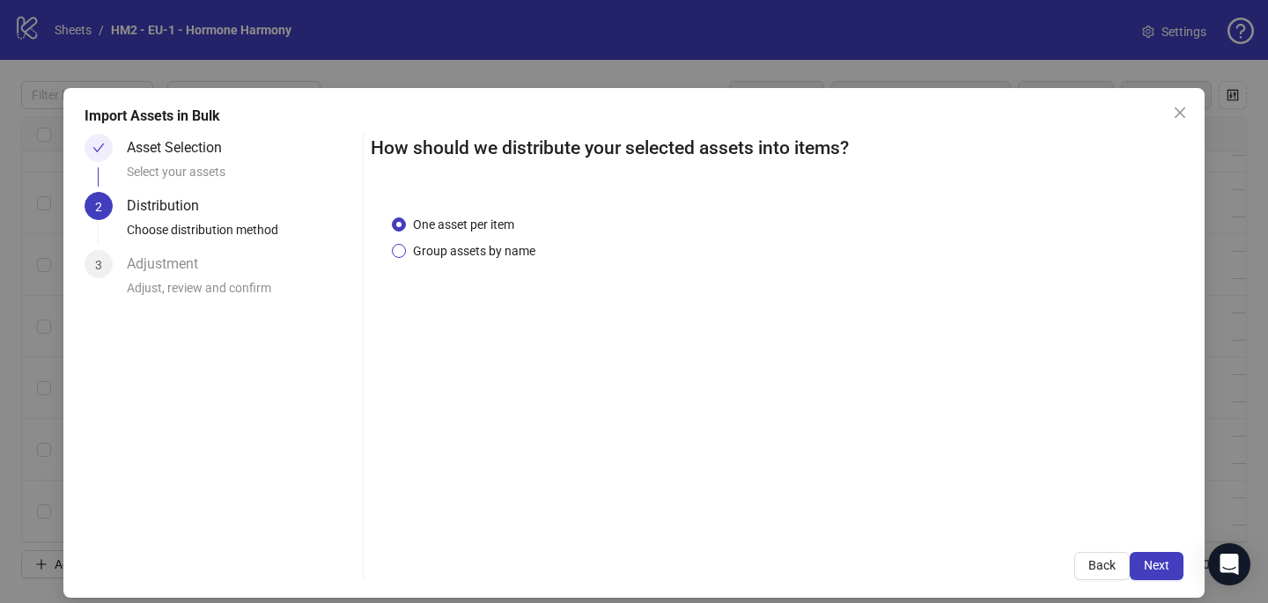
click at [494, 247] on span "Group assets by name" at bounding box center [474, 250] width 136 height 19
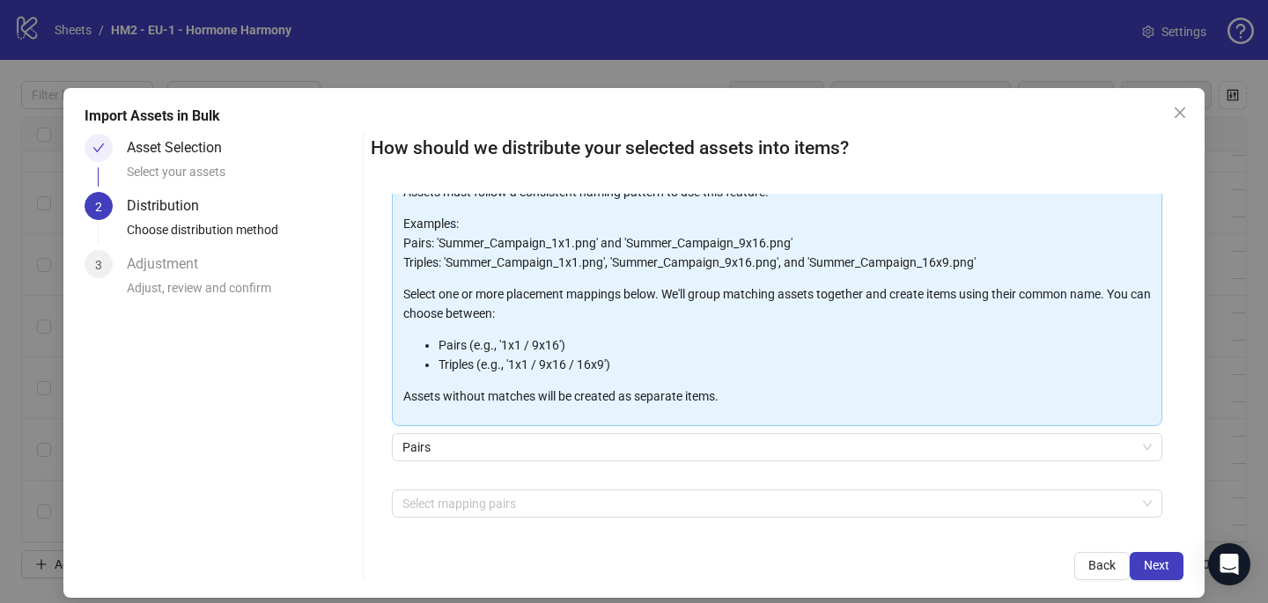
scroll to position [179, 0]
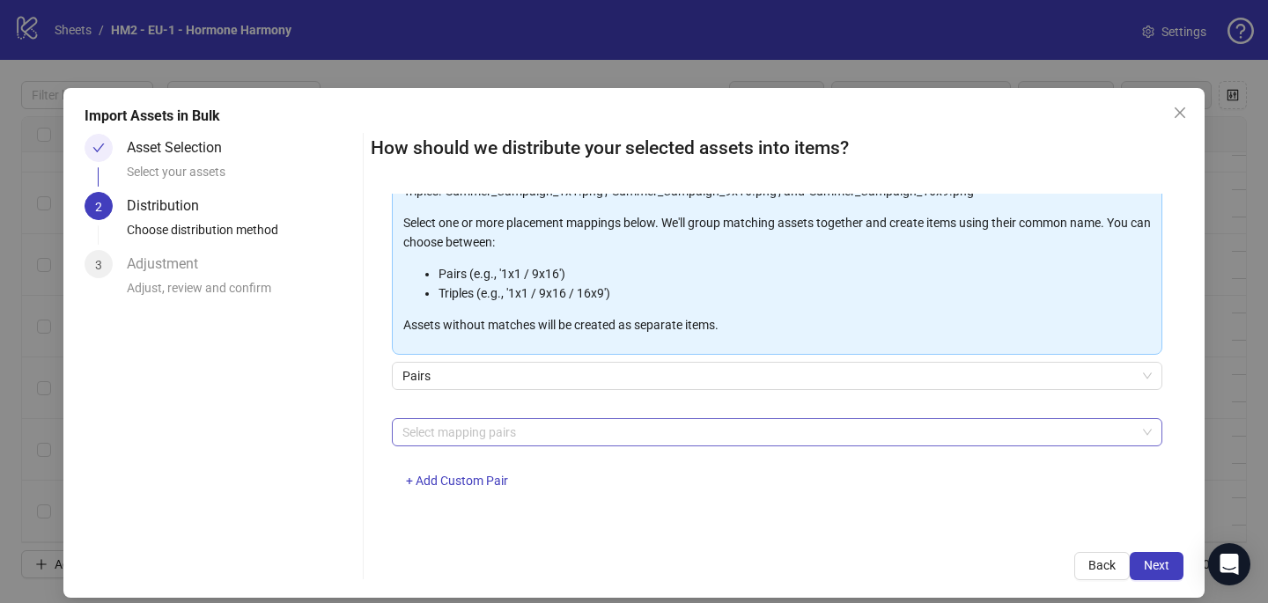
click at [479, 441] on div at bounding box center [767, 432] width 745 height 25
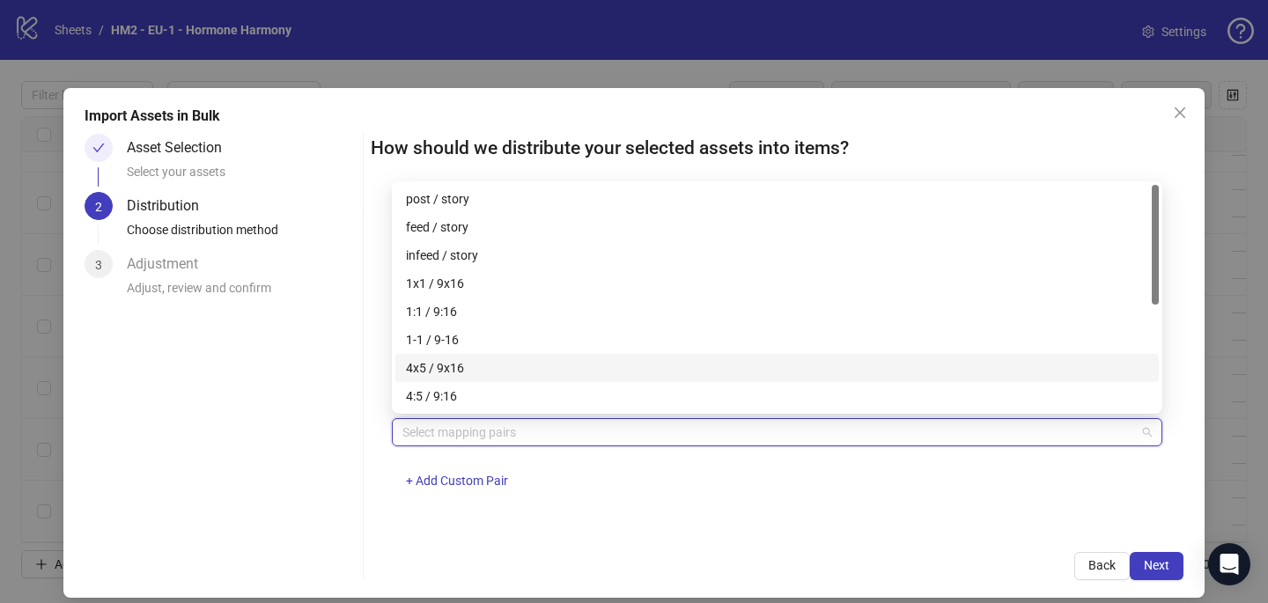
click at [490, 365] on div "4x5 / 9x16" at bounding box center [777, 367] width 742 height 19
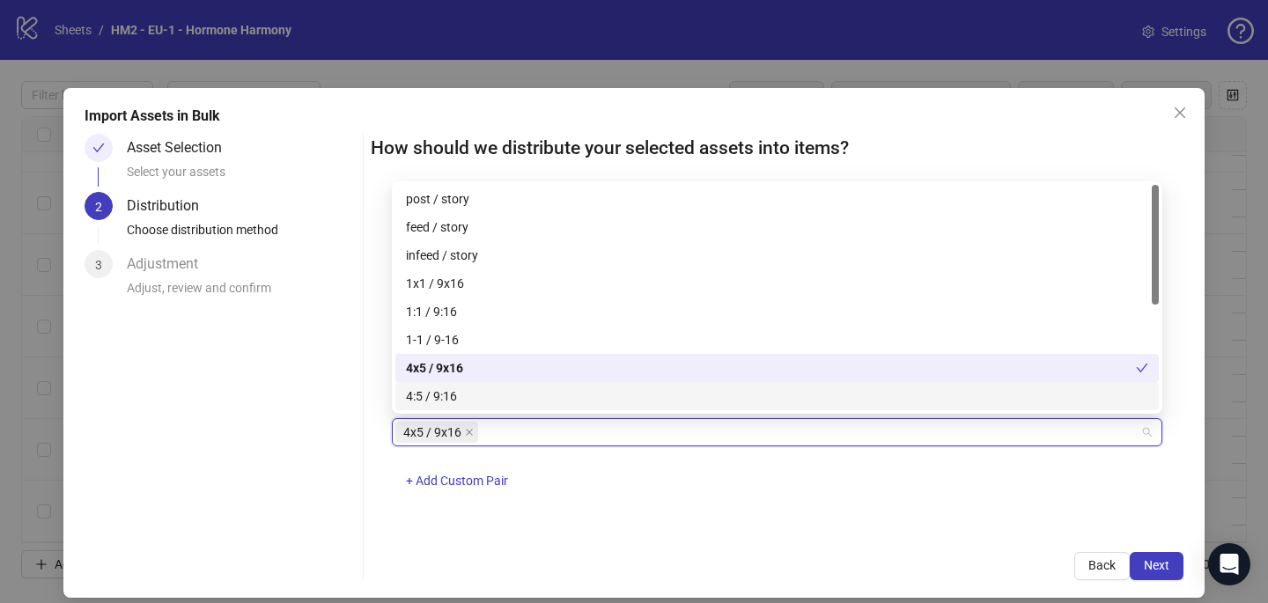
click at [823, 498] on div "4x5 / 9x16 + Add Custom Pair" at bounding box center [777, 464] width 770 height 92
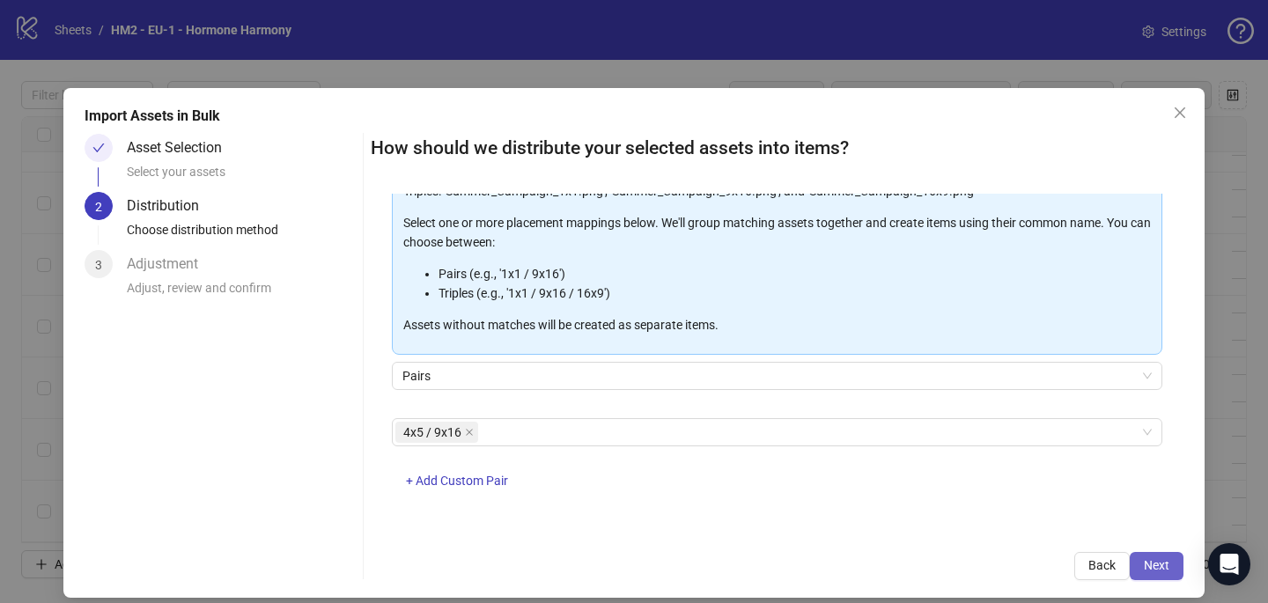
click at [1147, 572] on button "Next" at bounding box center [1157, 566] width 54 height 28
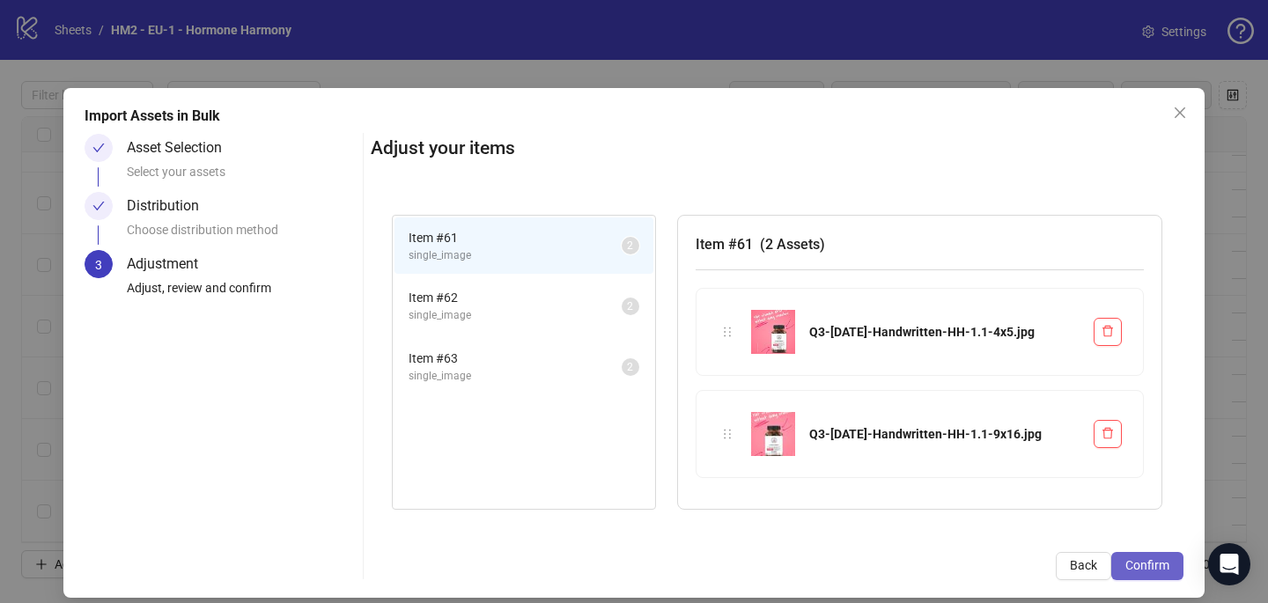
click at [1153, 571] on span "Confirm" at bounding box center [1147, 565] width 44 height 14
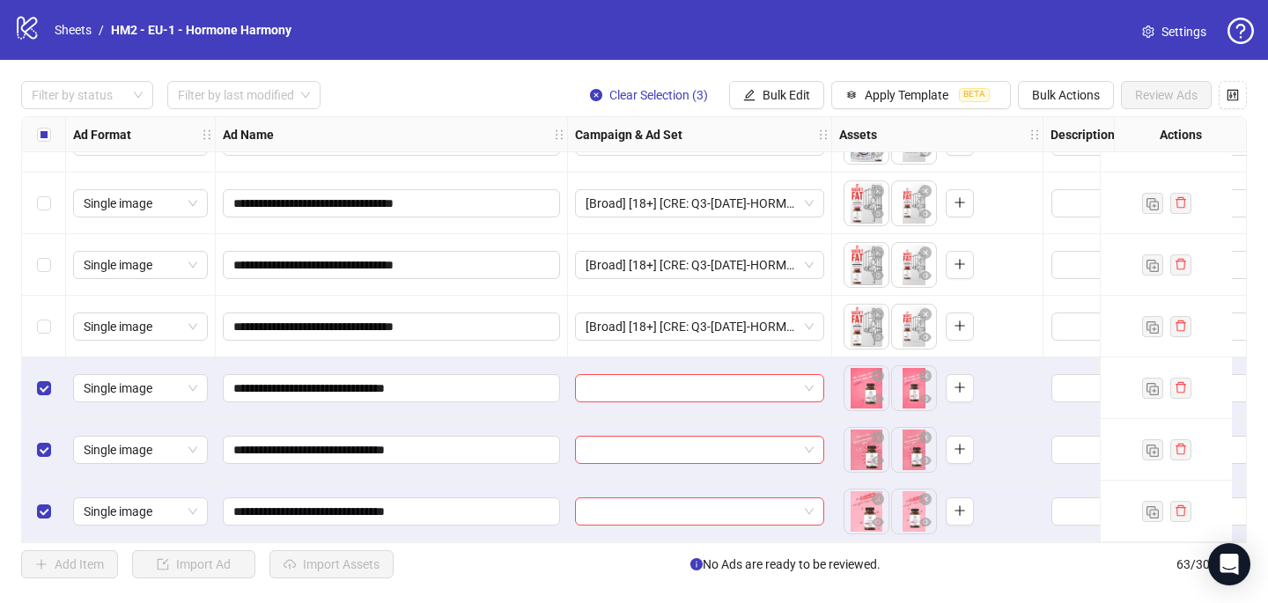
scroll to position [3500, 0]
click at [678, 379] on input "search" at bounding box center [691, 388] width 212 height 26
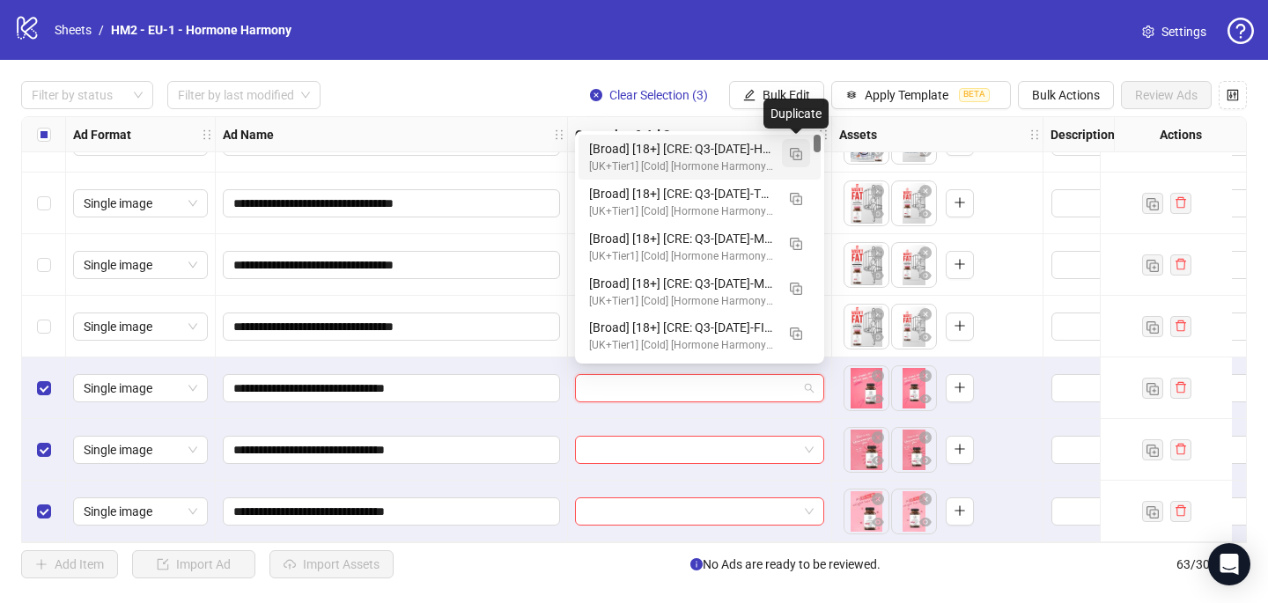
click at [791, 156] on img "button" at bounding box center [796, 154] width 12 height 12
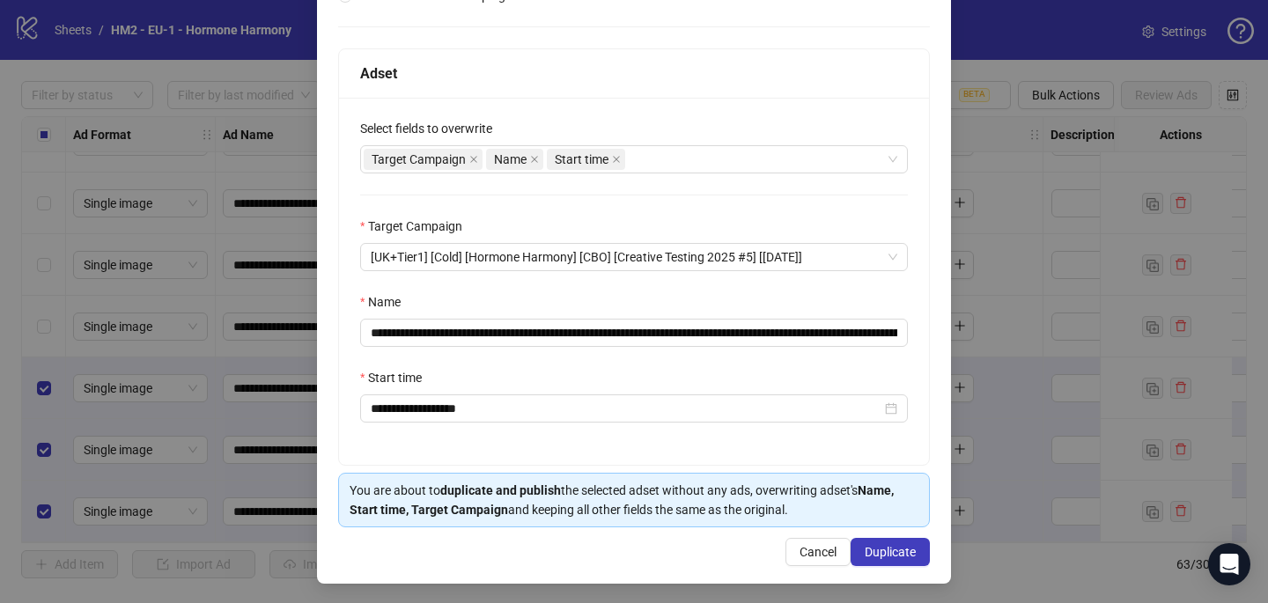
scroll to position [245, 0]
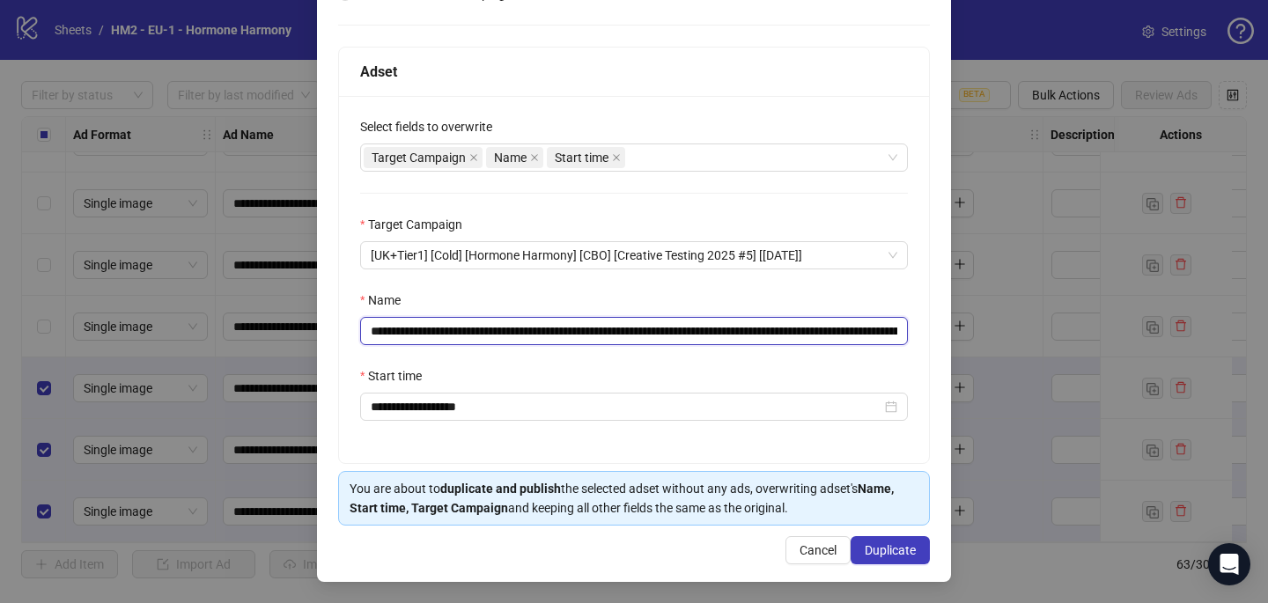
drag, startPoint x: 690, startPoint y: 330, endPoint x: 475, endPoint y: 330, distance: 214.8
click at [475, 330] on input "**********" at bounding box center [634, 331] width 548 height 28
paste input "text"
type input "**********"
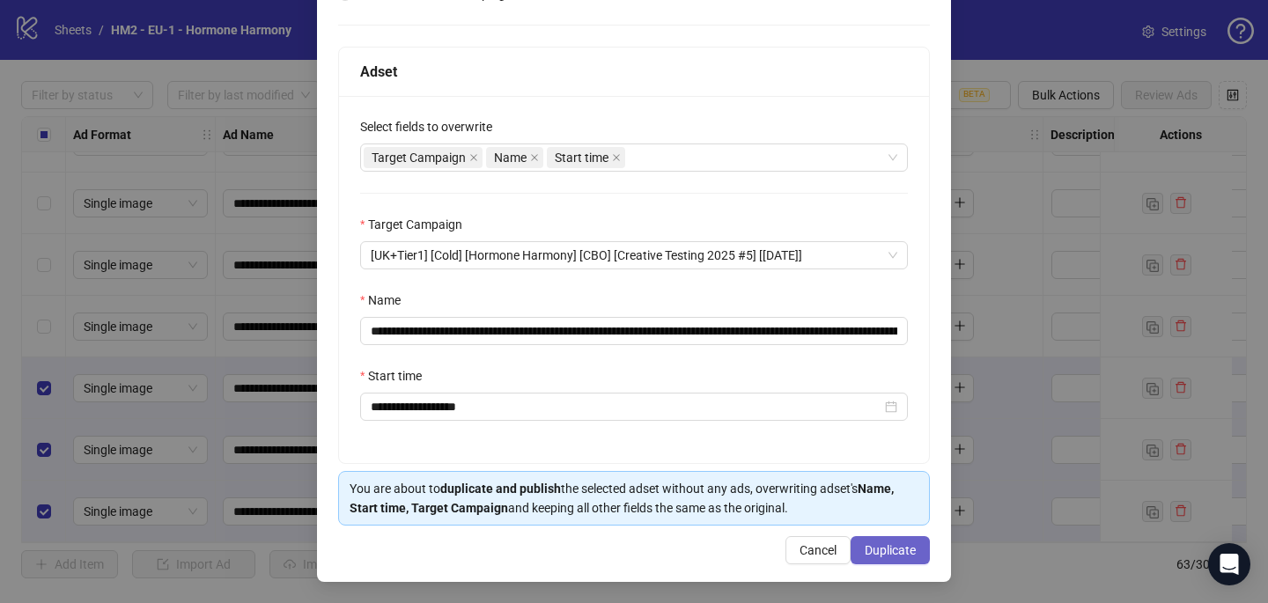
click at [895, 546] on span "Duplicate" at bounding box center [890, 550] width 51 height 14
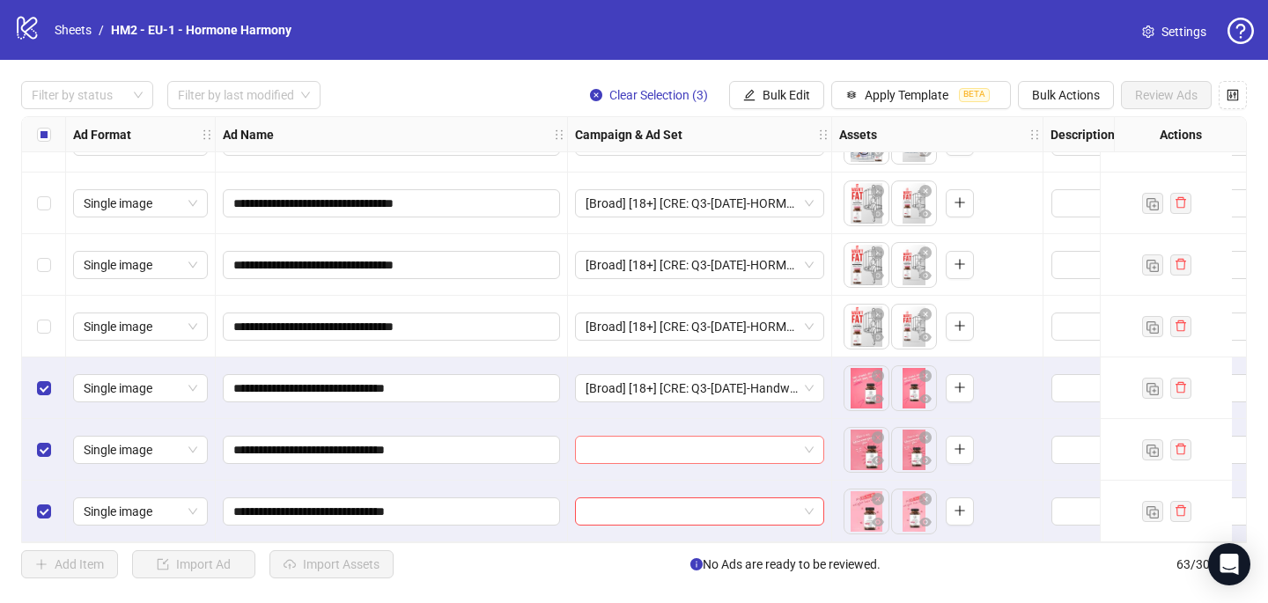
click at [687, 448] on input "search" at bounding box center [691, 450] width 212 height 26
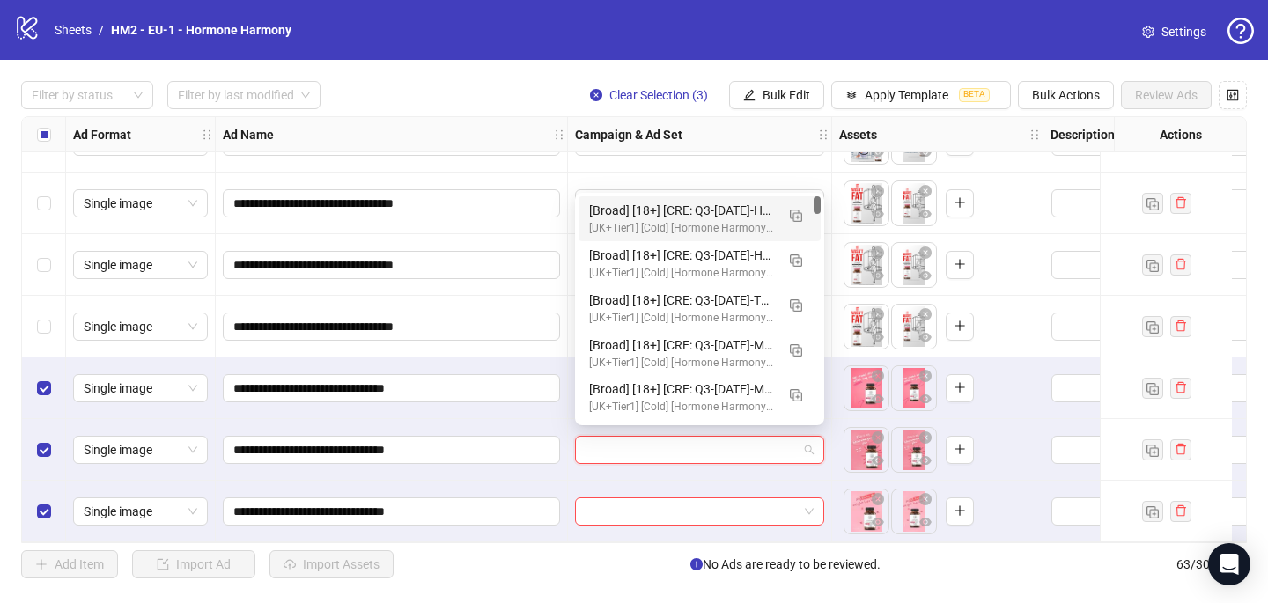
click at [710, 210] on div "[Broad] [18+] [CRE: Q3-[DATE]-Handwritten-HH] [COP: Q3-[DATE]-What happens when…" at bounding box center [682, 210] width 186 height 19
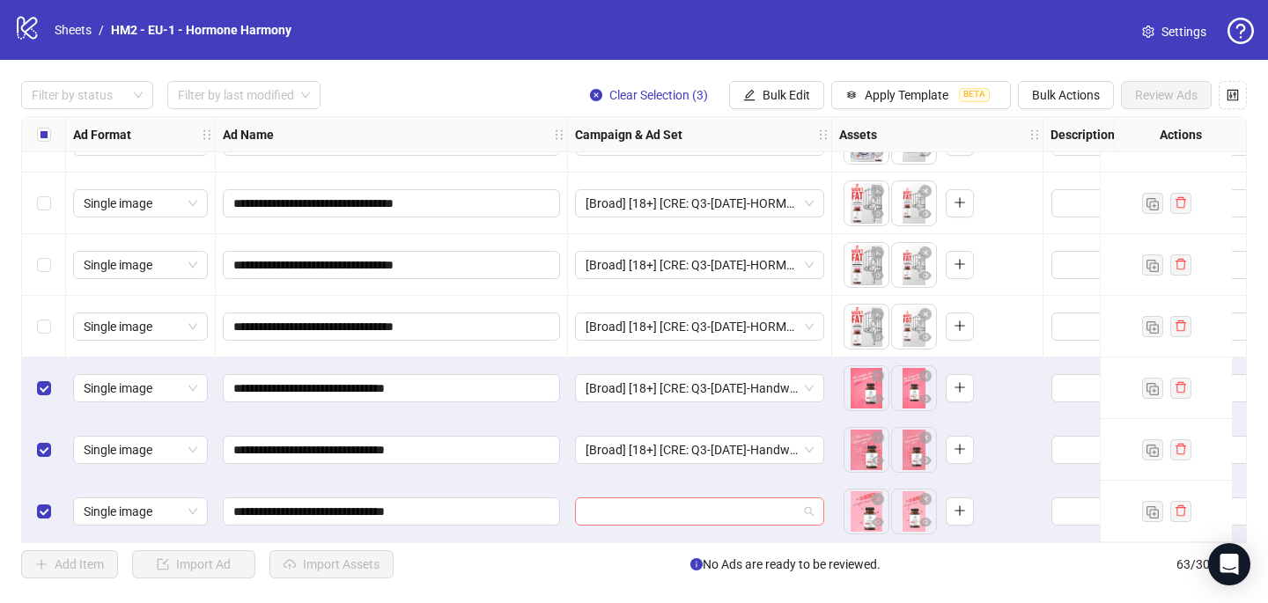
click at [647, 510] on input "search" at bounding box center [691, 511] width 212 height 26
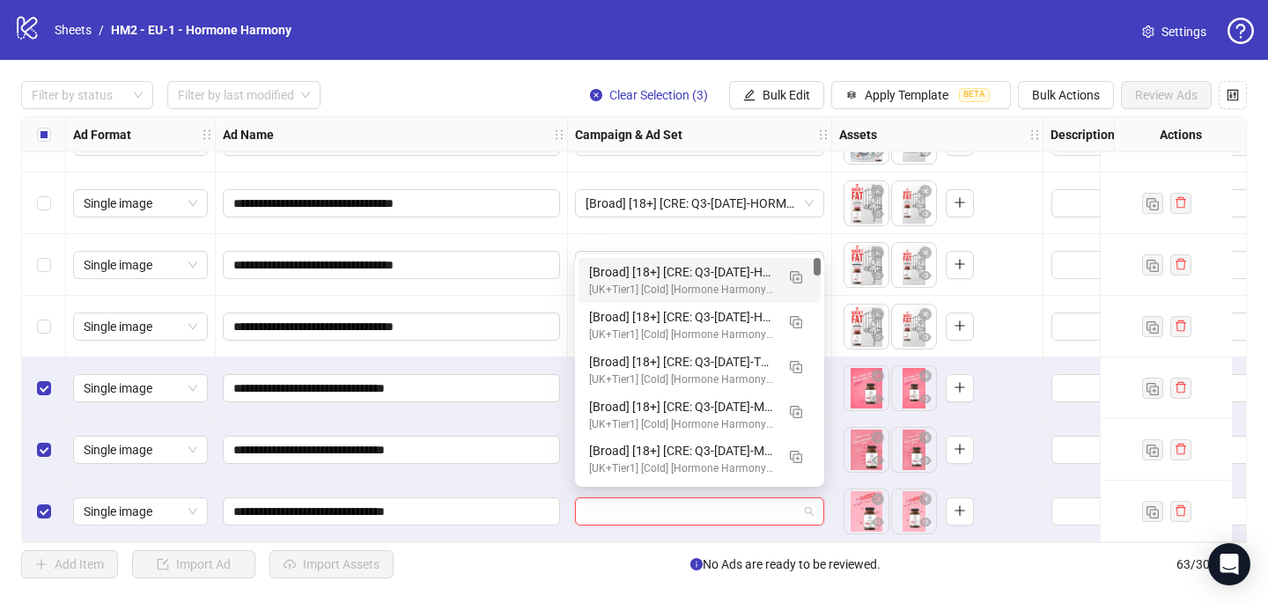
click at [715, 283] on div "[UK+Tier1] [Cold] [Hormone Harmony] [CBO] [Creative Testing 2025 #5] [[DATE]]" at bounding box center [682, 290] width 186 height 17
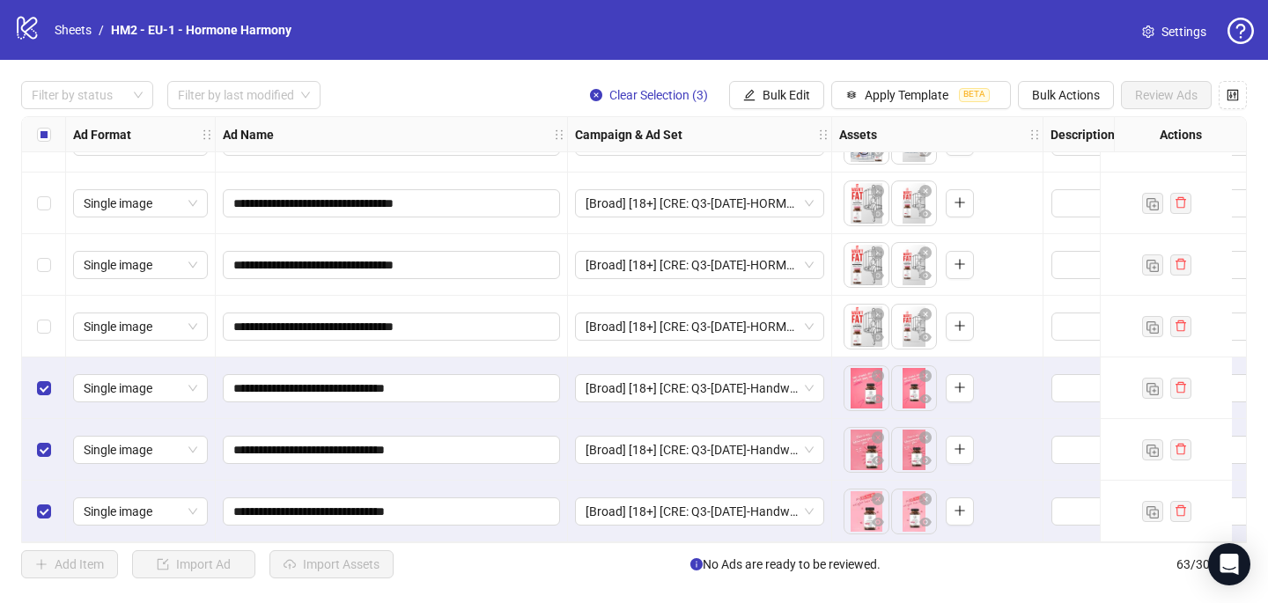
click at [34, 131] on div "Select all rows" at bounding box center [44, 134] width 44 height 35
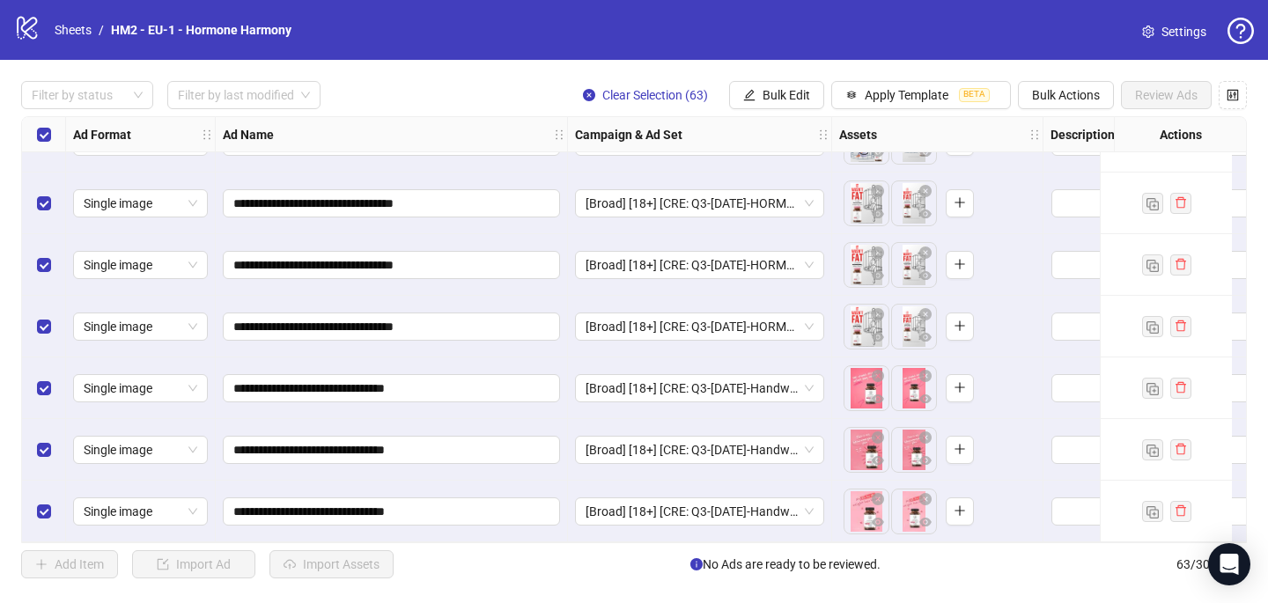
click at [35, 131] on div "Select all rows" at bounding box center [44, 134] width 44 height 35
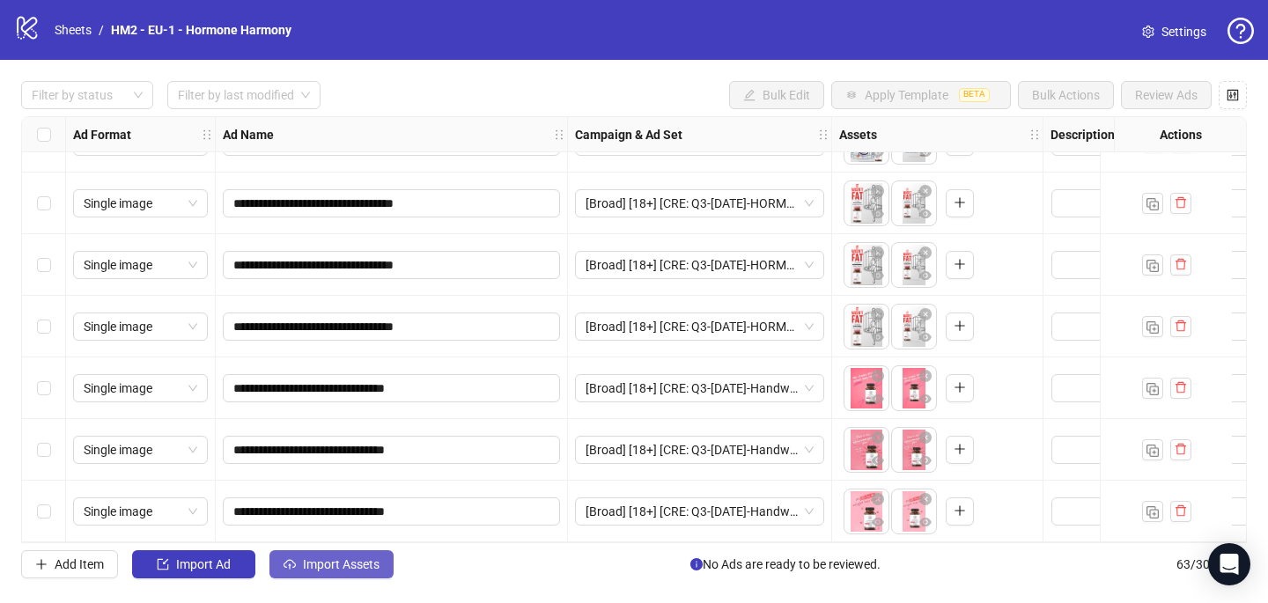
click at [369, 562] on span "Import Assets" at bounding box center [341, 564] width 77 height 14
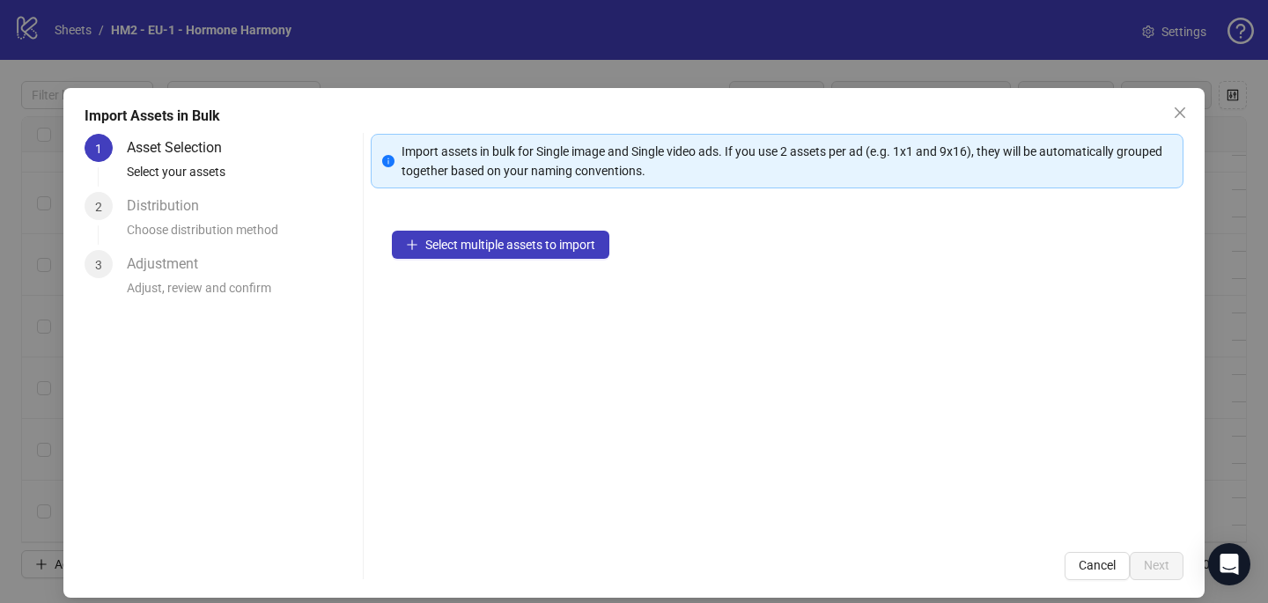
click at [472, 225] on div "Select multiple assets to import" at bounding box center [777, 370] width 813 height 321
click at [472, 239] on span "Select multiple assets to import" at bounding box center [510, 245] width 170 height 14
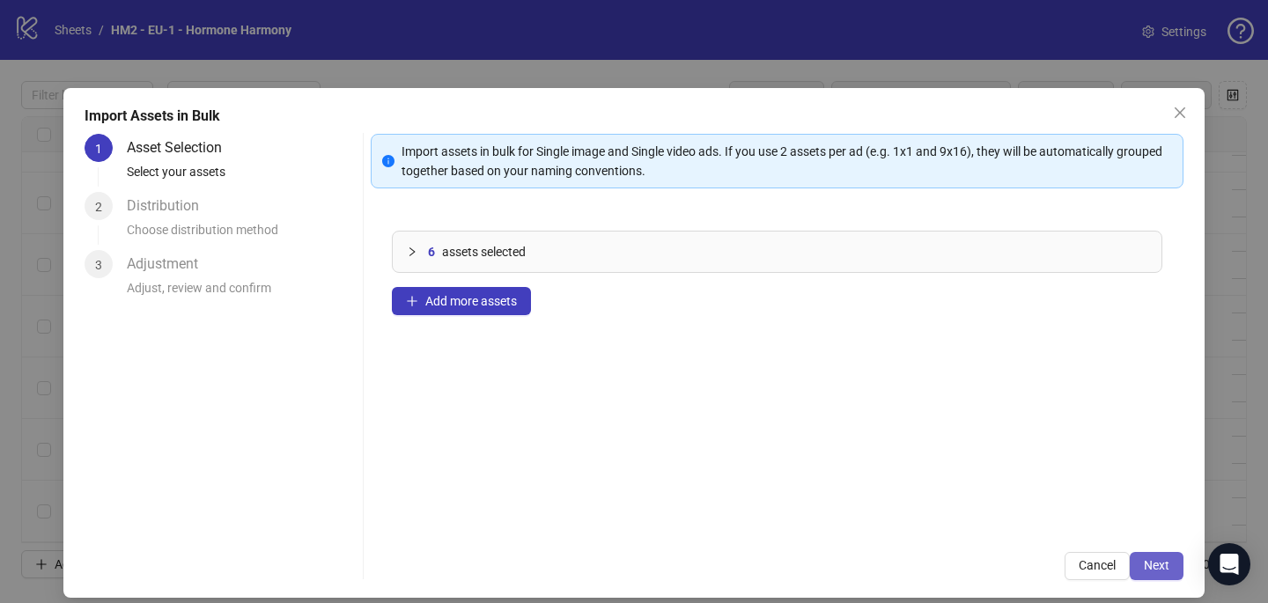
click at [1165, 556] on button "Next" at bounding box center [1157, 566] width 54 height 28
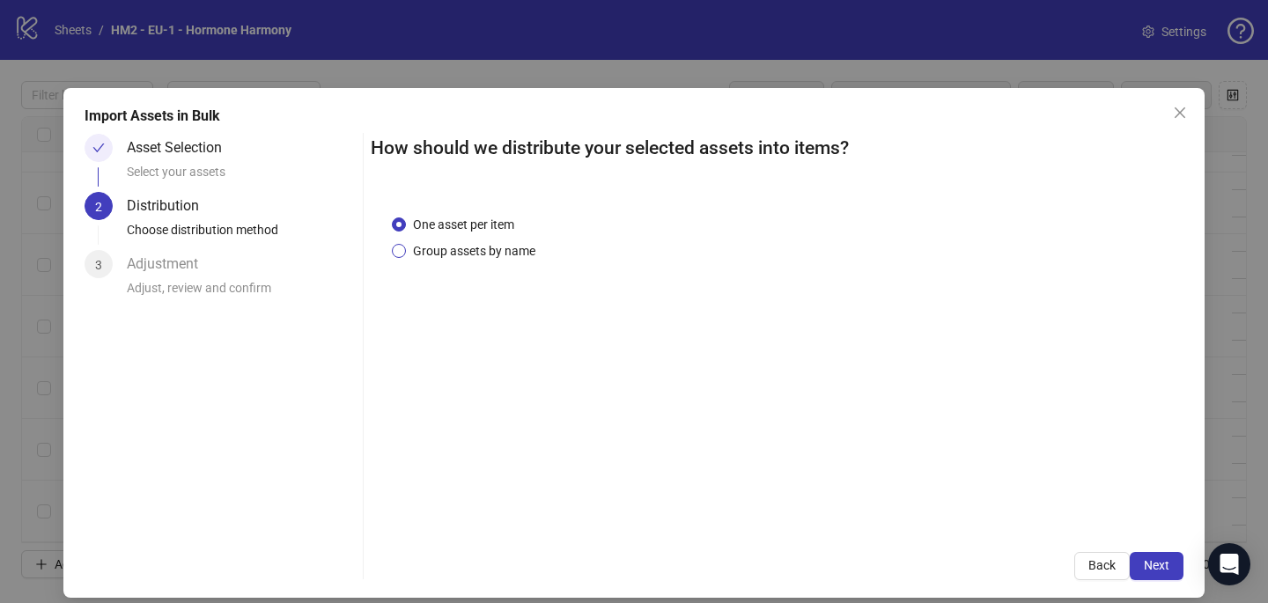
click at [538, 254] on span "Group assets by name" at bounding box center [474, 250] width 136 height 19
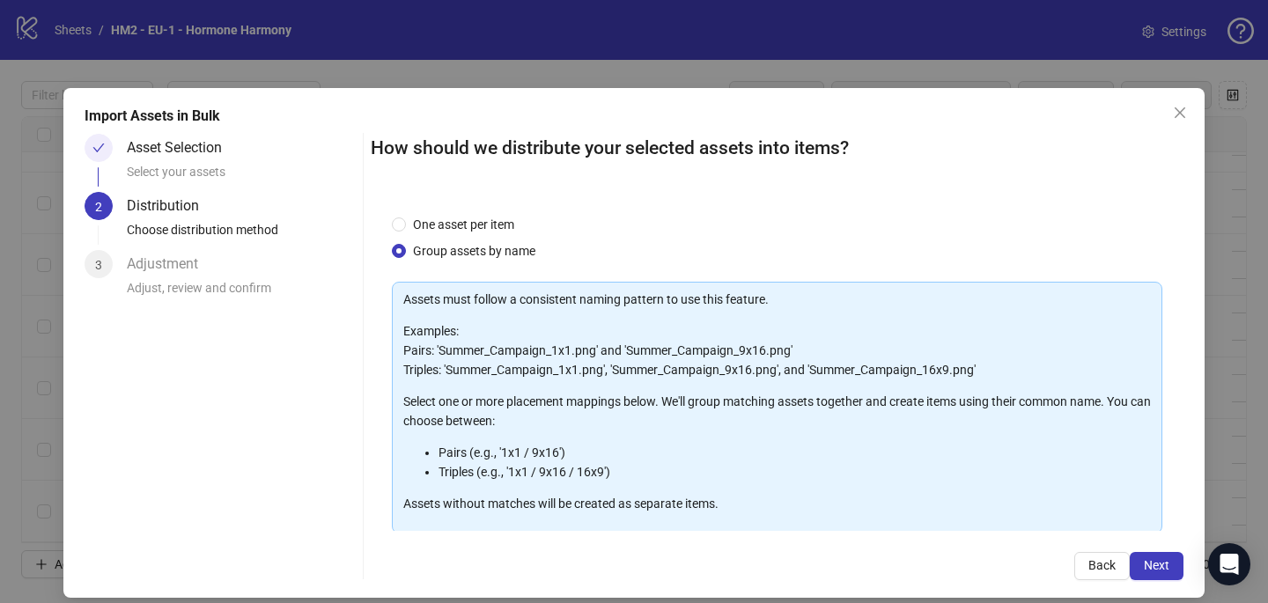
scroll to position [179, 0]
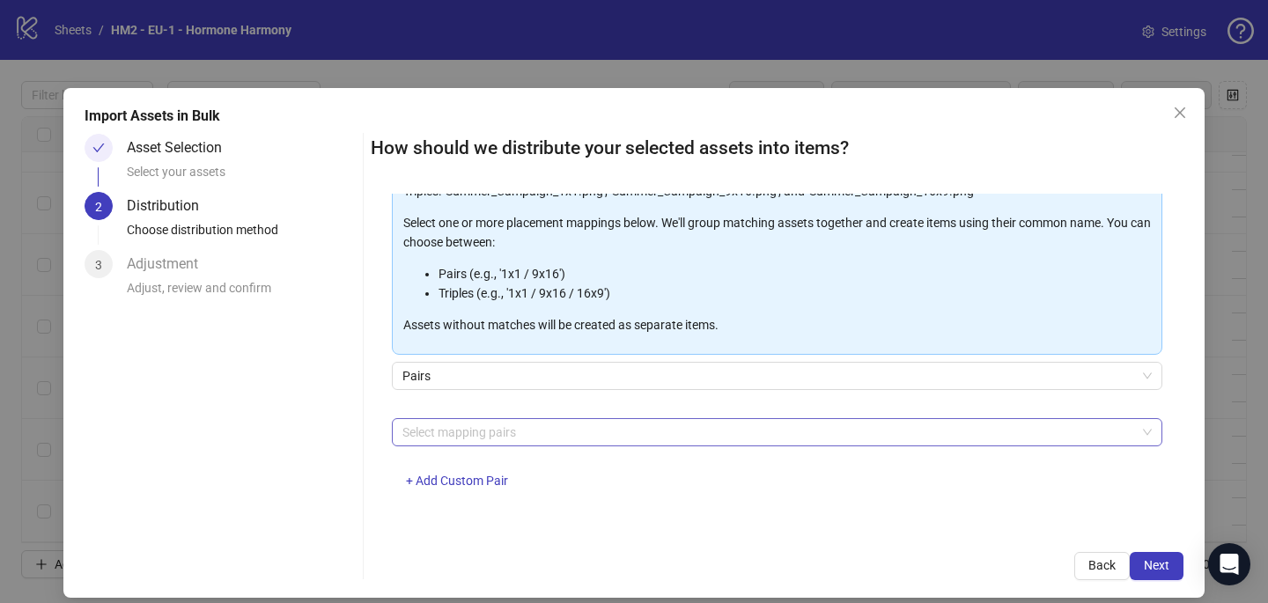
click at [513, 435] on div at bounding box center [767, 432] width 745 height 25
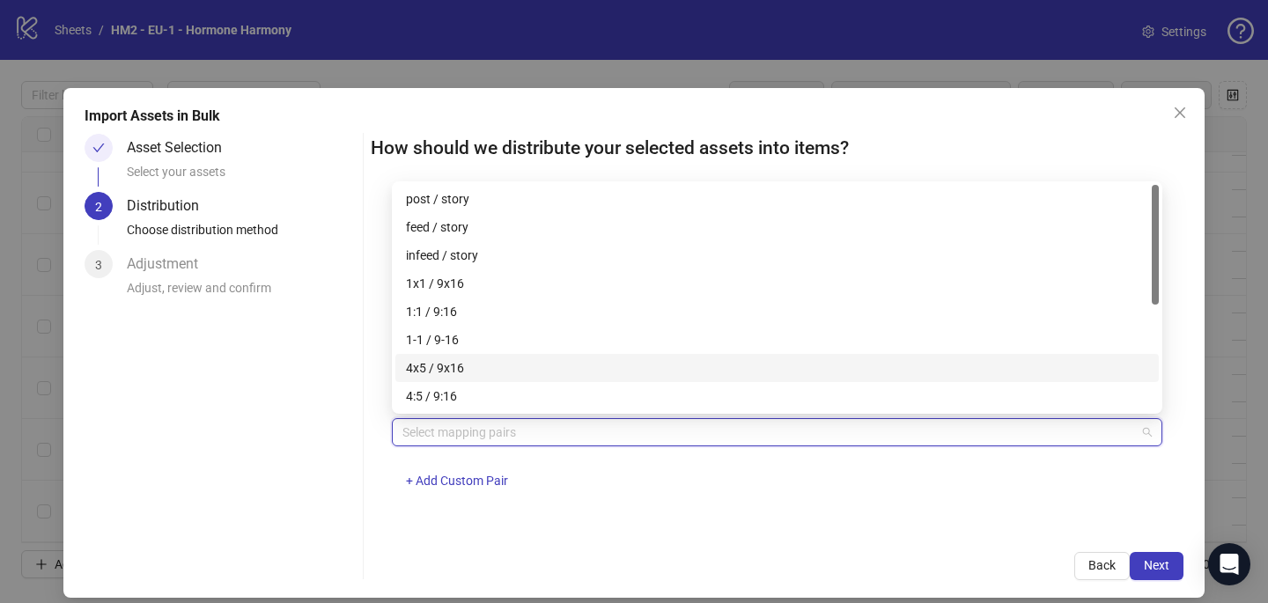
click at [507, 365] on div "4x5 / 9x16" at bounding box center [777, 367] width 742 height 19
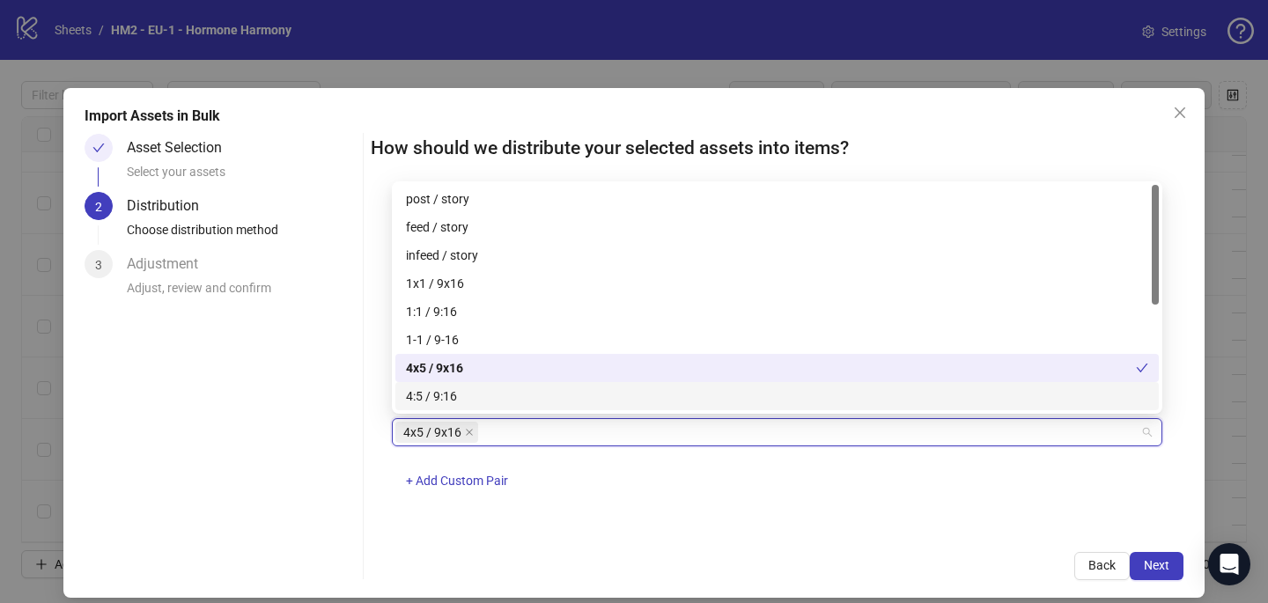
click at [692, 472] on div "4x5 / 9x16 + Add Custom Pair" at bounding box center [777, 464] width 770 height 92
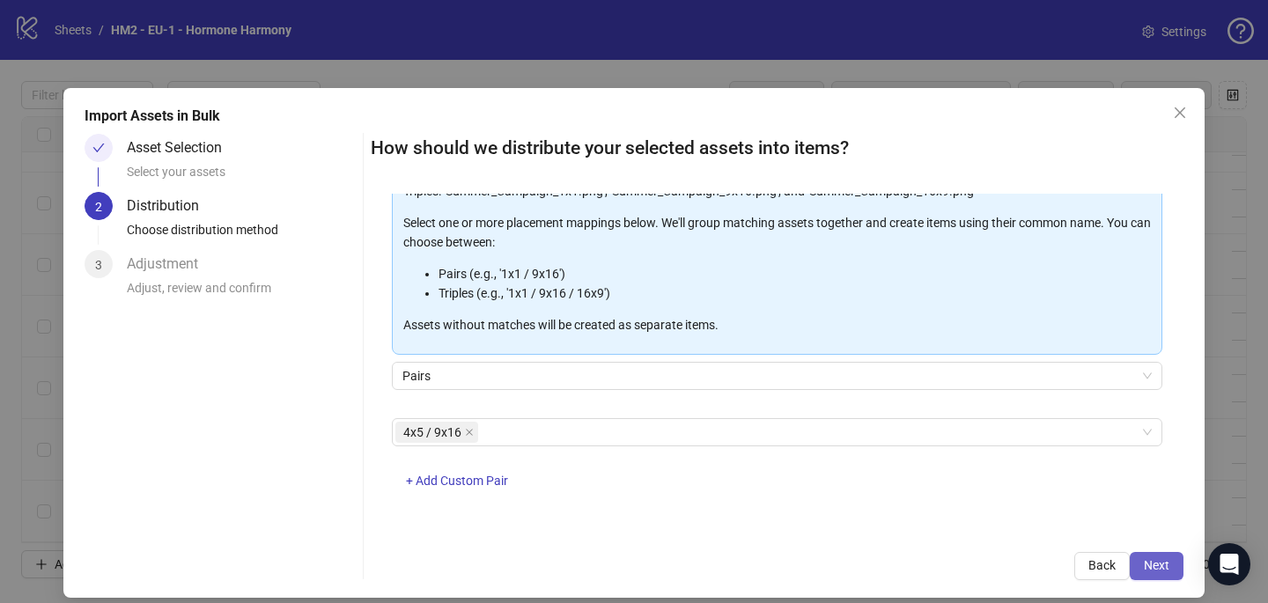
click at [1155, 560] on span "Next" at bounding box center [1157, 565] width 26 height 14
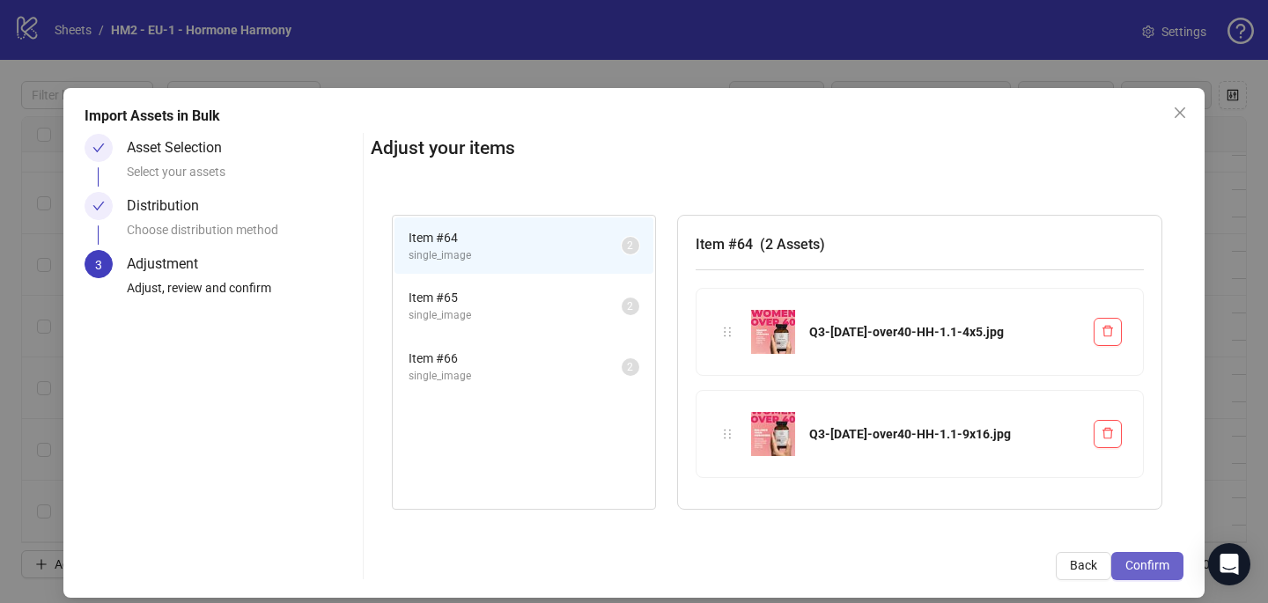
click at [1155, 561] on span "Confirm" at bounding box center [1147, 565] width 44 height 14
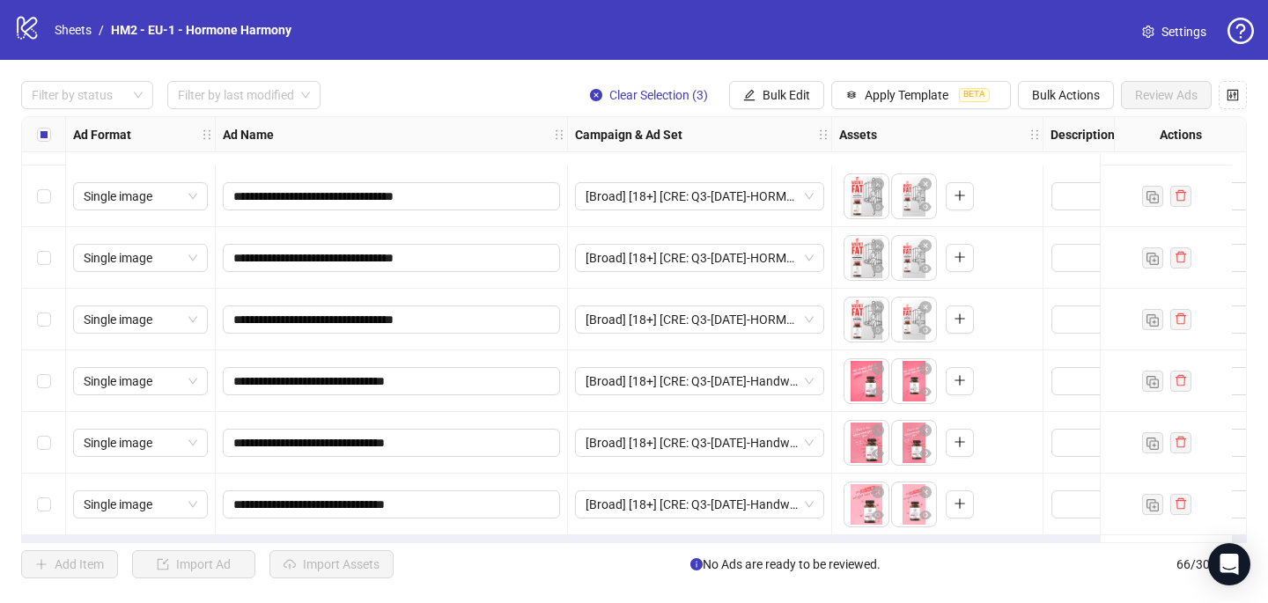
scroll to position [3685, 0]
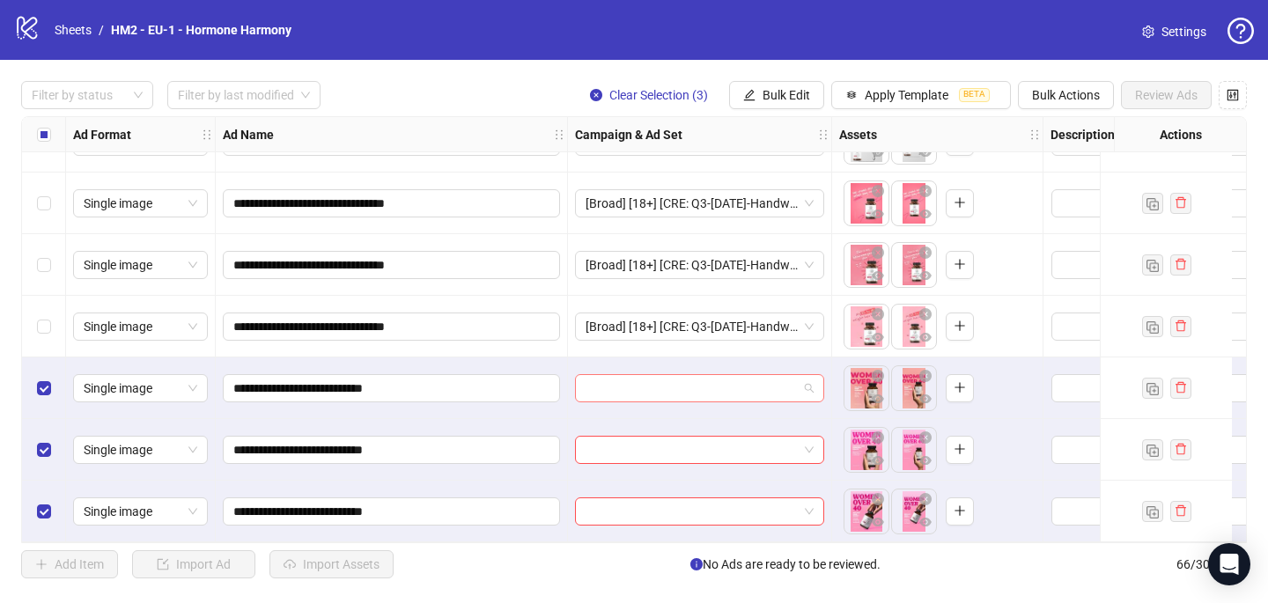
click at [629, 391] on input "search" at bounding box center [691, 388] width 212 height 26
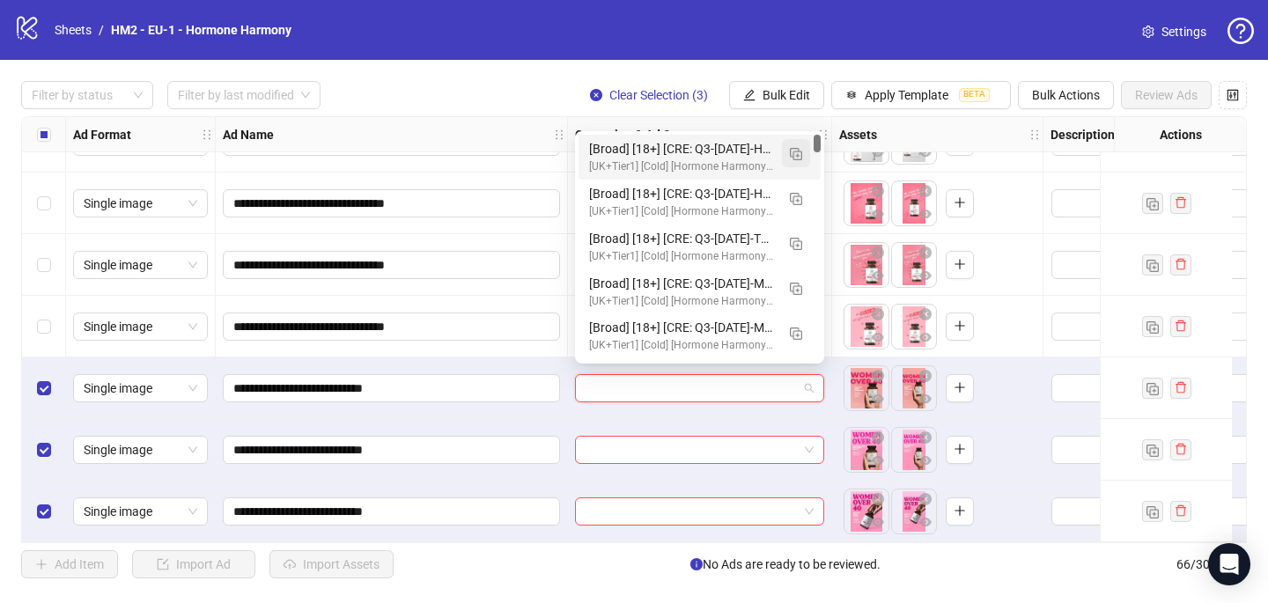
click at [799, 158] on img "button" at bounding box center [796, 154] width 12 height 12
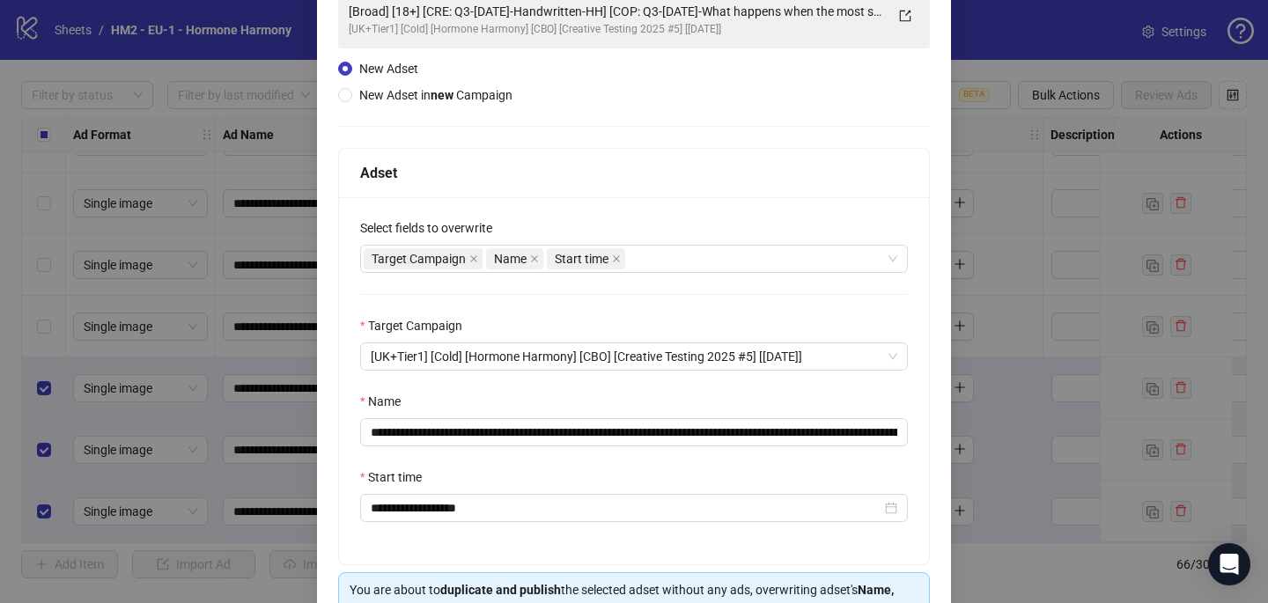
scroll to position [232, 0]
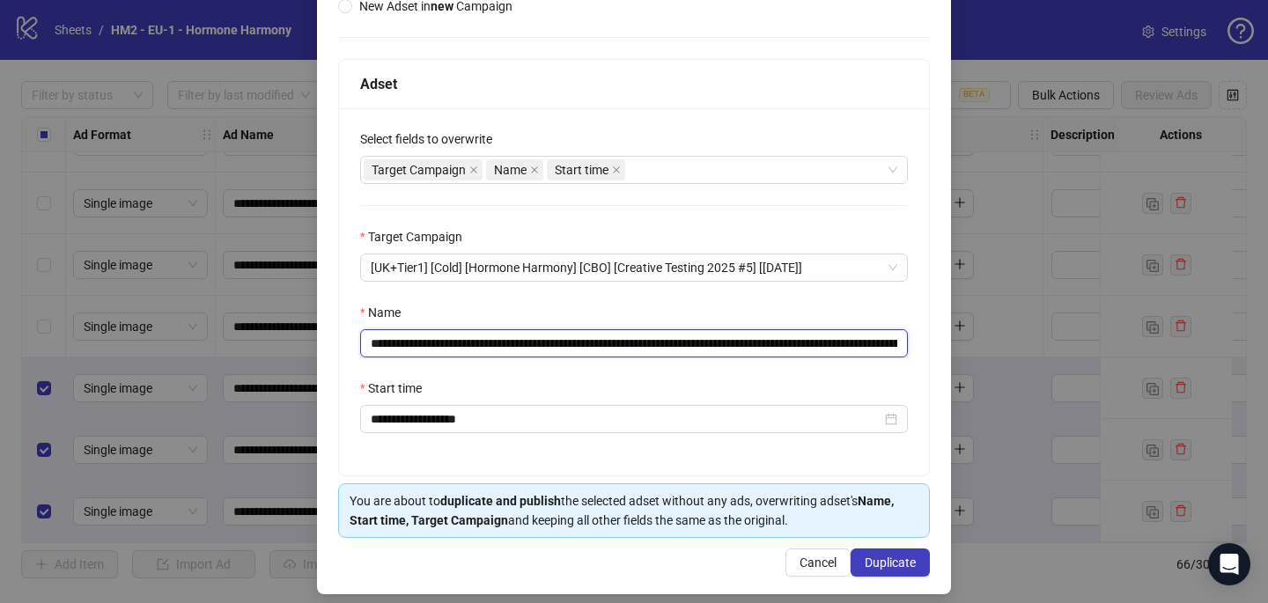
drag, startPoint x: 652, startPoint y: 343, endPoint x: 474, endPoint y: 343, distance: 177.8
click at [475, 343] on input "**********" at bounding box center [634, 343] width 548 height 28
paste input "text"
type input "**********"
click at [915, 554] on button "Duplicate" at bounding box center [889, 562] width 79 height 28
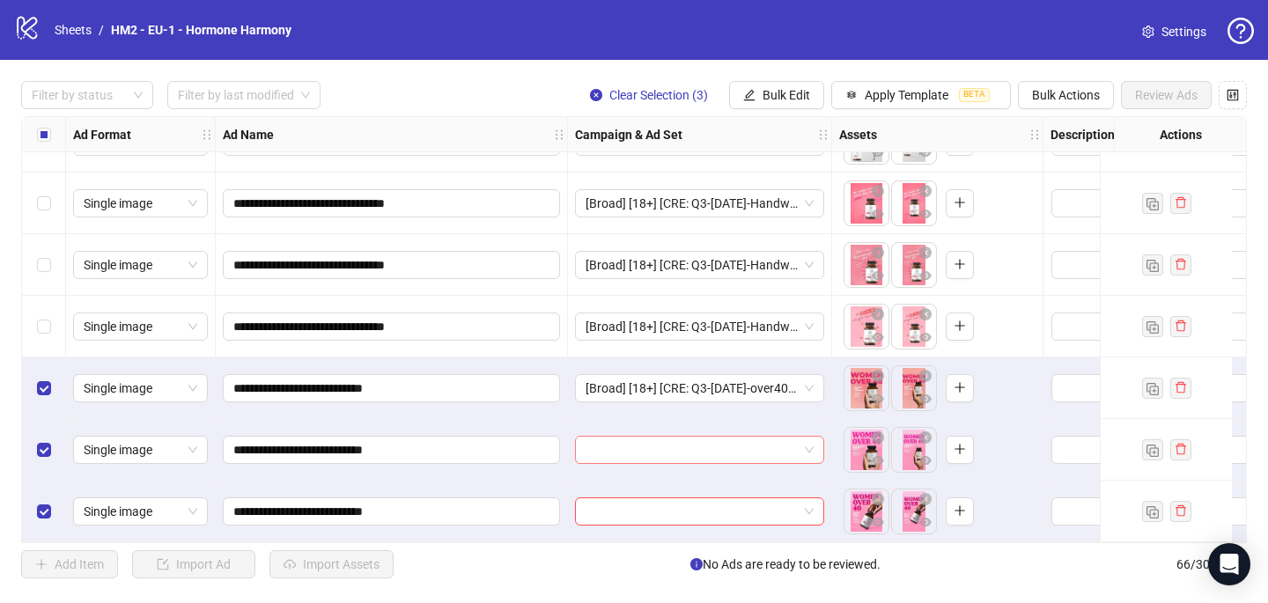
click at [631, 448] on input "search" at bounding box center [691, 450] width 212 height 26
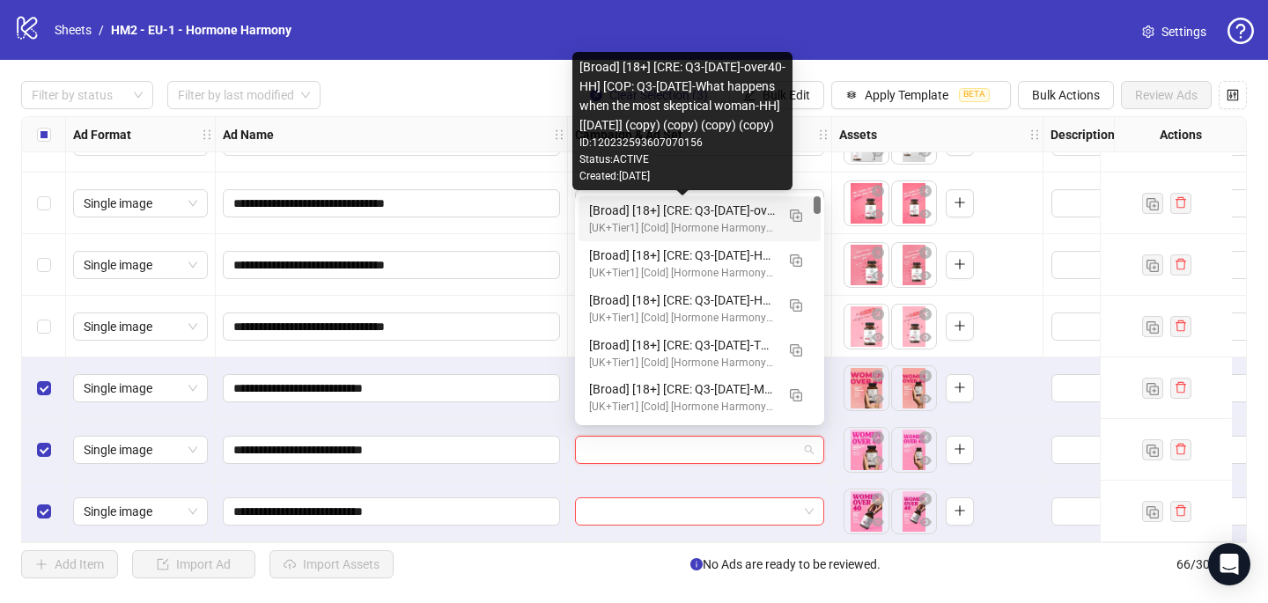
click at [687, 222] on div "[UK+Tier1] [Cold] [Hormone Harmony] [CBO] [Creative Testing 2025 #5] [[DATE]]" at bounding box center [682, 228] width 186 height 17
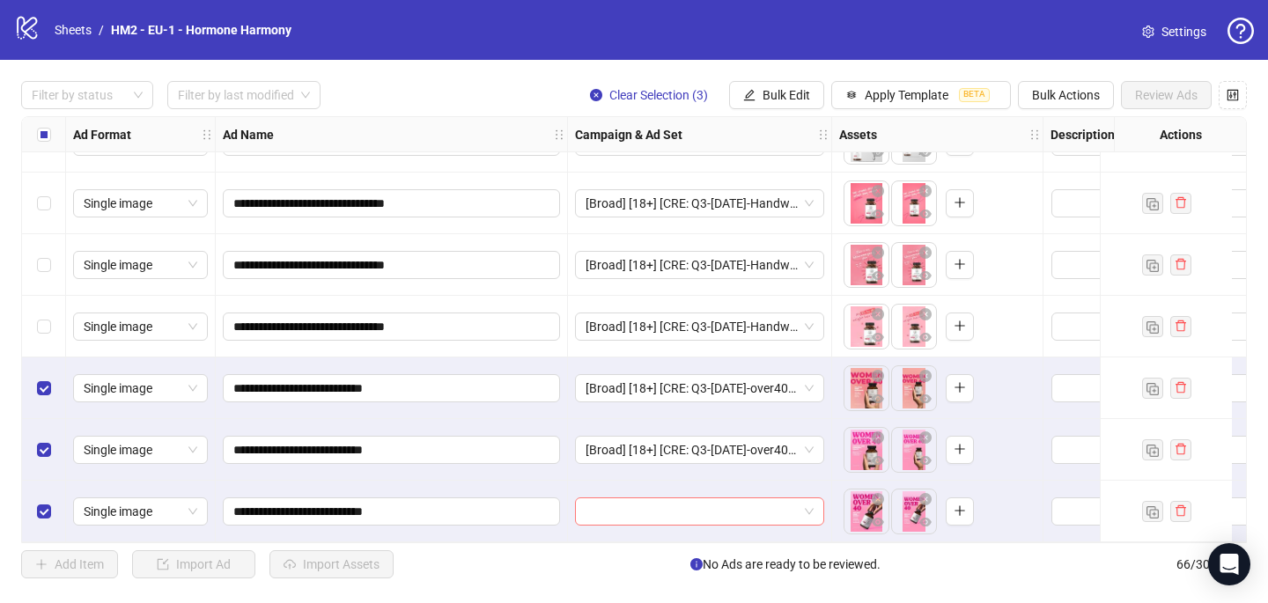
click at [608, 506] on input "search" at bounding box center [691, 511] width 212 height 26
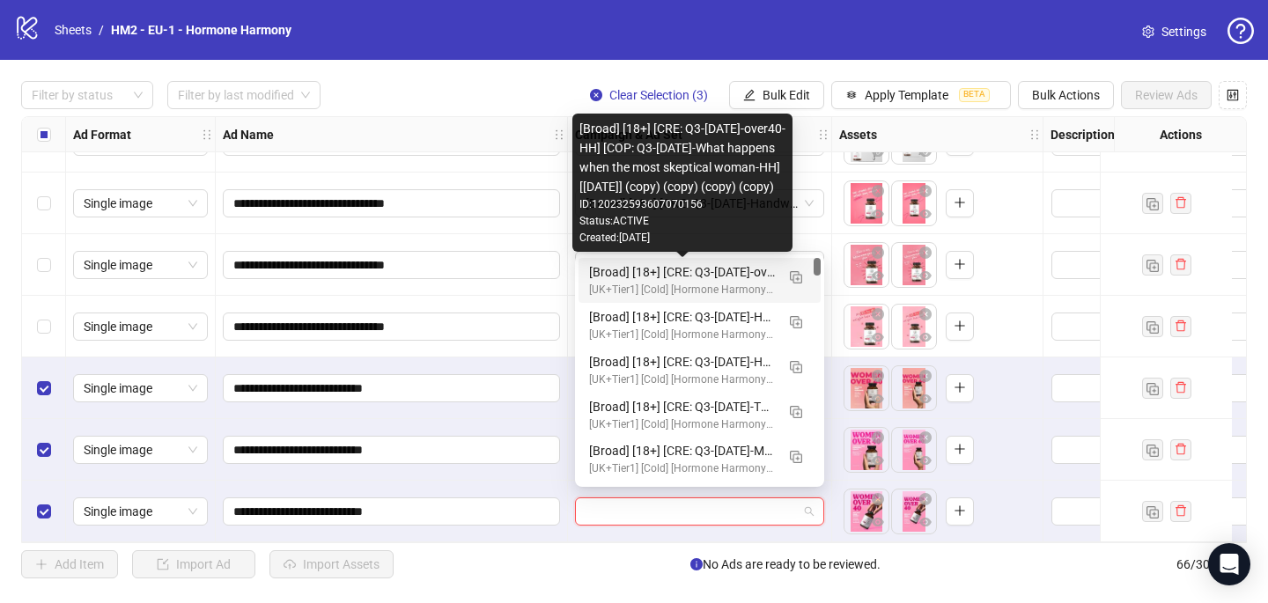
click at [665, 278] on div "[Broad] [18+] [CRE: Q3-[DATE]-over40-HH] [COP: Q3-[DATE]-What happens when the …" at bounding box center [682, 271] width 186 height 19
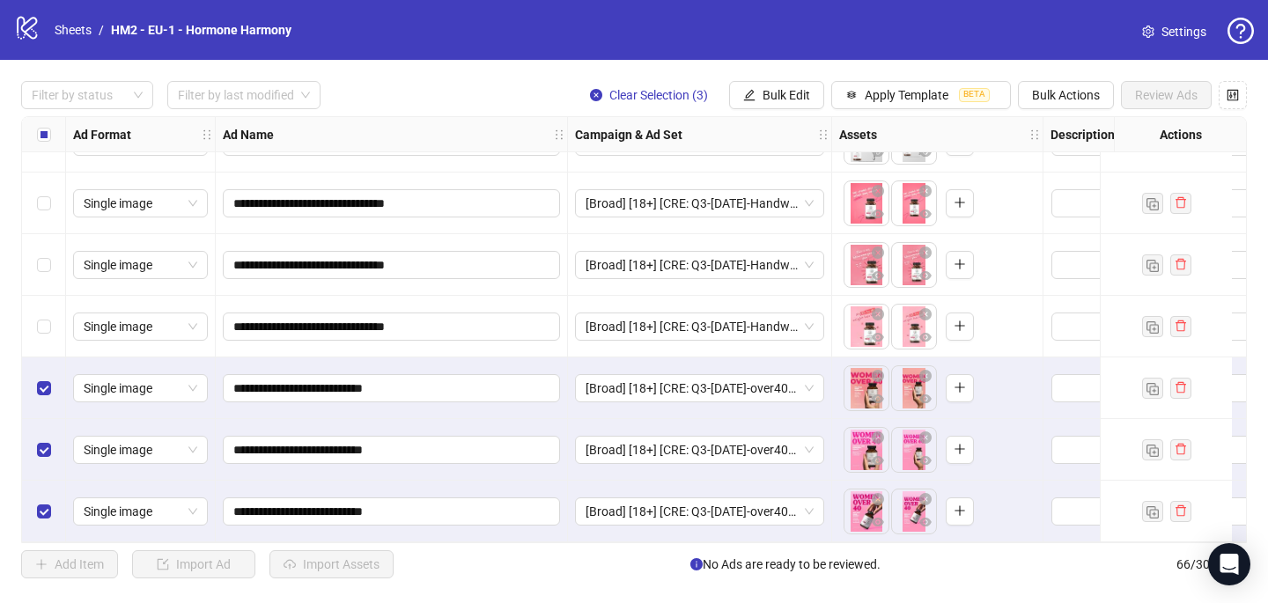
click at [44, 143] on label "Select all rows" at bounding box center [44, 134] width 14 height 19
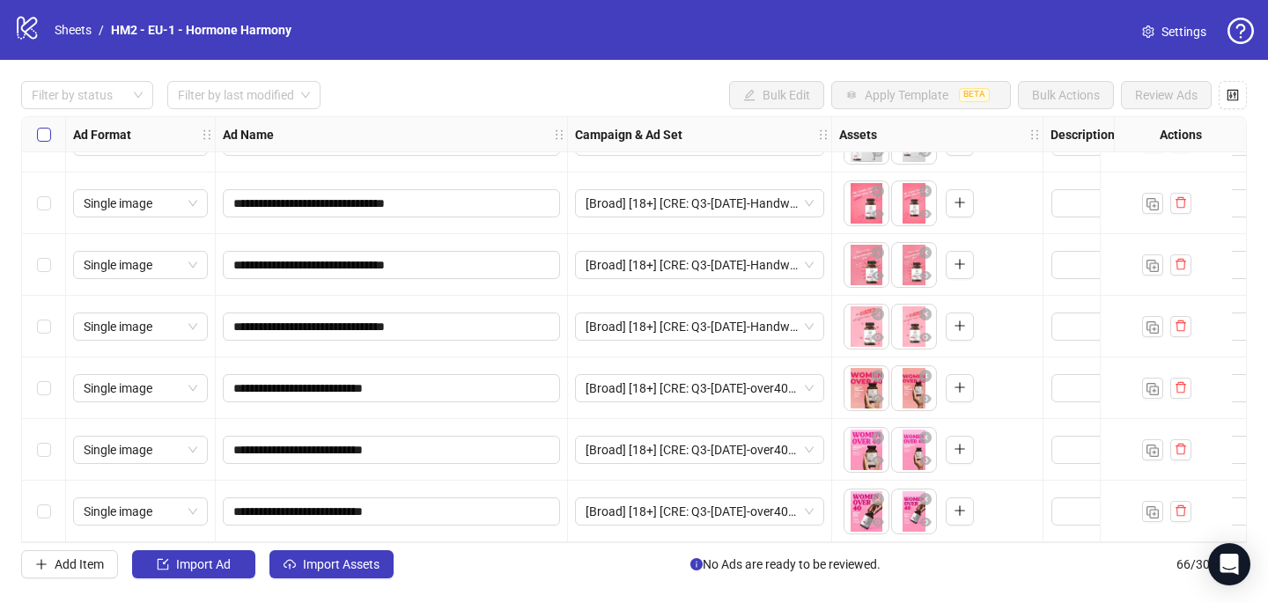
click at [44, 143] on label "Select all rows" at bounding box center [44, 134] width 14 height 19
click at [352, 567] on span "Import Assets" at bounding box center [341, 564] width 77 height 14
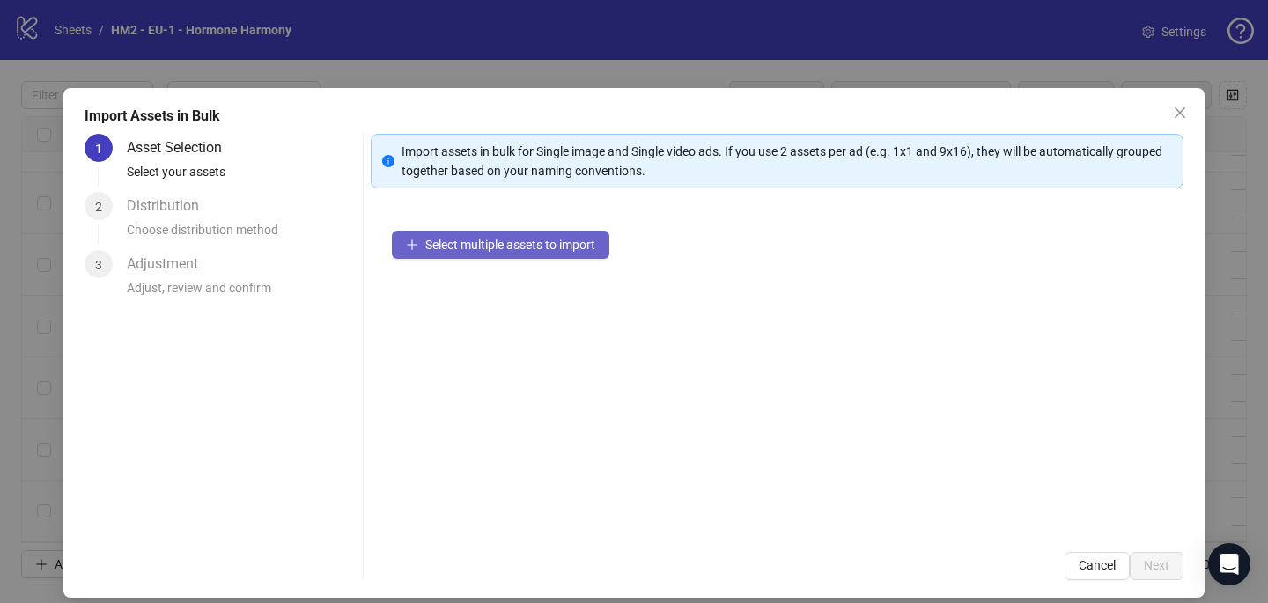
click at [551, 235] on button "Select multiple assets to import" at bounding box center [500, 245] width 217 height 28
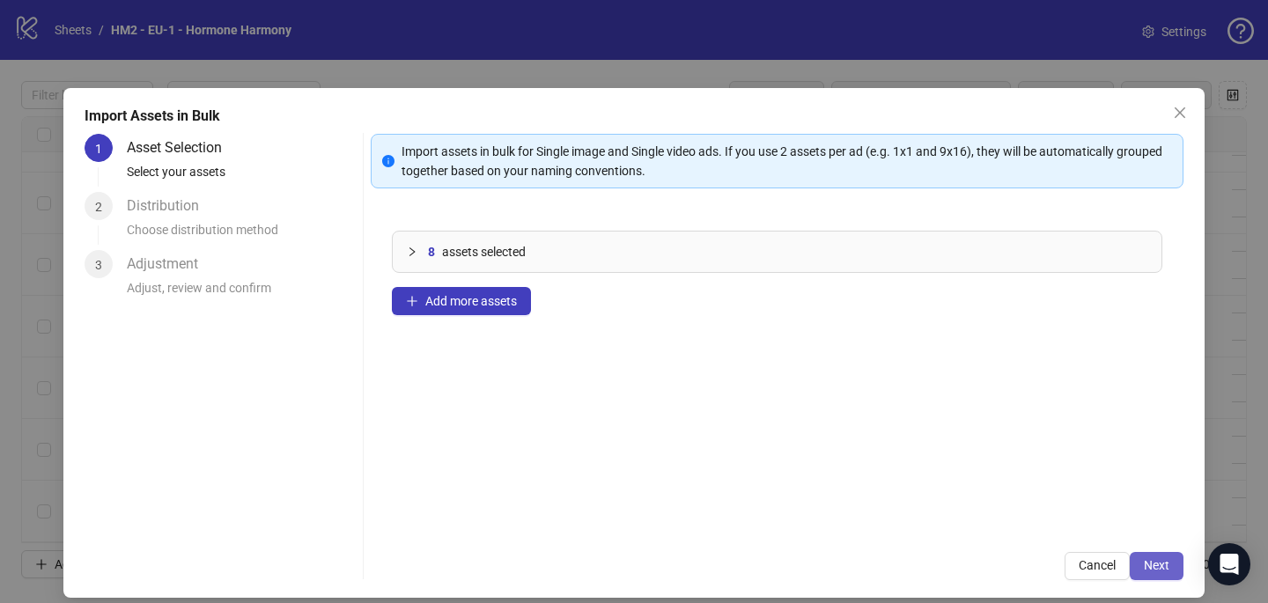
click at [1176, 562] on button "Next" at bounding box center [1157, 566] width 54 height 28
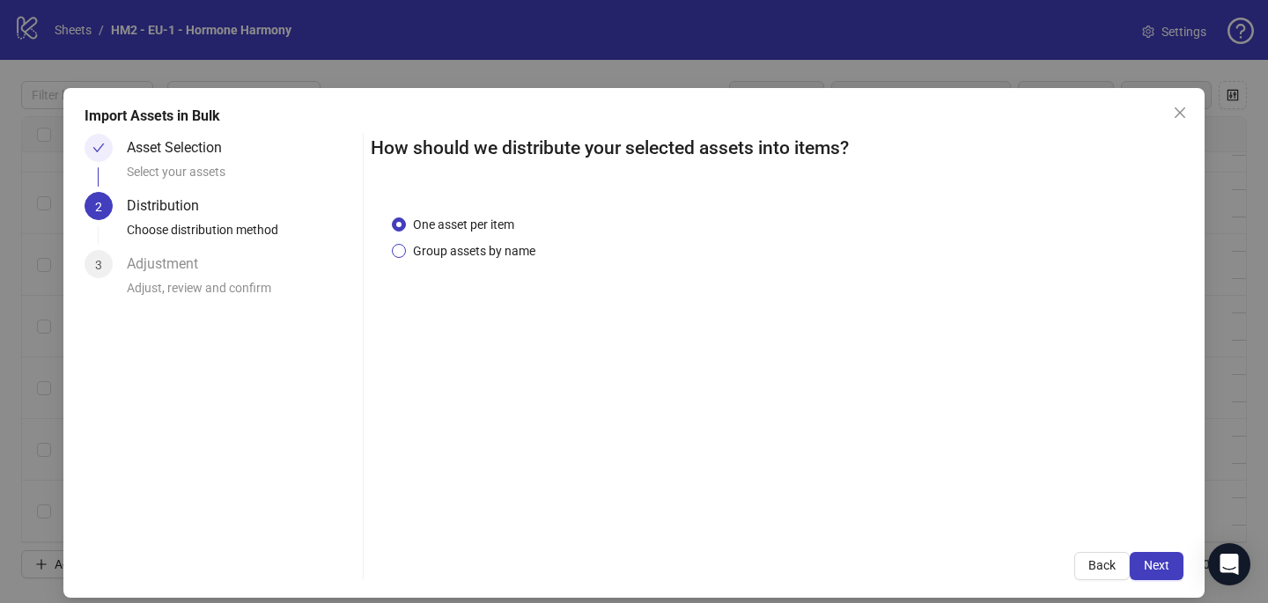
click at [491, 246] on span "Group assets by name" at bounding box center [474, 250] width 136 height 19
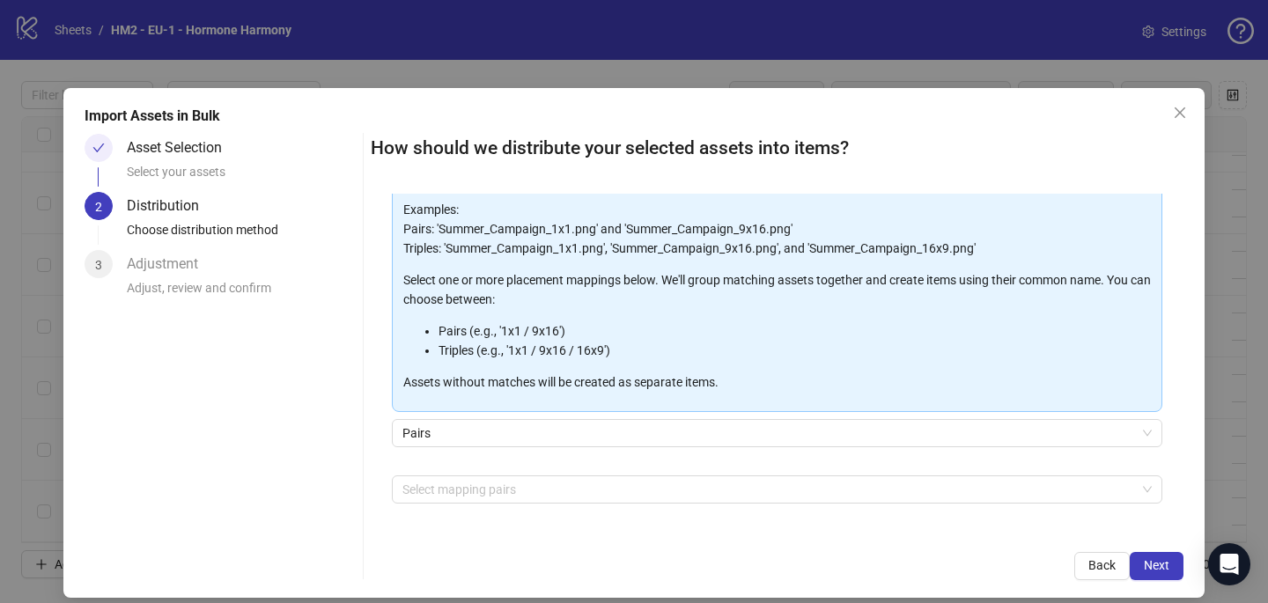
scroll to position [179, 0]
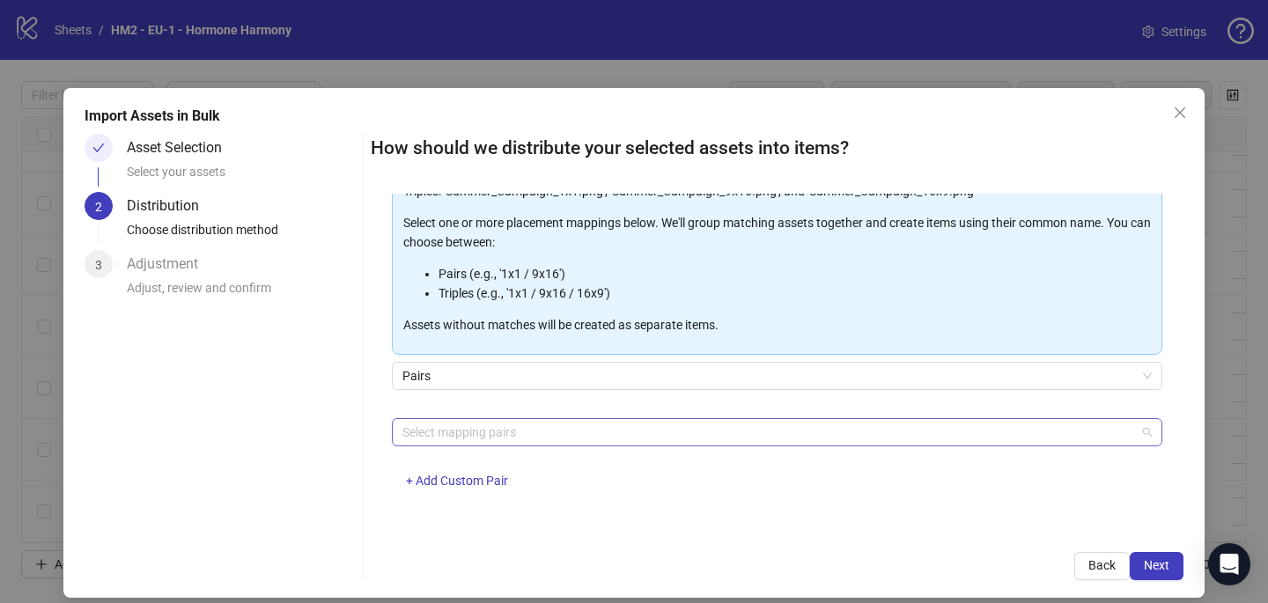
click at [486, 421] on div at bounding box center [767, 432] width 745 height 25
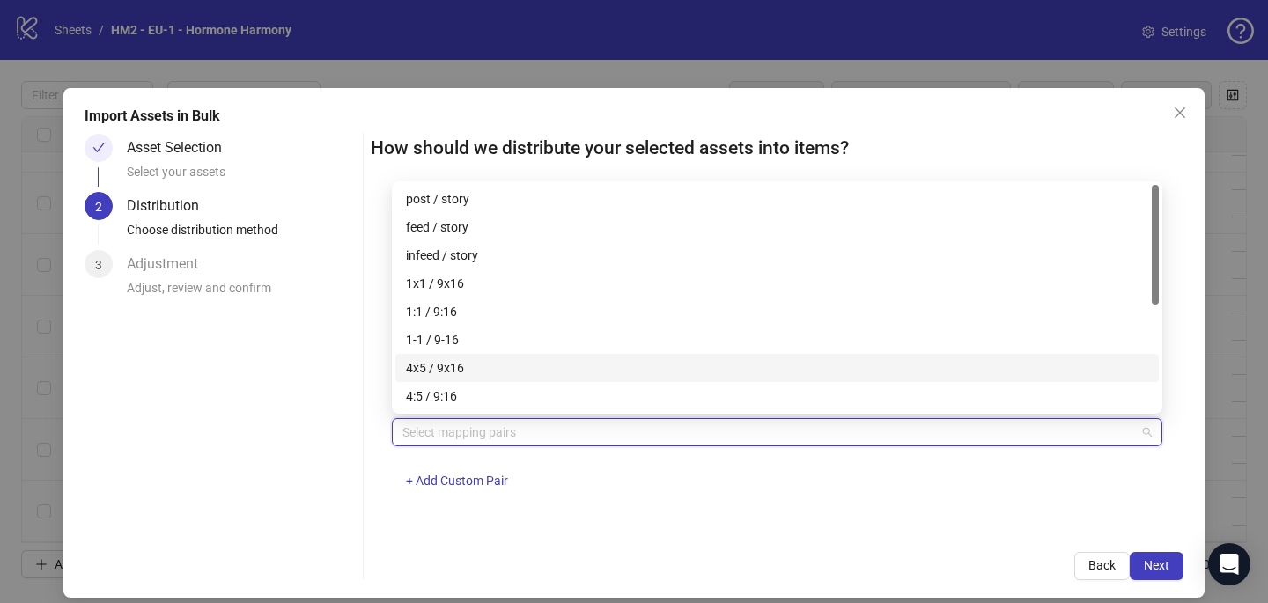
click at [489, 378] on div "4x5 / 9x16" at bounding box center [776, 368] width 763 height 28
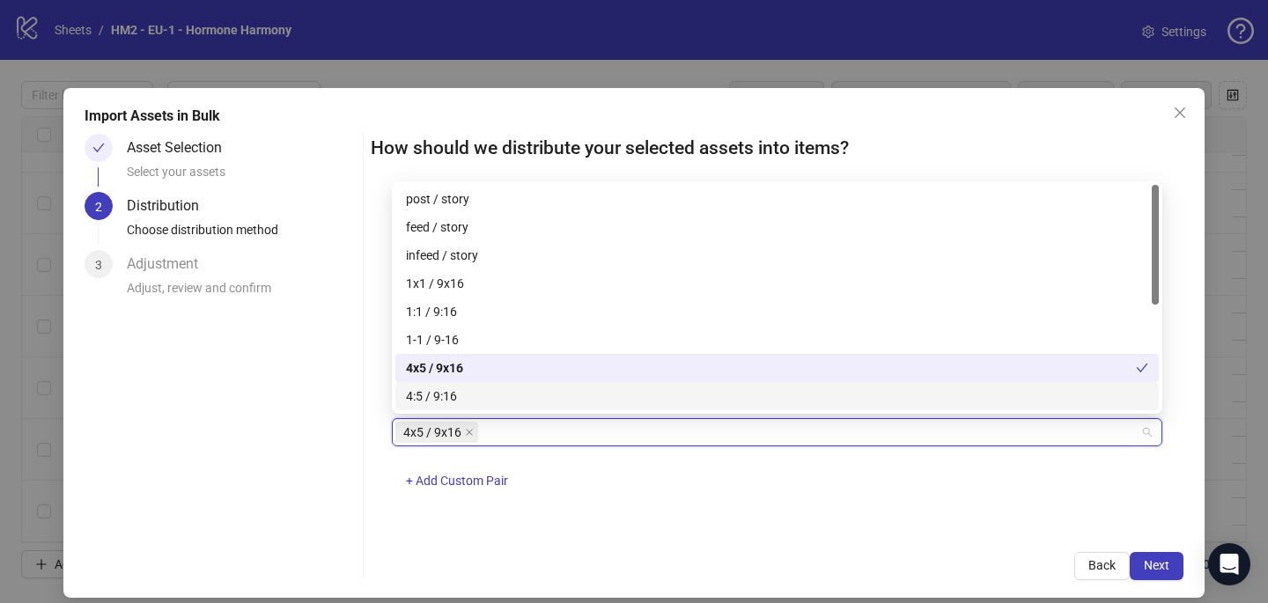
click at [595, 516] on div "One asset per item Group assets by name Assets must follow a consistent naming …" at bounding box center [777, 362] width 813 height 337
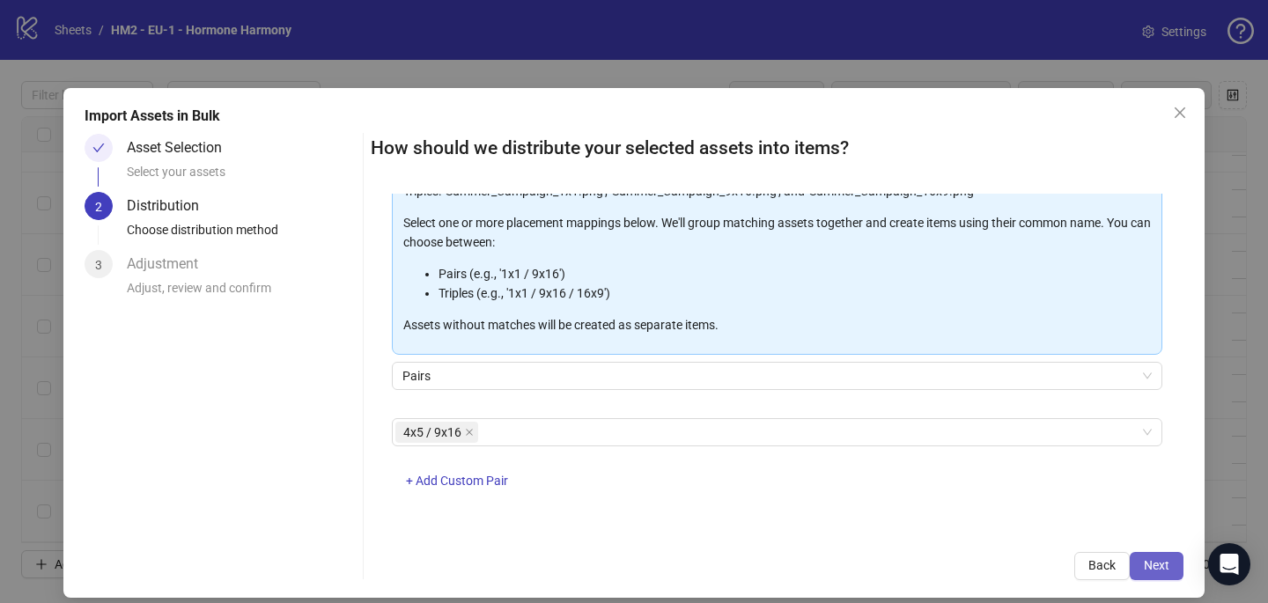
click at [1155, 562] on span "Next" at bounding box center [1157, 565] width 26 height 14
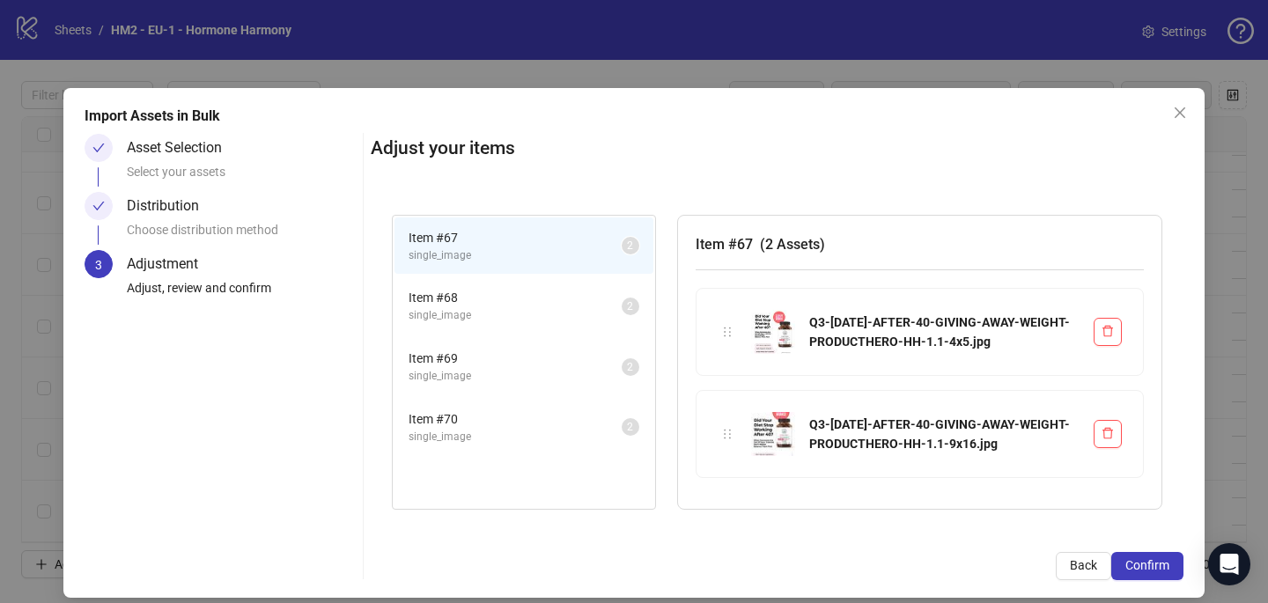
click at [1155, 562] on span "Confirm" at bounding box center [1147, 565] width 44 height 14
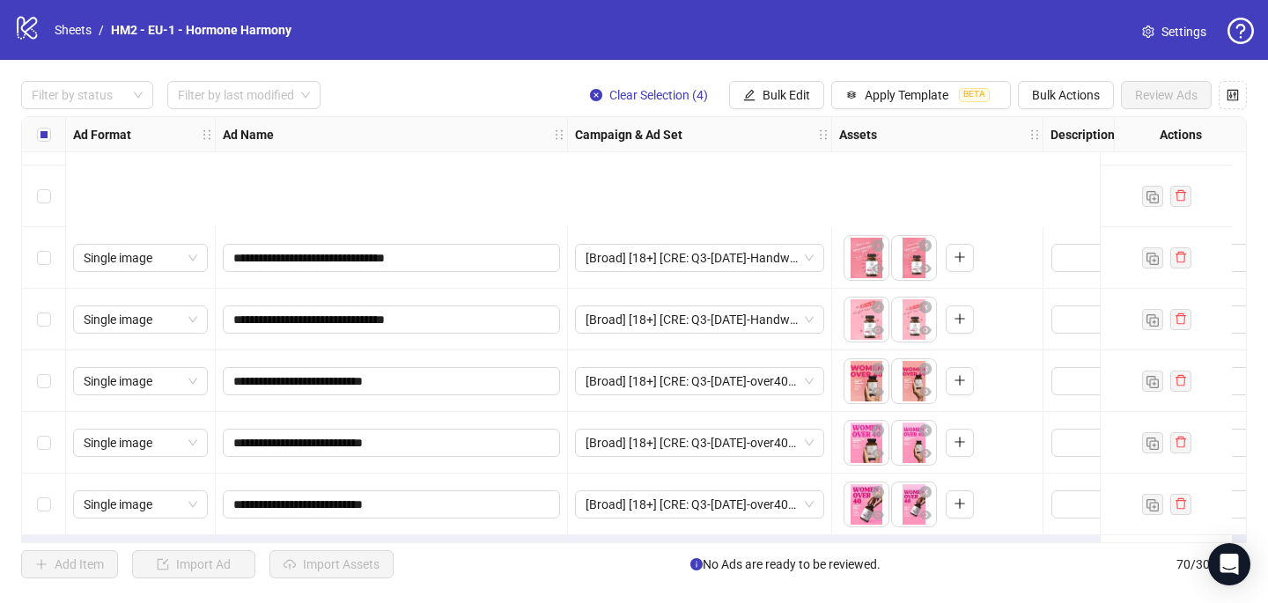
scroll to position [3931, 0]
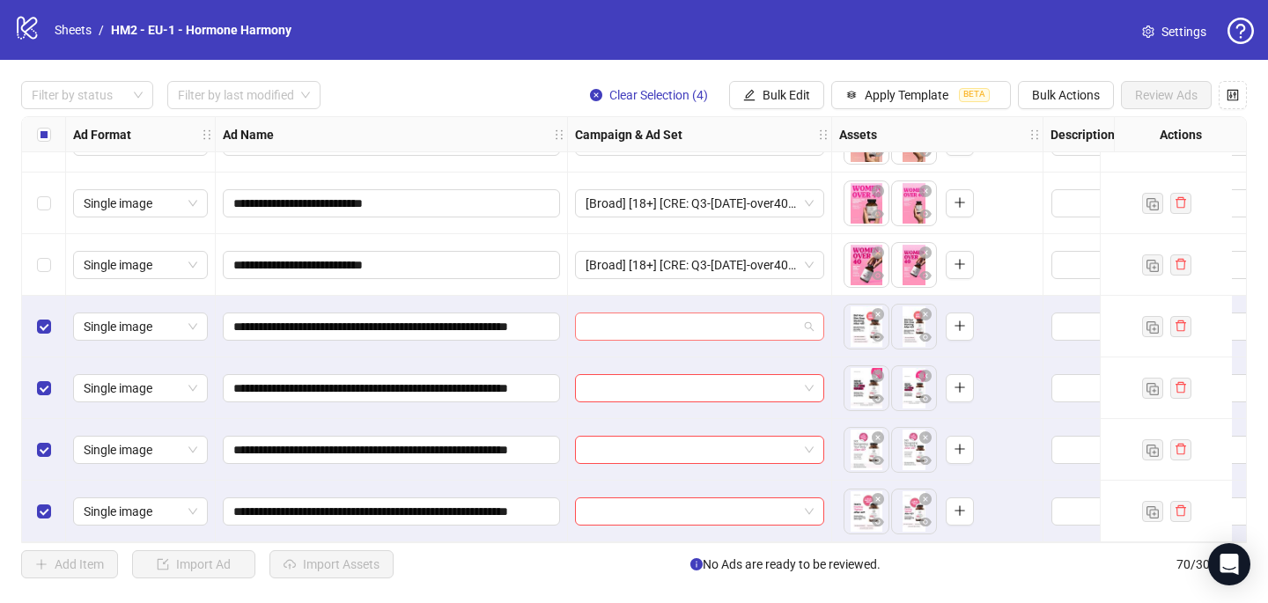
click at [602, 314] on input "search" at bounding box center [691, 326] width 212 height 26
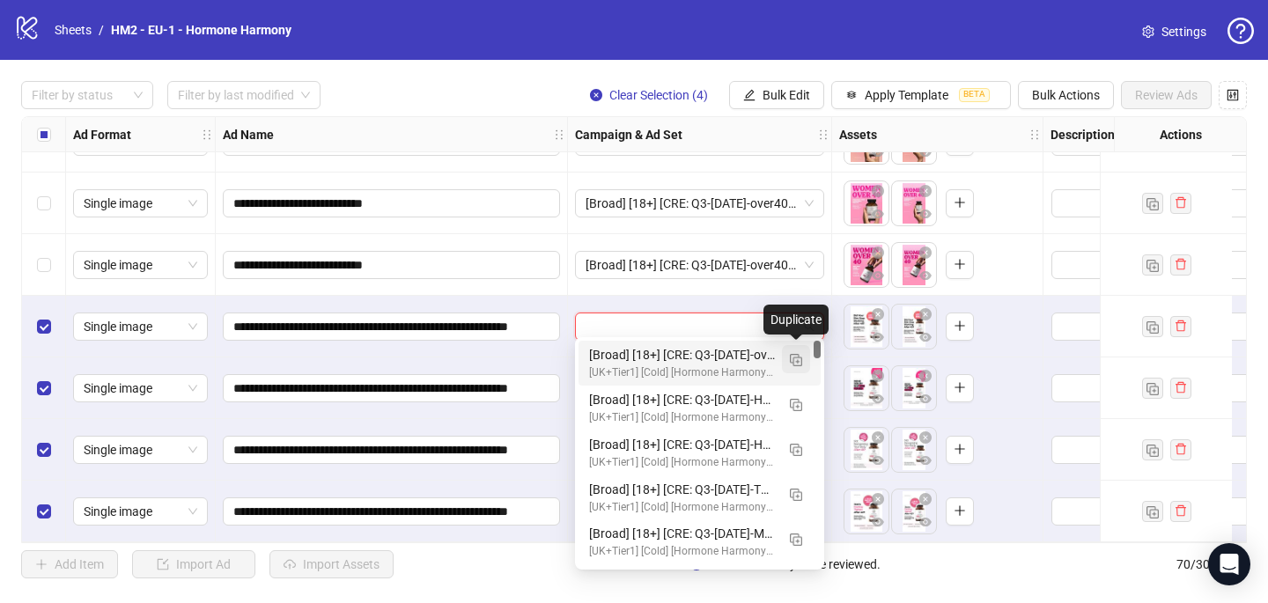
click at [800, 357] on img "button" at bounding box center [796, 360] width 12 height 12
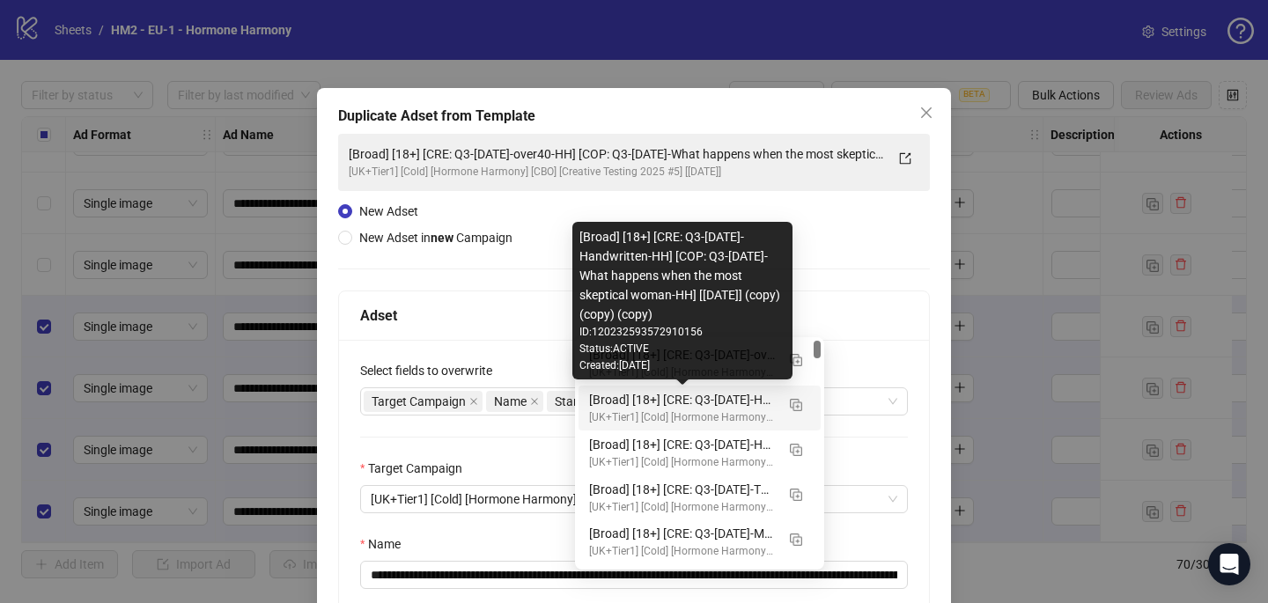
scroll to position [245, 0]
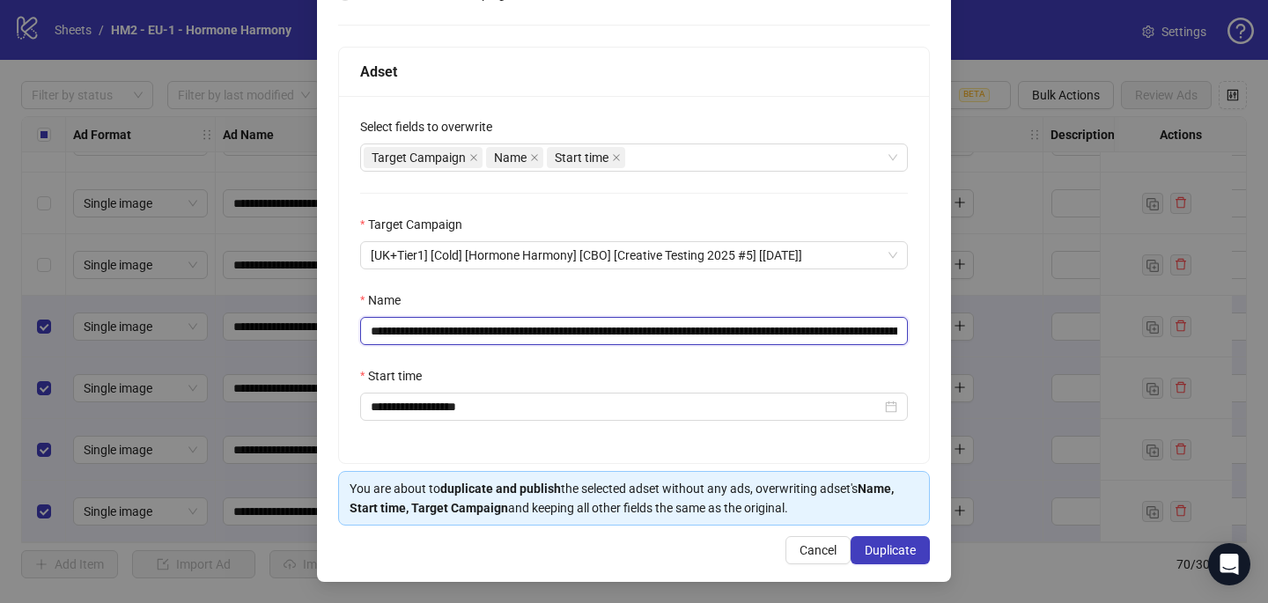
drag, startPoint x: 626, startPoint y: 336, endPoint x: 477, endPoint y: 337, distance: 148.8
click at [477, 337] on input "**********" at bounding box center [634, 331] width 548 height 28
paste input "**********"
type input "**********"
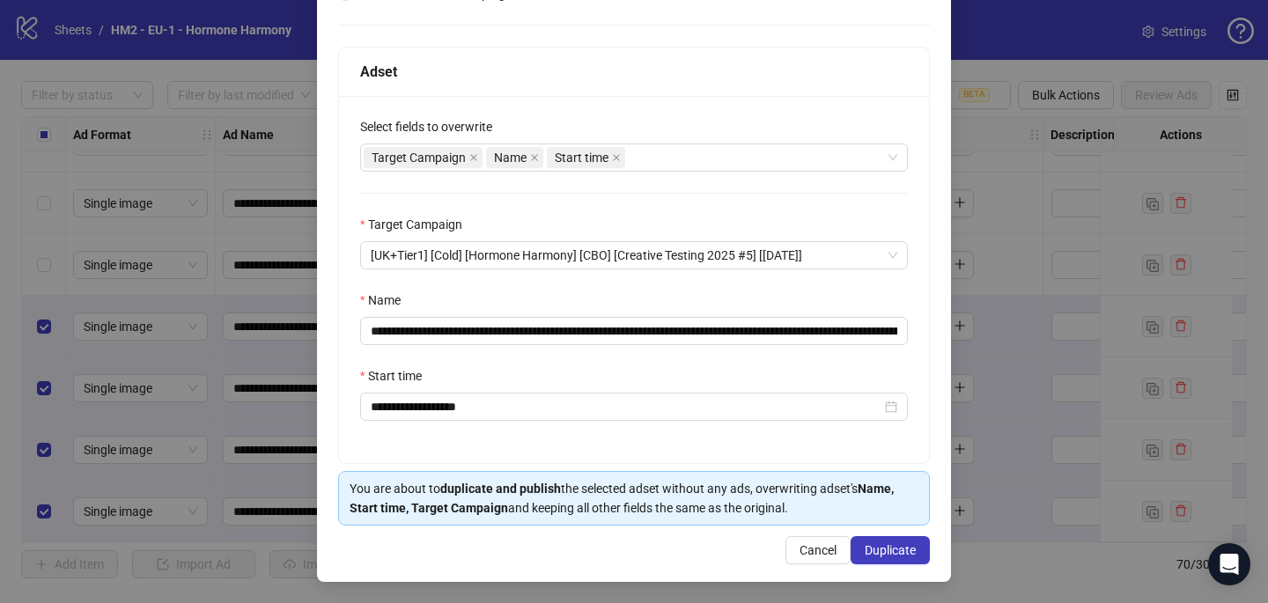
click at [870, 533] on div "**********" at bounding box center [634, 213] width 634 height 738
click at [879, 559] on button "Duplicate" at bounding box center [889, 550] width 79 height 28
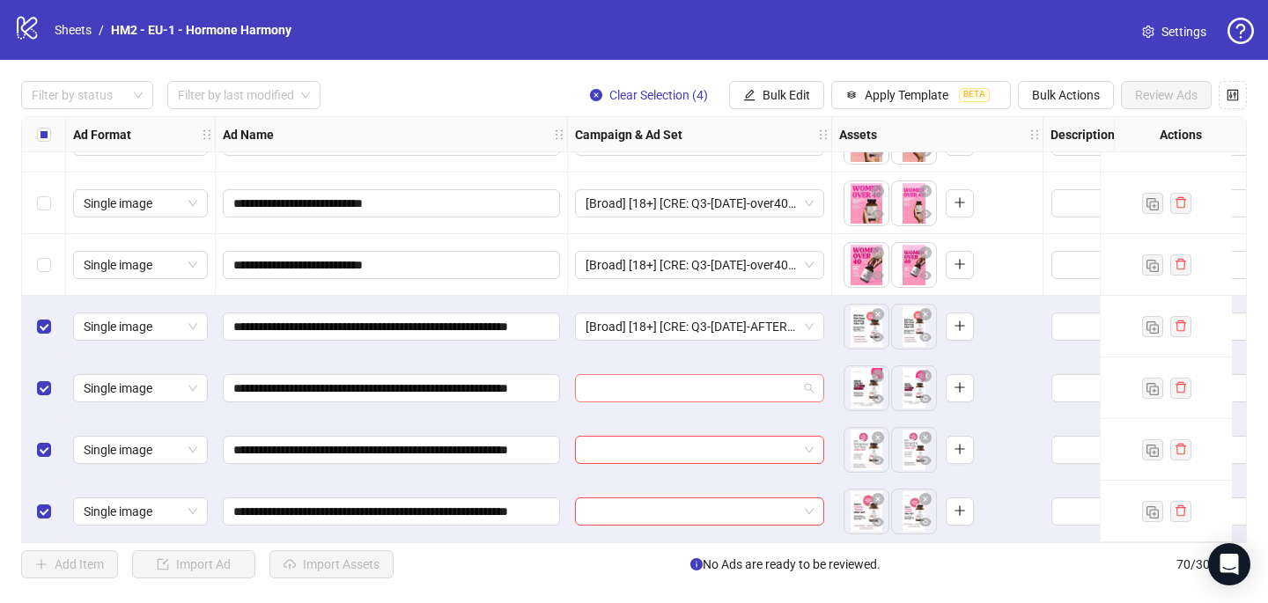
click at [668, 386] on input "search" at bounding box center [691, 388] width 212 height 26
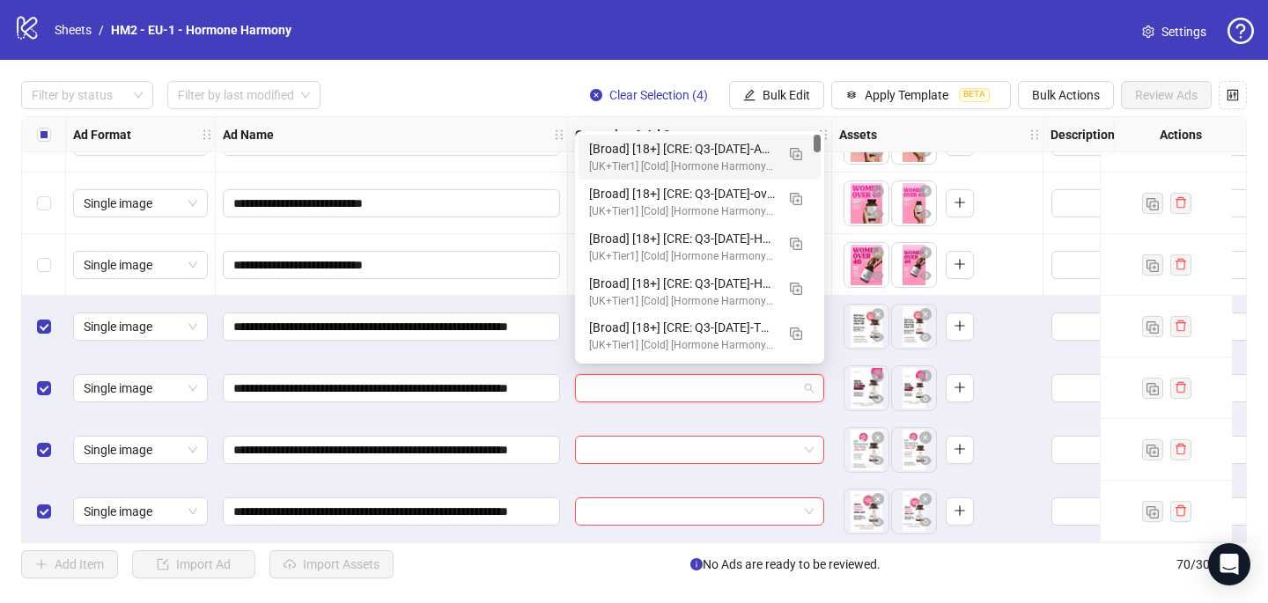
click at [701, 146] on div "[Broad] [18+] [CRE: Q3-[DATE]-AFTER-40-GIVING-AWAY-WEIGHT-PRODUCTHERO-HH] [COP:…" at bounding box center [682, 148] width 186 height 19
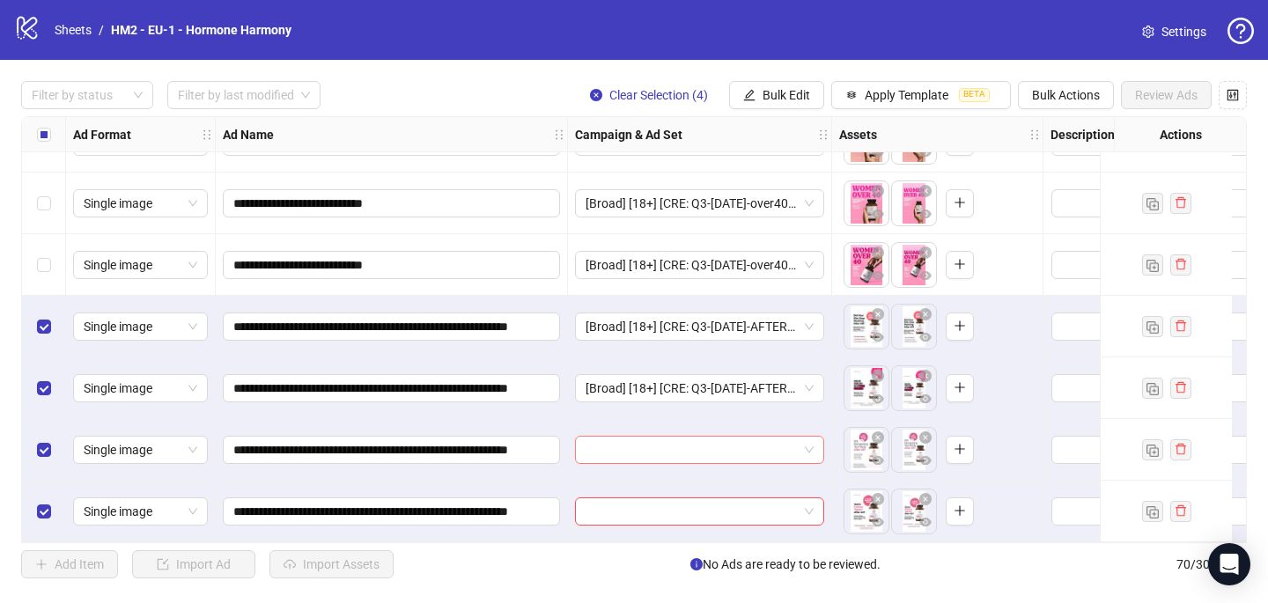
click at [640, 444] on input "search" at bounding box center [691, 450] width 212 height 26
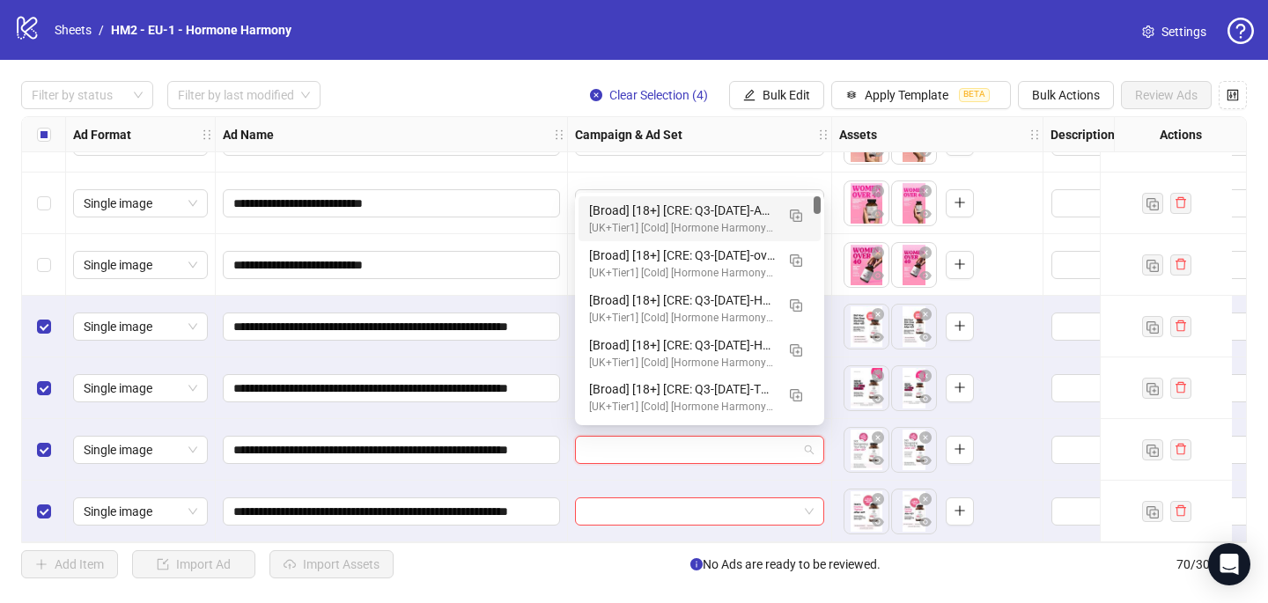
click at [696, 219] on div "[Broad] [18+] [CRE: Q3-[DATE]-AFTER-40-GIVING-AWAY-WEIGHT-PRODUCTHERO-HH] [COP:…" at bounding box center [682, 210] width 186 height 19
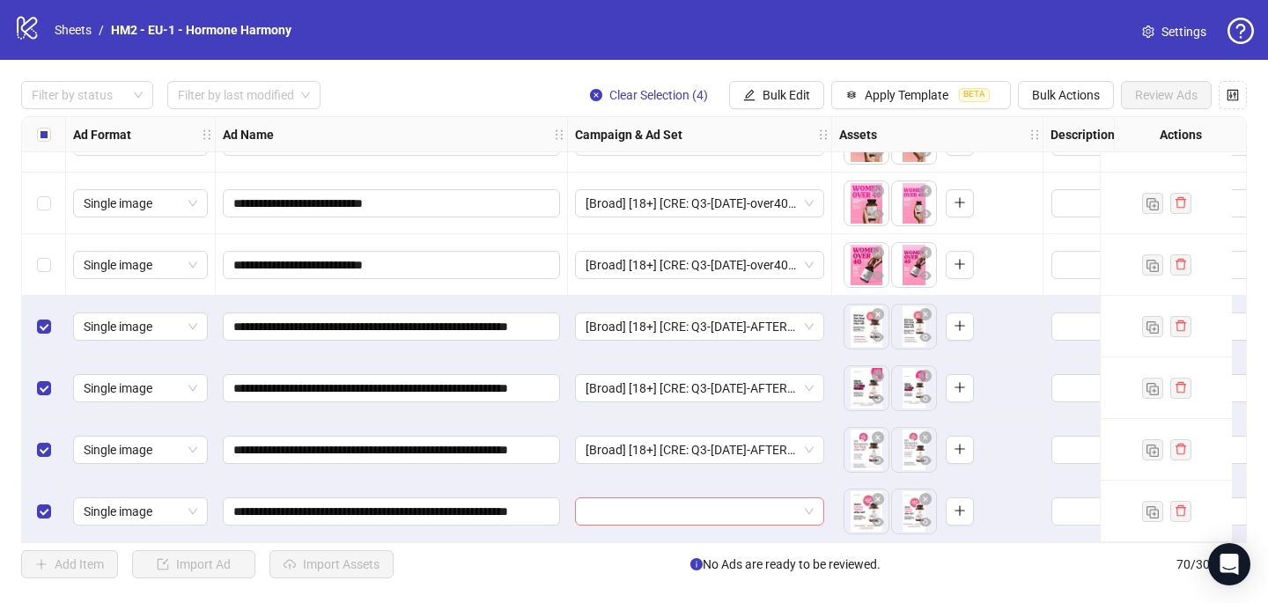
click at [651, 505] on input "search" at bounding box center [691, 511] width 212 height 26
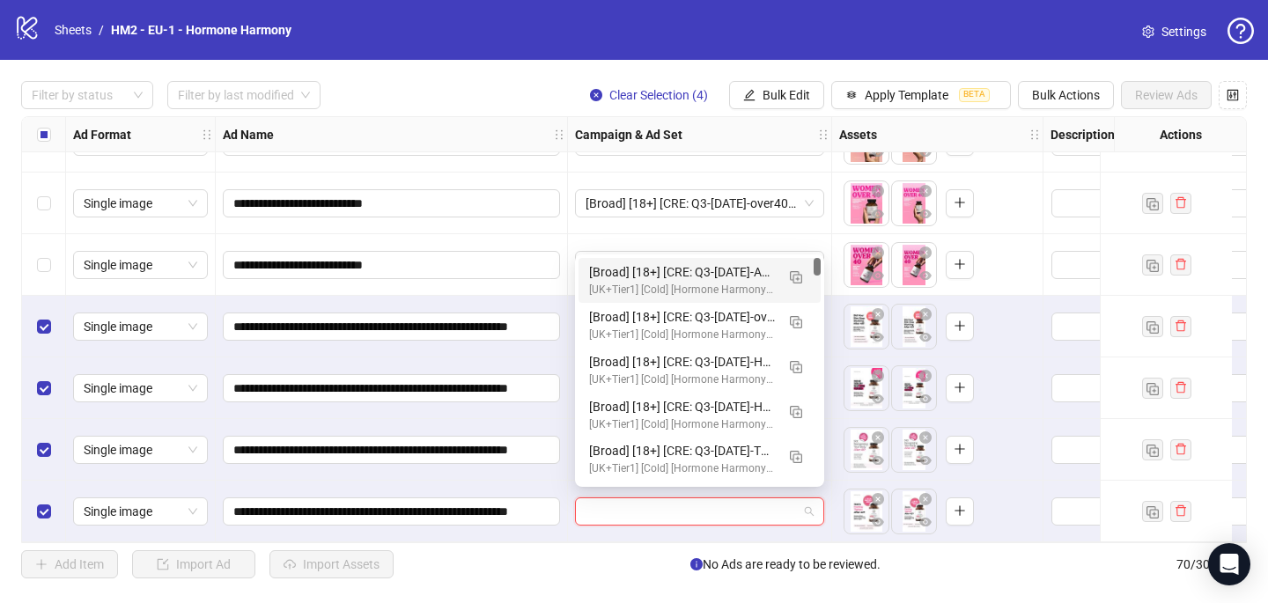
click at [697, 284] on div "[UK+Tier1] [Cold] [Hormone Harmony] [CBO] [Creative Testing 2025 #5] [[DATE]]" at bounding box center [682, 290] width 186 height 17
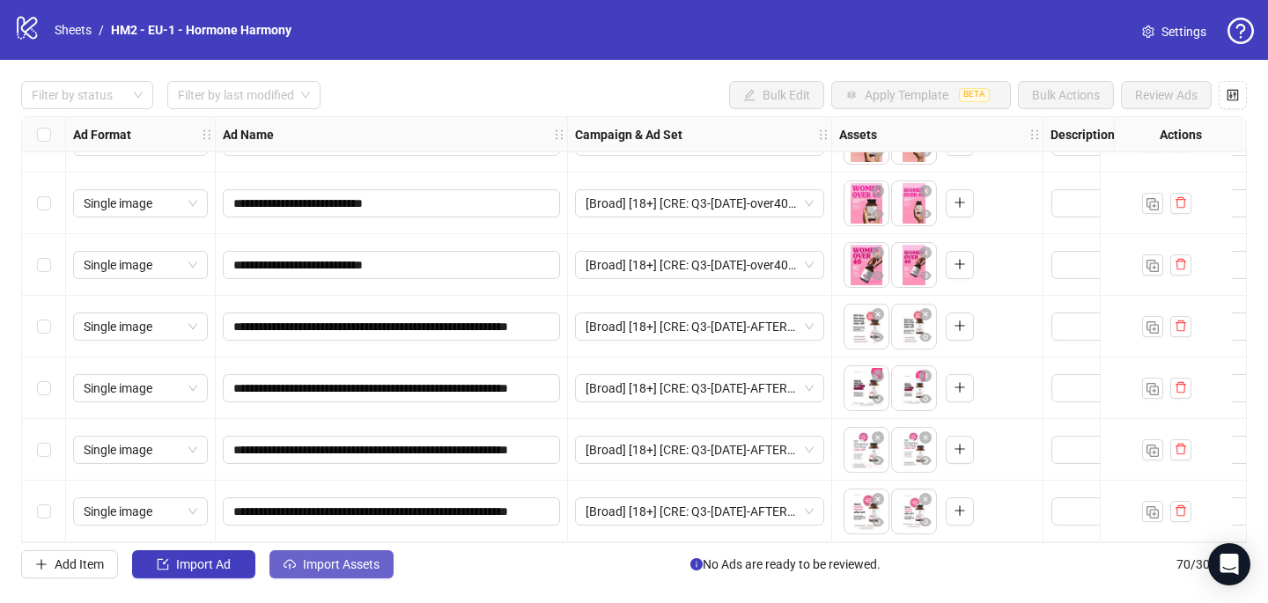
click at [373, 569] on span "Import Assets" at bounding box center [341, 564] width 77 height 14
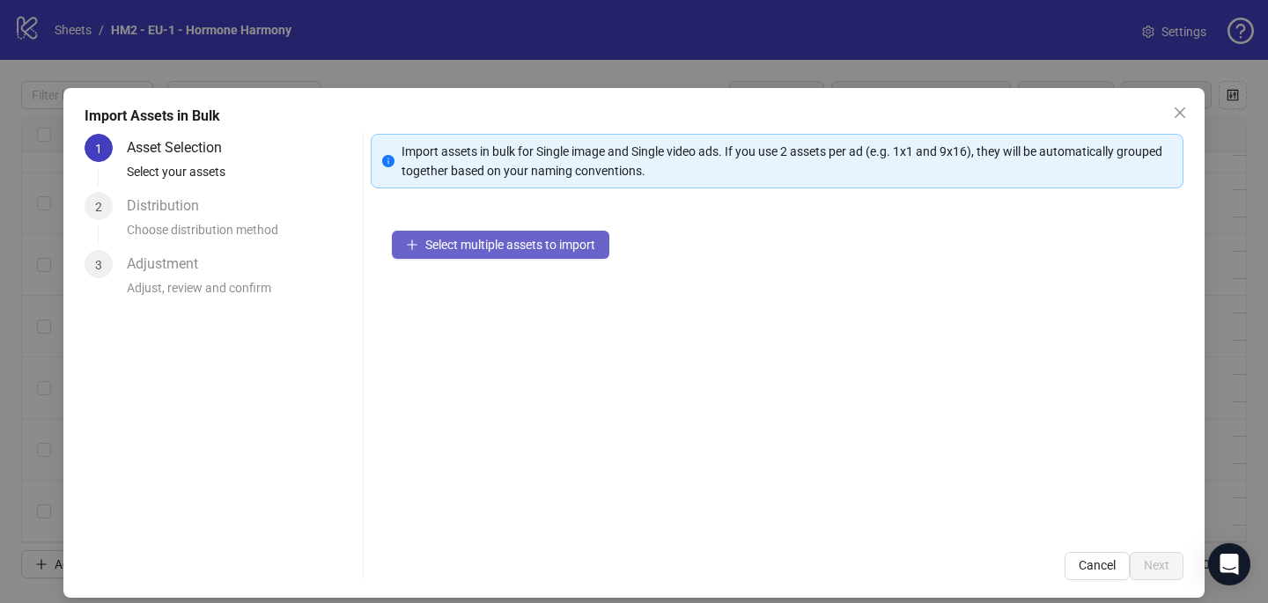
click at [564, 243] on span "Select multiple assets to import" at bounding box center [510, 245] width 170 height 14
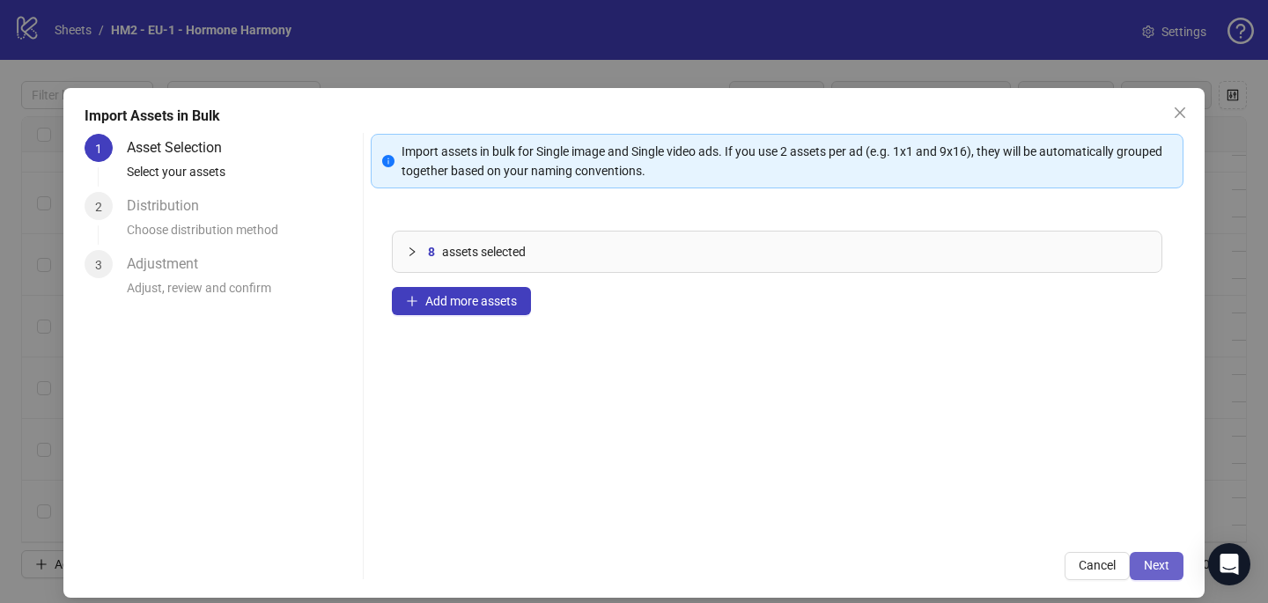
click at [1145, 569] on span "Next" at bounding box center [1157, 565] width 26 height 14
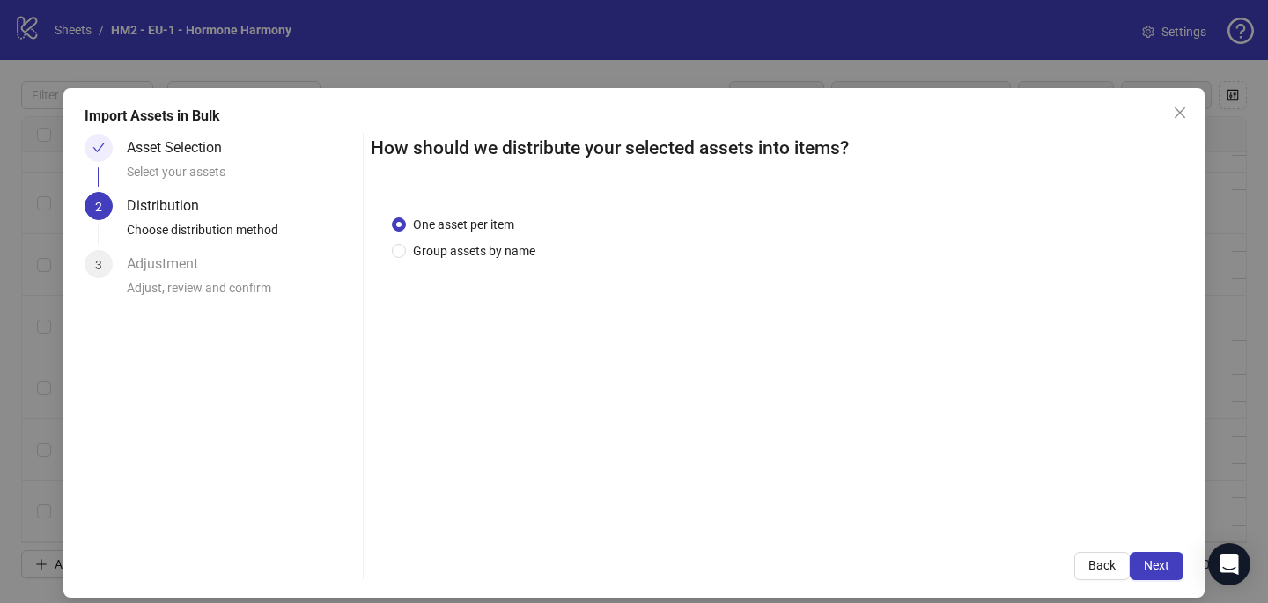
click at [529, 261] on div "One asset per item Group assets by name" at bounding box center [777, 362] width 813 height 337
click at [517, 254] on span "Group assets by name" at bounding box center [474, 250] width 136 height 19
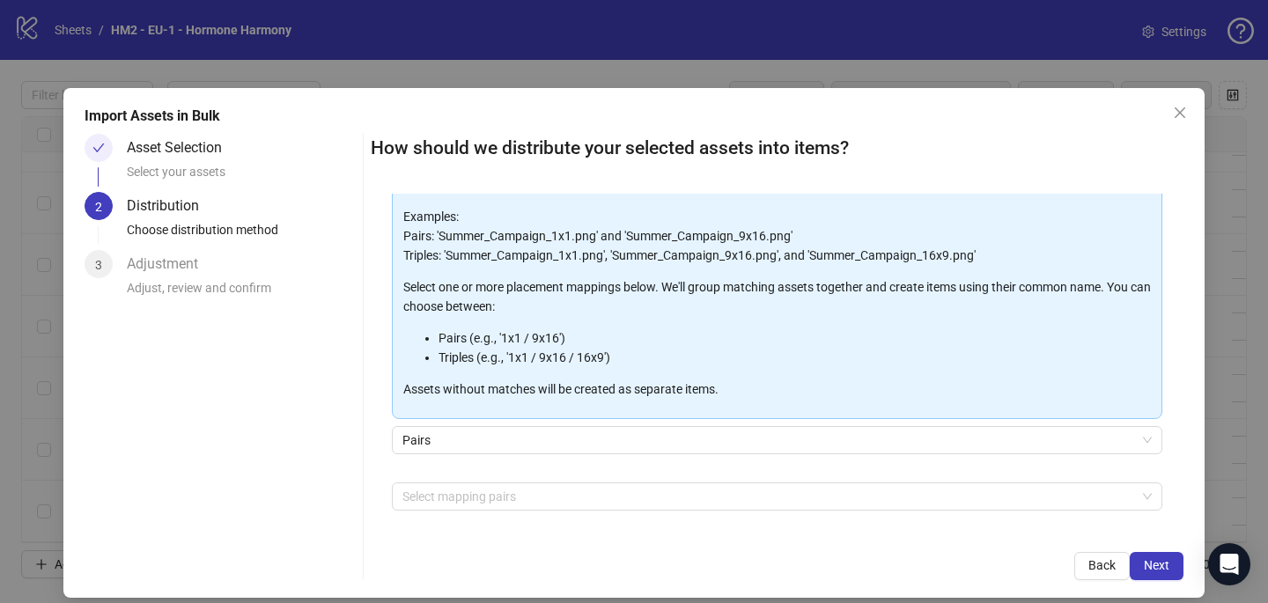
scroll to position [179, 0]
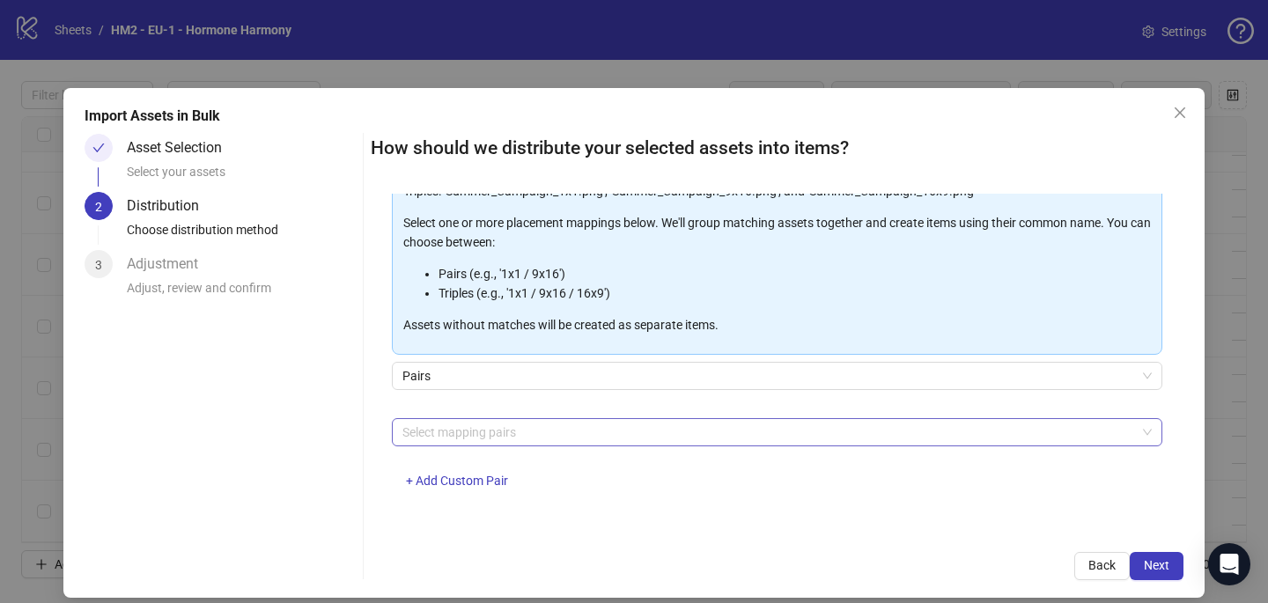
click at [490, 432] on div at bounding box center [767, 432] width 745 height 25
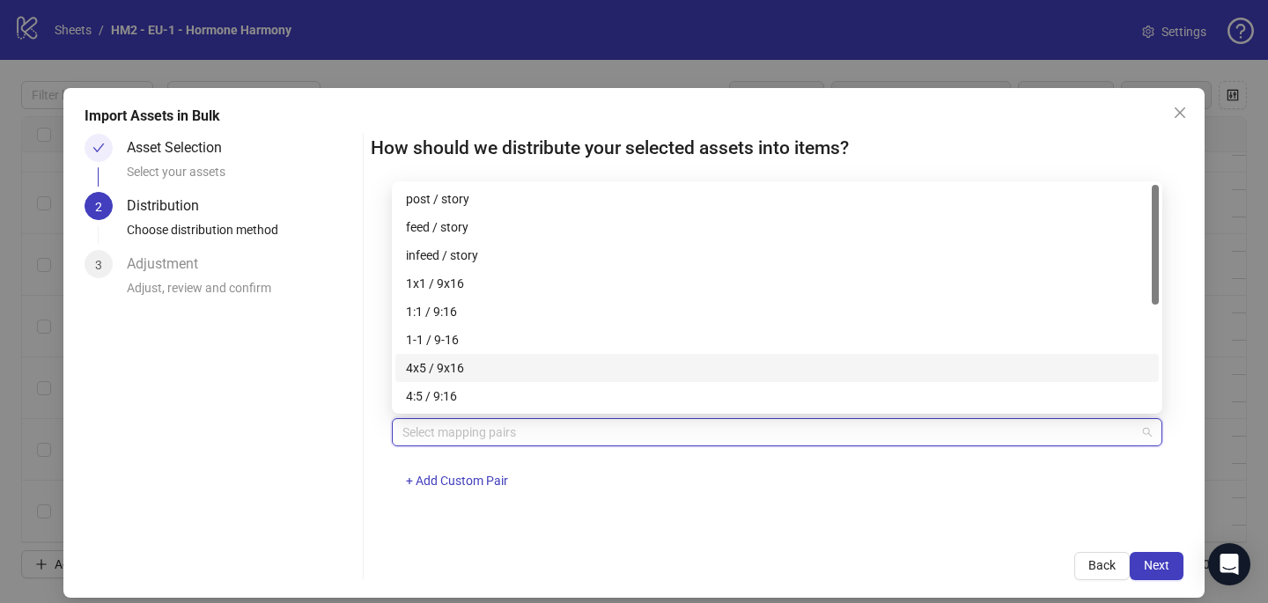
click at [489, 367] on div "4x5 / 9x16" at bounding box center [777, 367] width 742 height 19
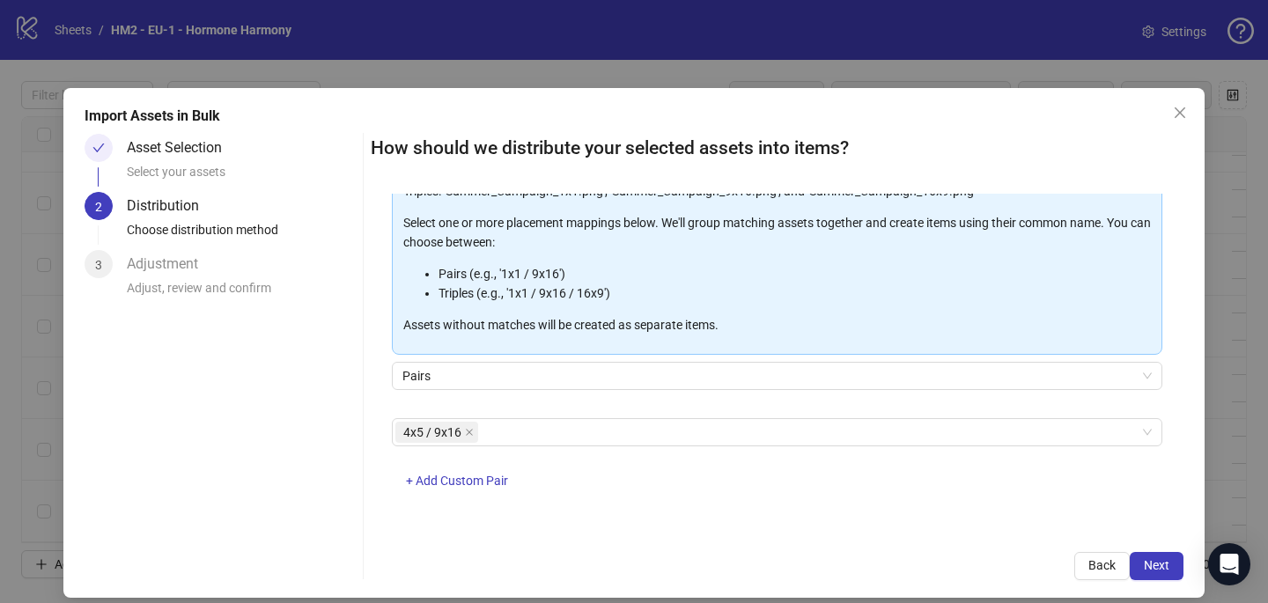
click at [768, 523] on div "One asset per item Group assets by name Assets must follow a consistent naming …" at bounding box center [777, 362] width 813 height 337
click at [1163, 566] on span "Next" at bounding box center [1157, 565] width 26 height 14
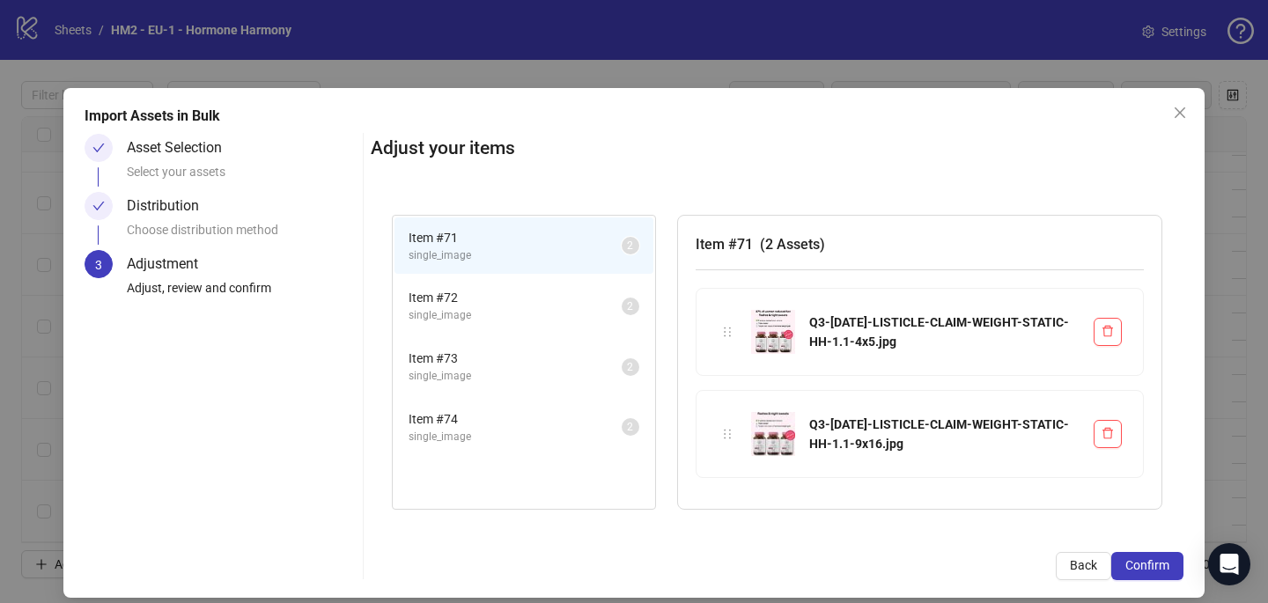
click at [1163, 566] on span "Confirm" at bounding box center [1147, 565] width 44 height 14
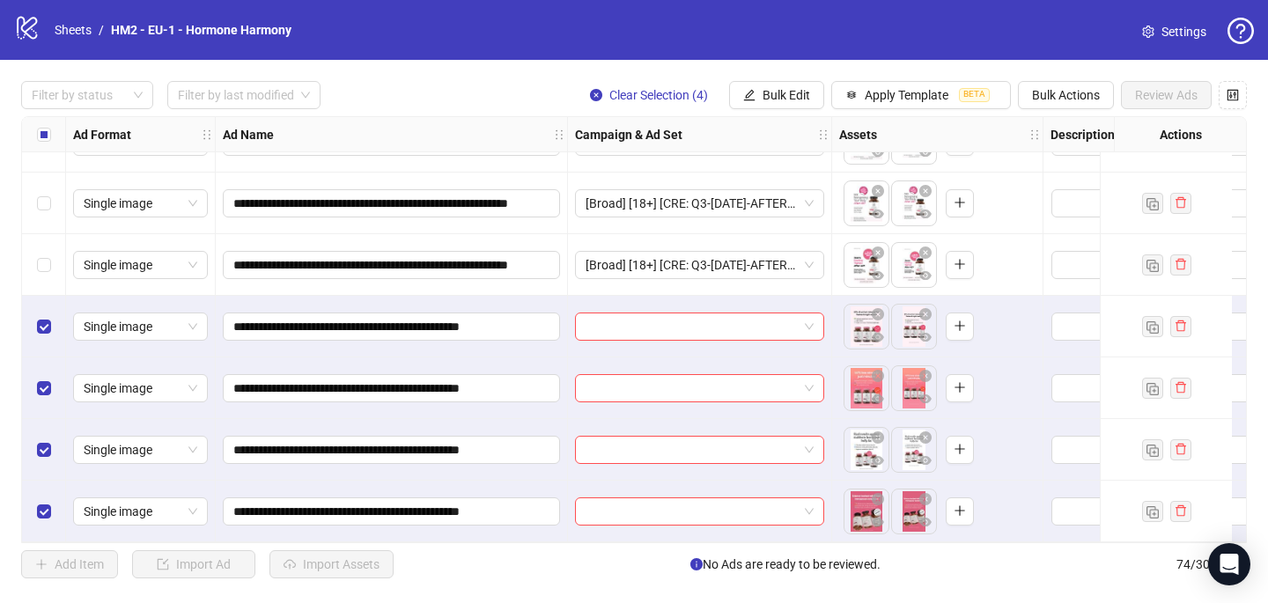
scroll to position [4178, 0]
click at [598, 320] on input "search" at bounding box center [691, 326] width 212 height 26
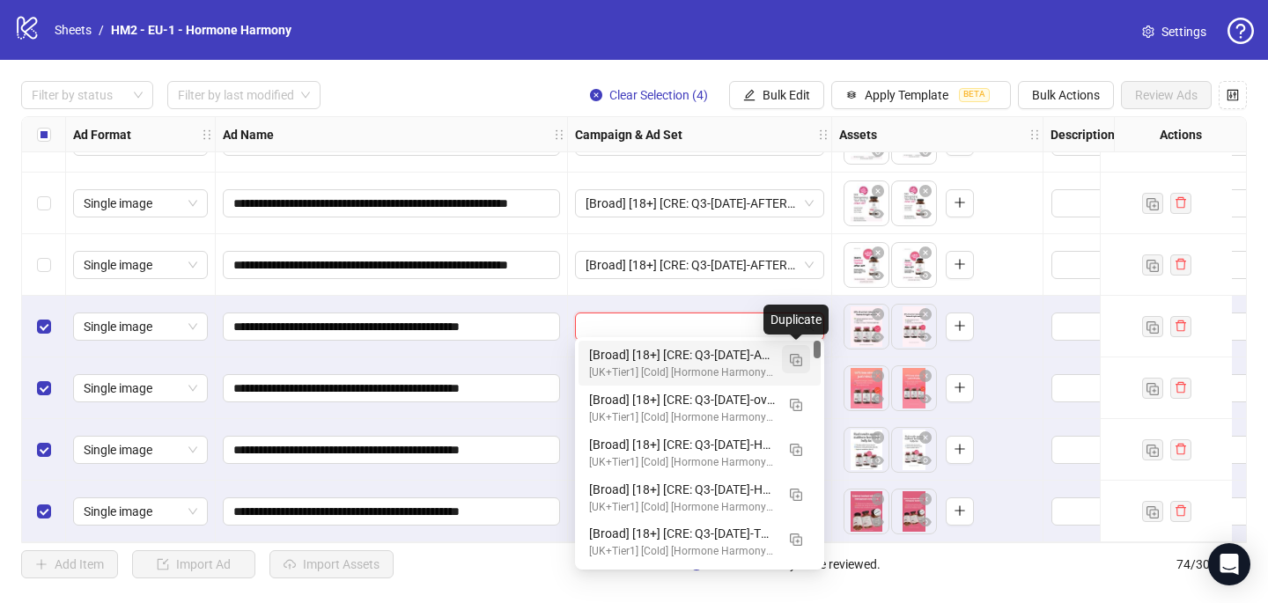
click at [801, 355] on img "button" at bounding box center [796, 360] width 12 height 12
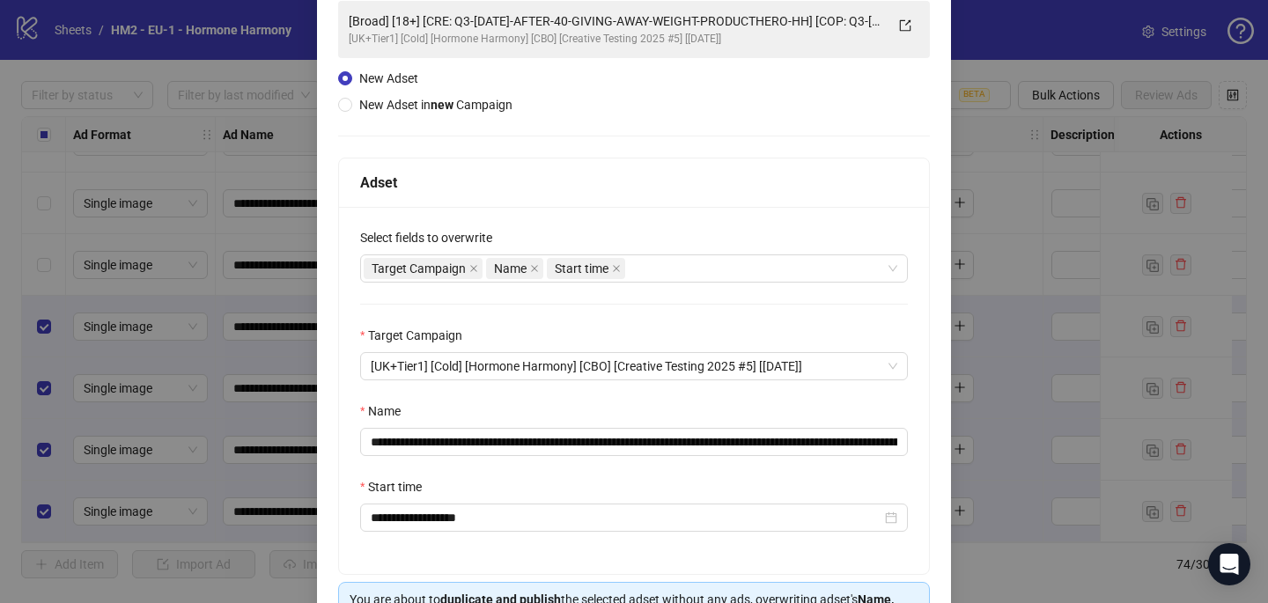
scroll to position [173, 0]
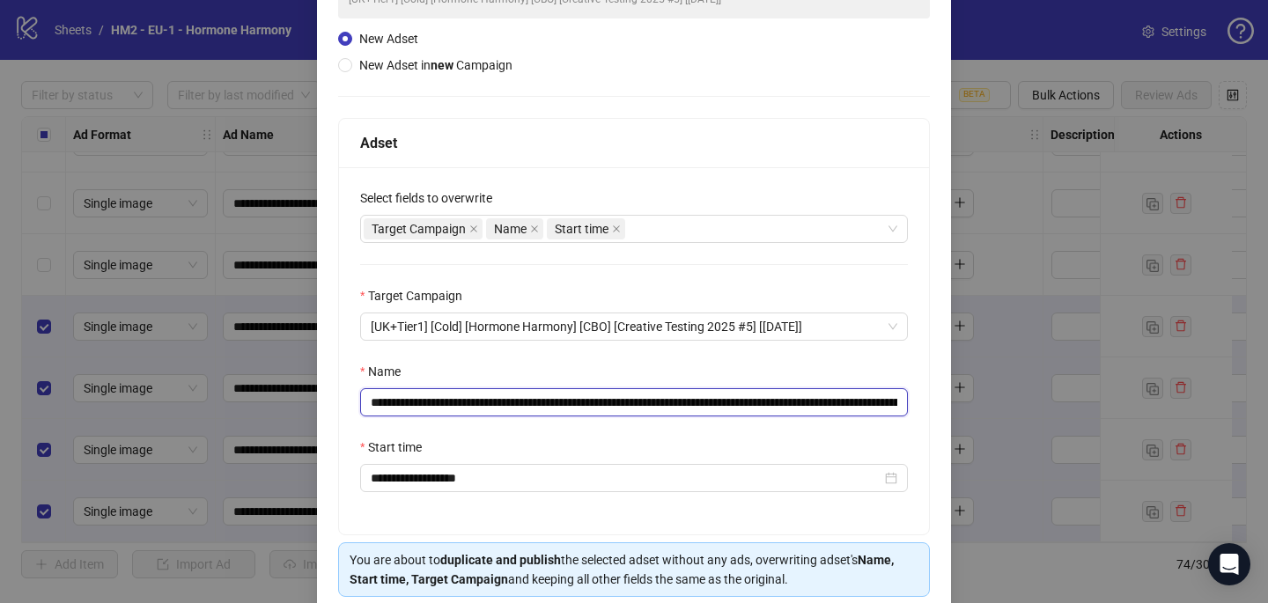
drag, startPoint x: 861, startPoint y: 402, endPoint x: 477, endPoint y: 401, distance: 383.9
click at [476, 401] on input "**********" at bounding box center [634, 402] width 548 height 28
paste input "text"
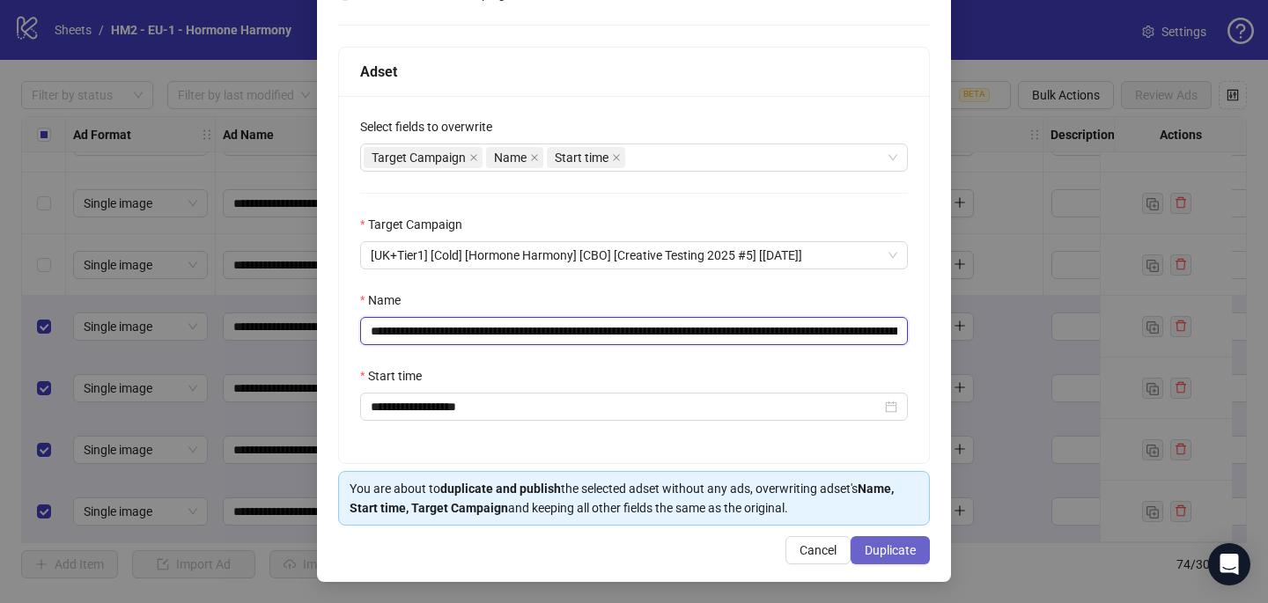
type input "**********"
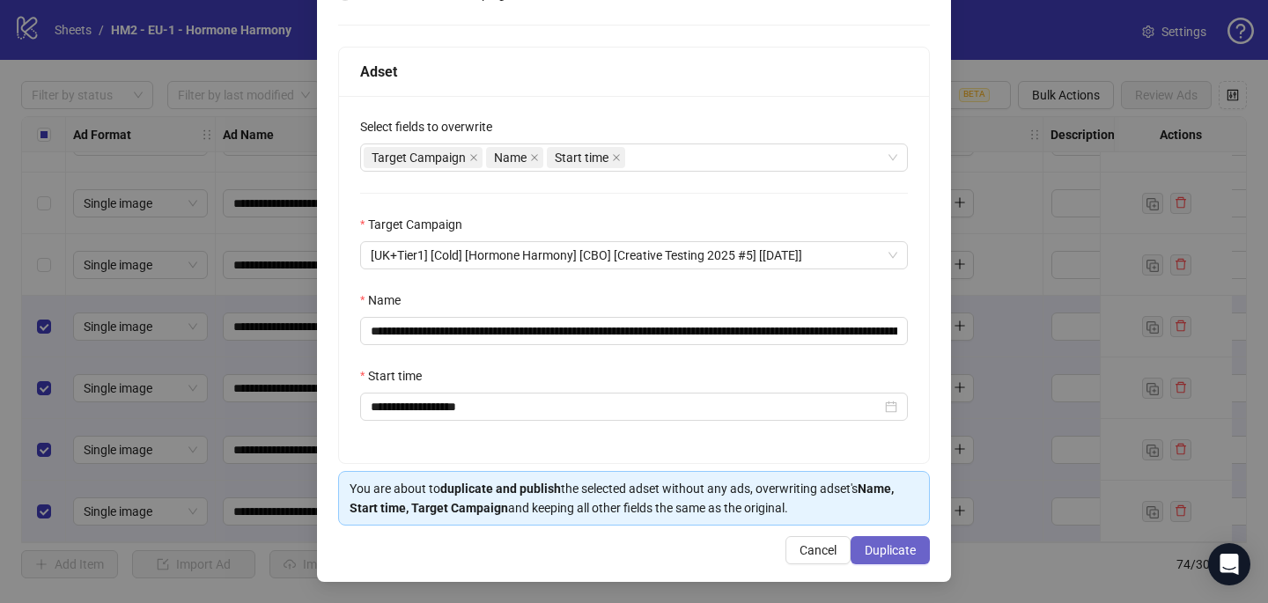
click at [870, 547] on span "Duplicate" at bounding box center [890, 550] width 51 height 14
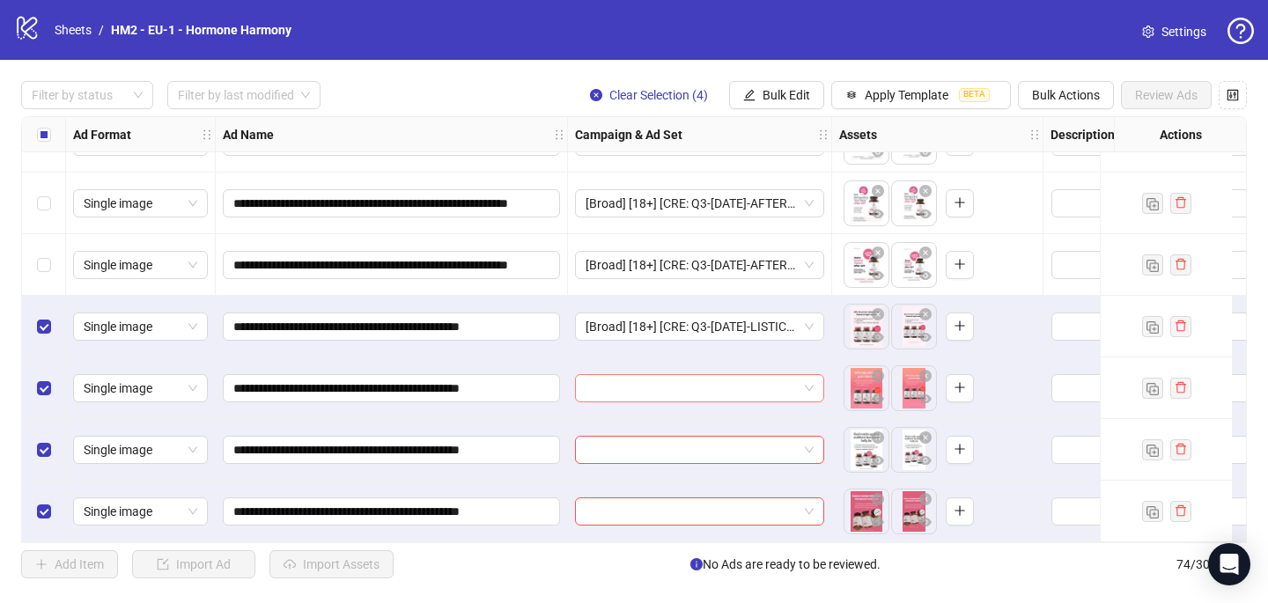
click at [660, 380] on input "search" at bounding box center [691, 388] width 212 height 26
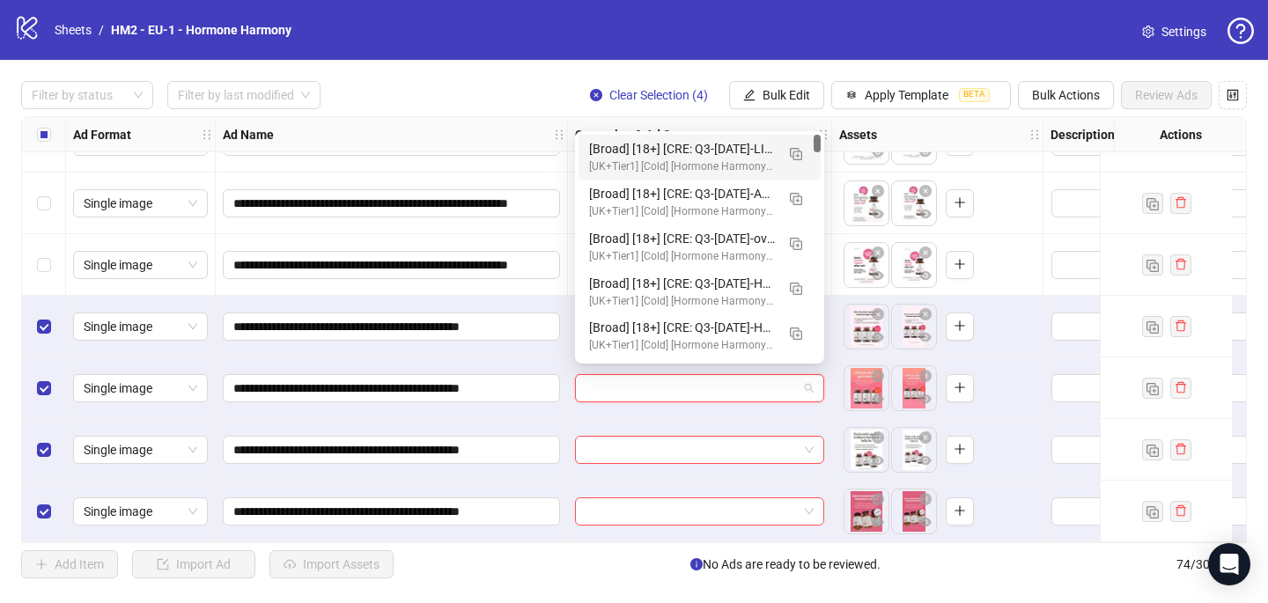
click at [696, 151] on div "[Broad] [18+] [CRE: Q3-[DATE]-LISTICLE-CLAIM-WEIGHT-PRODUCTHERO-HH] [COP: Q3-[D…" at bounding box center [682, 148] width 186 height 19
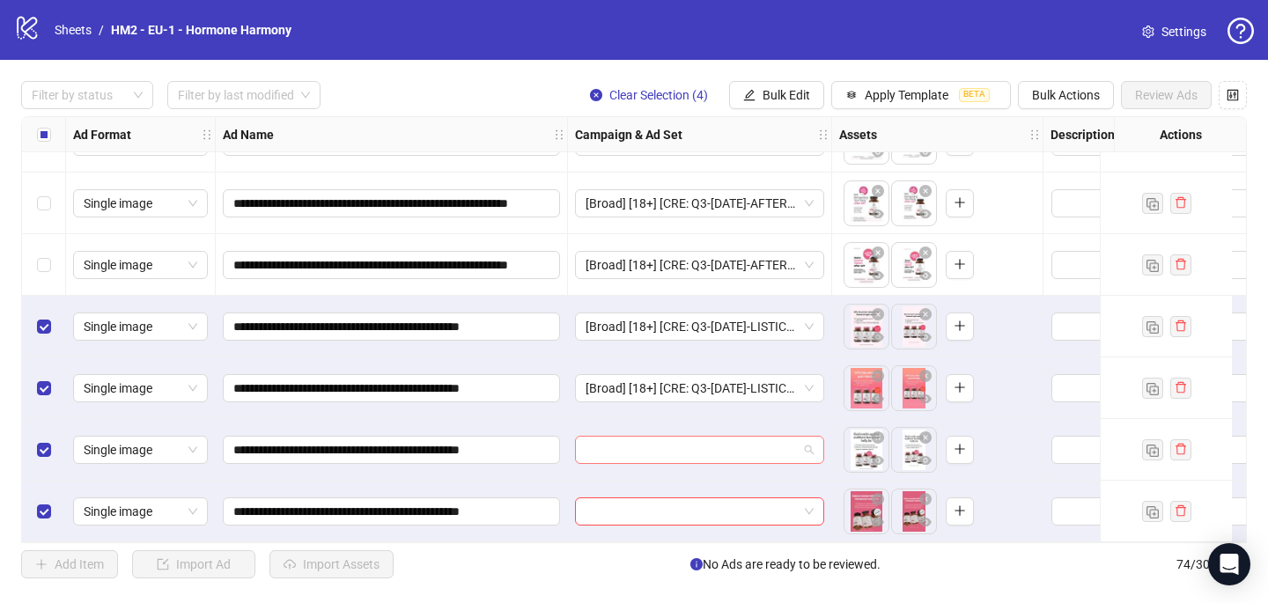
click at [633, 438] on input "search" at bounding box center [691, 450] width 212 height 26
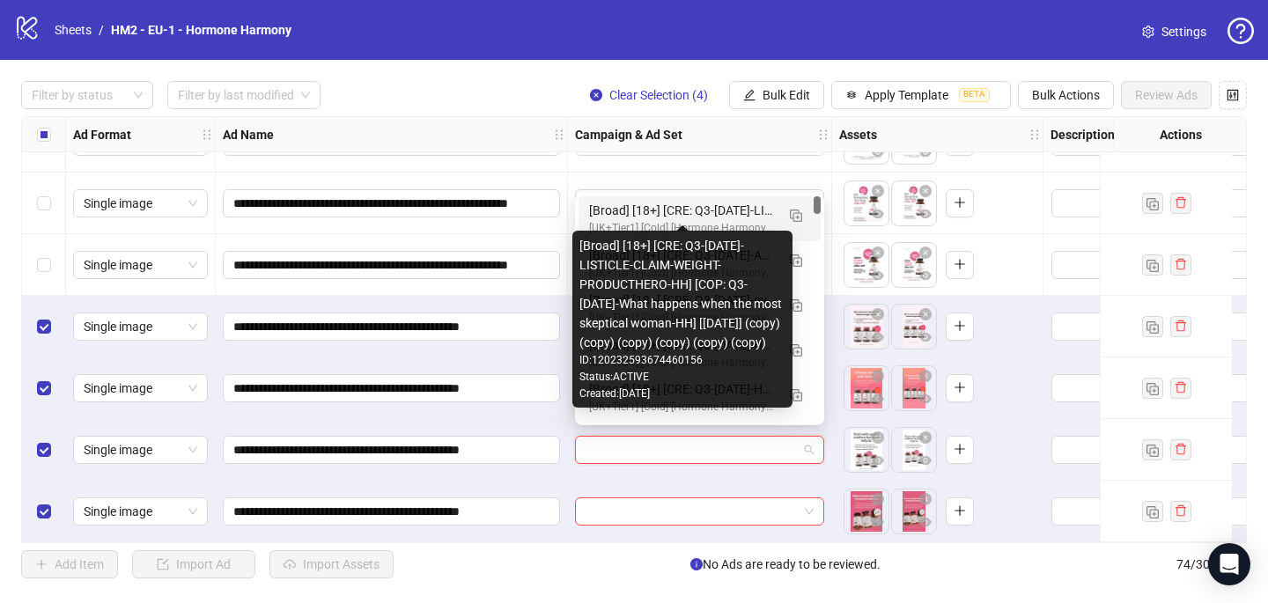
click at [710, 215] on div "[Broad] [18+] [CRE: Q3-[DATE]-LISTICLE-CLAIM-WEIGHT-PRODUCTHERO-HH] [COP: Q3-[D…" at bounding box center [682, 210] width 186 height 19
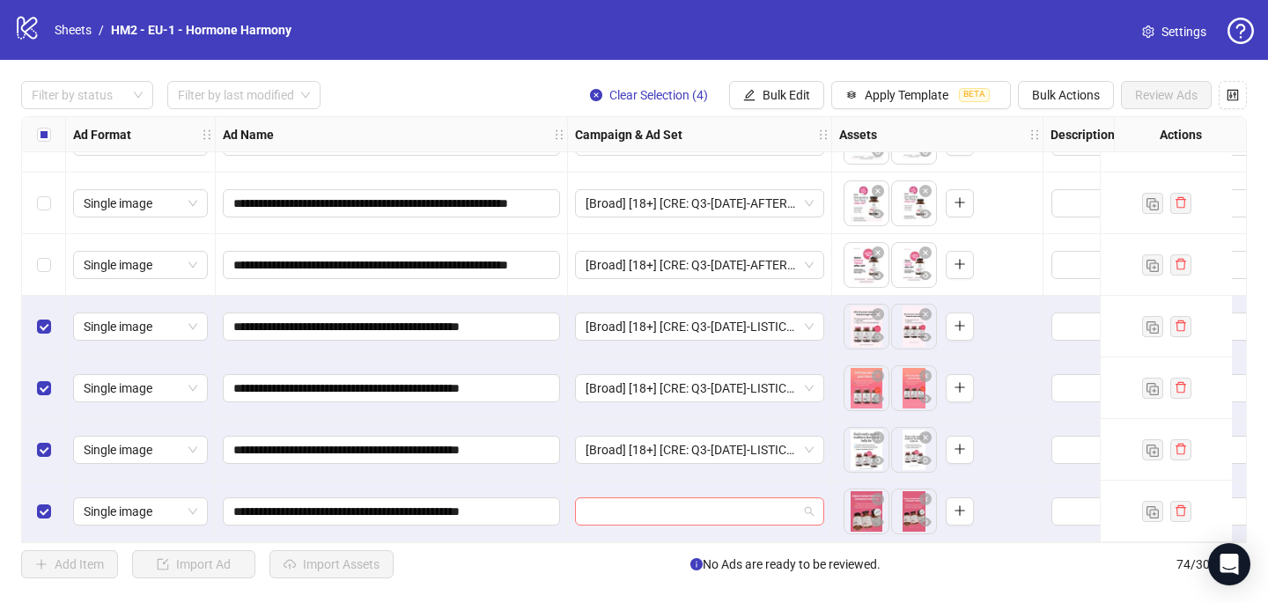
click at [645, 498] on input "search" at bounding box center [691, 511] width 212 height 26
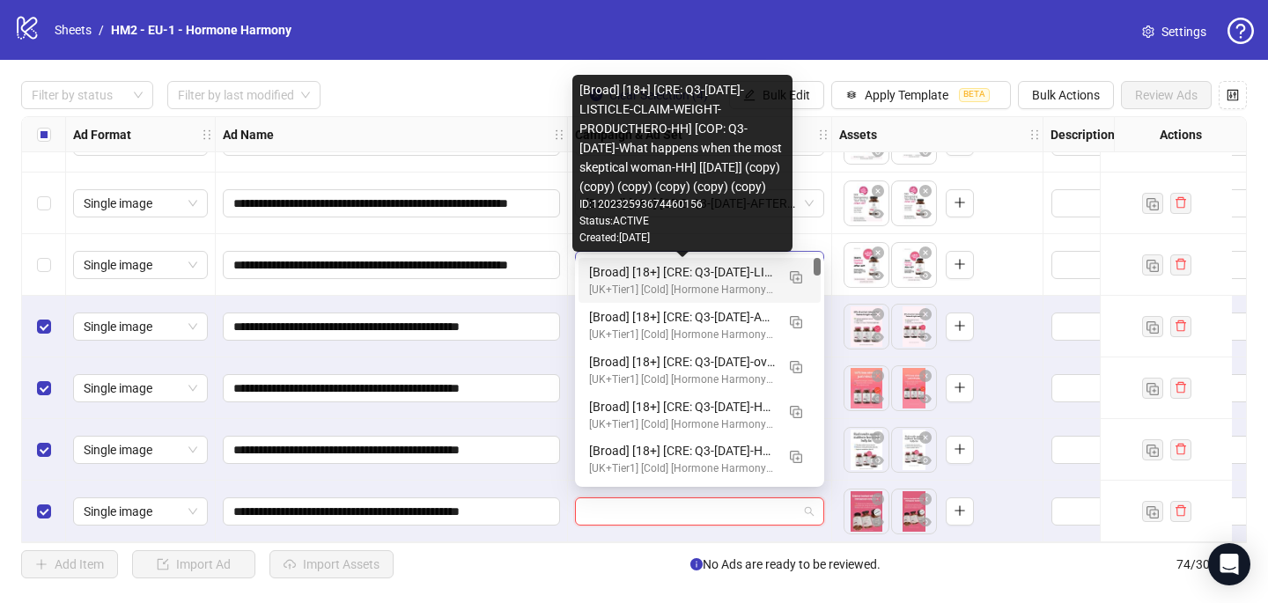
click at [722, 268] on div "[Broad] [18+] [CRE: Q3-[DATE]-LISTICLE-CLAIM-WEIGHT-PRODUCTHERO-HH] [COP: Q3-[D…" at bounding box center [682, 271] width 186 height 19
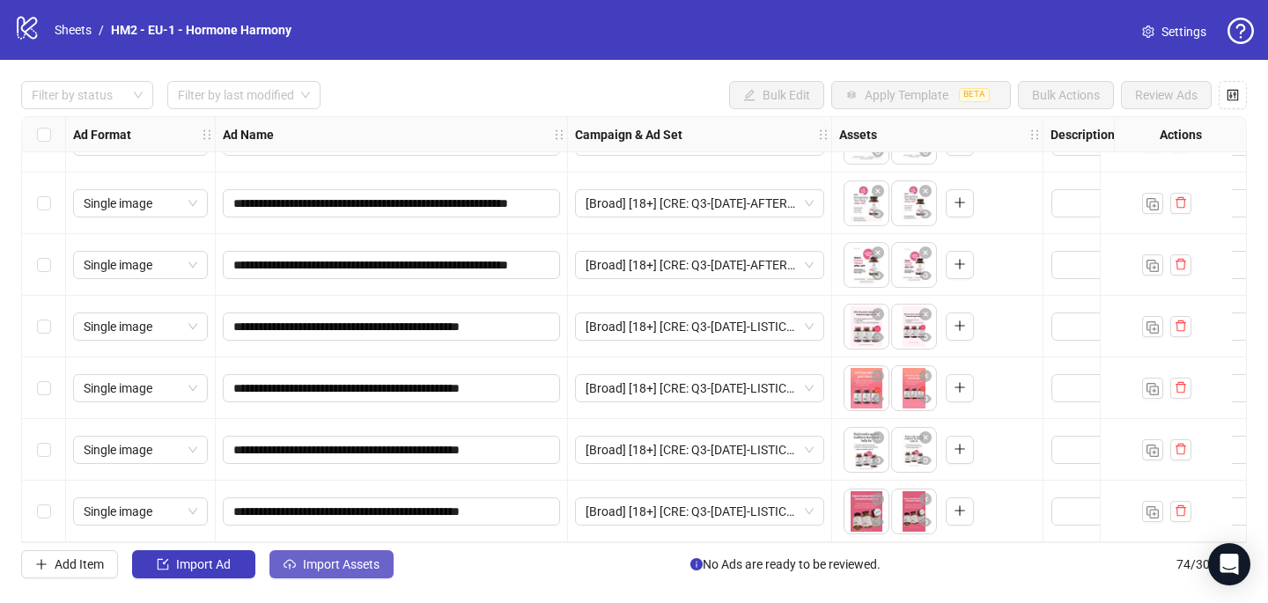
click at [336, 573] on button "Import Assets" at bounding box center [331, 564] width 124 height 28
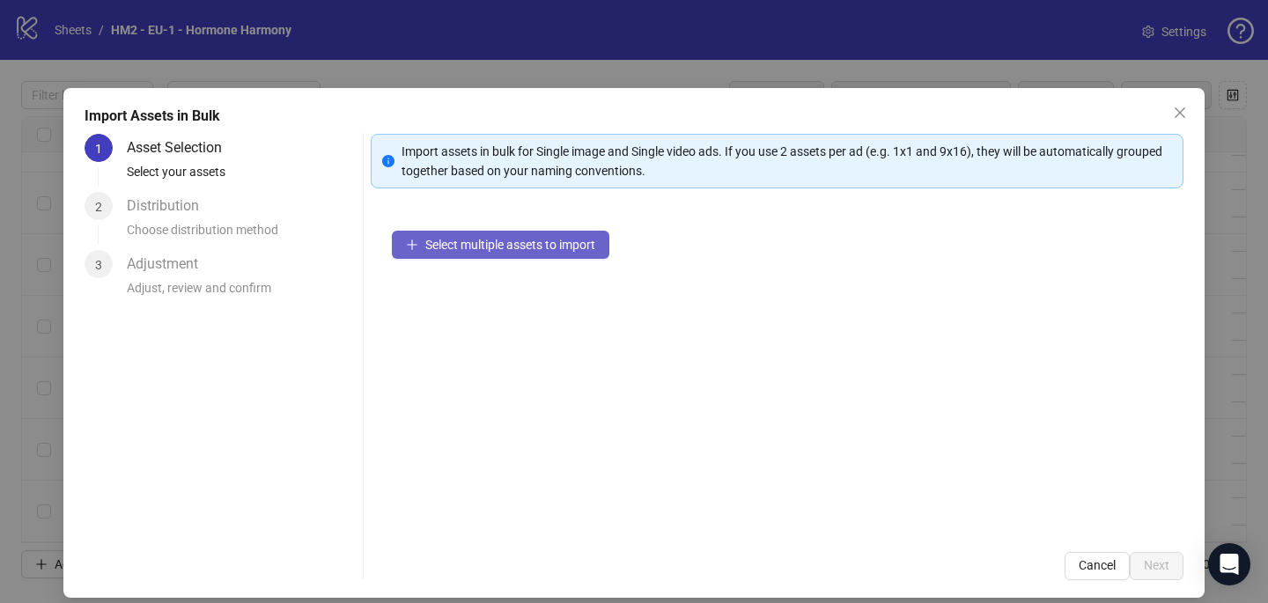
click at [457, 244] on span "Select multiple assets to import" at bounding box center [510, 245] width 170 height 14
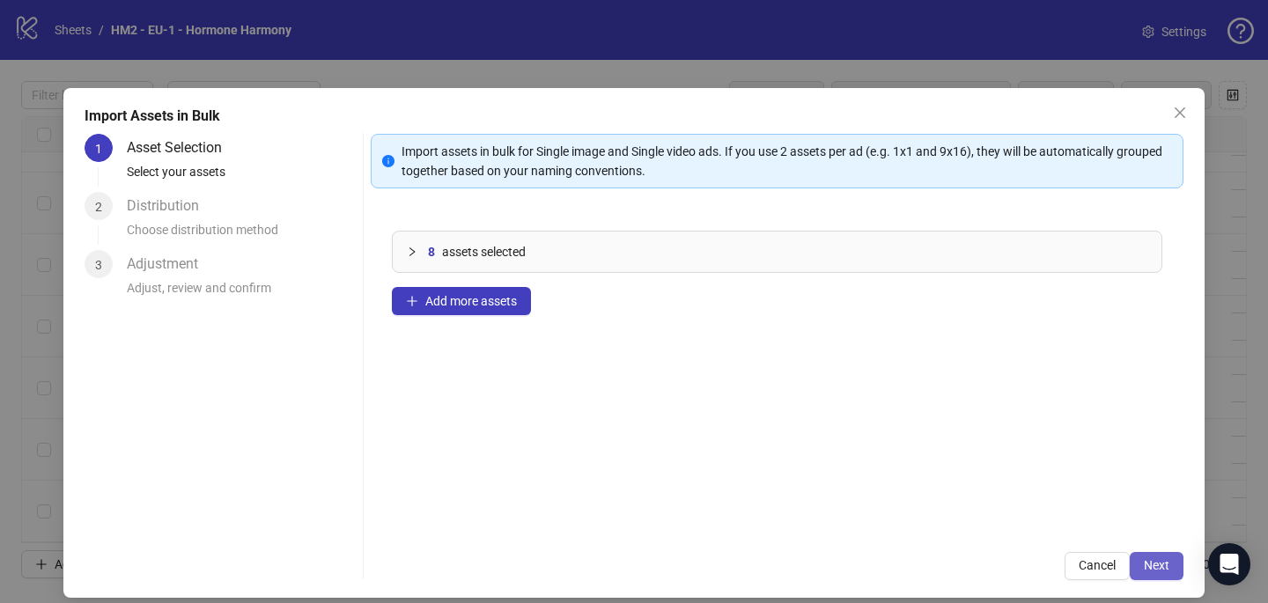
click at [1159, 563] on span "Next" at bounding box center [1157, 565] width 26 height 14
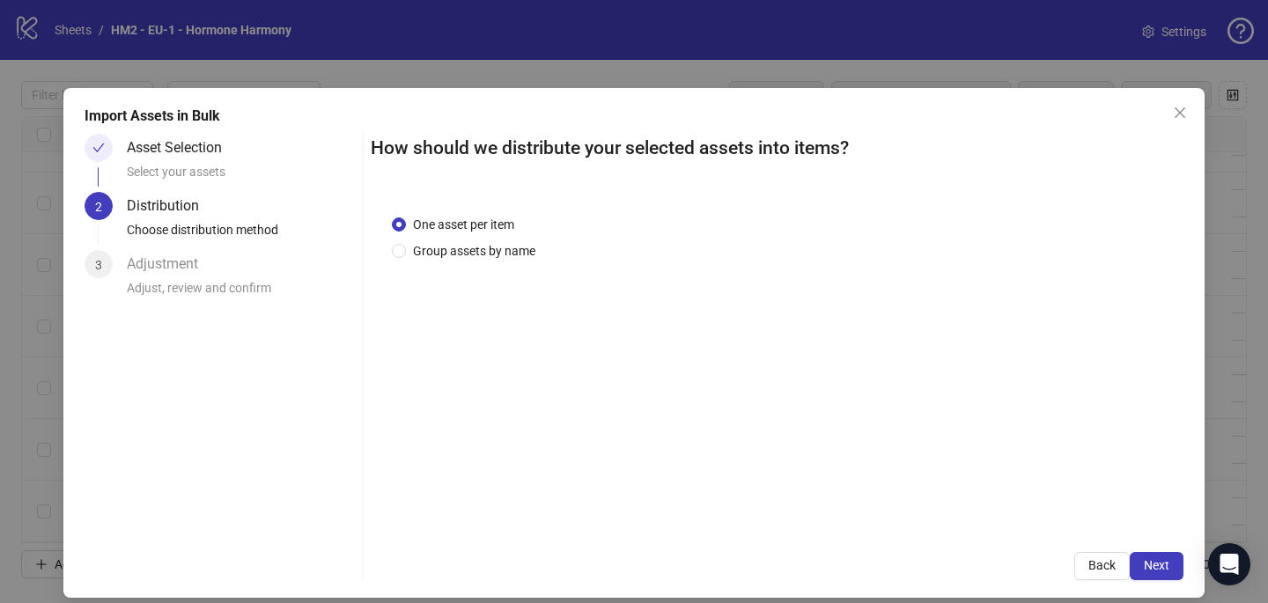
click at [486, 262] on div "One asset per item Group assets by name" at bounding box center [777, 362] width 813 height 337
click at [478, 247] on span "Group assets by name" at bounding box center [474, 250] width 136 height 19
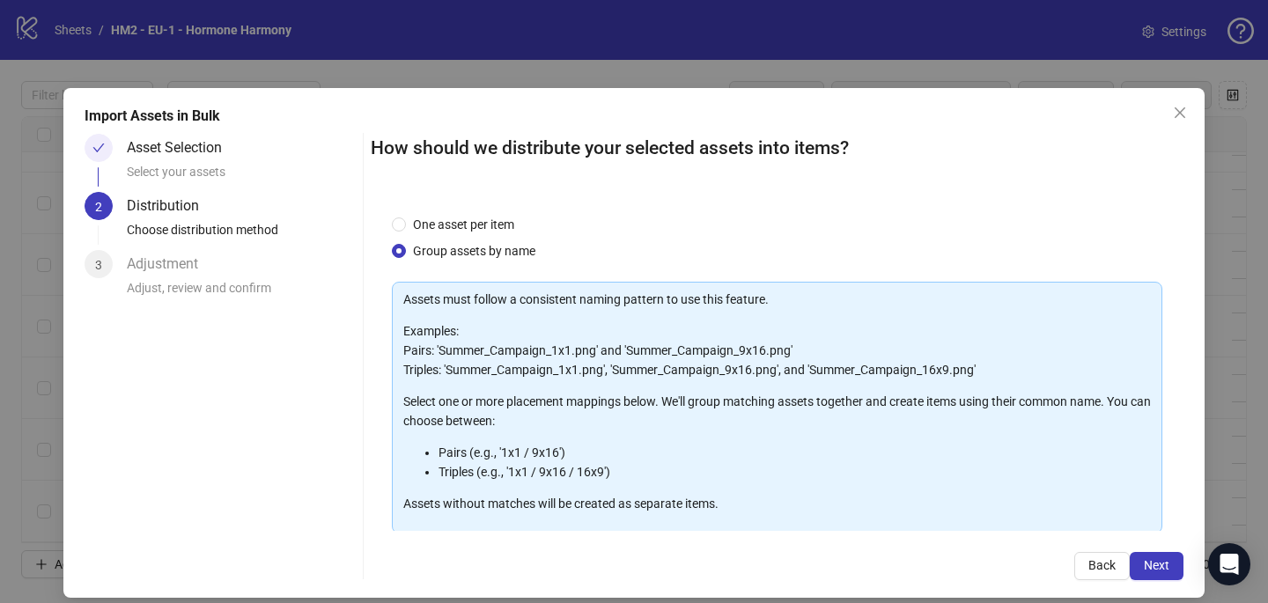
scroll to position [179, 0]
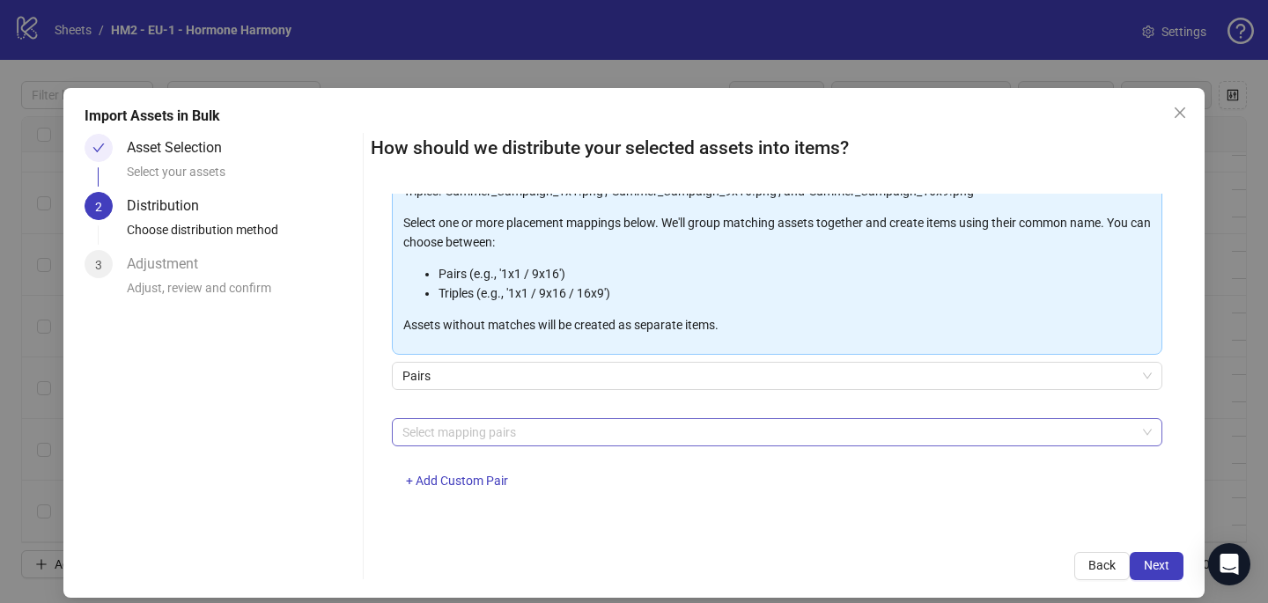
click at [470, 423] on div at bounding box center [767, 432] width 745 height 25
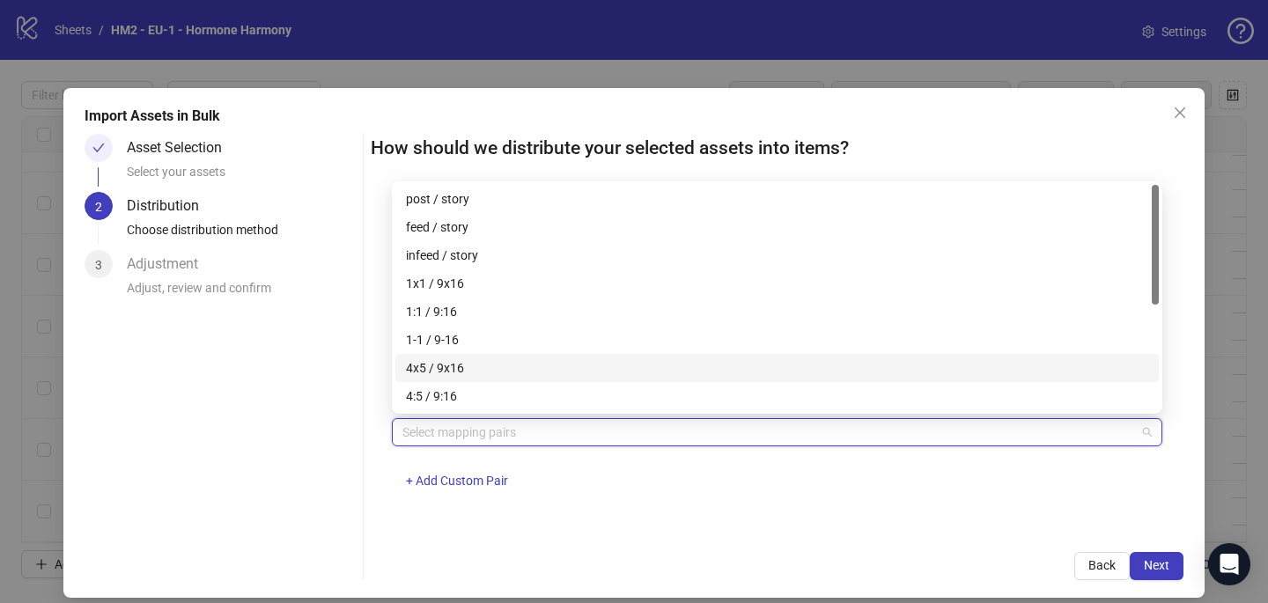
click at [471, 377] on div "4x5 / 9x16" at bounding box center [777, 367] width 742 height 19
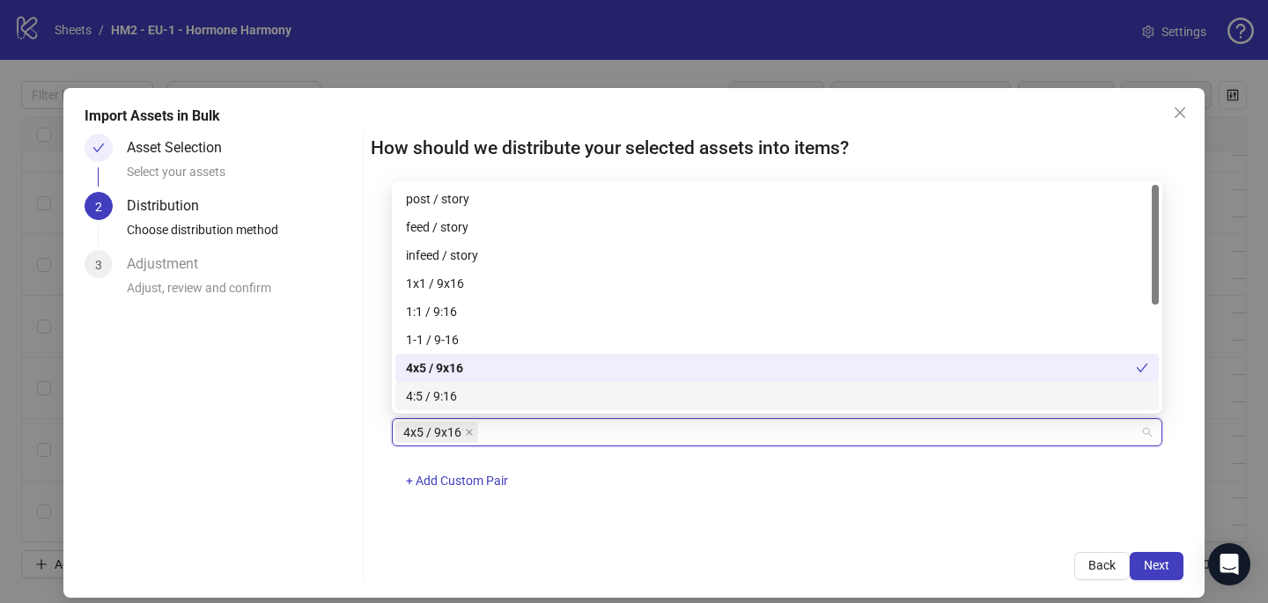
click at [685, 534] on div "How should we distribute your selected assets into items? One asset per item Gr…" at bounding box center [777, 357] width 813 height 446
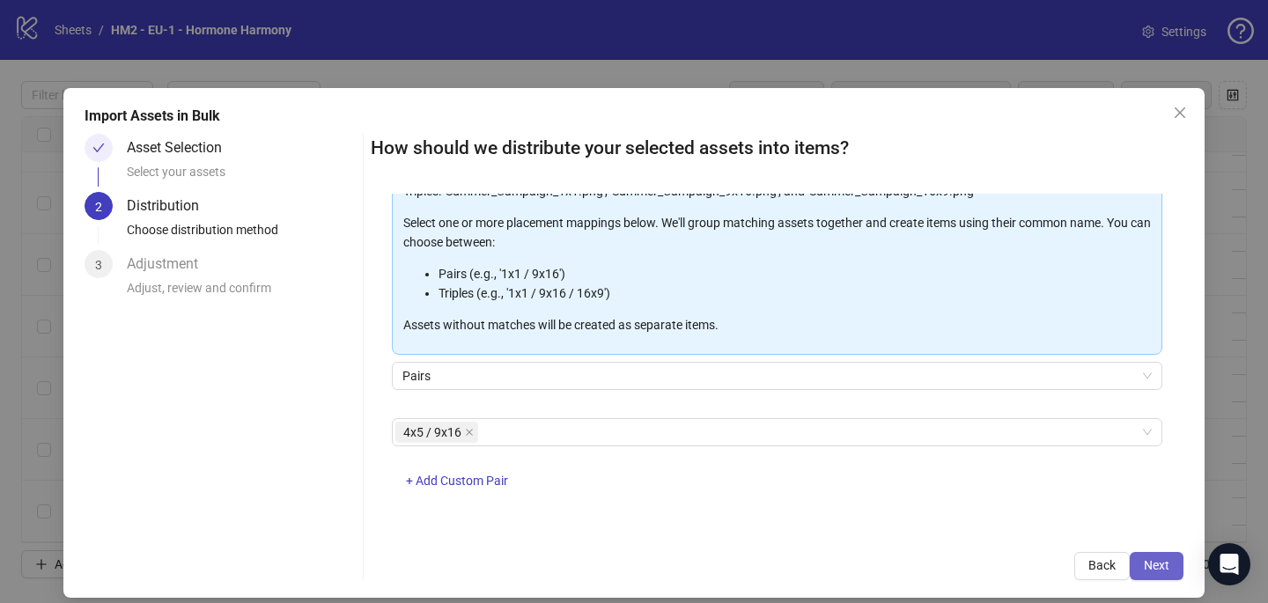
click at [1155, 560] on span "Next" at bounding box center [1157, 565] width 26 height 14
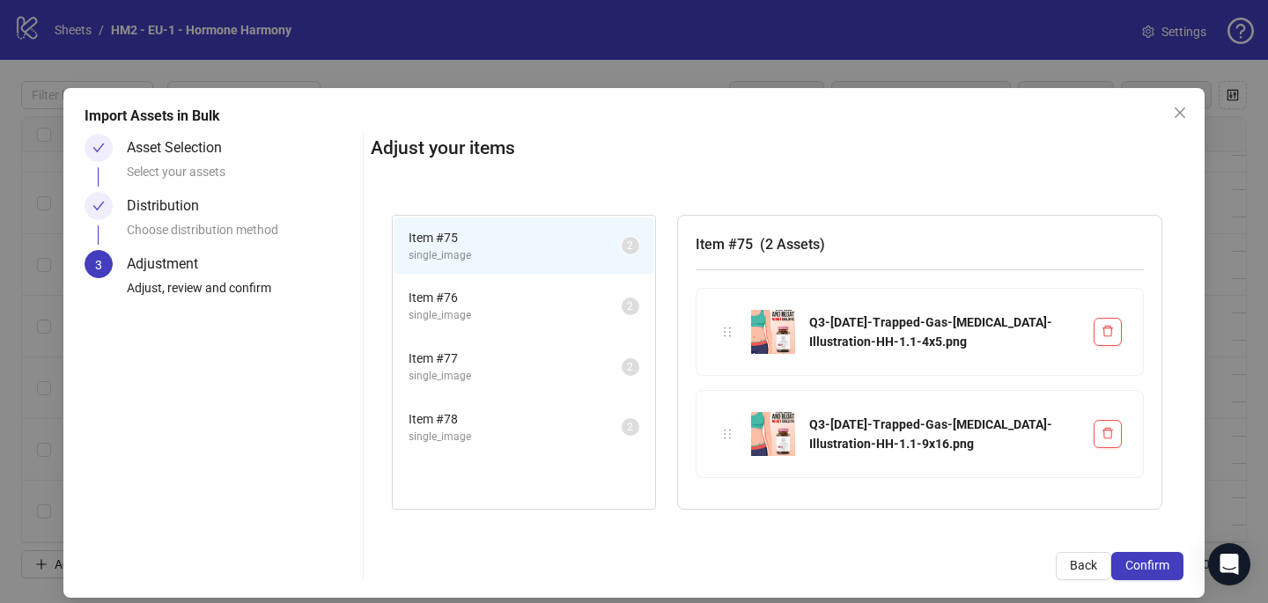
click at [1155, 560] on span "Confirm" at bounding box center [1147, 565] width 44 height 14
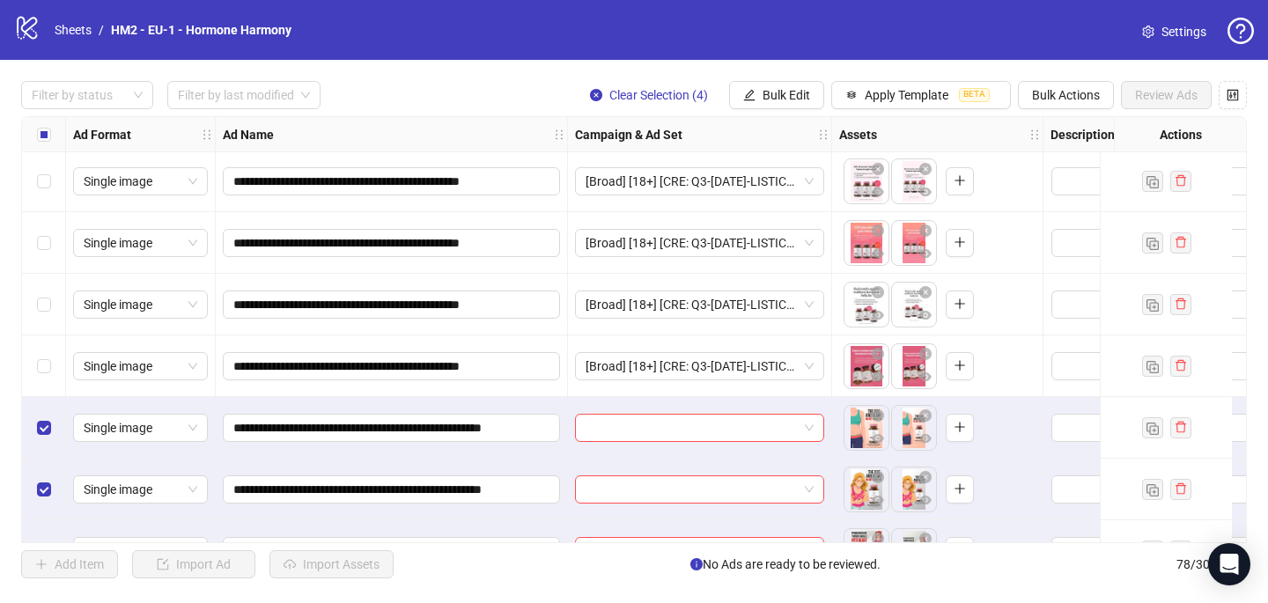
scroll to position [4424, 0]
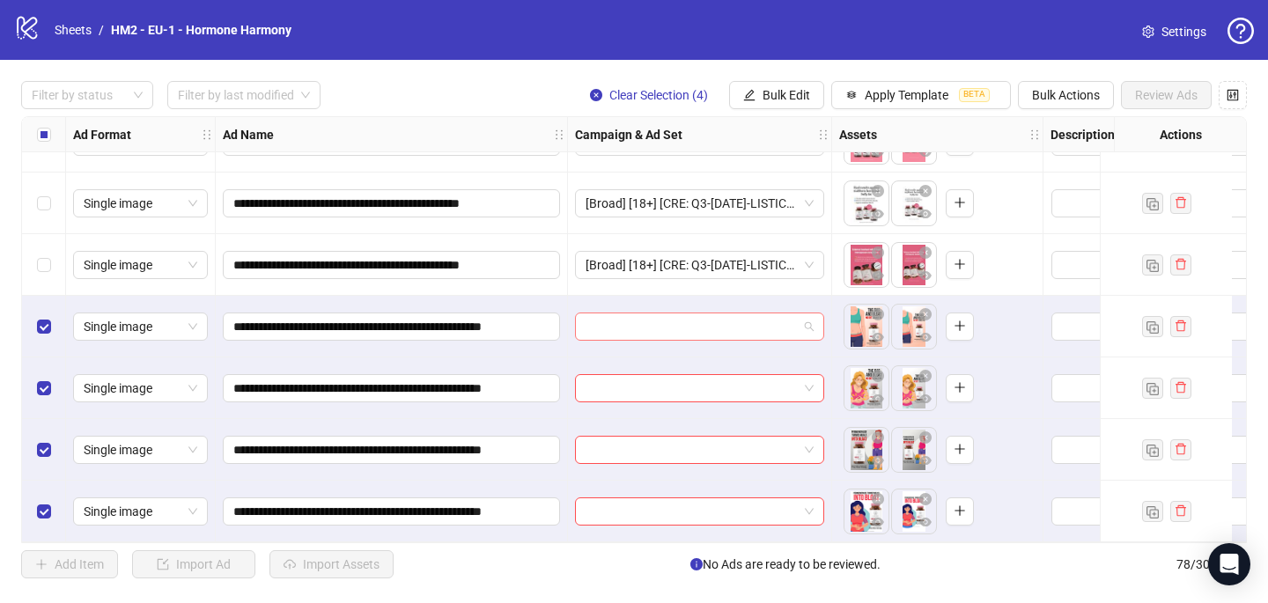
click at [628, 321] on input "search" at bounding box center [691, 326] width 212 height 26
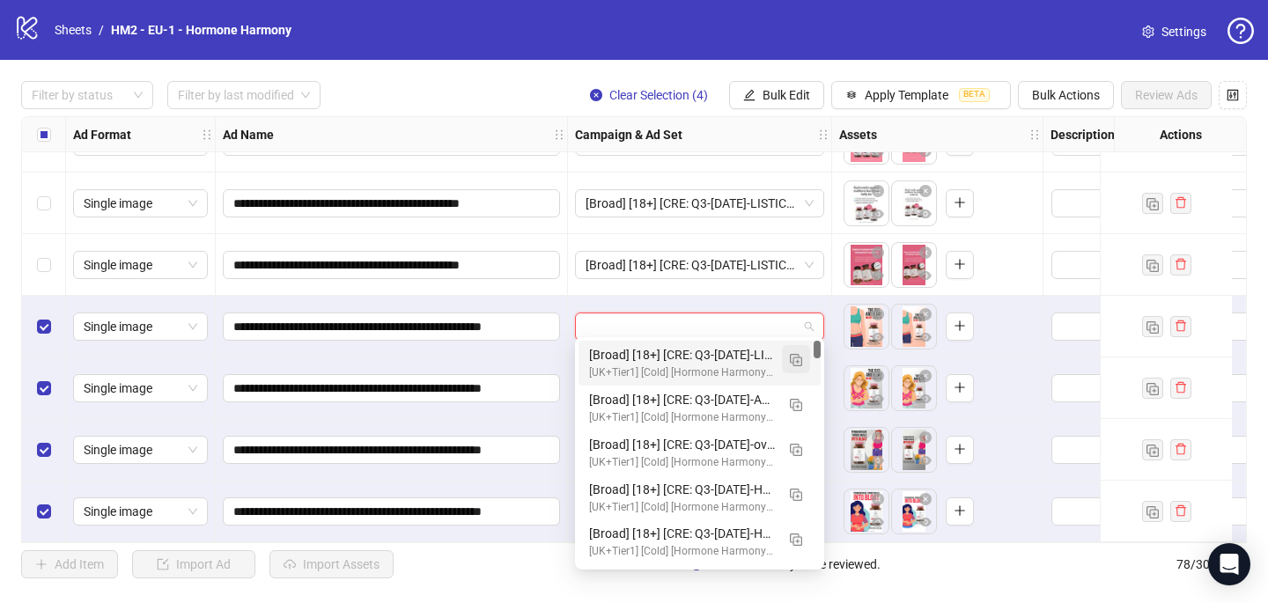
click at [801, 359] on img "button" at bounding box center [796, 360] width 12 height 12
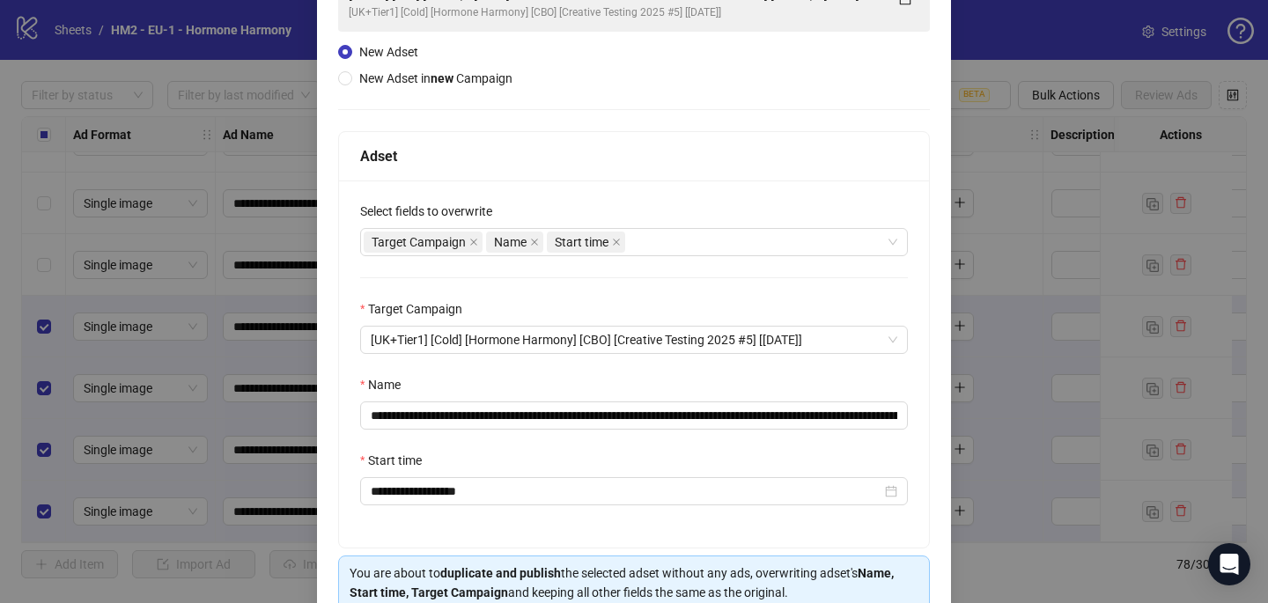
scroll to position [245, 0]
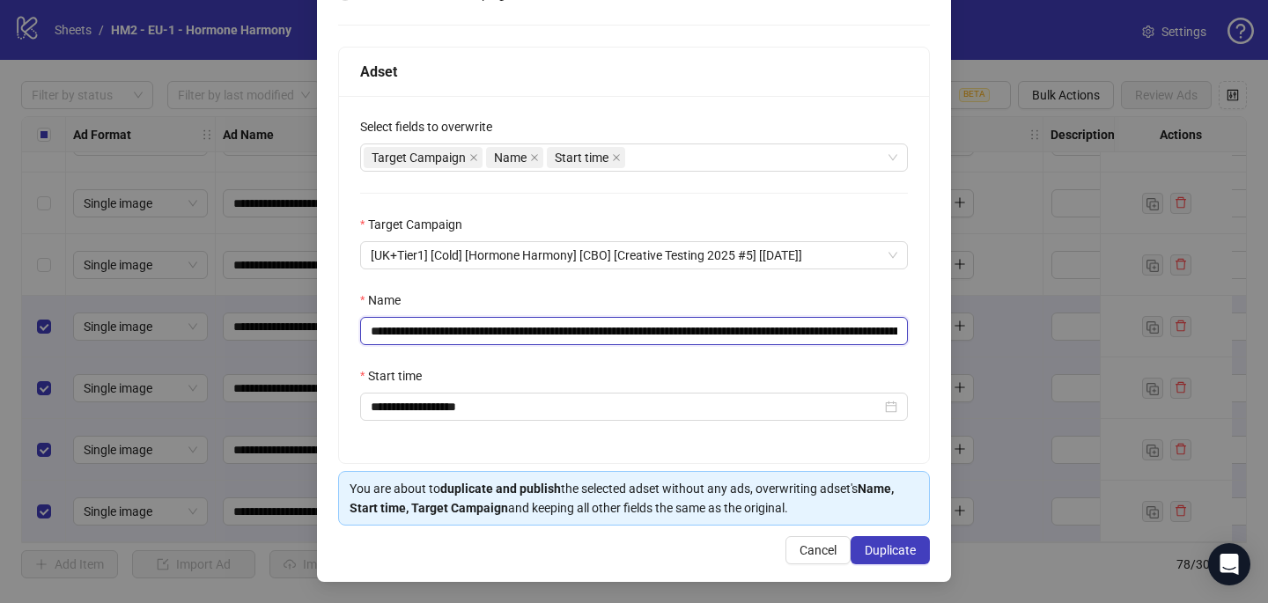
drag, startPoint x: 813, startPoint y: 331, endPoint x: 477, endPoint y: 330, distance: 335.4
click at [477, 330] on input "**********" at bounding box center [634, 331] width 548 height 28
paste input "text"
type input "**********"
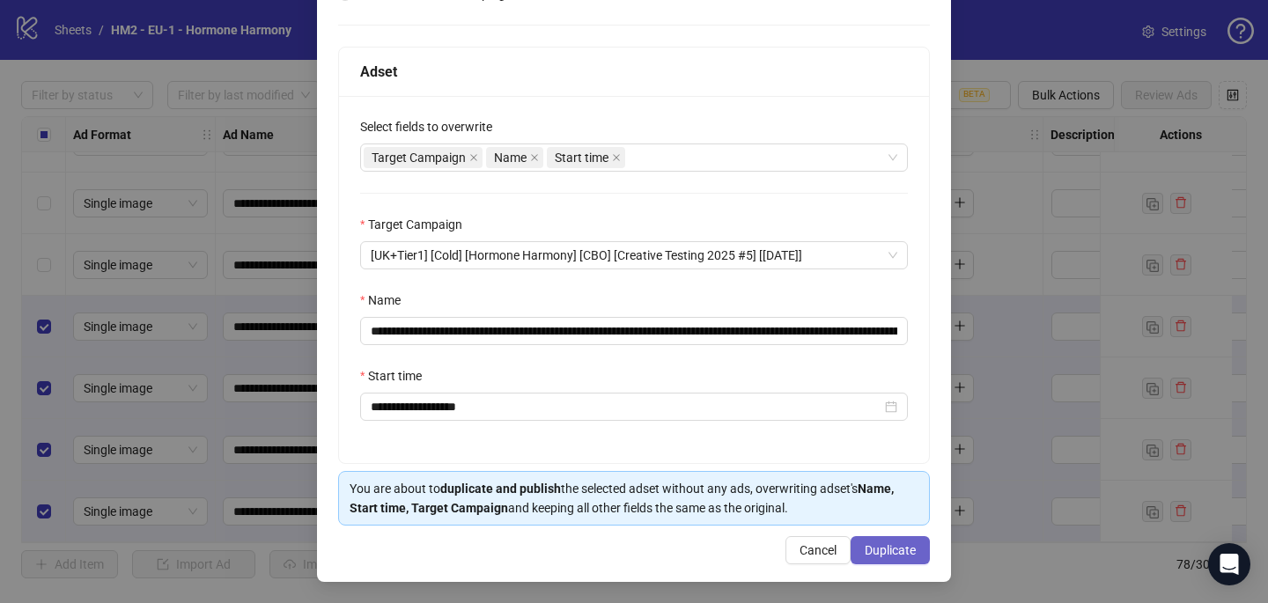
click at [894, 545] on span "Duplicate" at bounding box center [890, 550] width 51 height 14
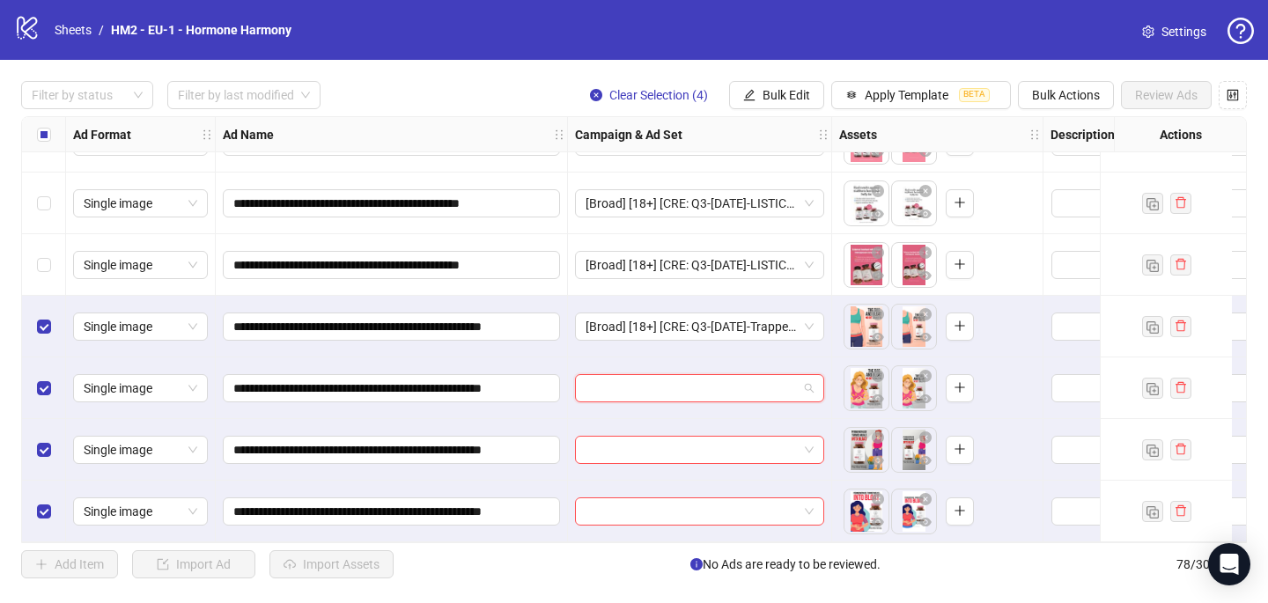
click at [623, 383] on input "search" at bounding box center [691, 388] width 212 height 26
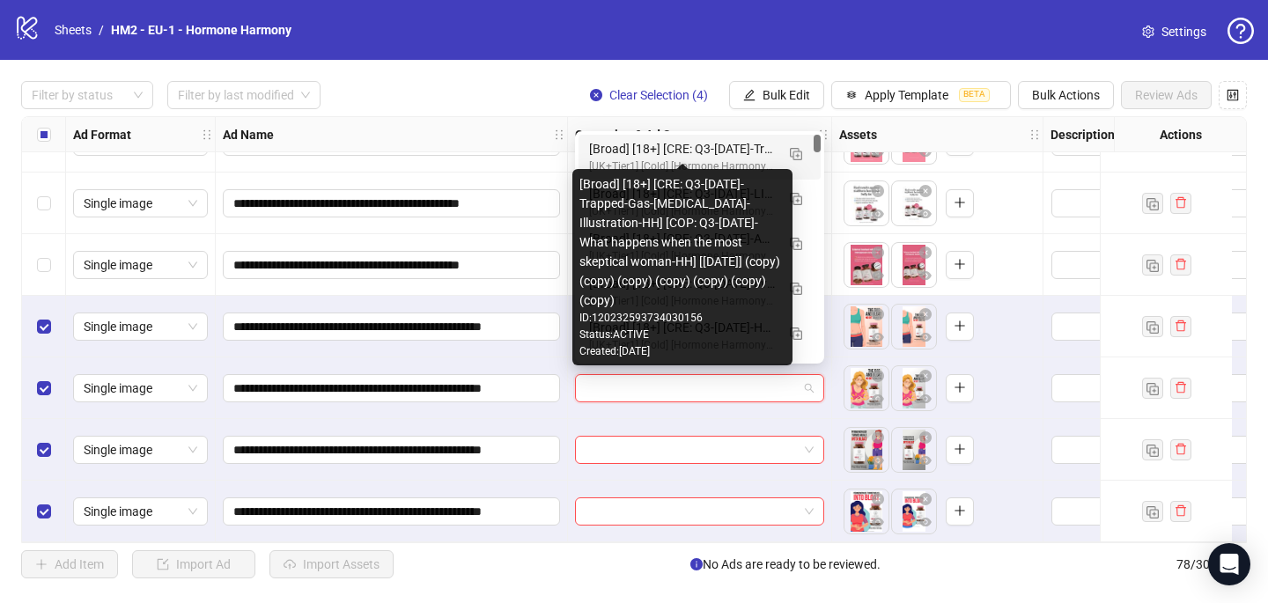
click at [678, 151] on div "[Broad] [18+] [CRE: Q3-[DATE]-Trapped-Gas-[MEDICAL_DATA]-Illustration-HH] [COP:…" at bounding box center [682, 148] width 186 height 19
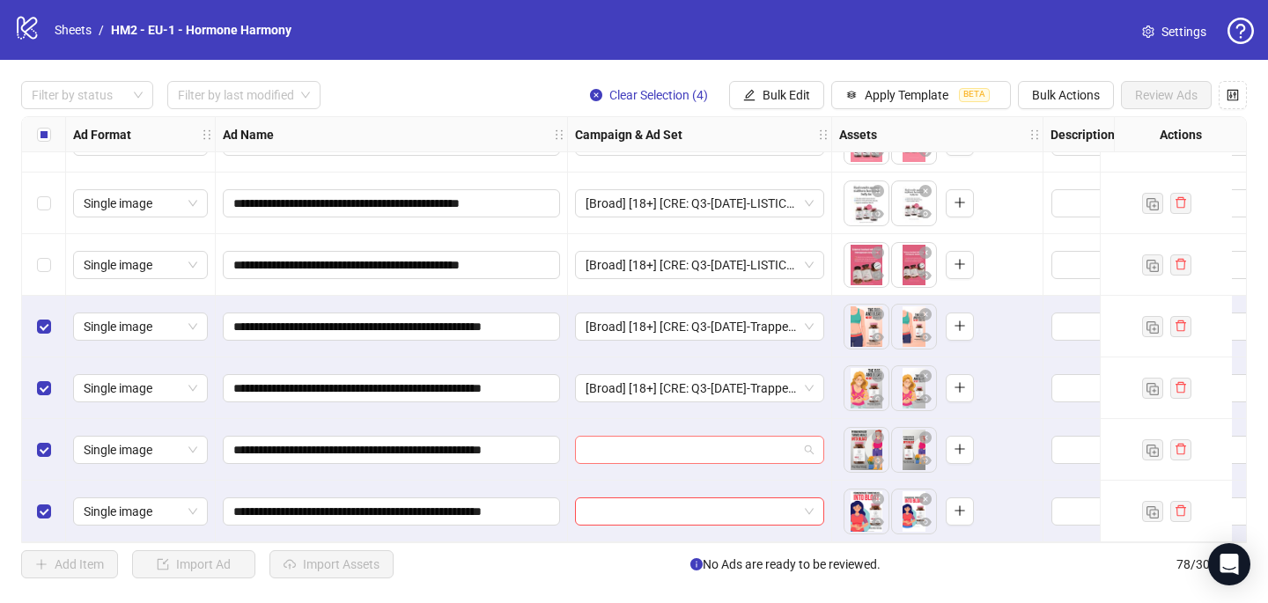
click at [614, 441] on input "search" at bounding box center [691, 450] width 212 height 26
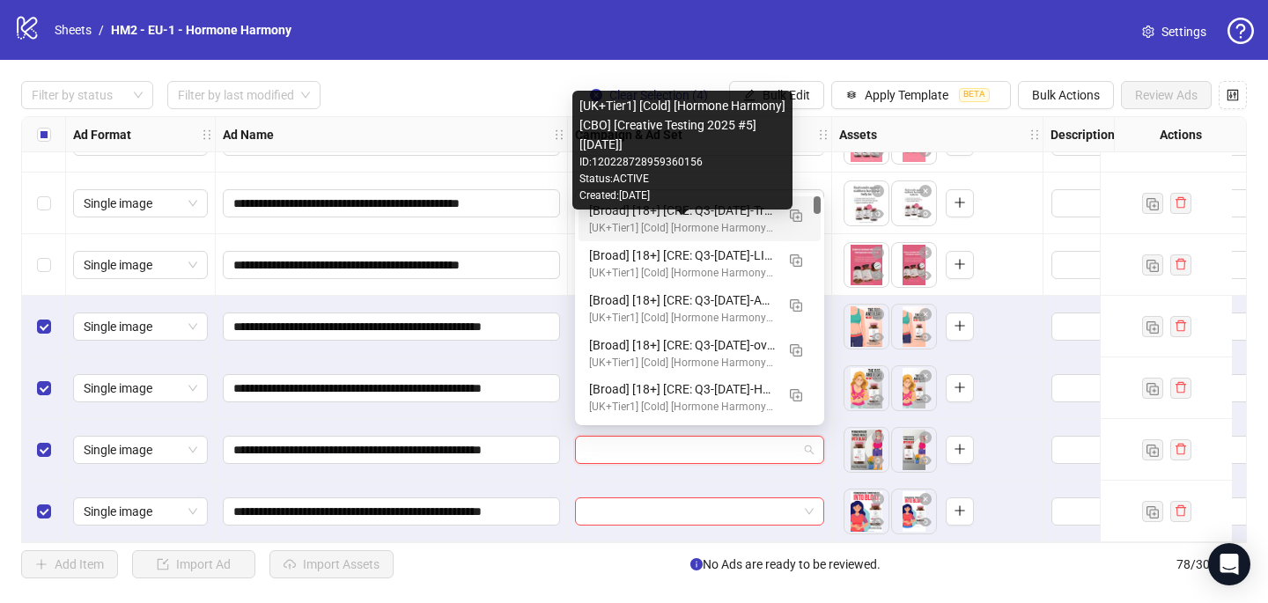
click at [666, 217] on div "[Broad] [18+] [CRE: Q3-[DATE]-Trapped-Gas-[MEDICAL_DATA]-Illustration-HH] [COP:…" at bounding box center [682, 210] width 186 height 19
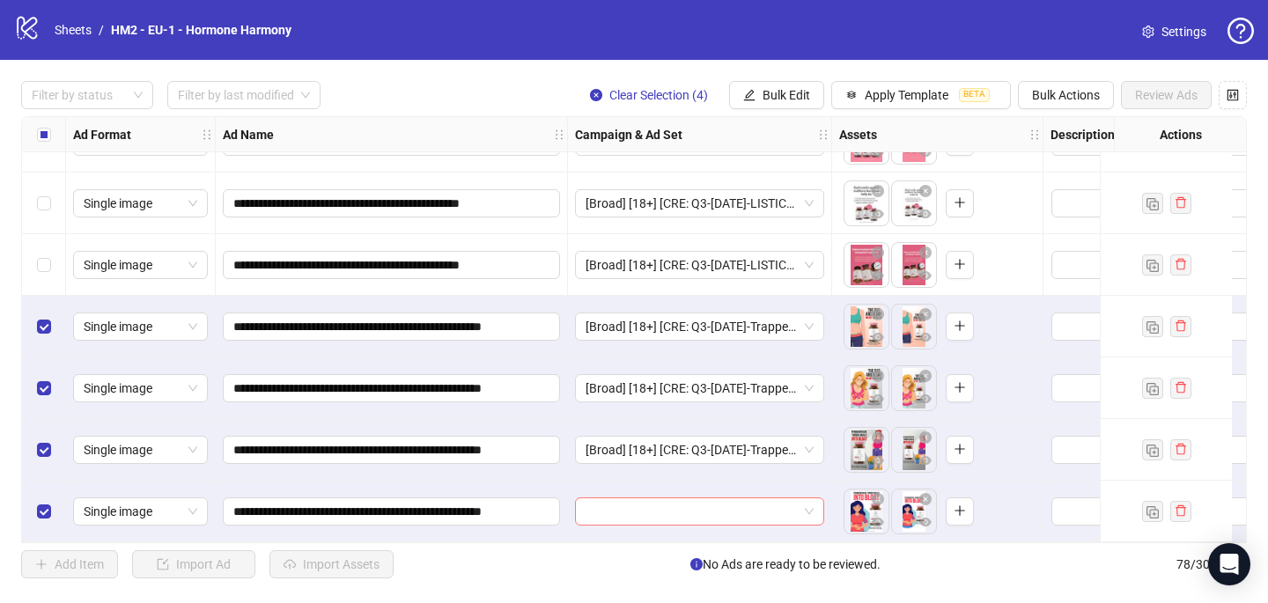
click at [596, 513] on input "search" at bounding box center [691, 511] width 212 height 26
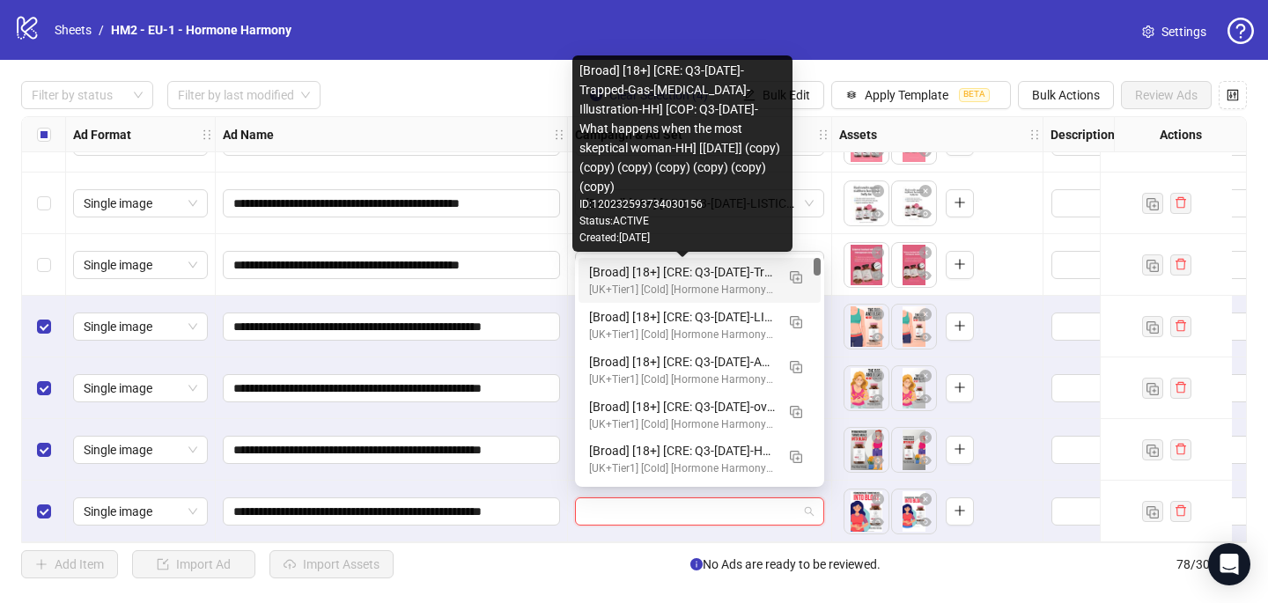
click at [748, 268] on div "[Broad] [18+] [CRE: Q3-[DATE]-Trapped-Gas-[MEDICAL_DATA]-Illustration-HH] [COP:…" at bounding box center [682, 271] width 186 height 19
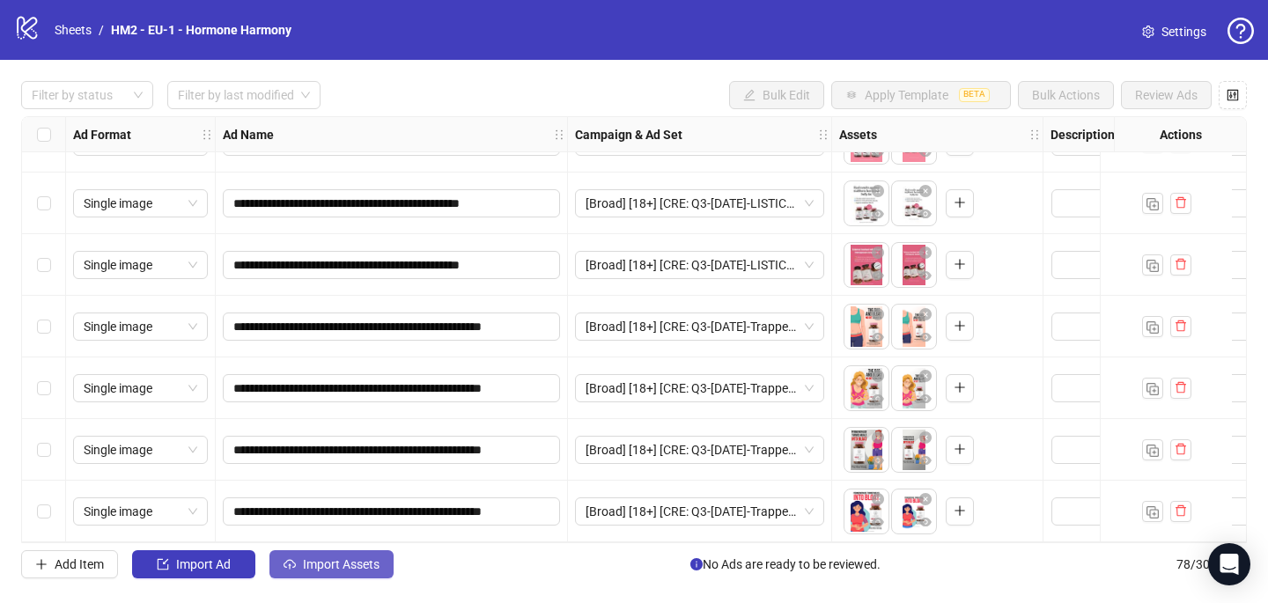
click at [346, 563] on span "Import Assets" at bounding box center [341, 564] width 77 height 14
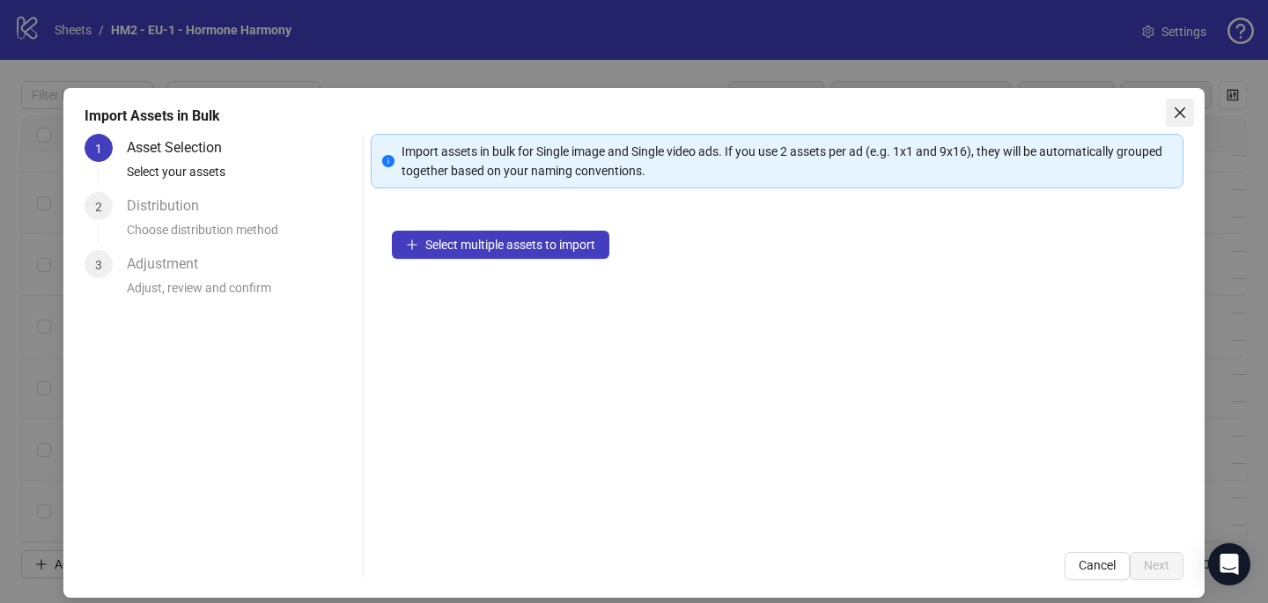
click at [1179, 114] on icon "close" at bounding box center [1180, 113] width 14 height 14
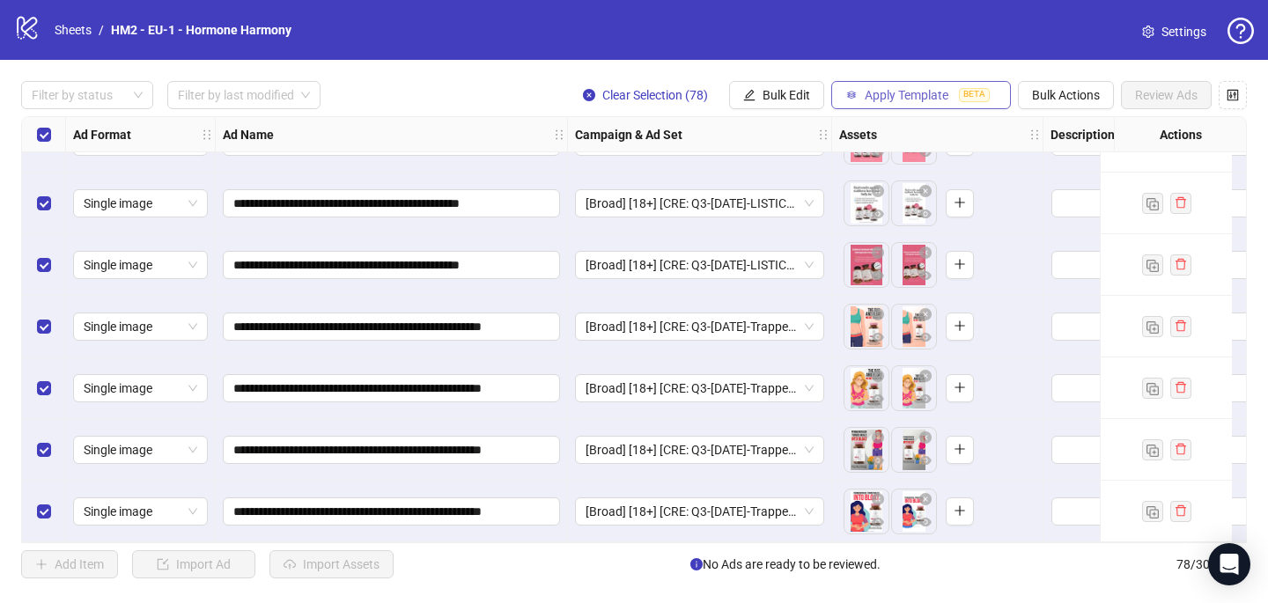
click at [938, 94] on span "Apply Template" at bounding box center [907, 95] width 84 height 14
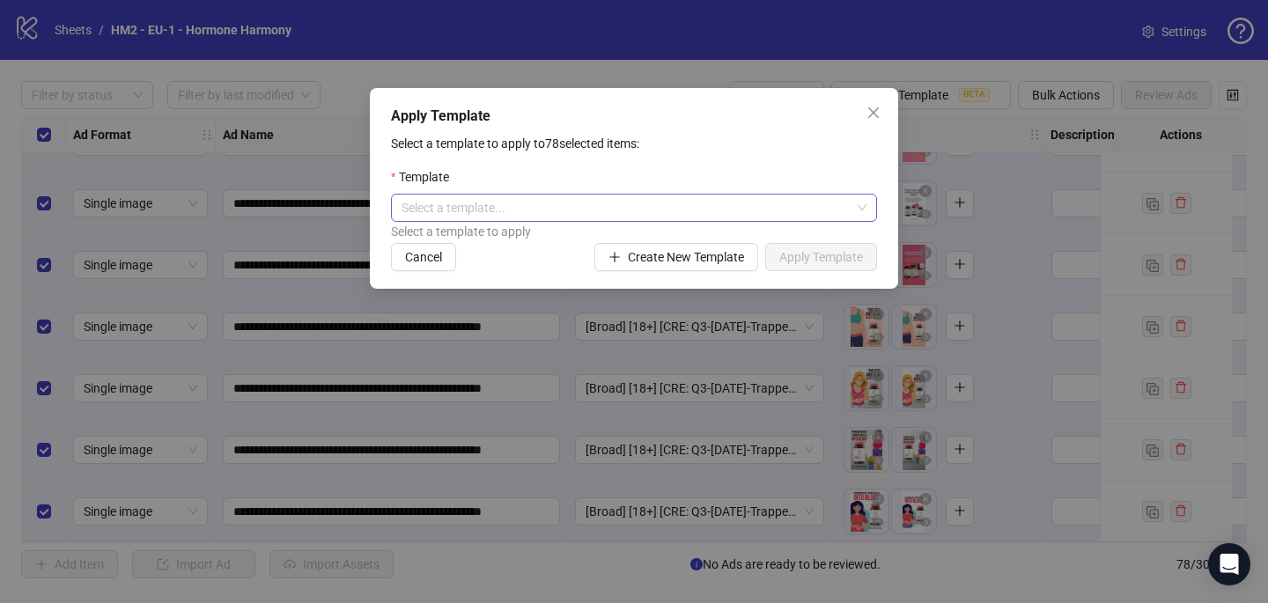
click at [665, 205] on input "search" at bounding box center [625, 208] width 449 height 26
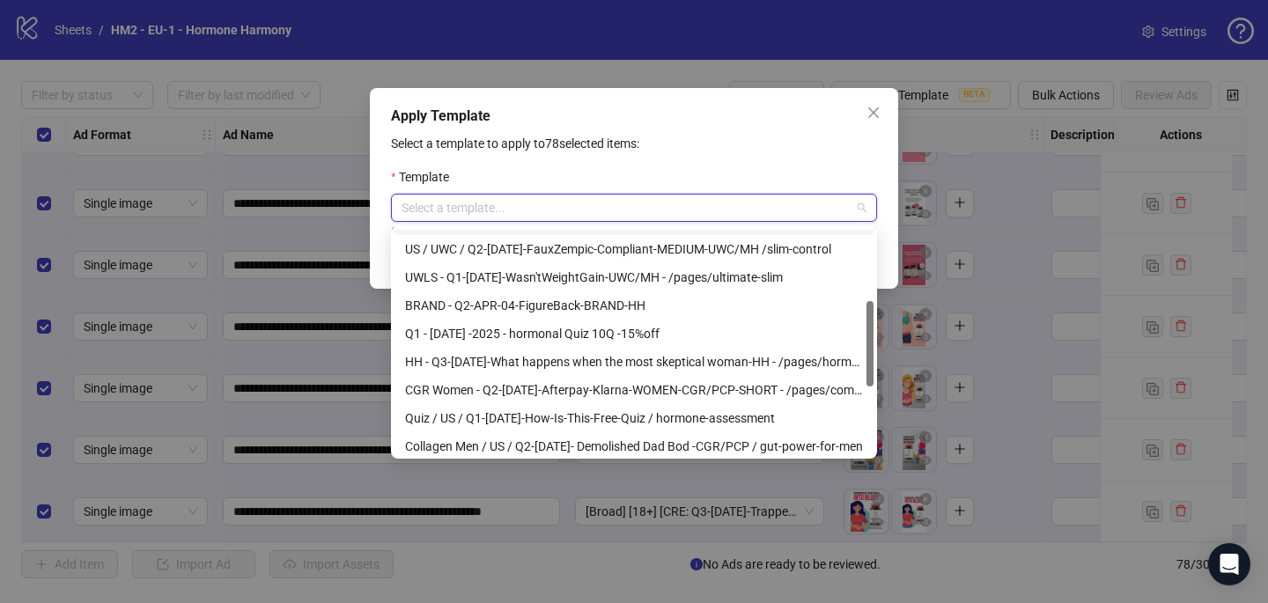
scroll to position [198, 0]
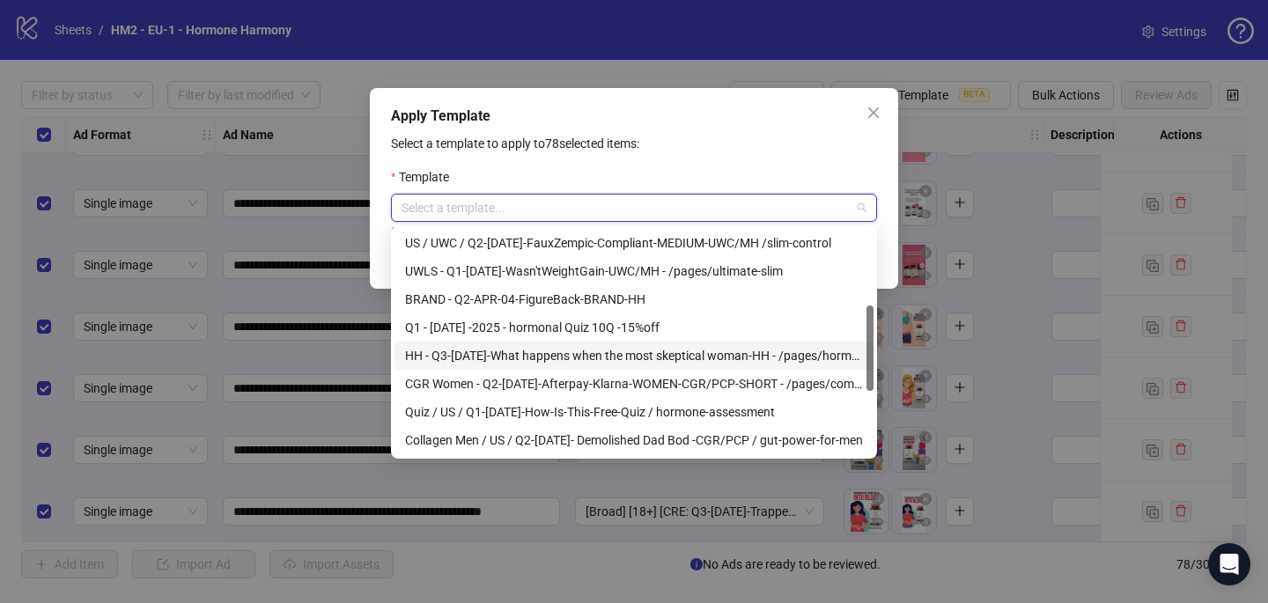
click at [656, 355] on div "HH - Q3-[DATE]-What happens when the most skeptical woman-HH - /pages/hormonal-…" at bounding box center [634, 355] width 458 height 19
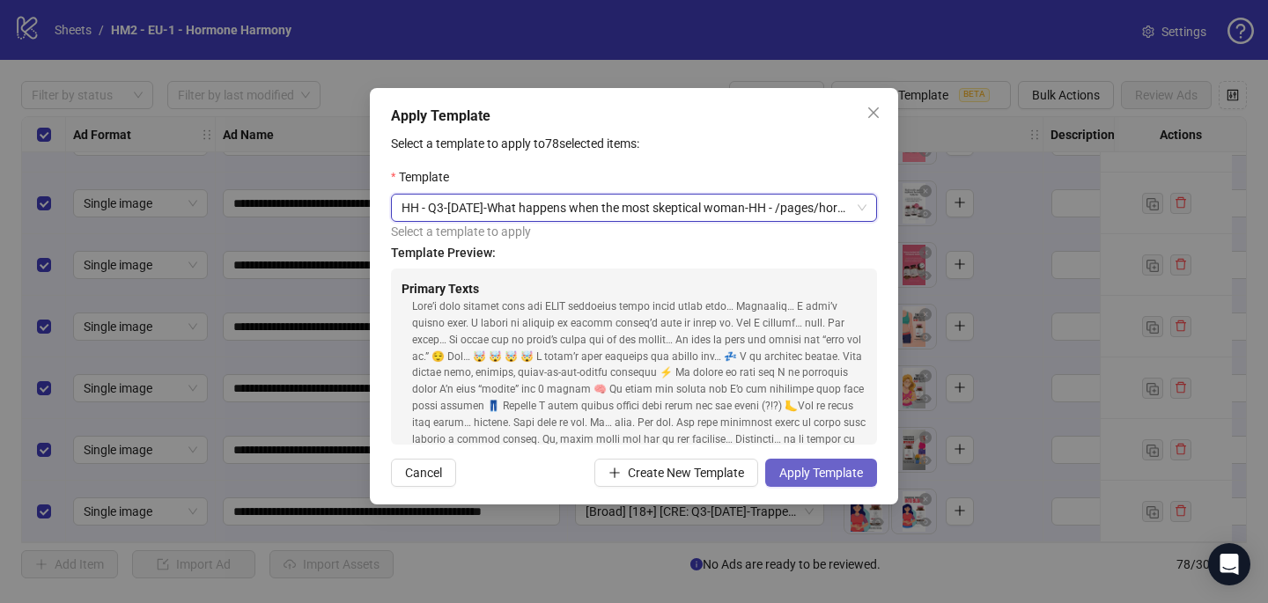
click at [809, 482] on button "Apply Template" at bounding box center [821, 473] width 112 height 28
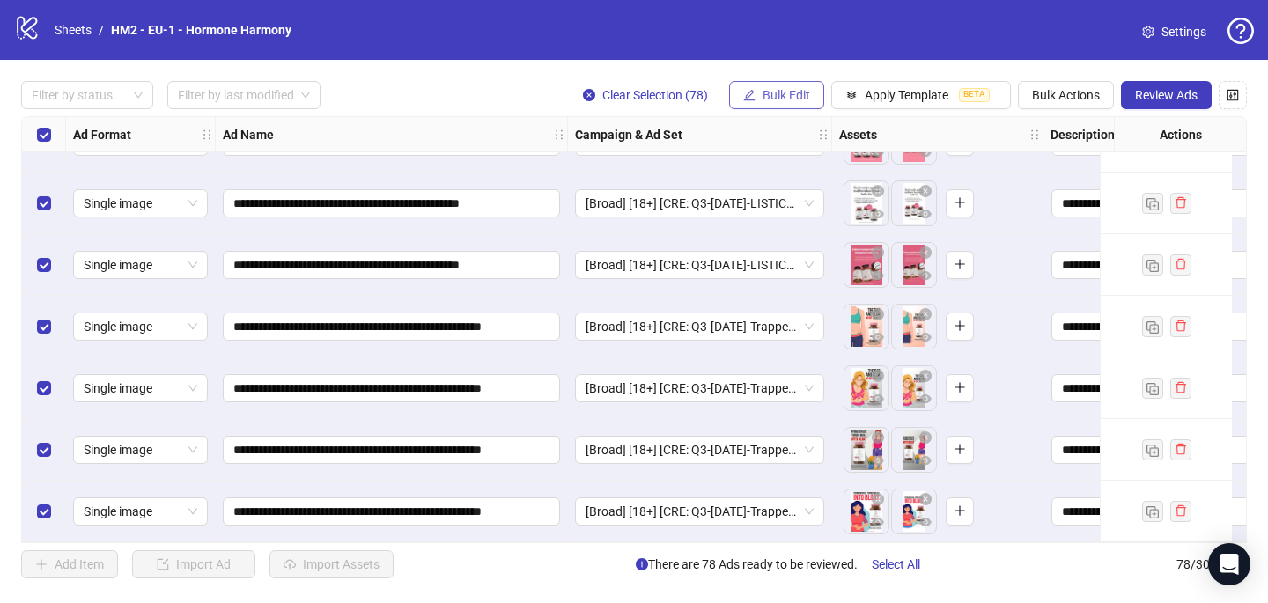
click at [782, 100] on span "Bulk Edit" at bounding box center [786, 95] width 48 height 14
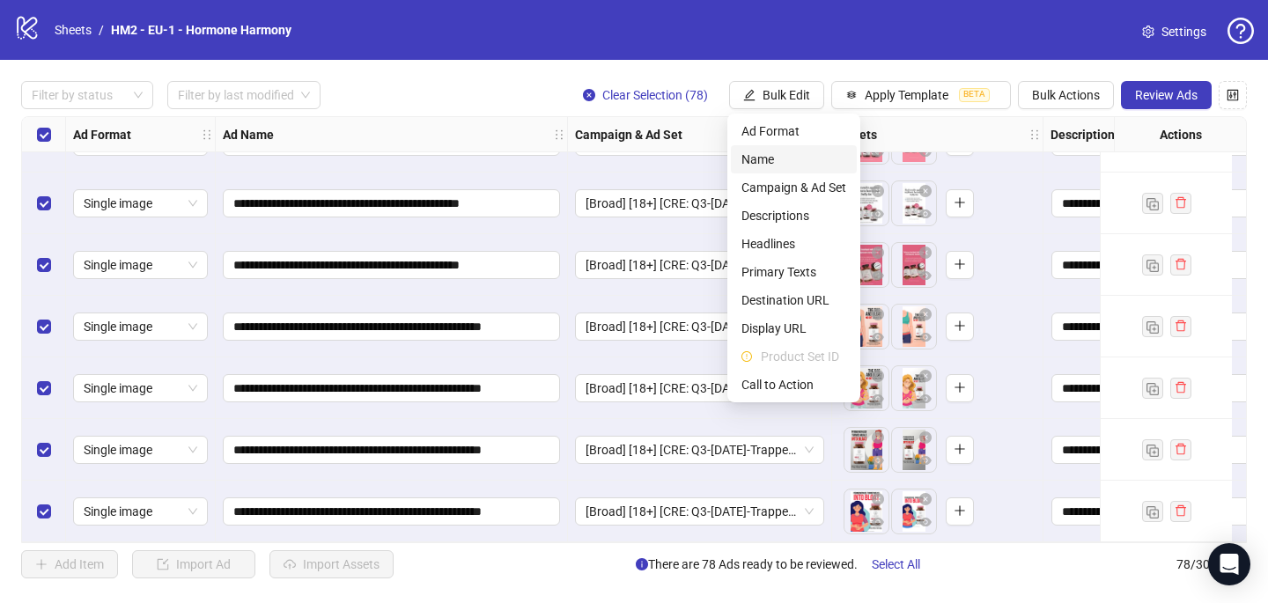
click at [798, 164] on span "Name" at bounding box center [793, 159] width 105 height 19
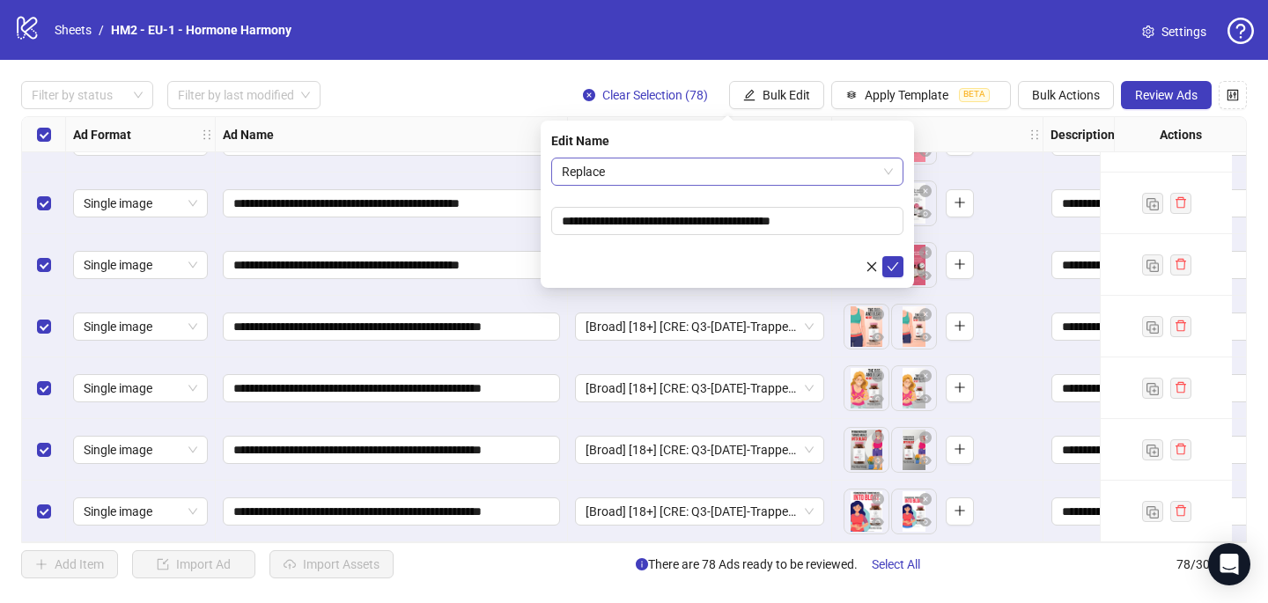
click at [783, 173] on span "Replace" at bounding box center [727, 171] width 331 height 26
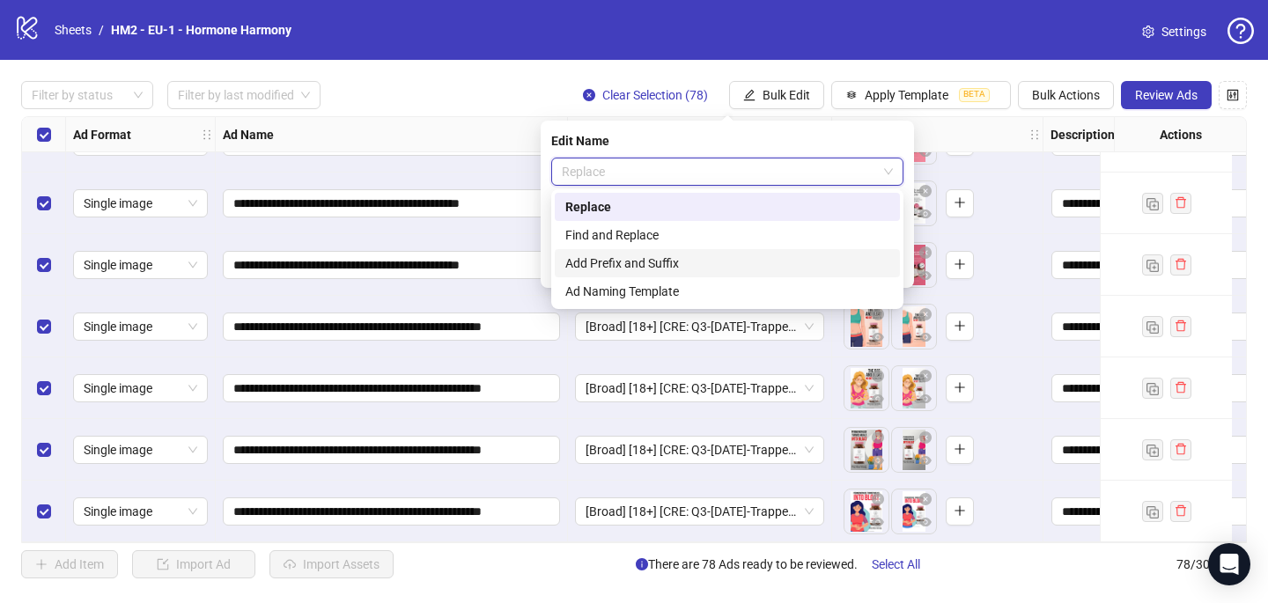
click at [762, 259] on div "Add Prefix and Suffix" at bounding box center [727, 263] width 324 height 19
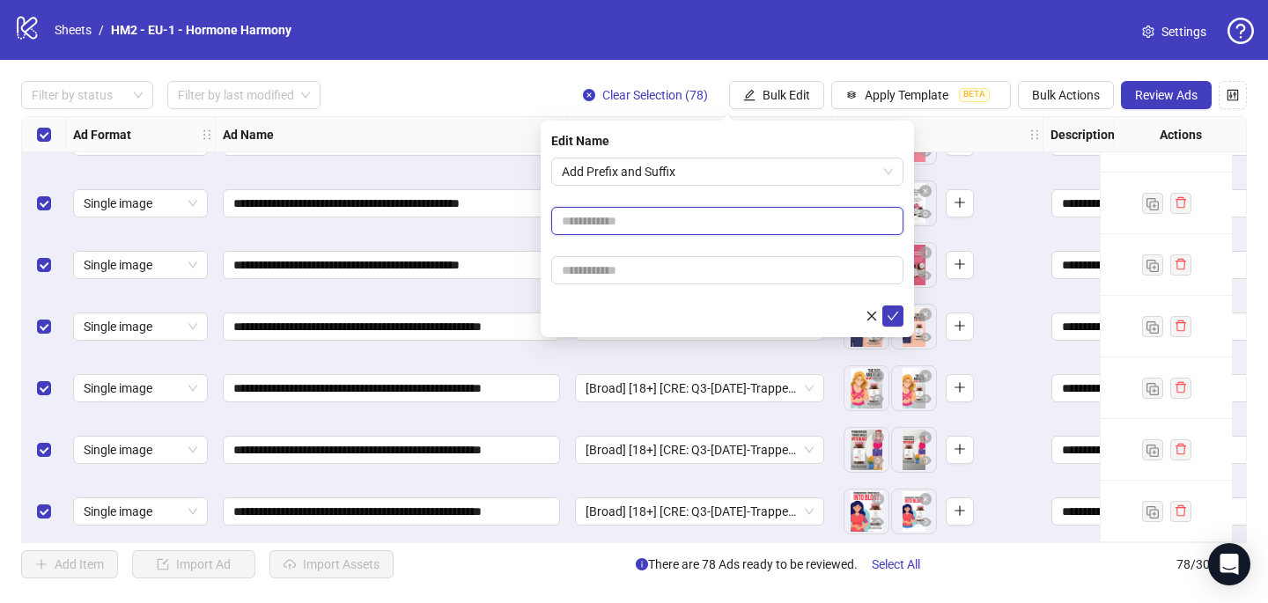
click at [745, 228] on input "text" at bounding box center [727, 221] width 352 height 28
paste input "**********"
type input "**********"
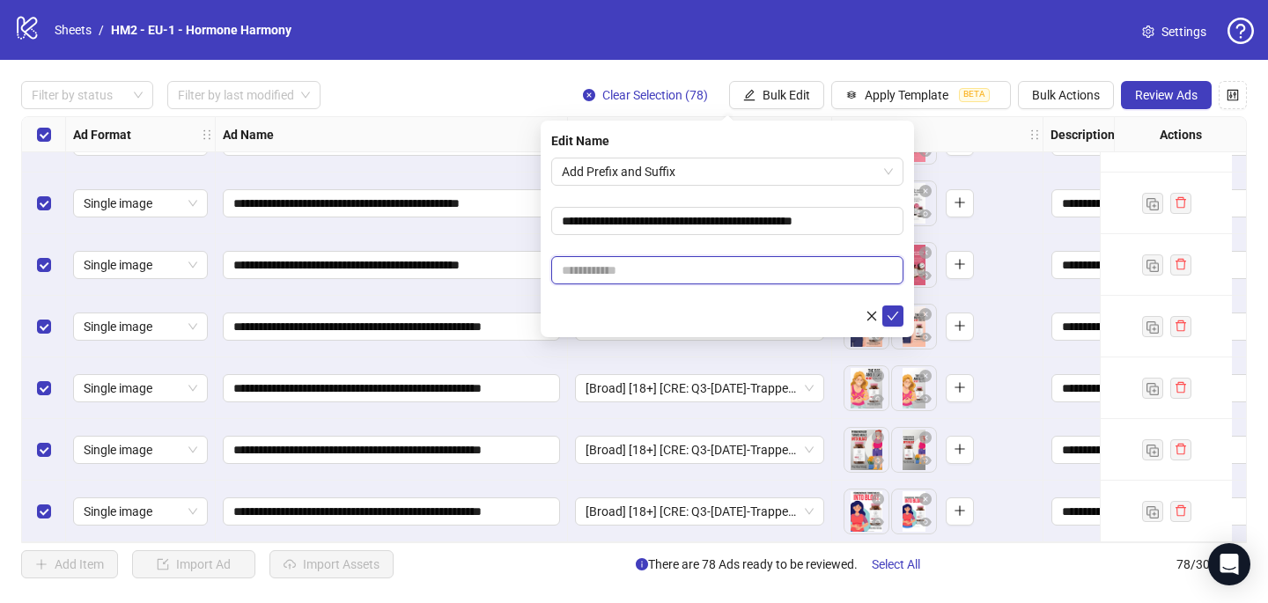
click at [738, 278] on input "text" at bounding box center [727, 270] width 352 height 28
paste input "**********"
type input "**********"
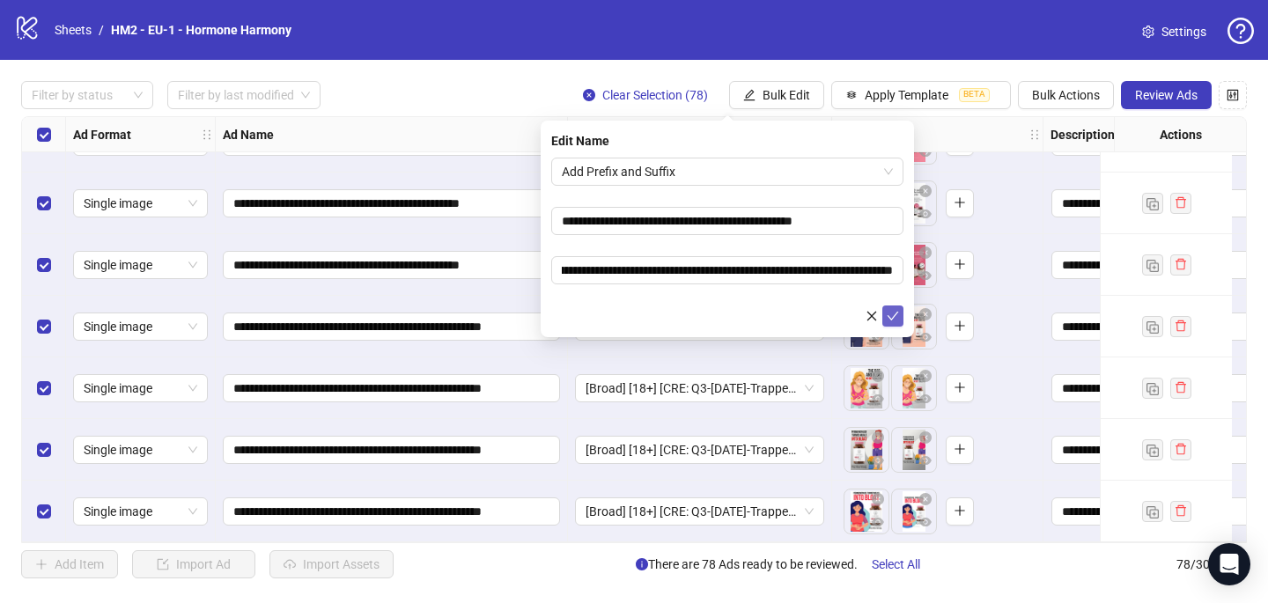
click at [894, 316] on icon "check" at bounding box center [892, 316] width 11 height 9
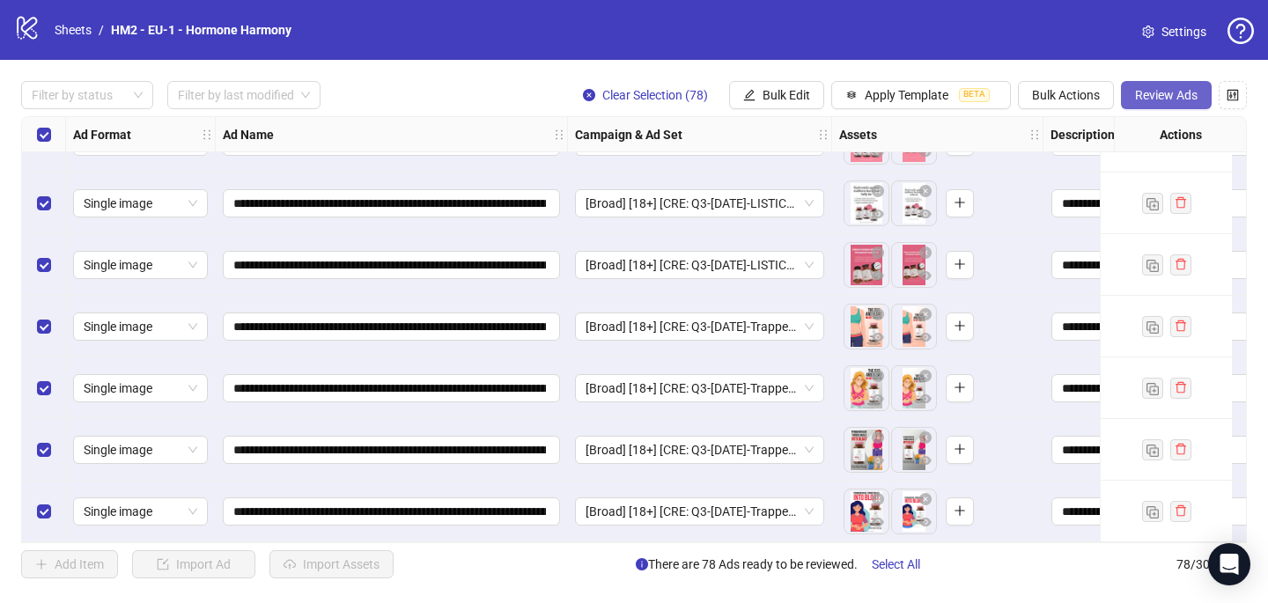
click at [1182, 98] on span "Review Ads" at bounding box center [1166, 95] width 63 height 14
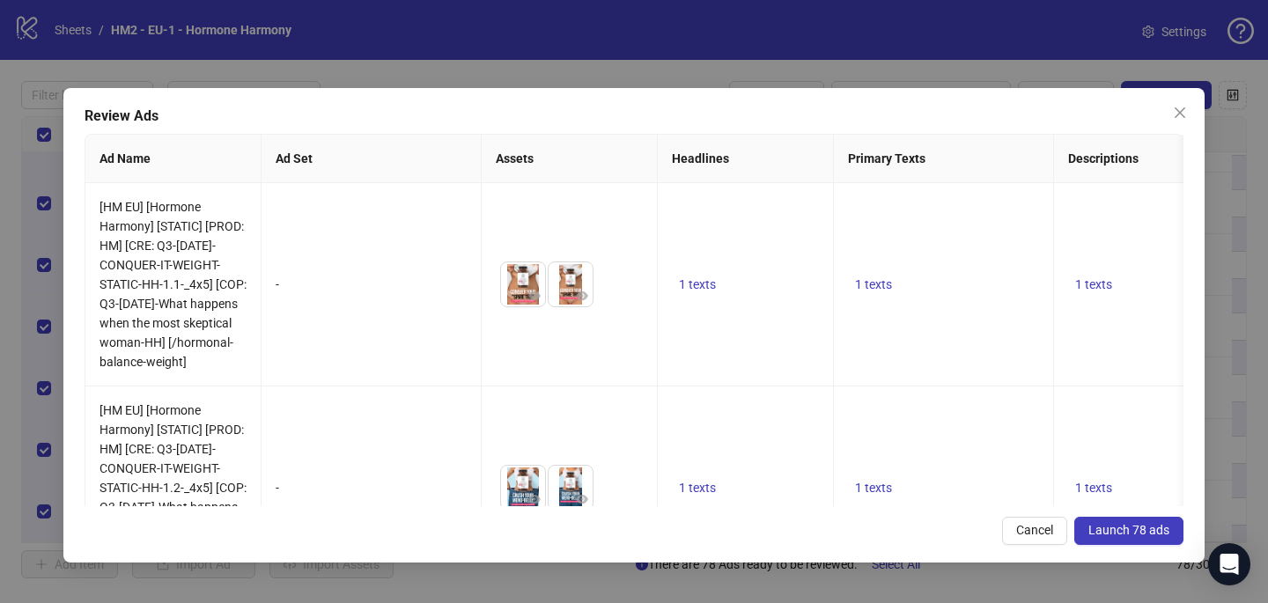
click at [1128, 534] on span "Launch 78 ads" at bounding box center [1128, 530] width 81 height 14
